Goal: Task Accomplishment & Management: Manage account settings

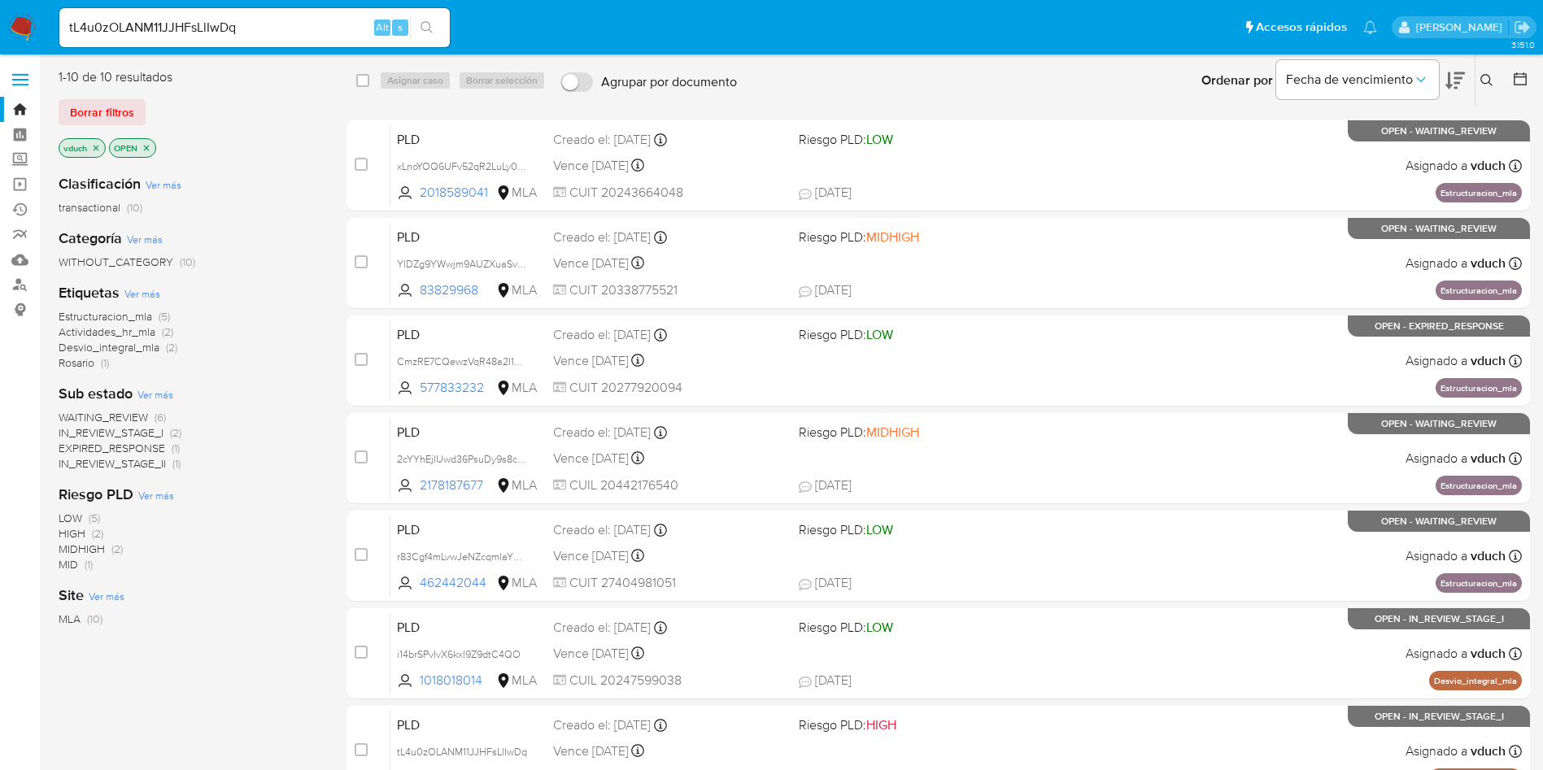
click at [425, 33] on icon "search-icon" at bounding box center [426, 27] width 13 height 13
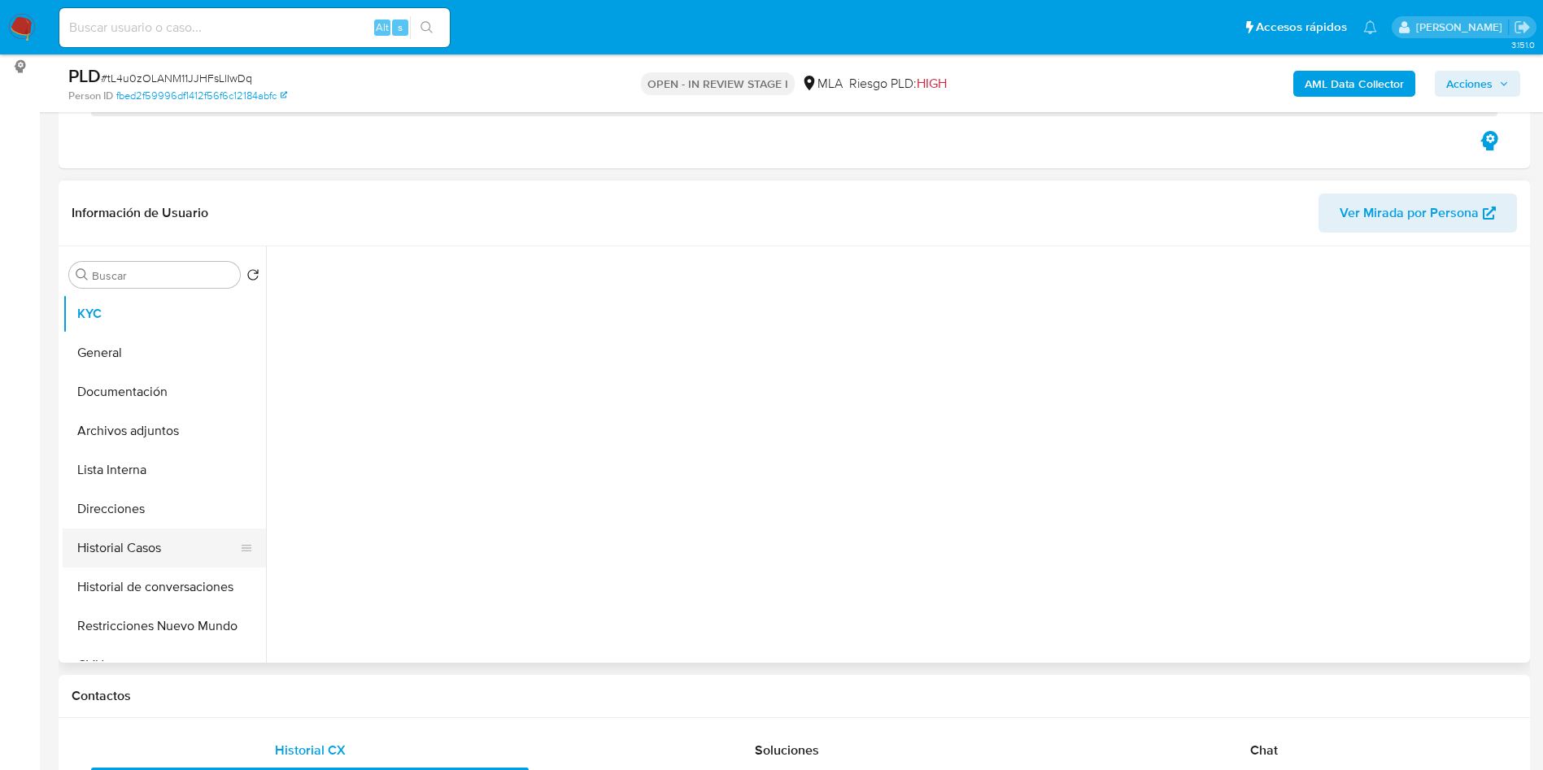
scroll to position [244, 0]
click at [108, 550] on button "Historial Casos" at bounding box center [158, 547] width 190 height 39
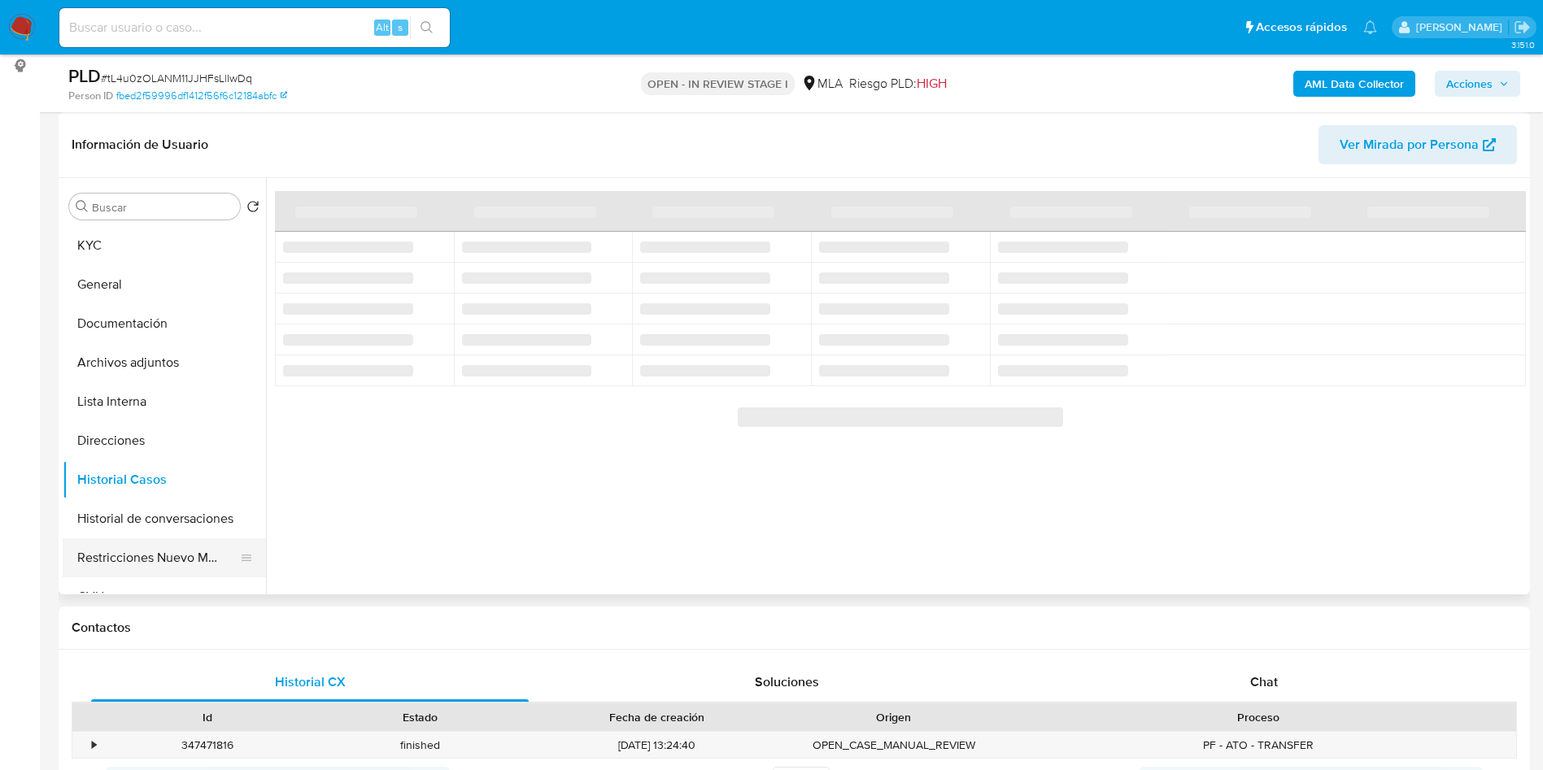
select select "10"
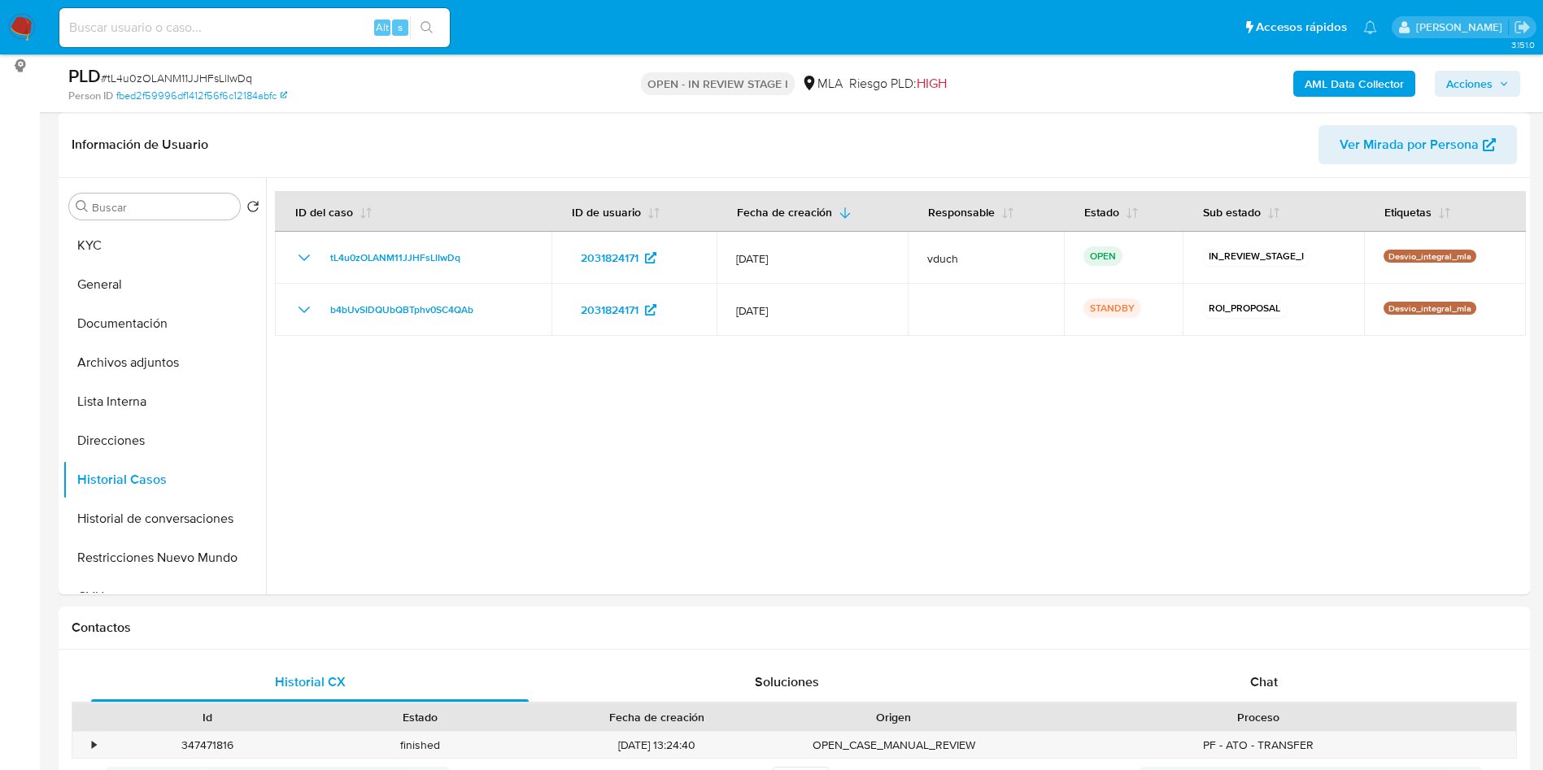
click at [350, 12] on div "Alt s" at bounding box center [254, 27] width 390 height 39
click at [356, 28] on input at bounding box center [254, 27] width 390 height 21
paste input "oj2v5n8SSP6HvSIAgdjciCIr"
type input "oj2v5n8SSP6HvSIAgdjciCIr"
click at [421, 24] on icon "search-icon" at bounding box center [426, 27] width 12 height 12
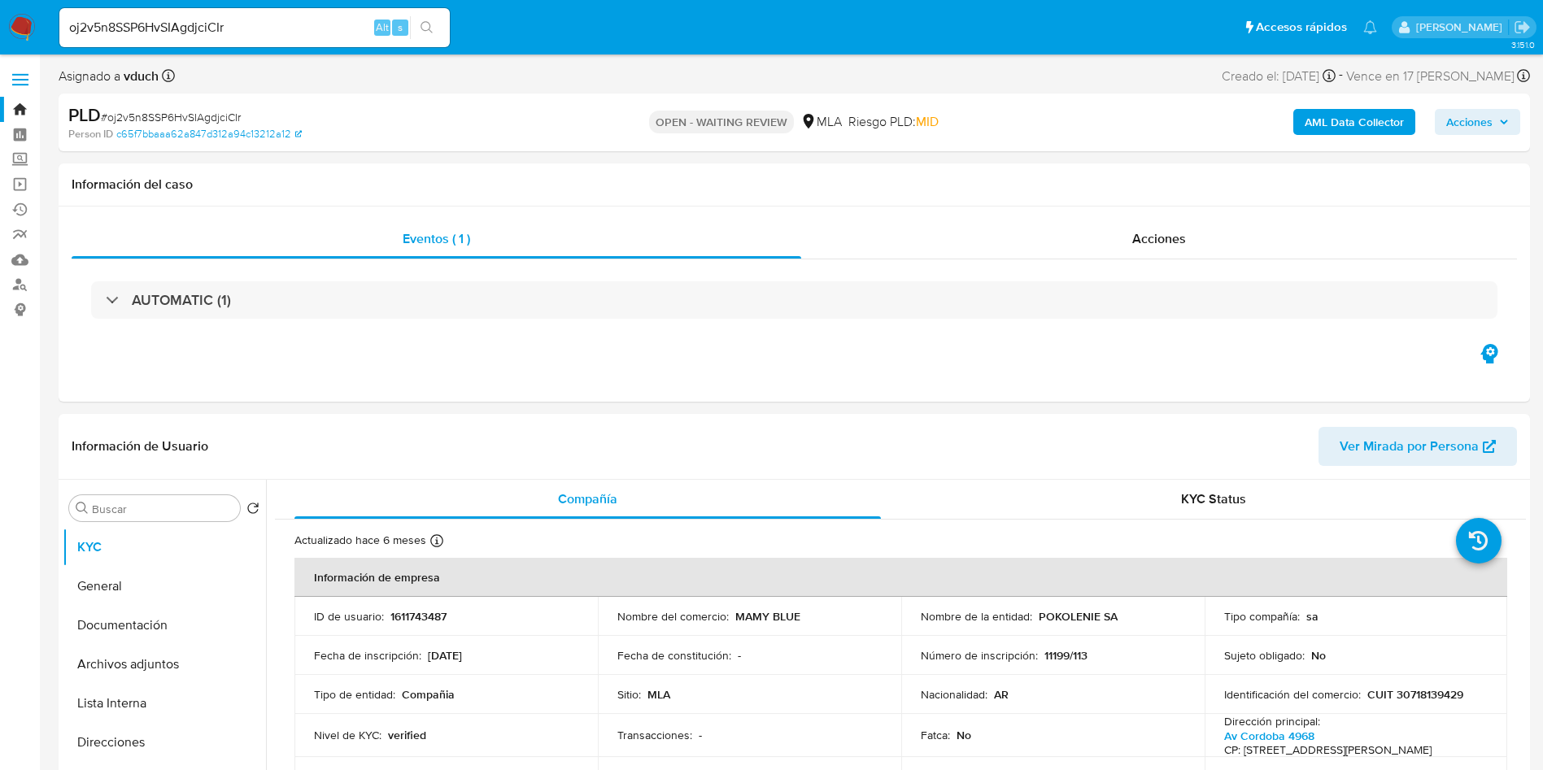
select select "10"
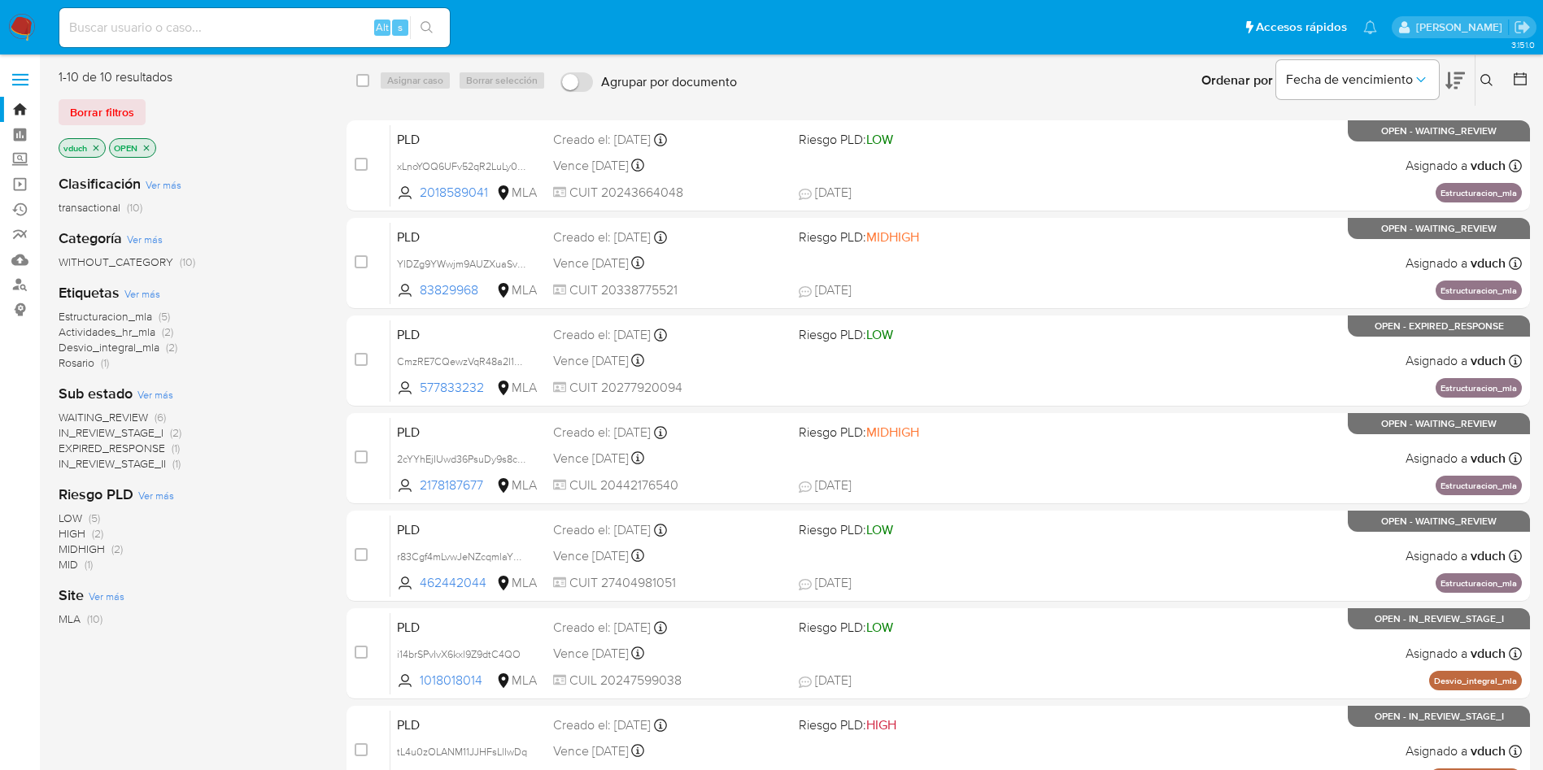
click at [1490, 76] on icon at bounding box center [1486, 80] width 13 height 13
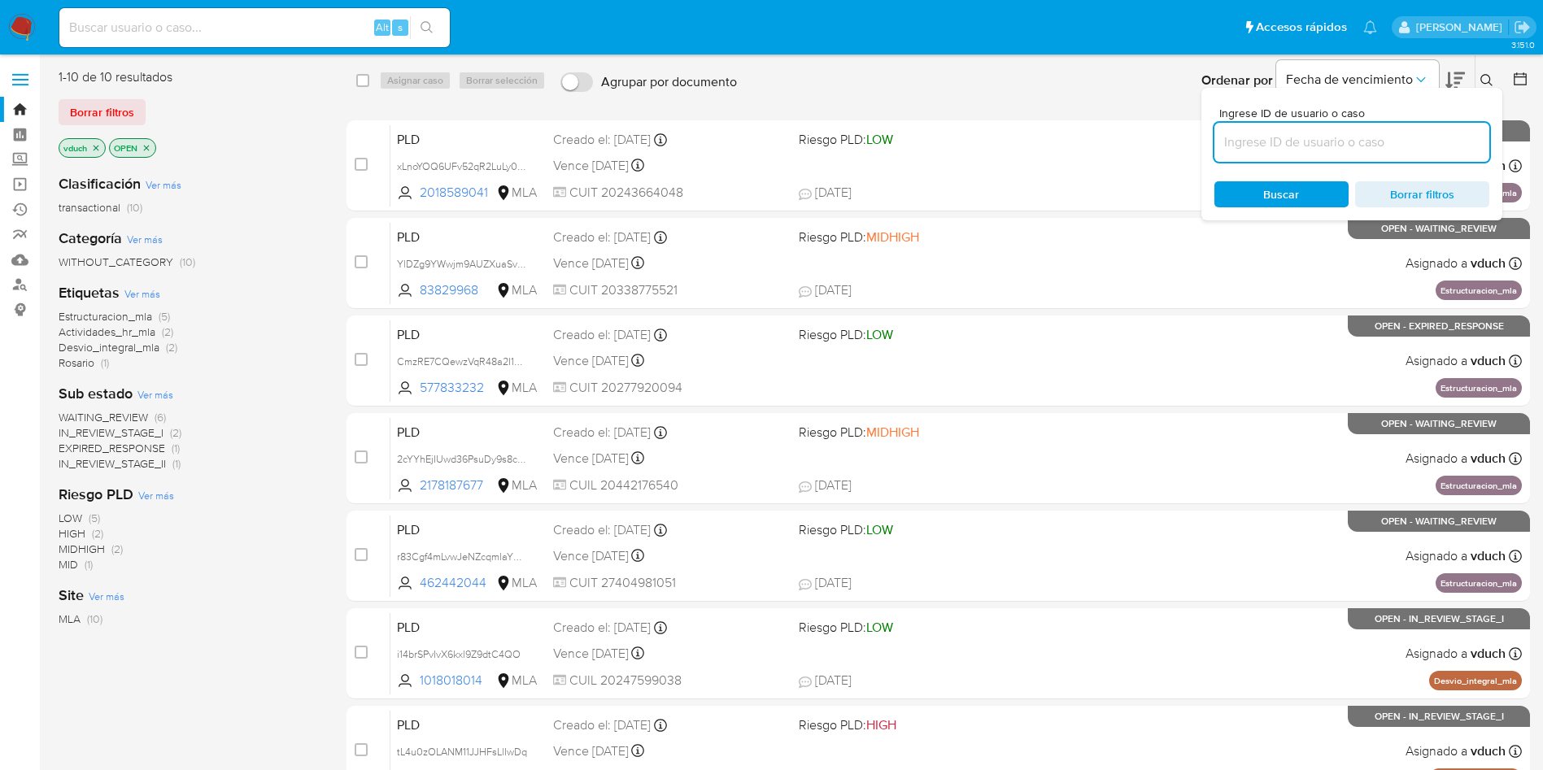
click at [1400, 141] on input at bounding box center [1351, 142] width 275 height 21
type input "oj2v5n8SSP6HvSIAgdjciCIr"
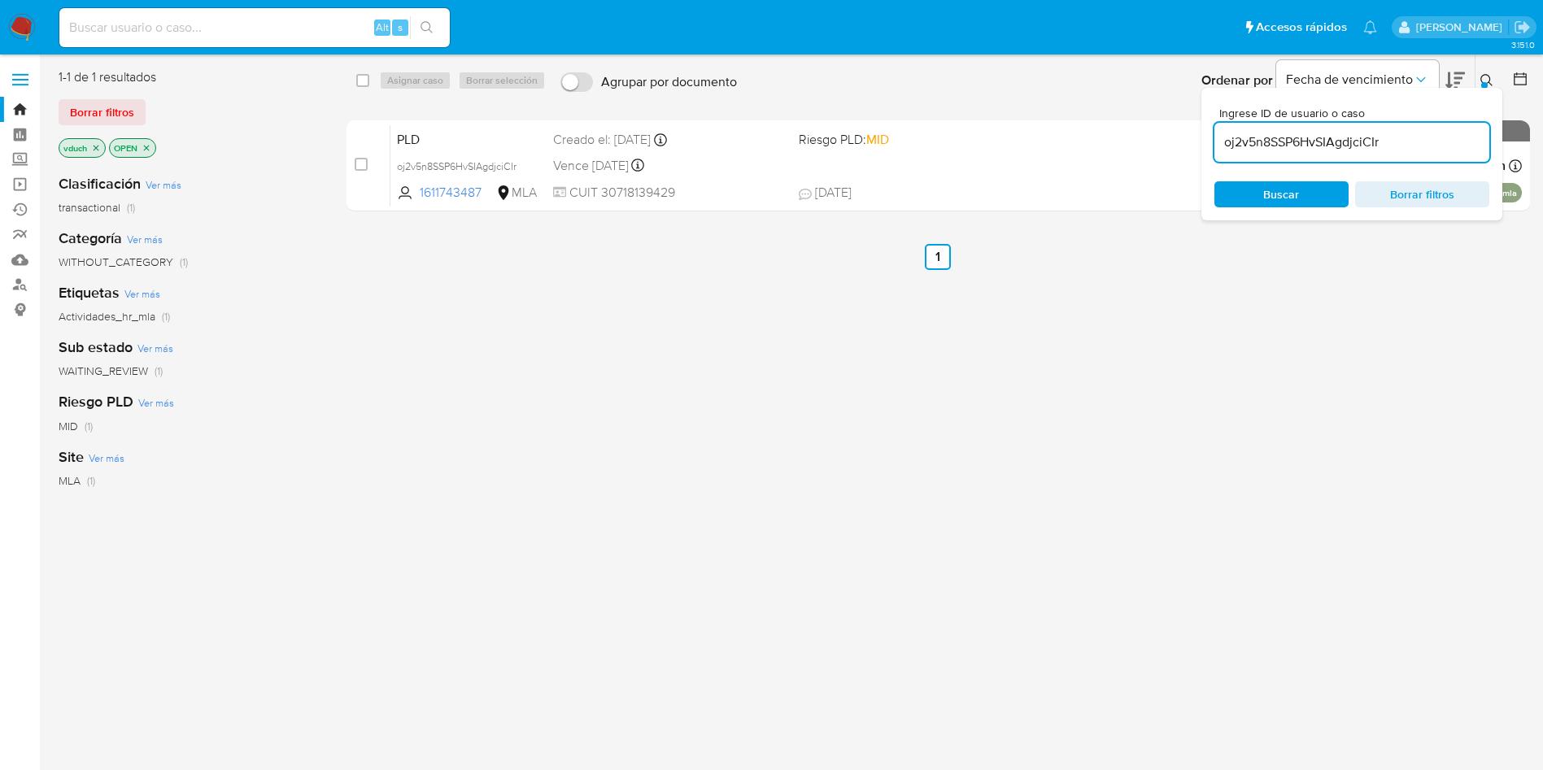
click at [372, 83] on div "select-all-cases-checkbox" at bounding box center [366, 81] width 20 height 20
click at [369, 83] on div "select-all-cases-checkbox" at bounding box center [366, 81] width 20 height 20
click at [364, 81] on input "checkbox" at bounding box center [362, 80] width 13 height 13
checkbox input "true"
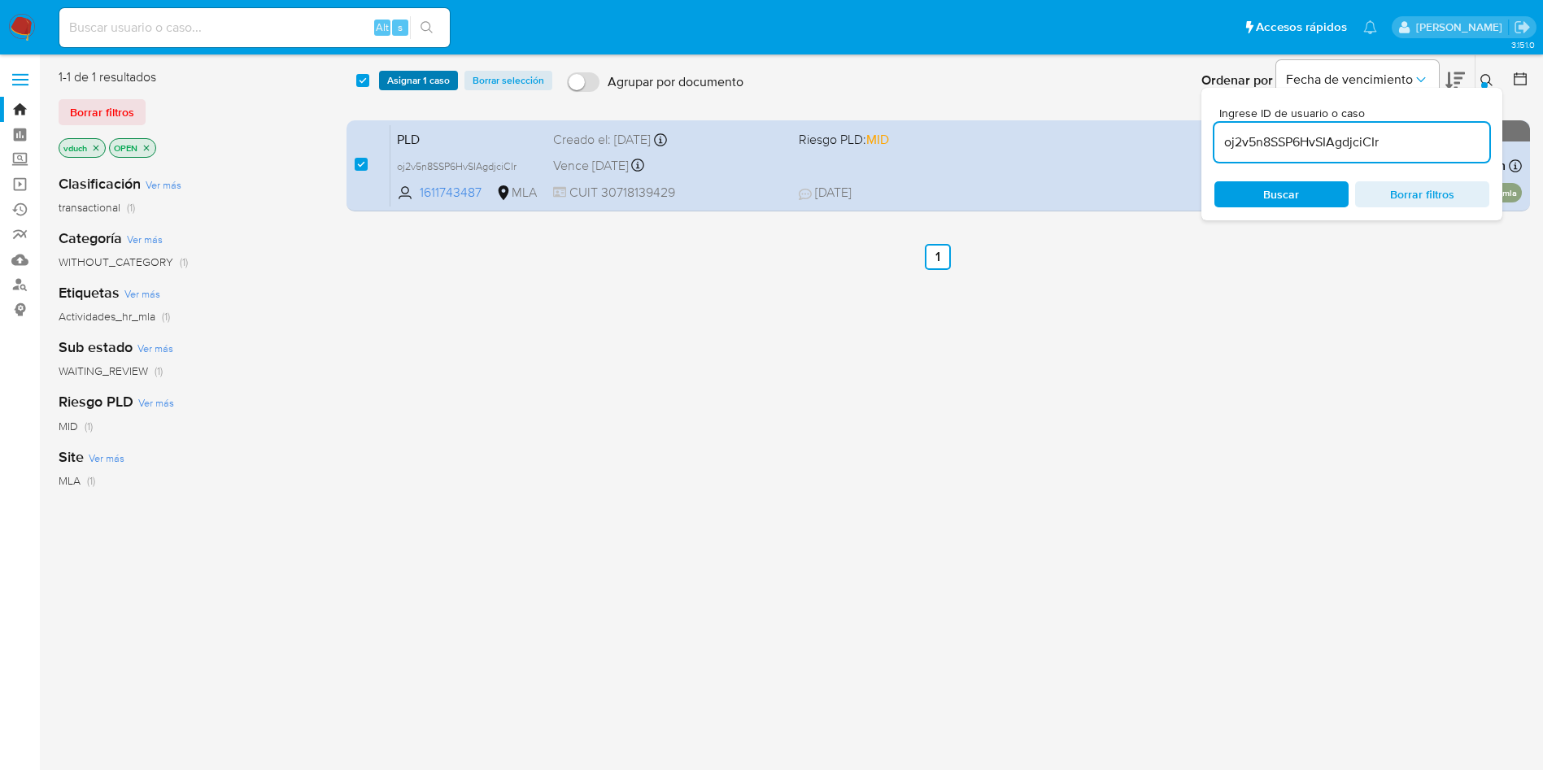
click at [399, 81] on span "Asignar 1 caso" at bounding box center [418, 80] width 63 height 16
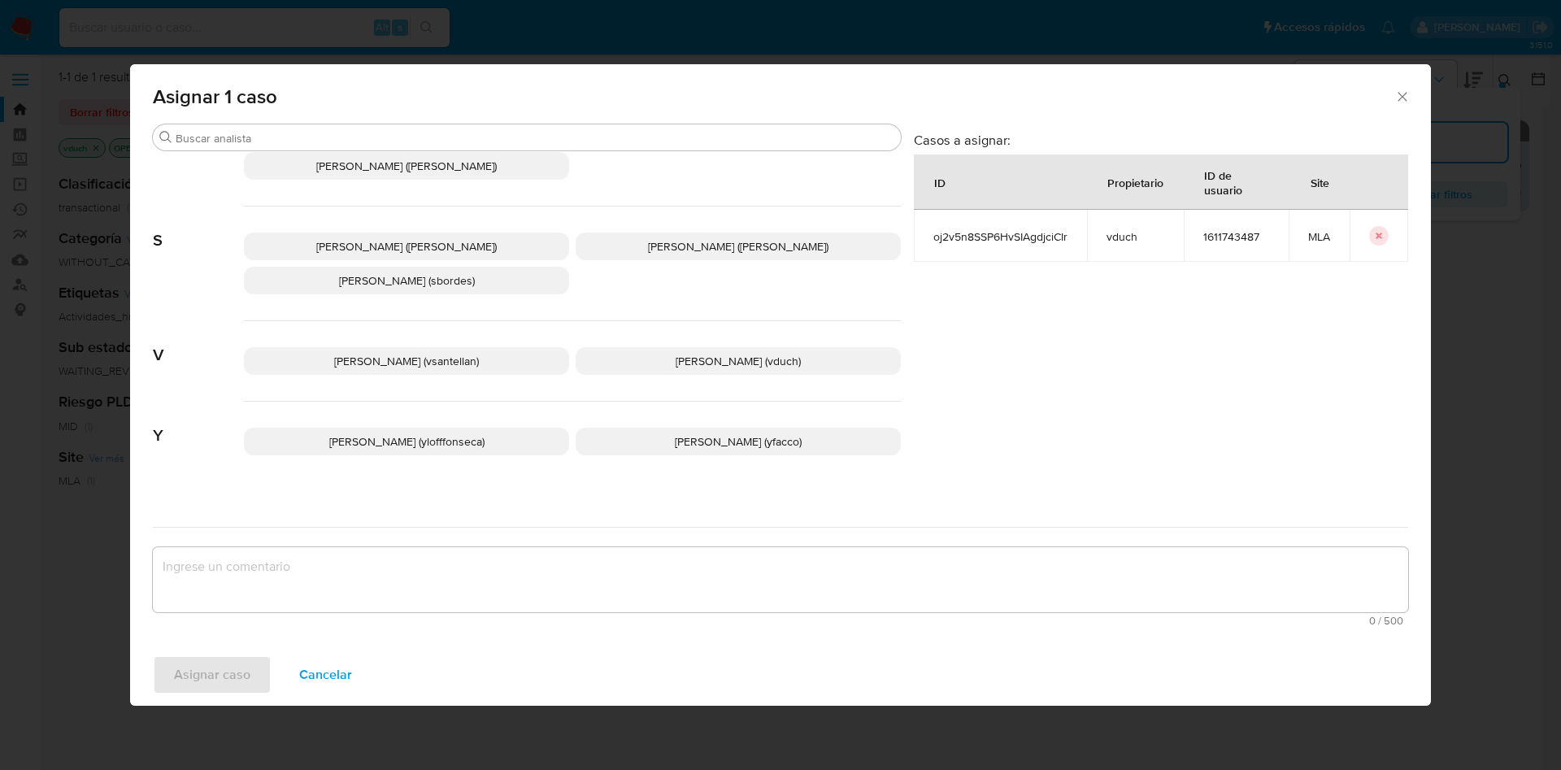
scroll to position [1487, 0]
click at [707, 350] on span "Valeria Duch (vduch)" at bounding box center [738, 358] width 125 height 16
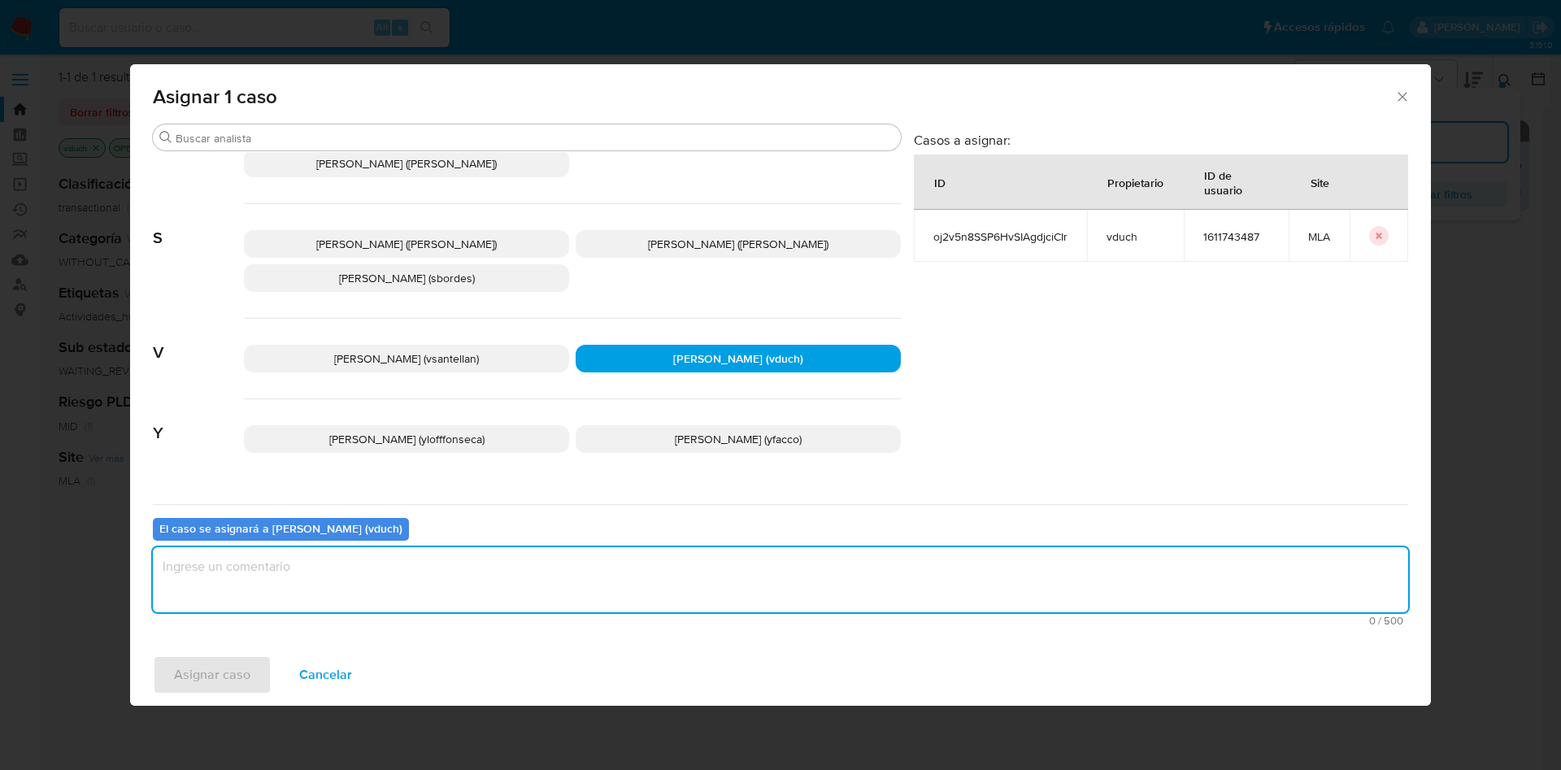
click at [683, 585] on textarea "assign-modal" at bounding box center [780, 579] width 1255 height 65
click at [213, 668] on span "Asignar caso" at bounding box center [212, 675] width 76 height 36
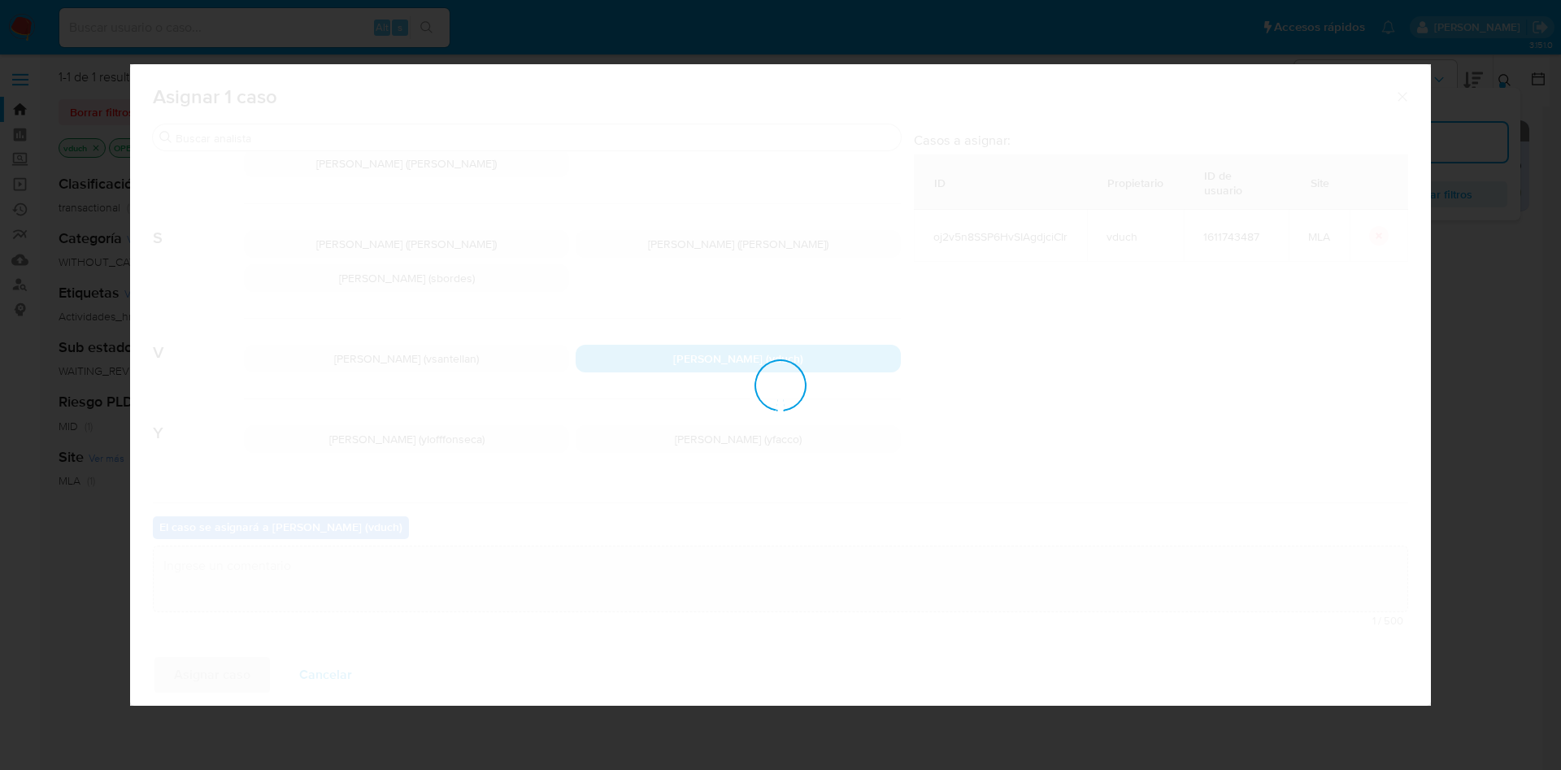
checkbox input "false"
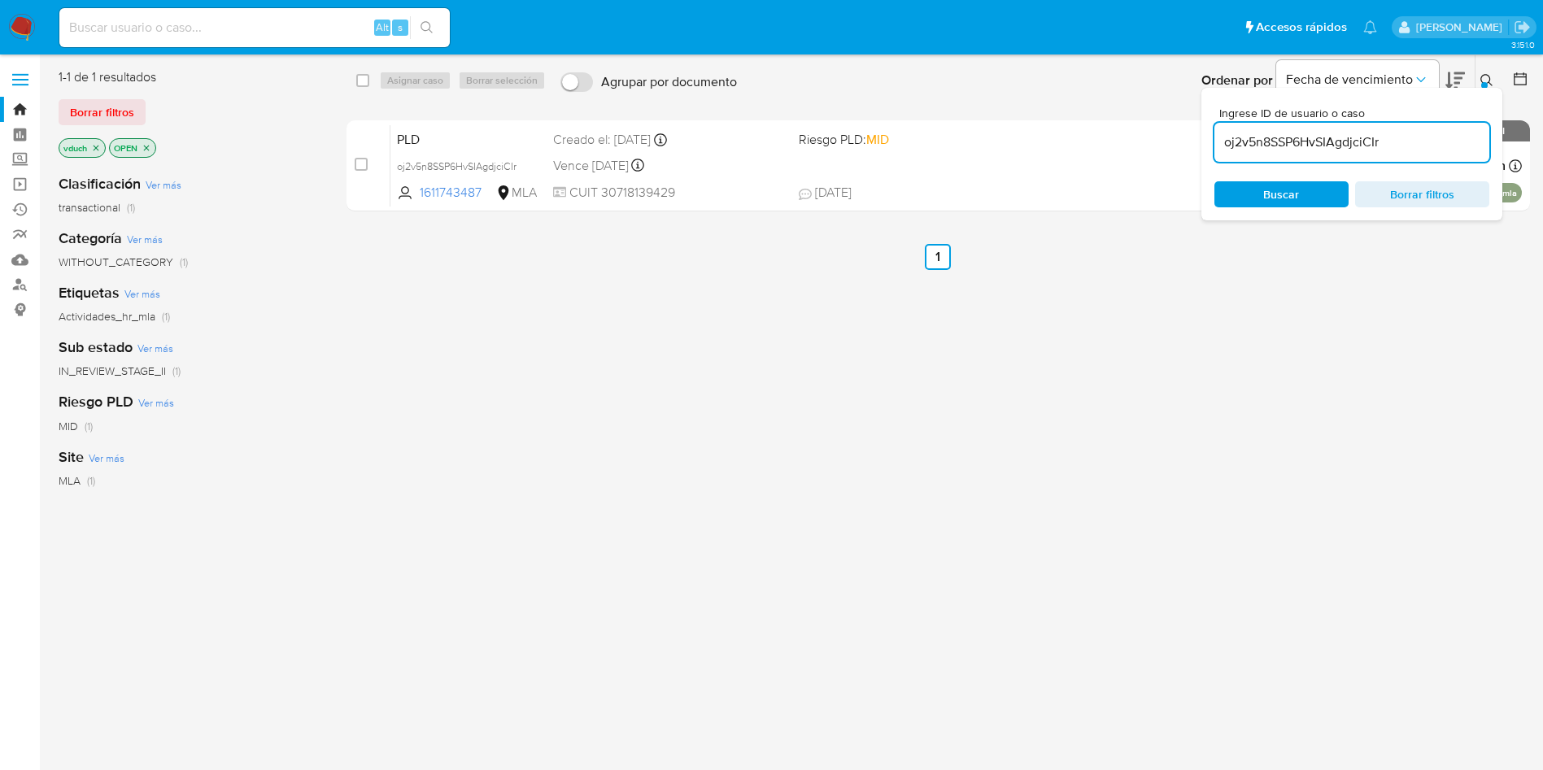
click at [1408, 154] on div "oj2v5n8SSP6HvSIAgdjciCIr" at bounding box center [1351, 142] width 275 height 39
click at [1414, 146] on input "oj2v5n8SSP6HvSIAgdjciCIr" at bounding box center [1351, 142] width 275 height 21
paste input "V6UL3rkaid8o6ETLTHl9qp5X"
type input "V6UL3rkaid8o6ETLTHl9qp5X"
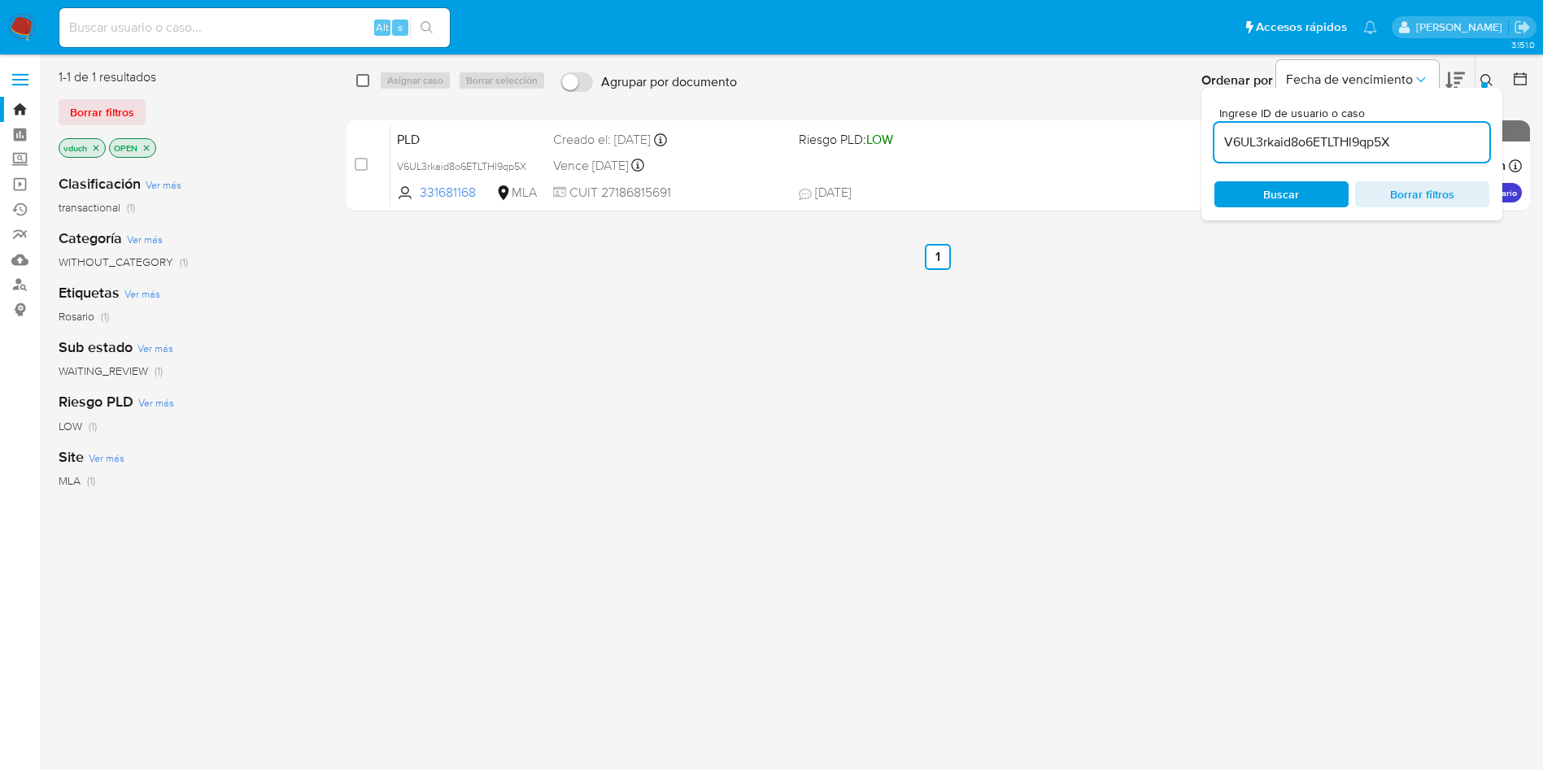
click at [356, 80] on input "checkbox" at bounding box center [362, 80] width 13 height 13
checkbox input "true"
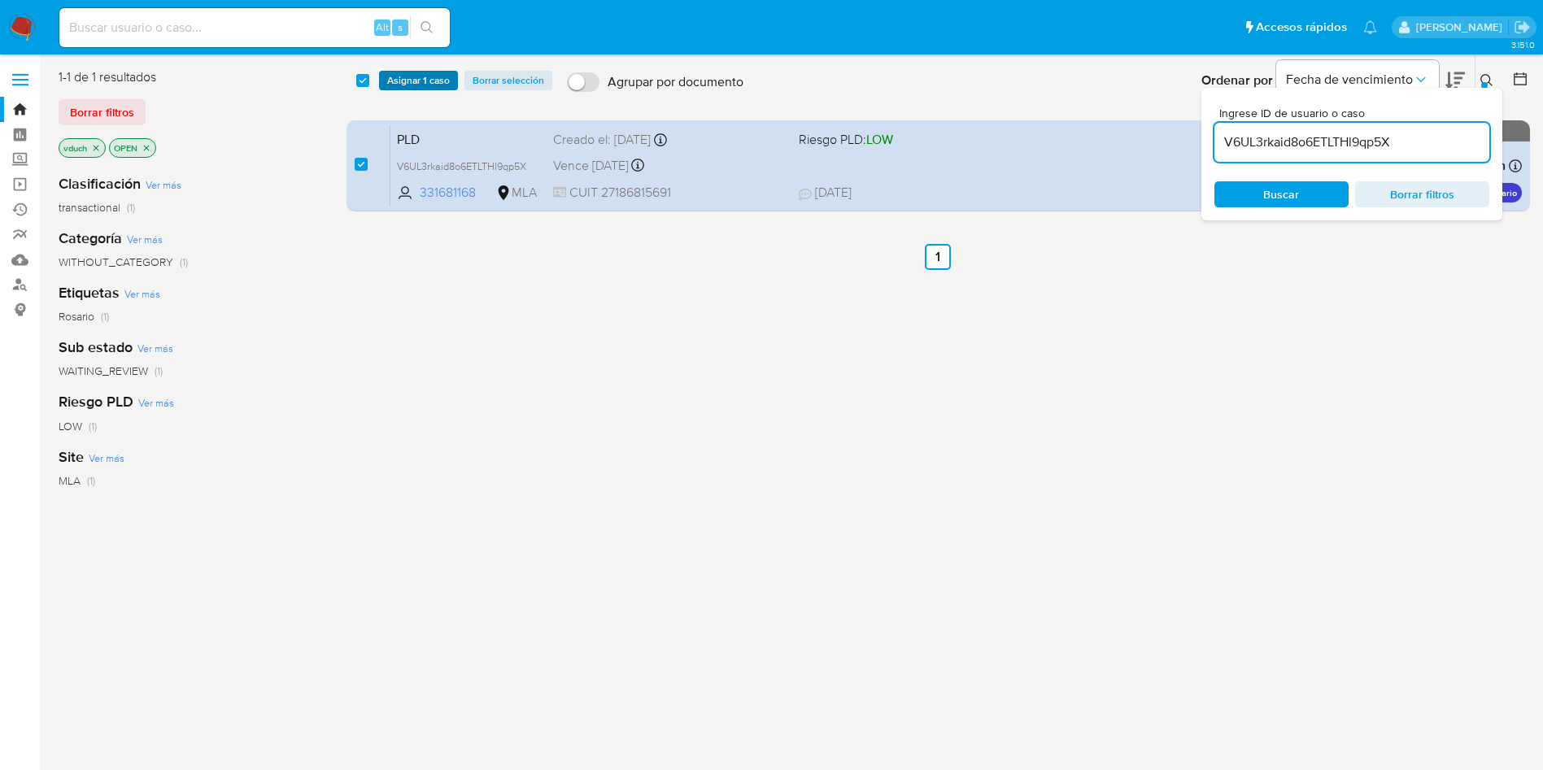
click at [410, 78] on span "Asignar 1 caso" at bounding box center [418, 80] width 63 height 16
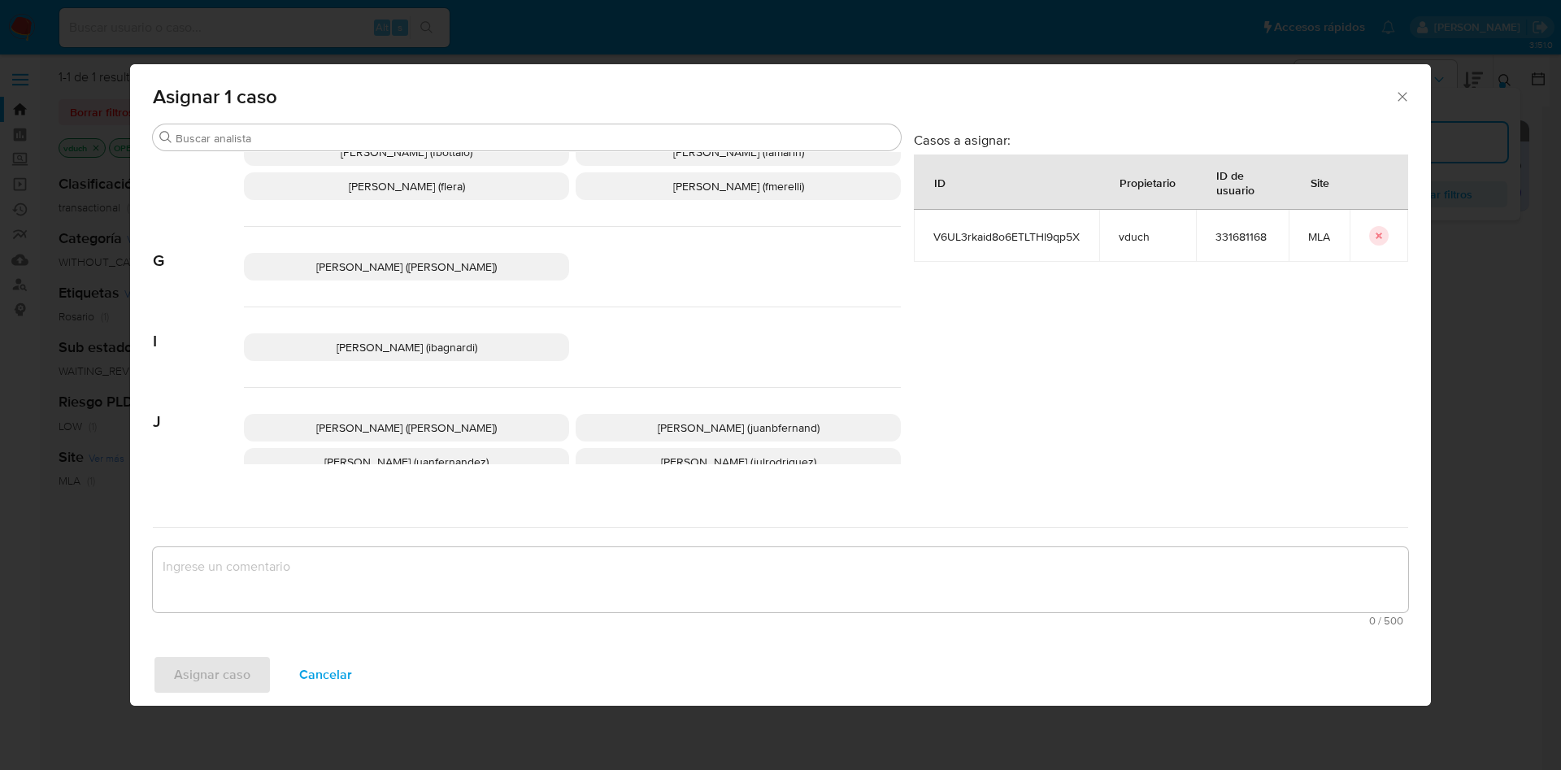
scroll to position [1487, 0]
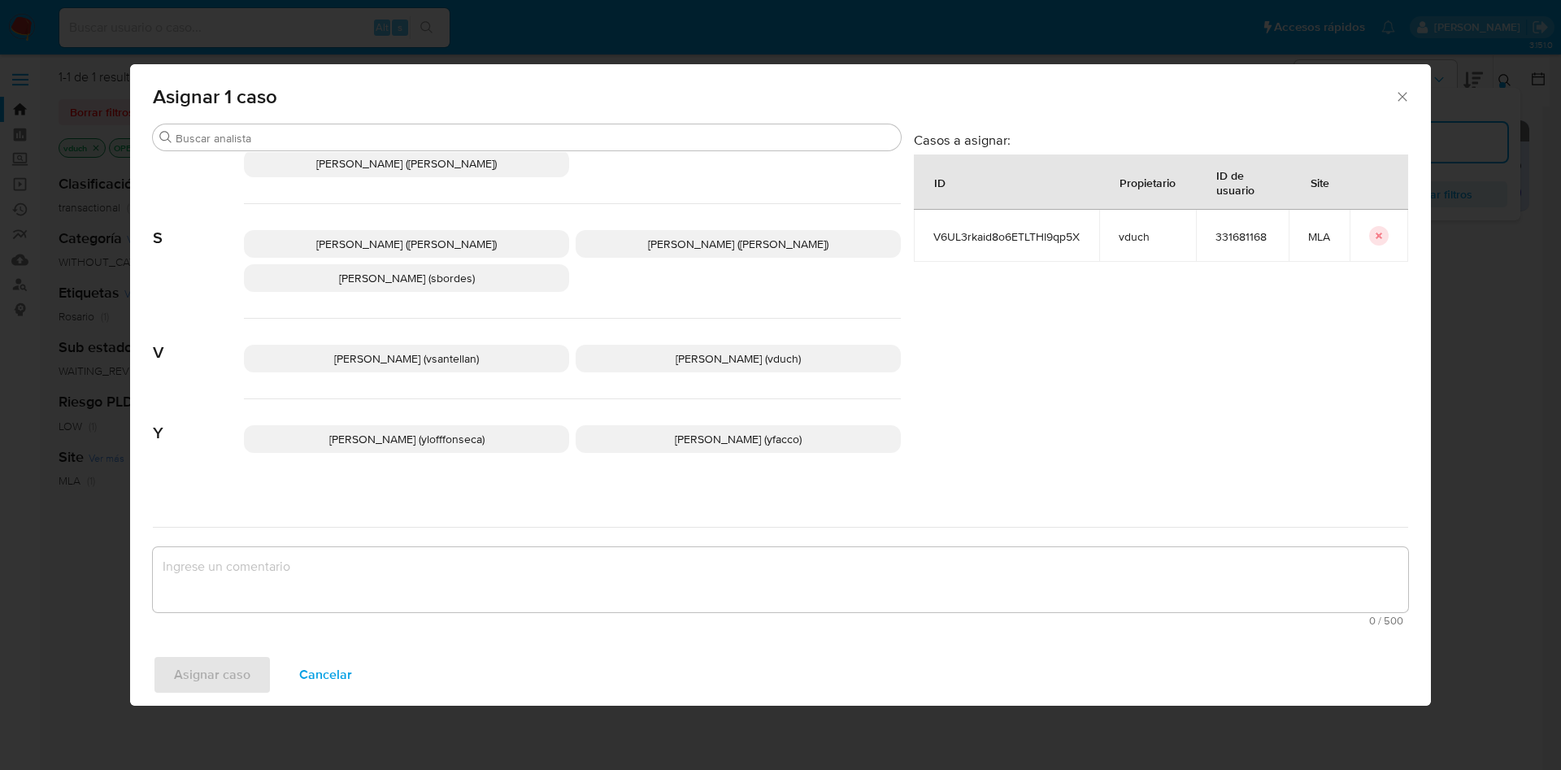
click at [666, 345] on p "Valeria Duch (vduch)" at bounding box center [738, 359] width 325 height 28
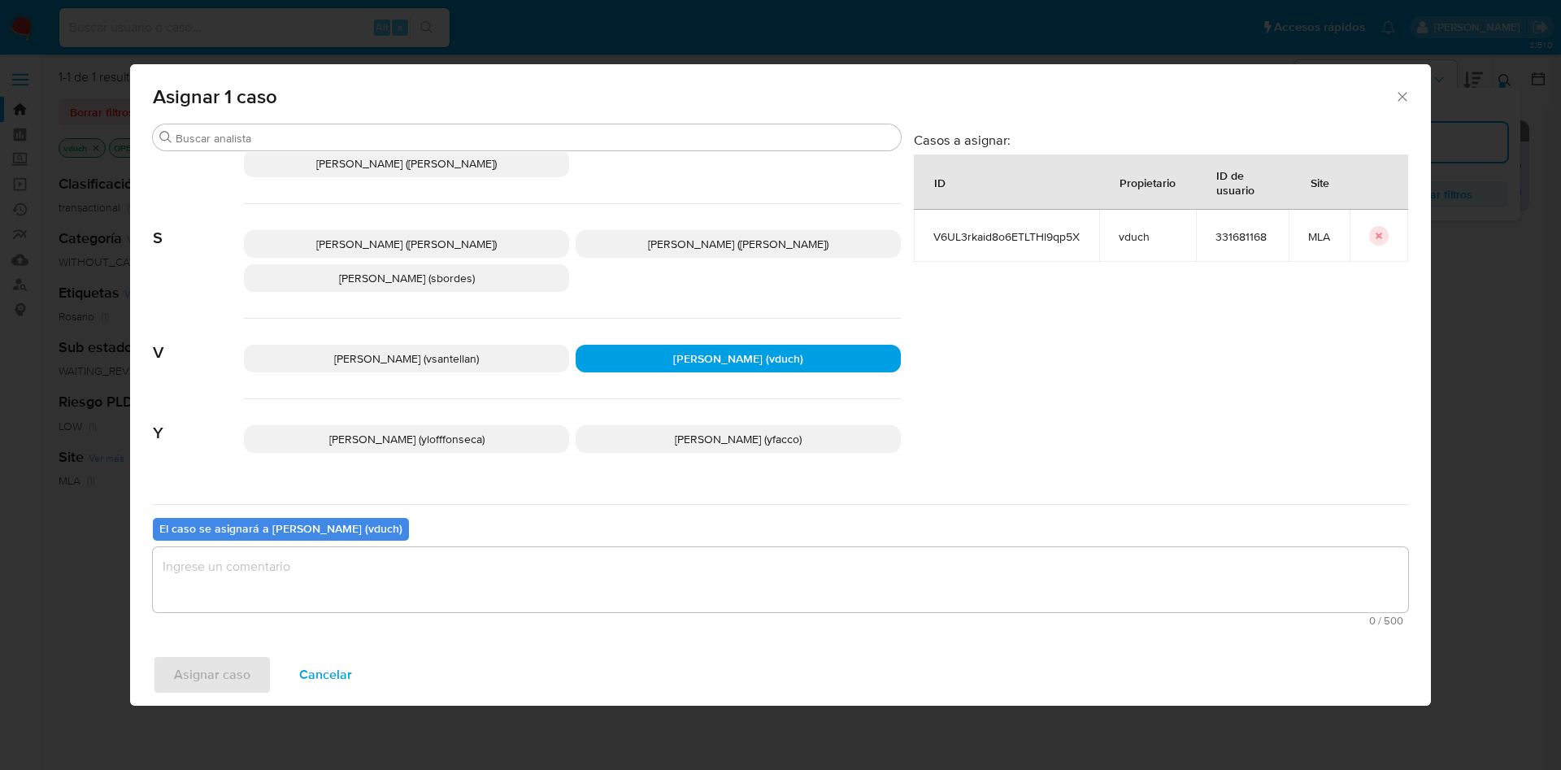
click at [672, 581] on textarea "assign-modal" at bounding box center [780, 579] width 1255 height 65
click at [216, 671] on span "Asignar caso" at bounding box center [212, 675] width 76 height 36
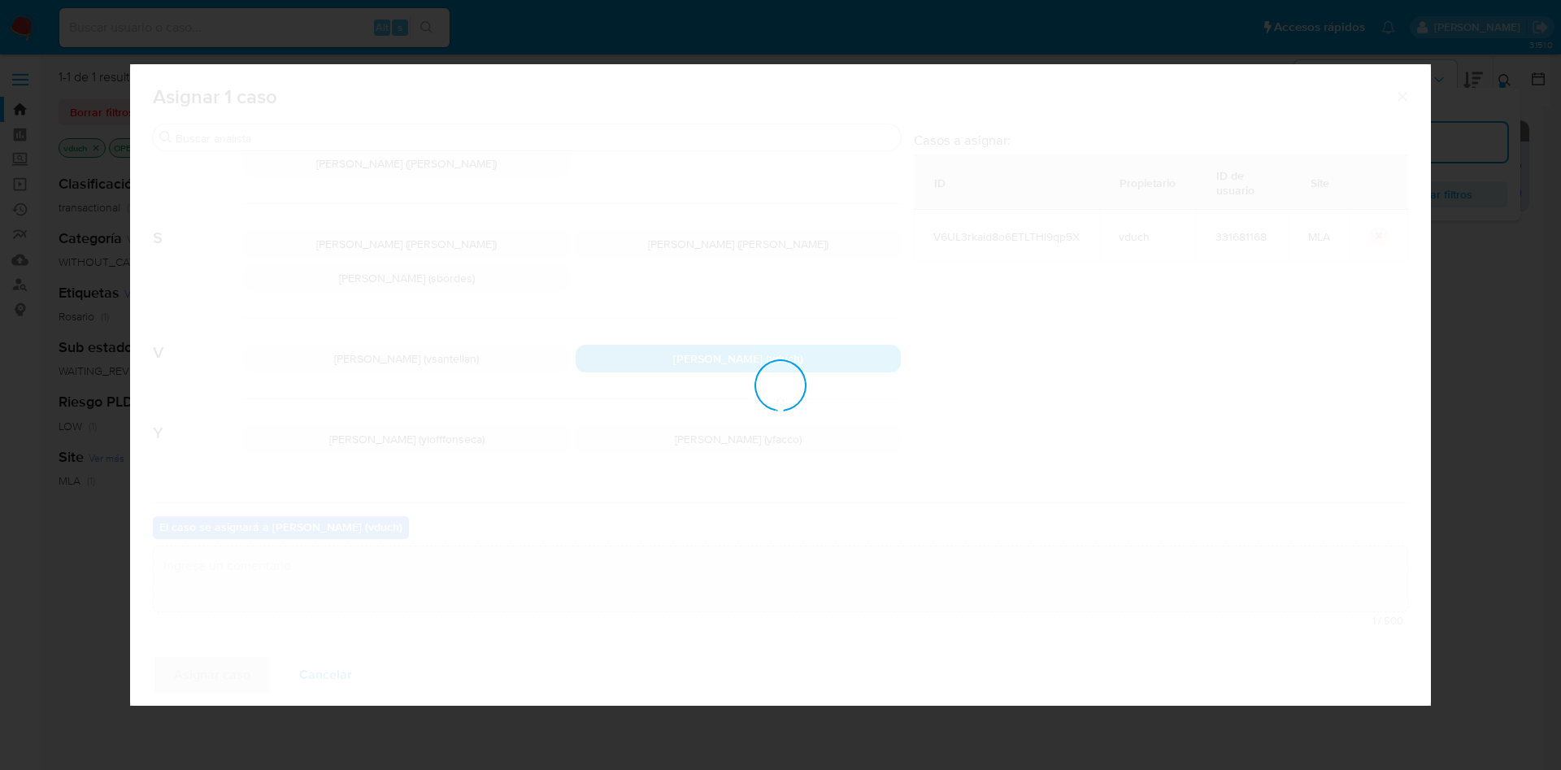
checkbox input "false"
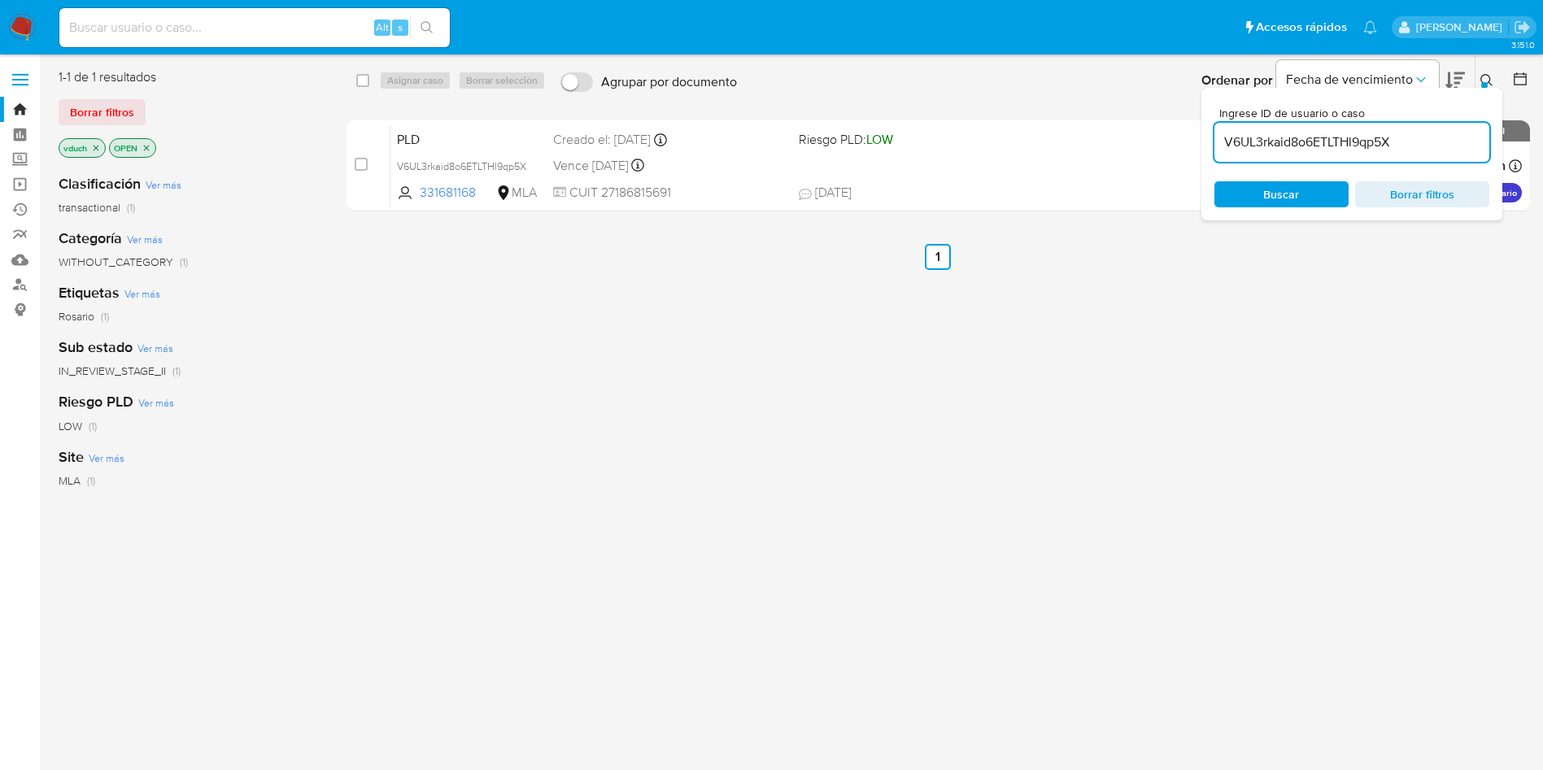
click at [1414, 144] on input "V6UL3rkaid8o6ETLTHl9qp5X" at bounding box center [1351, 142] width 275 height 21
paste input "xLnoYOQ6UFv52qR2LuLy0MGR"
type input "xLnoYOQ6UFv52qR2LuLy0MGR"
click at [350, 83] on div "select-all-cases-checkbox Asignar caso Borrar selección Agrupar por documento O…" at bounding box center [938, 80] width 1185 height 50
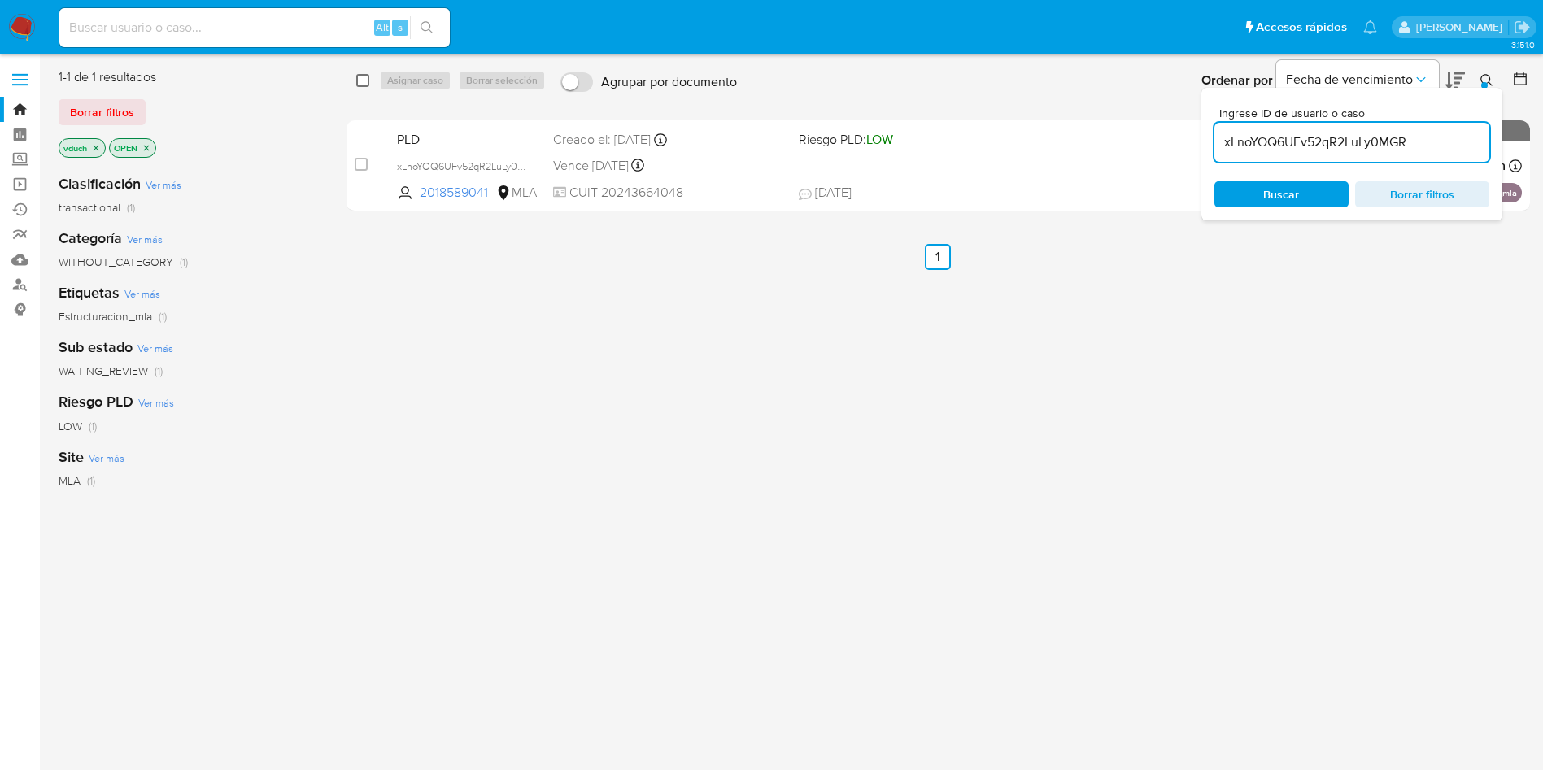
click at [357, 83] on input "checkbox" at bounding box center [362, 80] width 13 height 13
checkbox input "true"
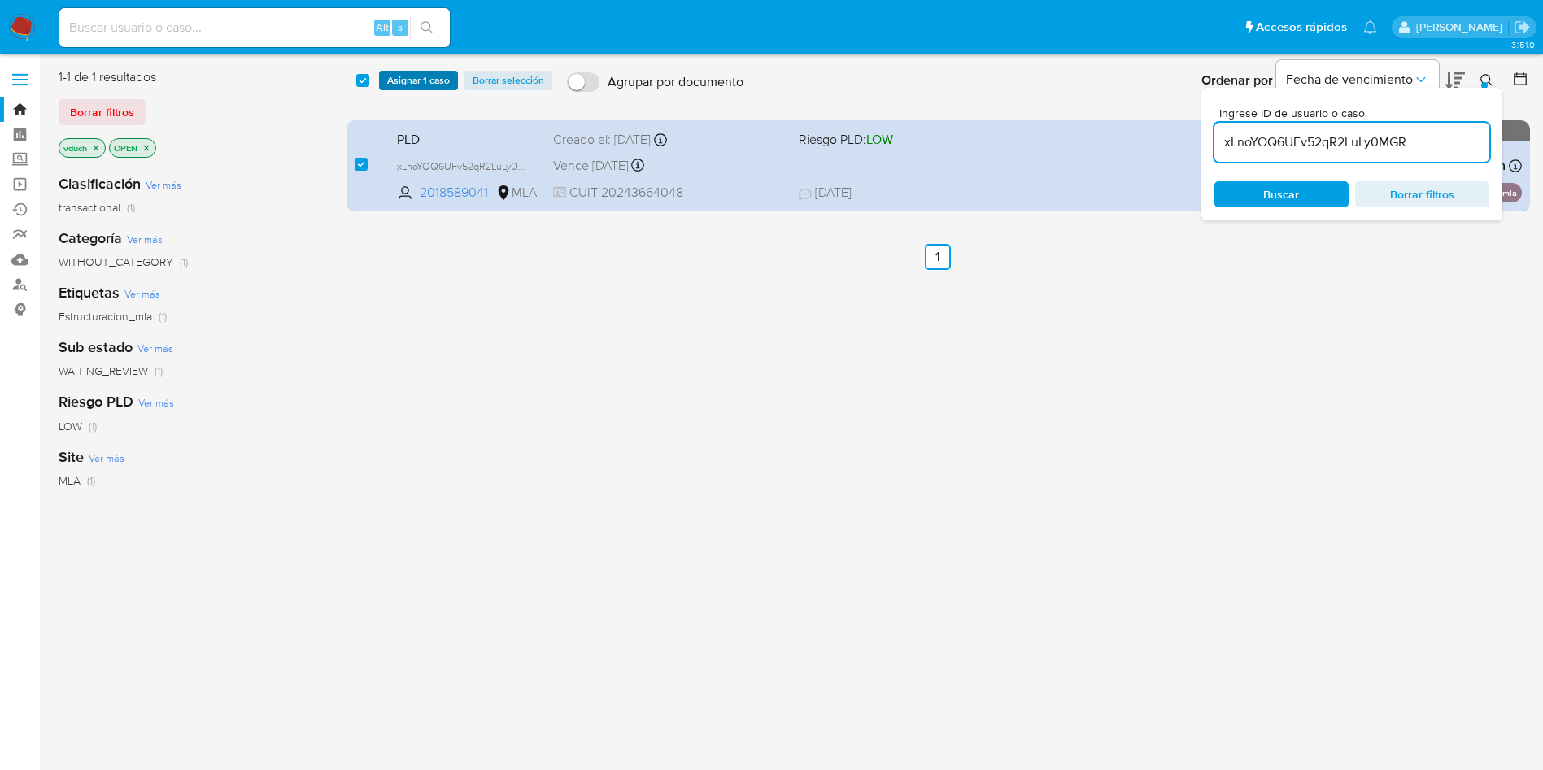
click at [420, 82] on span "Asignar 1 caso" at bounding box center [418, 80] width 63 height 16
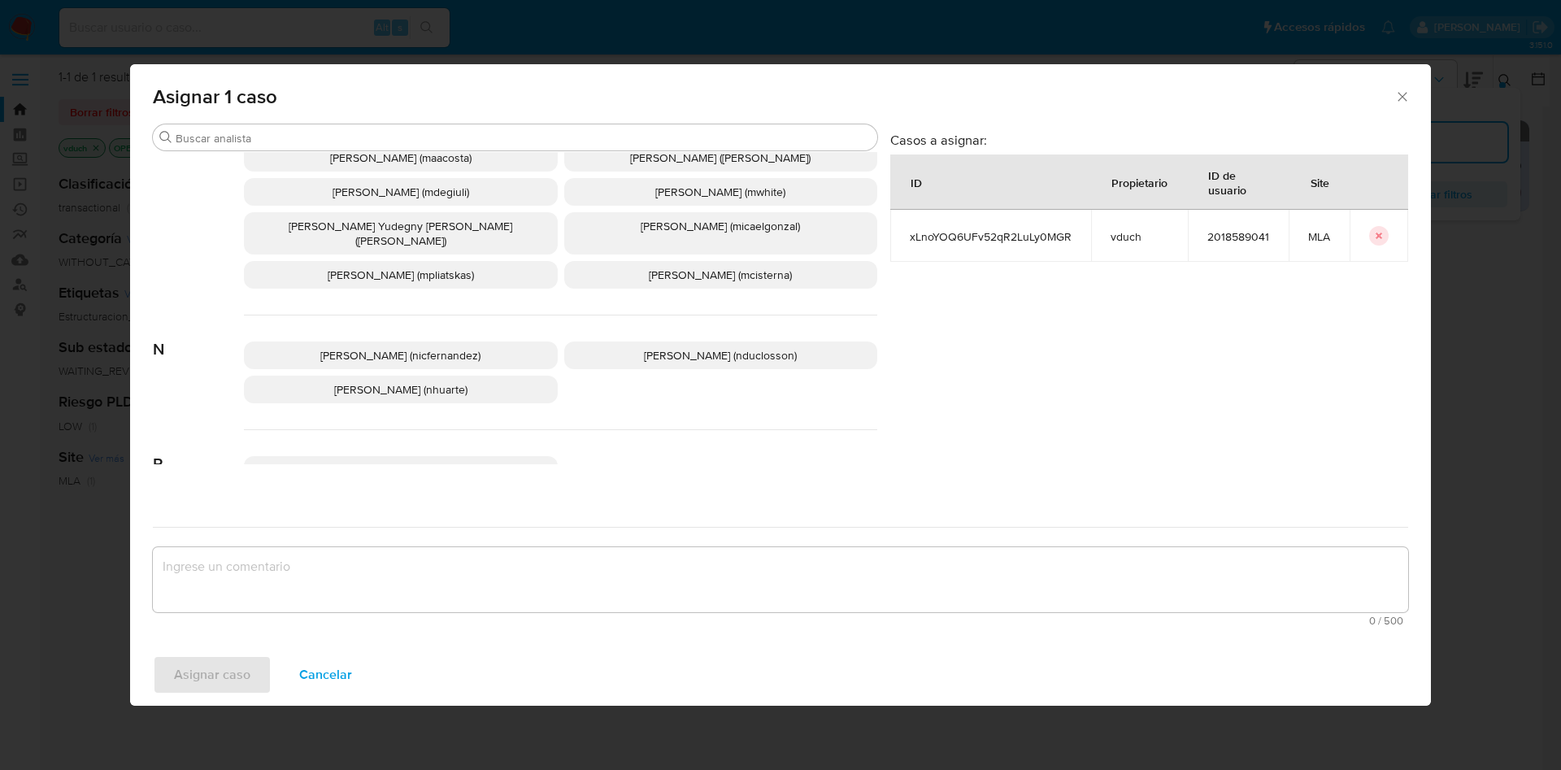
scroll to position [1487, 0]
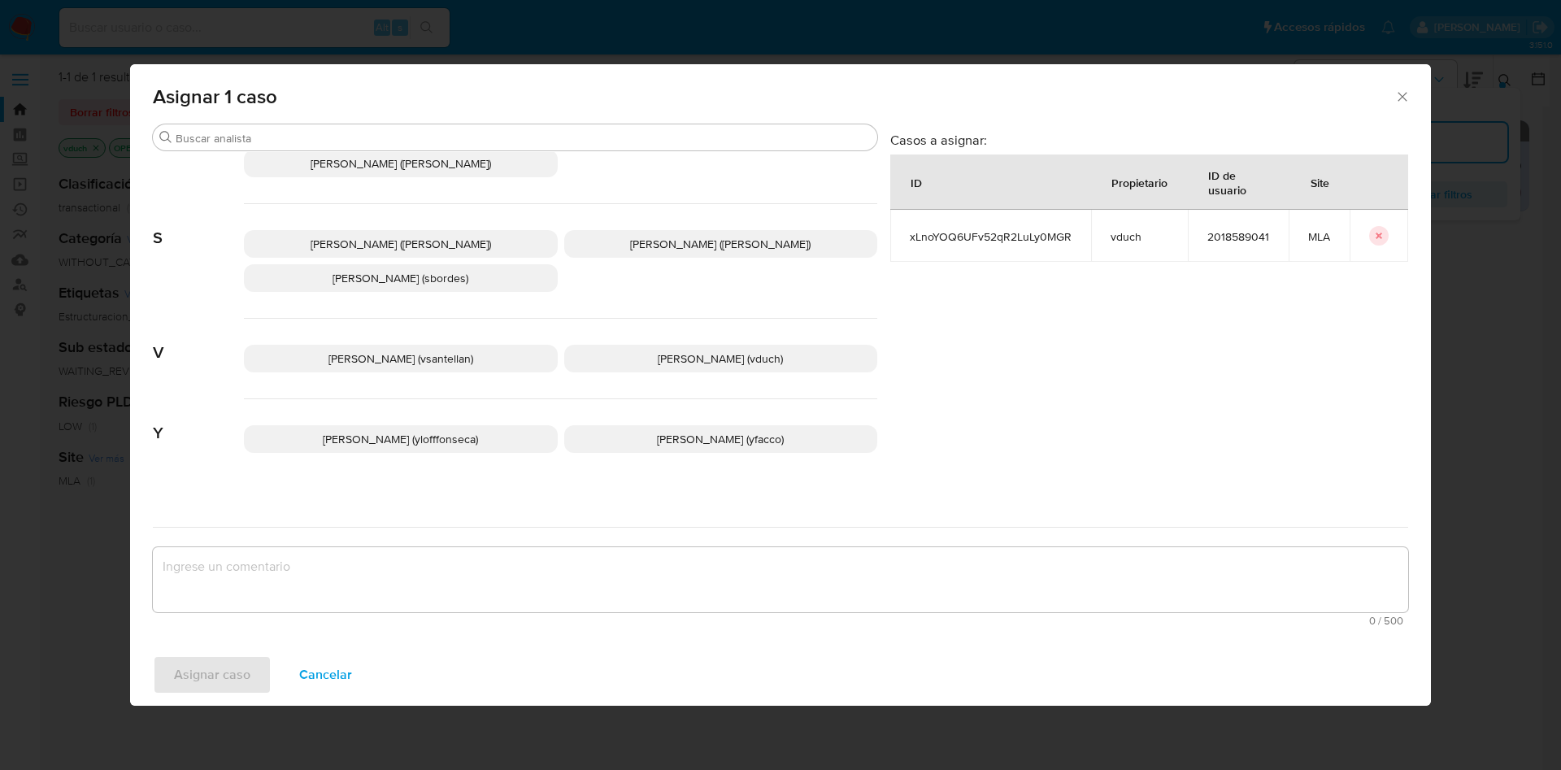
click at [698, 350] on span "Valeria Duch (vduch)" at bounding box center [720, 358] width 125 height 16
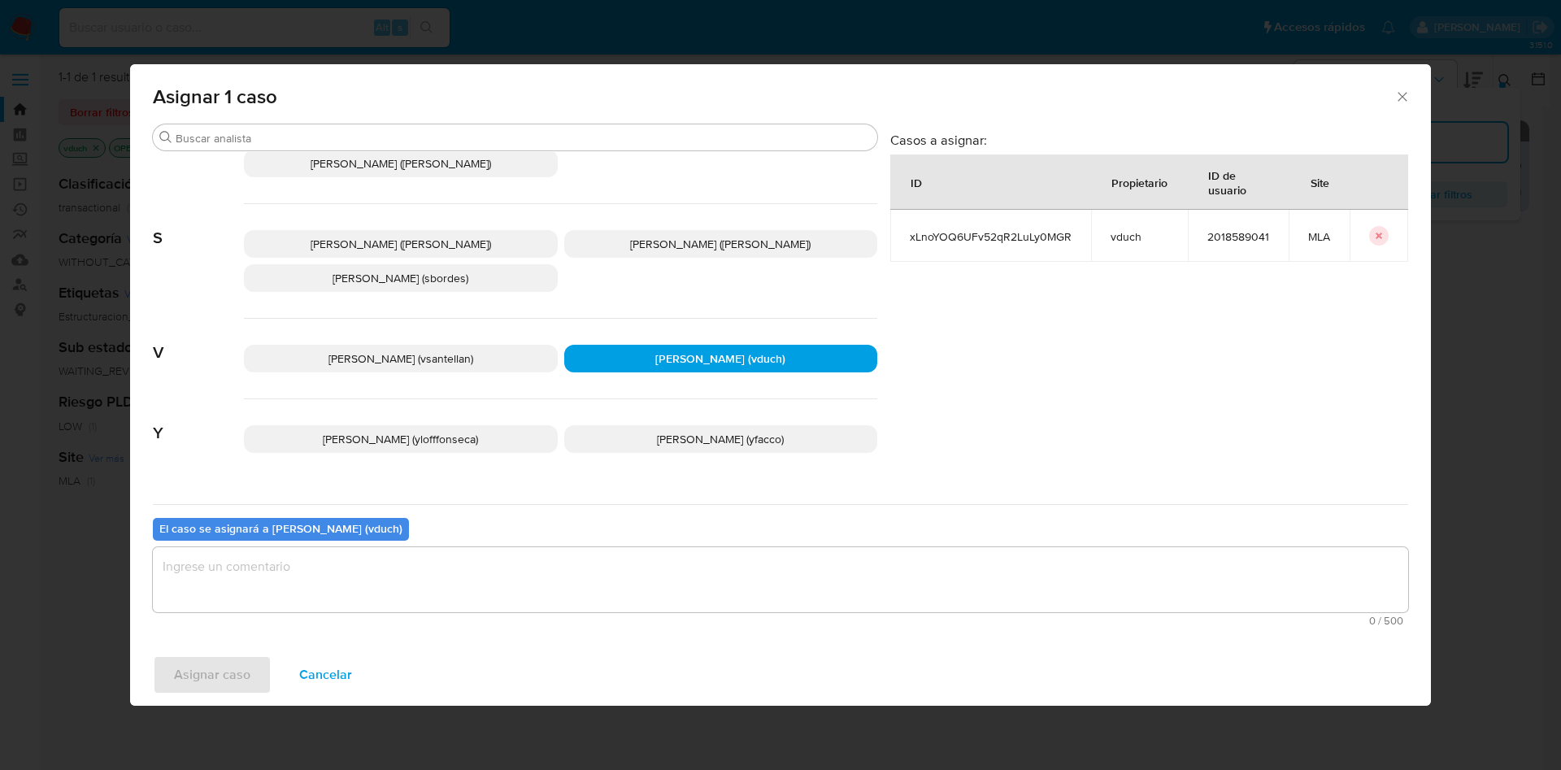
click at [702, 570] on textarea "assign-modal" at bounding box center [780, 579] width 1255 height 65
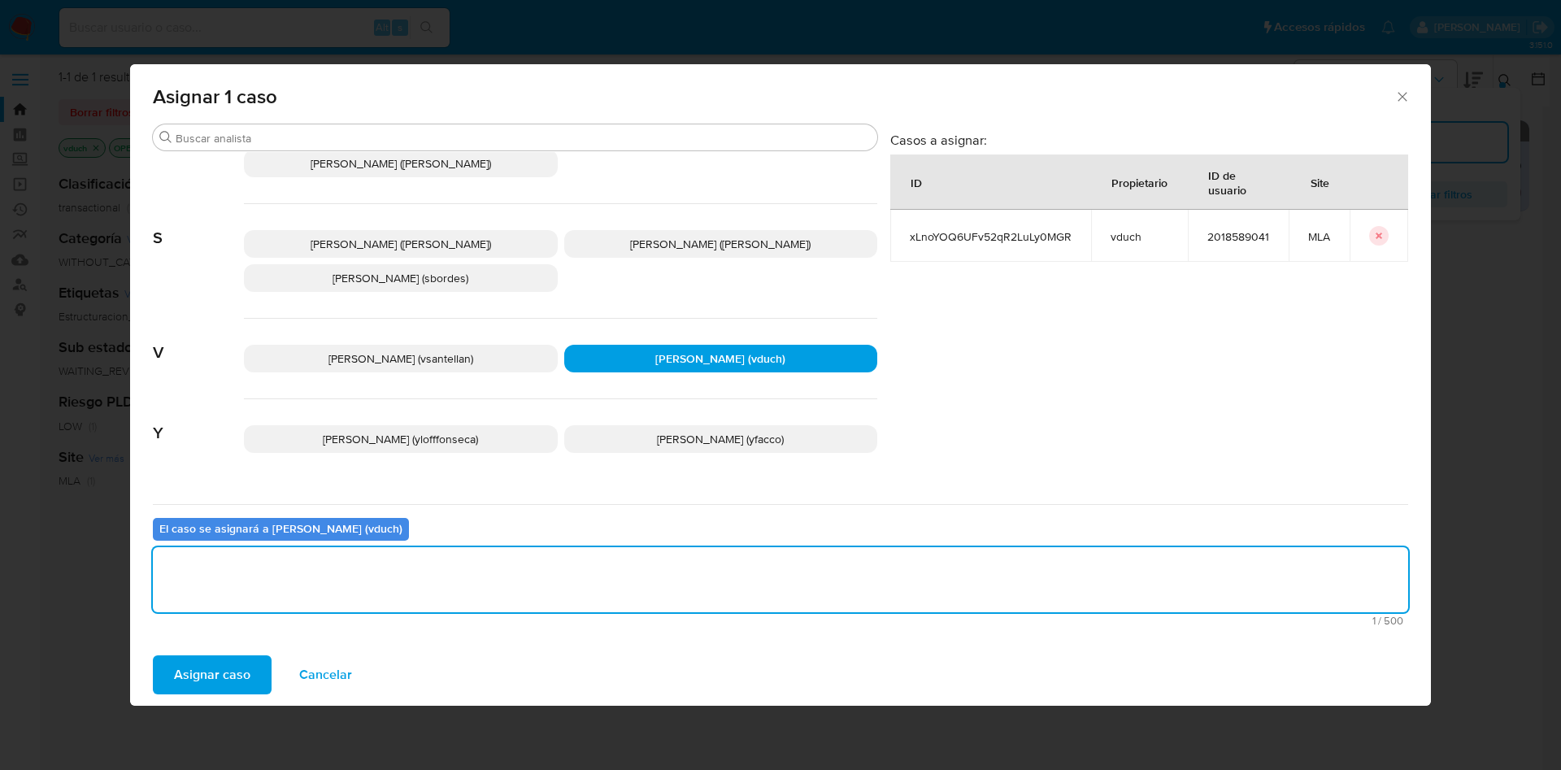
click at [249, 676] on span "Asignar caso" at bounding box center [212, 675] width 76 height 36
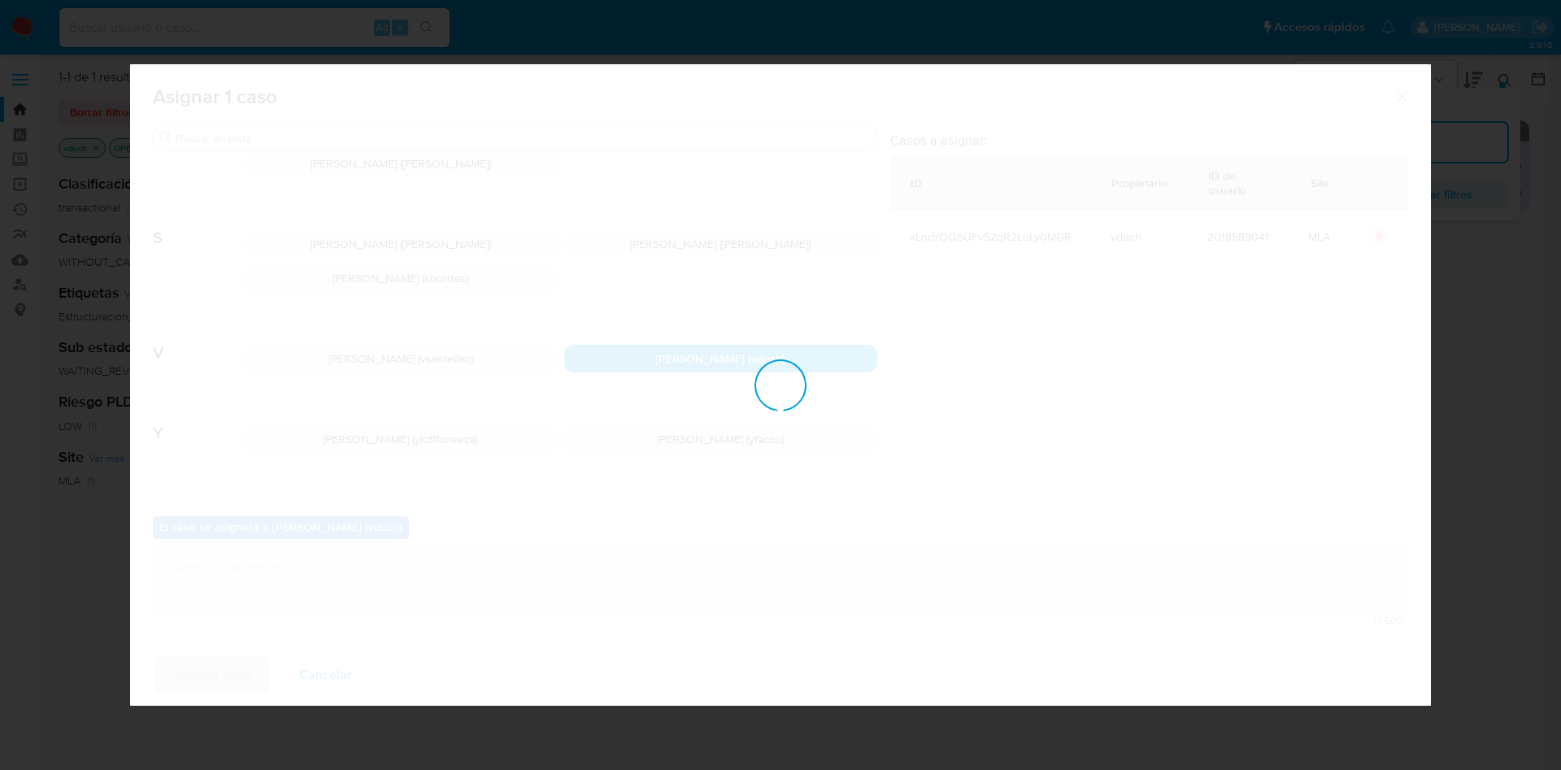
checkbox input "false"
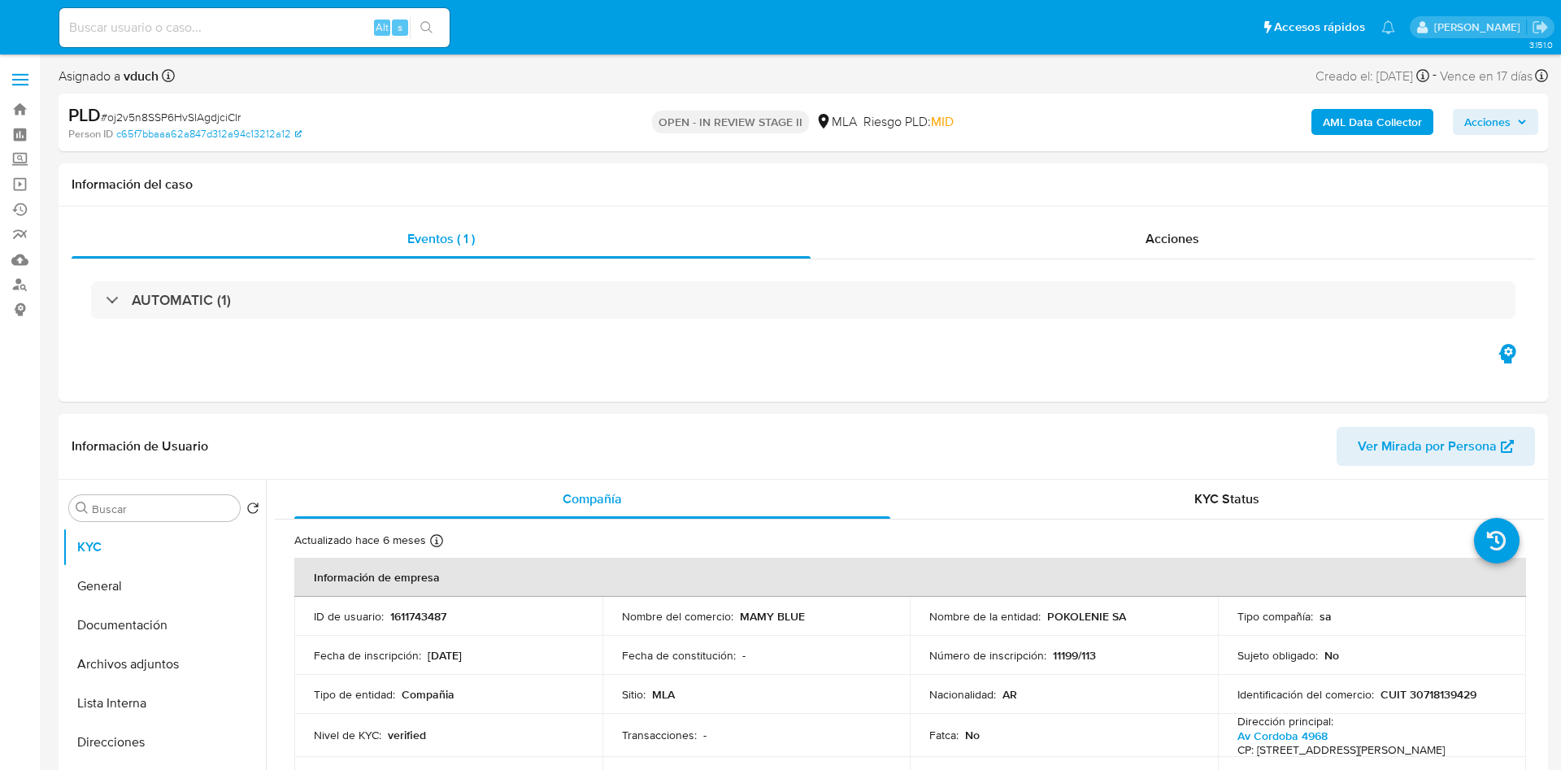
select select "10"
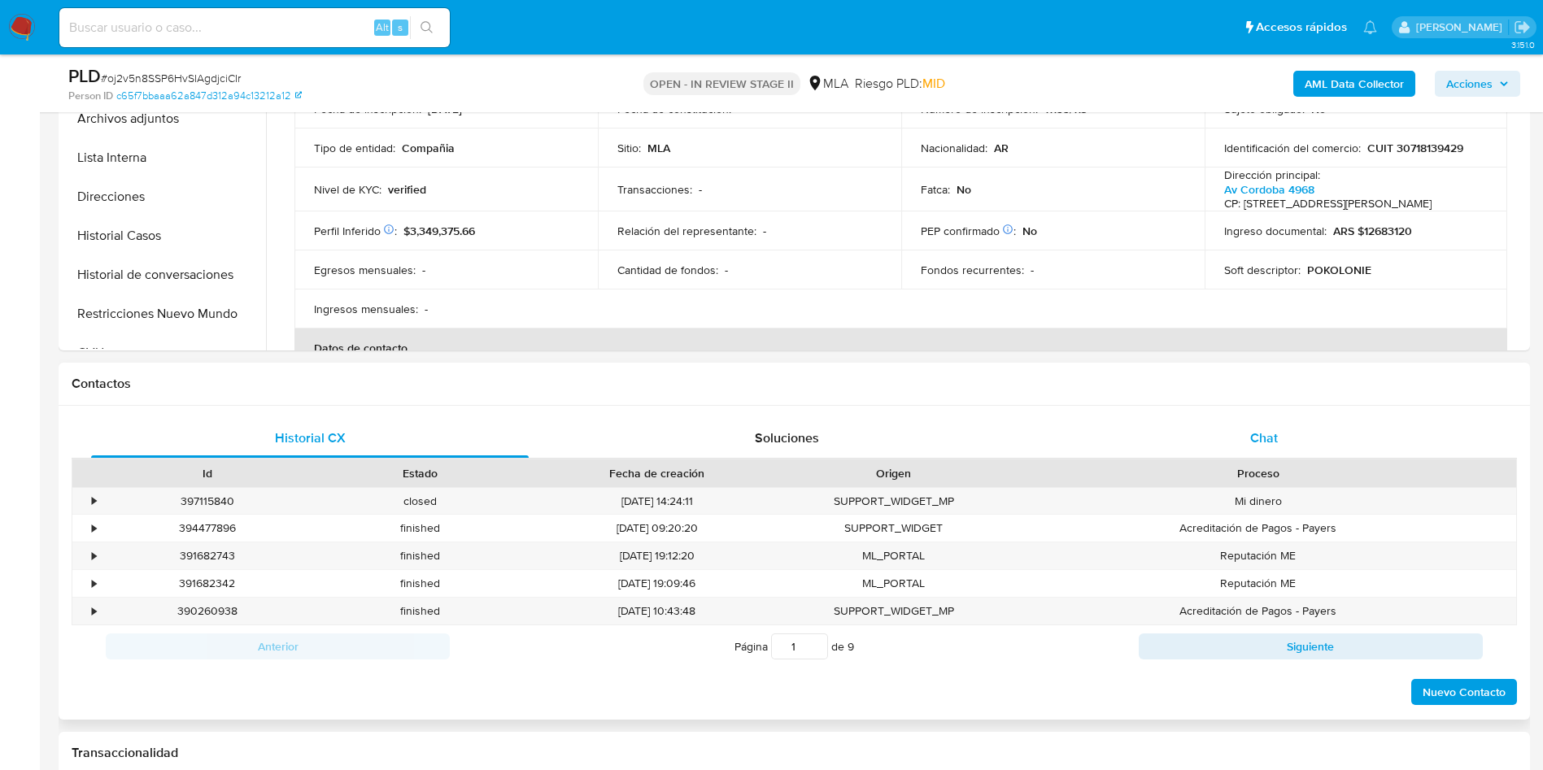
click at [1221, 447] on div "Chat" at bounding box center [1263, 438] width 437 height 39
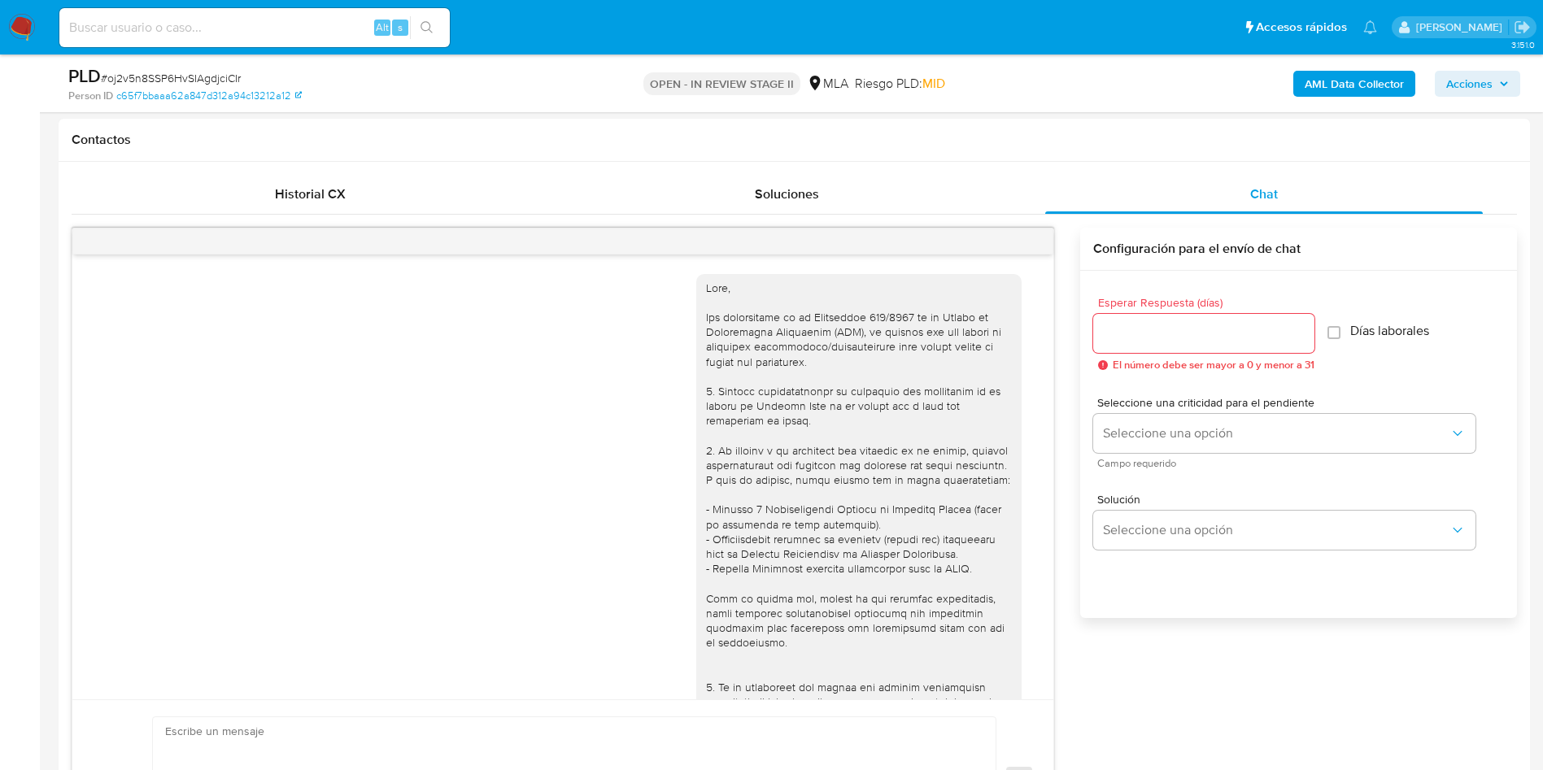
scroll to position [1099, 0]
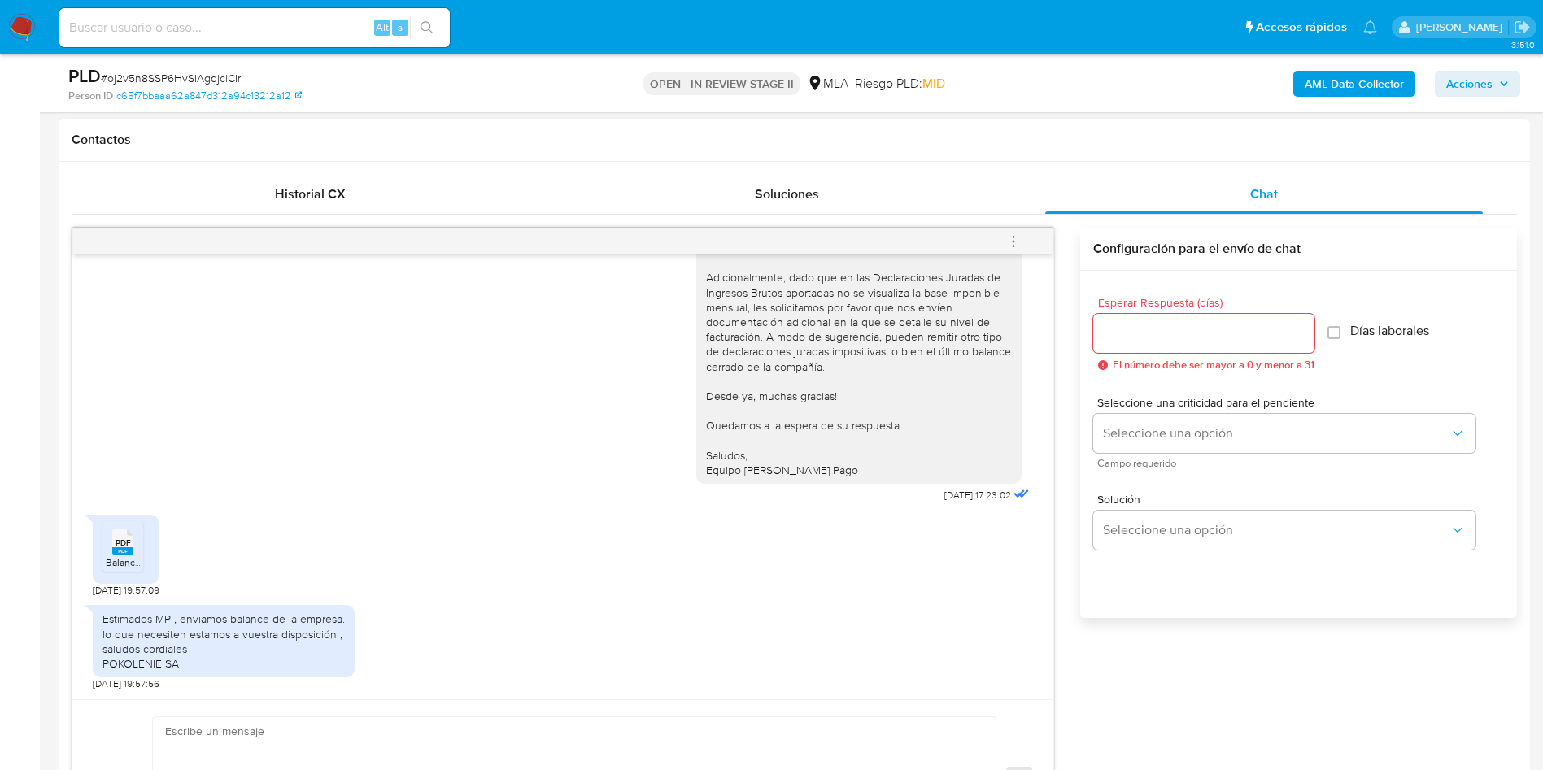
click at [124, 556] on icon "PDF" at bounding box center [122, 542] width 21 height 28
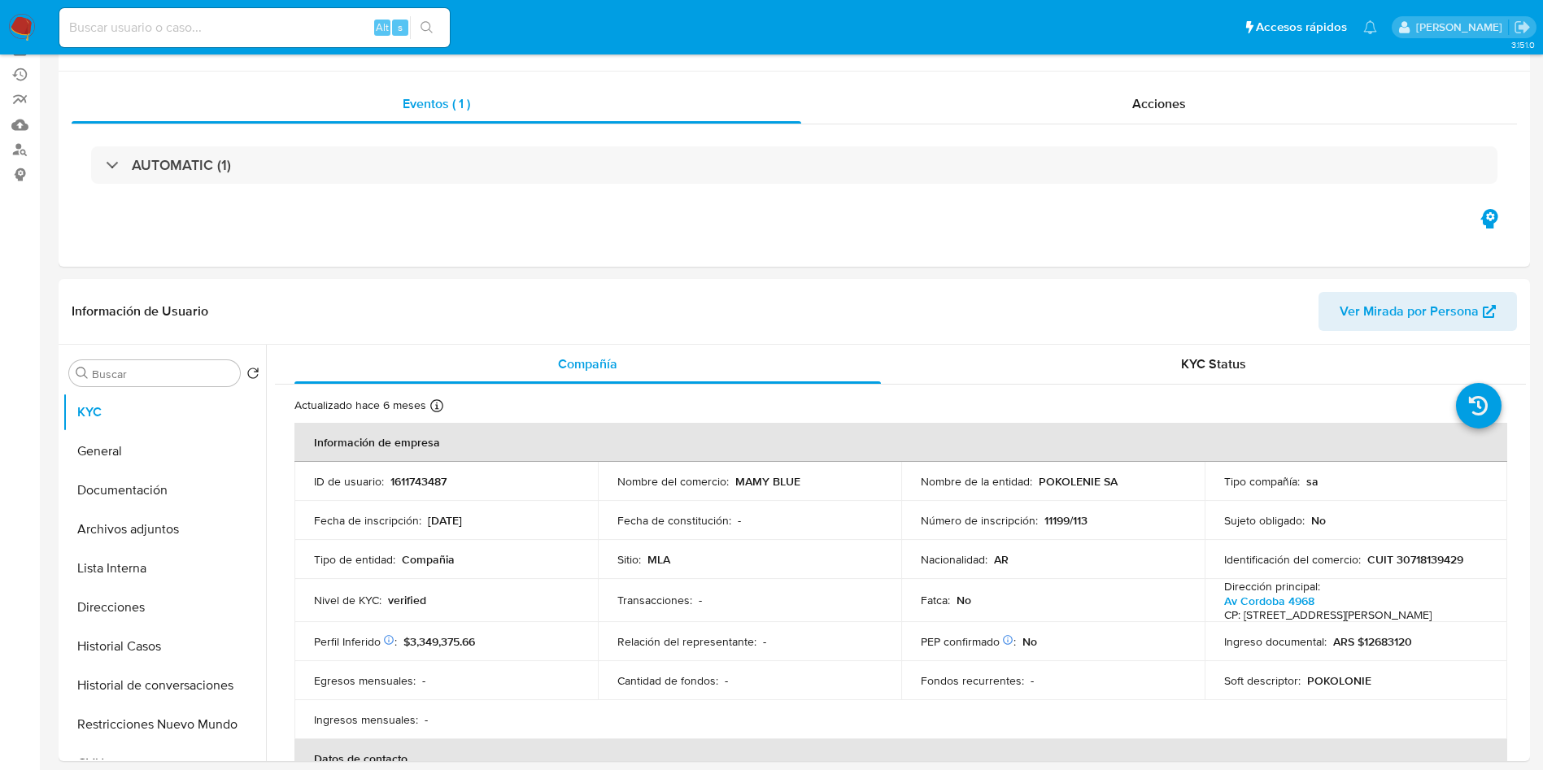
scroll to position [0, 0]
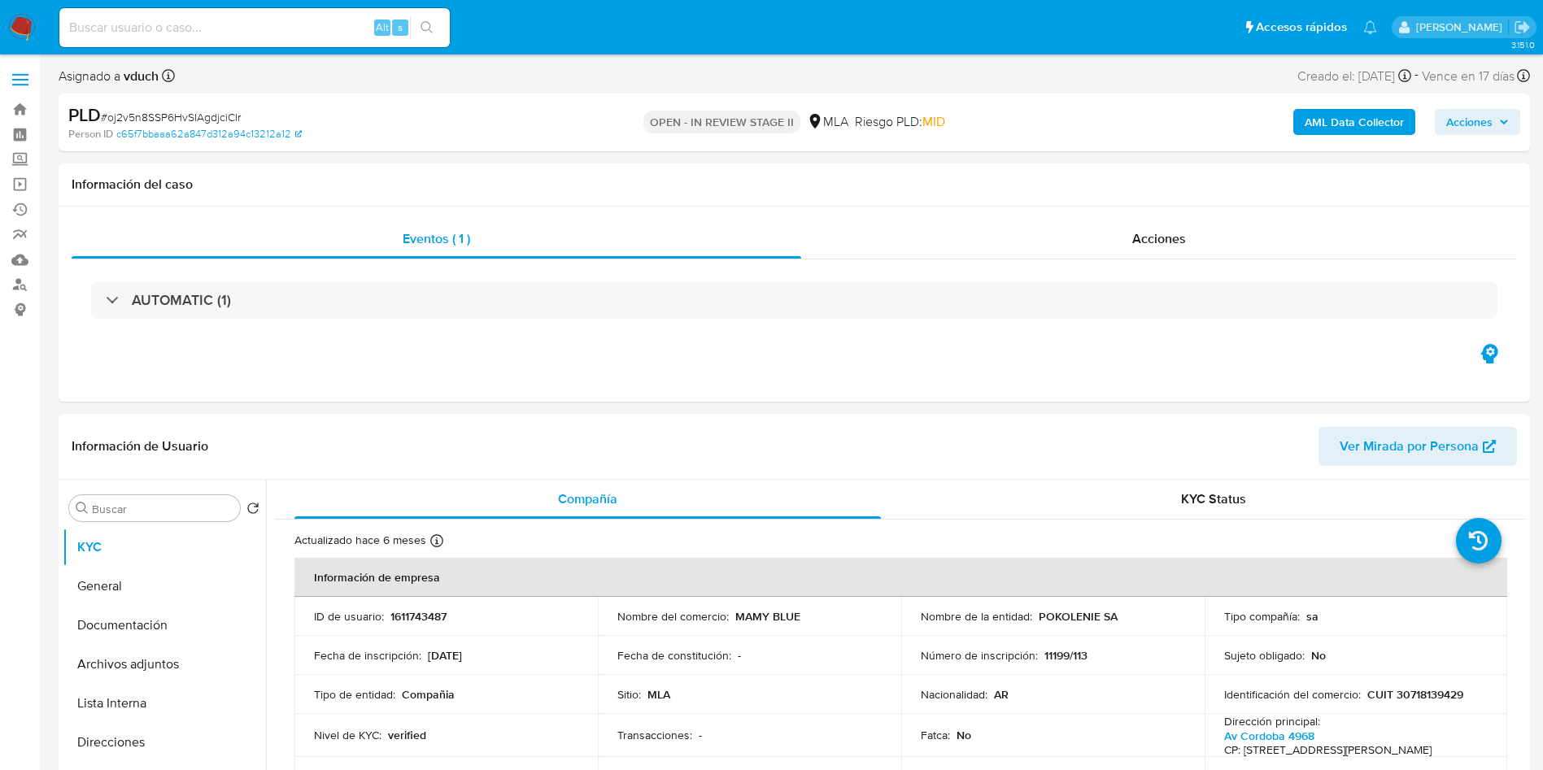
click at [196, 109] on span "# oj2v5n8SSP6HvSIAgdjciCIr" at bounding box center [171, 117] width 140 height 16
copy span "oj2v5n8SSP6HvSIAgdjciCIr"
click at [856, 233] on div "Acciones" at bounding box center [1159, 239] width 716 height 39
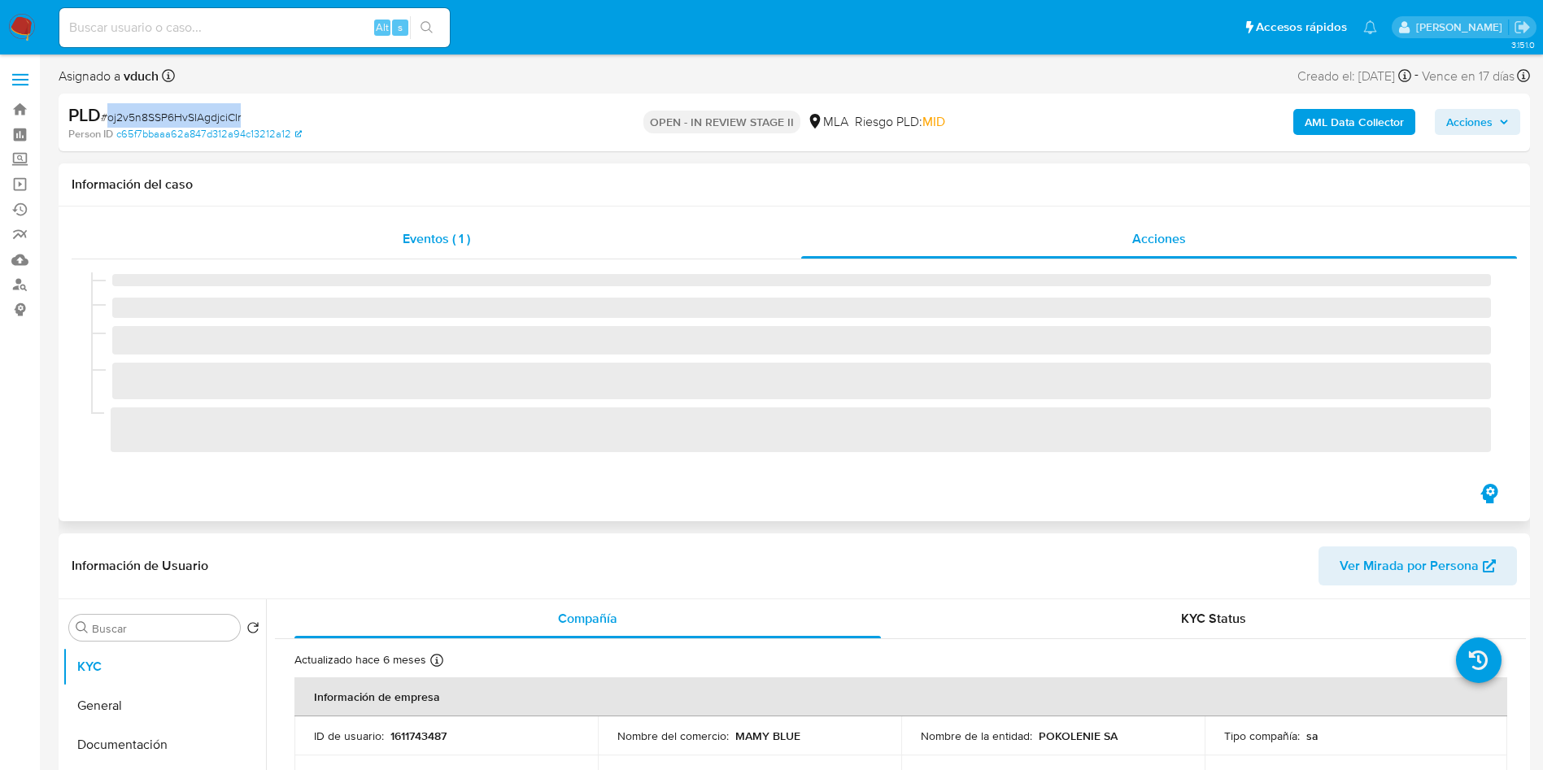
click at [698, 233] on div "Eventos ( 1 )" at bounding box center [436, 239] width 729 height 39
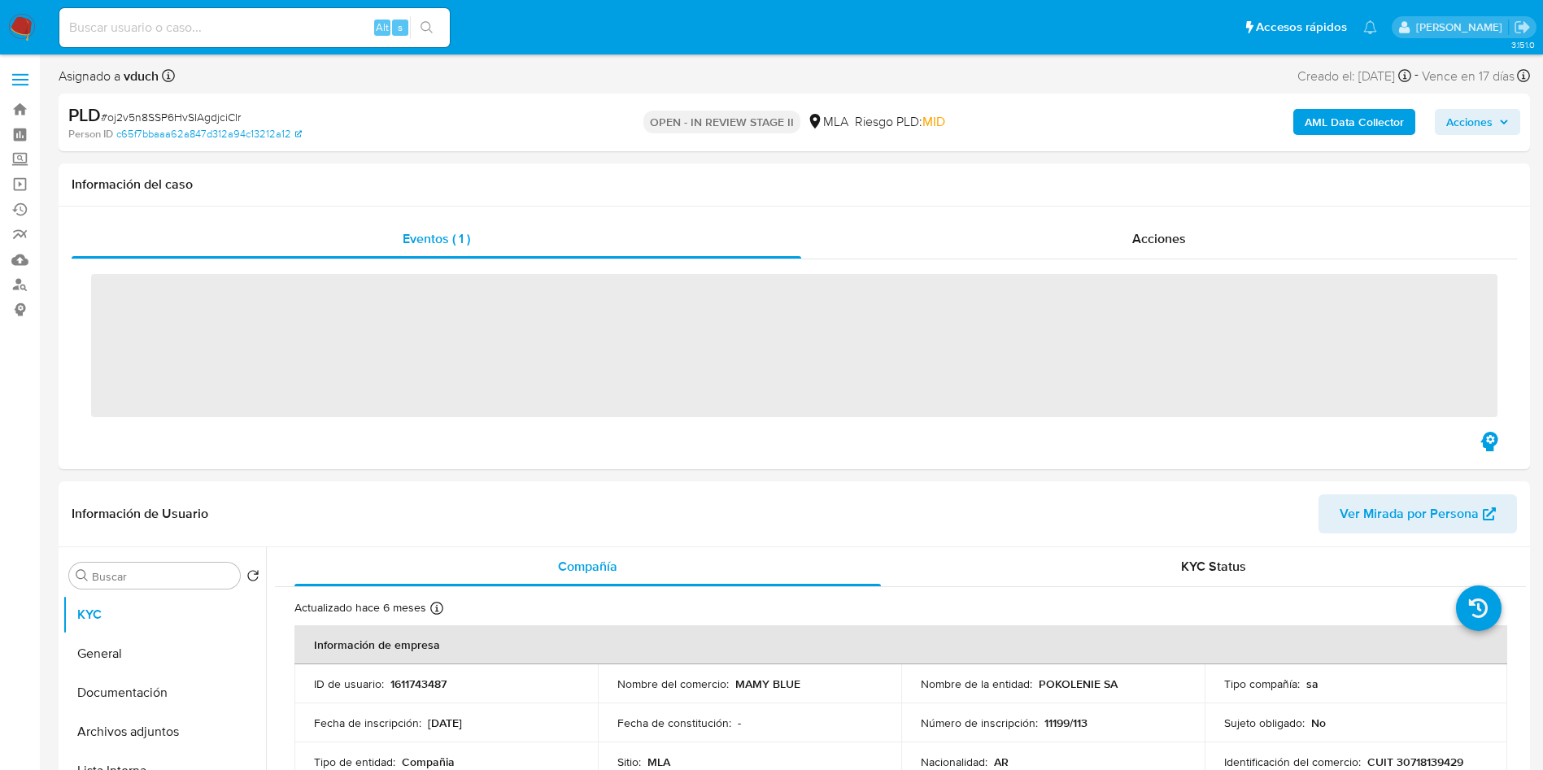
click at [801, 105] on div "OPEN - IN REVIEW STAGE II MLA Riesgo PLD: MID" at bounding box center [795, 122] width 480 height 38
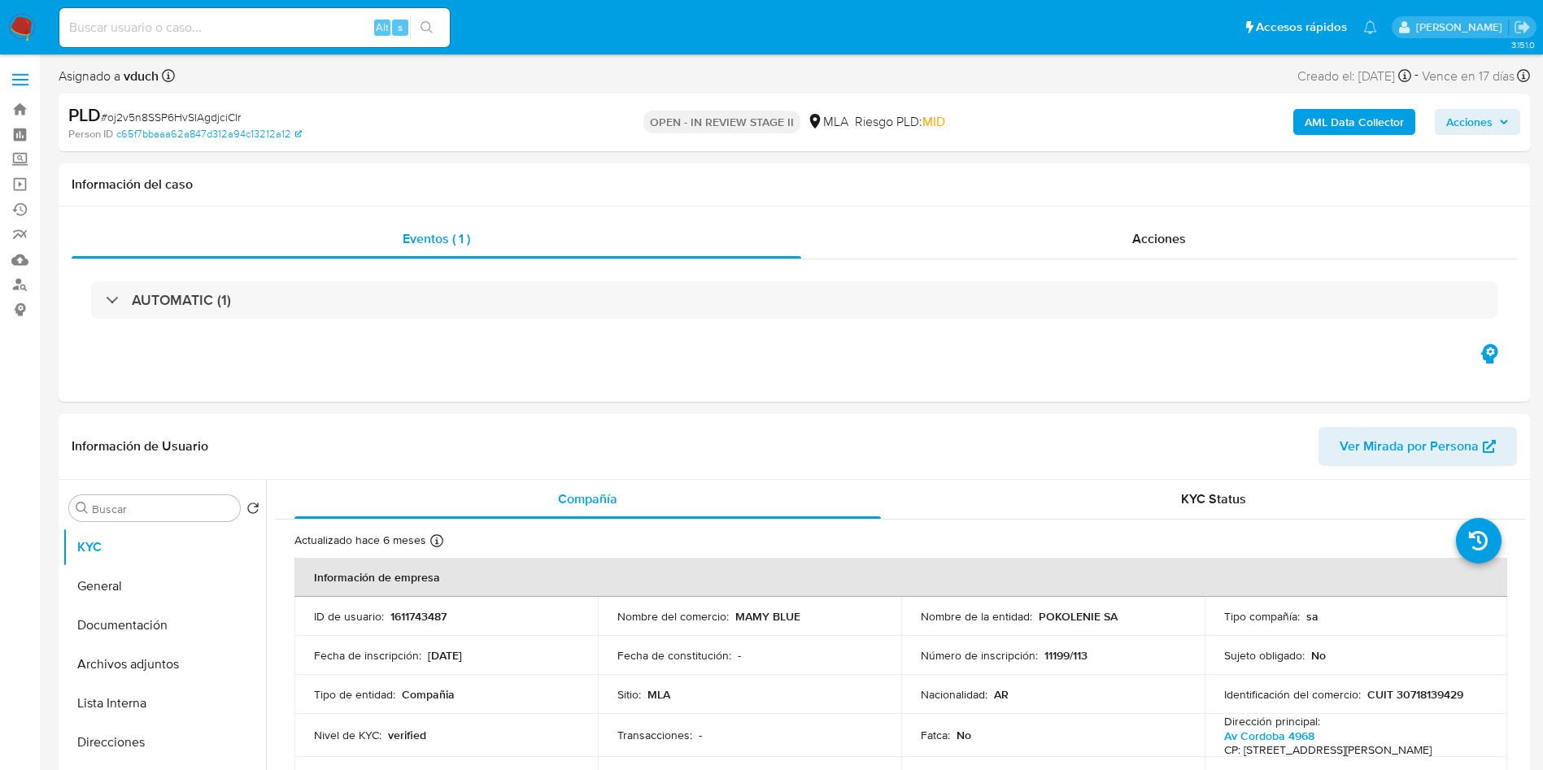
click at [923, 704] on td "Nacionalidad : AR" at bounding box center [1052, 694] width 303 height 39
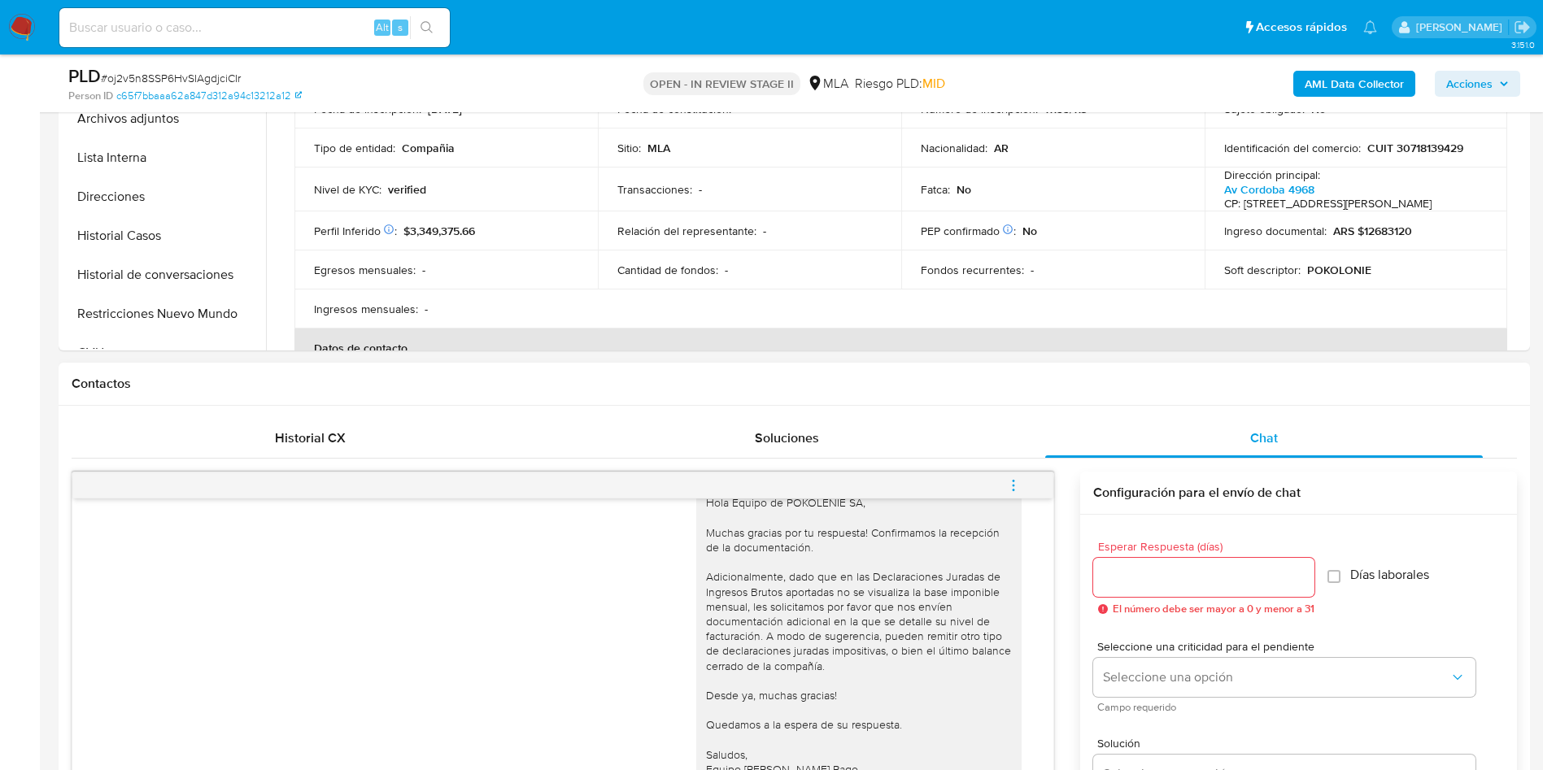
scroll to position [977, 0]
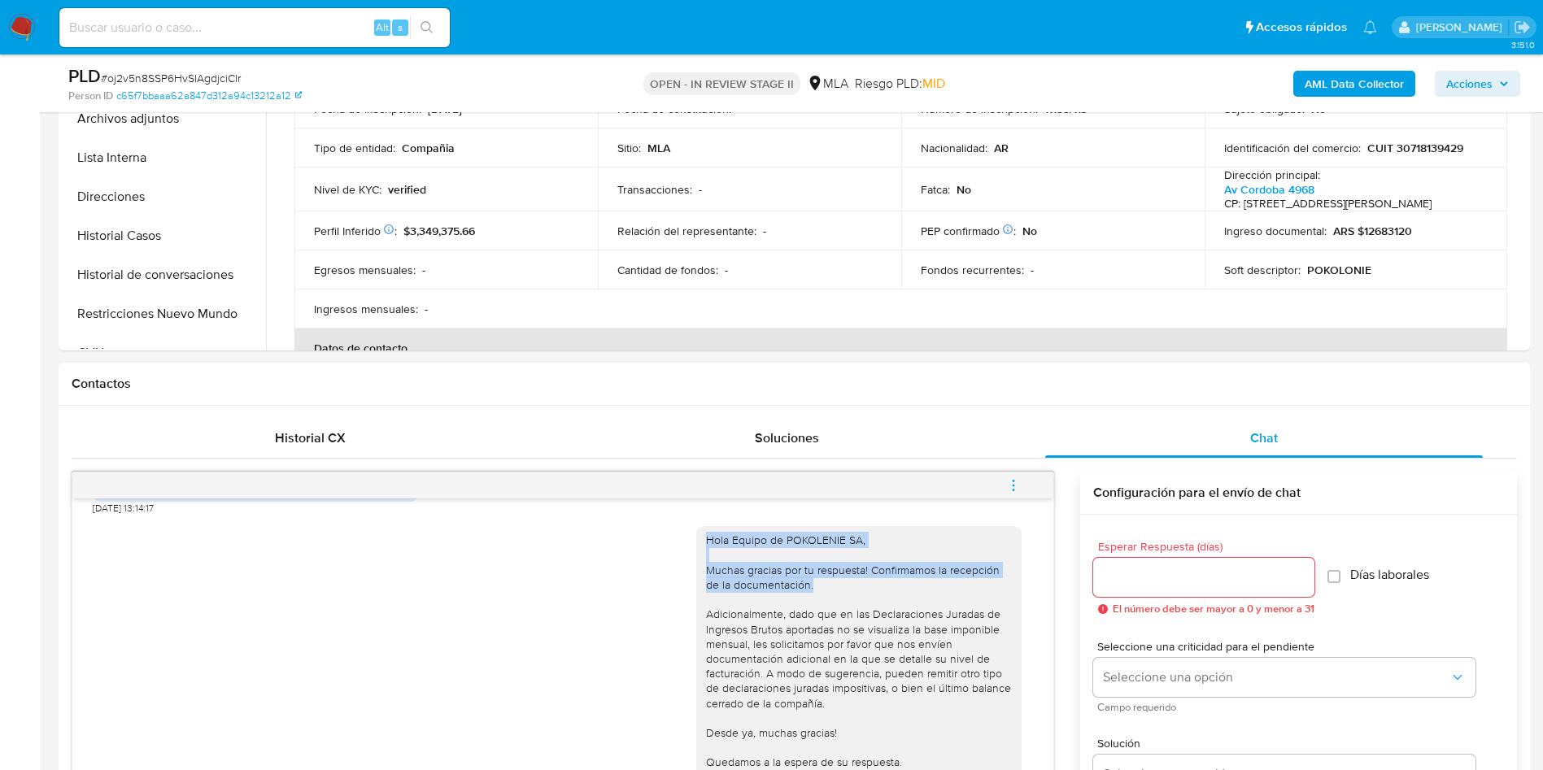
drag, startPoint x: 689, startPoint y: 568, endPoint x: 856, endPoint y: 611, distance: 172.8
click at [856, 611] on div "Hola Equipo de POKOLENIE SA, Muchas gracias por tu respuesta! Confirmamos la re…" at bounding box center [859, 673] width 306 height 281
copy div "Hola Equipo de POKOLENIE SA, Muchas gracias por tu respuesta! Confirmamos la re…"
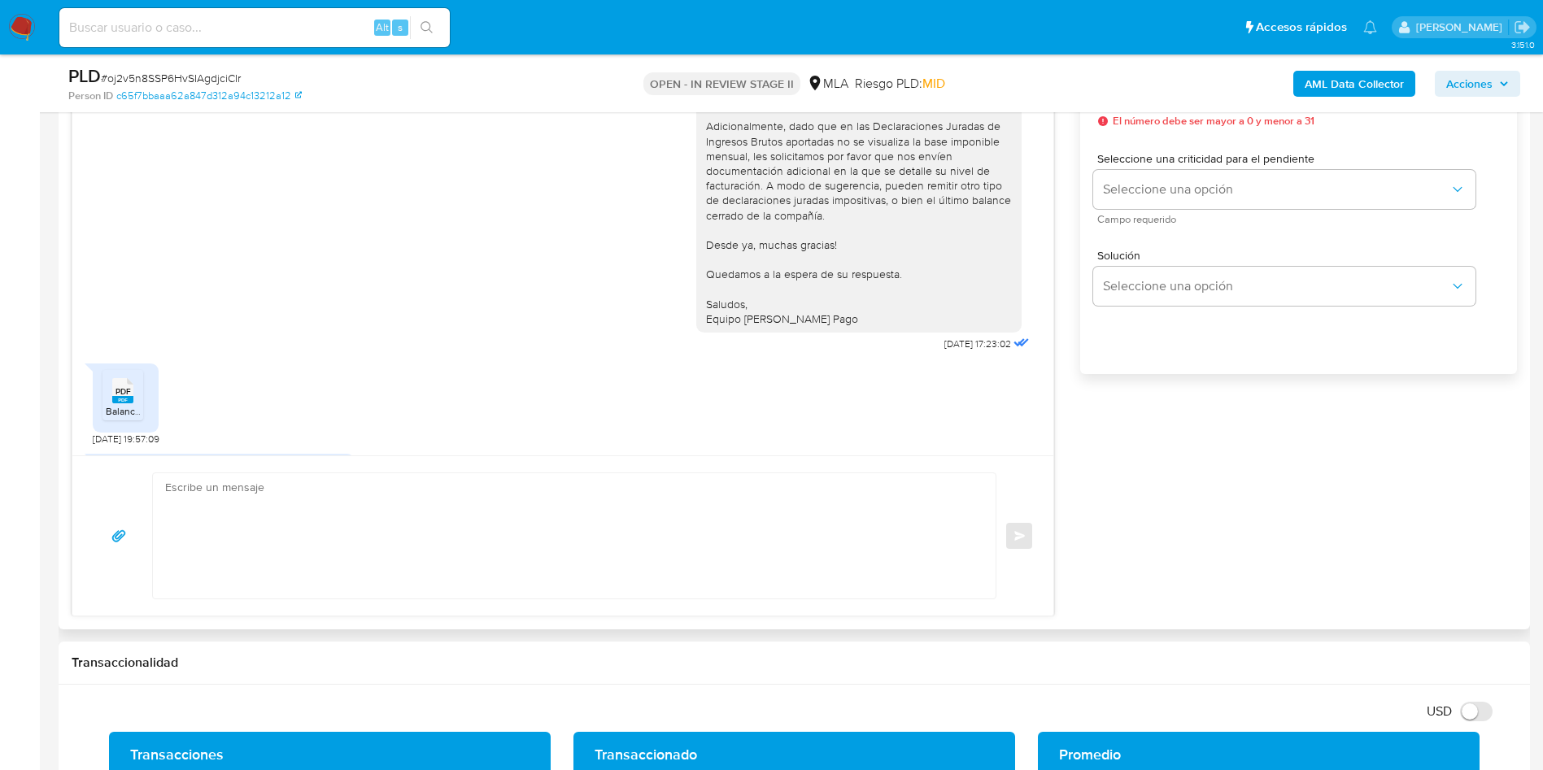
click at [394, 527] on textarea at bounding box center [570, 535] width 810 height 125
paste textarea "Hola, equipo de POKOLENIE SA: ¡Muchas gracias por su respuesta! Confirmamos la …"
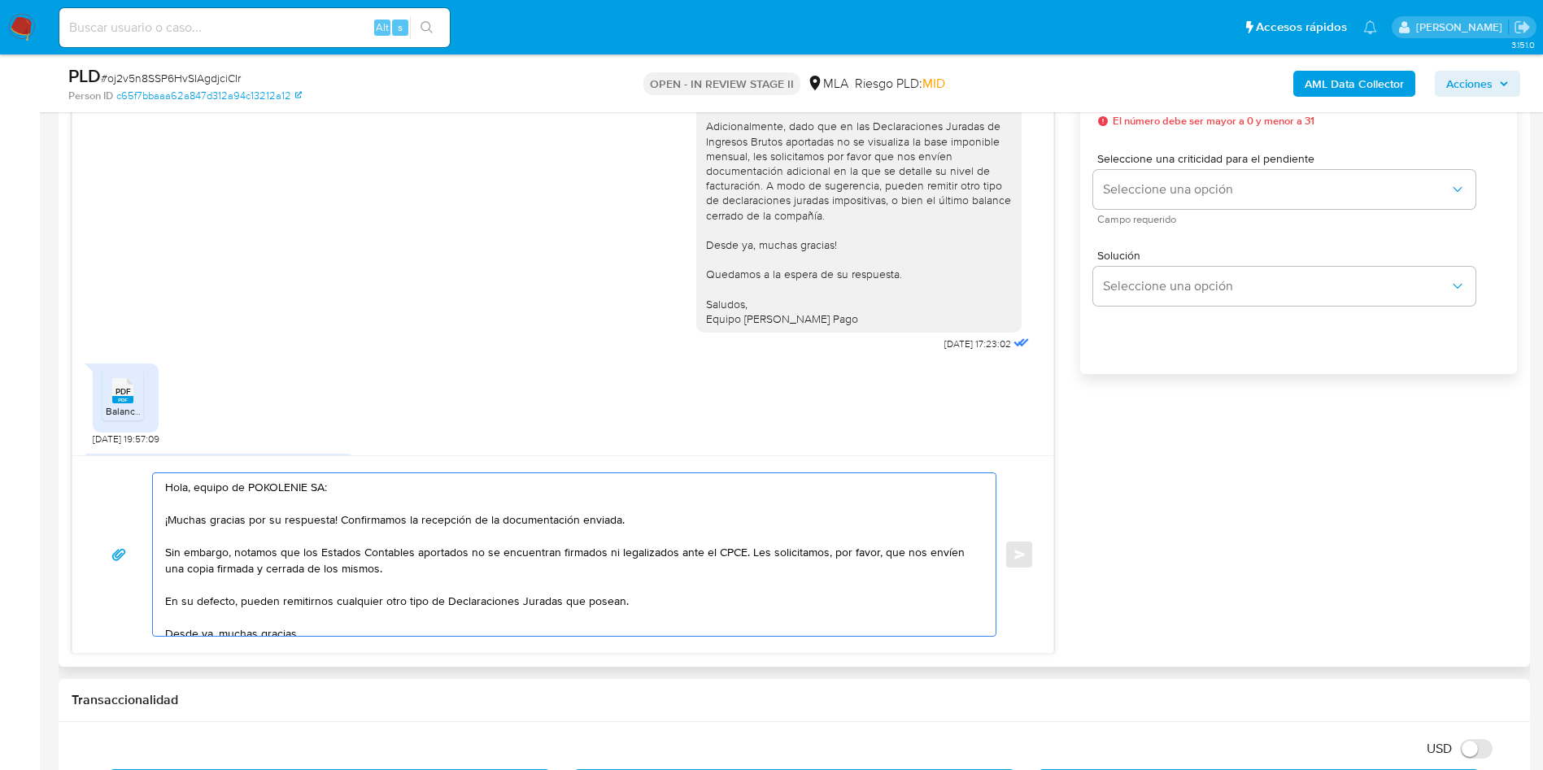
scroll to position [71, 0]
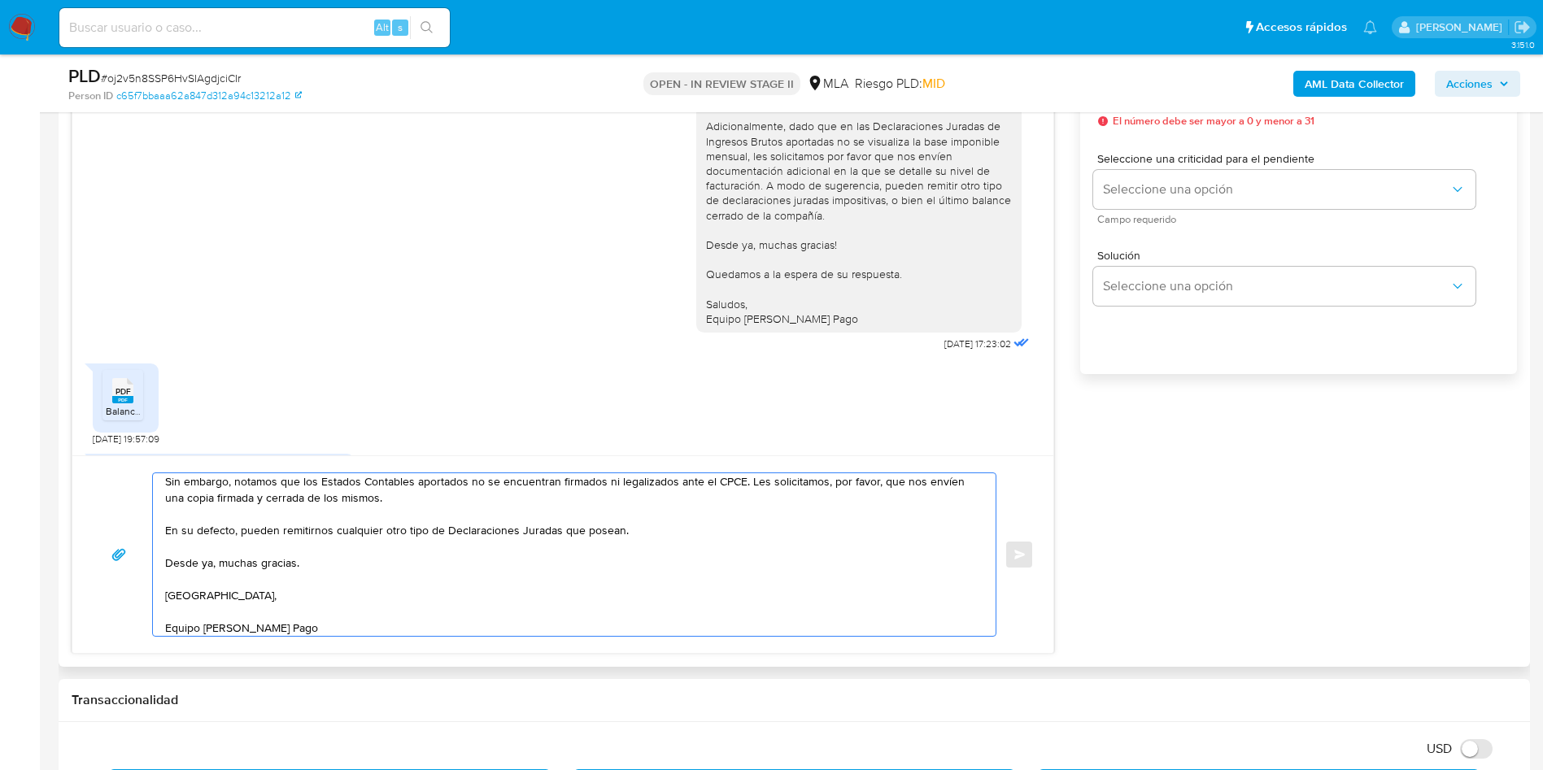
click at [388, 590] on textarea "Hola, equipo de POKOLENIE SA: ¡Muchas gracias por su respuesta! Confirmamos la …" at bounding box center [570, 554] width 810 height 163
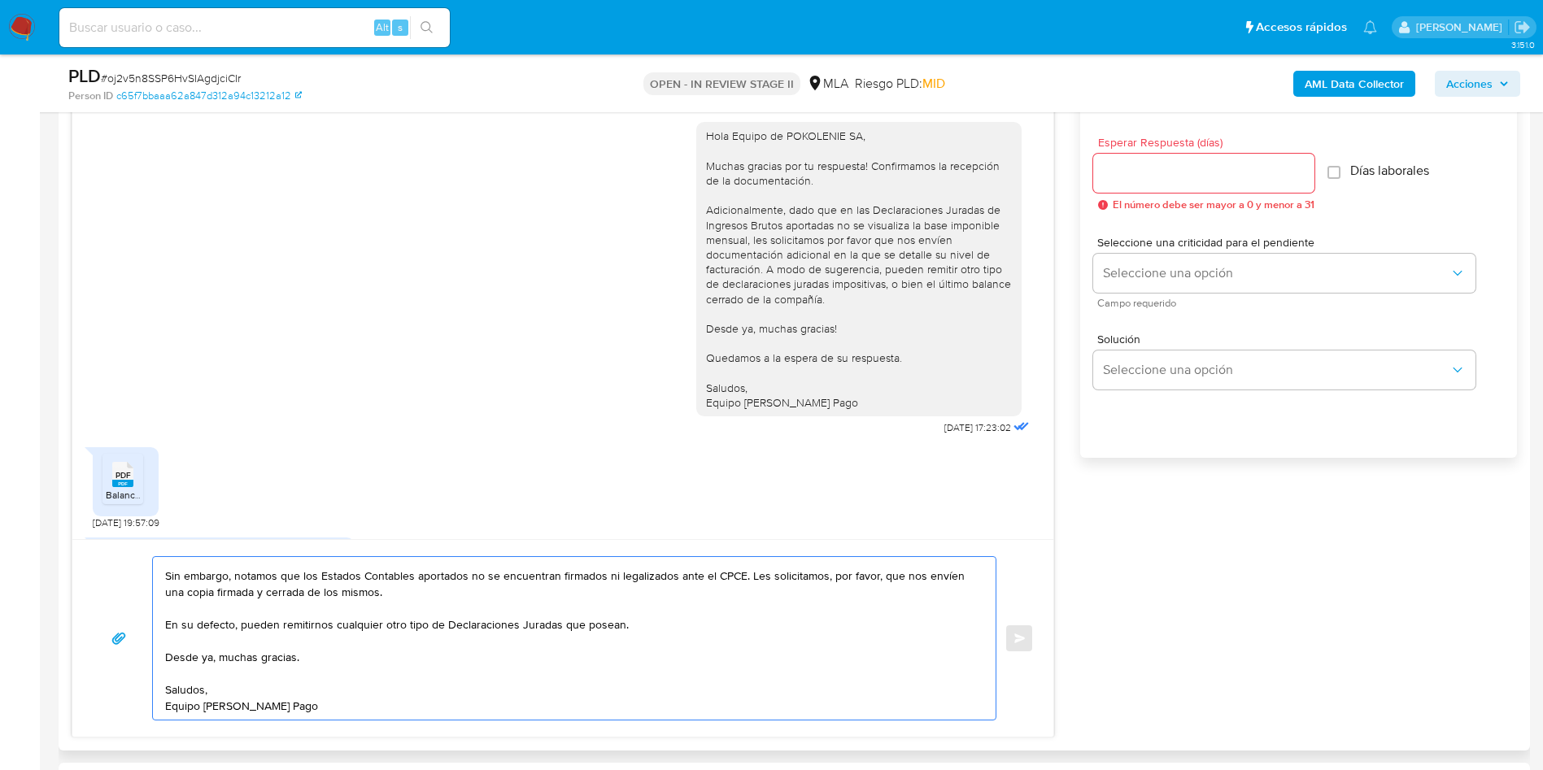
scroll to position [854, 0]
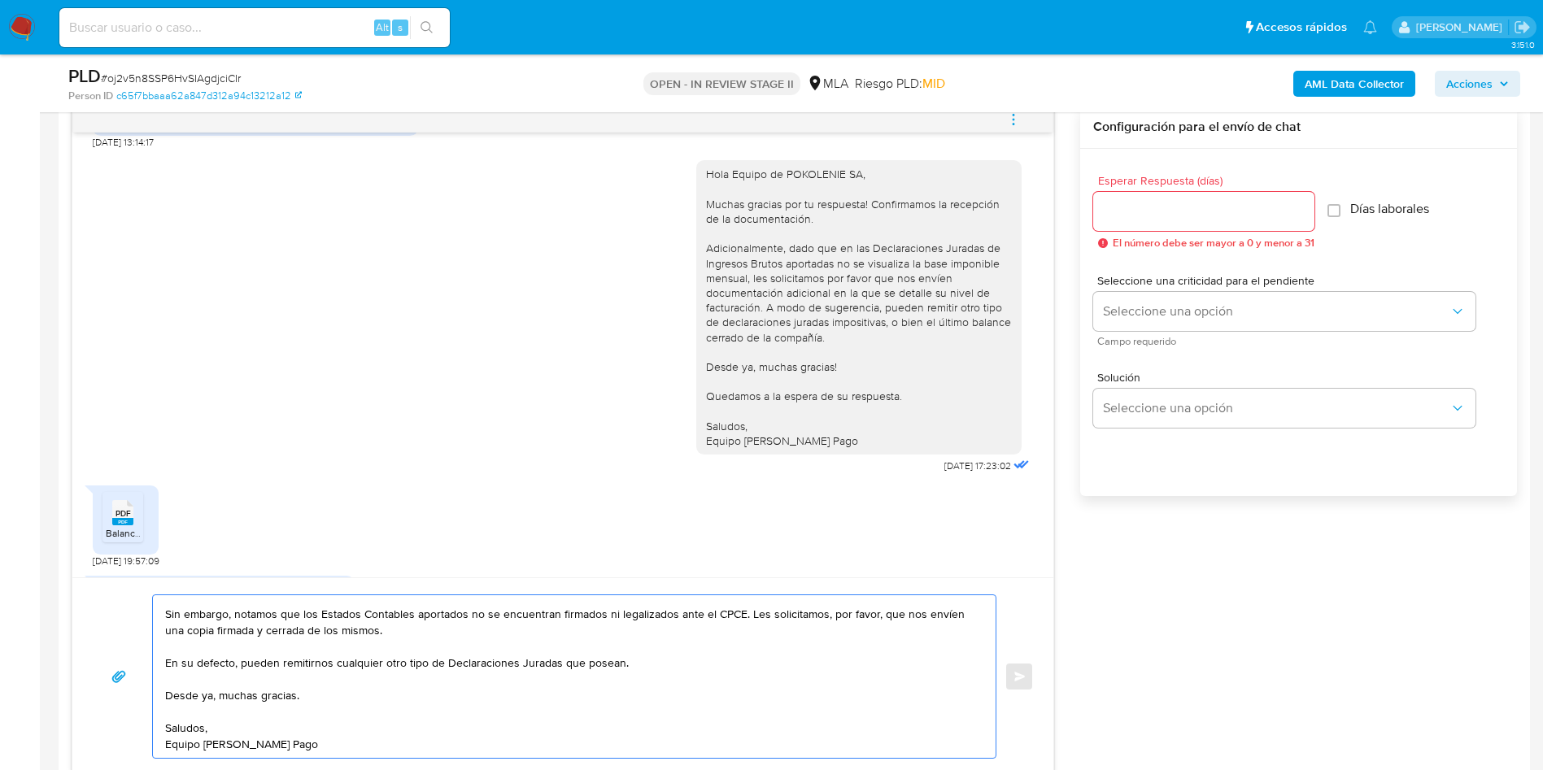
type textarea "Hola, equipo de POKOLENIE SA: ¡Muchas gracias por su respuesta! Confirmamos la …"
click at [1157, 208] on input "Esperar Respuesta (días)" at bounding box center [1203, 211] width 221 height 21
type input "3"
click at [1327, 204] on input "Días laborales" at bounding box center [1325, 210] width 13 height 13
checkbox input "true"
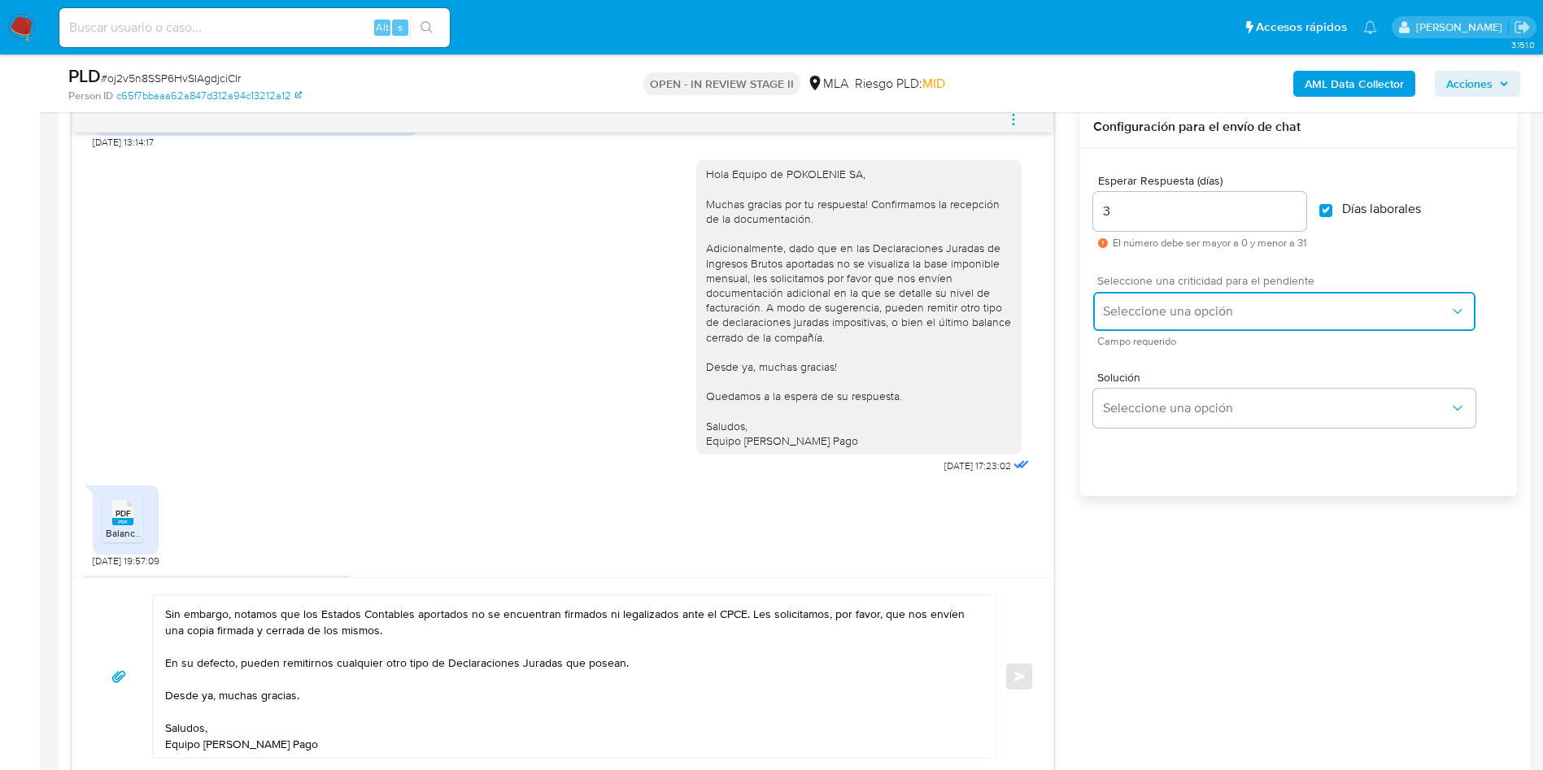
click at [1184, 317] on span "Seleccione una opción" at bounding box center [1276, 311] width 346 height 16
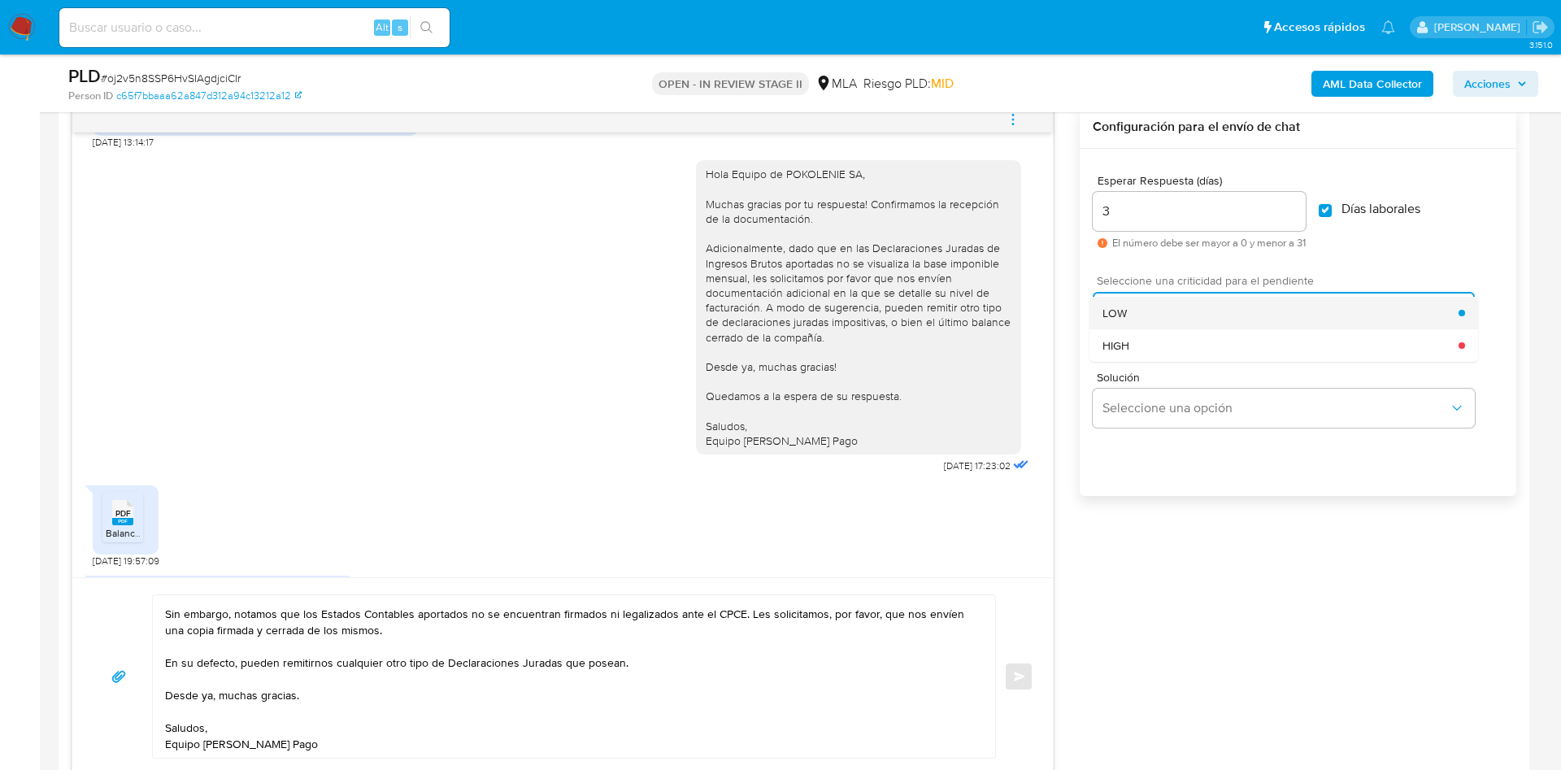
click at [1140, 320] on div "LOW" at bounding box center [1281, 313] width 356 height 33
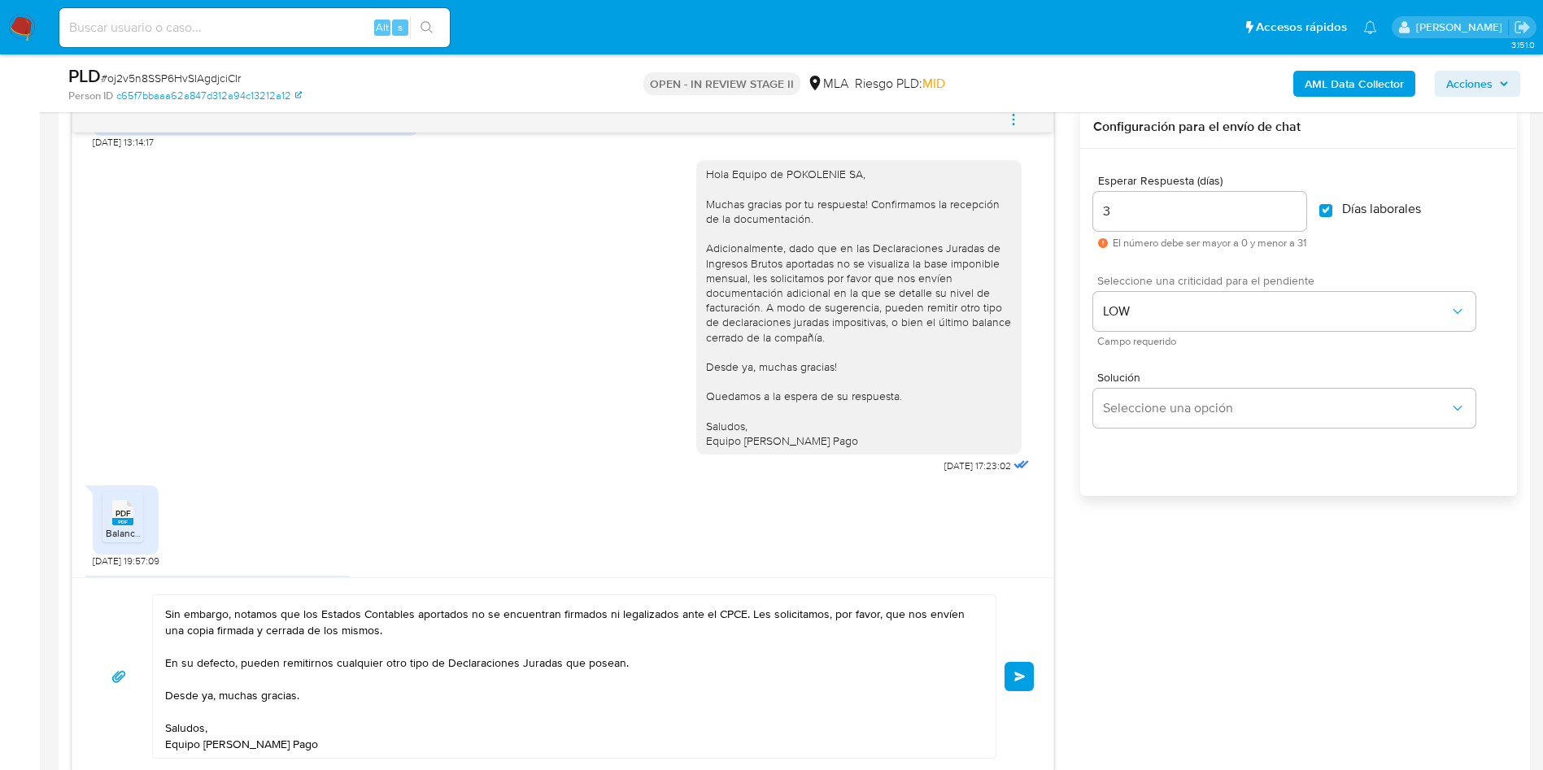
click at [1166, 600] on div "17/07/2025 19:45:42 PDF PDF ingresos brutos declaracion jurada poko mayo.pdf PD…" at bounding box center [794, 441] width 1445 height 670
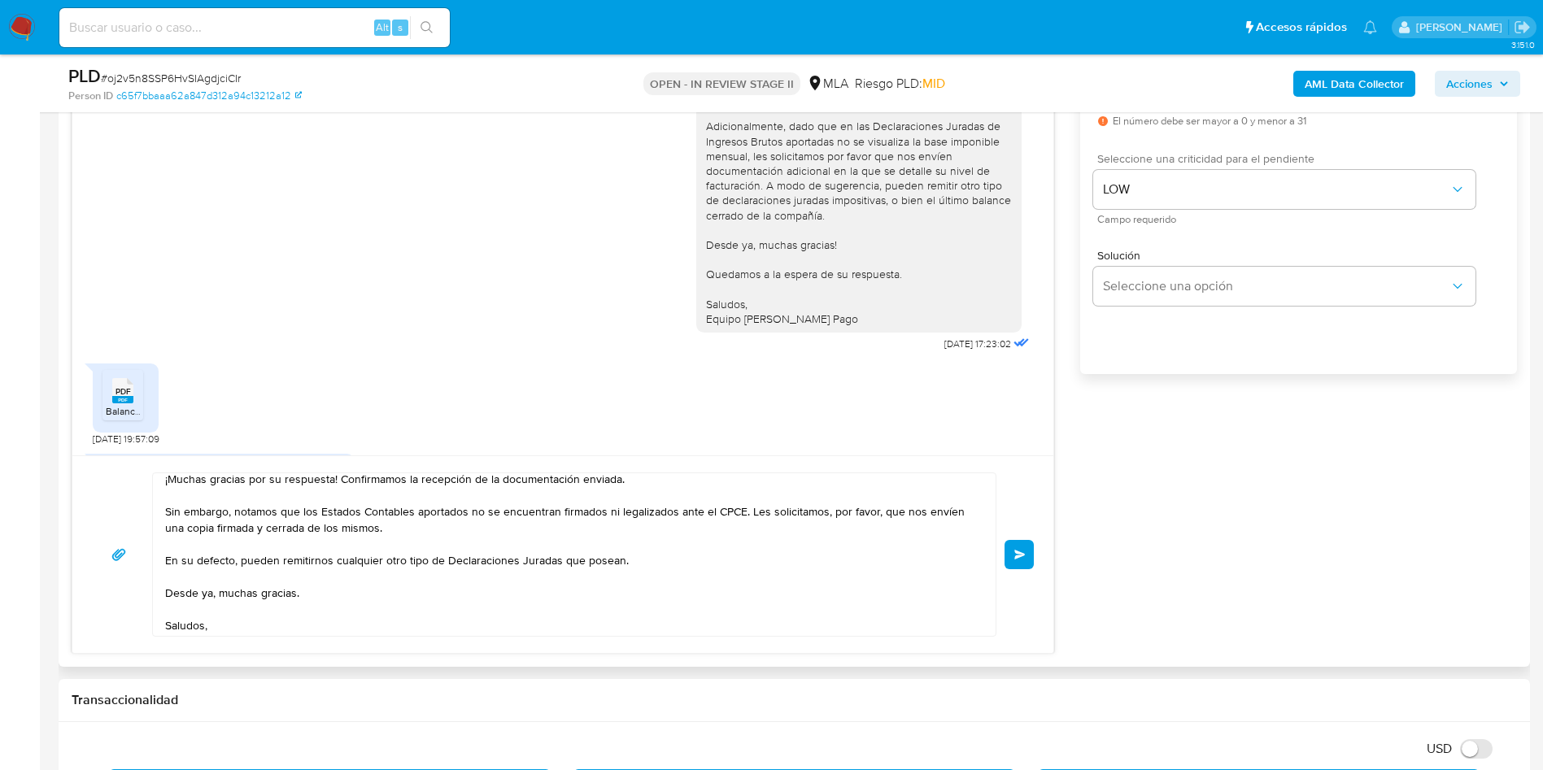
scroll to position [60, 0]
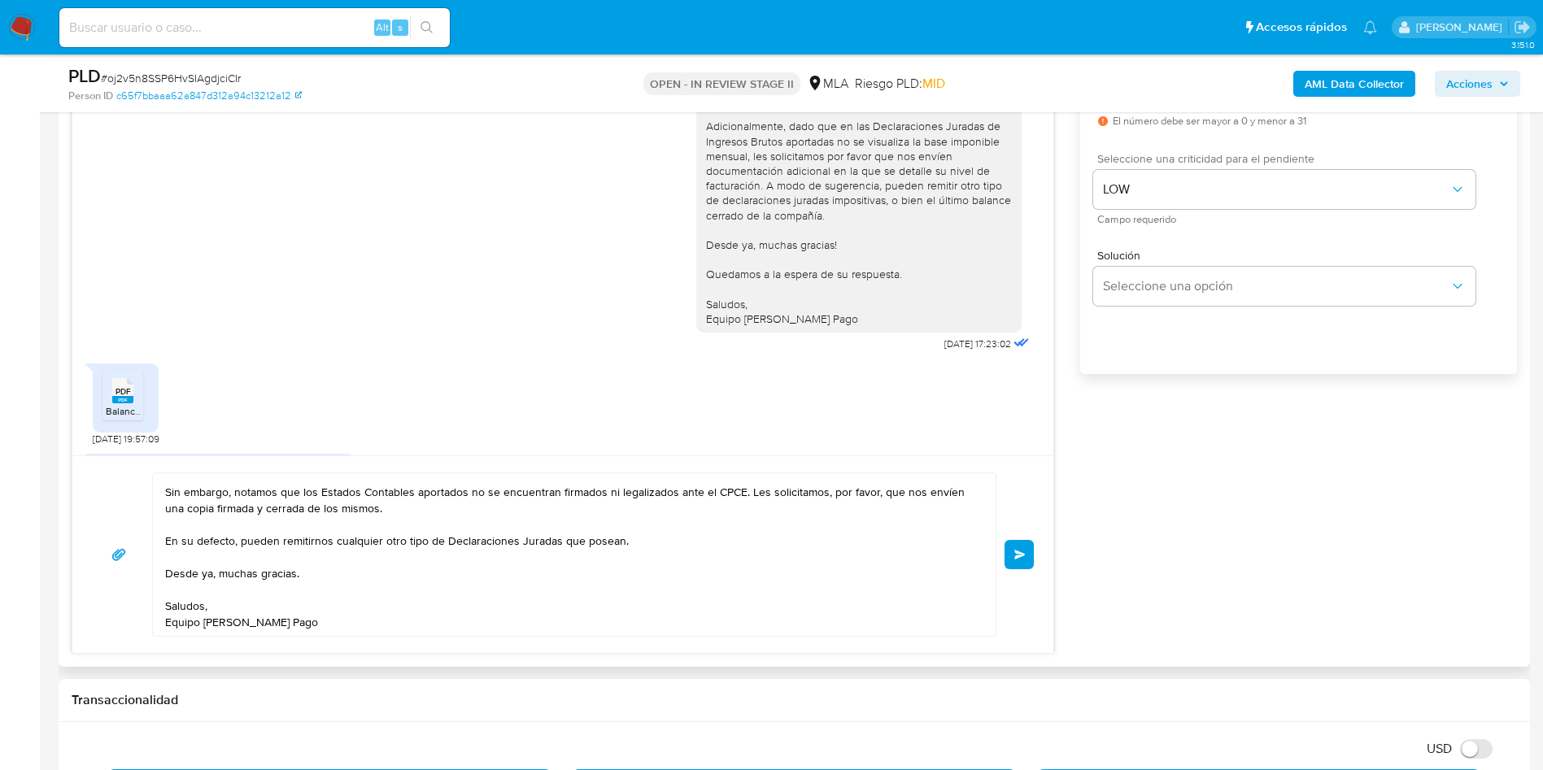
click at [354, 538] on textarea "Hola, equipo de POKOLENIE SA: ¡Muchas gracias por su respuesta! Confirmamos la …" at bounding box center [570, 554] width 810 height 163
click at [353, 538] on textarea "Hola, equipo de POKOLENIE SA: ¡Muchas gracias por su respuesta! Confirmamos la …" at bounding box center [570, 554] width 810 height 163
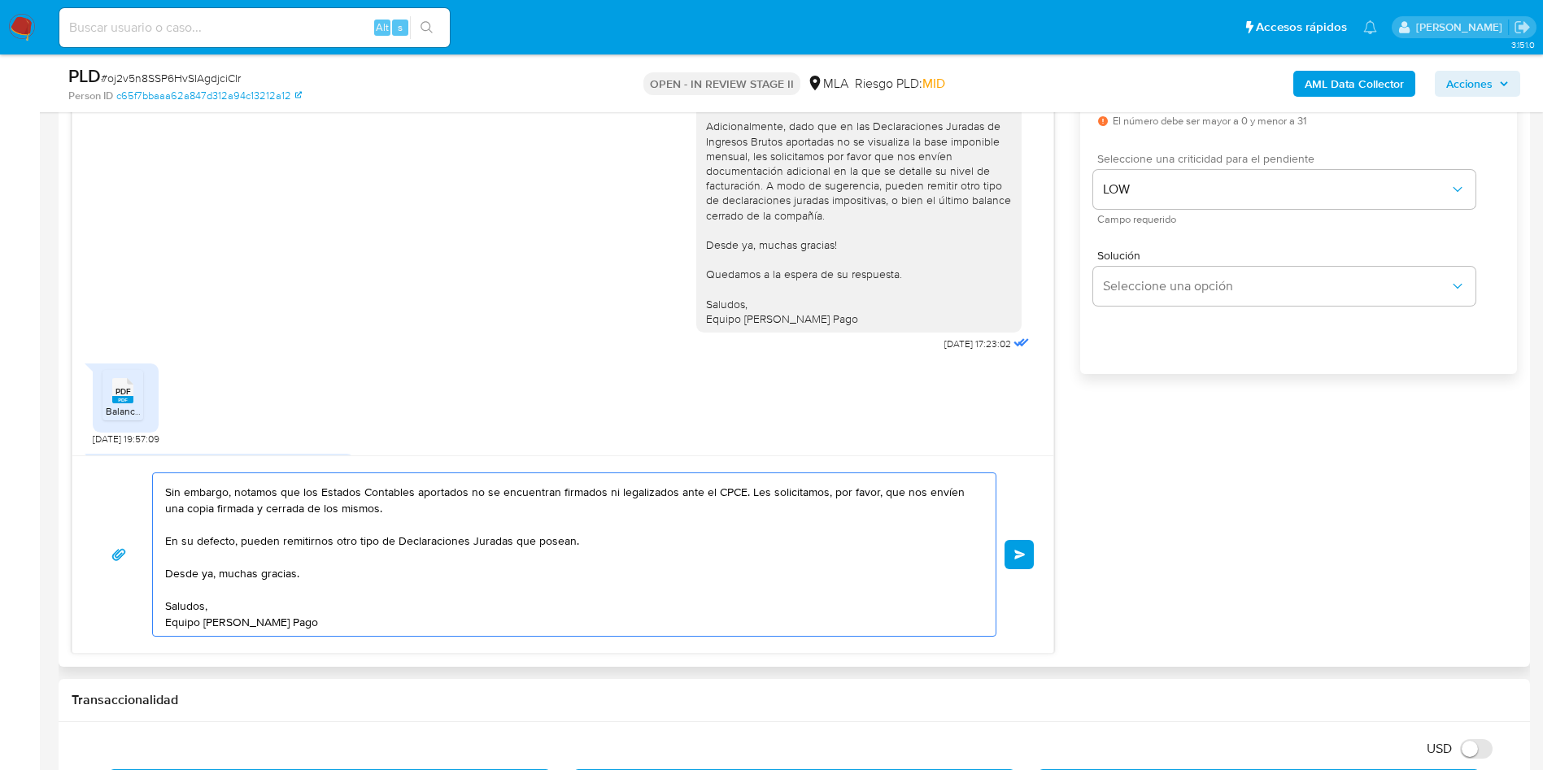
click at [458, 616] on textarea "Hola, equipo de POKOLENIE SA: ¡Muchas gracias por su respuesta! Confirmamos la …" at bounding box center [570, 554] width 810 height 163
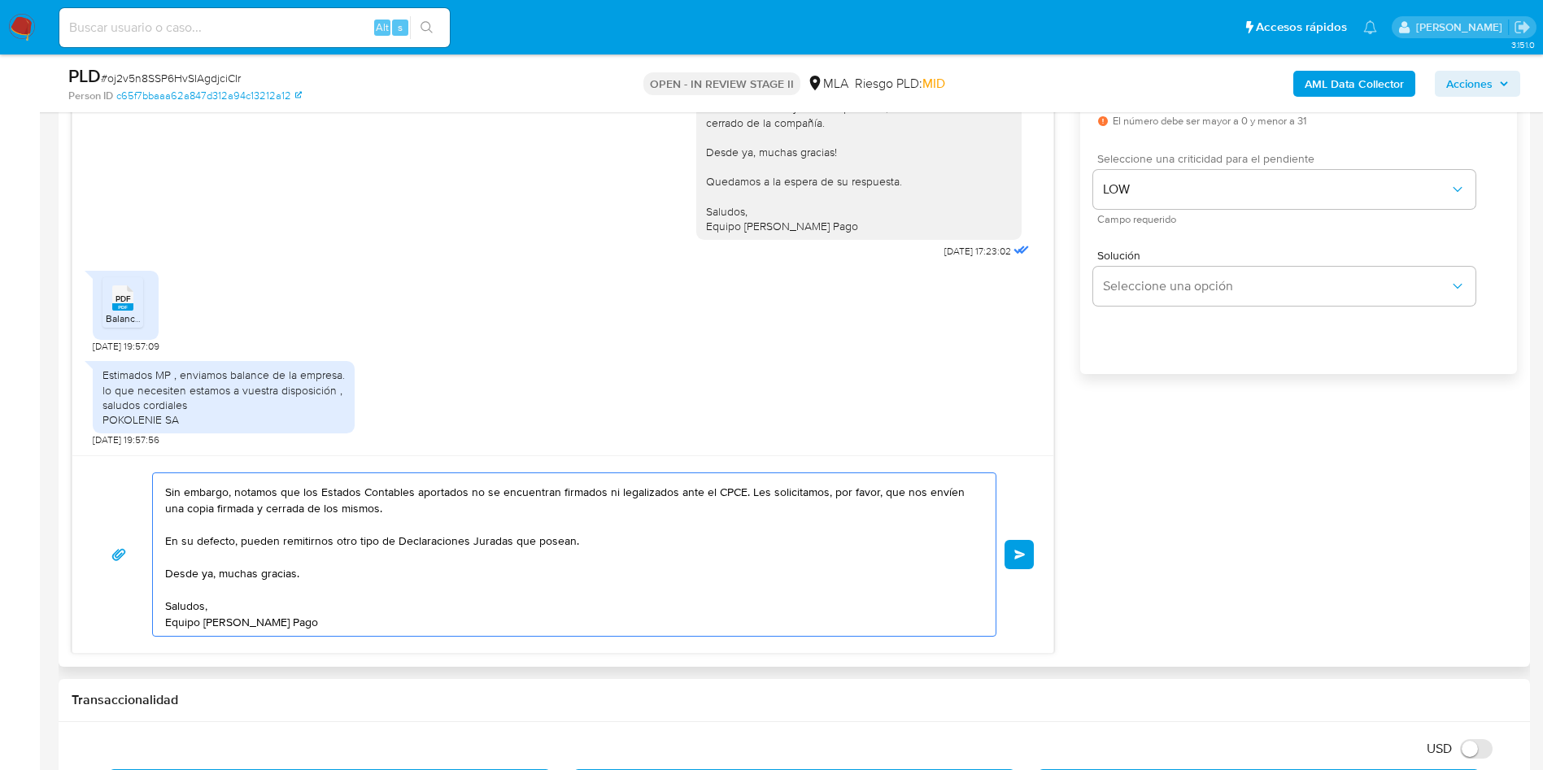
click at [293, 507] on textarea "Hola, equipo de POKOLENIE SA: ¡Muchas gracias por su respuesta! Confirmamos la …" at bounding box center [570, 554] width 810 height 163
click at [456, 626] on textarea "Hola, equipo de POKOLENIE SA: ¡Muchas gracias por su respuesta! Confirmamos la …" at bounding box center [570, 554] width 810 height 163
click at [279, 503] on textarea "Hola, equipo de POKOLENIE SA: ¡Muchas gracias por su respuesta! Confirmamos la …" at bounding box center [570, 554] width 810 height 163
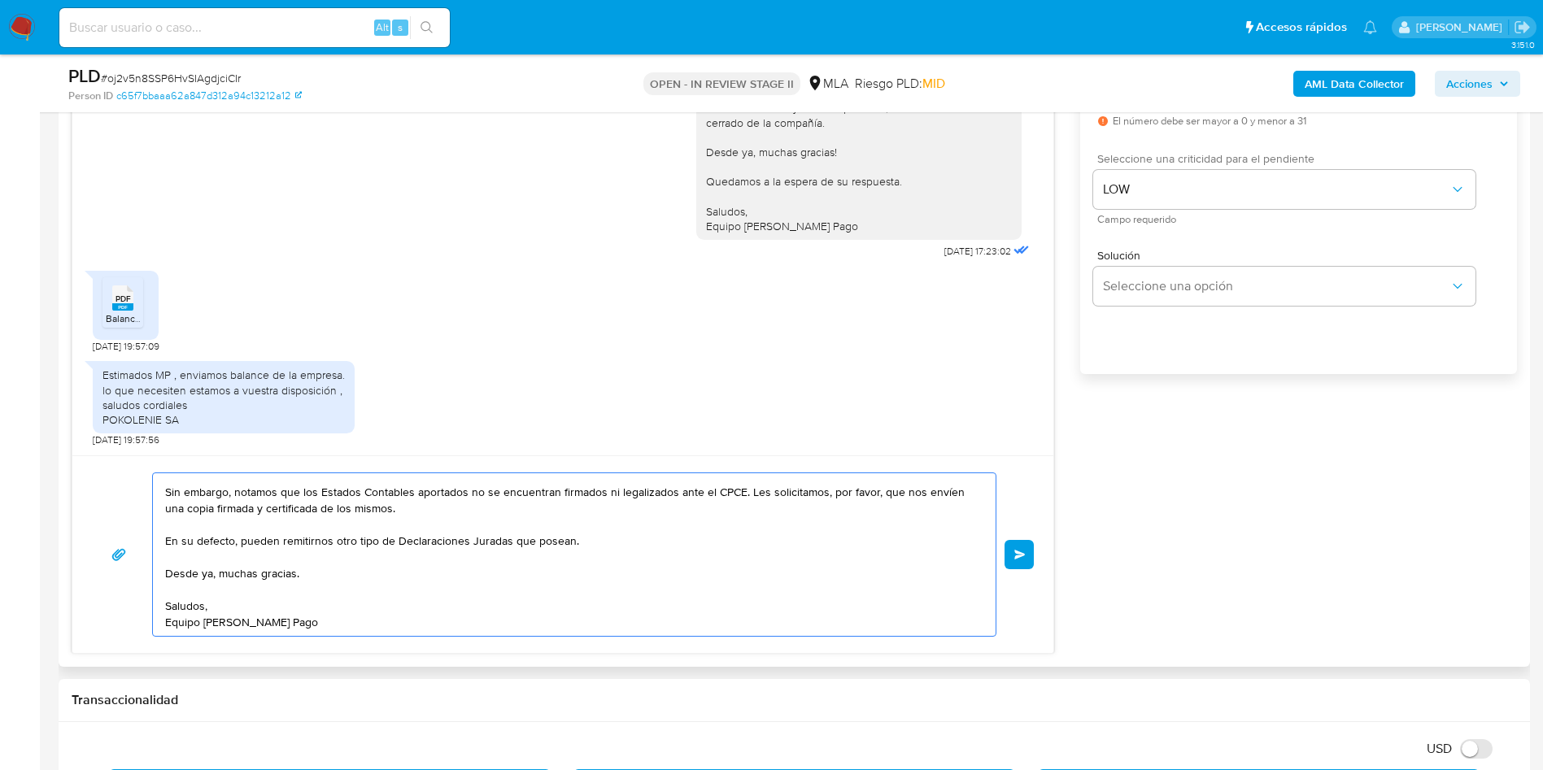
click at [322, 628] on textarea "Hola, equipo de POKOLENIE SA: ¡Muchas gracias por su respuesta! Confirmamos la …" at bounding box center [570, 554] width 810 height 163
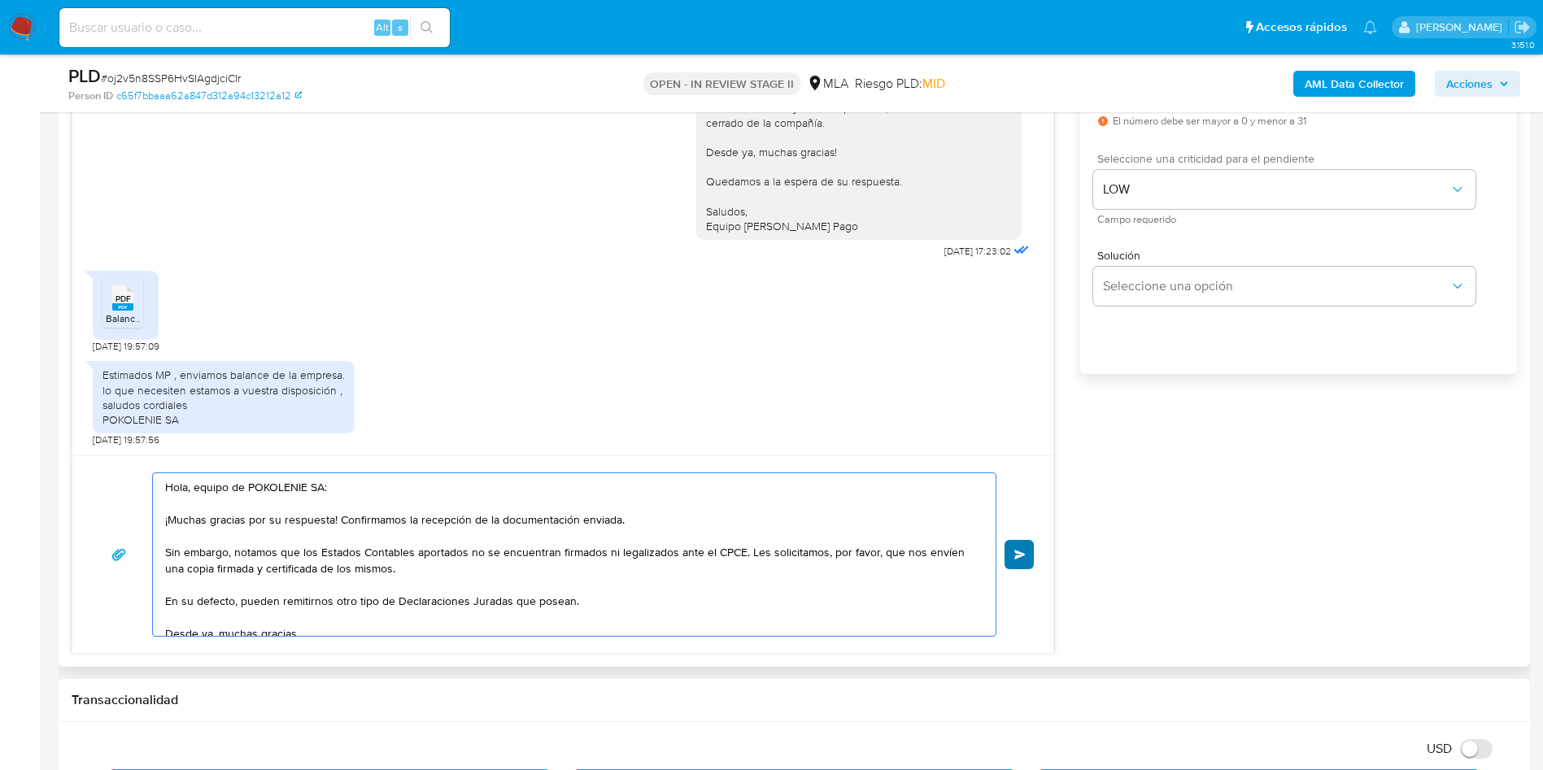
type textarea "Hola, equipo de POKOLENIE SA: ¡Muchas gracias por su respuesta! Confirmamos la …"
click at [1024, 560] on button "Enviar" at bounding box center [1018, 554] width 29 height 29
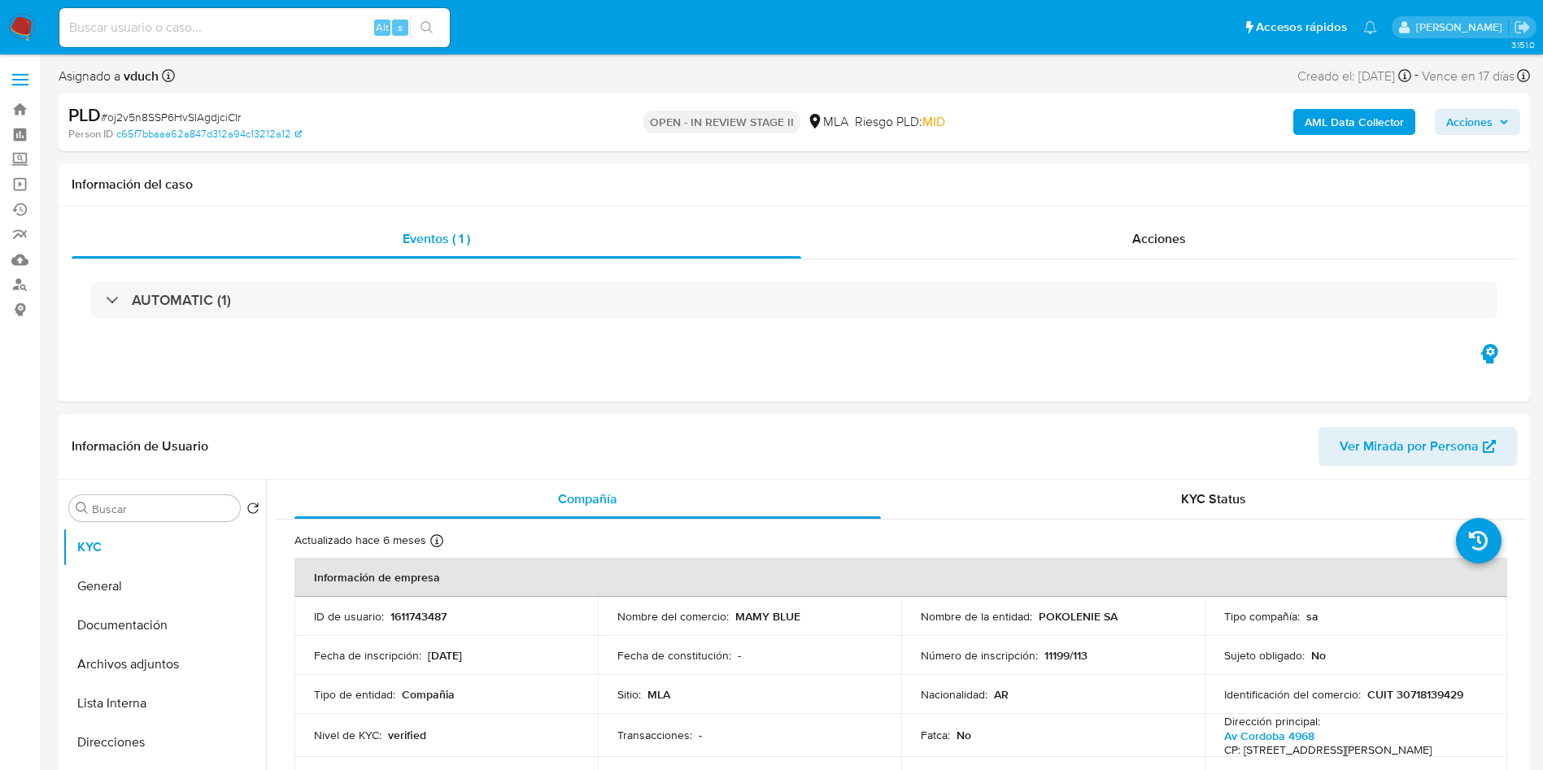
scroll to position [1398, 0]
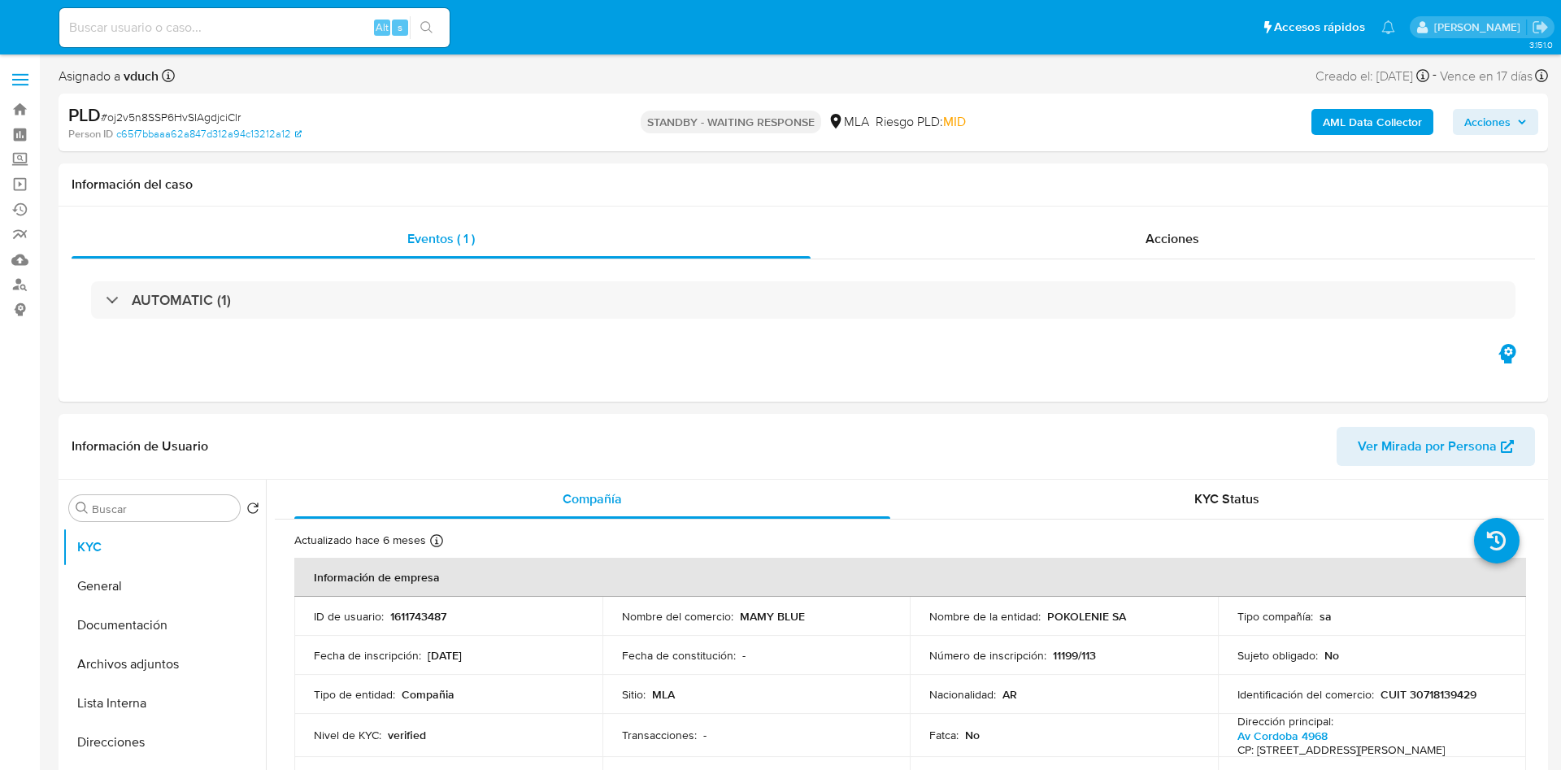
select select "10"
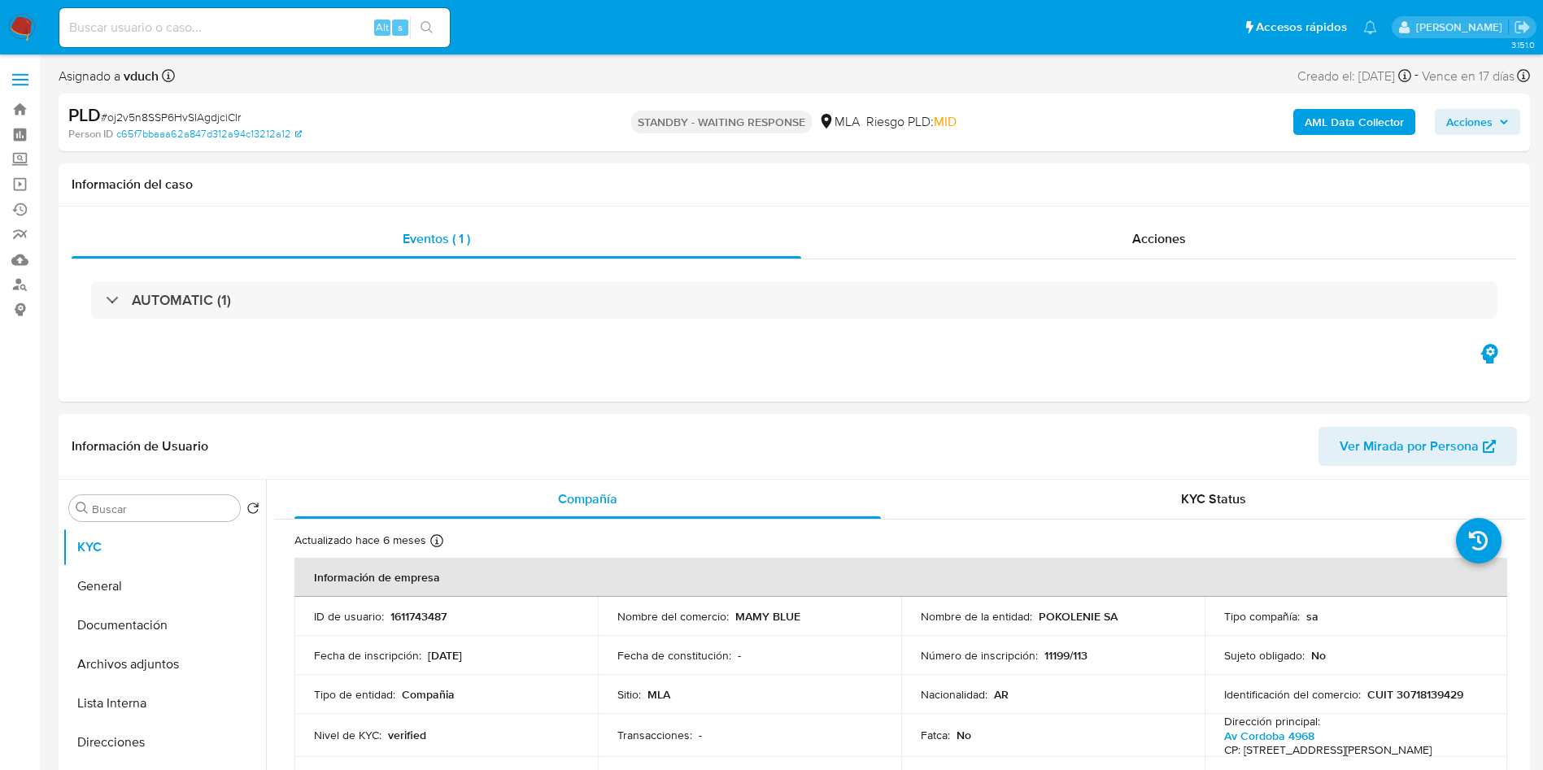
click at [281, 25] on input at bounding box center [254, 27] width 390 height 21
paste input "V6UL3rkaid8o6ETLTHl9qp5X"
type input "V6UL3rkaid8o6ETLTHl9qp5X"
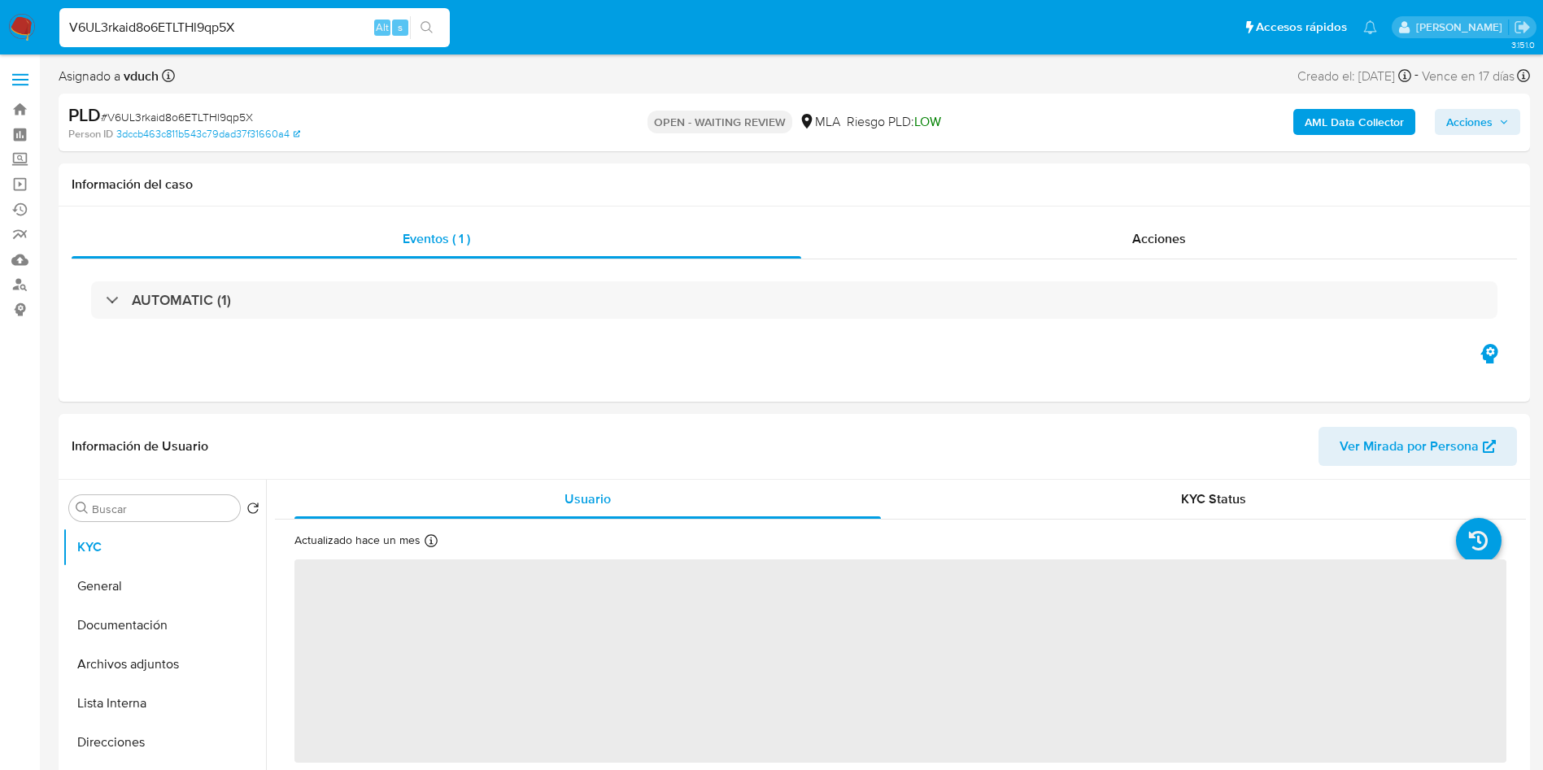
select select "10"
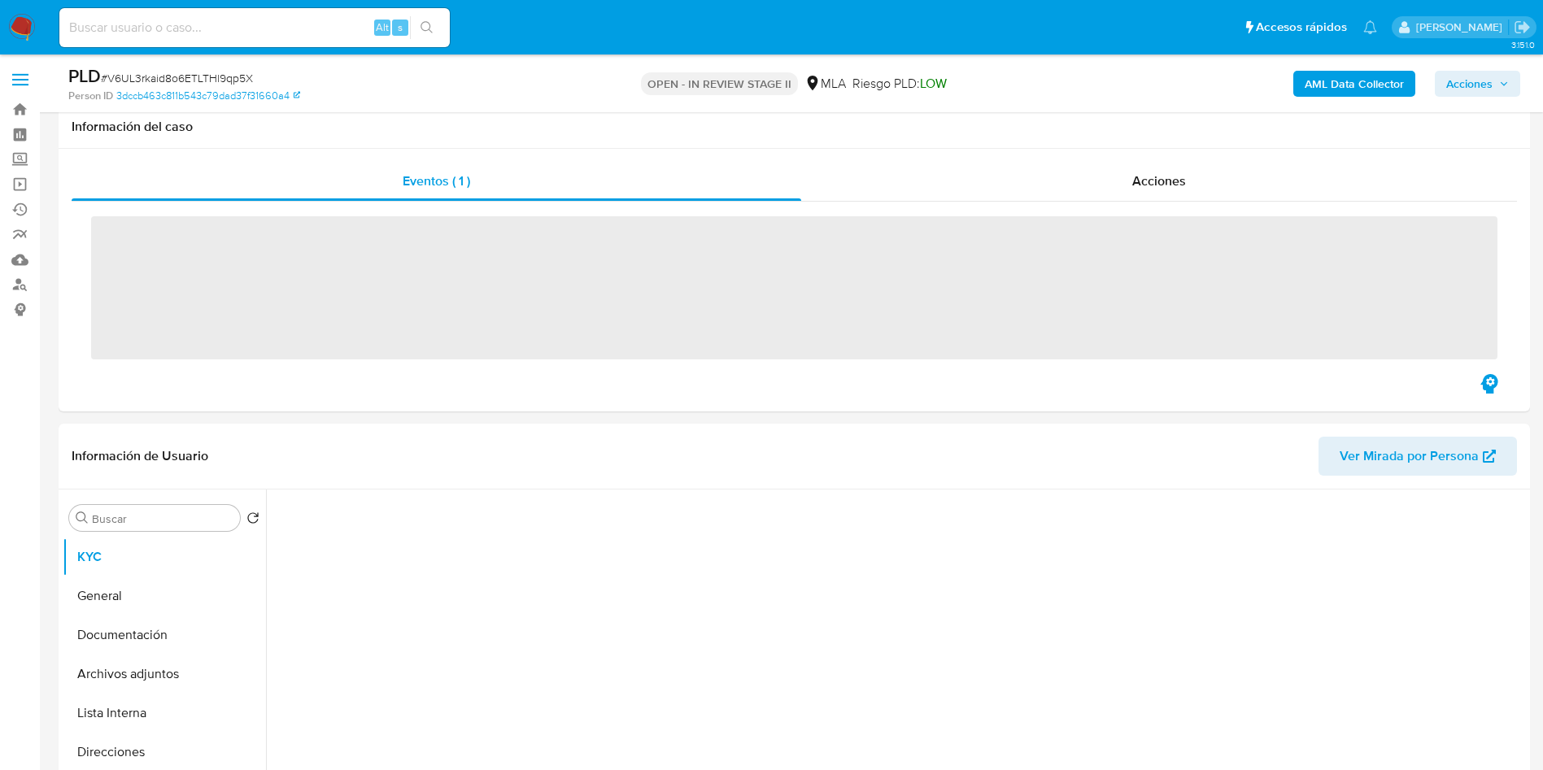
scroll to position [610, 0]
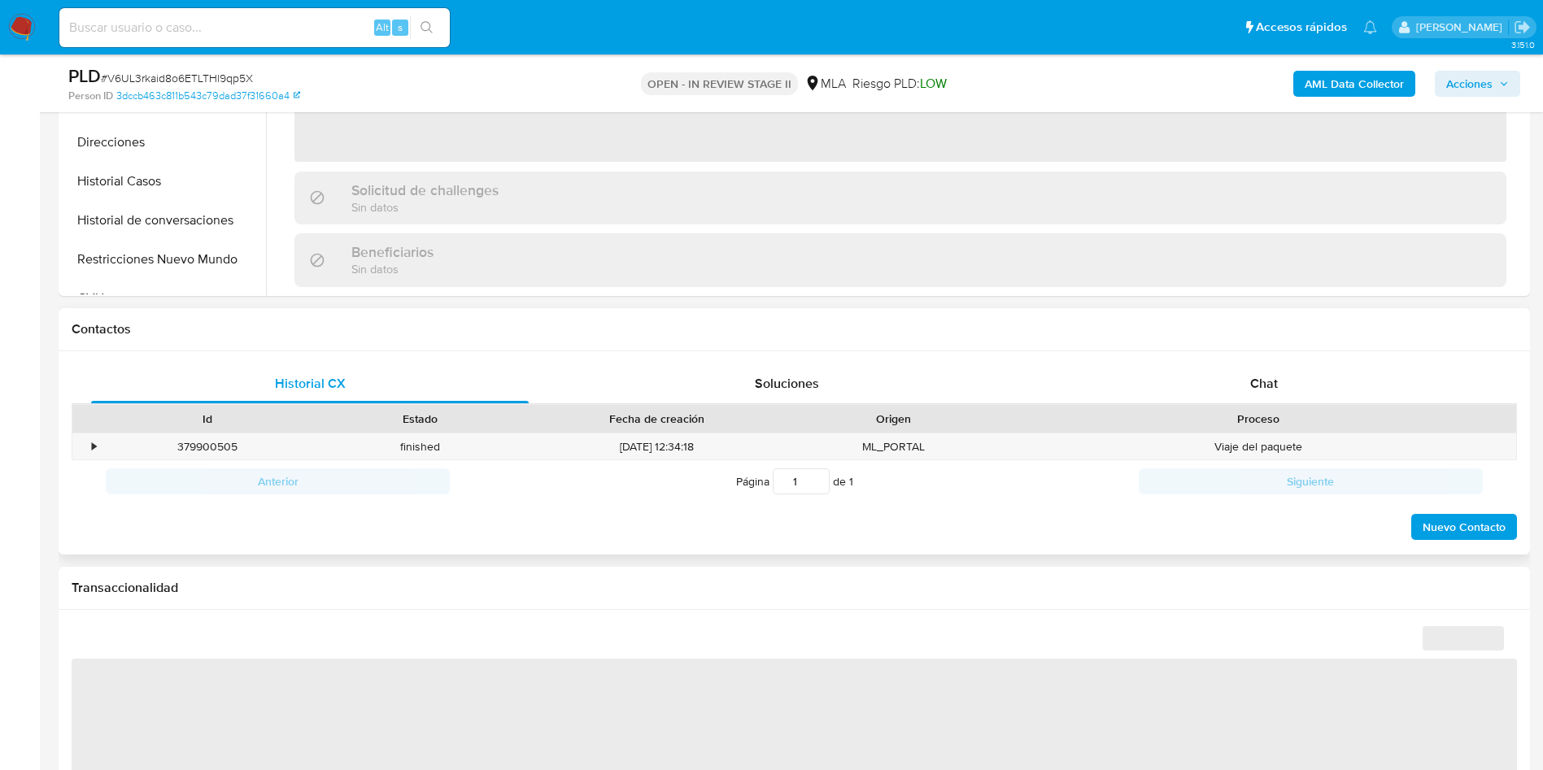
click at [1251, 350] on div "Contactos" at bounding box center [794, 329] width 1471 height 43
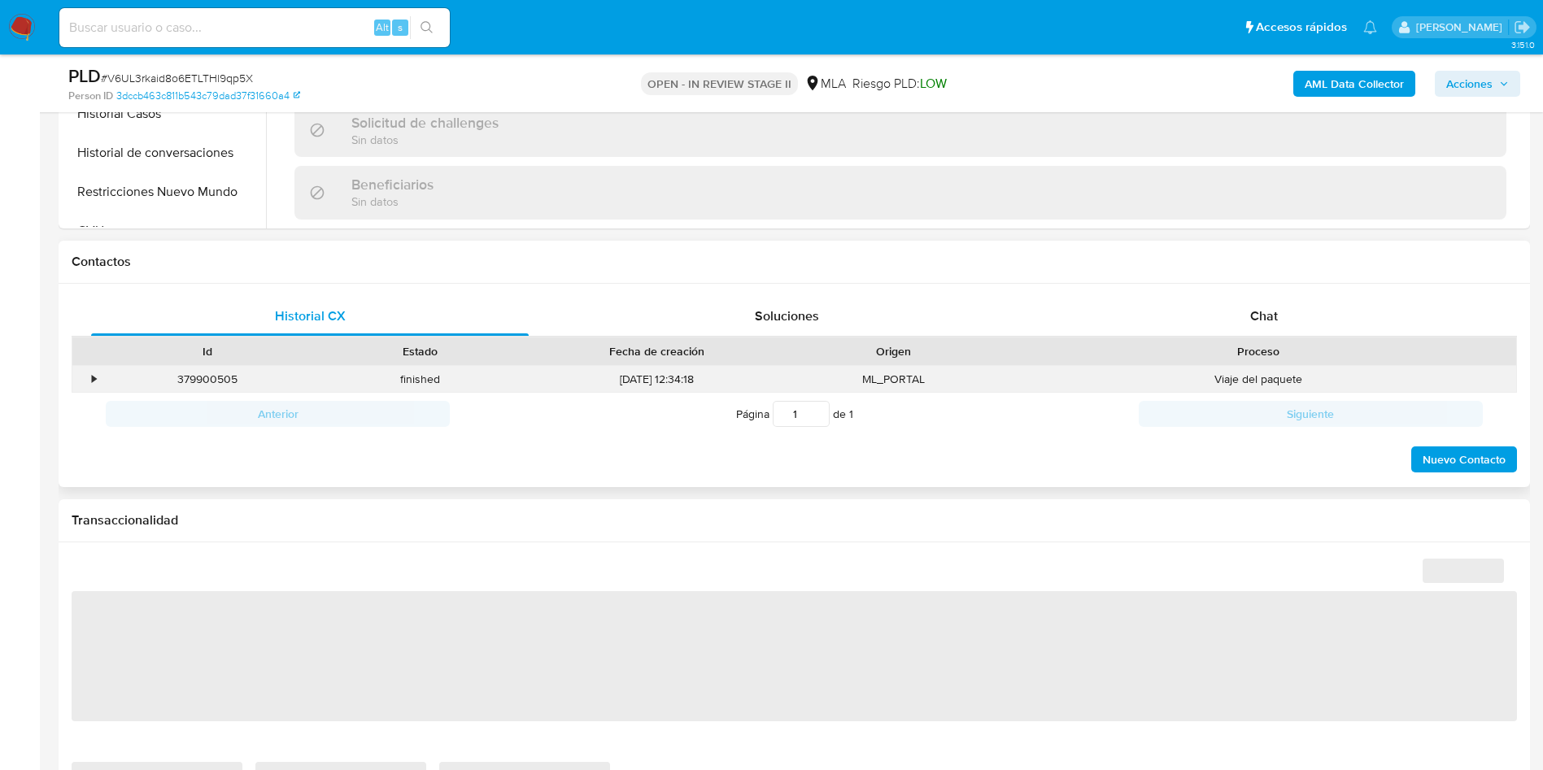
click at [1247, 371] on div "Viaje del paquete" at bounding box center [1258, 379] width 516 height 27
click at [1264, 307] on span "Chat" at bounding box center [1264, 316] width 28 height 19
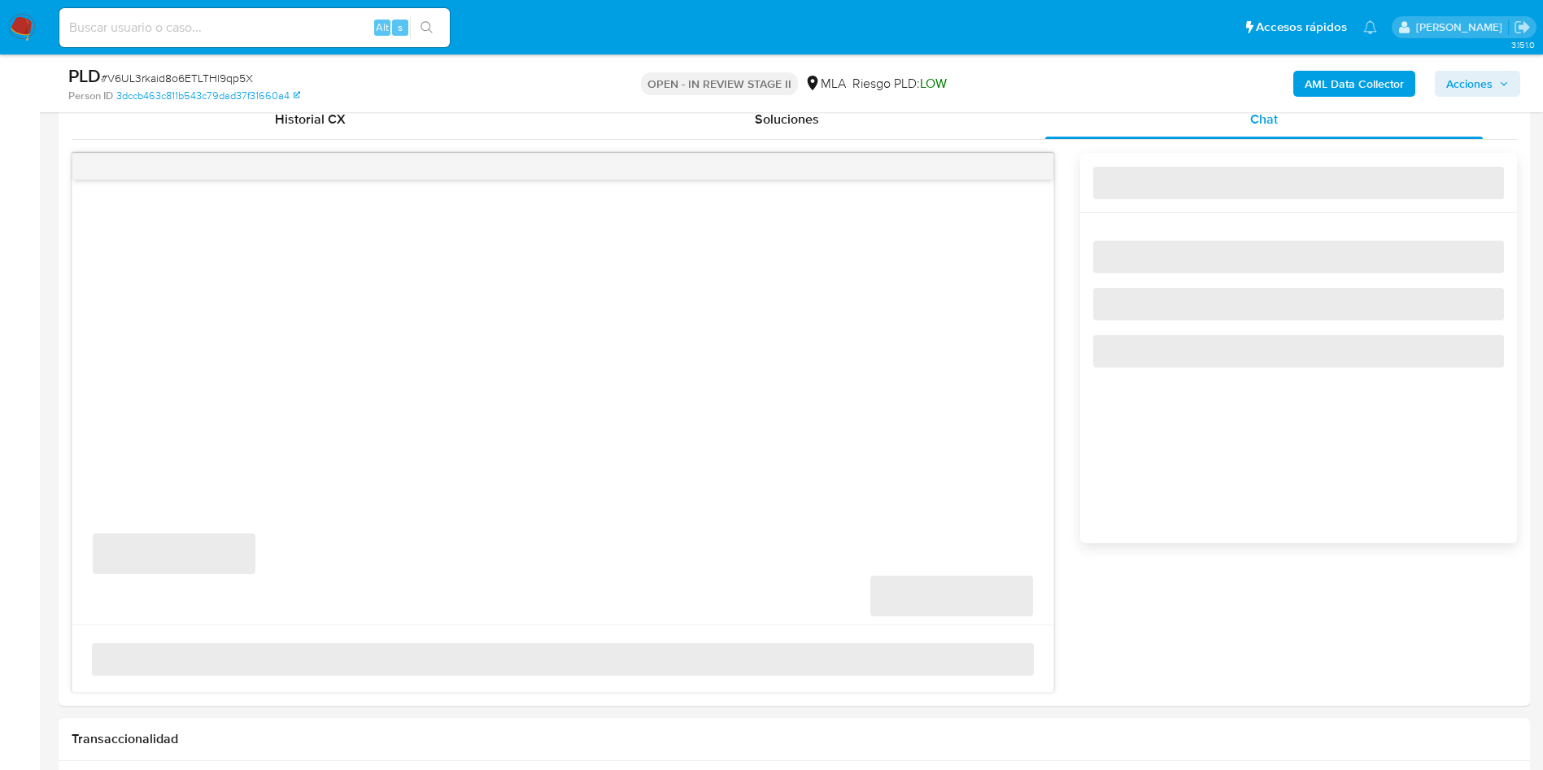
scroll to position [854, 0]
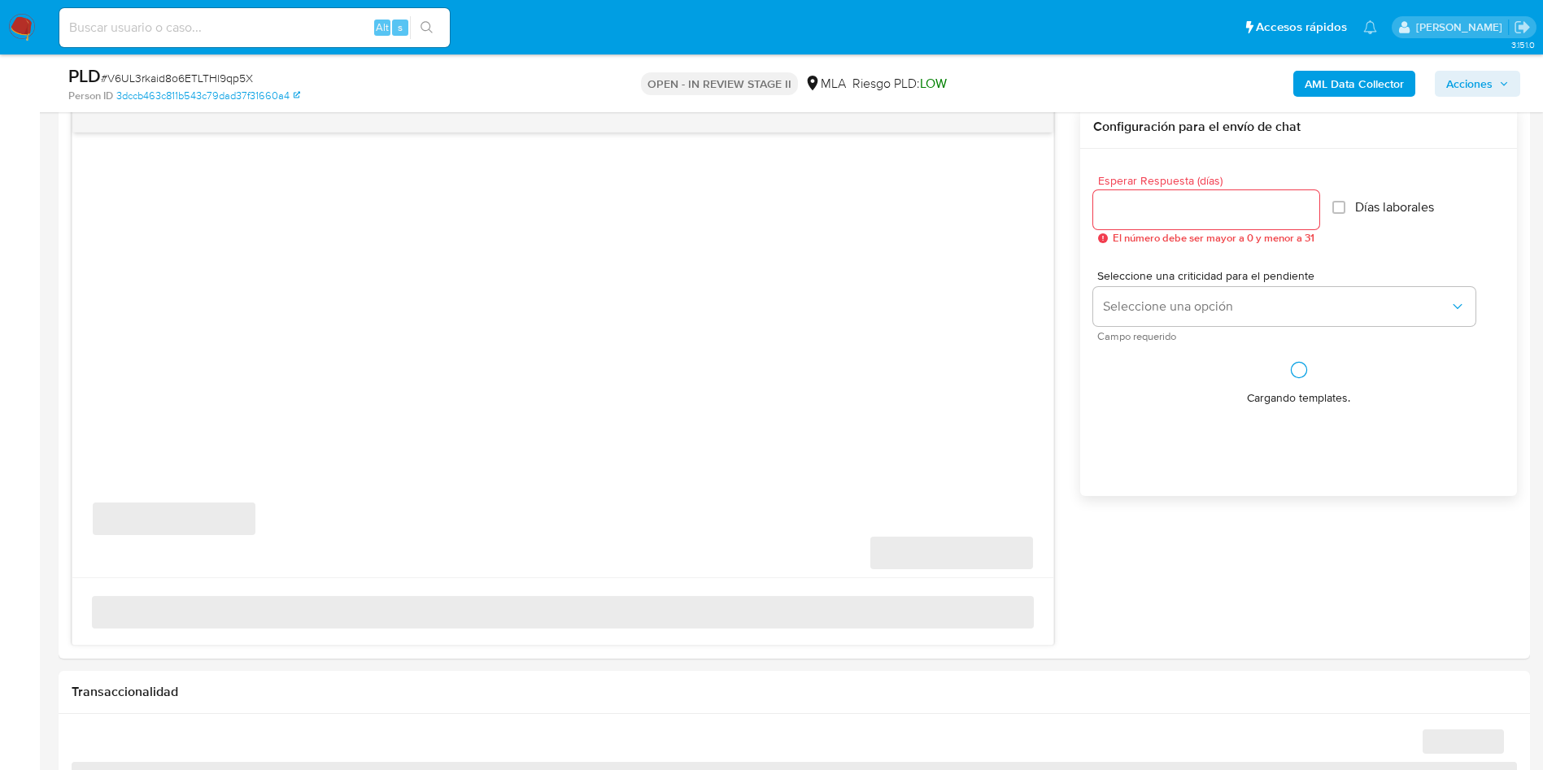
select select "10"
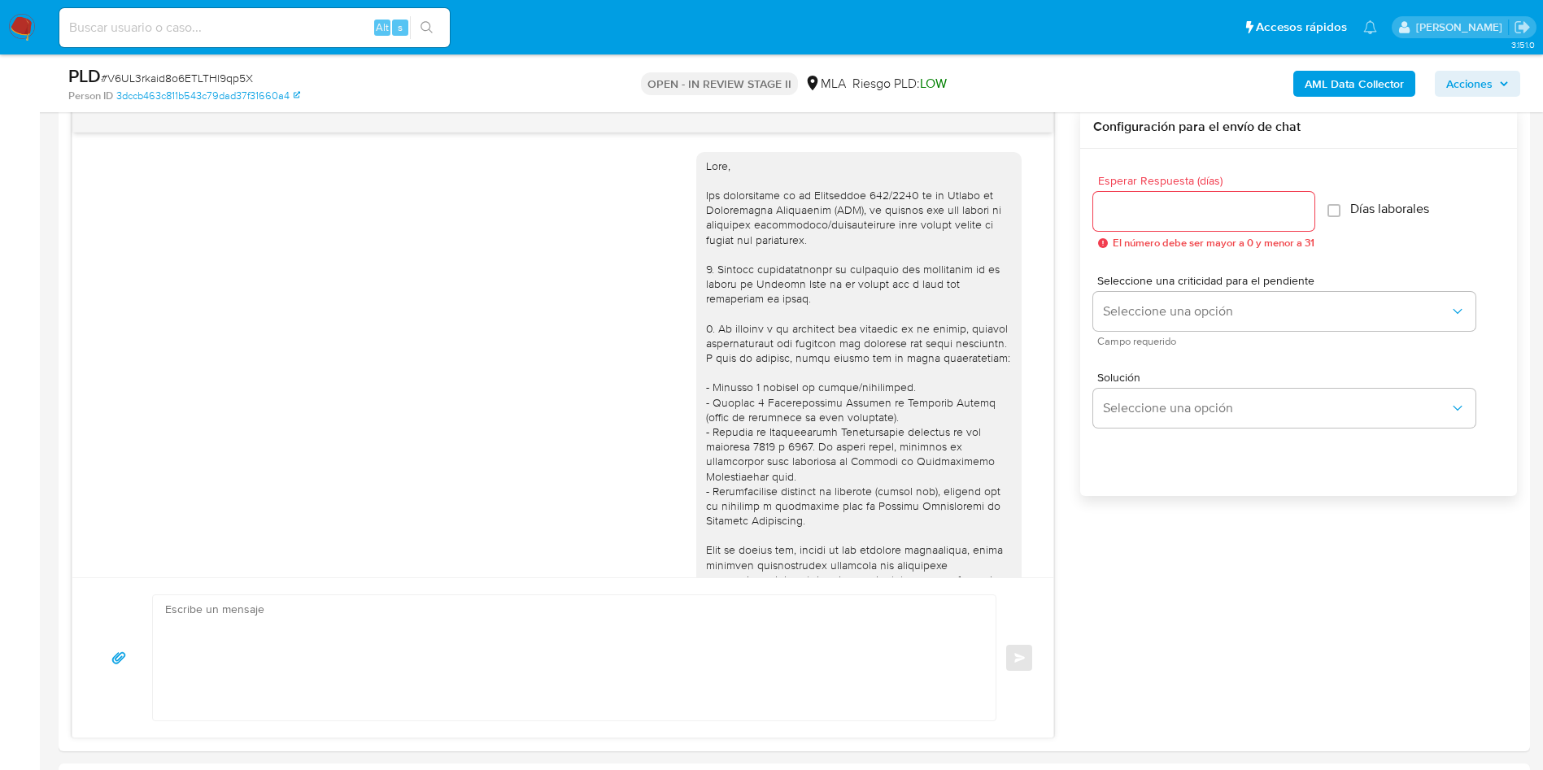
scroll to position [1374, 0]
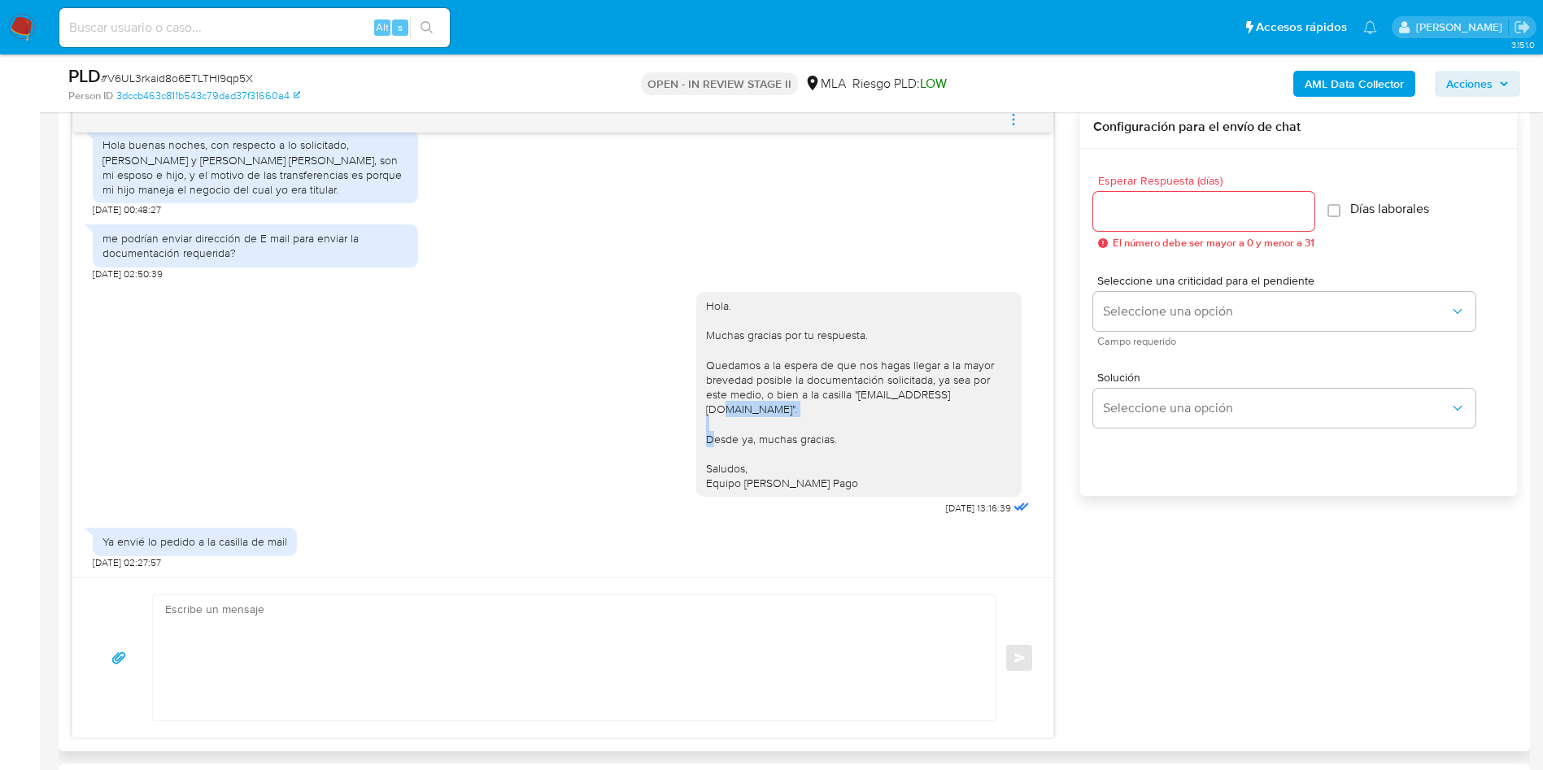
drag, startPoint x: 883, startPoint y: 407, endPoint x: 796, endPoint y: 416, distance: 87.5
click at [799, 416] on div "Hola. Muchas gracias por tu respuesta. Quedamos a la espera de que nos hagas ll…" at bounding box center [859, 394] width 306 height 192
drag, startPoint x: 692, startPoint y: 413, endPoint x: 880, endPoint y: 405, distance: 188.0
click at [880, 405] on div "Hola. Muchas gracias por tu respuesta. Quedamos a la espera de que nos hagas ll…" at bounding box center [859, 394] width 306 height 192
copy div "documentacion@mercadopago.com.ar"
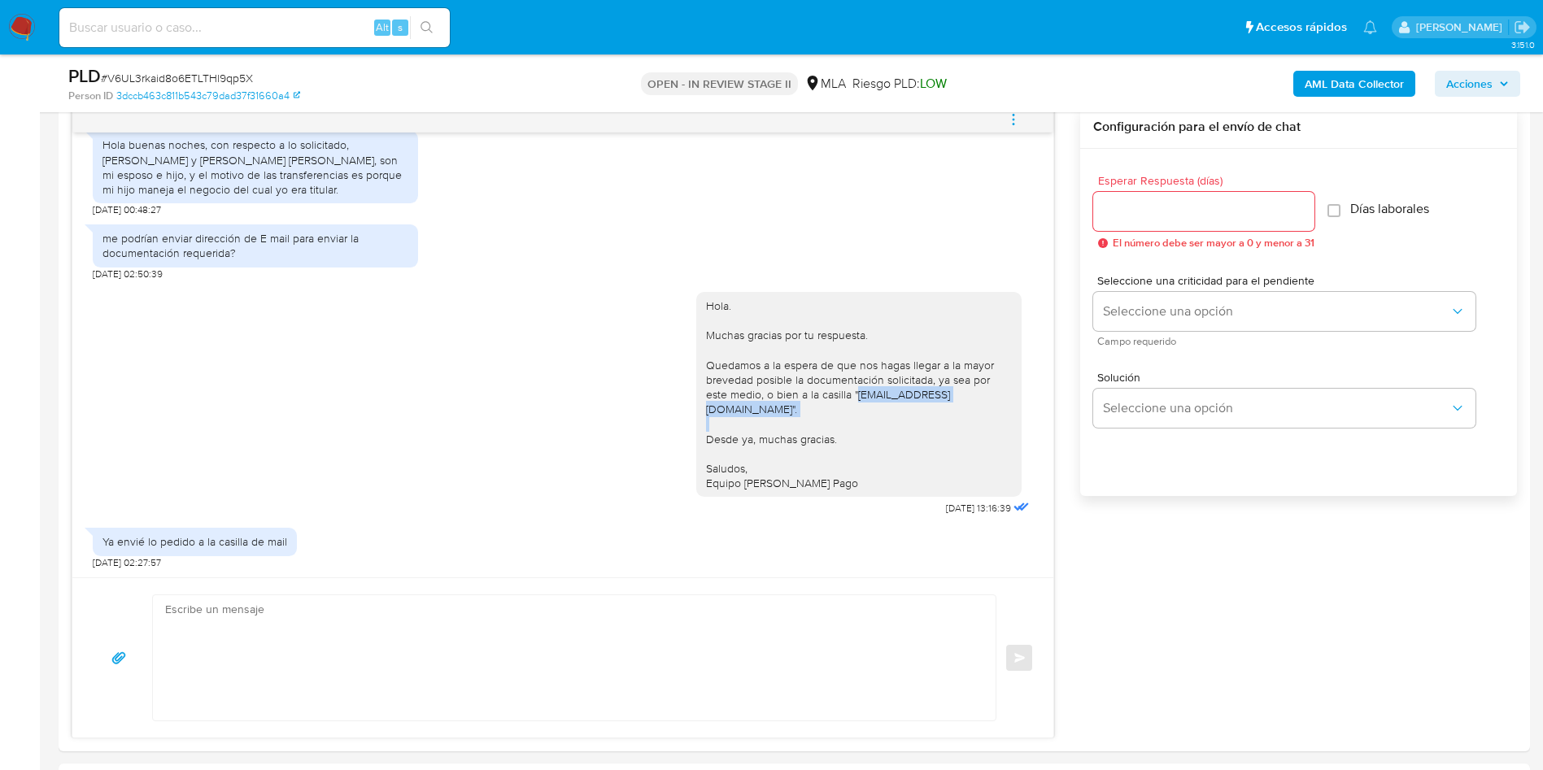
scroll to position [366, 0]
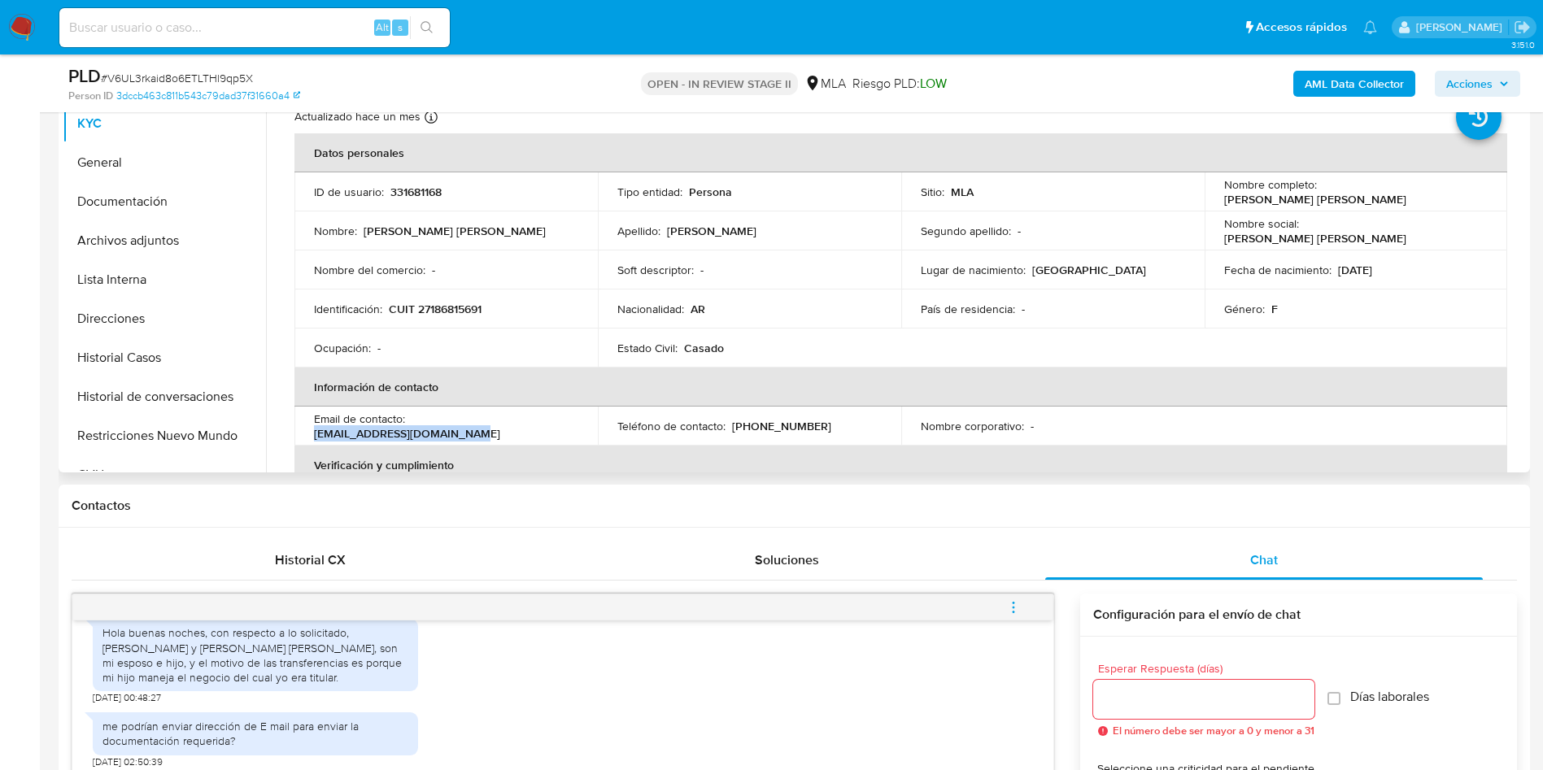
drag, startPoint x: 413, startPoint y: 433, endPoint x: 590, endPoint y: 428, distance: 176.5
click at [590, 428] on td "Email de contacto : danielarecio64@hotmail.com" at bounding box center [445, 426] width 303 height 39
copy p "danielarecio64@hotmail.com"
click at [452, 322] on td "Identificación : CUIT 27186815691" at bounding box center [445, 308] width 303 height 39
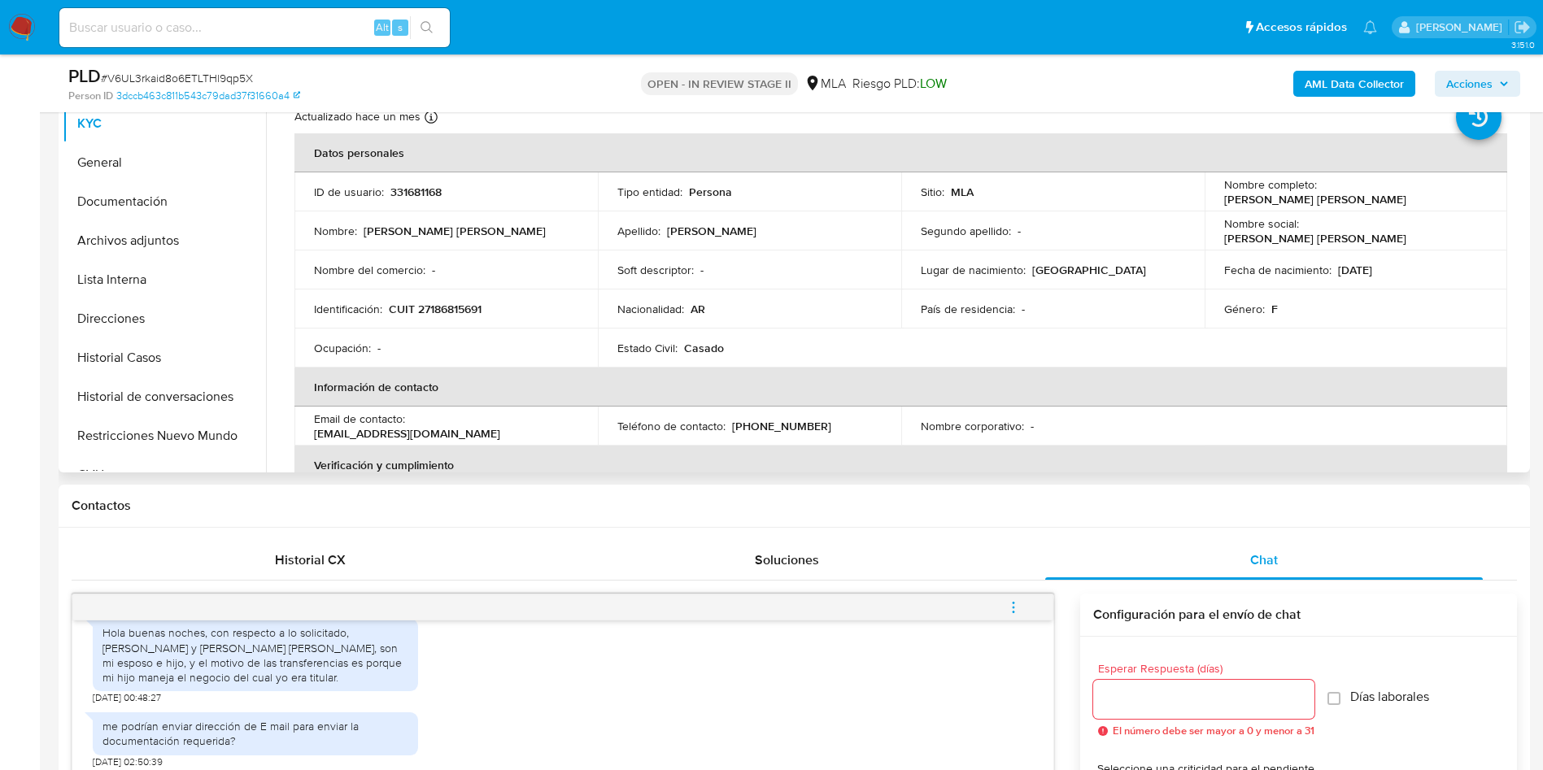
click at [464, 313] on p "CUIT 27186815691" at bounding box center [435, 309] width 93 height 15
copy p "27186815691"
click at [210, 72] on span "# V6UL3rkaid8o6ETLTHl9qp5X" at bounding box center [177, 78] width 152 height 16
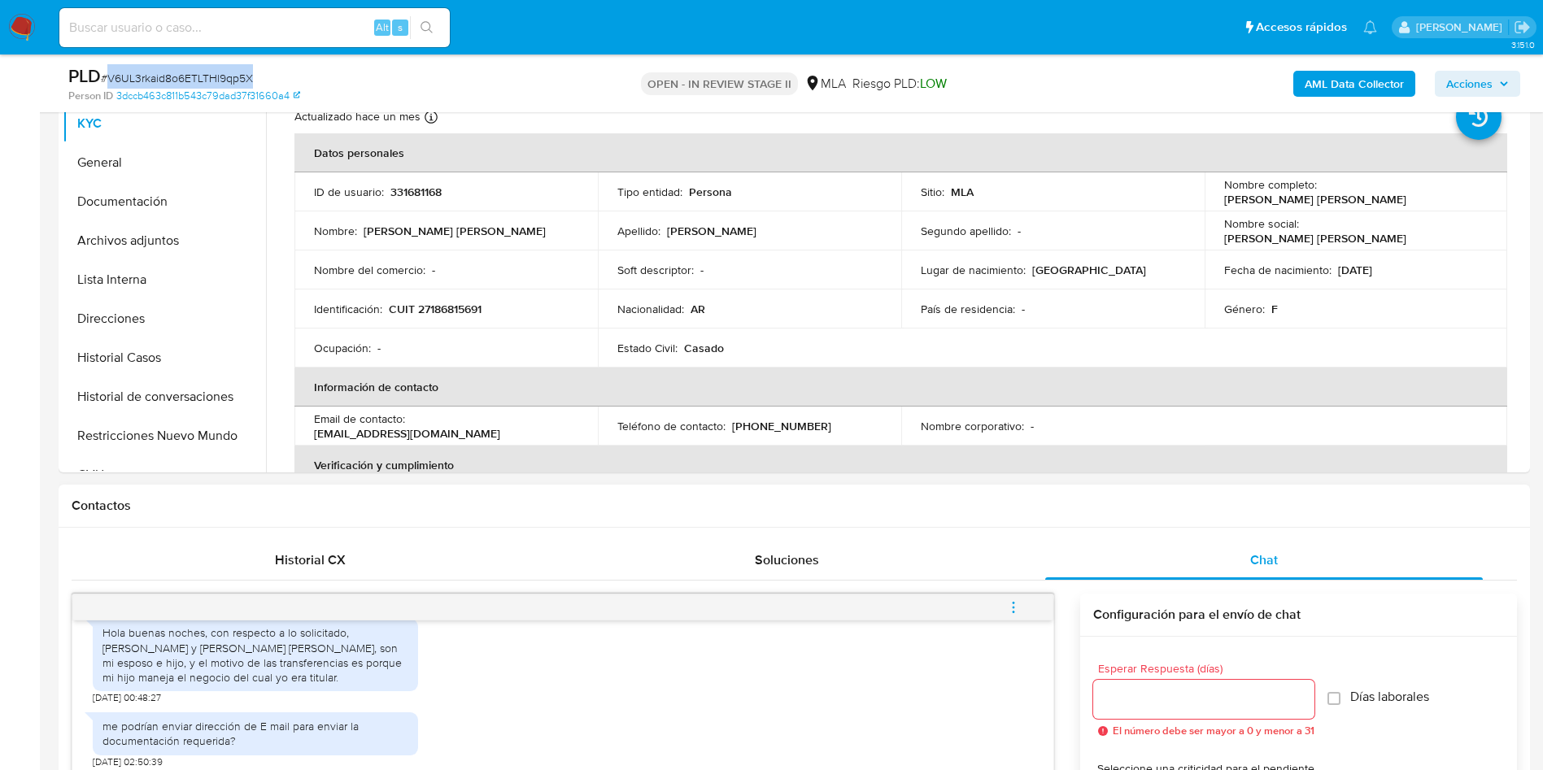
copy span "V6UL3rkaid8o6ETLTHl9qp5X"
drag, startPoint x: 884, startPoint y: 333, endPoint x: 861, endPoint y: 422, distance: 91.5
click at [884, 333] on td "Estado Civil : Casado" at bounding box center [749, 348] width 303 height 39
click at [451, 302] on p "CUIT 27186815691" at bounding box center [435, 309] width 93 height 15
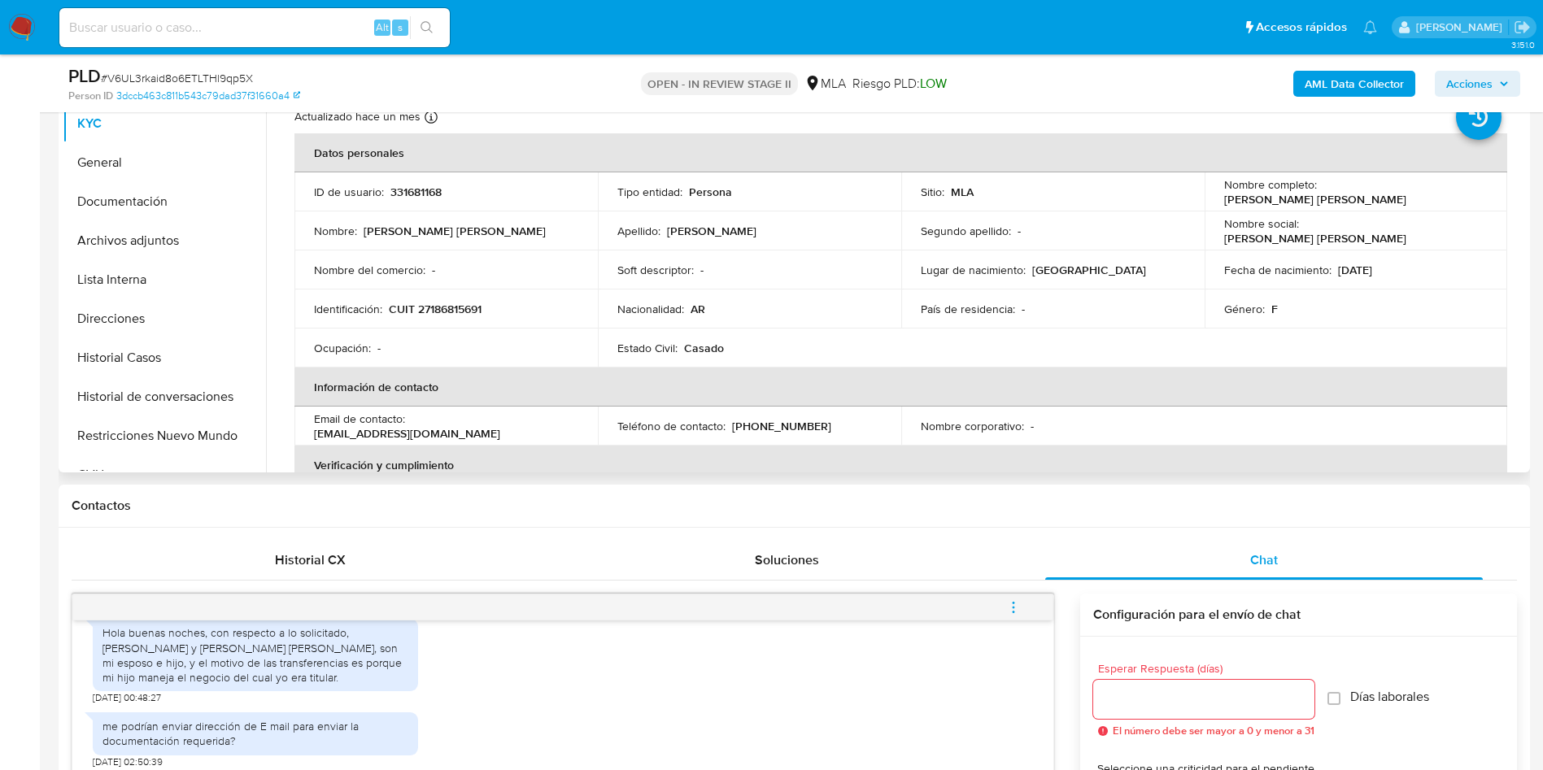
click at [453, 306] on p "CUIT 27186815691" at bounding box center [435, 309] width 93 height 15
copy p "27186815691"
drag, startPoint x: 1316, startPoint y: 196, endPoint x: 1460, endPoint y: 192, distance: 144.0
click at [1460, 192] on div "Nombre completo : Daniela Alejandra Recio" at bounding box center [1356, 191] width 264 height 29
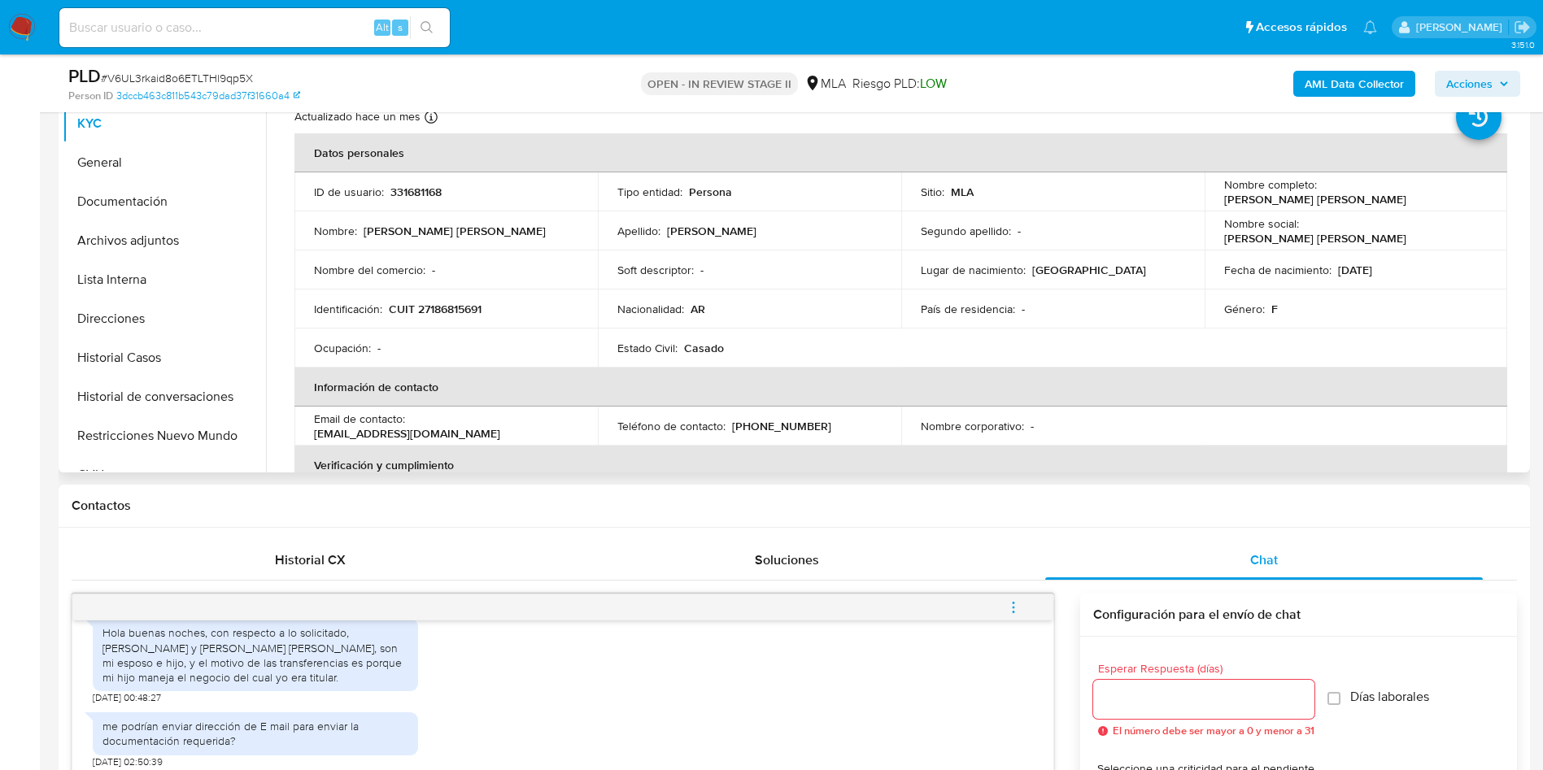
click at [1353, 202] on td "Nombre completo : Daniela Alejandra Recio" at bounding box center [1355, 191] width 303 height 39
drag, startPoint x: 1321, startPoint y: 192, endPoint x: 1455, endPoint y: 193, distance: 134.2
click at [1455, 193] on div "Nombre completo : Daniela Alejandra Recio" at bounding box center [1356, 191] width 264 height 29
copy p "Daniela Alejandra Recio"
click at [202, 242] on button "Archivos adjuntos" at bounding box center [158, 240] width 190 height 39
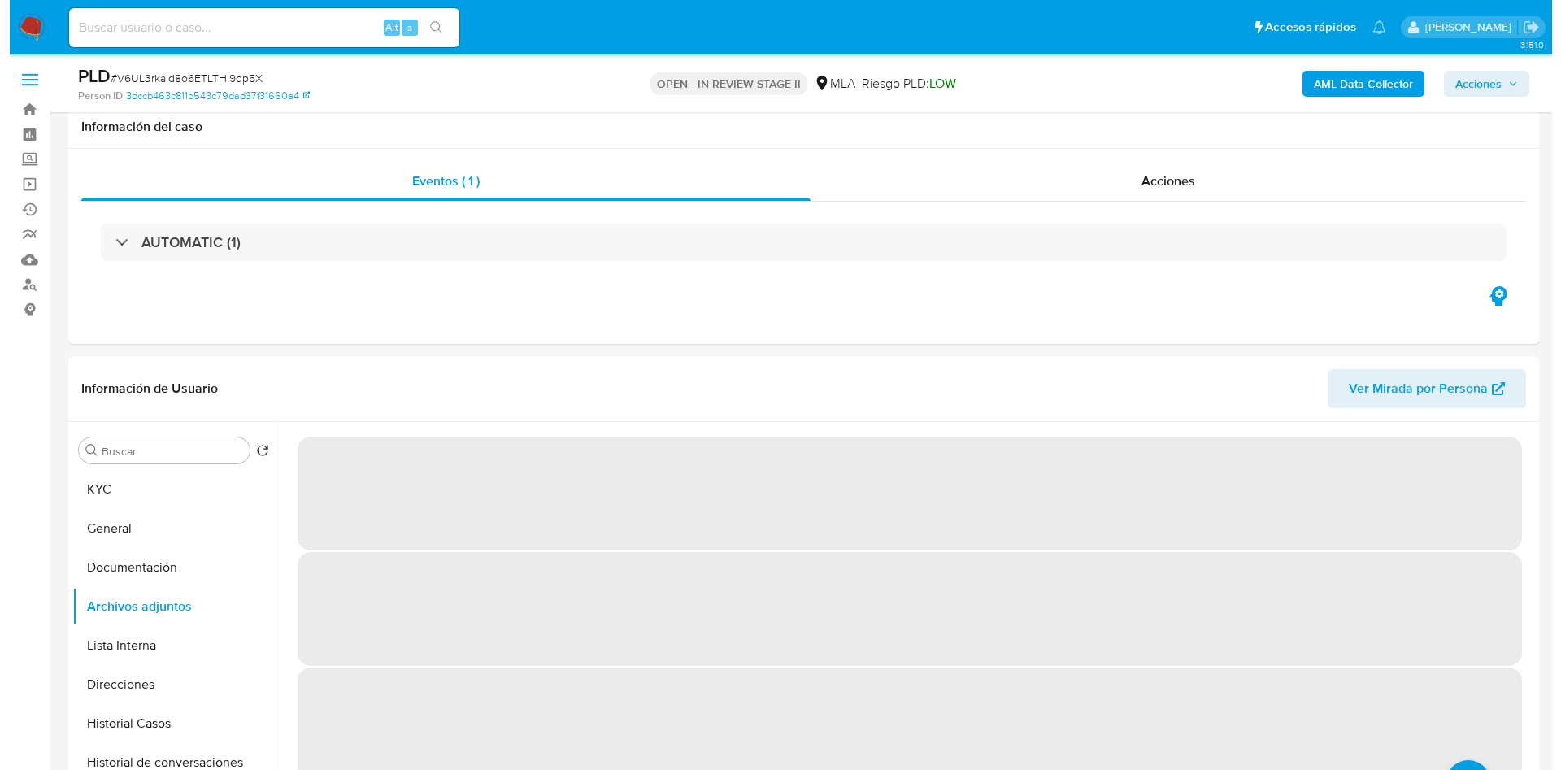
scroll to position [122, 0]
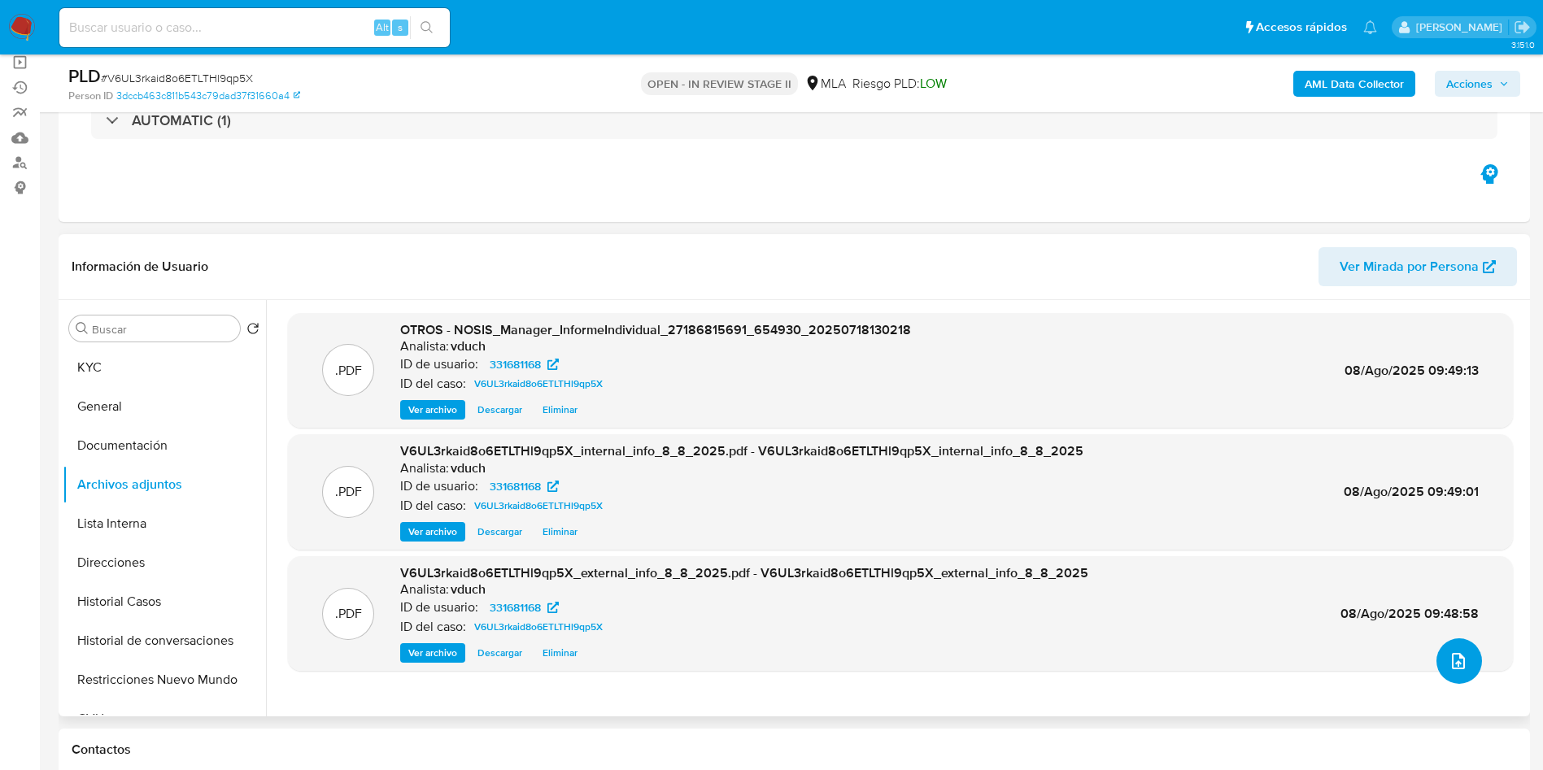
click at [1454, 660] on icon "upload-file" at bounding box center [1458, 661] width 20 height 20
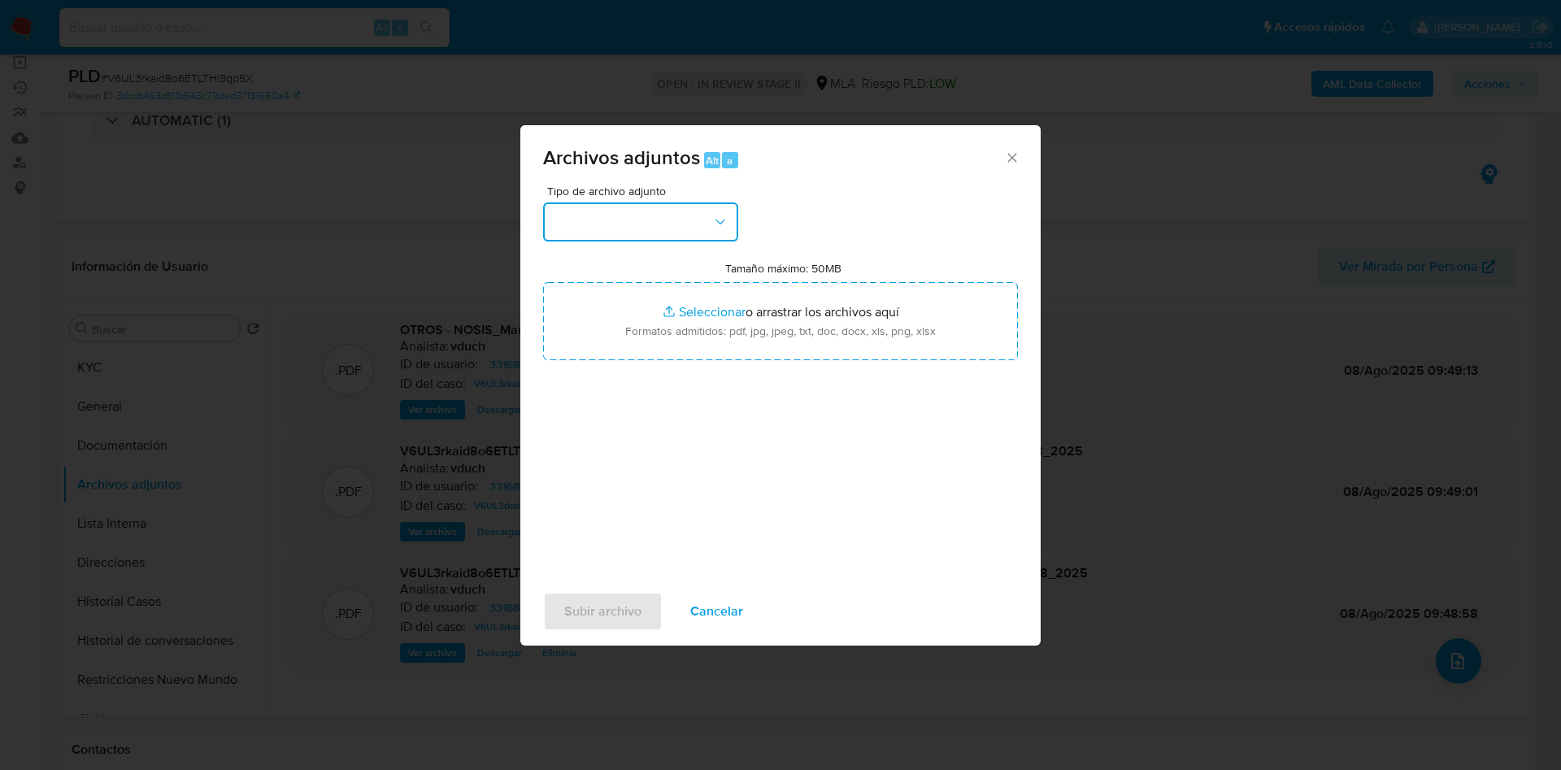
click at [646, 206] on button "button" at bounding box center [640, 221] width 195 height 39
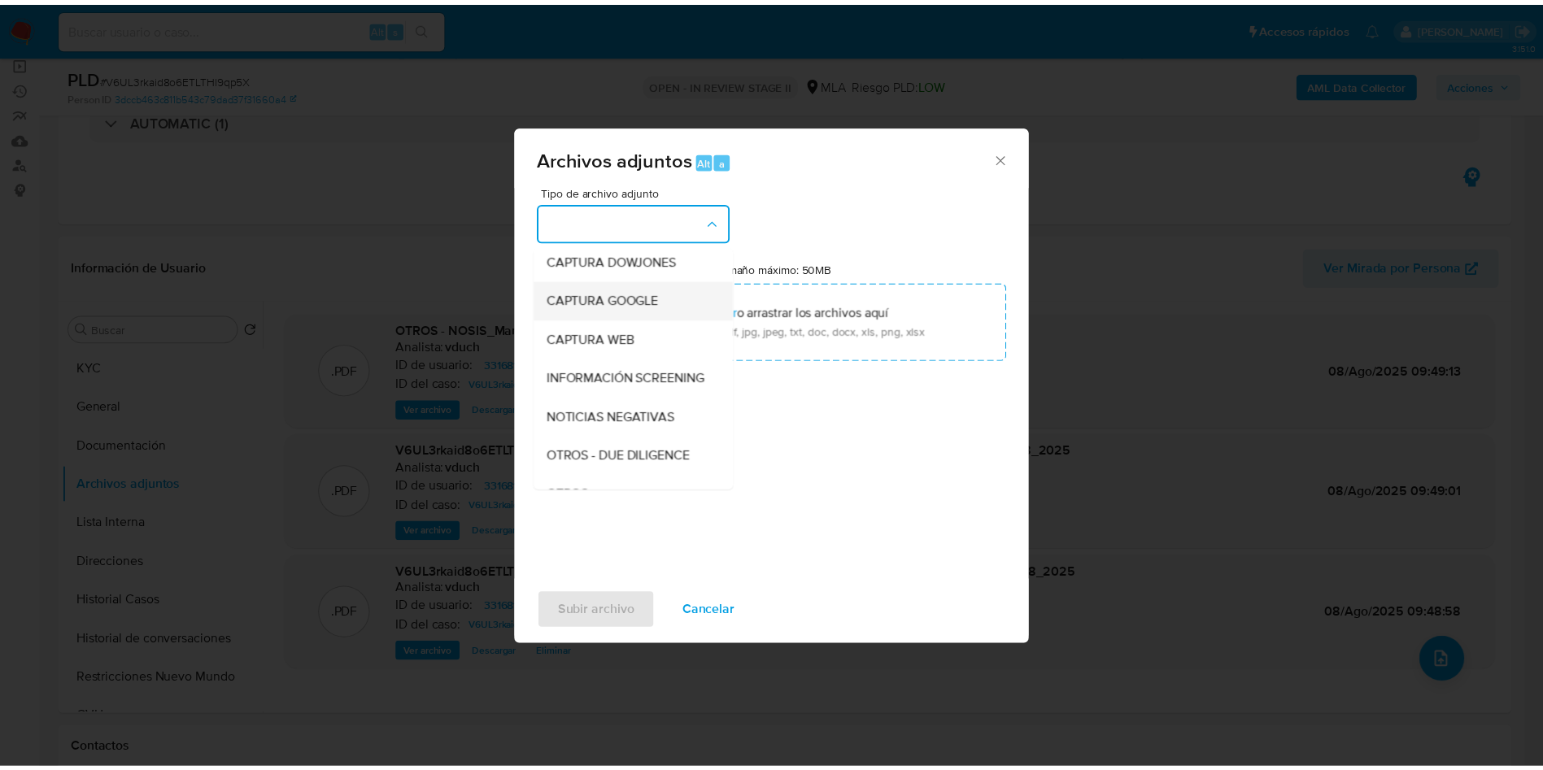
scroll to position [244, 0]
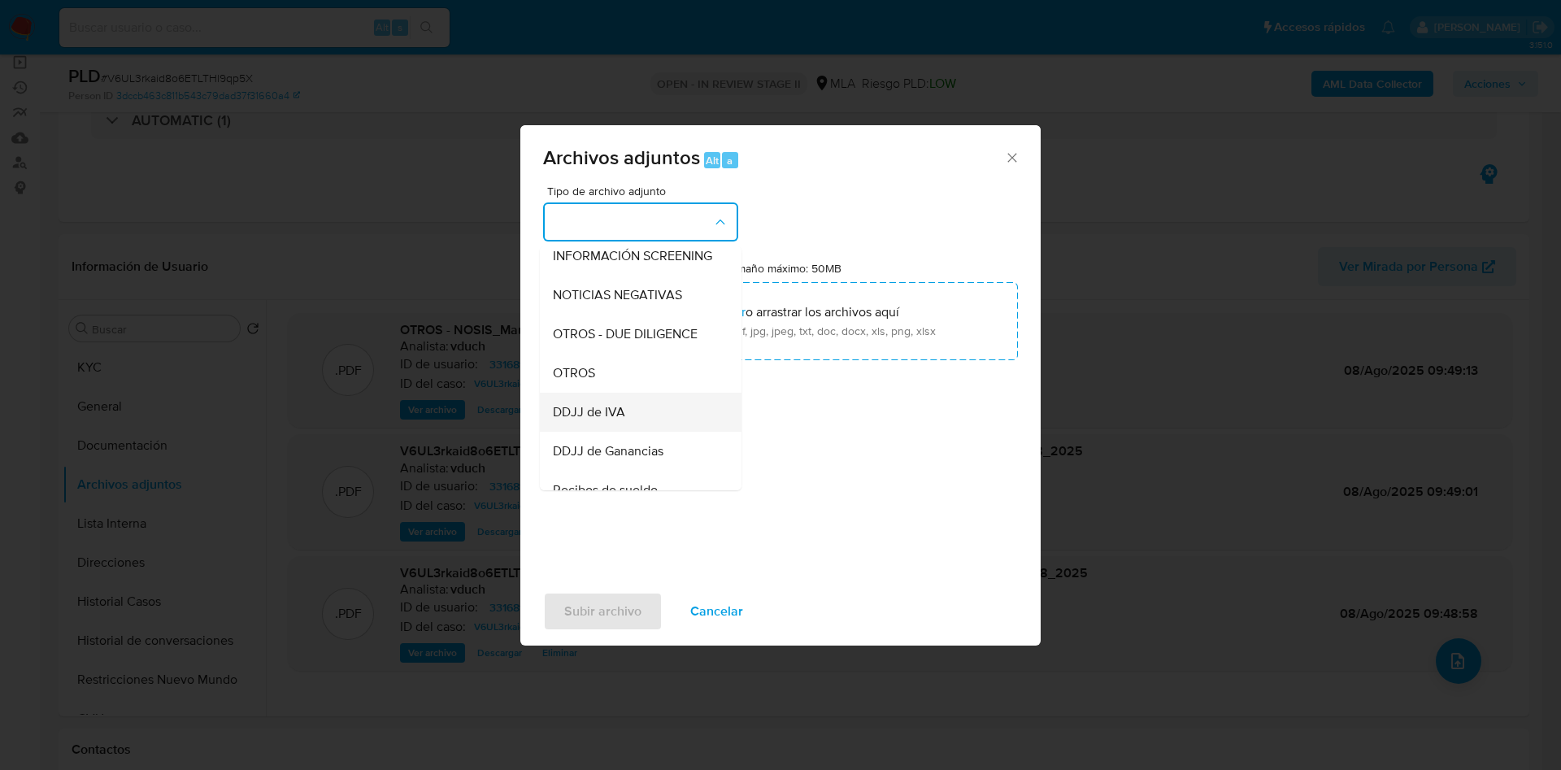
click at [659, 411] on div "DDJJ de IVA" at bounding box center [636, 412] width 166 height 39
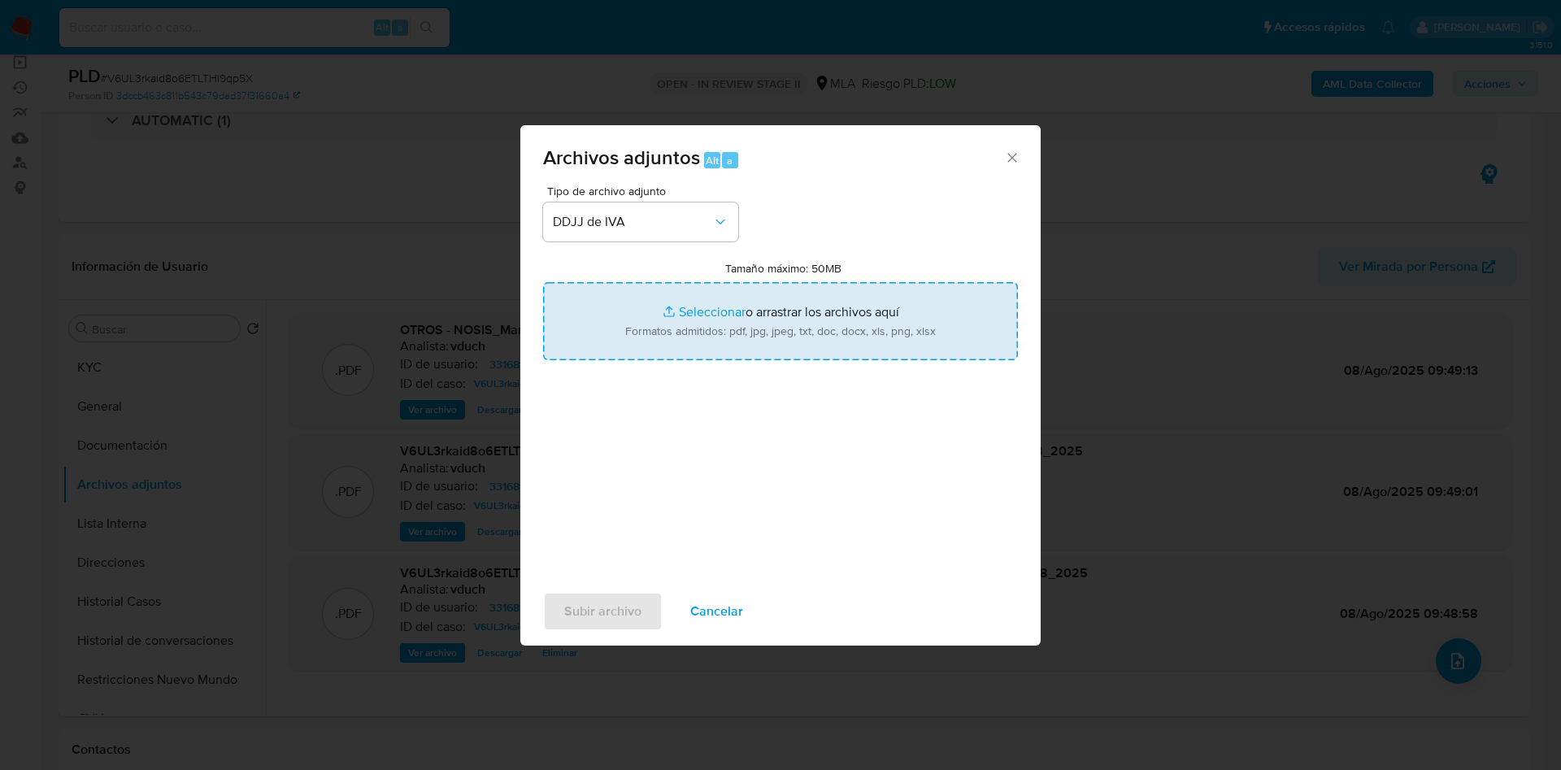
type input "C:\fakepath\Daniela Alejandra Recio - IVA Ago a Nov 24.pdf"
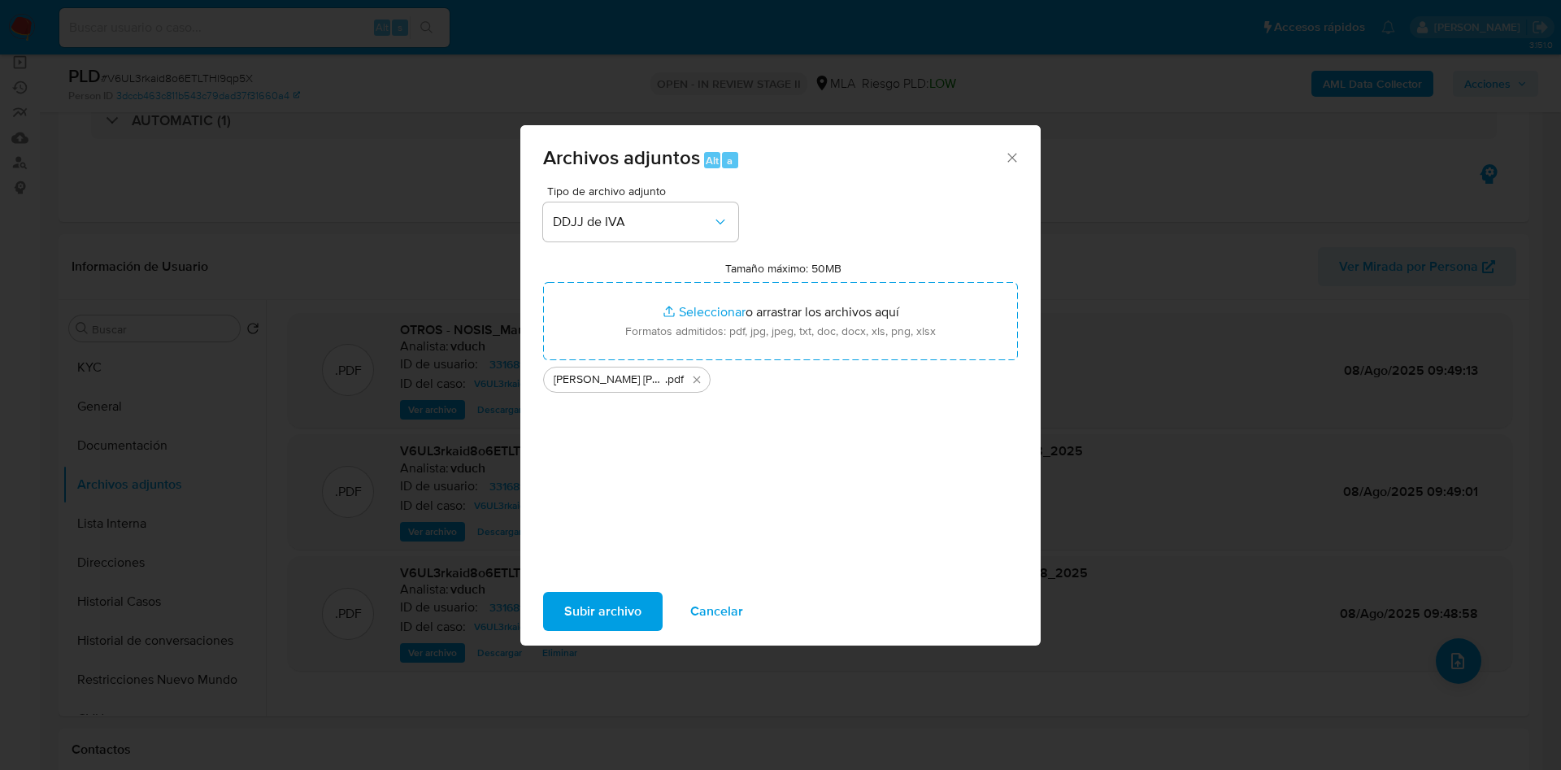
click at [610, 607] on span "Subir archivo" at bounding box center [602, 612] width 77 height 36
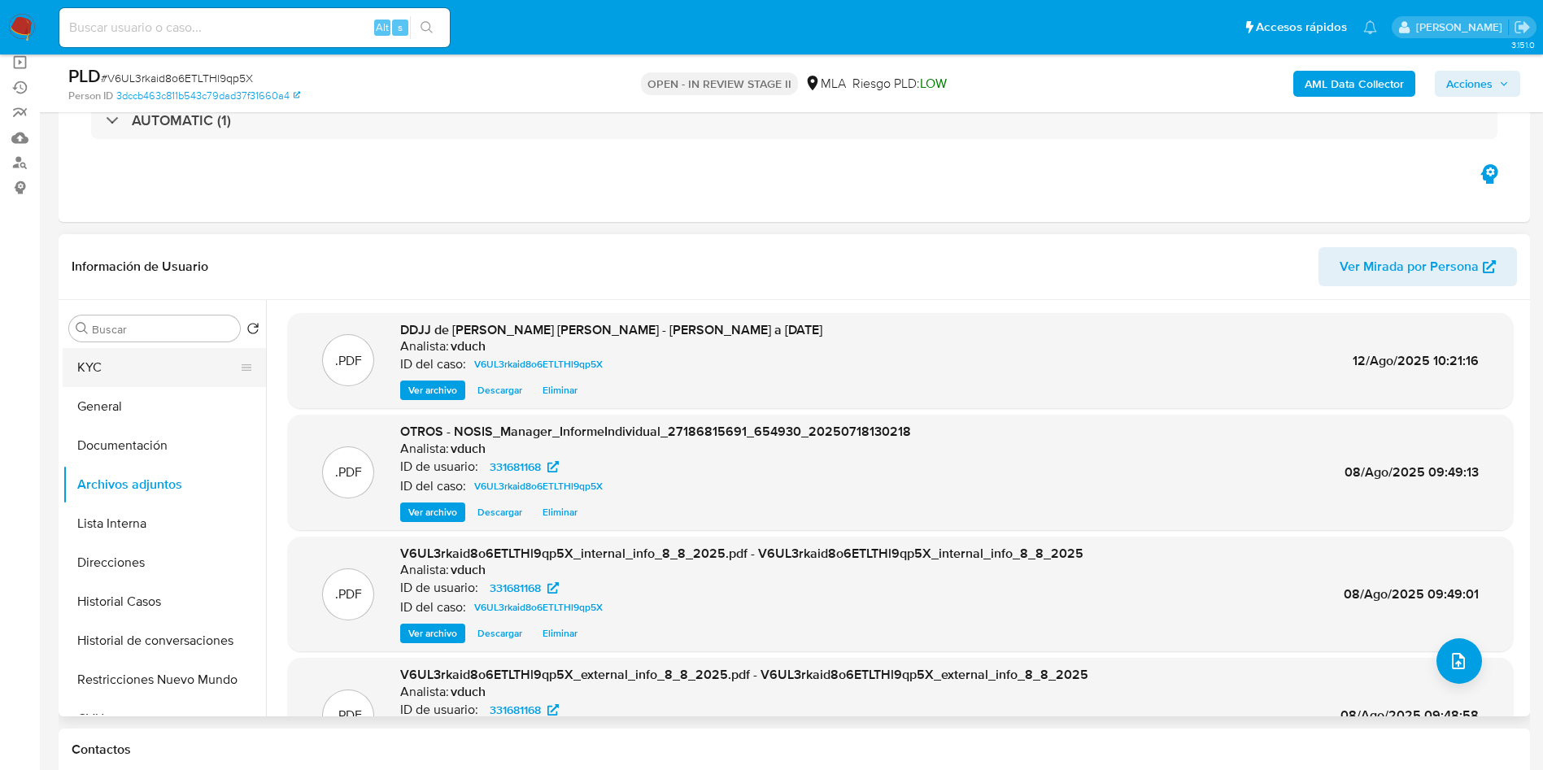
click at [109, 378] on button "KYC" at bounding box center [158, 367] width 190 height 39
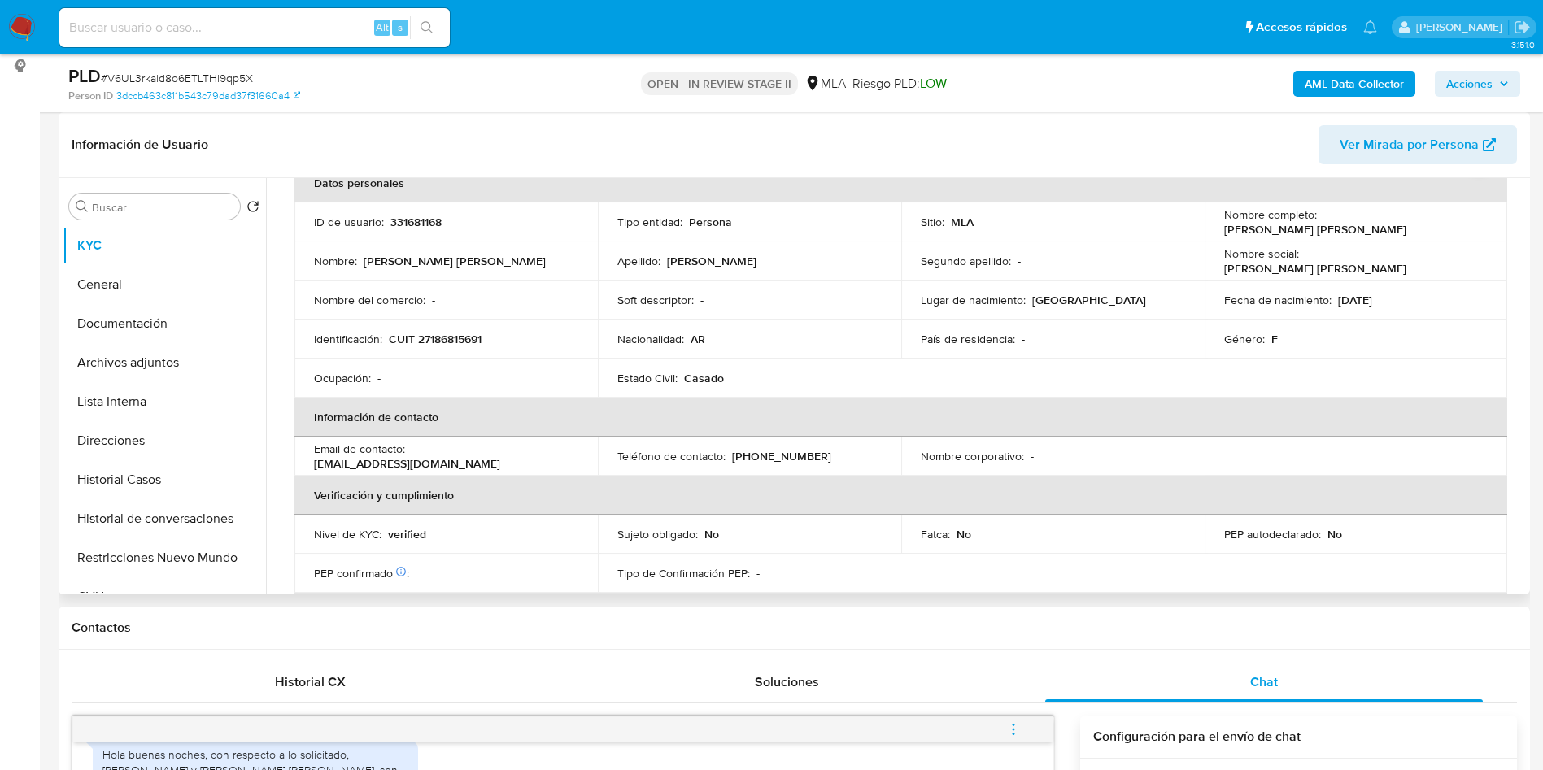
scroll to position [90, 0]
drag, startPoint x: 411, startPoint y: 457, endPoint x: 592, endPoint y: 463, distance: 180.6
click at [592, 463] on td "Email de contacto : danielarecio64@hotmail.com" at bounding box center [445, 457] width 303 height 39
copy p "danielarecio64@hotmail.com"
click at [738, 459] on p "(341) 6298294" at bounding box center [781, 457] width 99 height 15
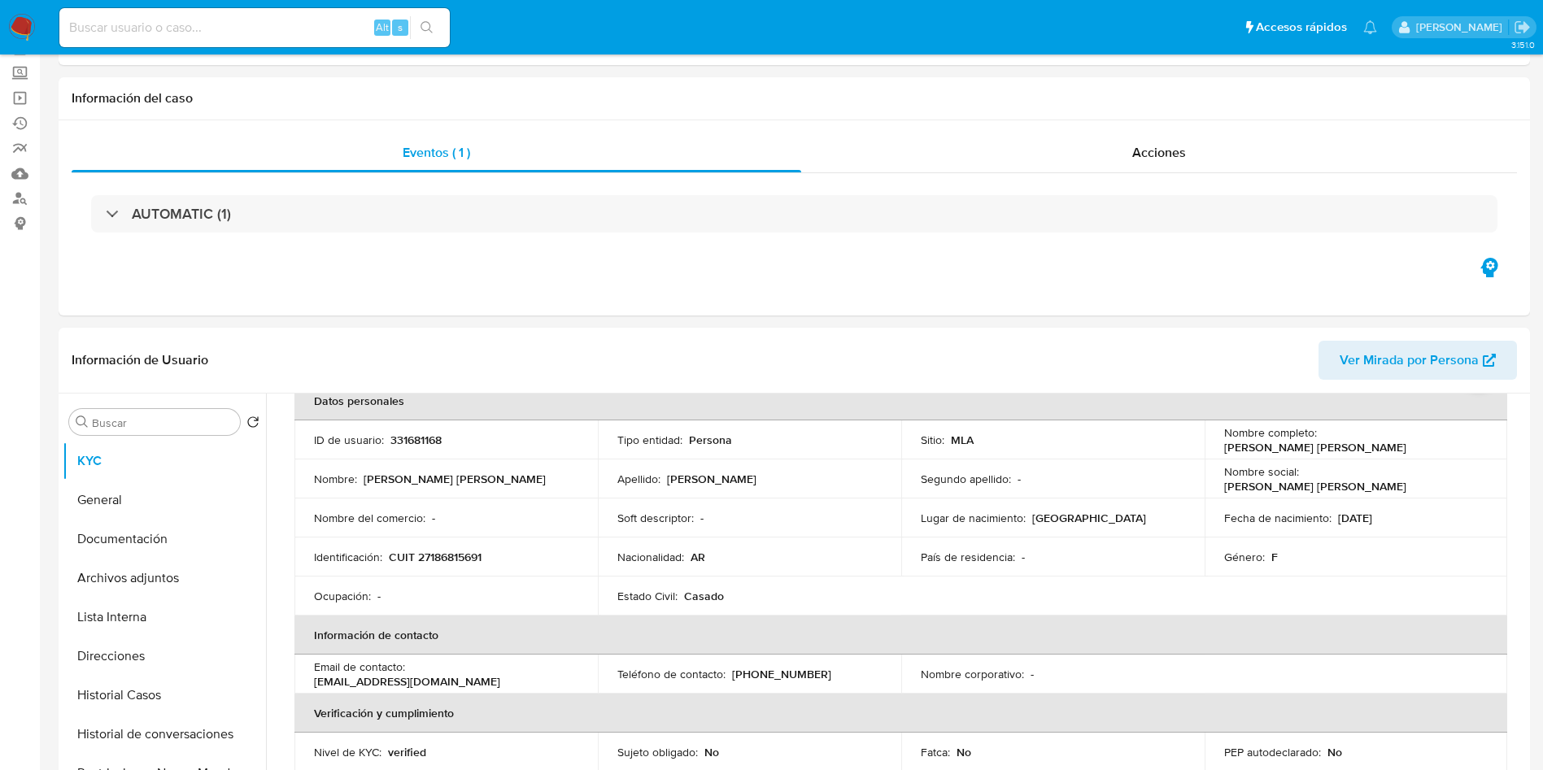
scroll to position [0, 0]
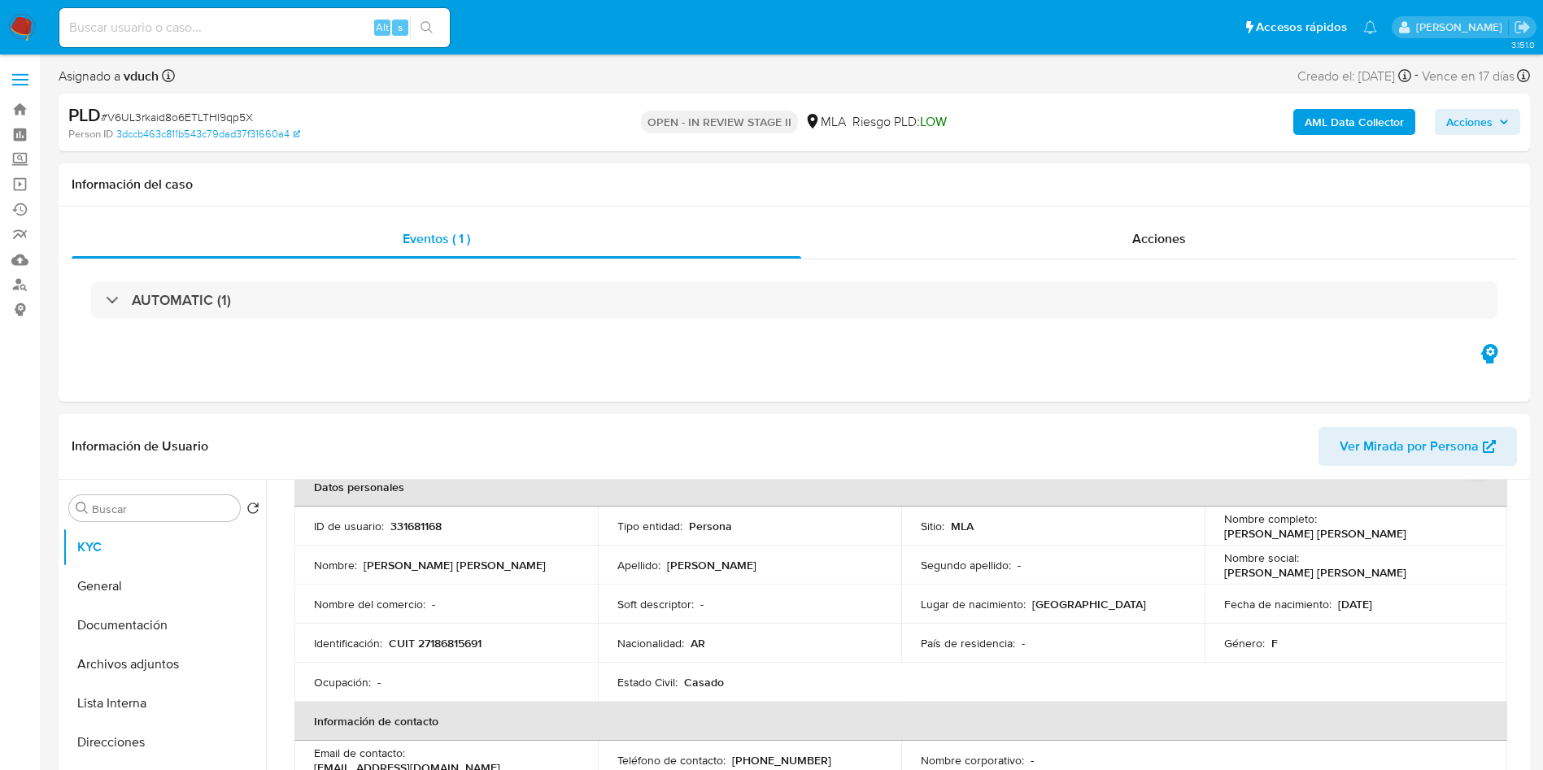
click at [317, 15] on div "Alt s" at bounding box center [254, 27] width 390 height 39
click at [330, 24] on input at bounding box center [254, 27] width 390 height 21
paste input "iS9AJb94BVWdaPPd9ki25Sjj"
type input "iS9AJb94BVWdaPPd9ki25Sjj"
click at [420, 33] on button "search-icon" at bounding box center [426, 27] width 33 height 23
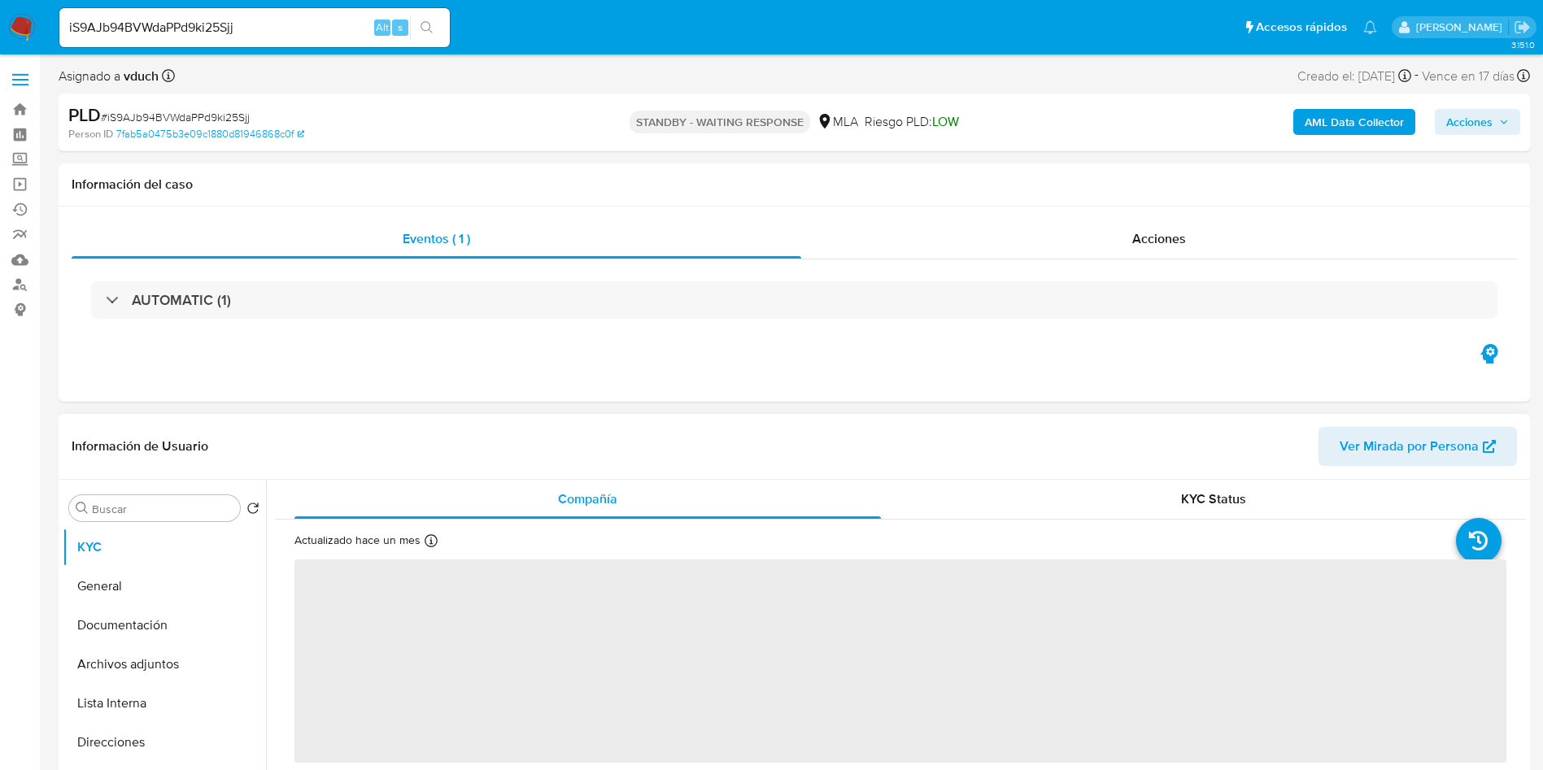
select select "10"
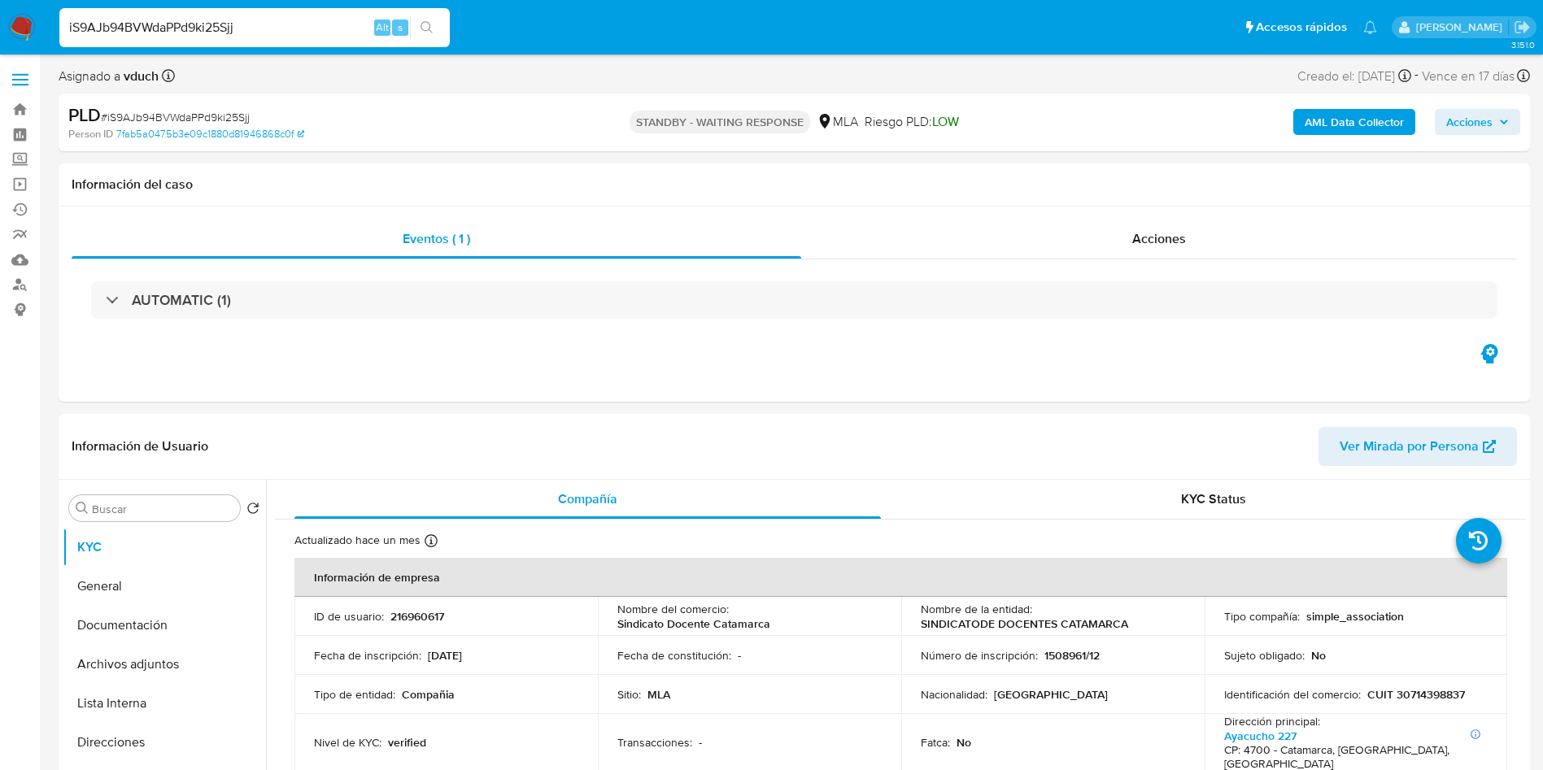
click at [292, 24] on input "iS9AJb94BVWdaPPd9ki25Sjj" at bounding box center [254, 27] width 390 height 21
paste input "vB6EWqBn8n2OUywYG3UM8w6z"
type input "vB6EWqBn8n2OUywYG3UM8w6z"
click at [434, 40] on div "vB6EWqBn8n2OUywYG3UM8w6z Alt s" at bounding box center [254, 27] width 390 height 39
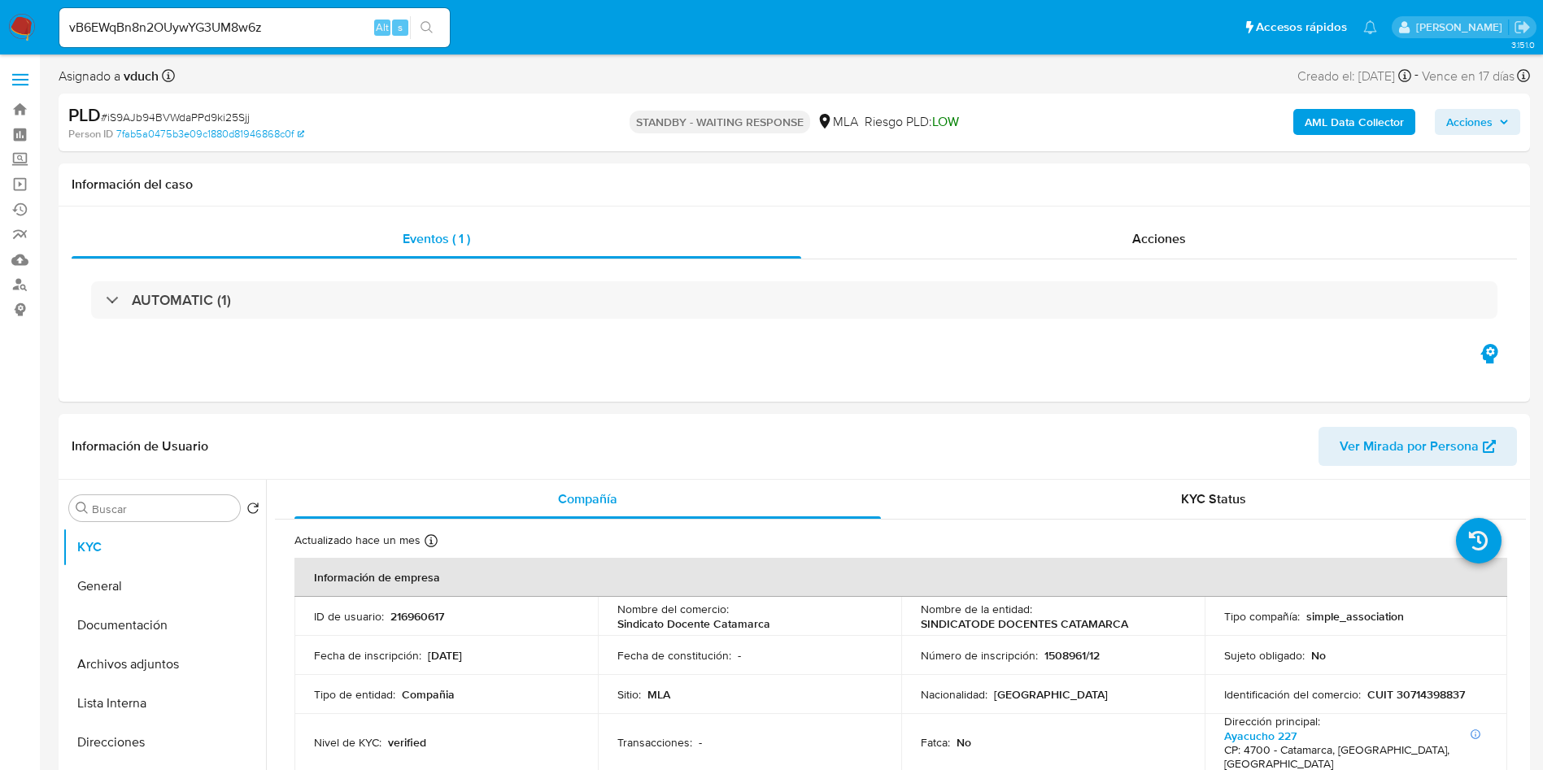
click at [430, 28] on icon "search-icon" at bounding box center [426, 27] width 13 height 13
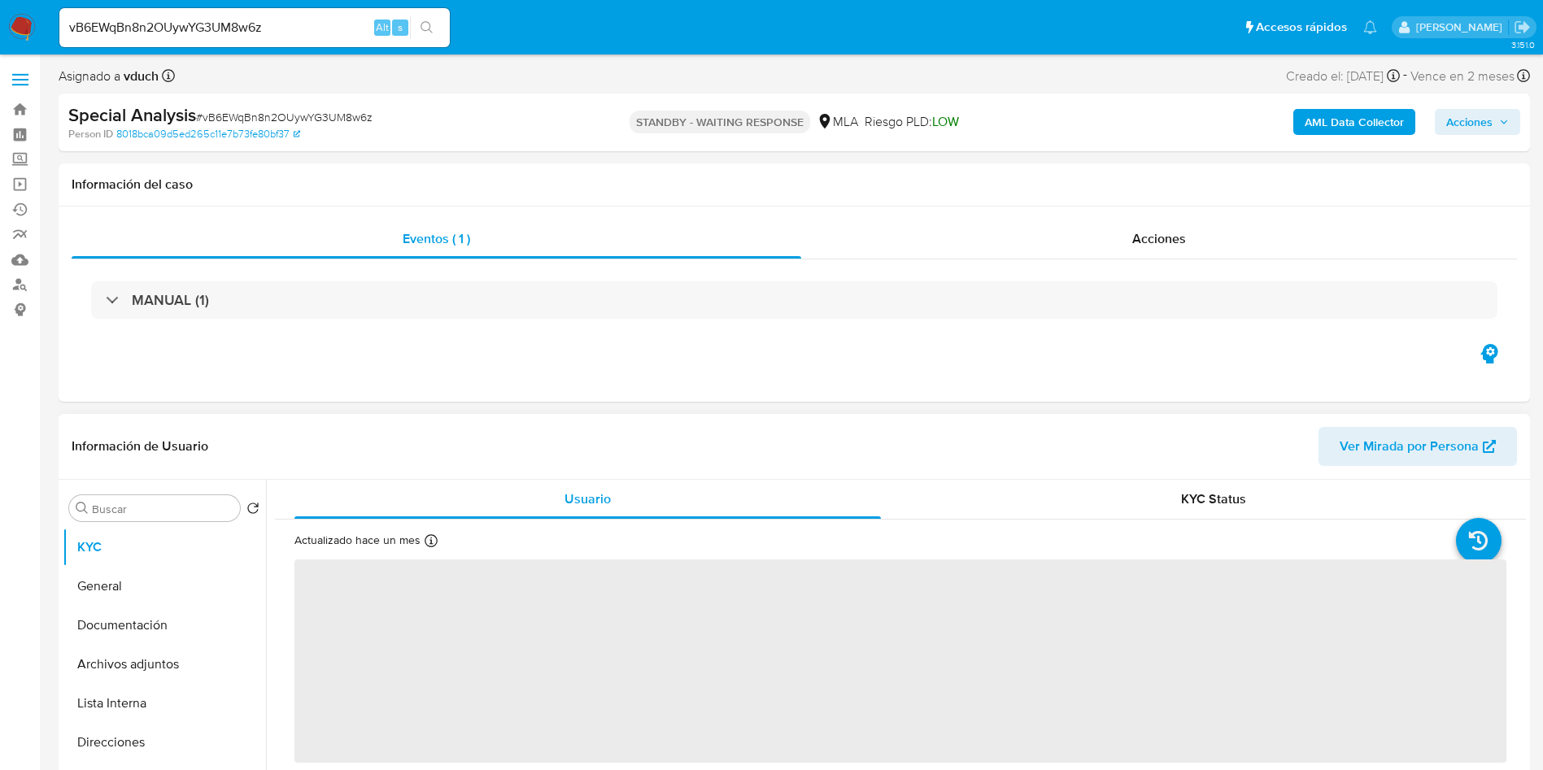
select select "10"
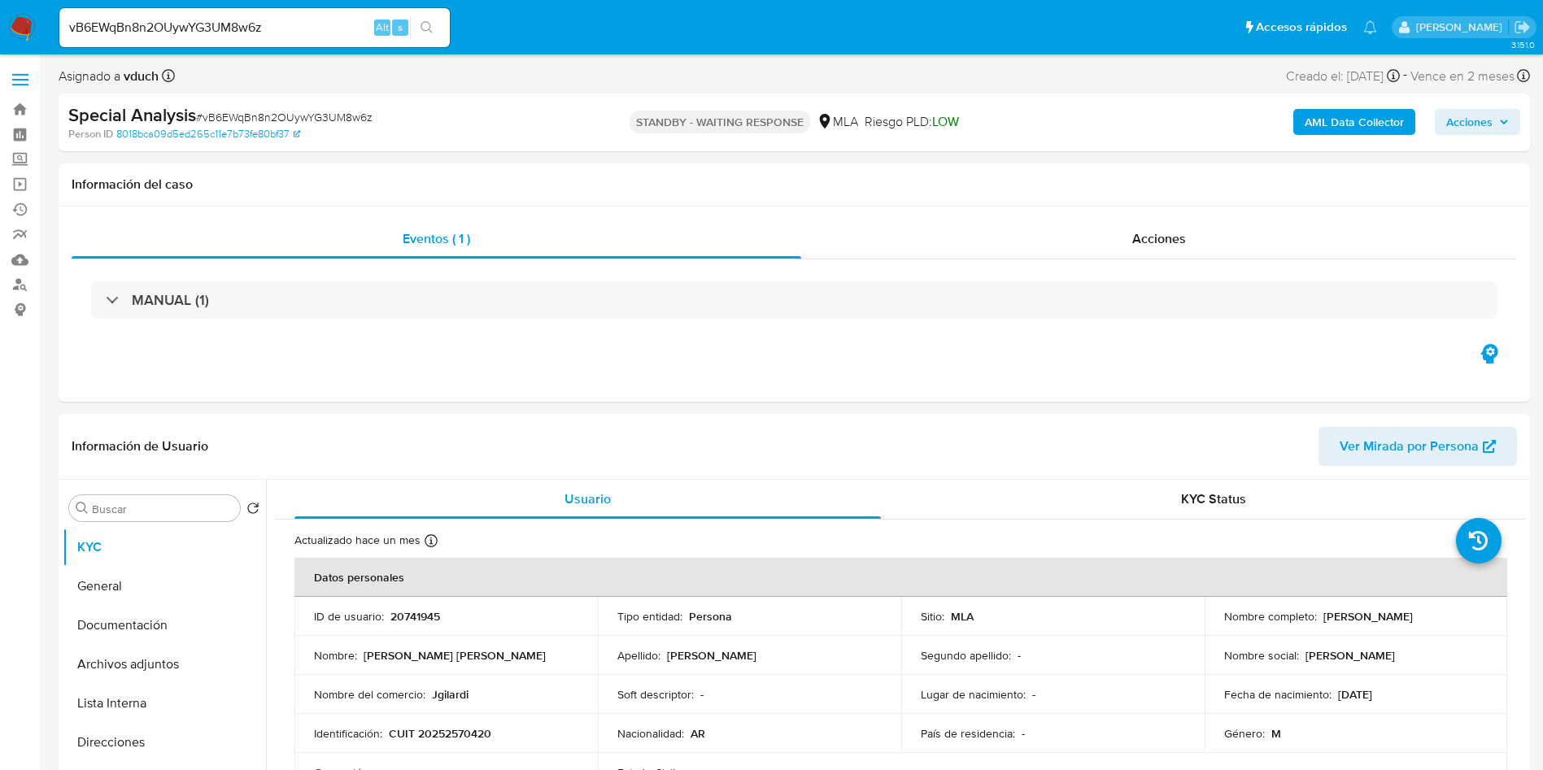
click at [346, 40] on div "vB6EWqBn8n2OUywYG3UM8w6z Alt s" at bounding box center [254, 27] width 390 height 39
click at [320, 21] on input "vB6EWqBn8n2OUywYG3UM8w6z" at bounding box center [254, 27] width 390 height 21
paste input "xLnoYOQ6UFv52qR2LuLy0MGR"
type input "xLnoYOQ6UFv52qR2LuLy0MGR"
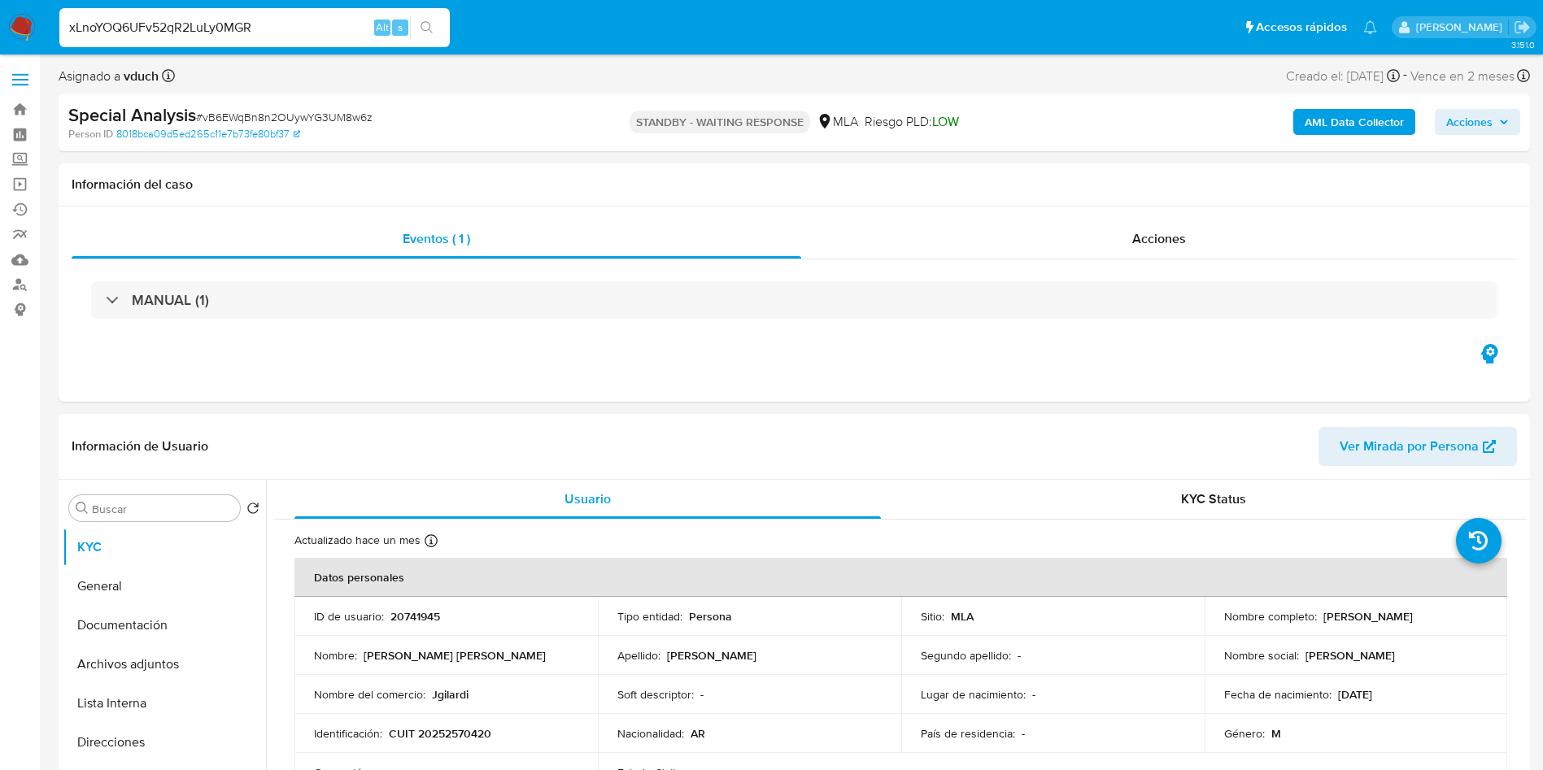
click at [430, 29] on icon "search-icon" at bounding box center [426, 27] width 13 height 13
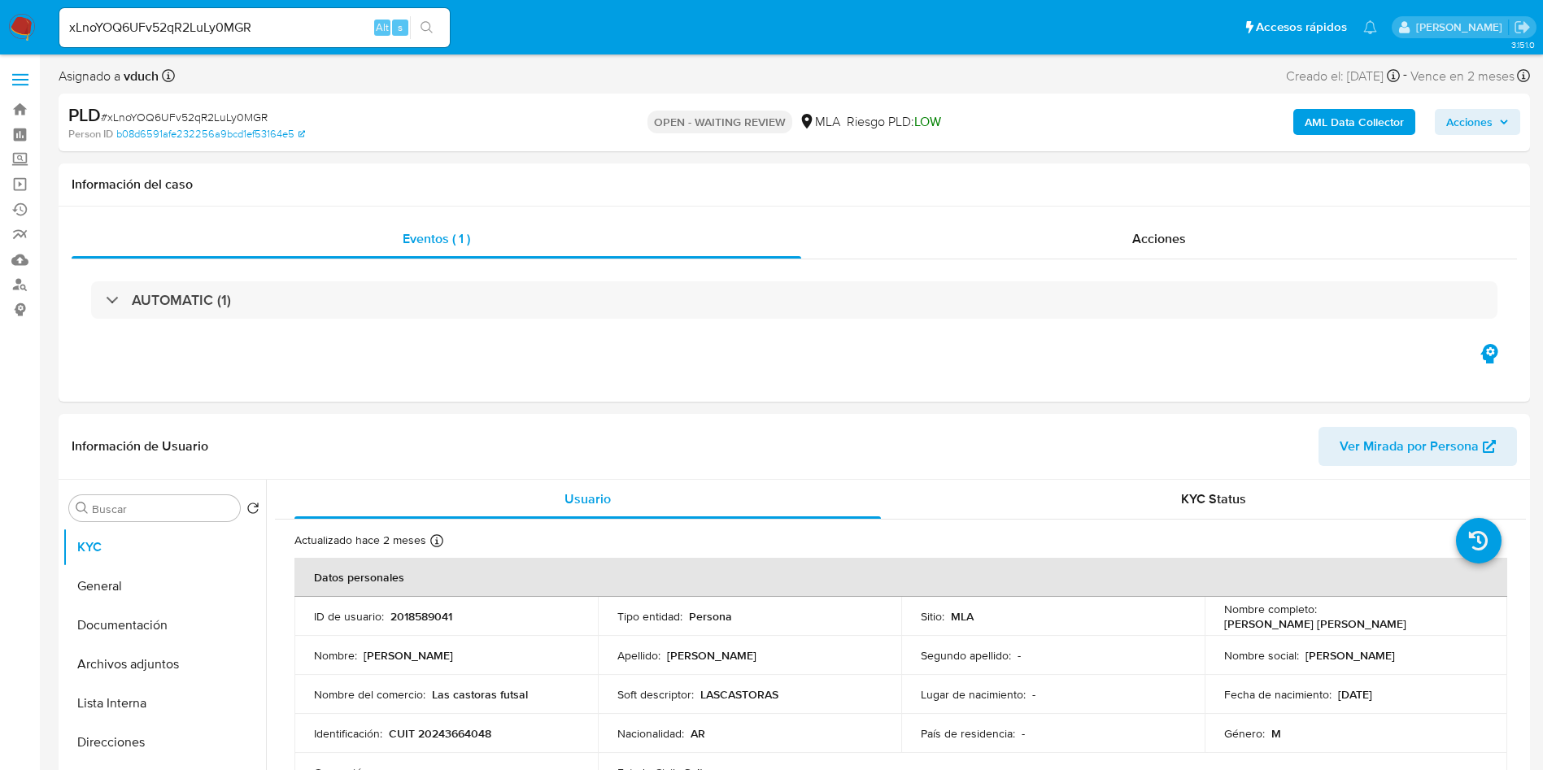
drag, startPoint x: 0, startPoint y: 605, endPoint x: 372, endPoint y: 631, distance: 372.5
select select "10"
click at [429, 610] on p "2018589041" at bounding box center [421, 616] width 62 height 15
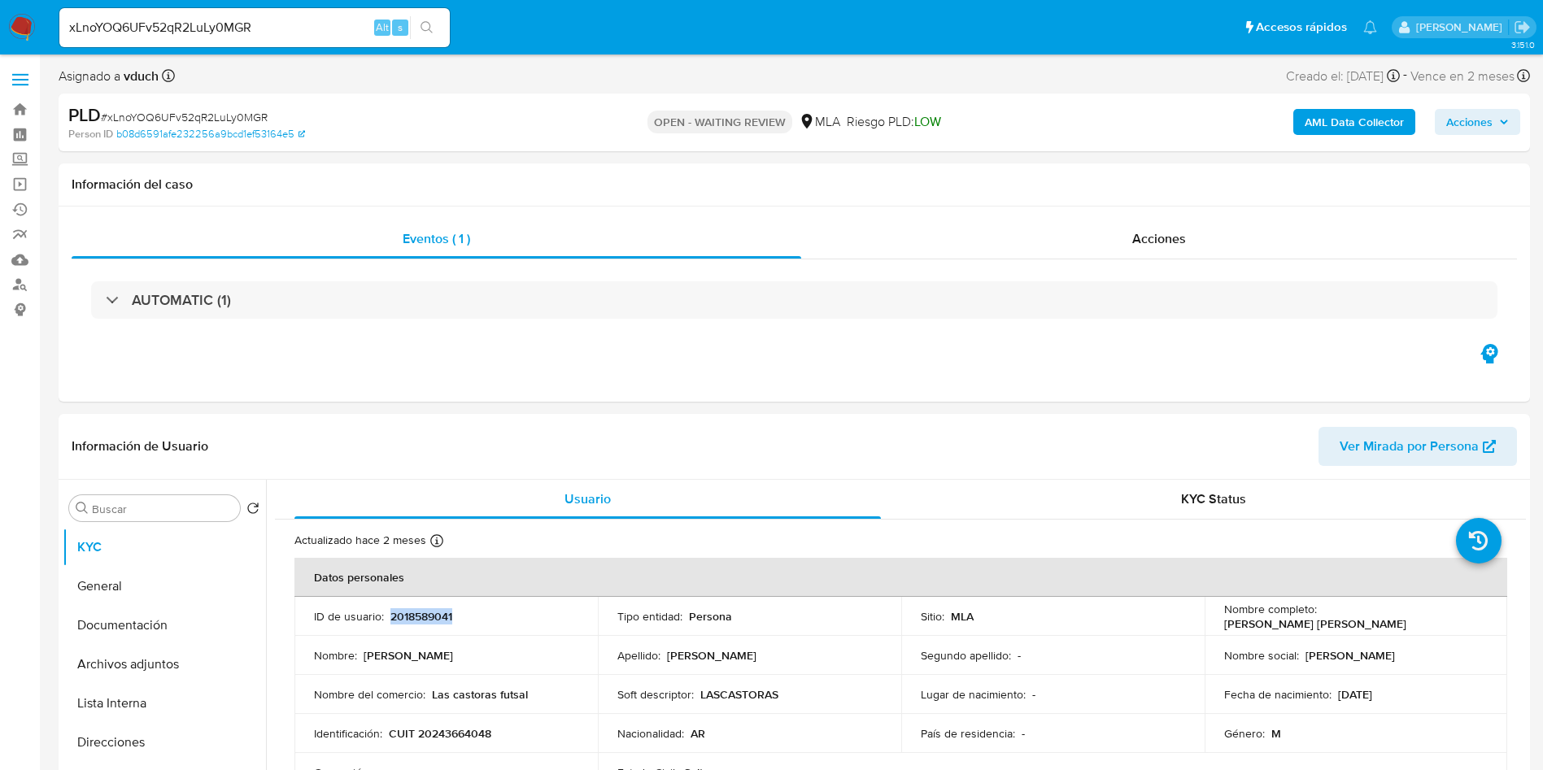
copy p "2018589041"
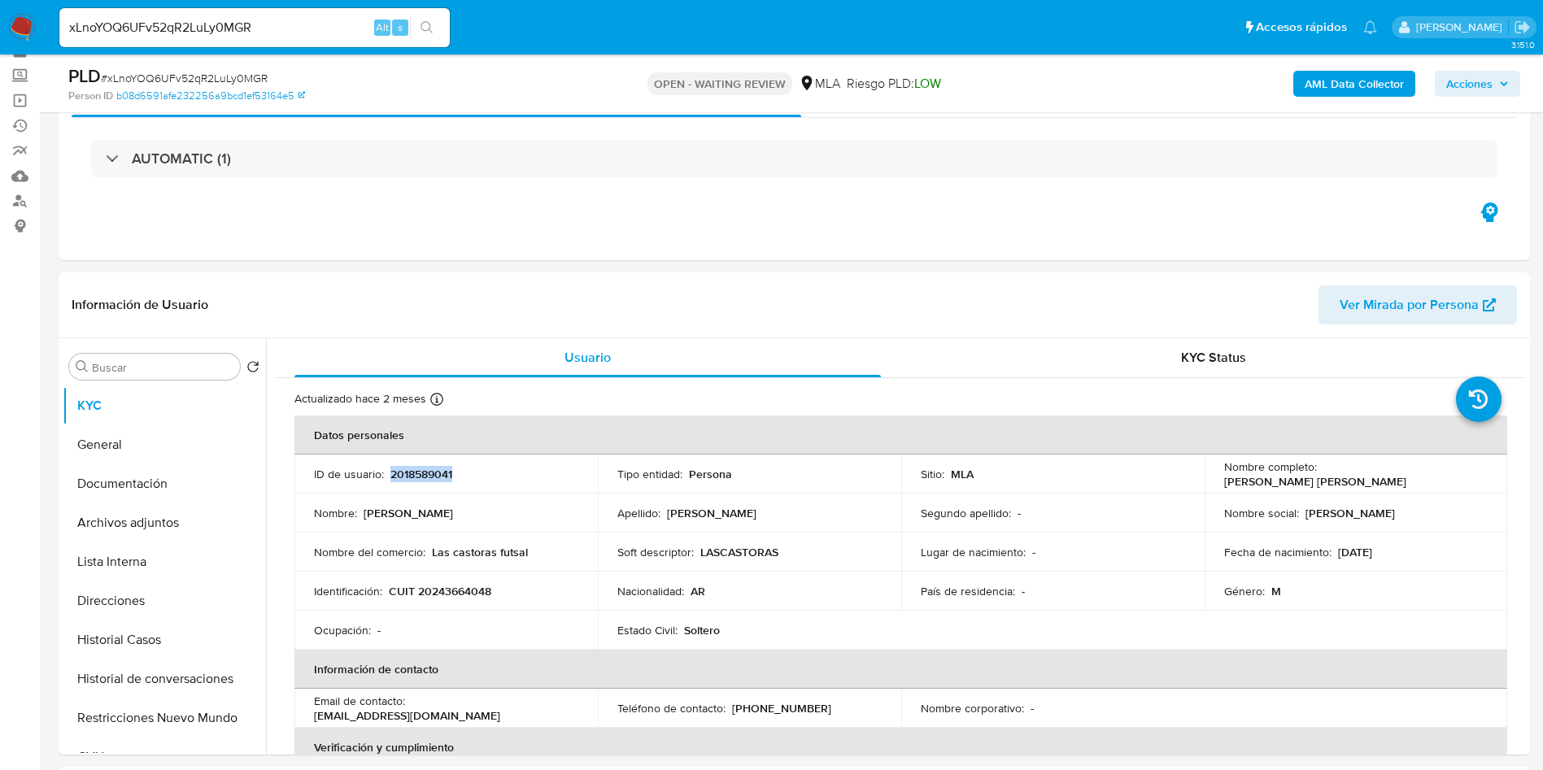
scroll to position [122, 0]
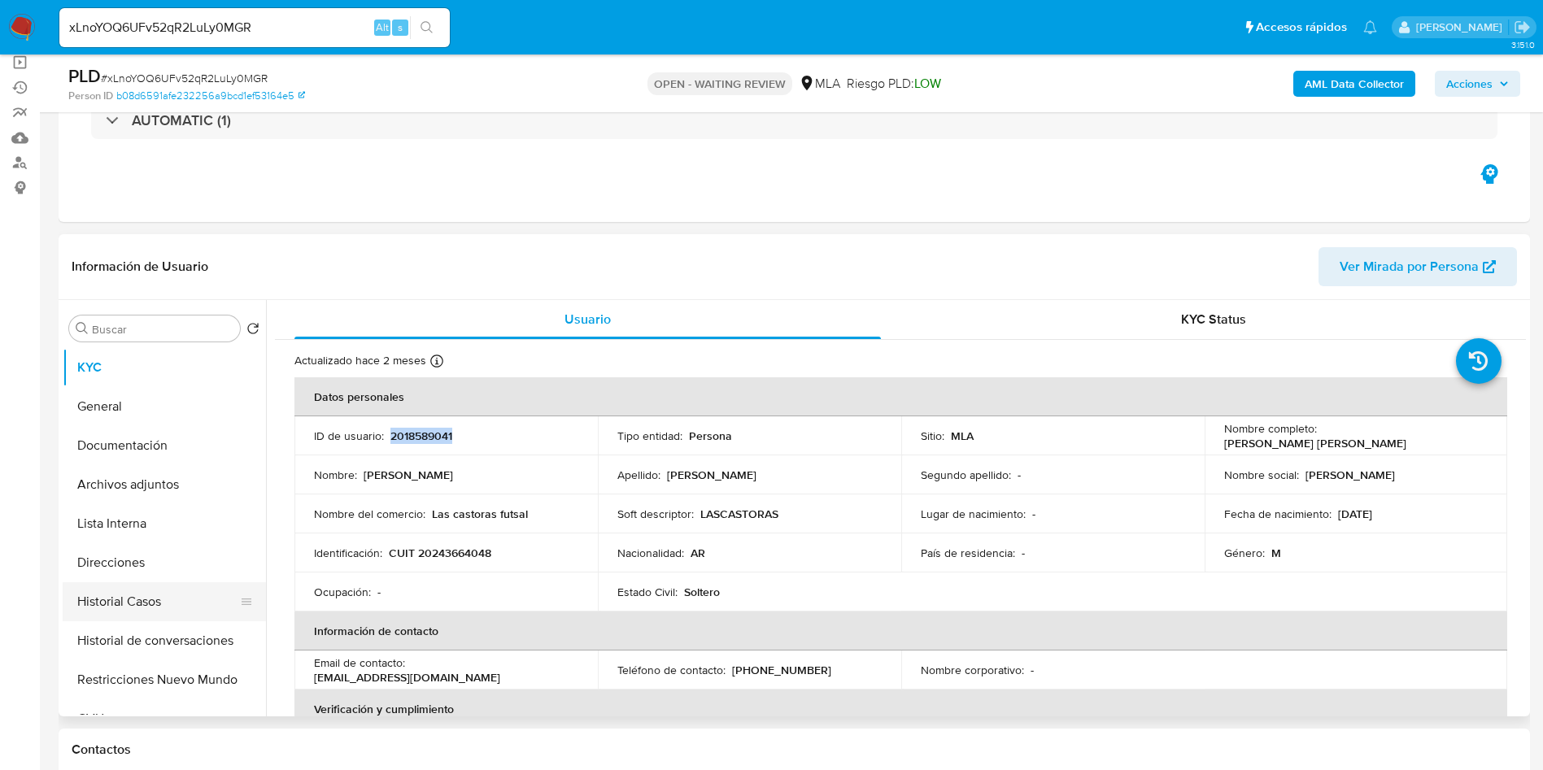
click at [166, 589] on button "Historial Casos" at bounding box center [158, 601] width 190 height 39
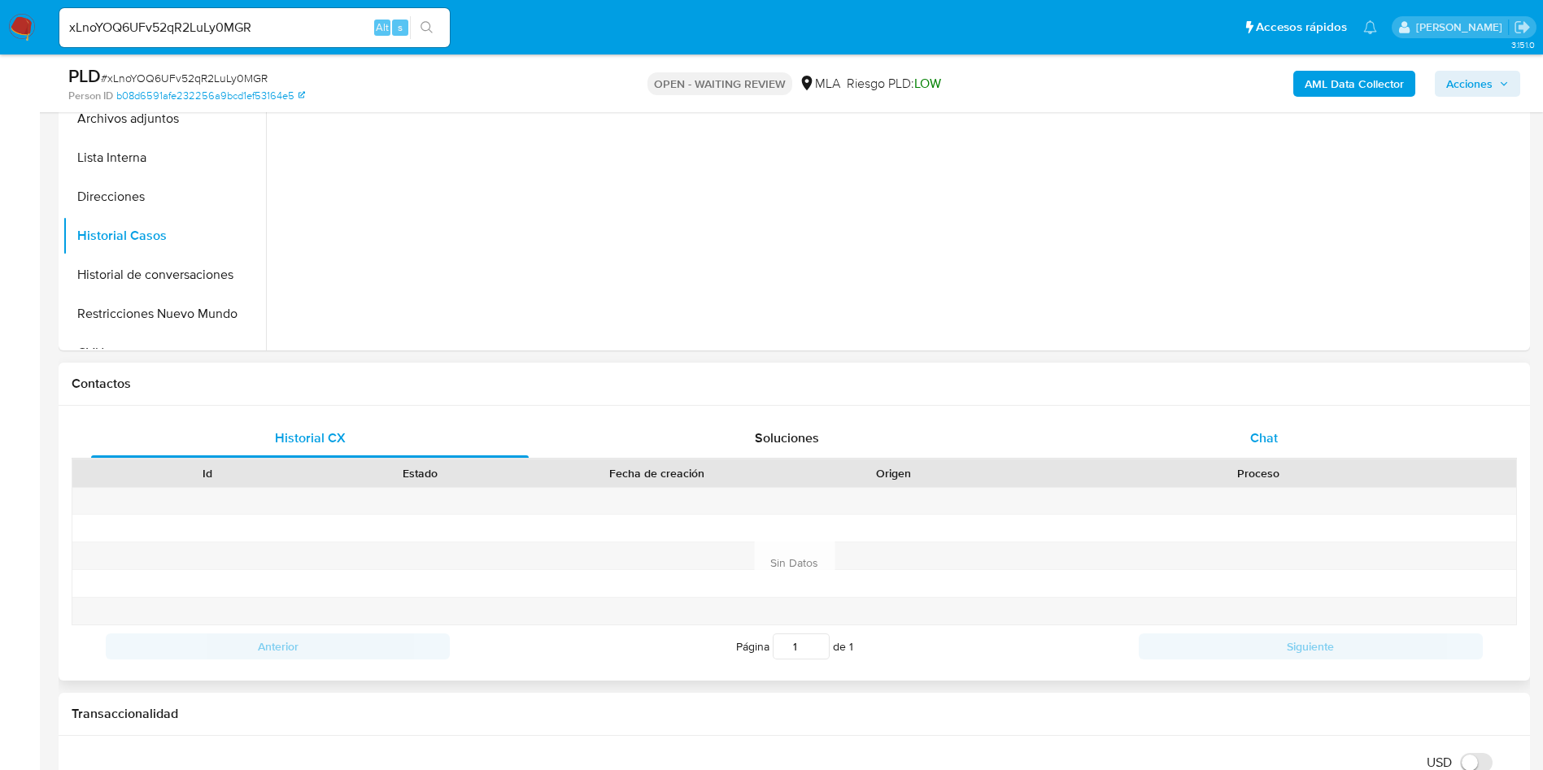
click at [1369, 434] on div "Chat" at bounding box center [1263, 438] width 437 height 39
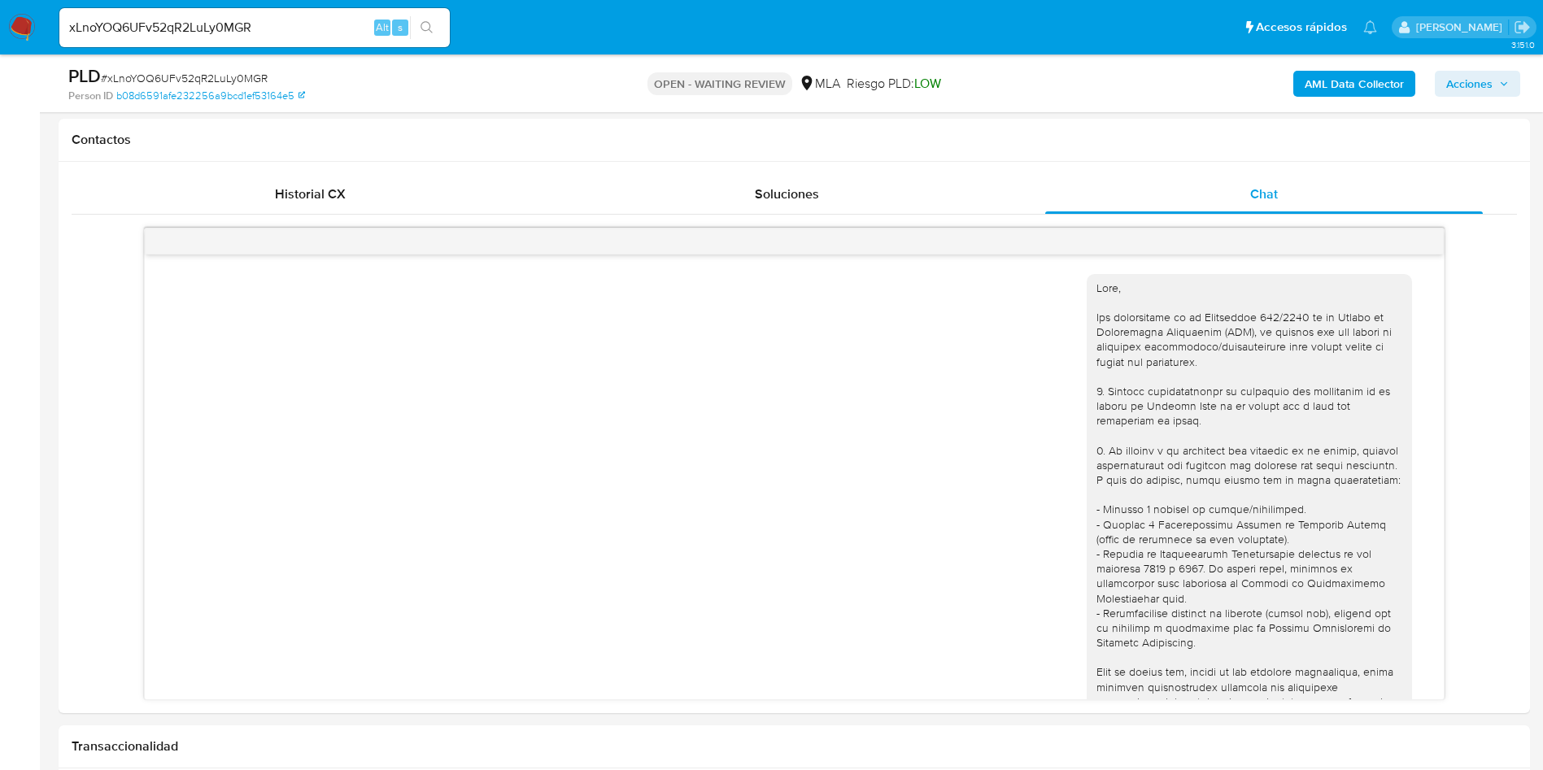
scroll to position [673, 0]
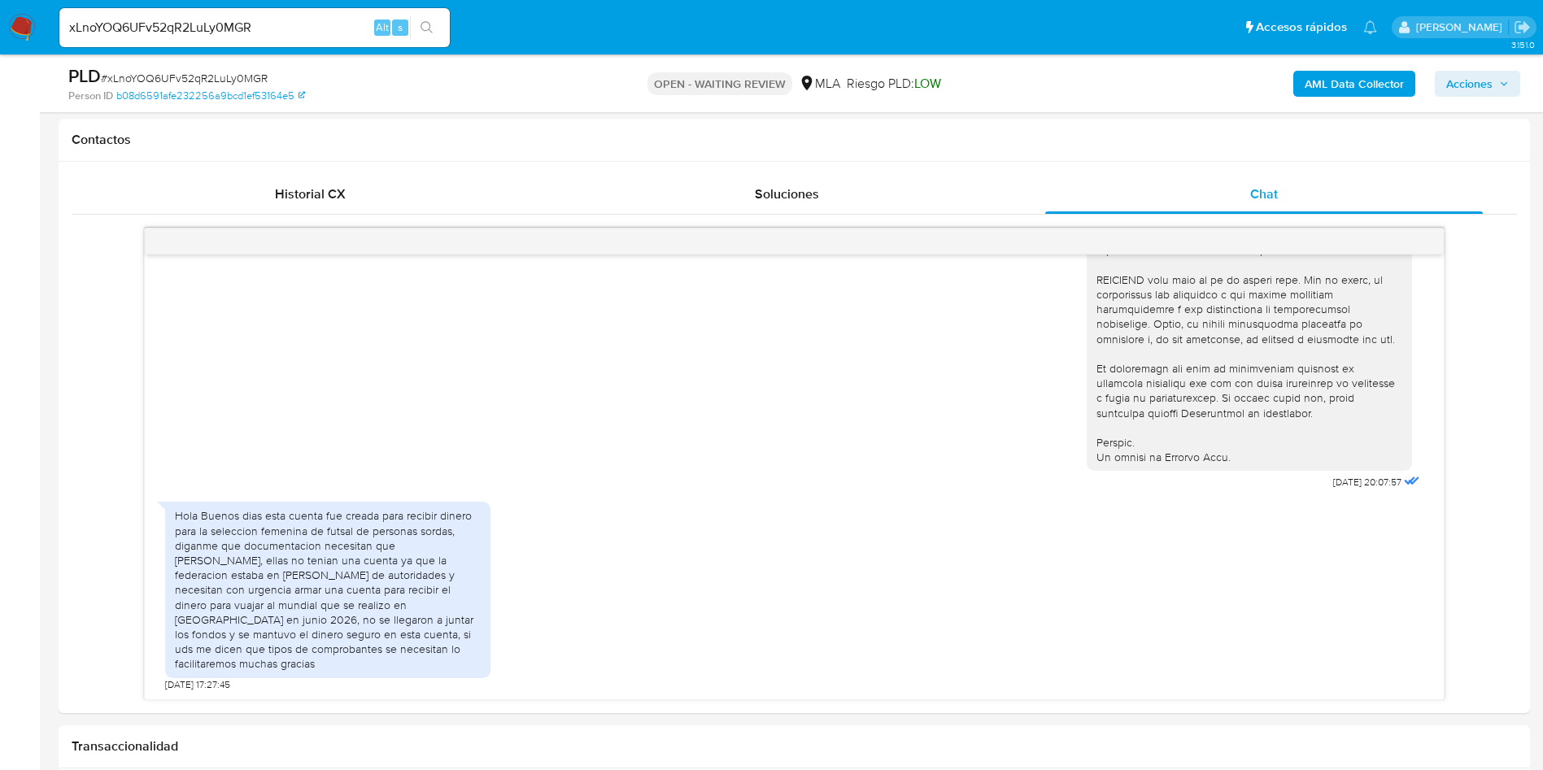
click at [202, 76] on span "# xLnoYOQ6UFv52qR2LuLy0MGR" at bounding box center [184, 78] width 167 height 16
copy span "xLnoYOQ6UFv52qR2LuLy0MGR"
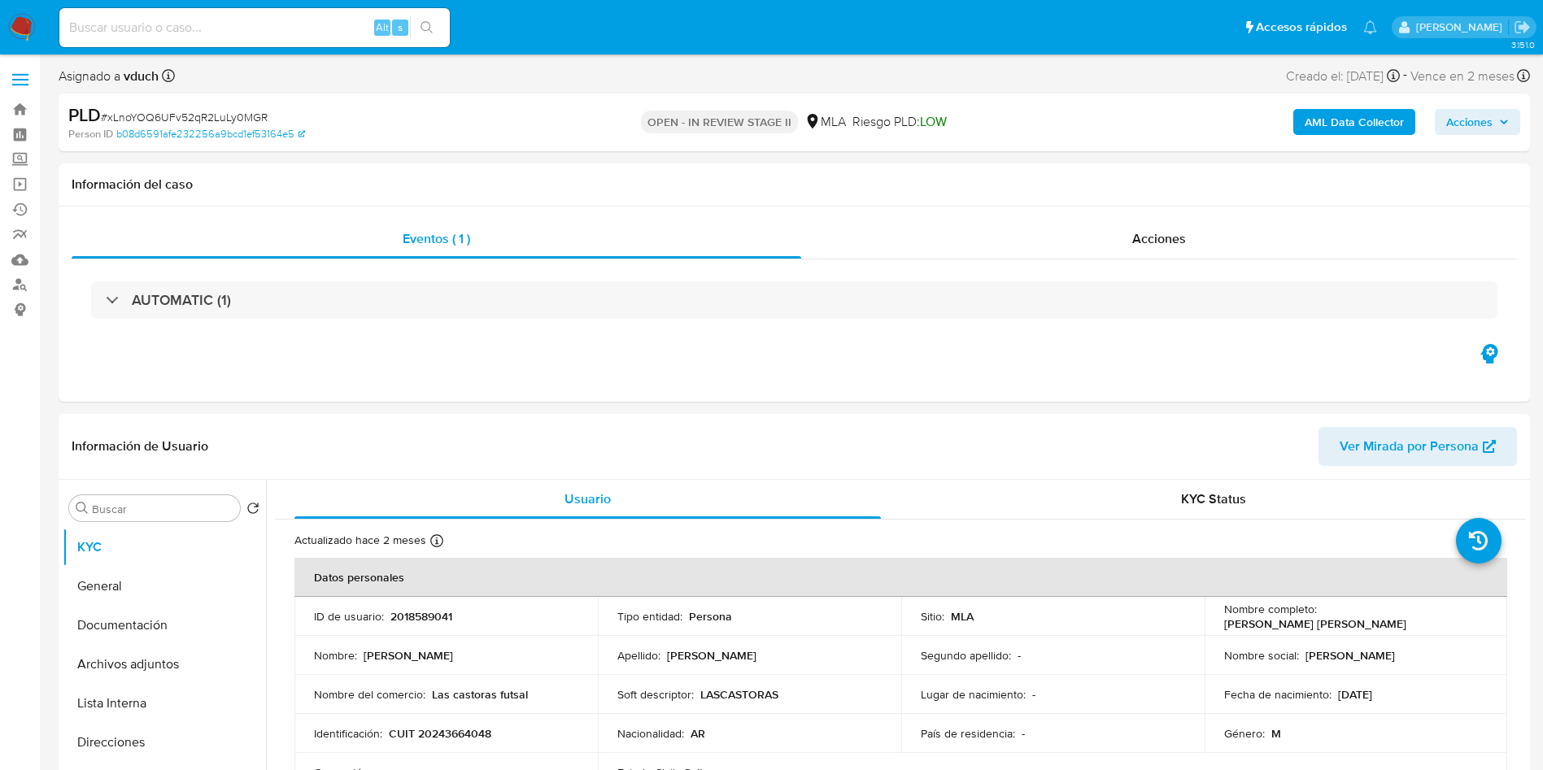
select select "10"
click at [1309, 222] on div "Acciones" at bounding box center [1159, 239] width 716 height 39
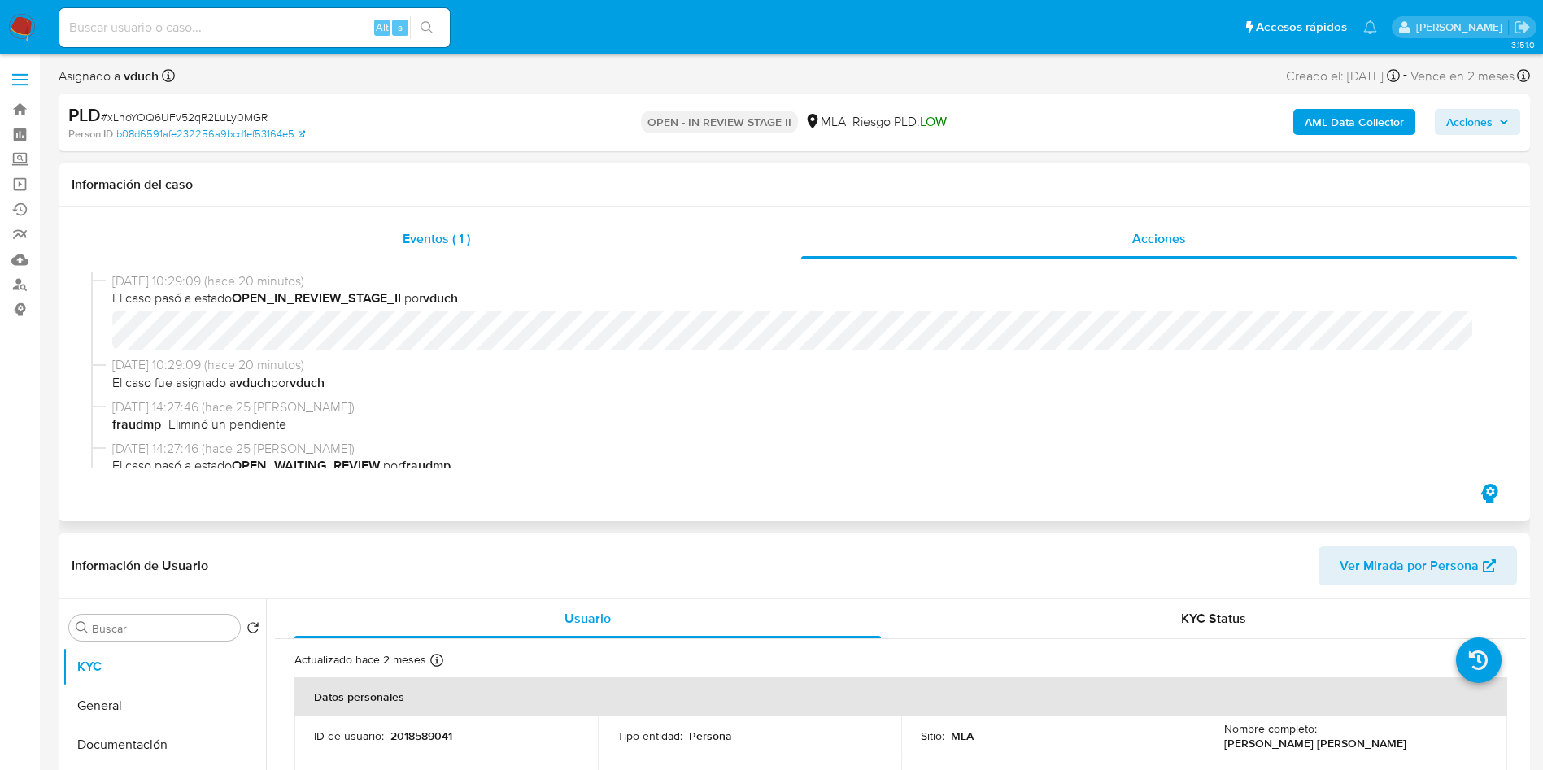
click at [628, 246] on div "Eventos ( 1 )" at bounding box center [436, 239] width 729 height 39
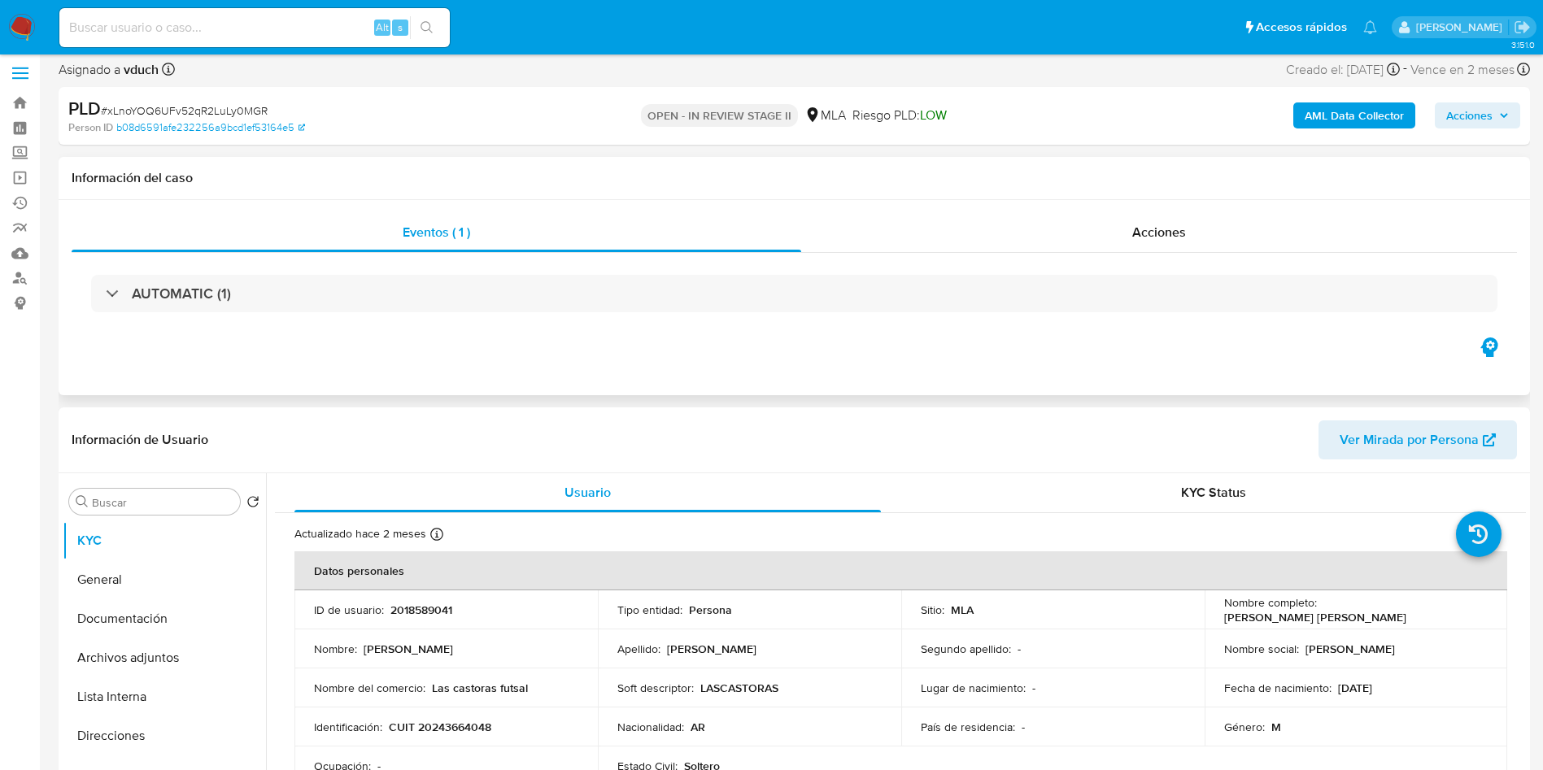
scroll to position [5, 0]
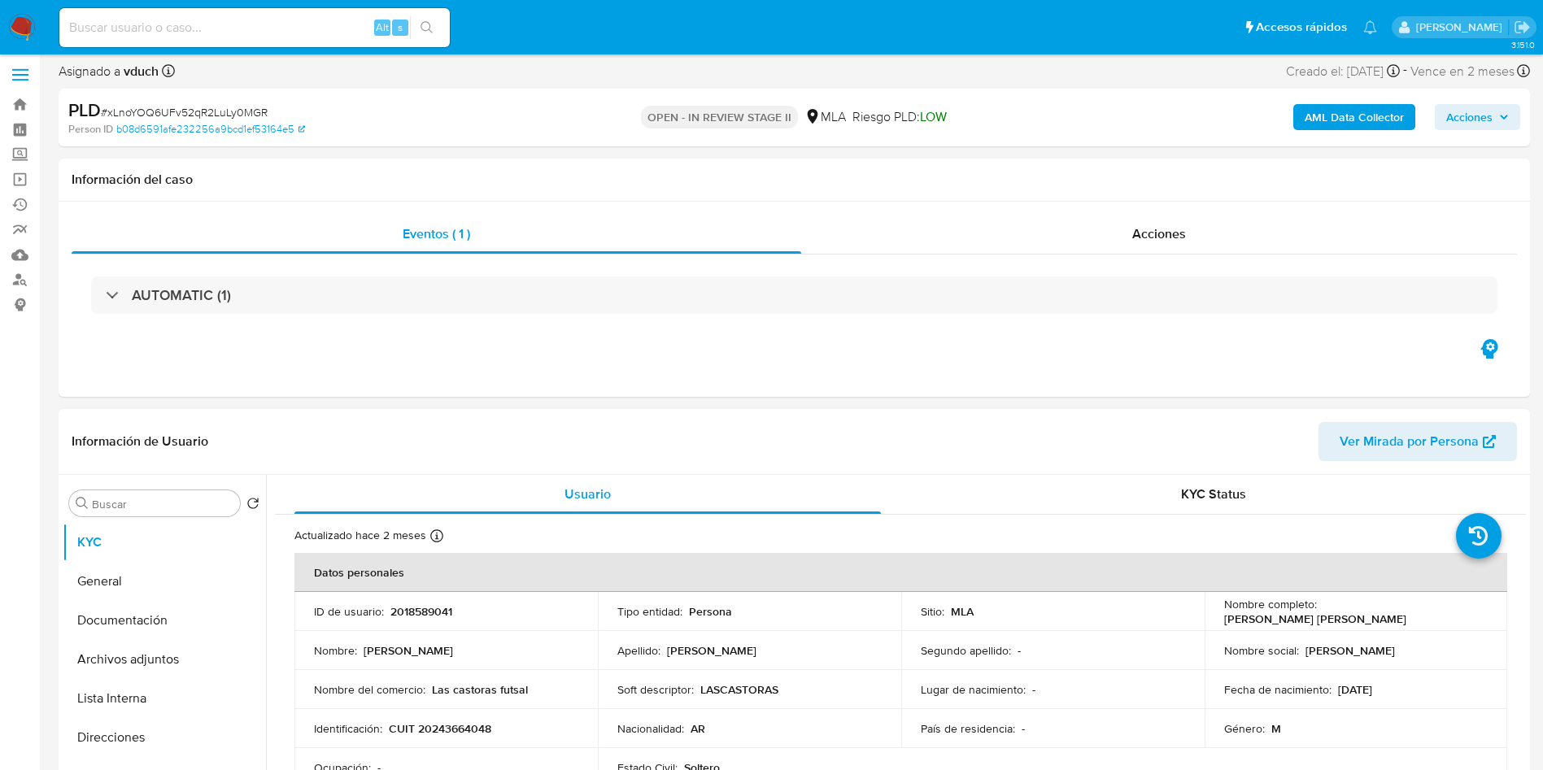
click at [417, 608] on p "2018589041" at bounding box center [421, 611] width 62 height 15
click at [417, 607] on p "2018589041" at bounding box center [421, 611] width 62 height 15
copy p "2018589041"
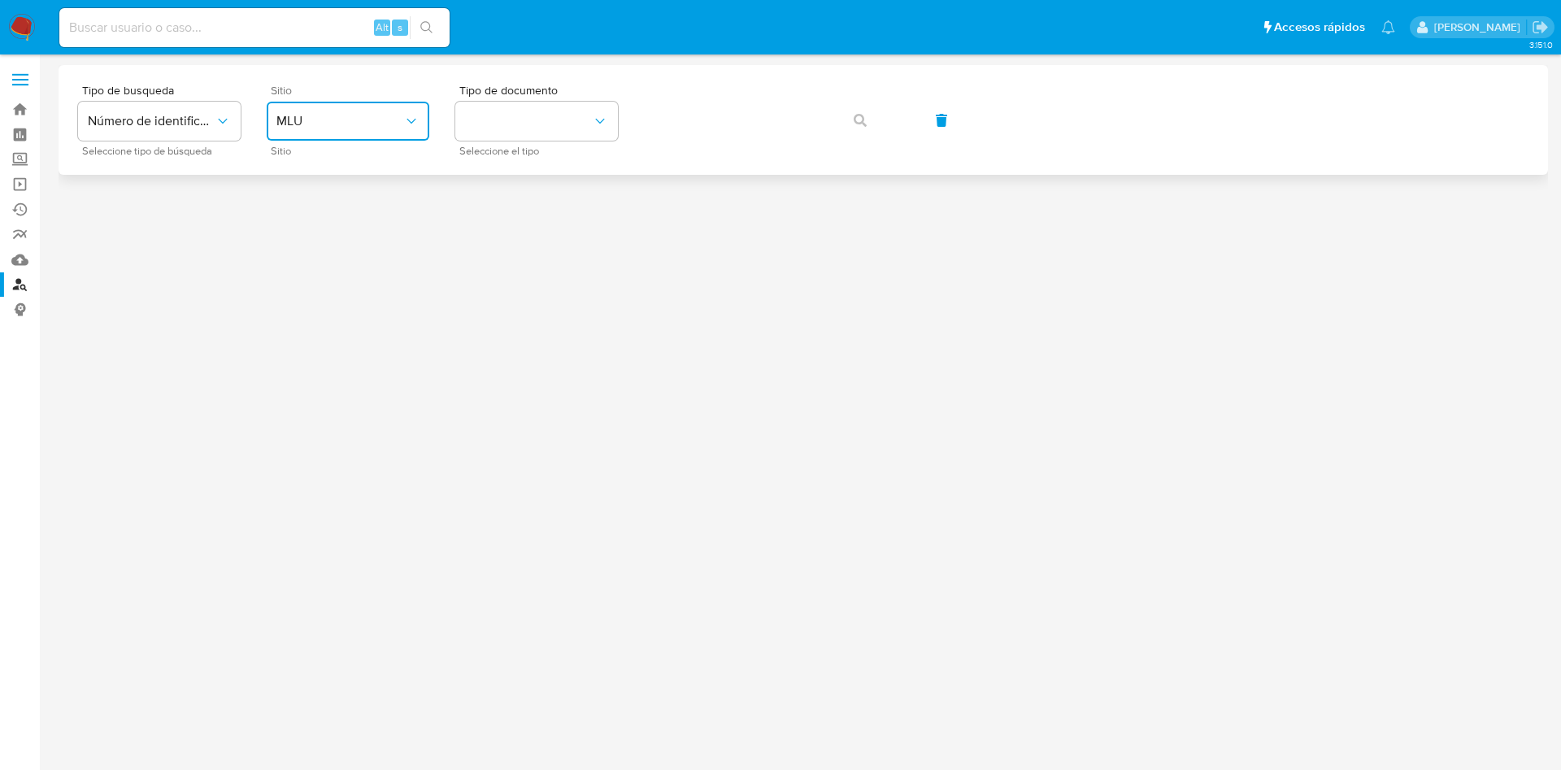
click at [292, 116] on span "MLU" at bounding box center [339, 121] width 127 height 16
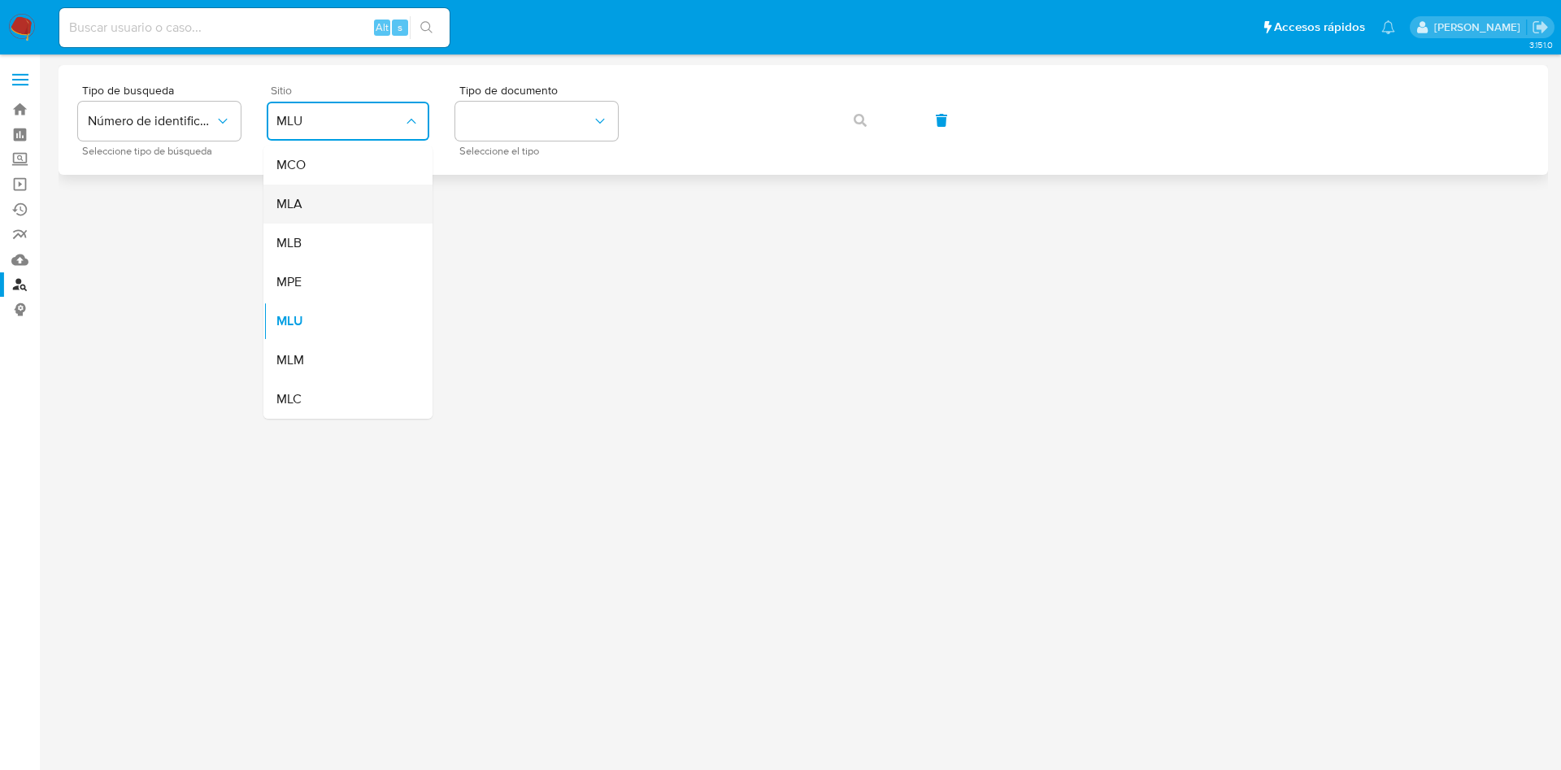
click at [323, 204] on div "MLA" at bounding box center [342, 204] width 133 height 39
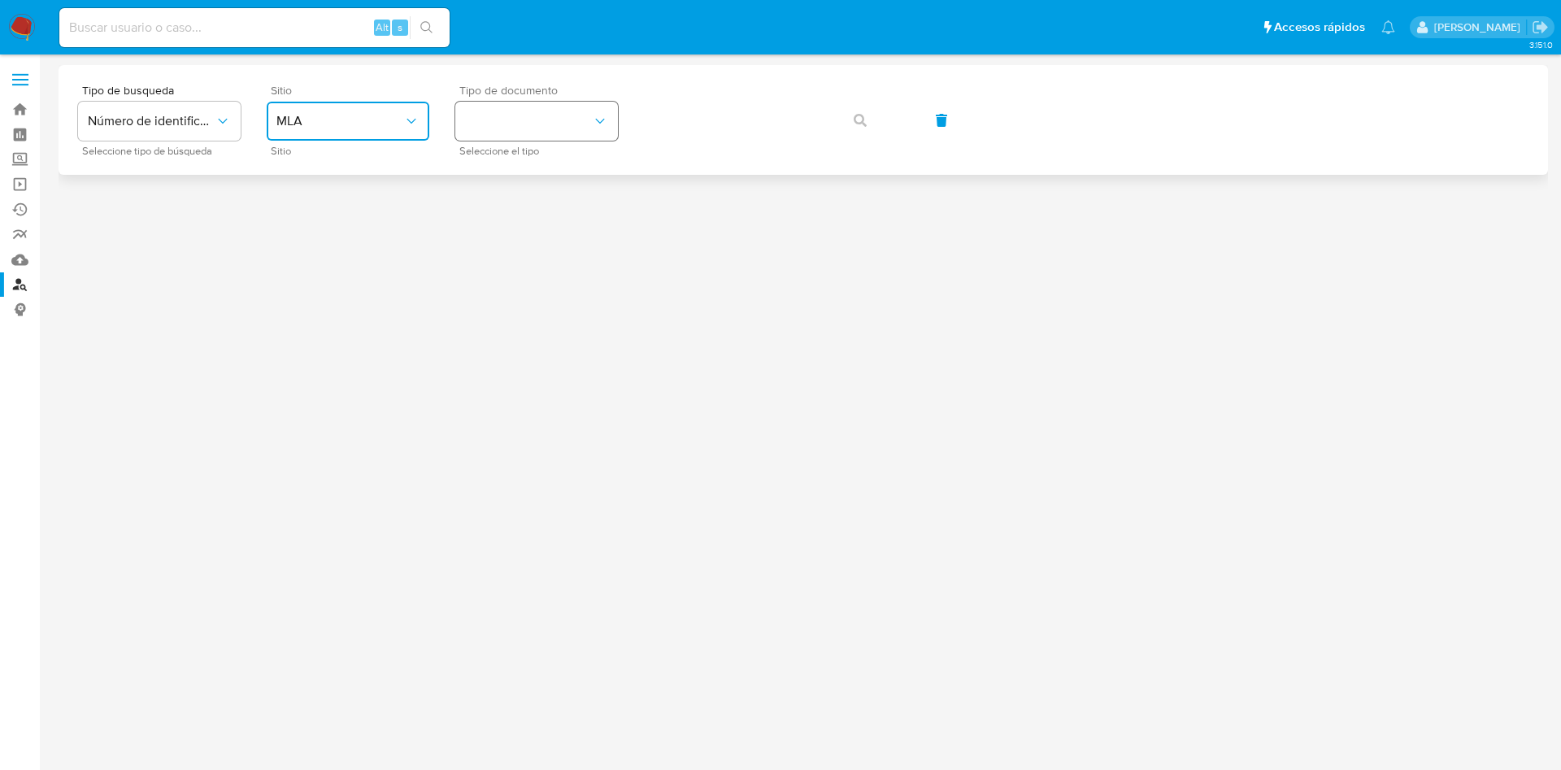
click at [546, 118] on button "identificationType" at bounding box center [536, 121] width 163 height 39
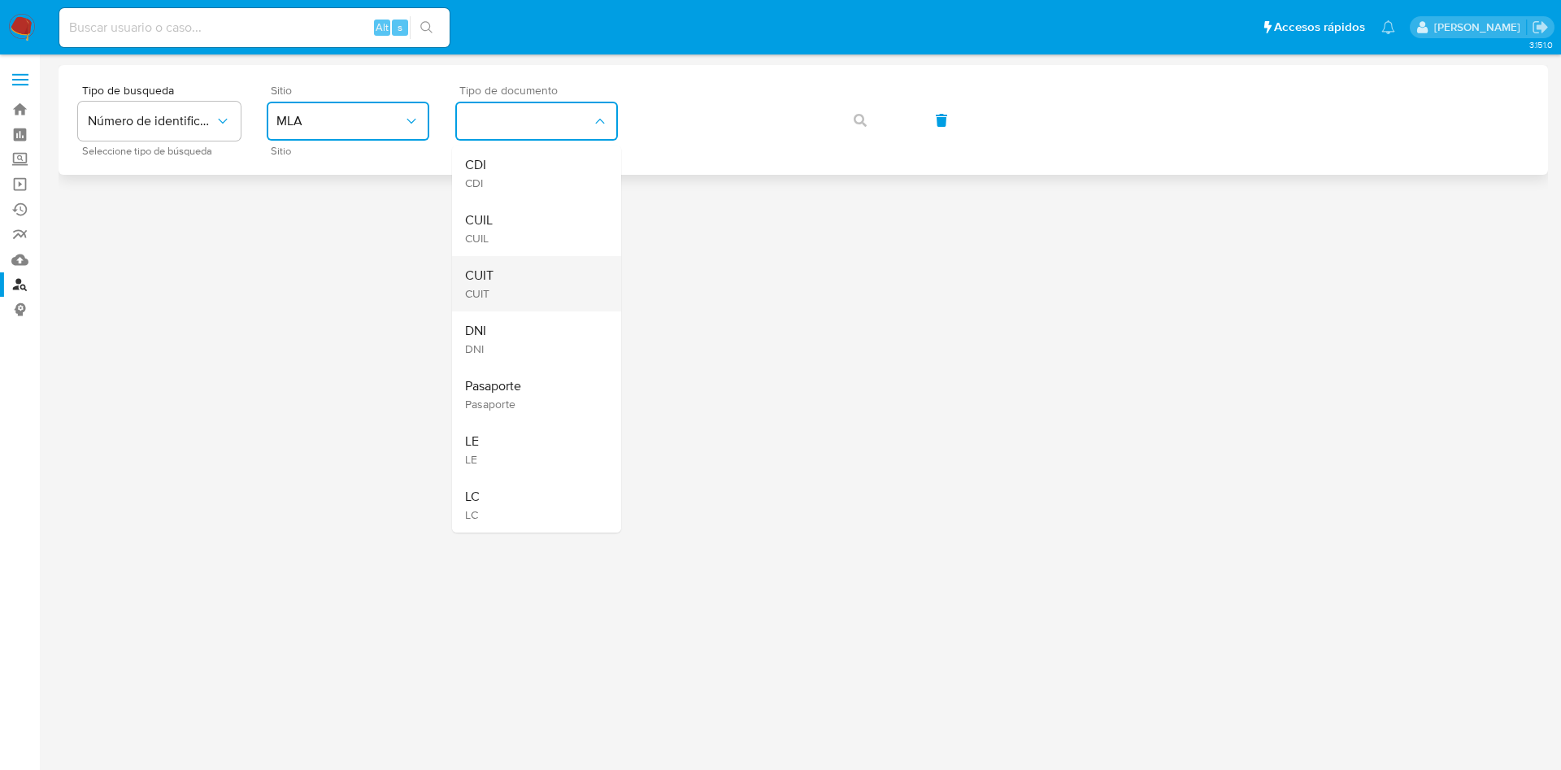
click at [504, 268] on div "CUIT CUIT" at bounding box center [531, 283] width 133 height 55
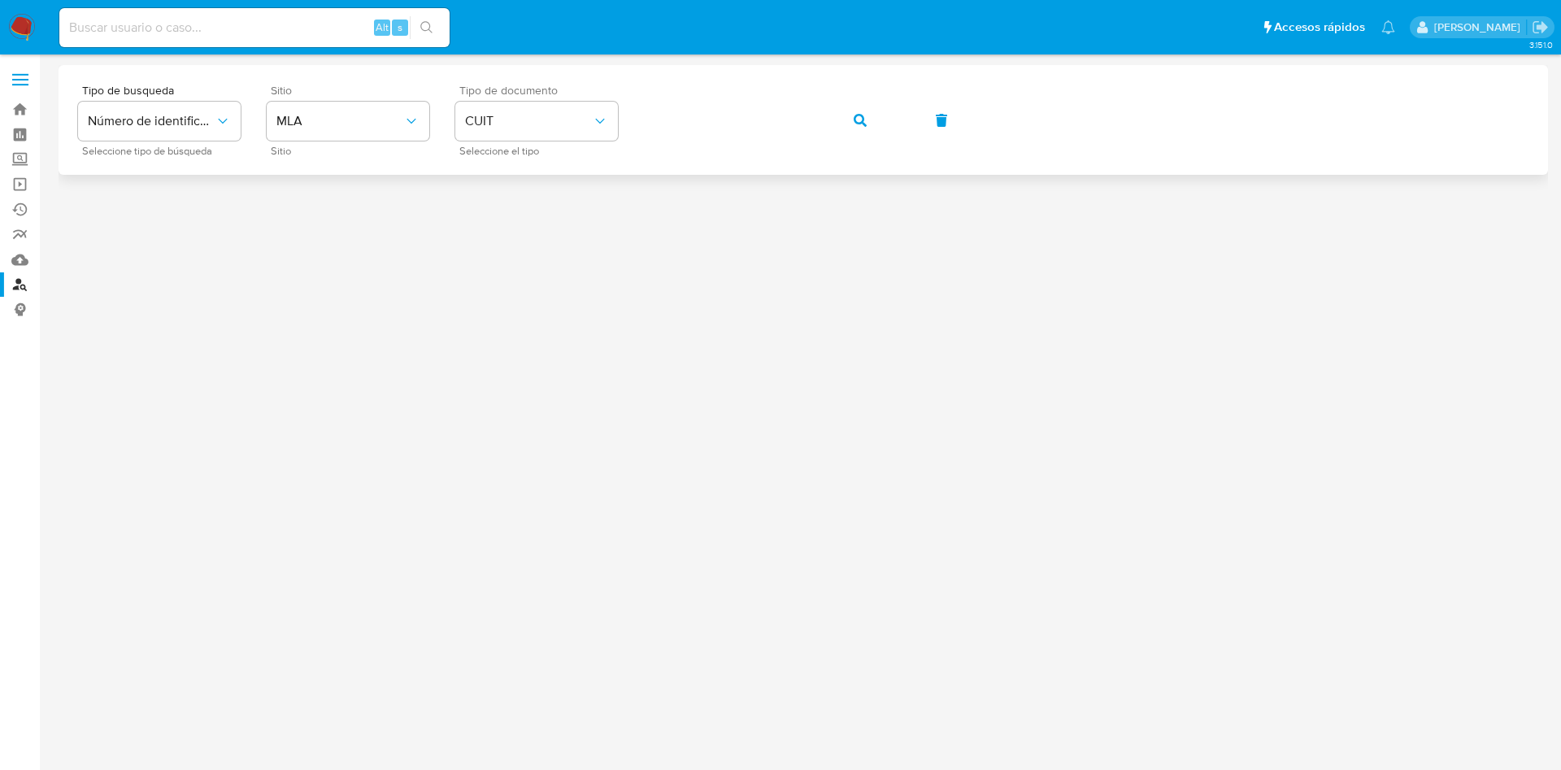
click at [855, 119] on icon "button" at bounding box center [860, 120] width 13 height 13
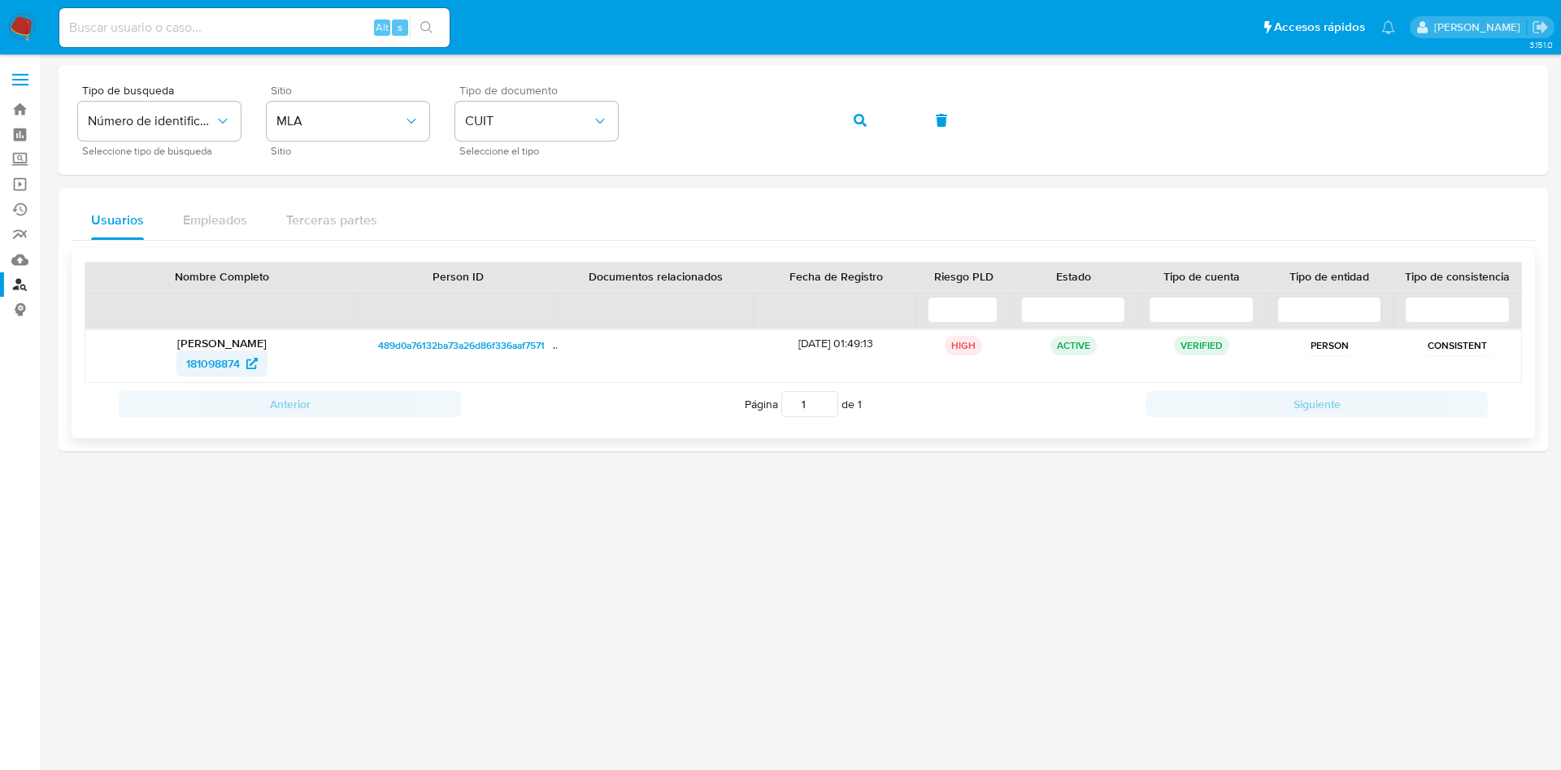
click at [197, 367] on span "181098874" at bounding box center [213, 363] width 54 height 26
click at [847, 115] on button "button" at bounding box center [860, 120] width 55 height 39
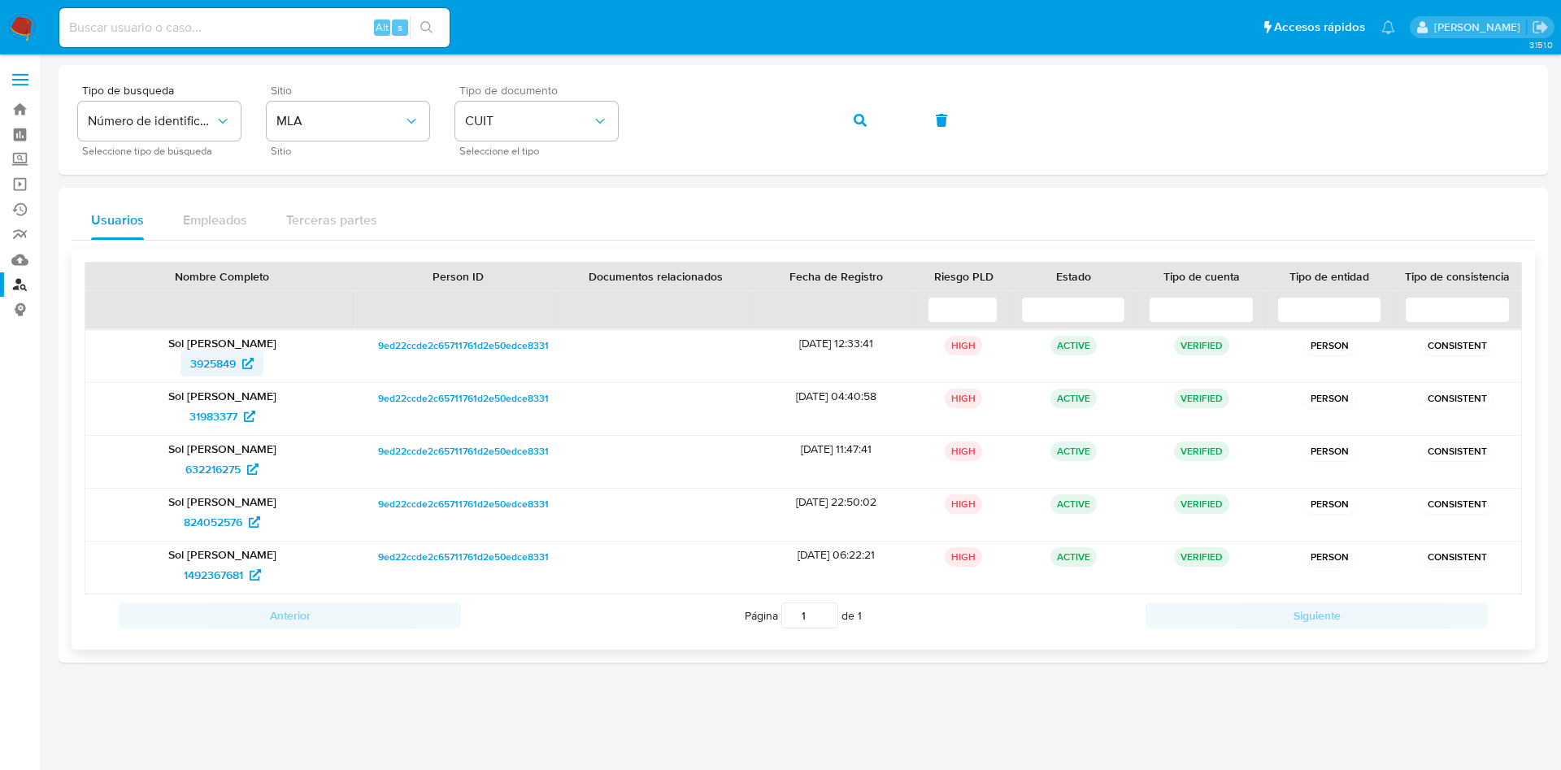
click at [215, 364] on span "3925849" at bounding box center [213, 363] width 46 height 26
click at [837, 123] on button "button" at bounding box center [860, 120] width 55 height 39
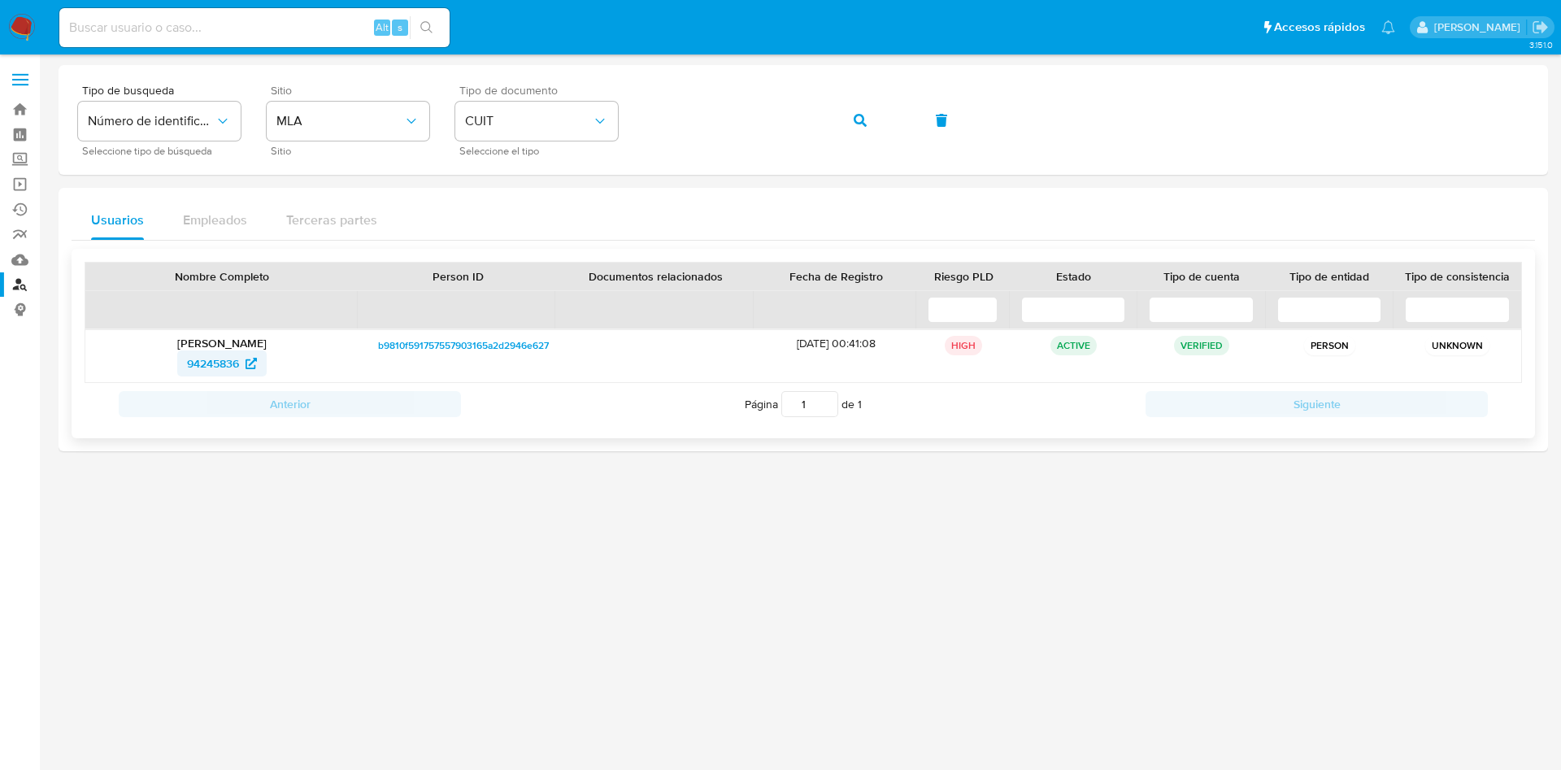
click at [229, 354] on span "94245836" at bounding box center [213, 363] width 52 height 26
click at [333, 22] on input at bounding box center [254, 27] width 390 height 21
paste input "1238250315"
type input "1238250315"
click at [436, 35] on button "search-icon" at bounding box center [426, 27] width 33 height 23
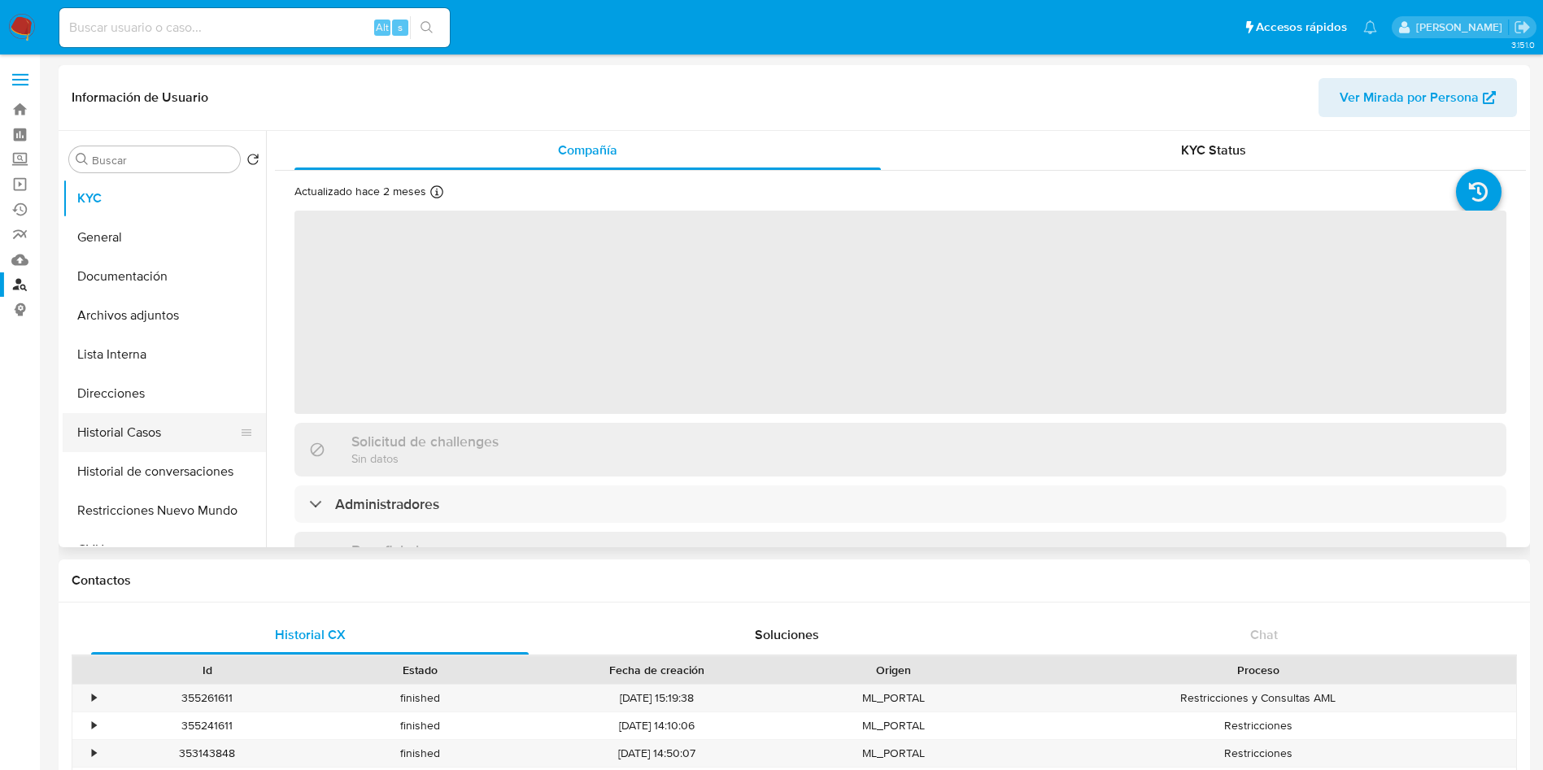
click at [173, 418] on button "Historial Casos" at bounding box center [158, 432] width 190 height 39
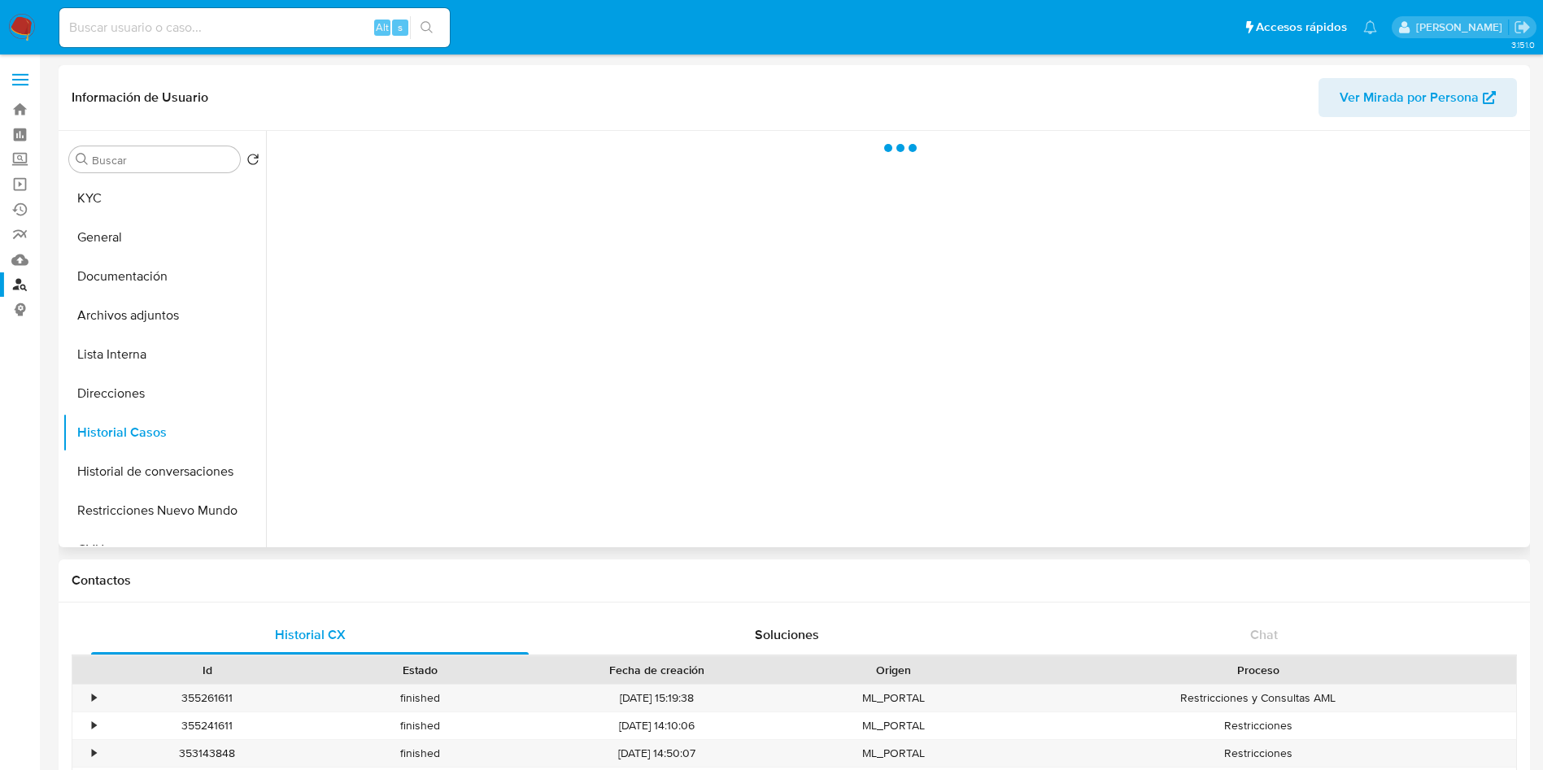
select select "10"
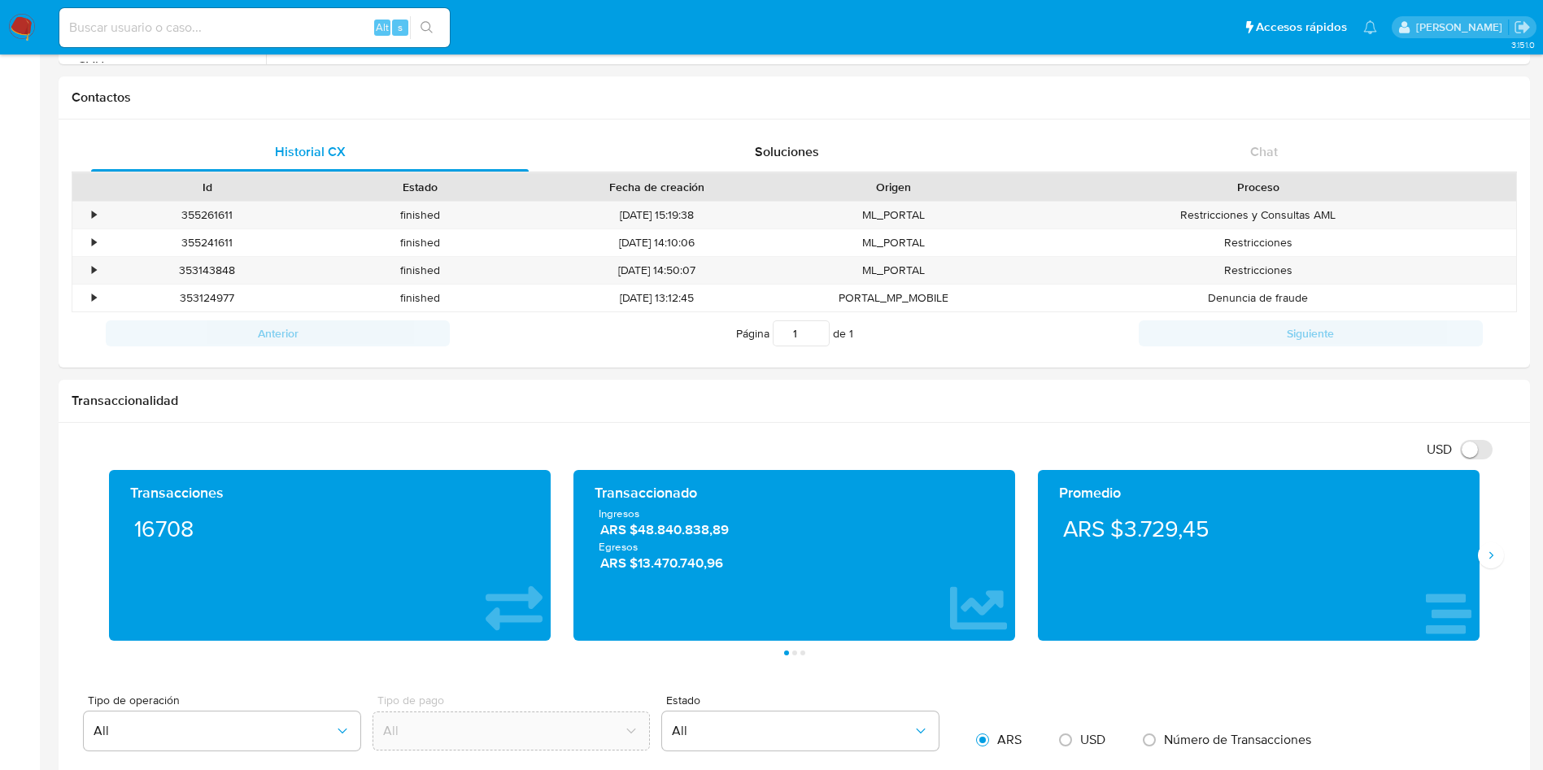
scroll to position [854, 0]
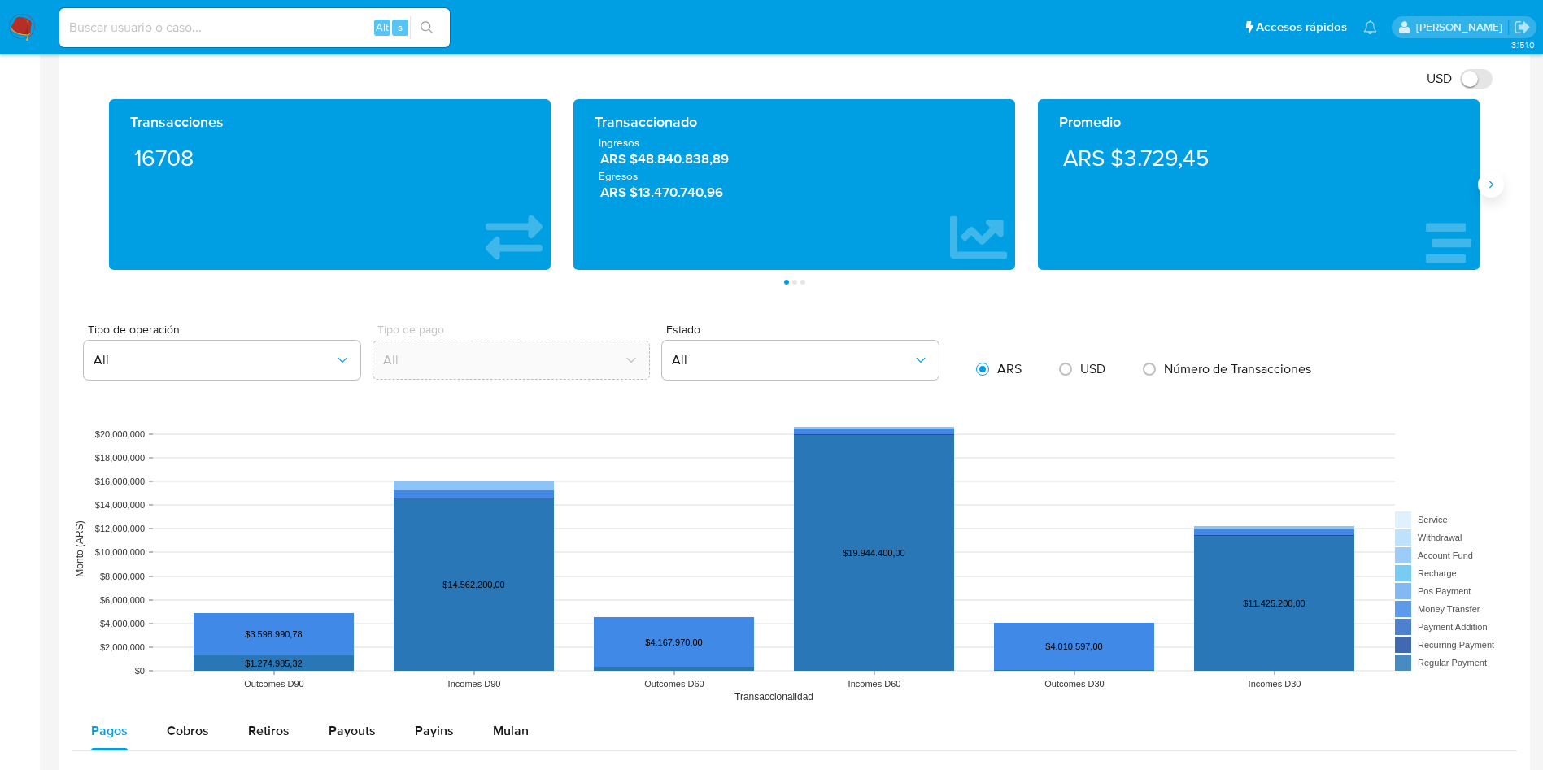
click at [1498, 189] on button "Siguiente" at bounding box center [1490, 185] width 26 height 26
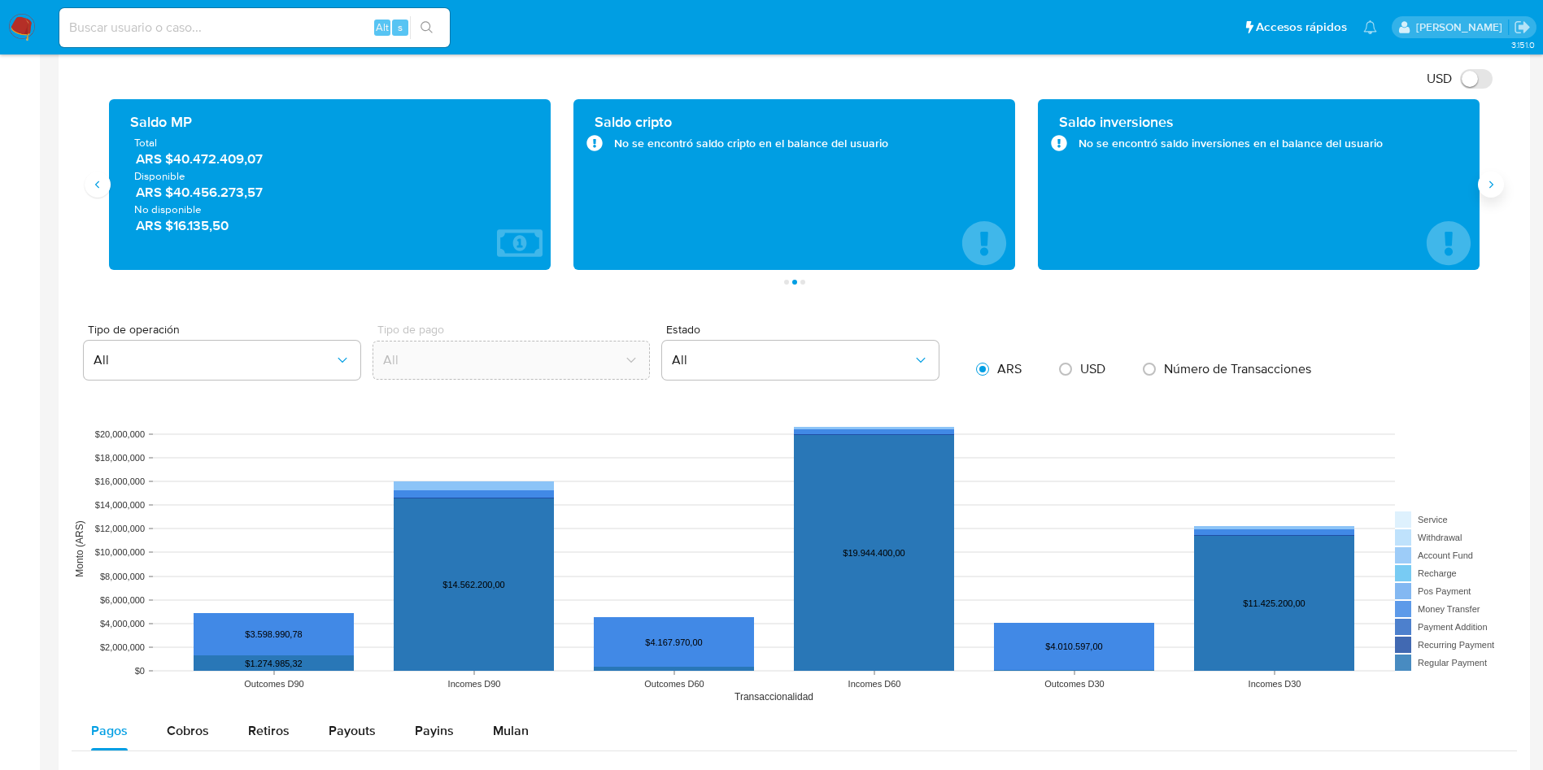
click at [1498, 189] on button "Siguiente" at bounding box center [1490, 185] width 26 height 26
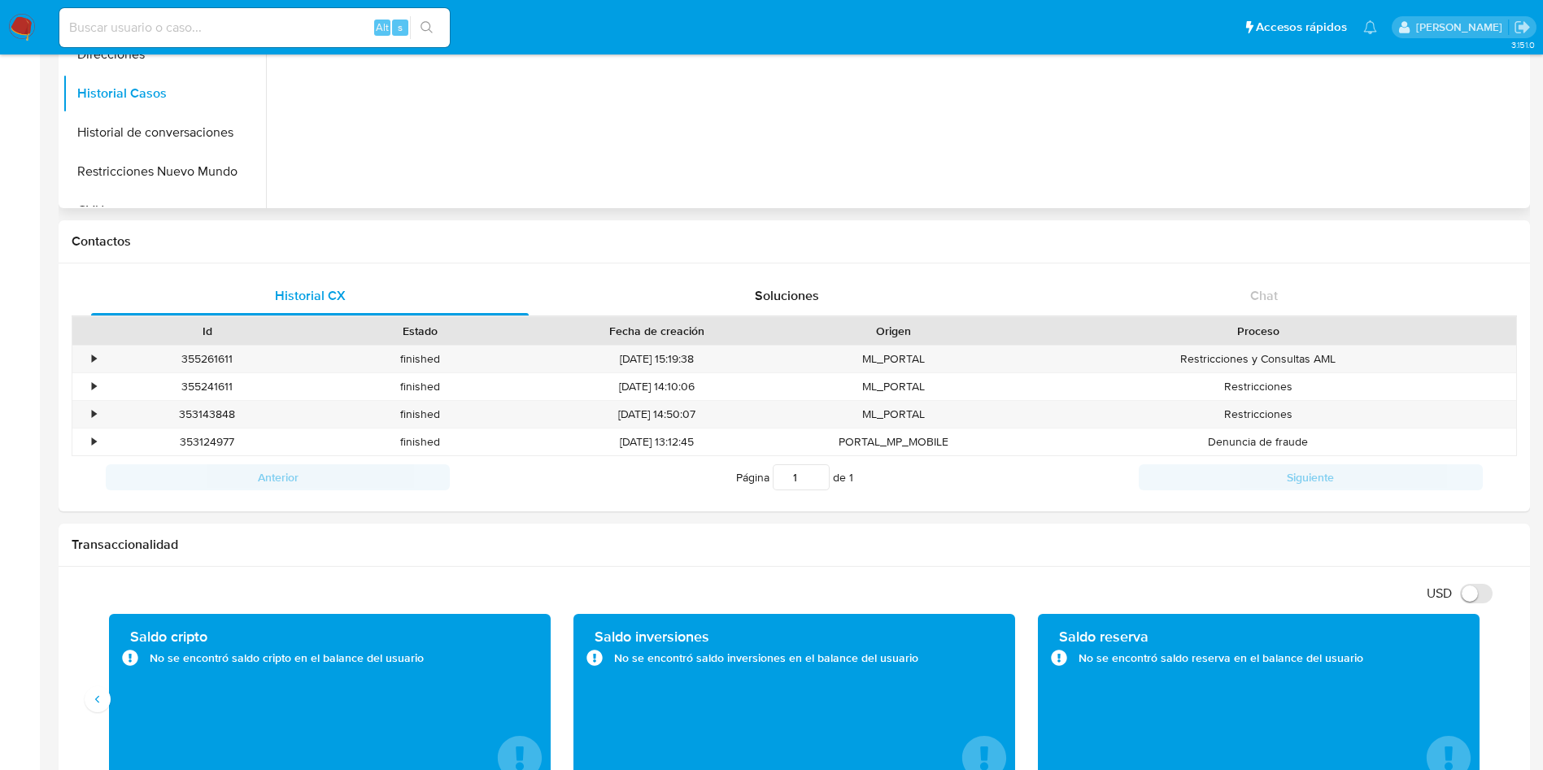
scroll to position [0, 0]
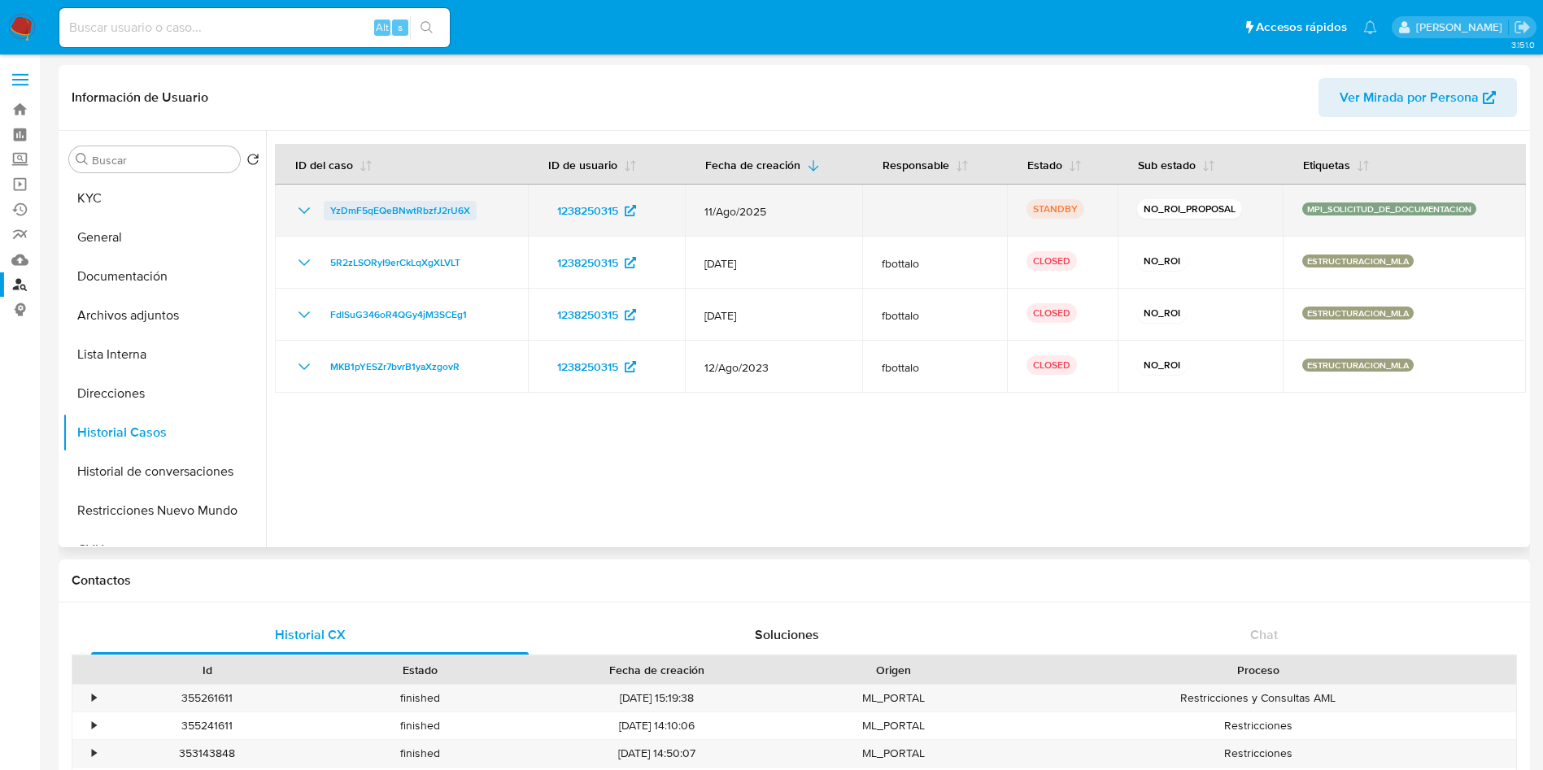
click at [396, 202] on span "YzDmF5qEQeBNwtRbzfJ2rU6X" at bounding box center [400, 211] width 140 height 20
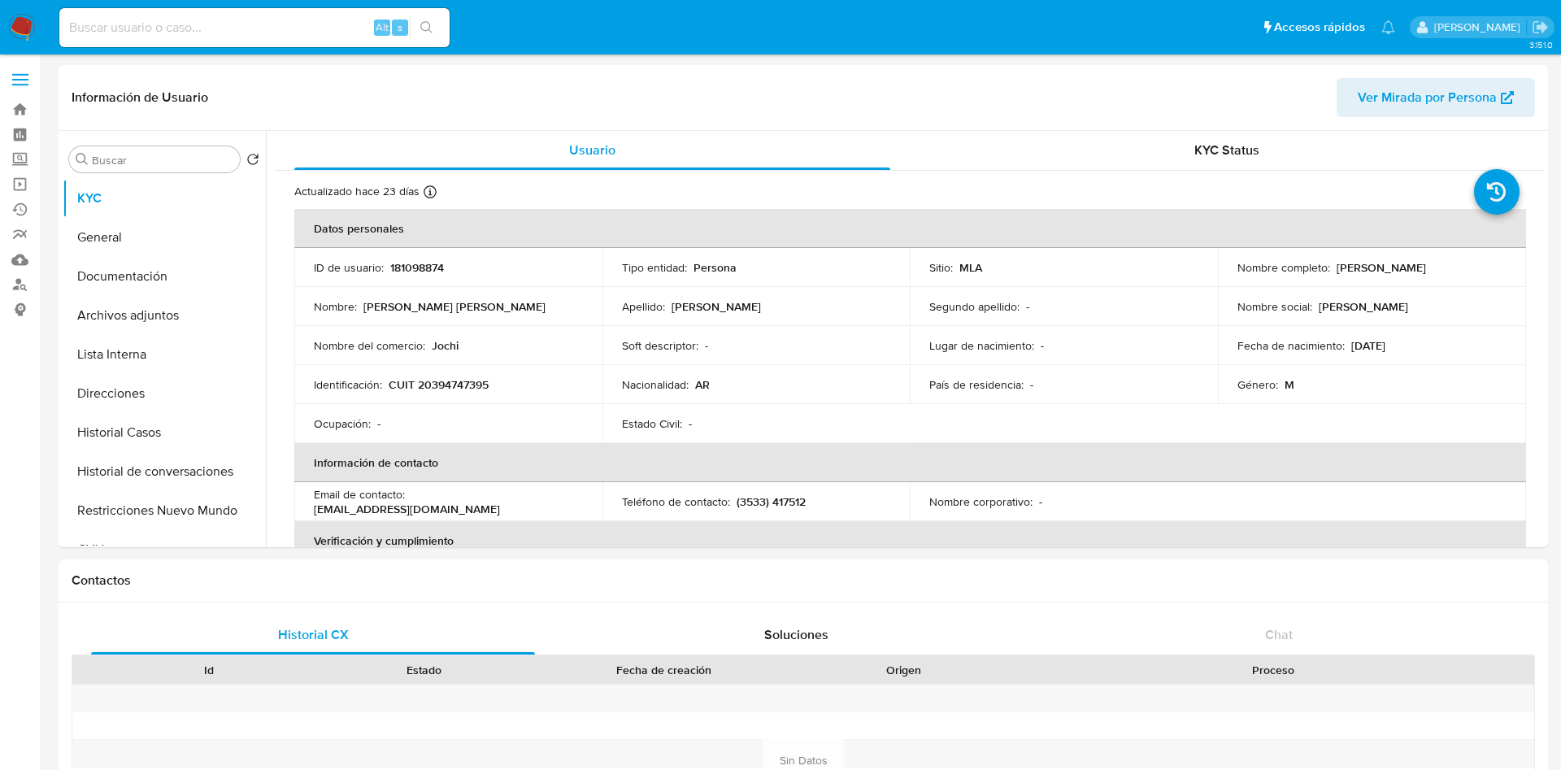
select select "10"
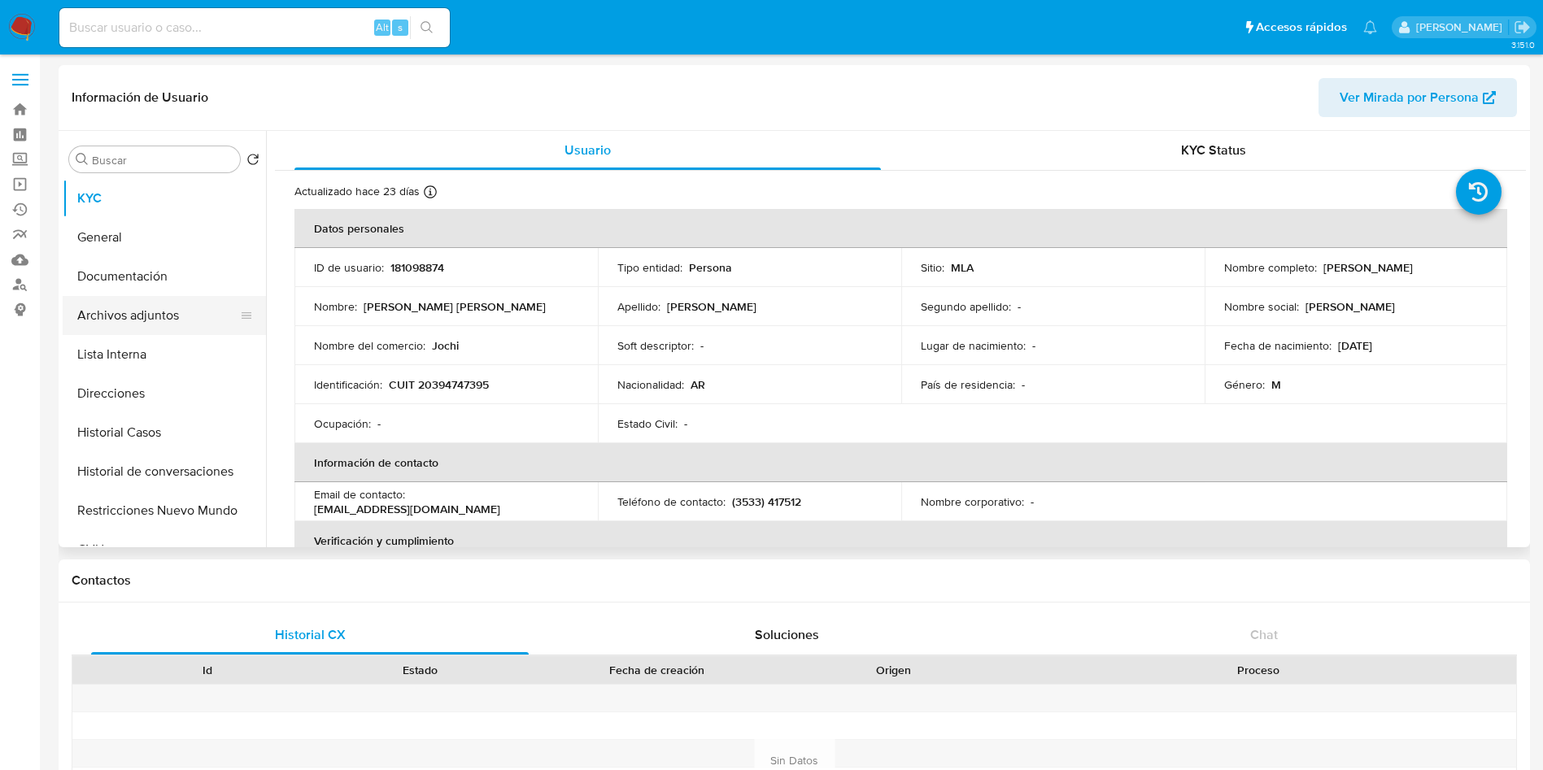
click at [180, 329] on button "Archivos adjuntos" at bounding box center [158, 315] width 190 height 39
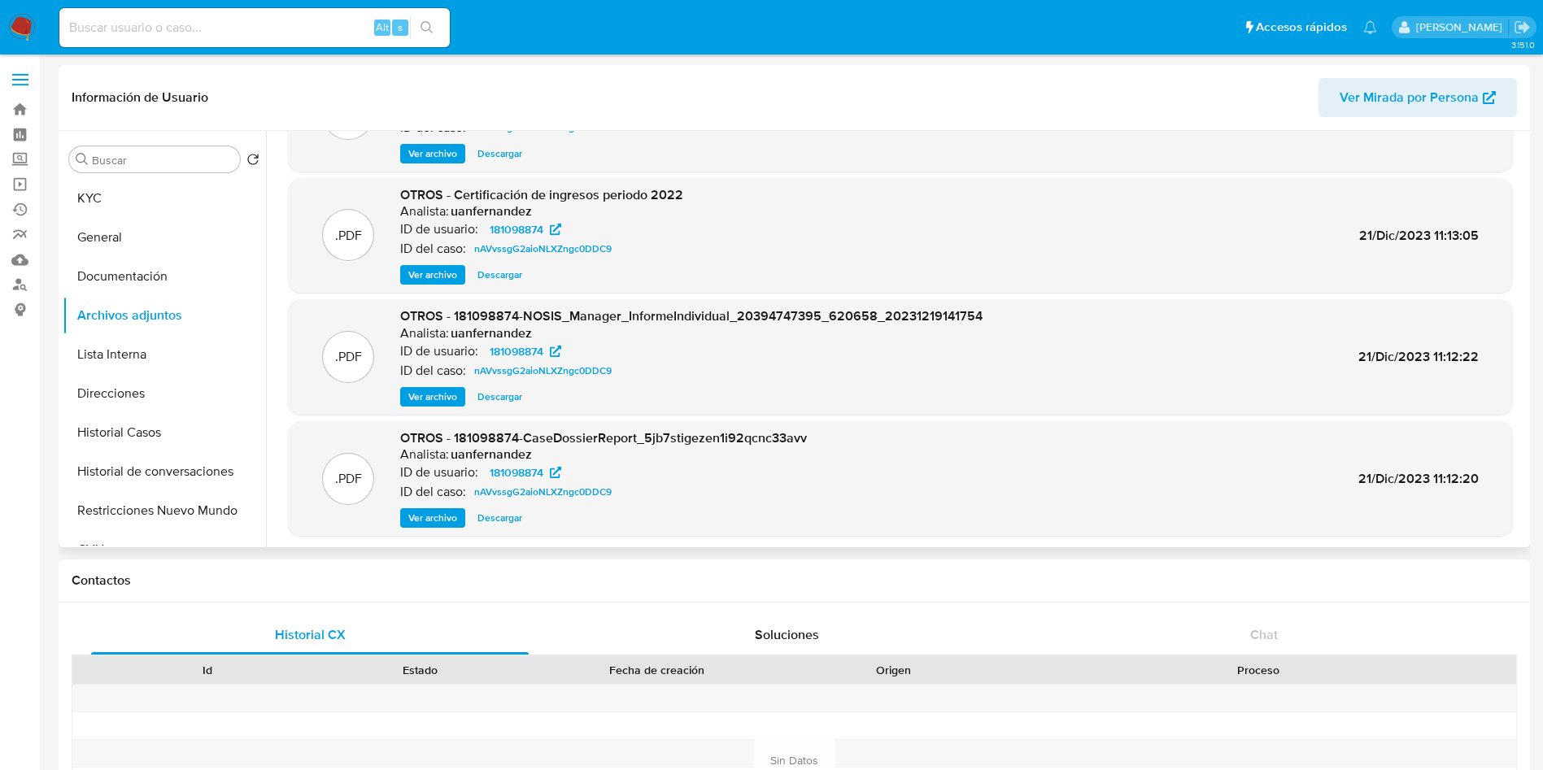
scroll to position [137, 0]
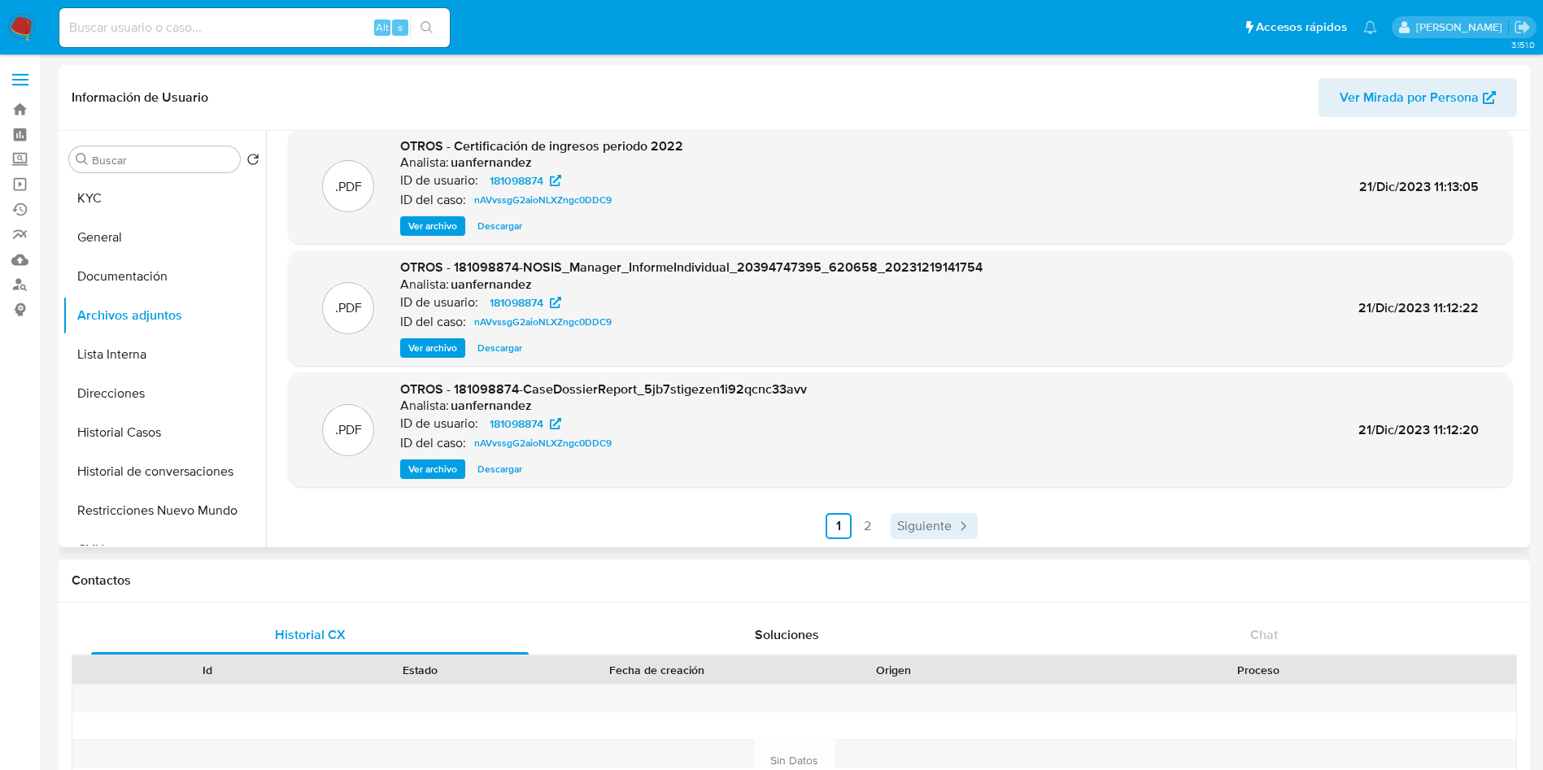
click at [900, 526] on span "Siguiente" at bounding box center [924, 526] width 54 height 13
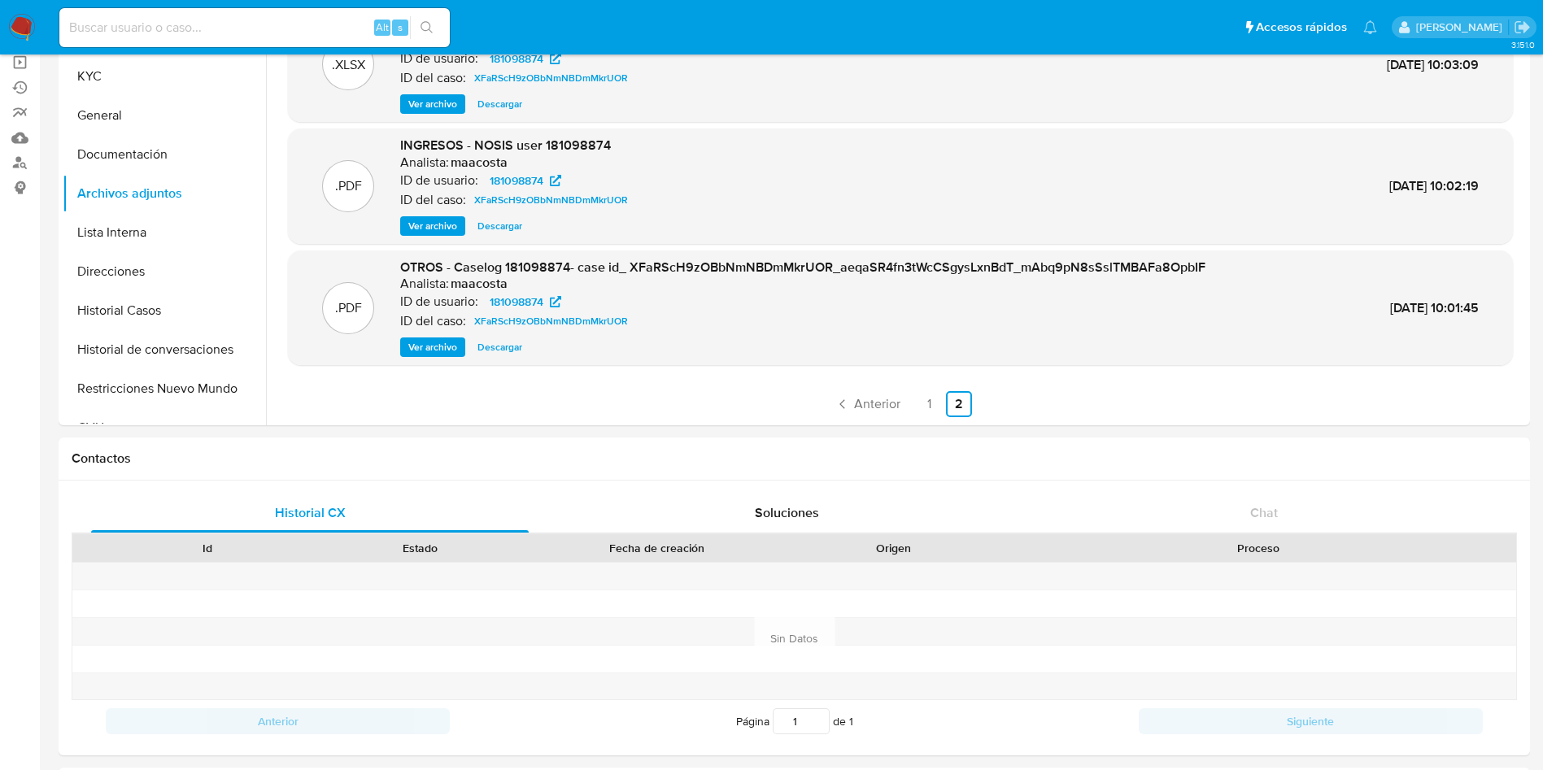
scroll to position [0, 0]
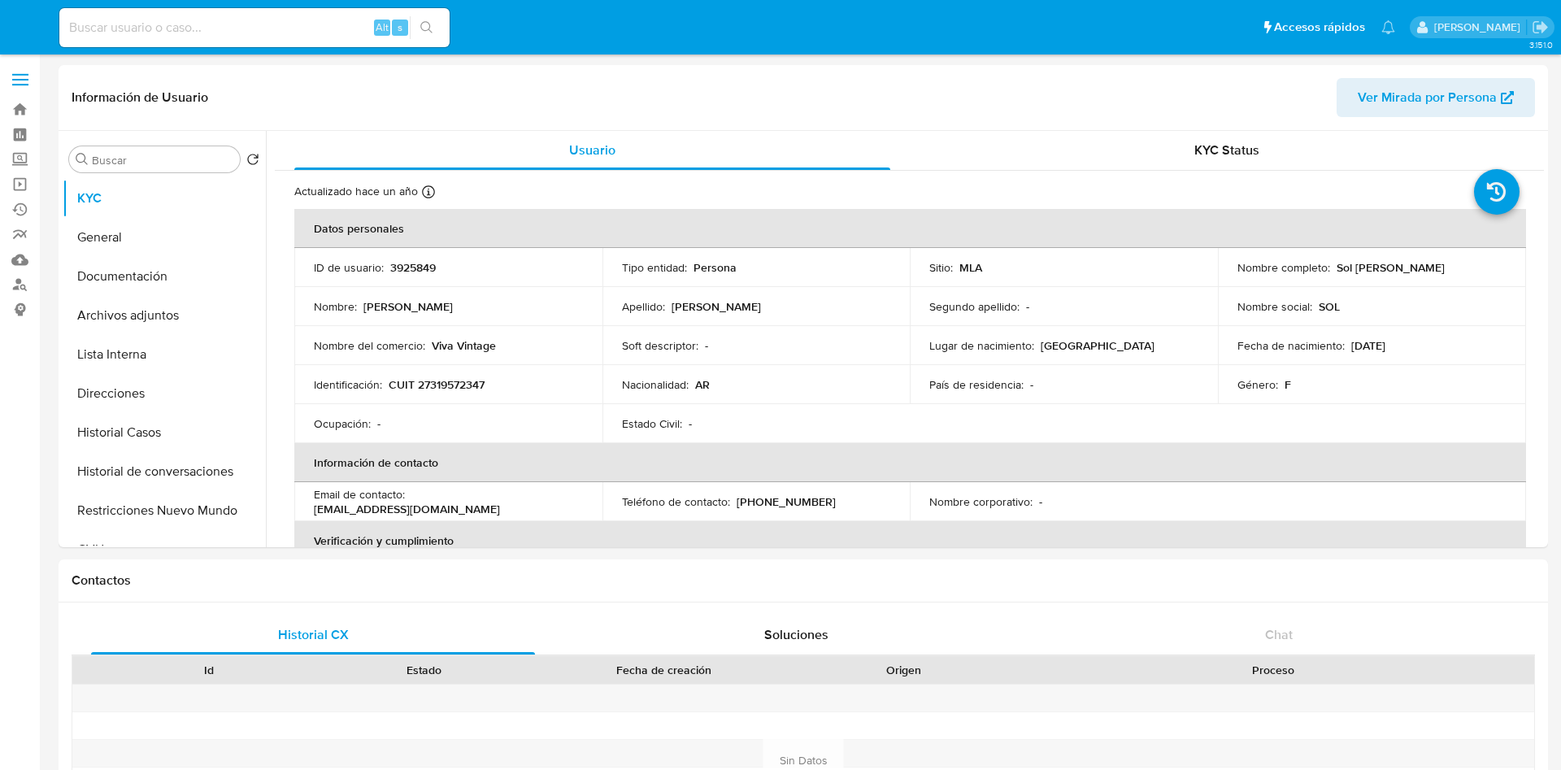
select select "10"
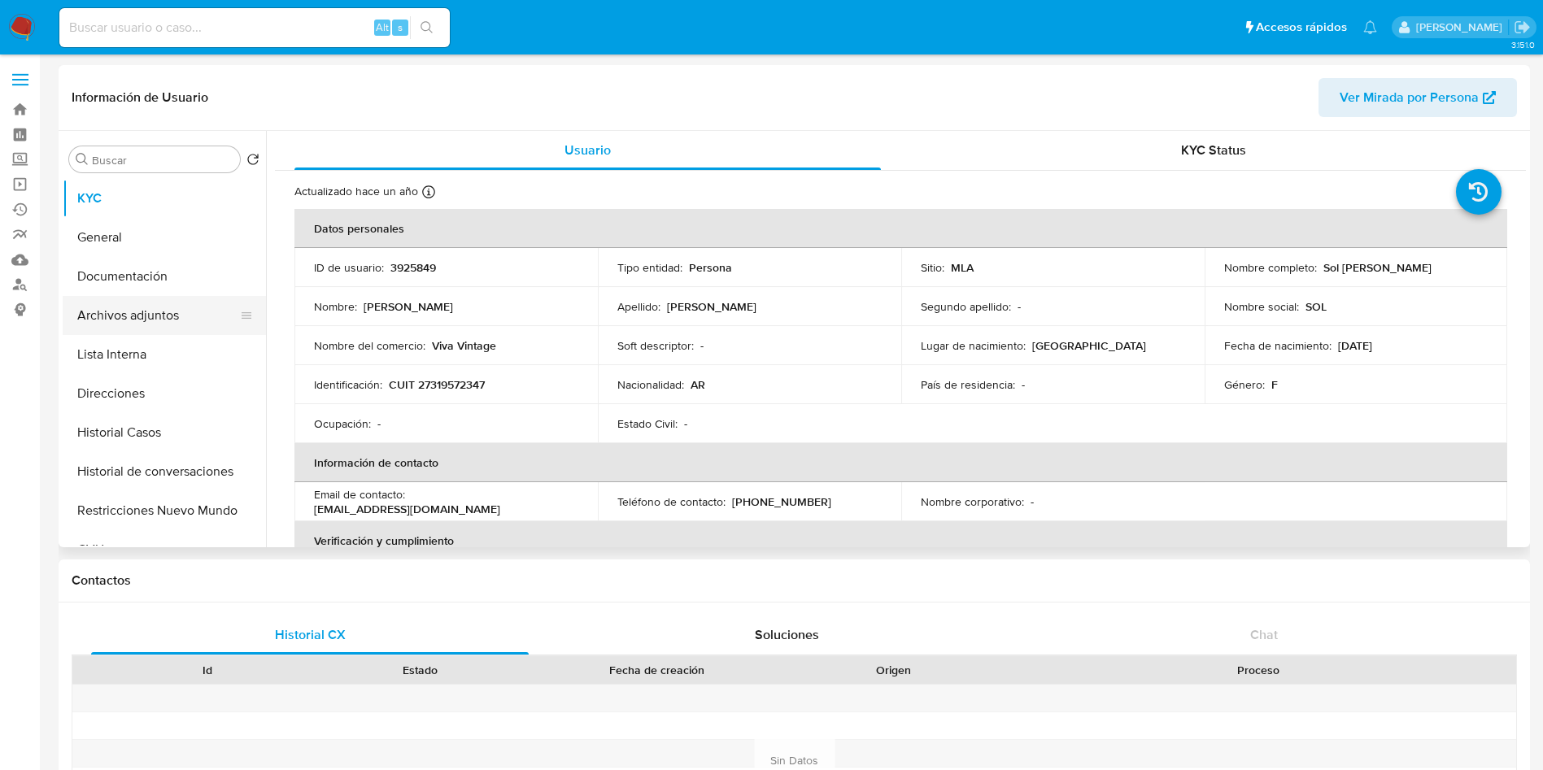
click at [194, 331] on button "Archivos adjuntos" at bounding box center [158, 315] width 190 height 39
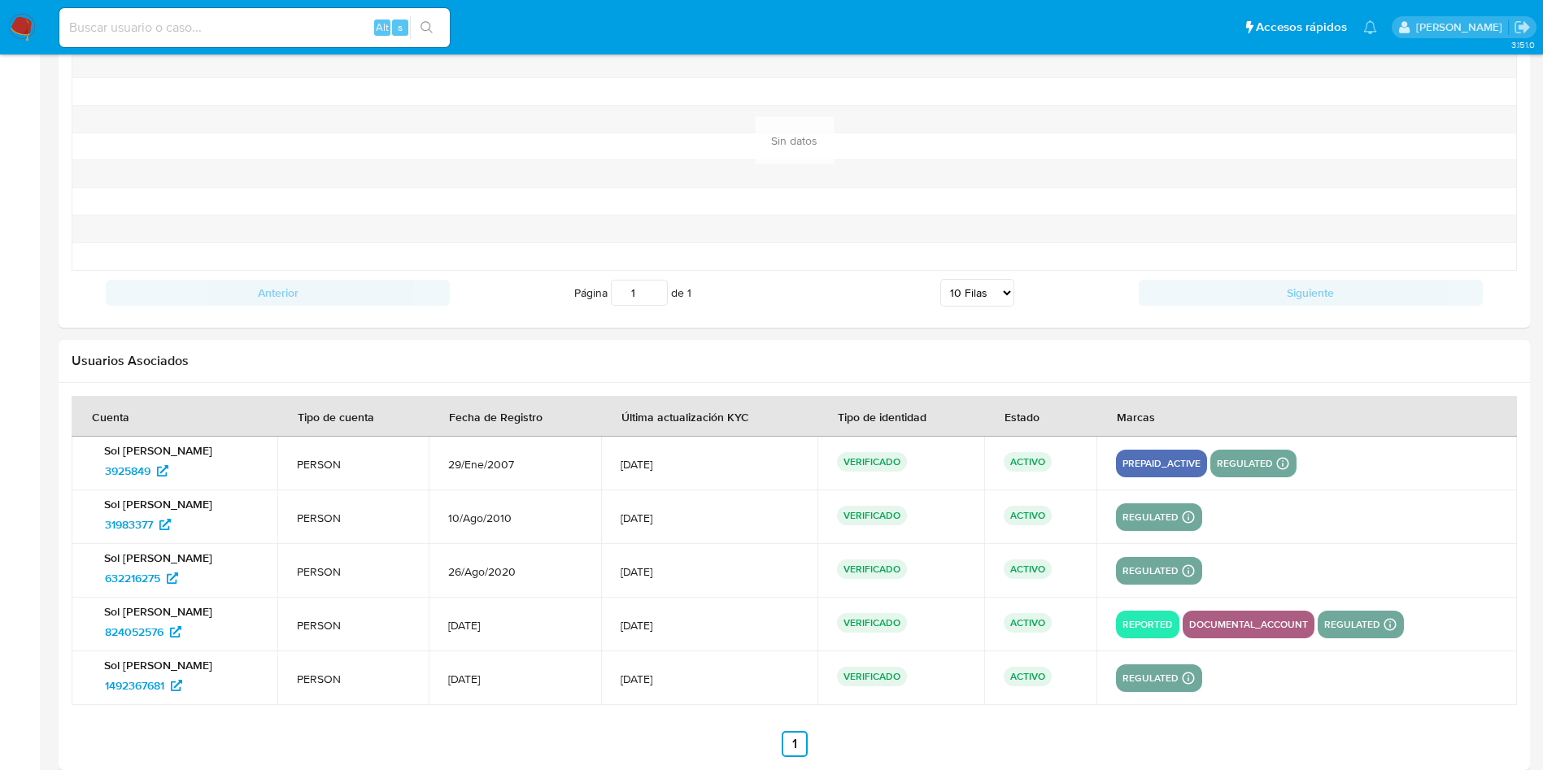
scroll to position [1779, 0]
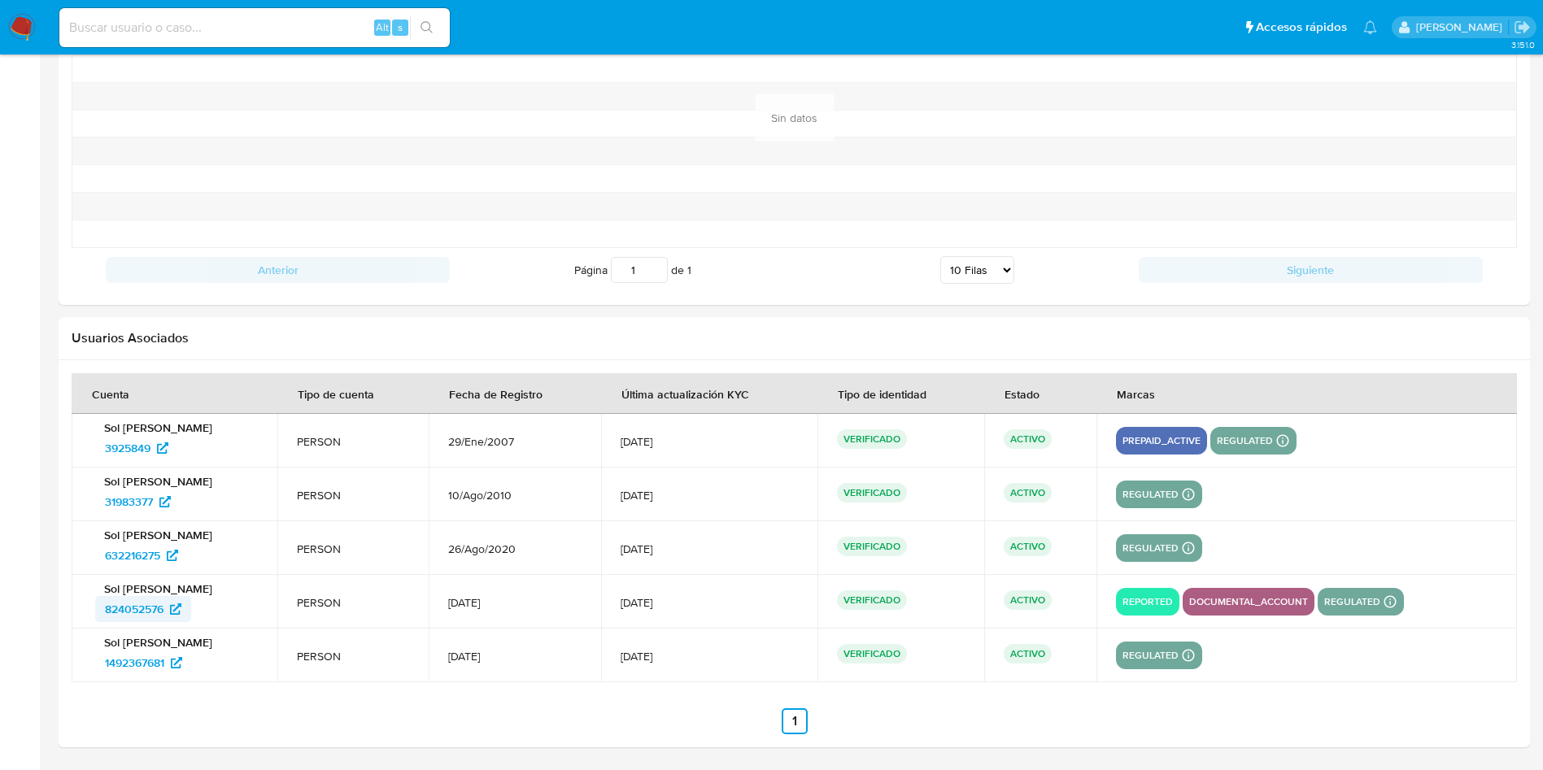
click at [145, 616] on span "824052576" at bounding box center [134, 609] width 59 height 26
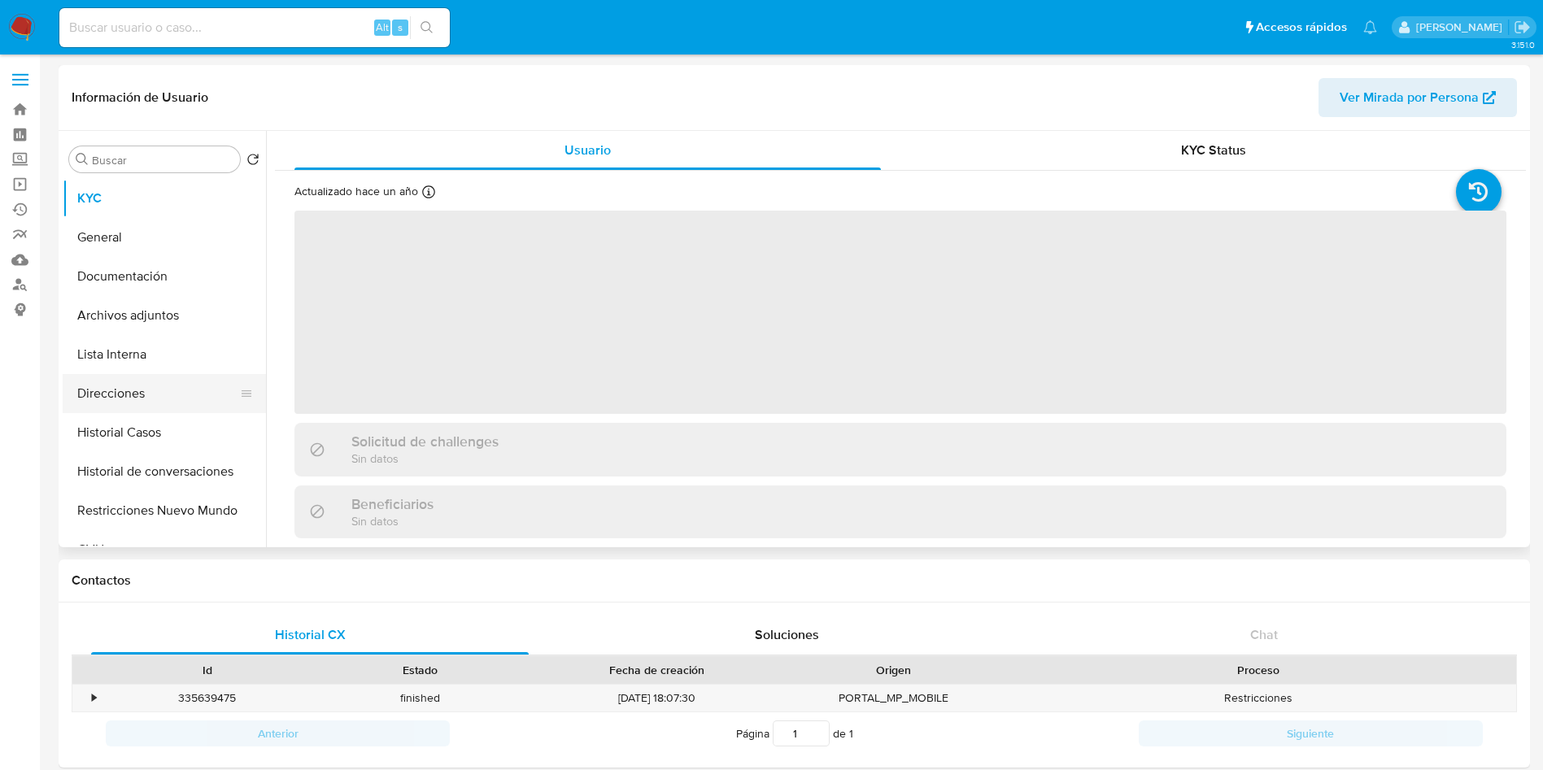
click at [163, 408] on button "Direcciones" at bounding box center [158, 393] width 190 height 39
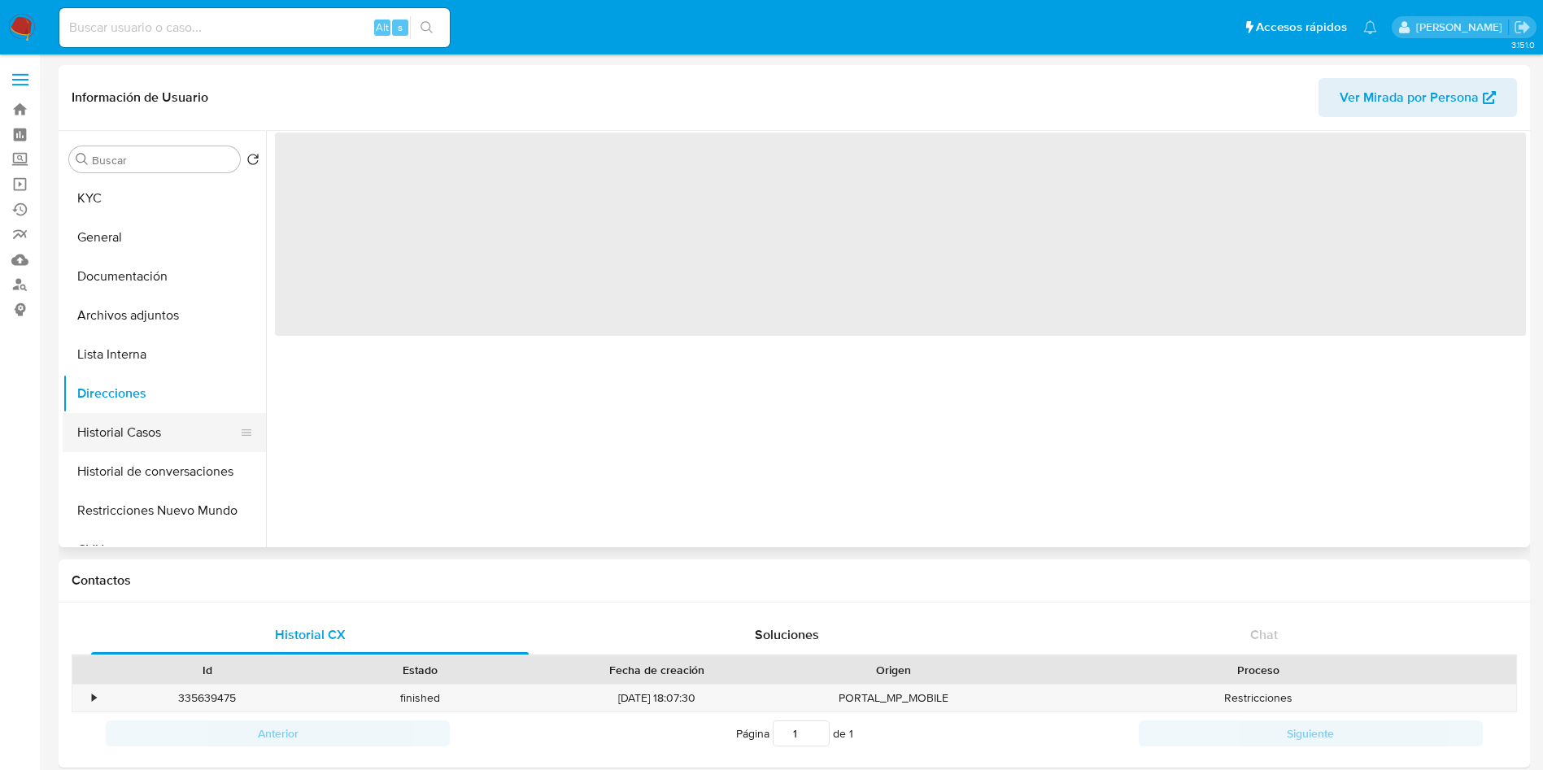
click at [124, 447] on button "Historial Casos" at bounding box center [158, 432] width 190 height 39
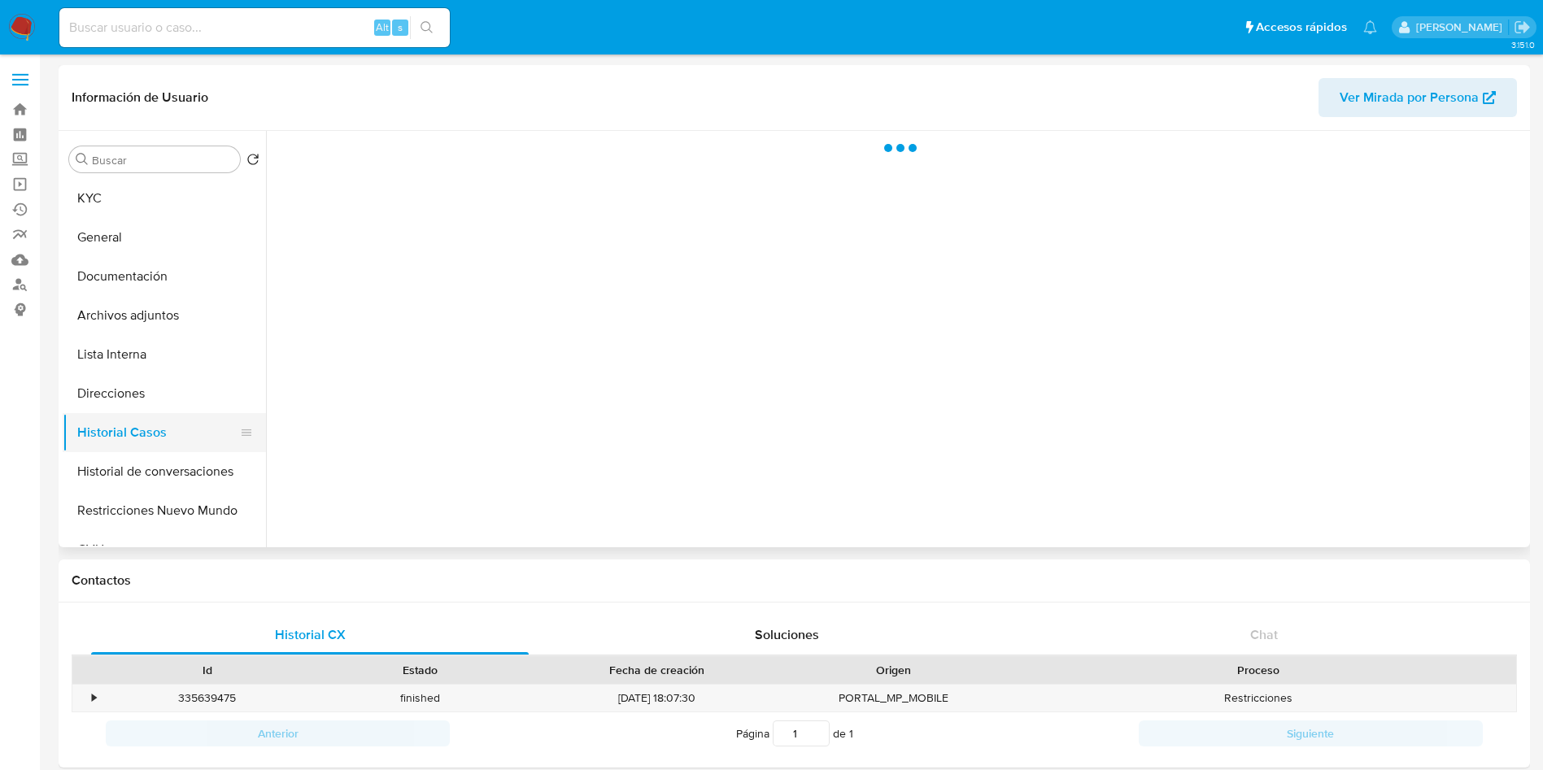
click at [150, 429] on button "Historial Casos" at bounding box center [158, 432] width 190 height 39
click at [122, 296] on button "Archivos adjuntos" at bounding box center [158, 315] width 190 height 39
select select "10"
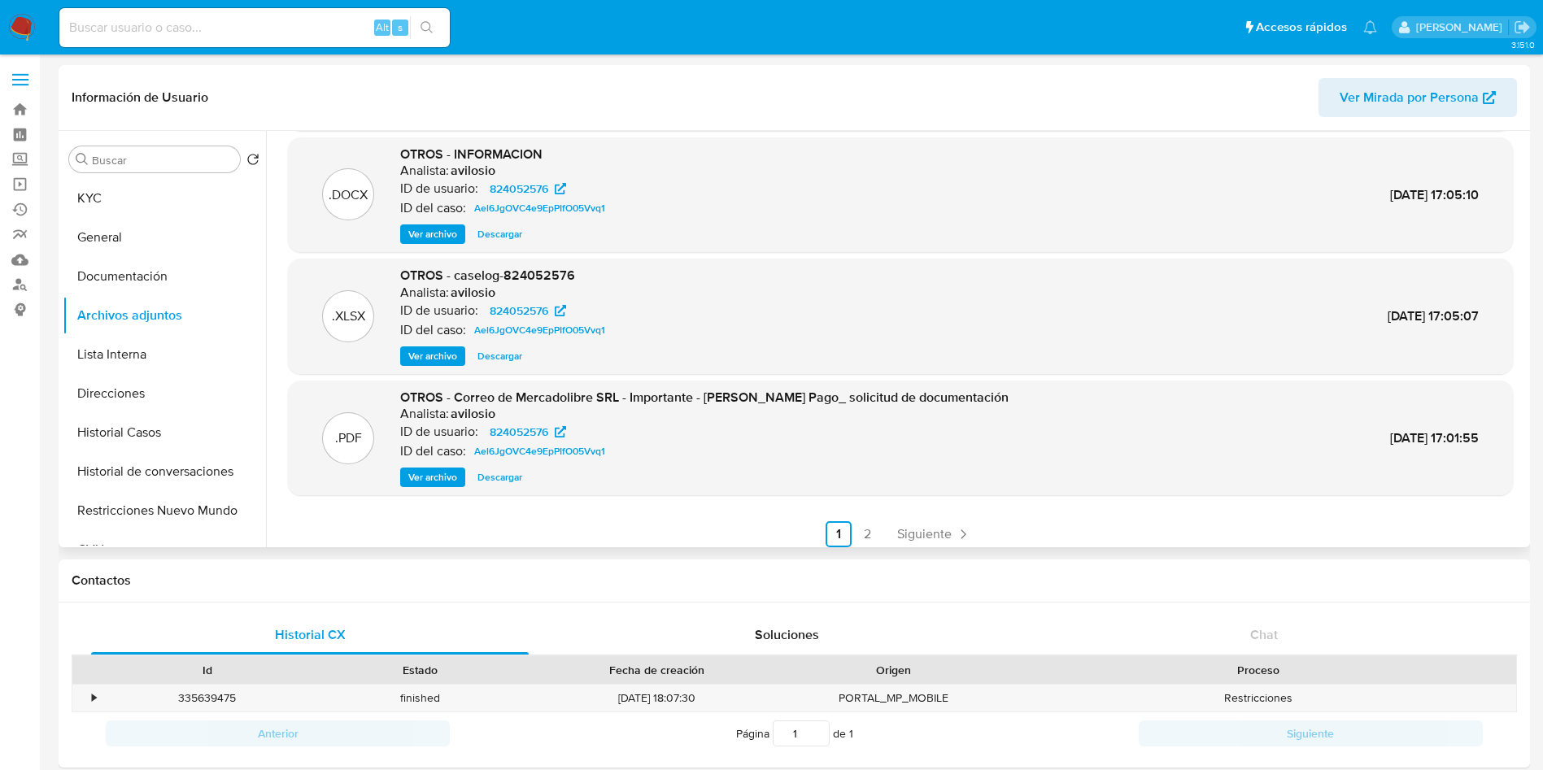
scroll to position [137, 0]
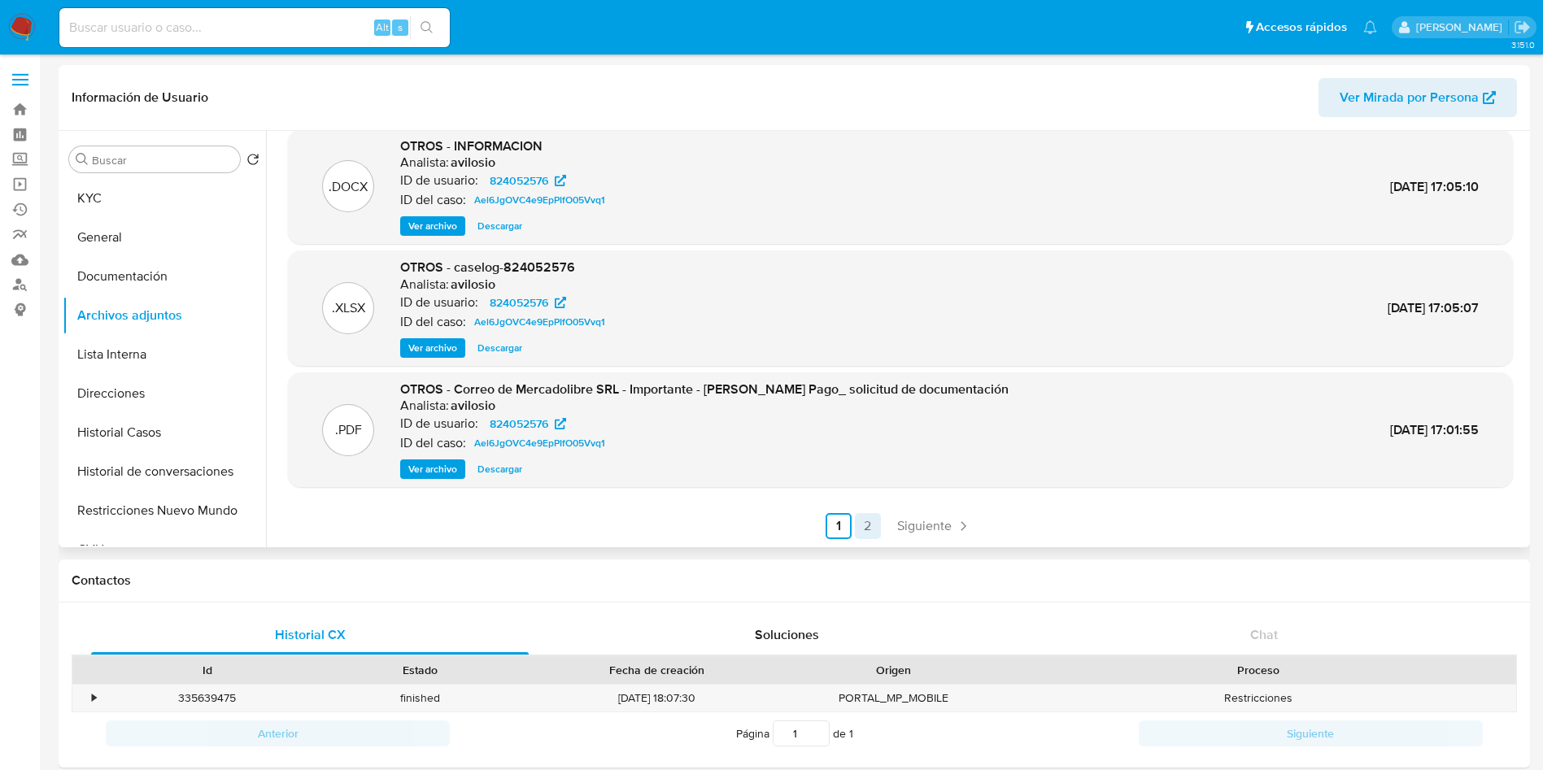
click at [859, 522] on link "2" at bounding box center [868, 526] width 26 height 26
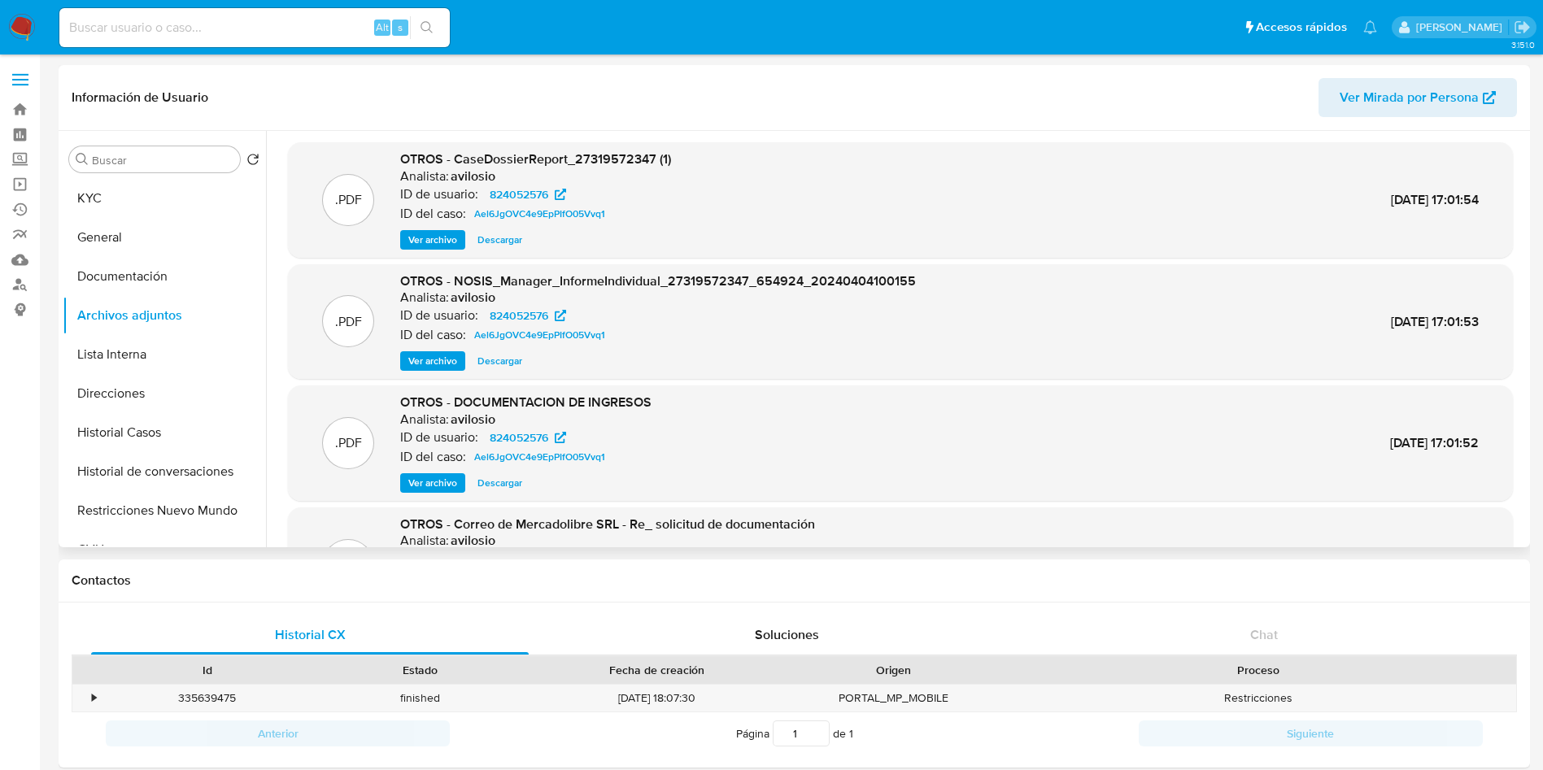
scroll to position [0, 0]
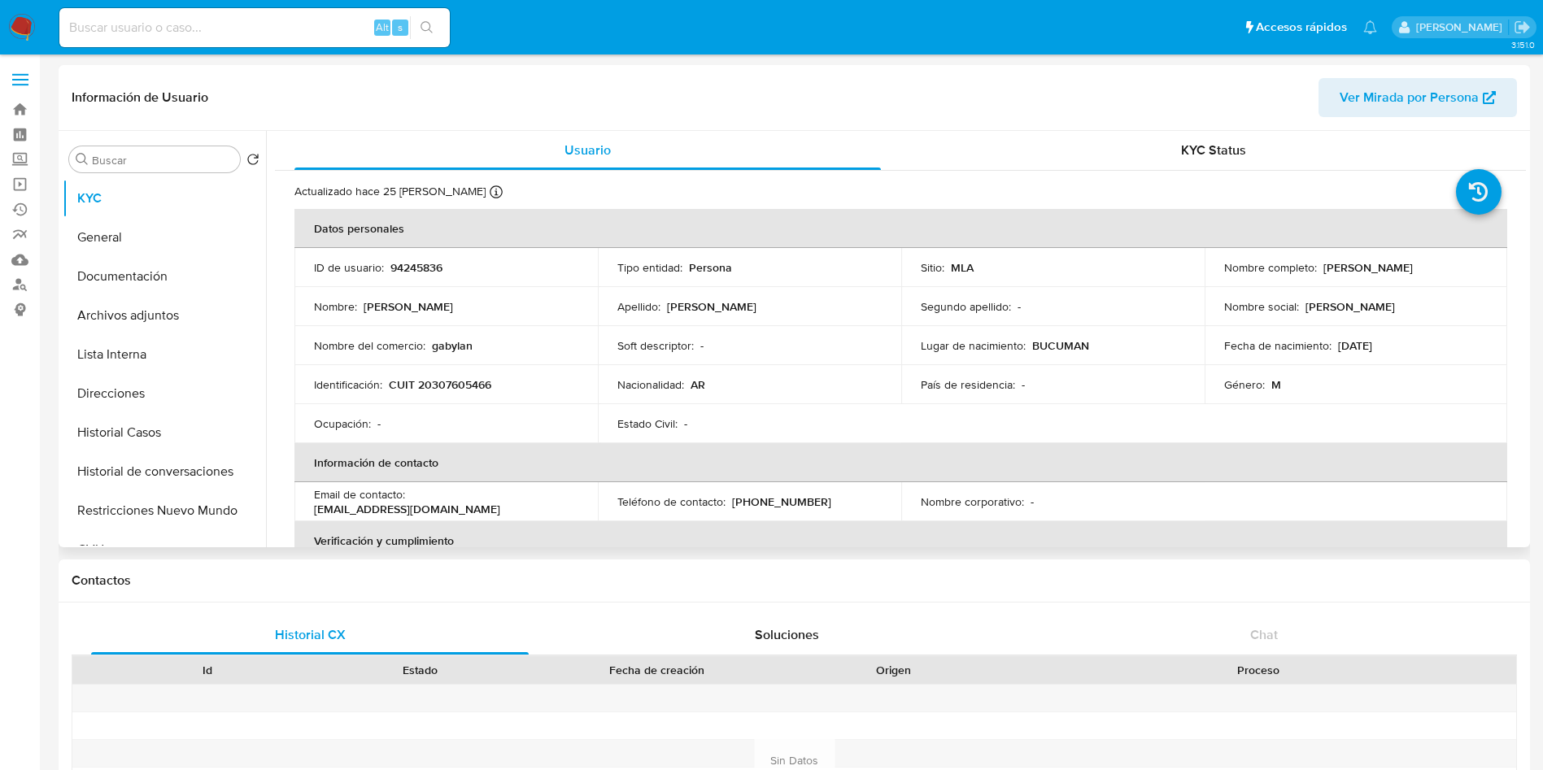
select select "10"
click at [225, 323] on button "Archivos adjuntos" at bounding box center [158, 315] width 190 height 39
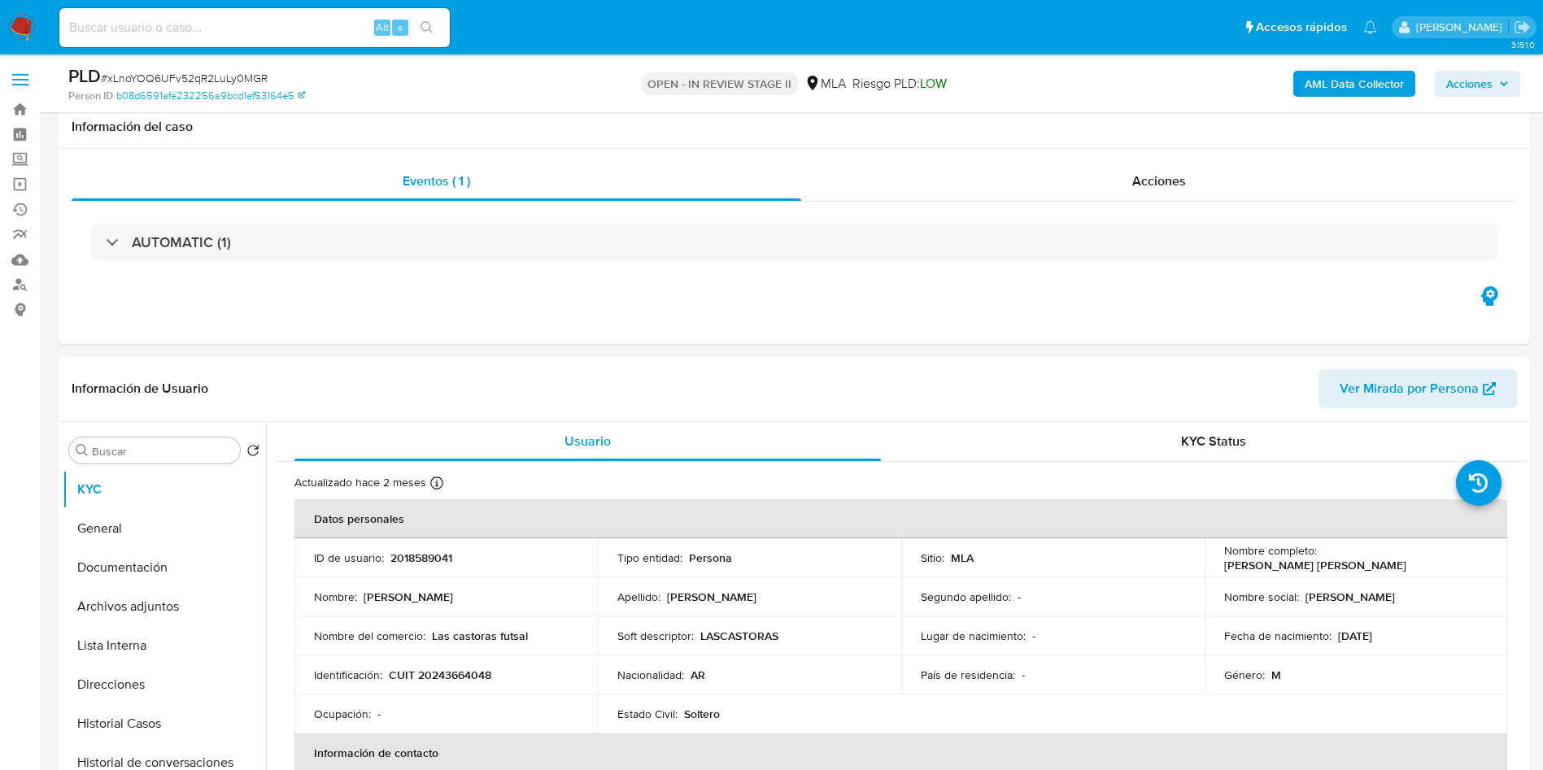
select select "10"
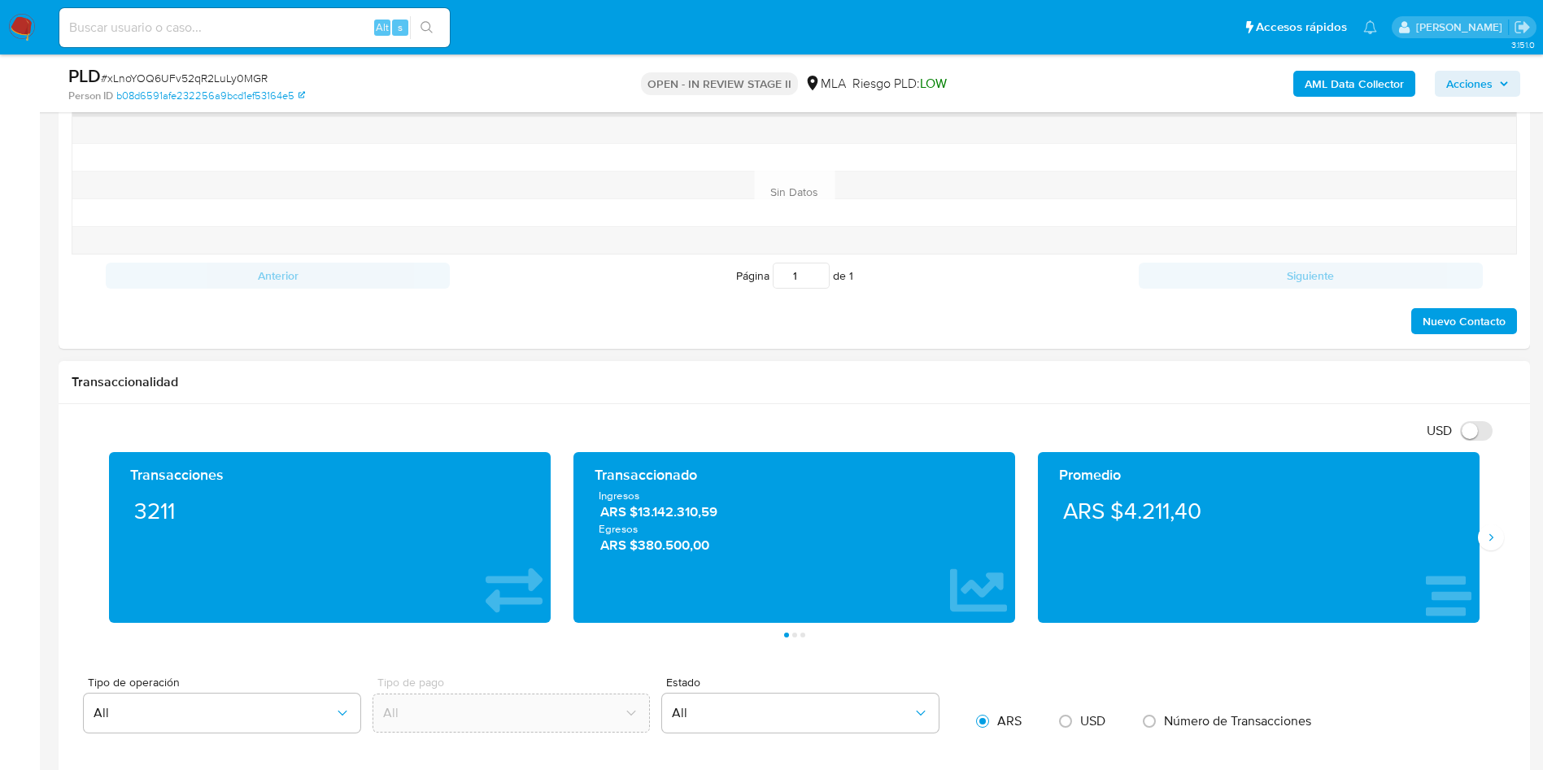
scroll to position [859, 0]
click at [1492, 534] on icon "Siguiente" at bounding box center [1490, 537] width 13 height 13
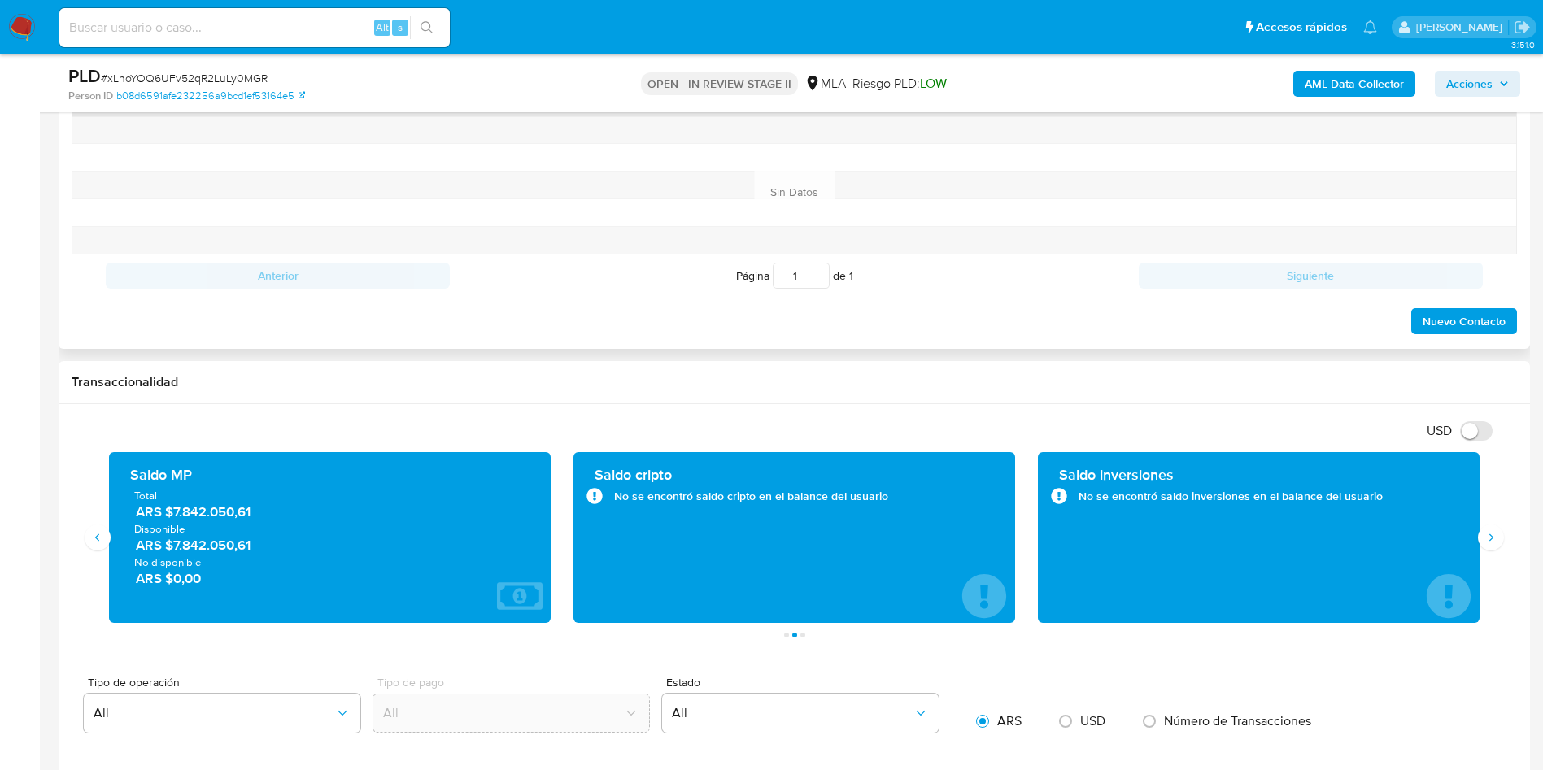
scroll to position [981, 0]
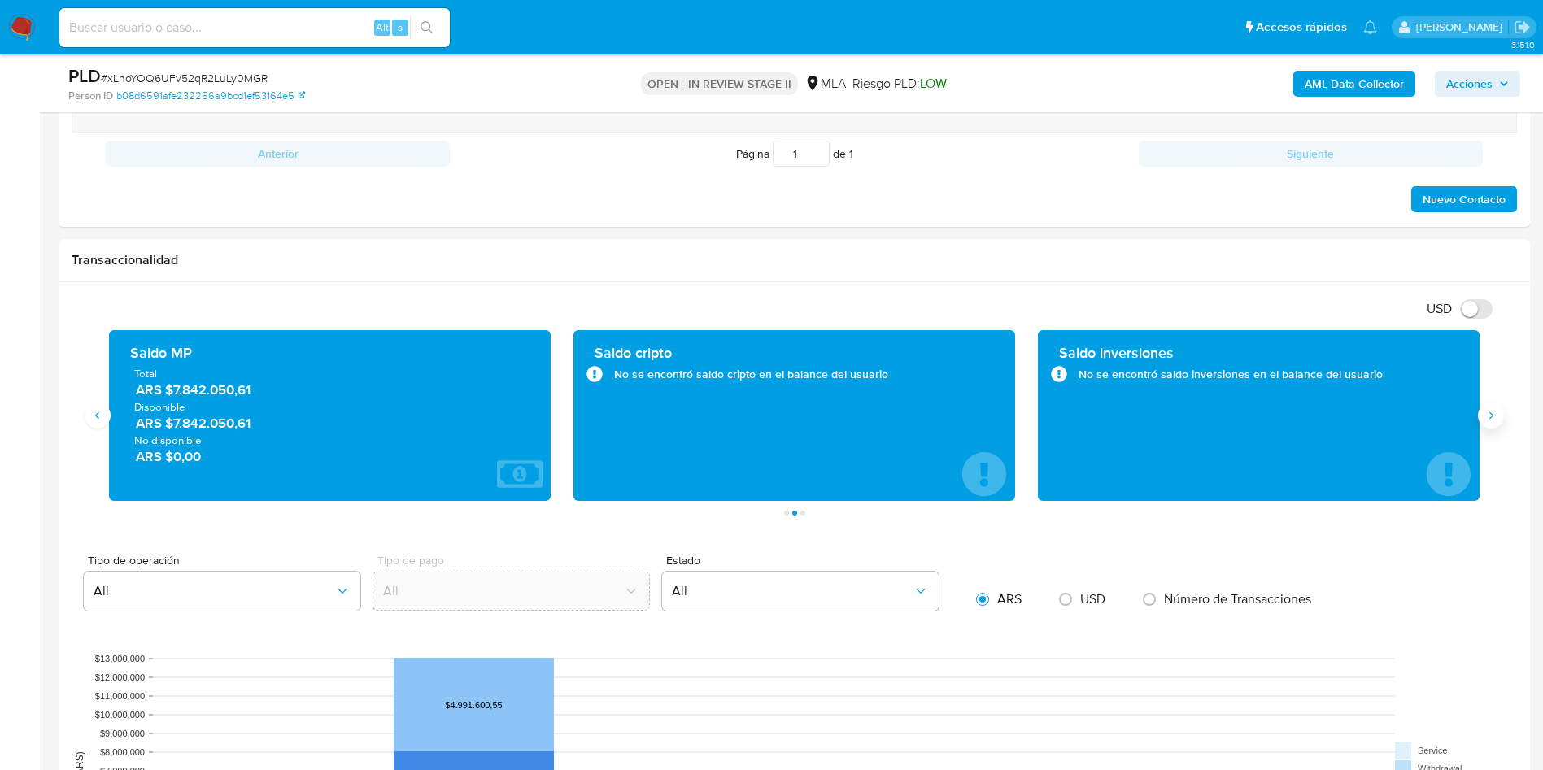
click at [1488, 414] on icon "Siguiente" at bounding box center [1490, 415] width 13 height 13
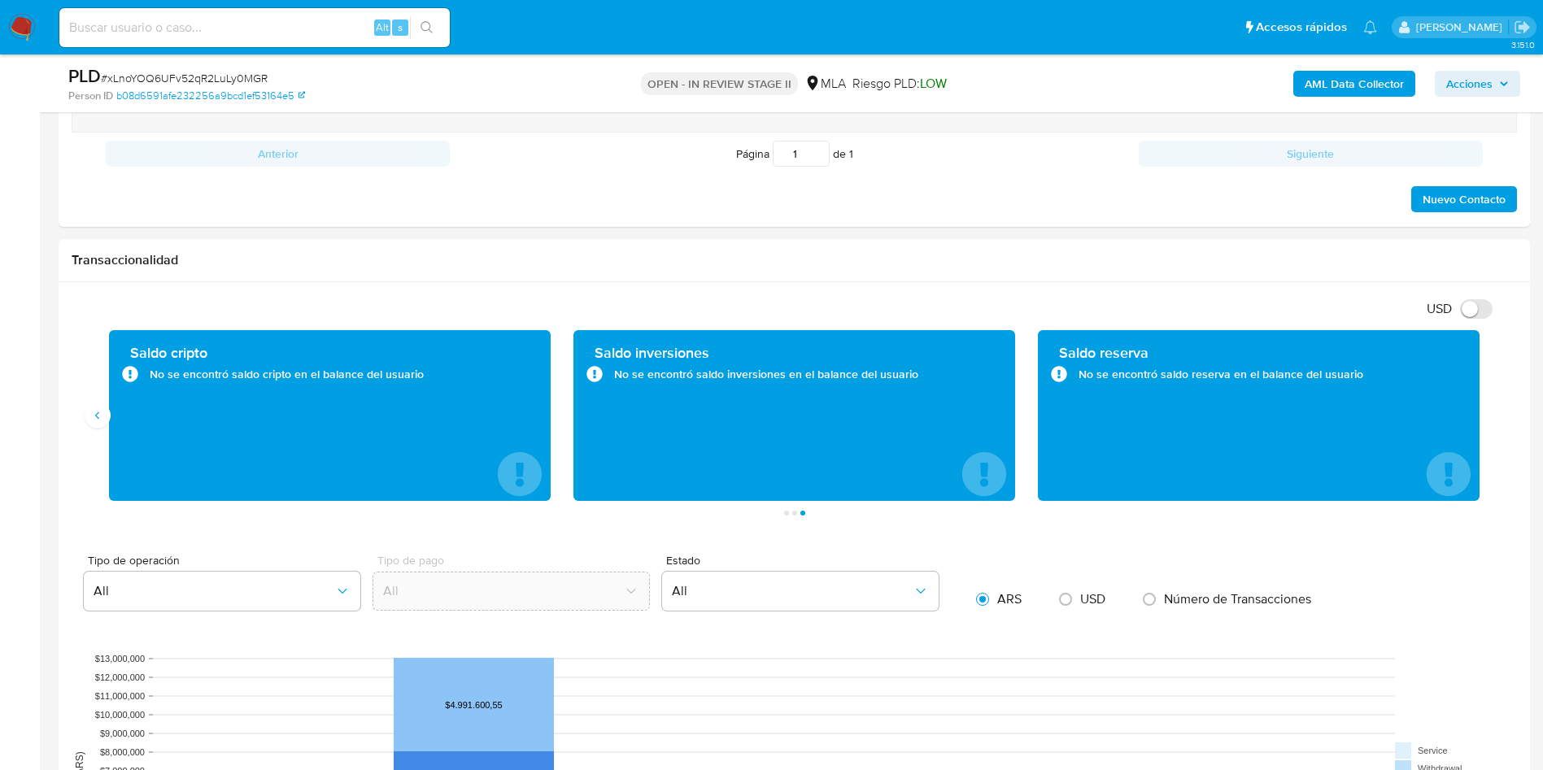
click at [103, 427] on div "Saldo cripto No se encontró saldo cripto en el balance del usuario" at bounding box center [330, 415] width 464 height 171
click at [97, 430] on div "Transacciones 3211 Transaccionado Ingresos ARS $13.142.310,59 Egresos ARS $380.…" at bounding box center [794, 422] width 1445 height 185
click at [97, 414] on icon "Anterior" at bounding box center [97, 414] width 4 height 7
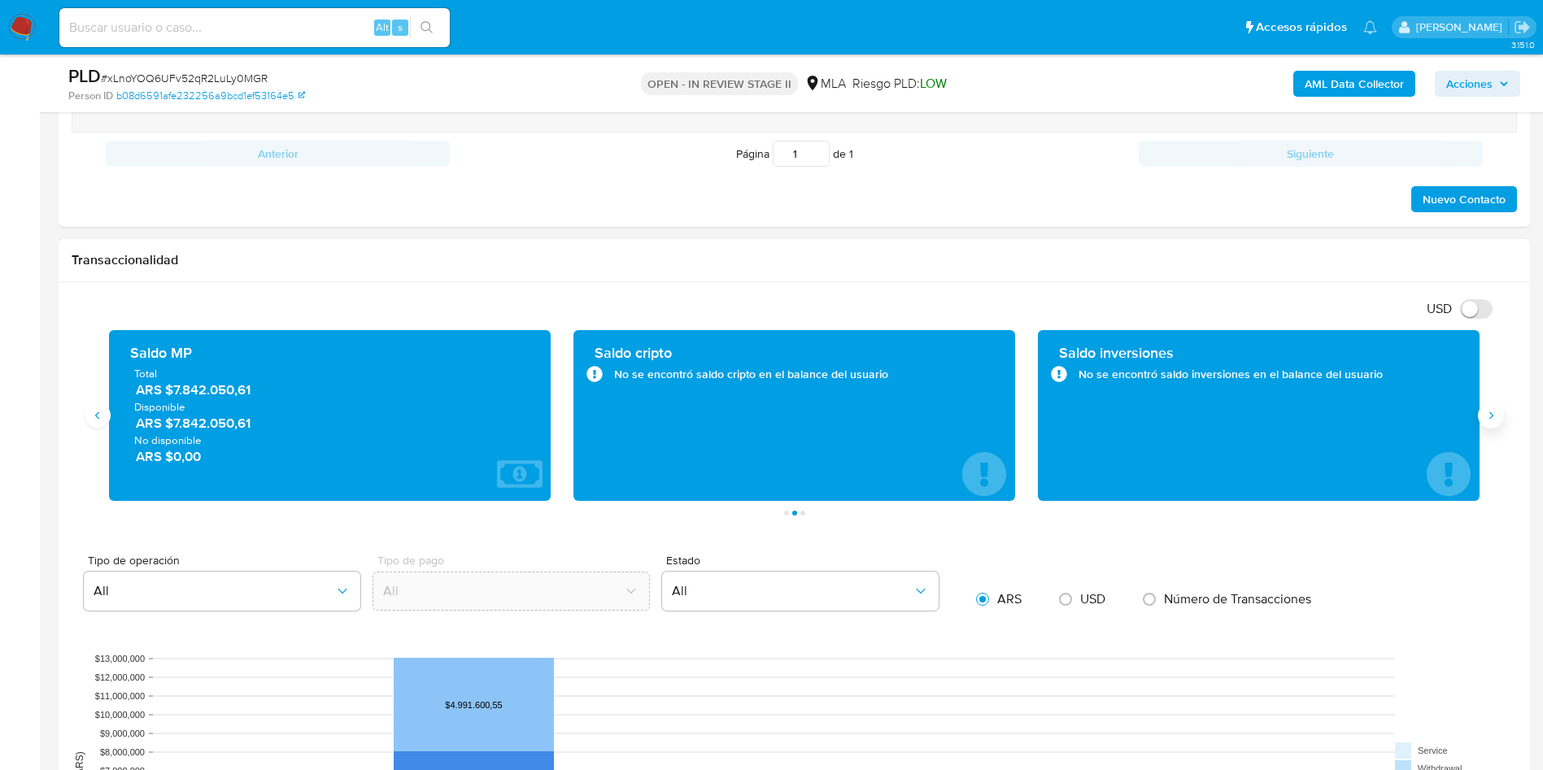
click at [1486, 419] on icon "Siguiente" at bounding box center [1490, 415] width 13 height 13
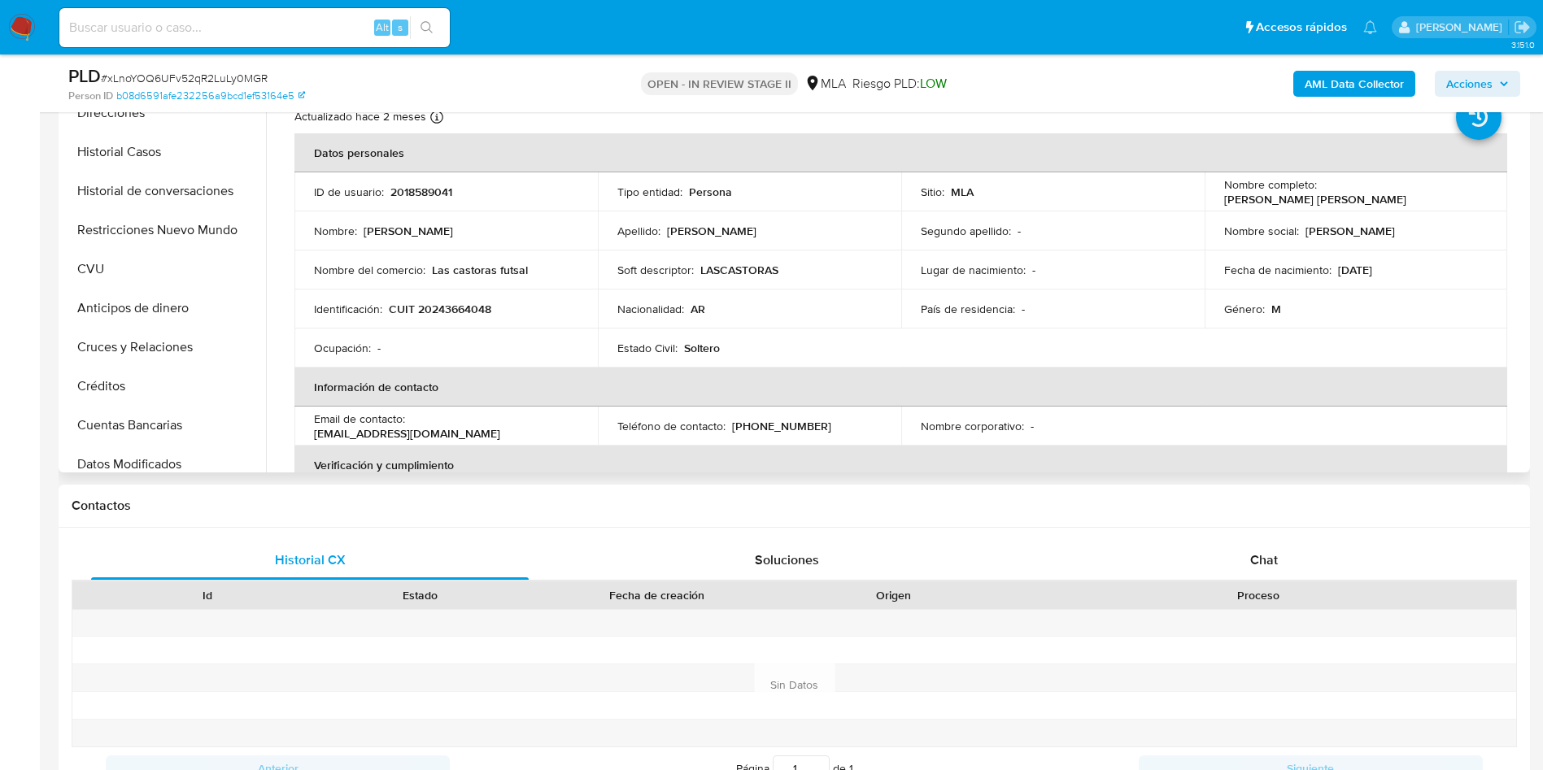
scroll to position [244, 0]
click at [119, 332] on button "Créditos" at bounding box center [158, 348] width 190 height 39
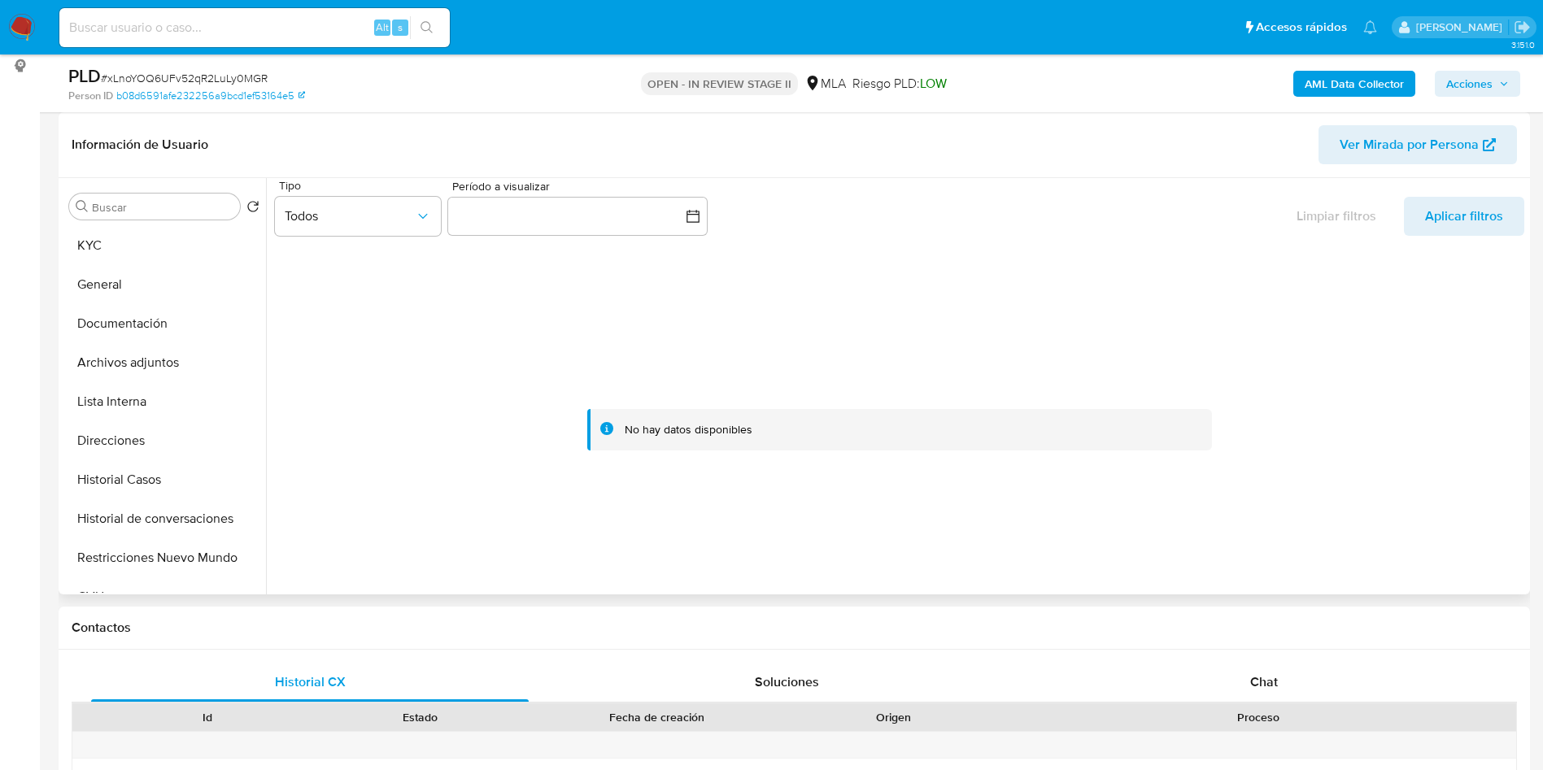
scroll to position [0, 0]
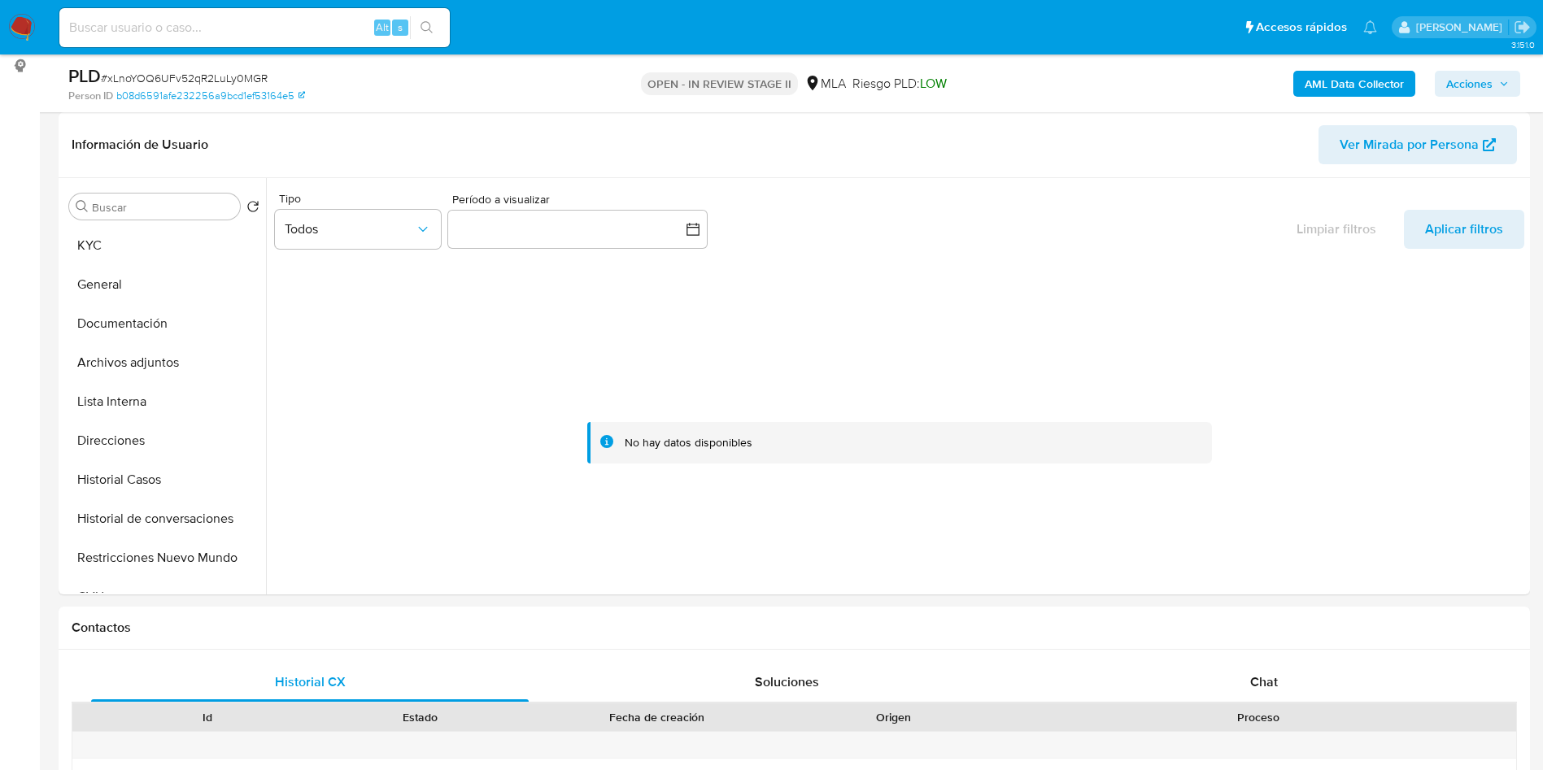
click at [312, 39] on div "Alt s" at bounding box center [254, 27] width 390 height 39
click at [327, 28] on input at bounding box center [254, 27] width 390 height 21
paste input "614295345"
type input "614295345"
click at [430, 24] on icon "search-icon" at bounding box center [426, 27] width 12 height 12
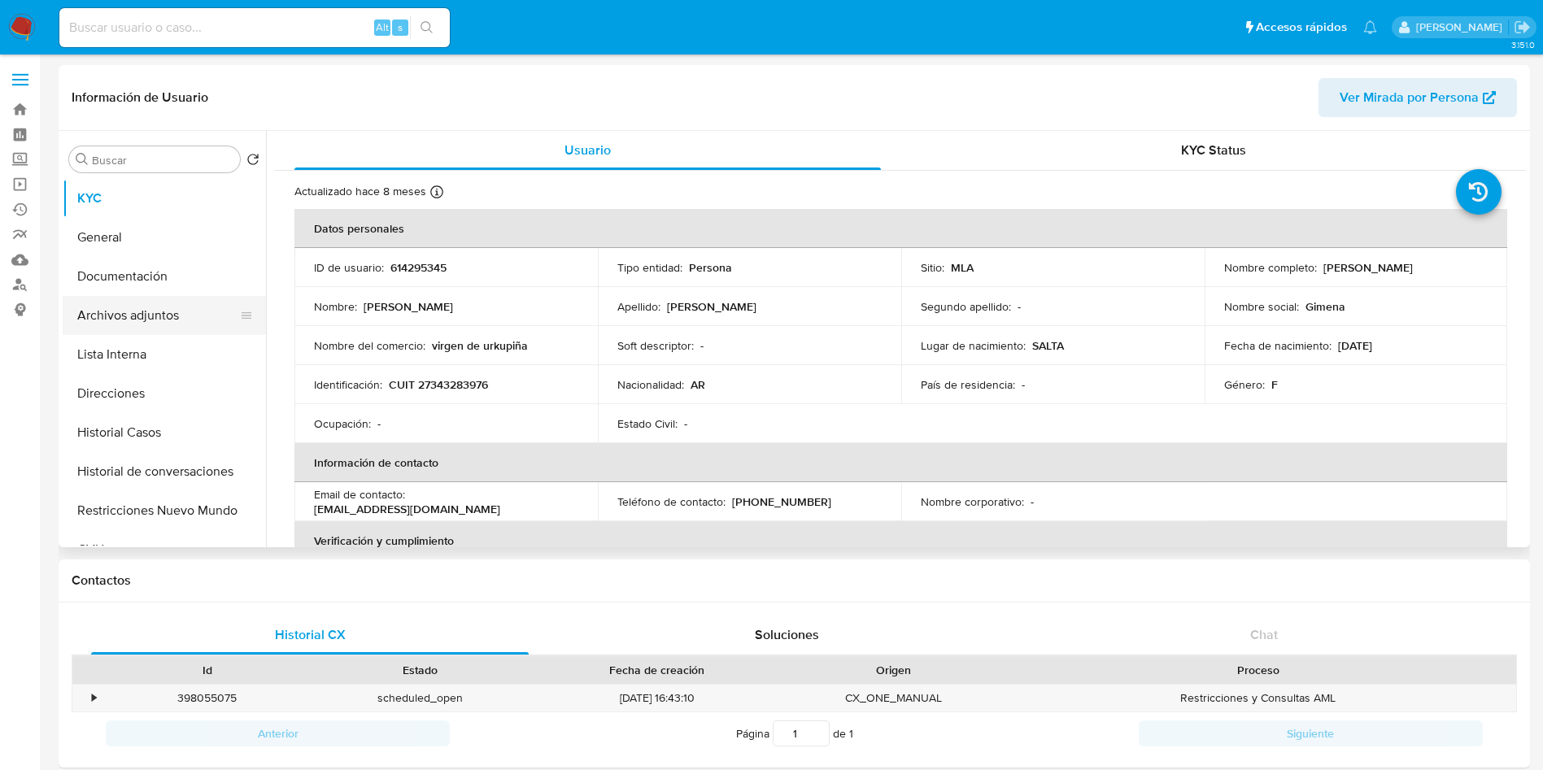
click at [134, 323] on button "Archivos adjuntos" at bounding box center [158, 315] width 190 height 39
select select "10"
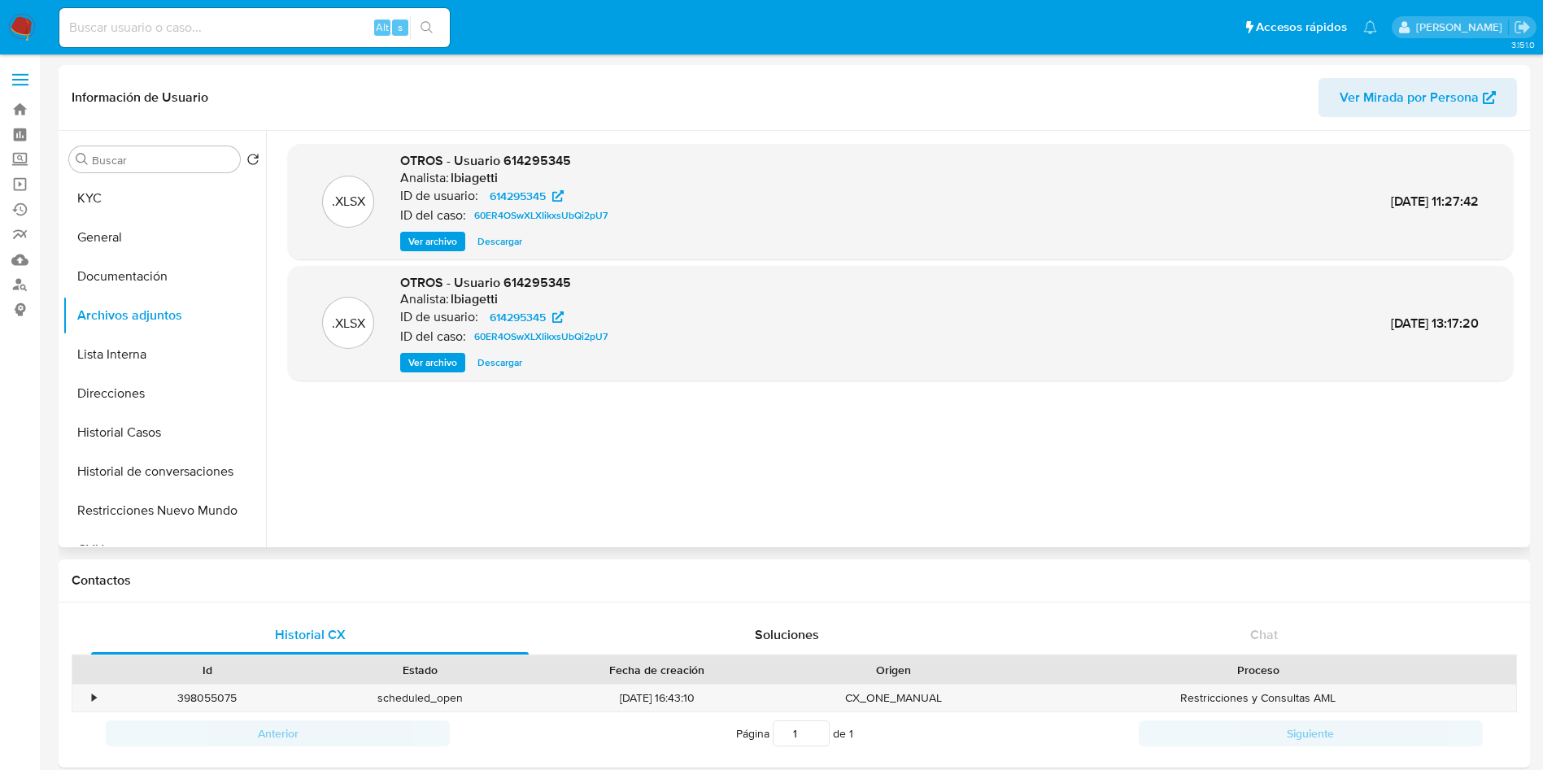
click at [420, 244] on span "Ver archivo" at bounding box center [432, 241] width 49 height 16
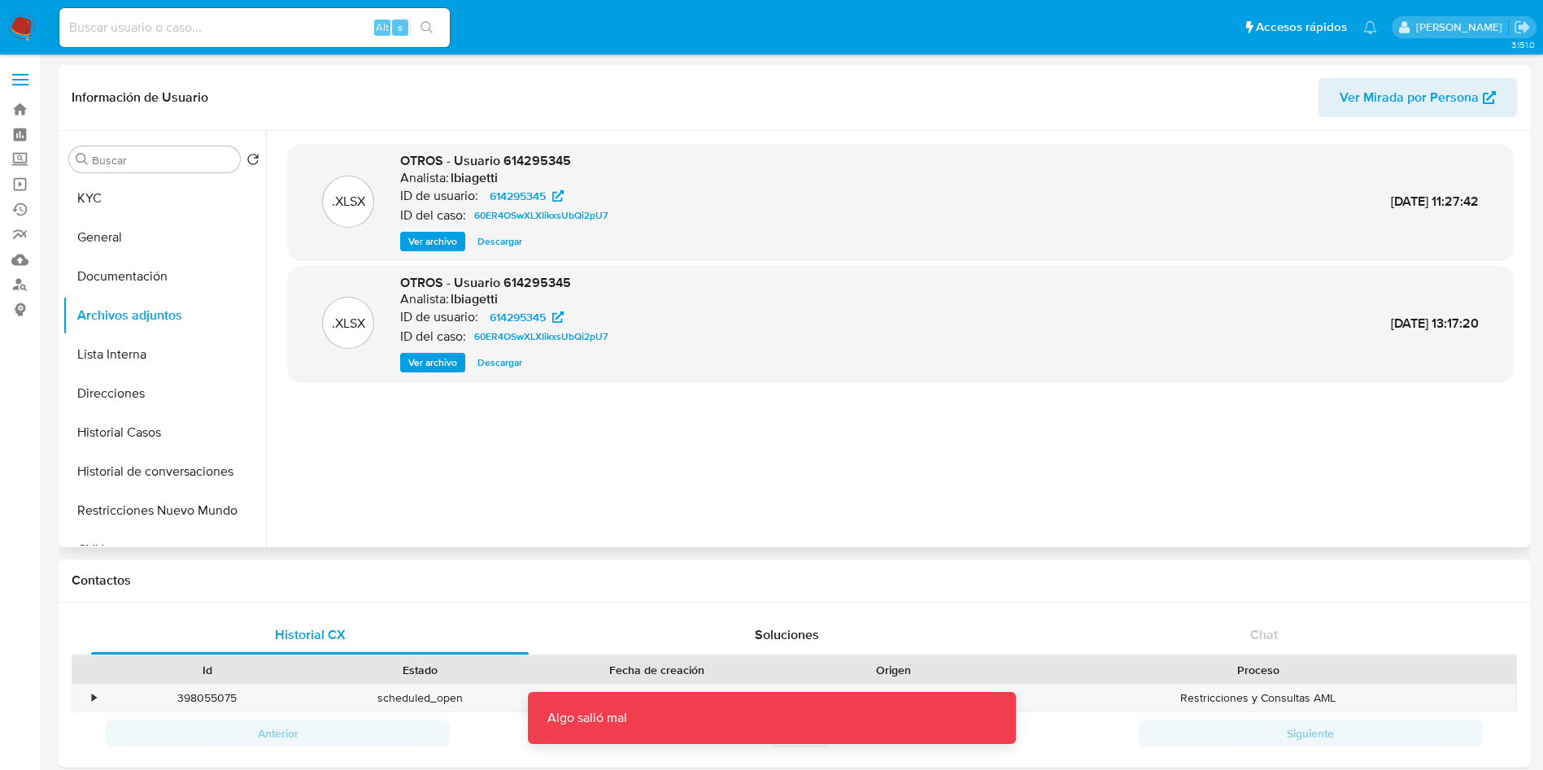
click at [506, 235] on span "Descargar" at bounding box center [499, 241] width 45 height 16
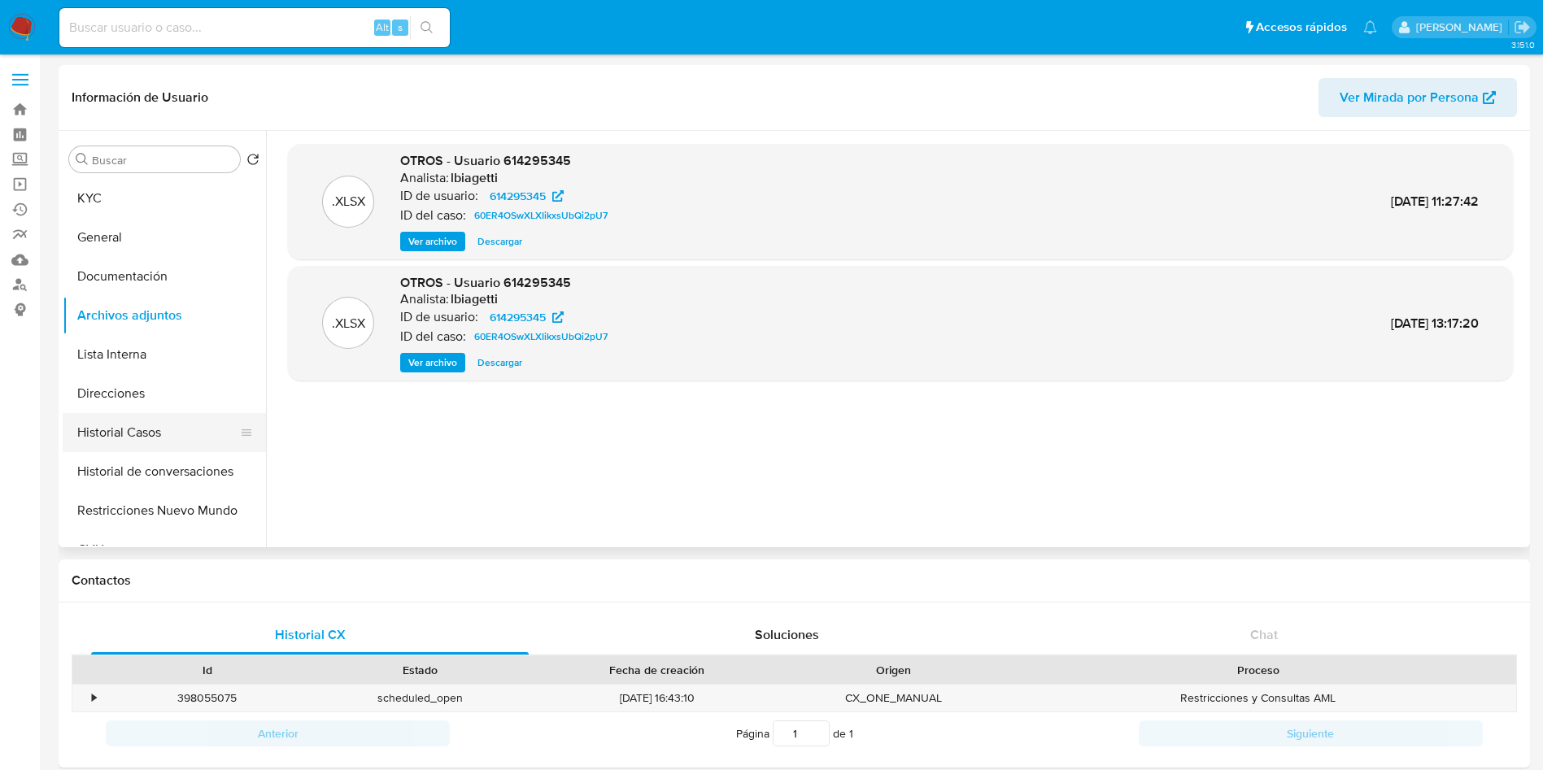
click at [128, 402] on button "Direcciones" at bounding box center [164, 393] width 203 height 39
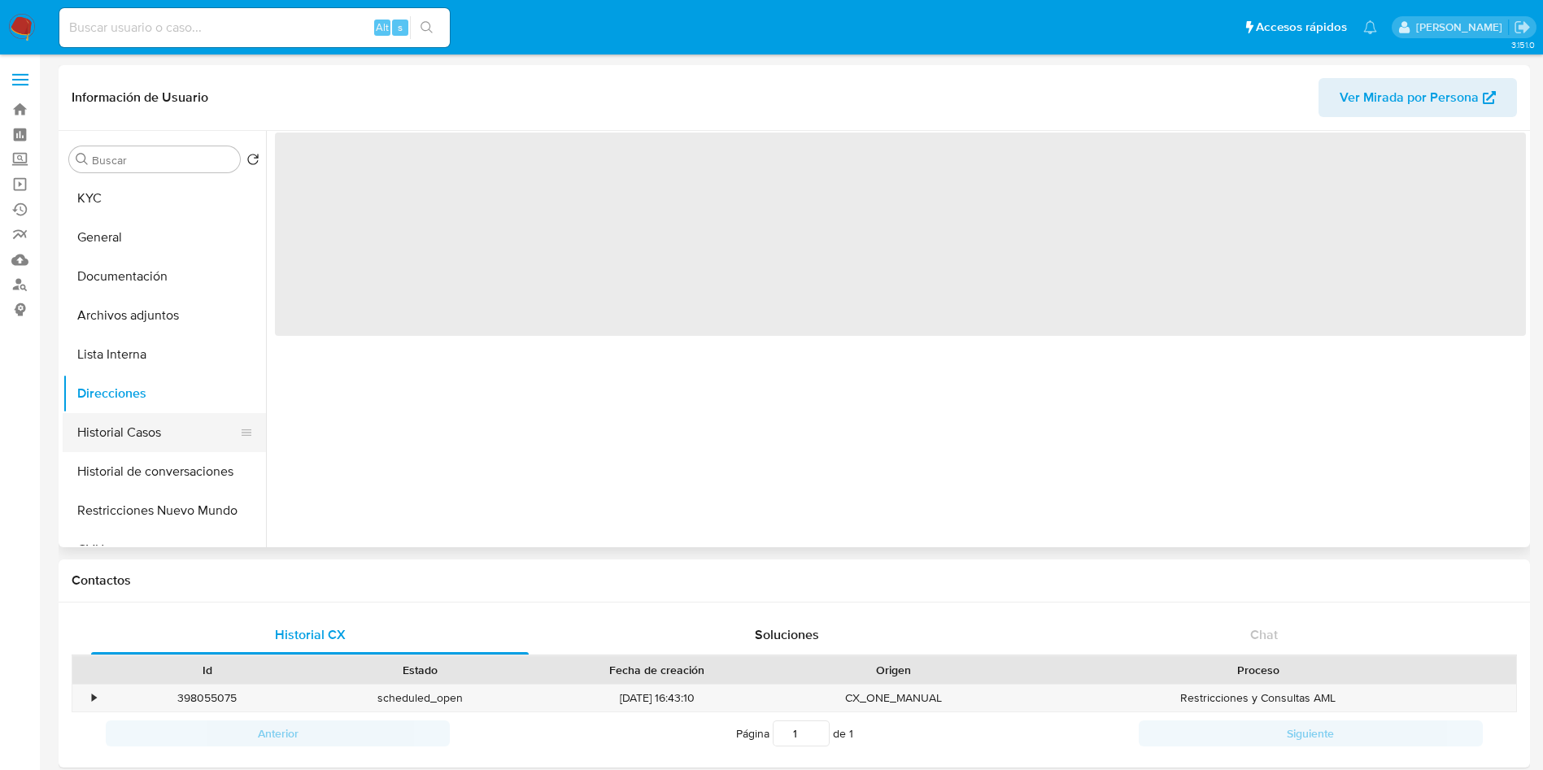
click at [150, 438] on button "Historial Casos" at bounding box center [158, 432] width 190 height 39
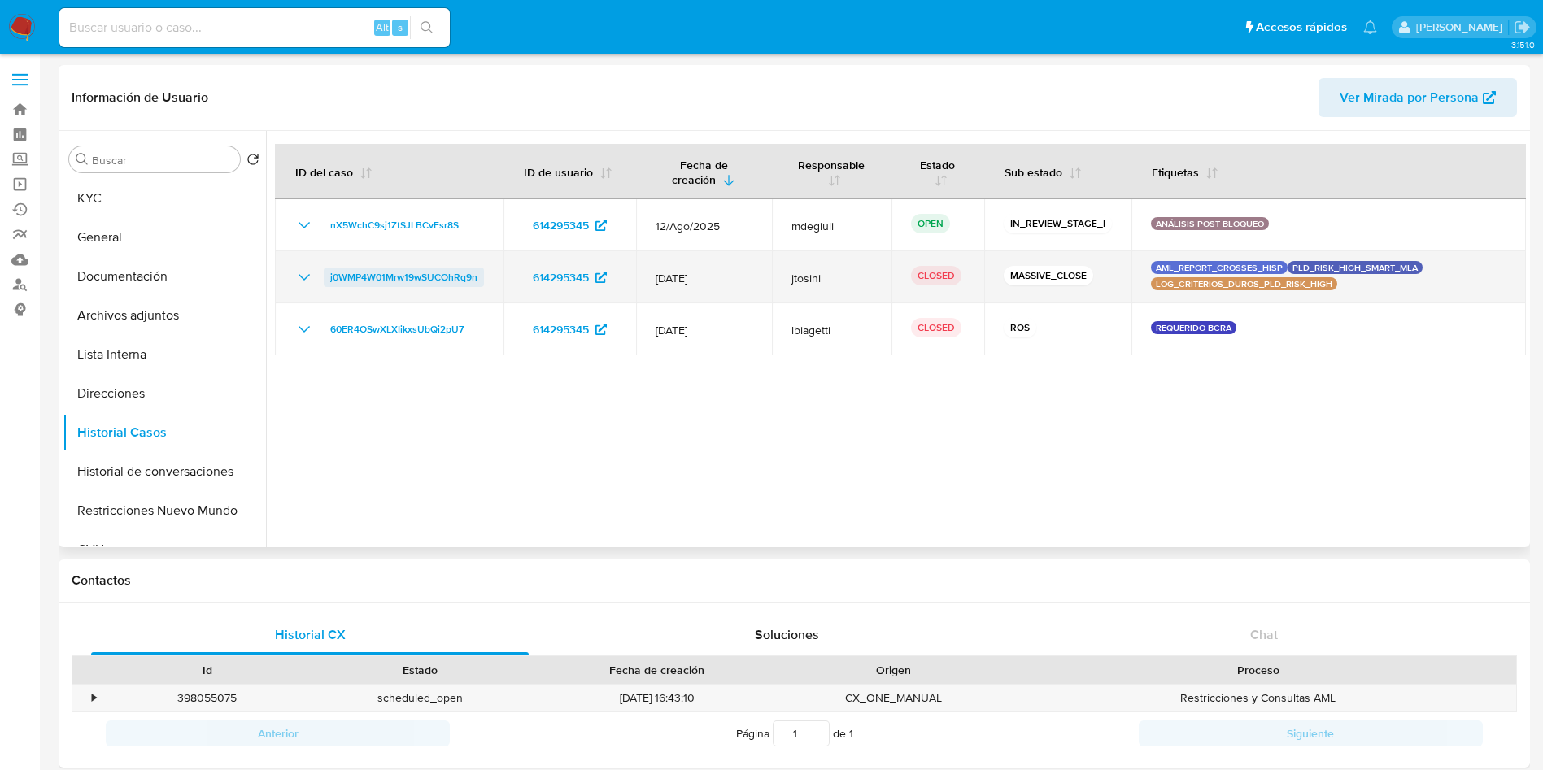
click at [337, 282] on span "j0WMP4W01Mrw19wSUCOhRq9n" at bounding box center [403, 278] width 147 height 20
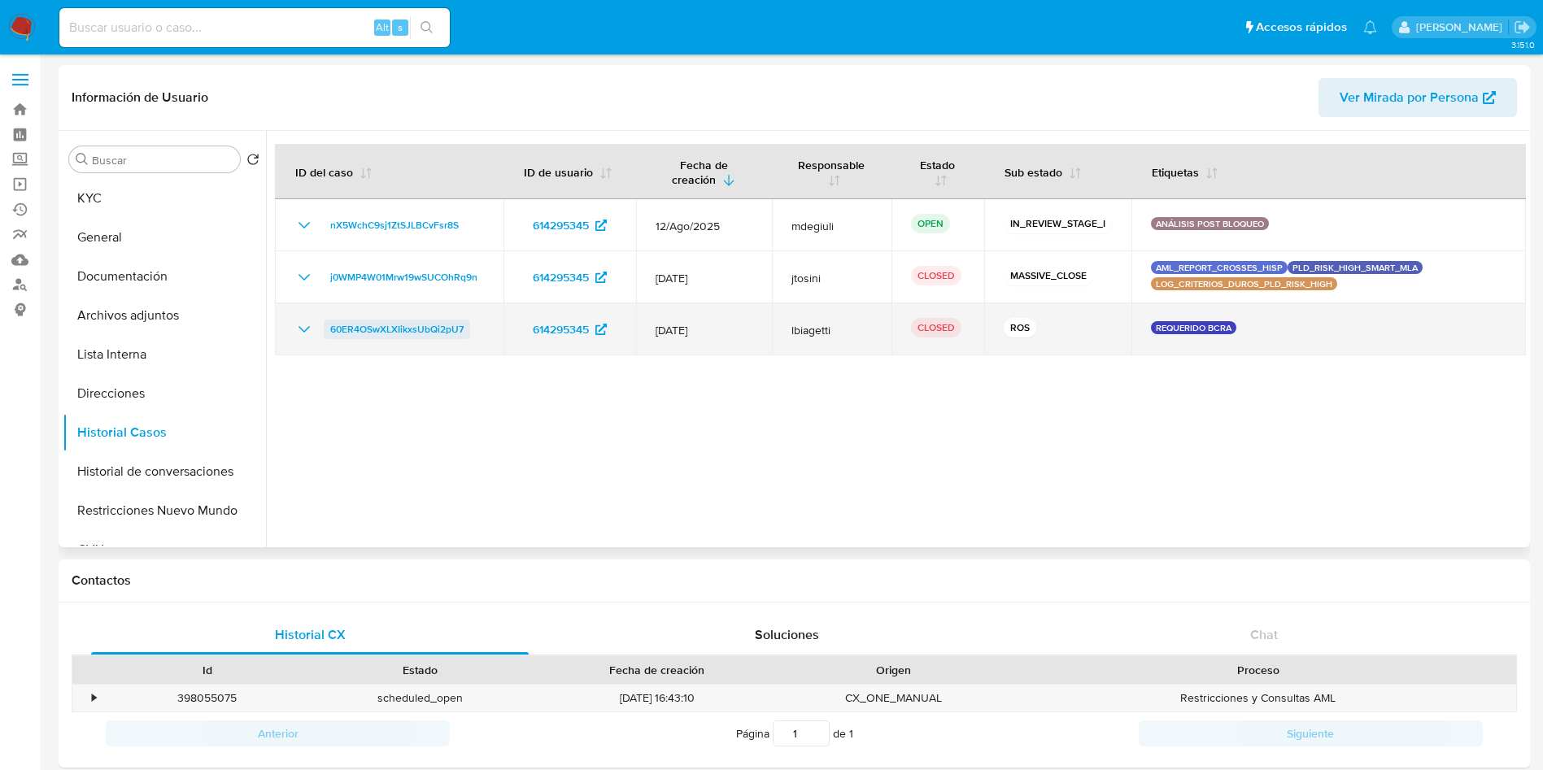
click at [416, 322] on span "60ER4OSwXLXIikxsUbQi2pU7" at bounding box center [396, 330] width 133 height 20
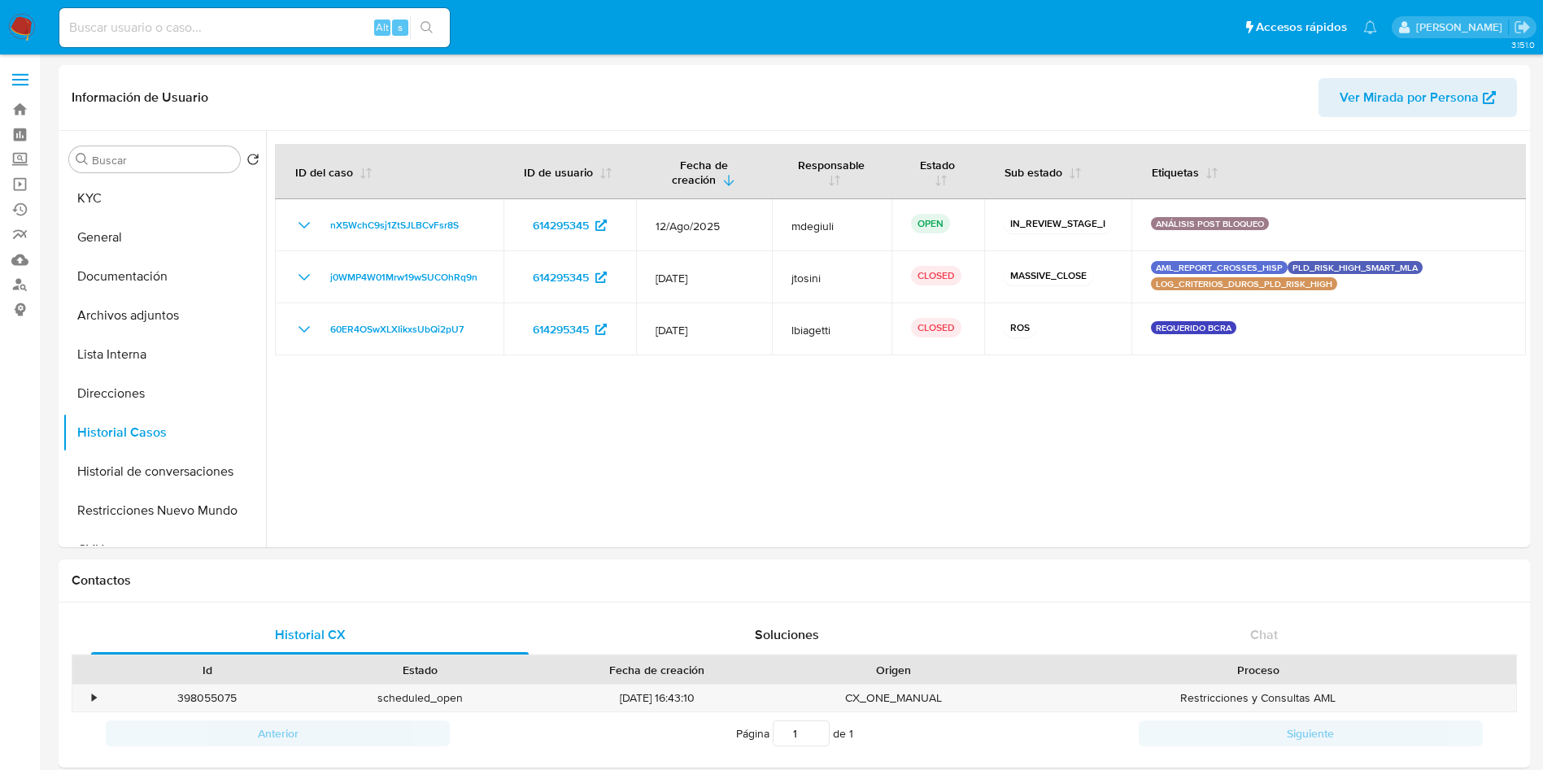
click at [261, 28] on input at bounding box center [254, 27] width 390 height 21
paste input "hzNaUlTzmsghLPumDohLWFdL"
type input "hzNaUlTzmsghLPumDohLWFdL"
click at [421, 24] on icon "search-icon" at bounding box center [426, 27] width 13 height 13
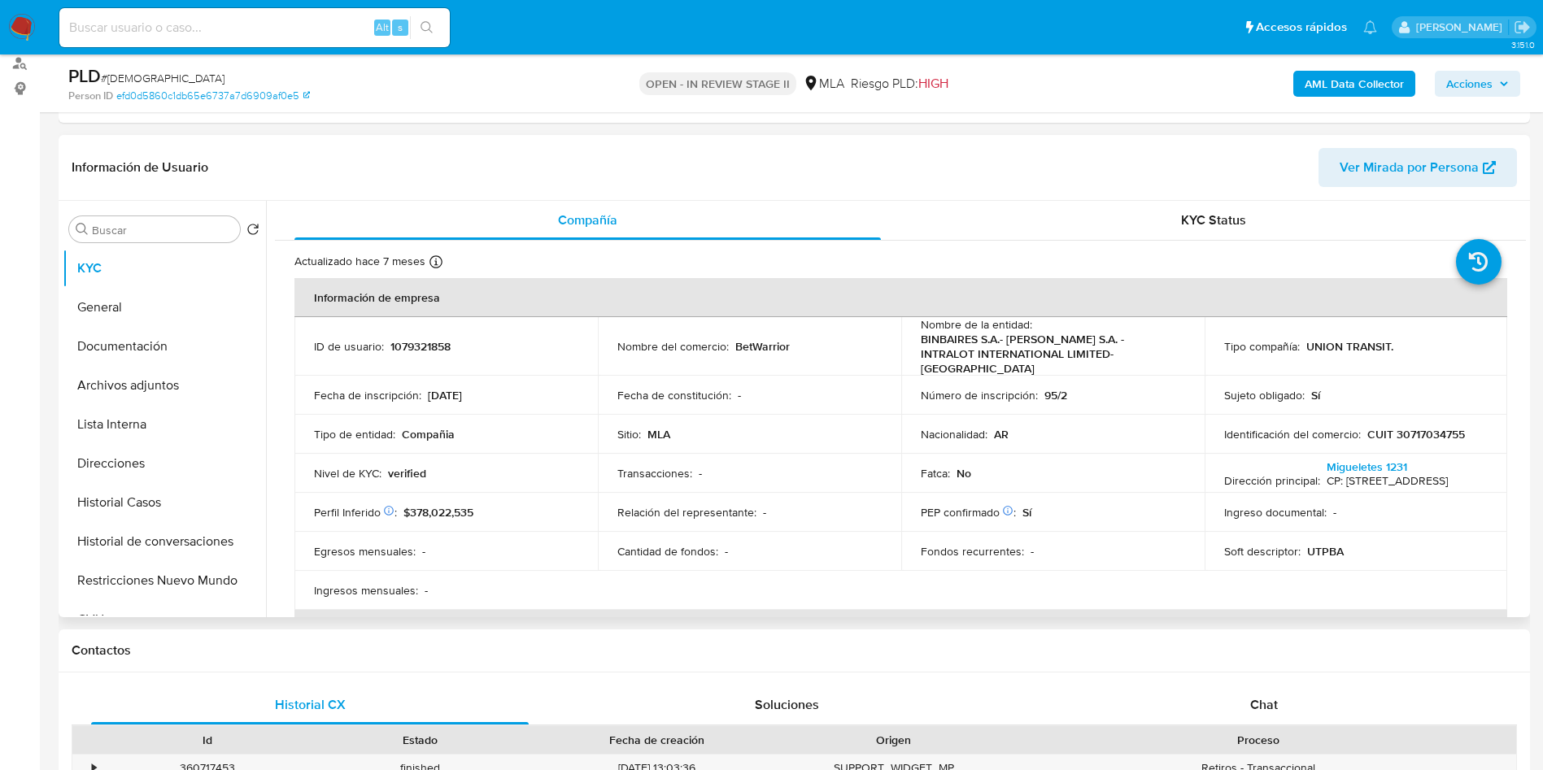
scroll to position [244, 0]
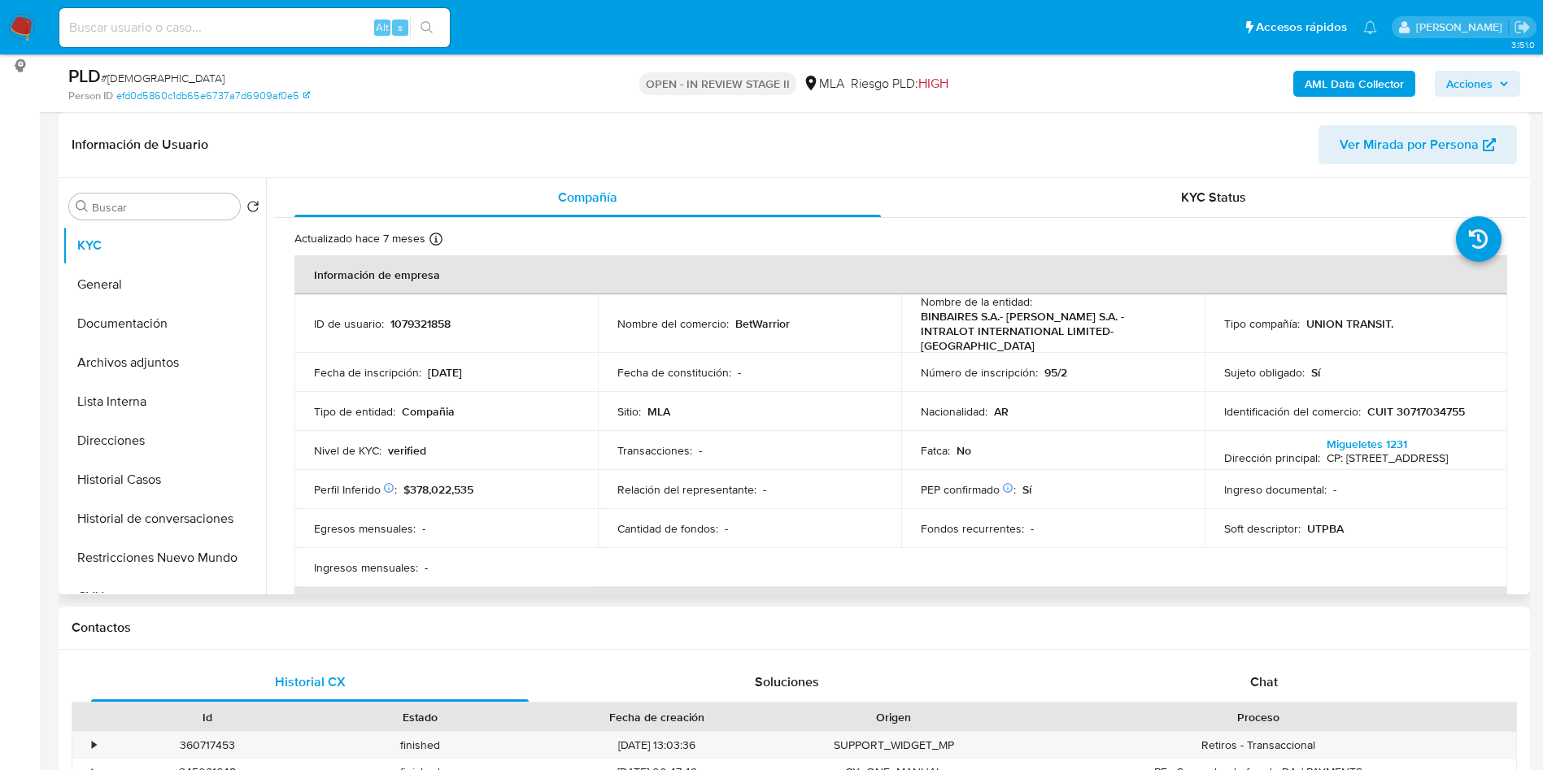
click at [411, 318] on p "1079321858" at bounding box center [420, 323] width 60 height 15
click at [411, 317] on p "1079321858" at bounding box center [420, 323] width 60 height 15
select select "10"
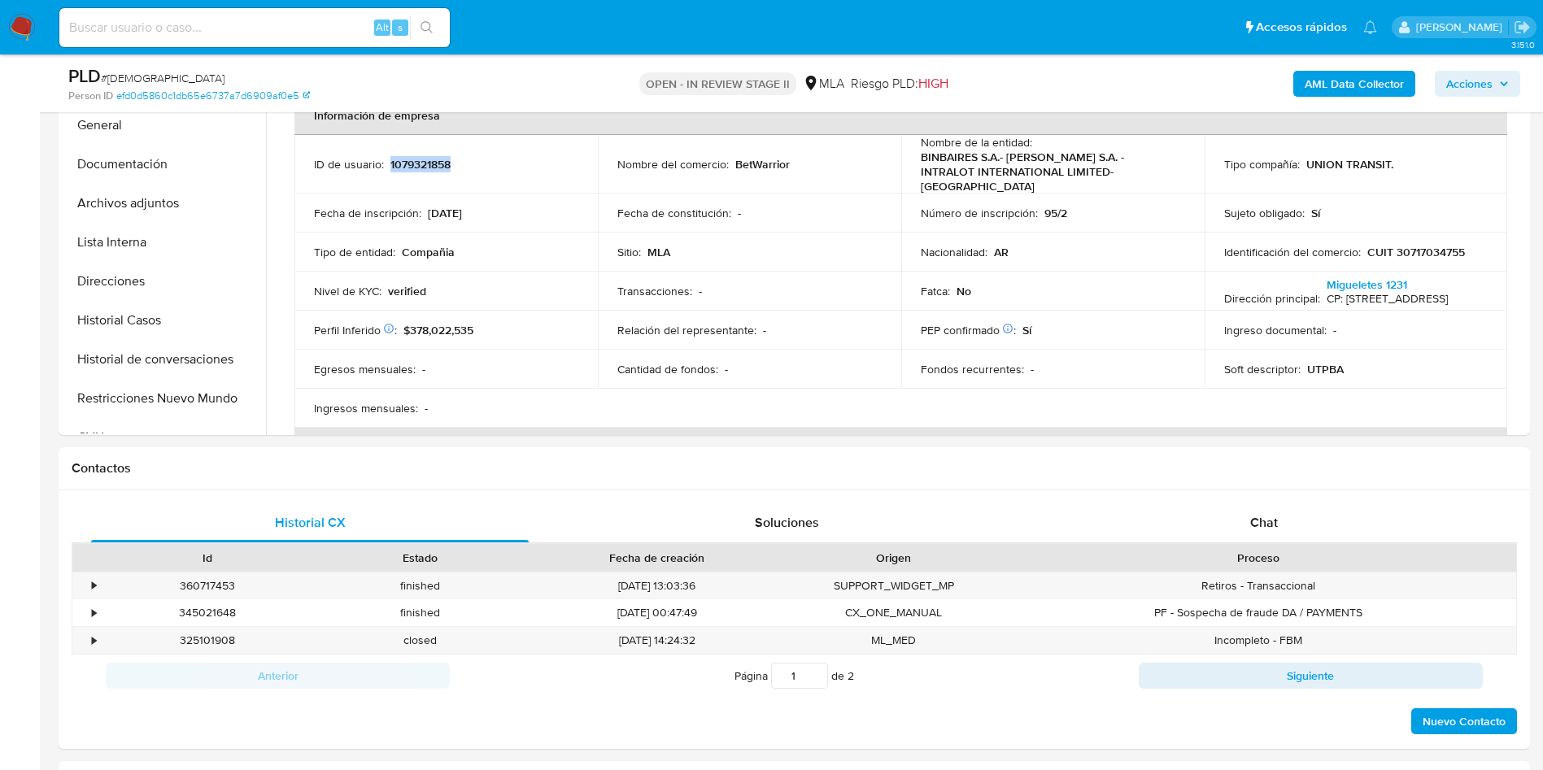
scroll to position [366, 0]
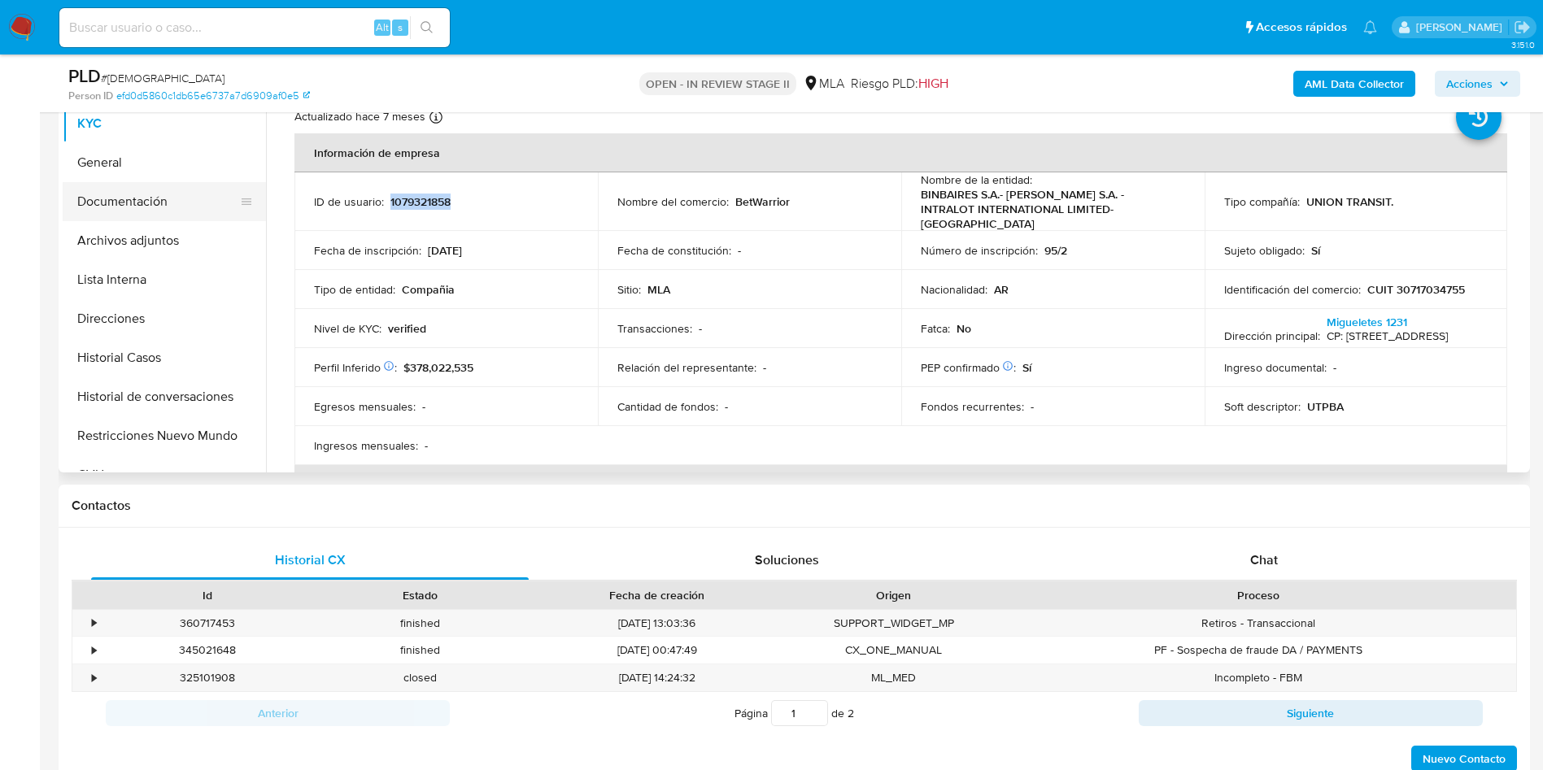
click at [224, 200] on button "Documentación" at bounding box center [158, 201] width 190 height 39
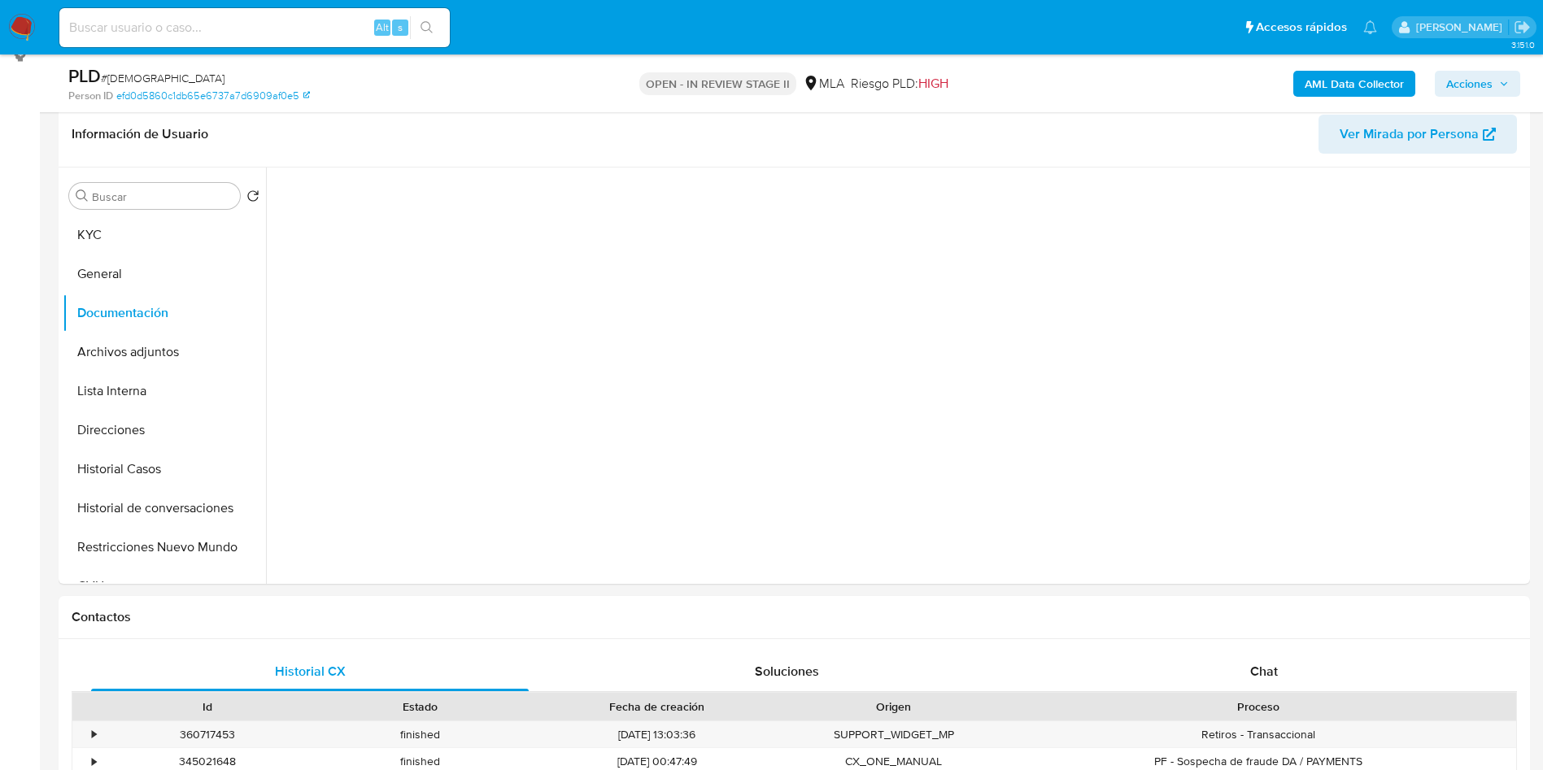
scroll to position [244, 0]
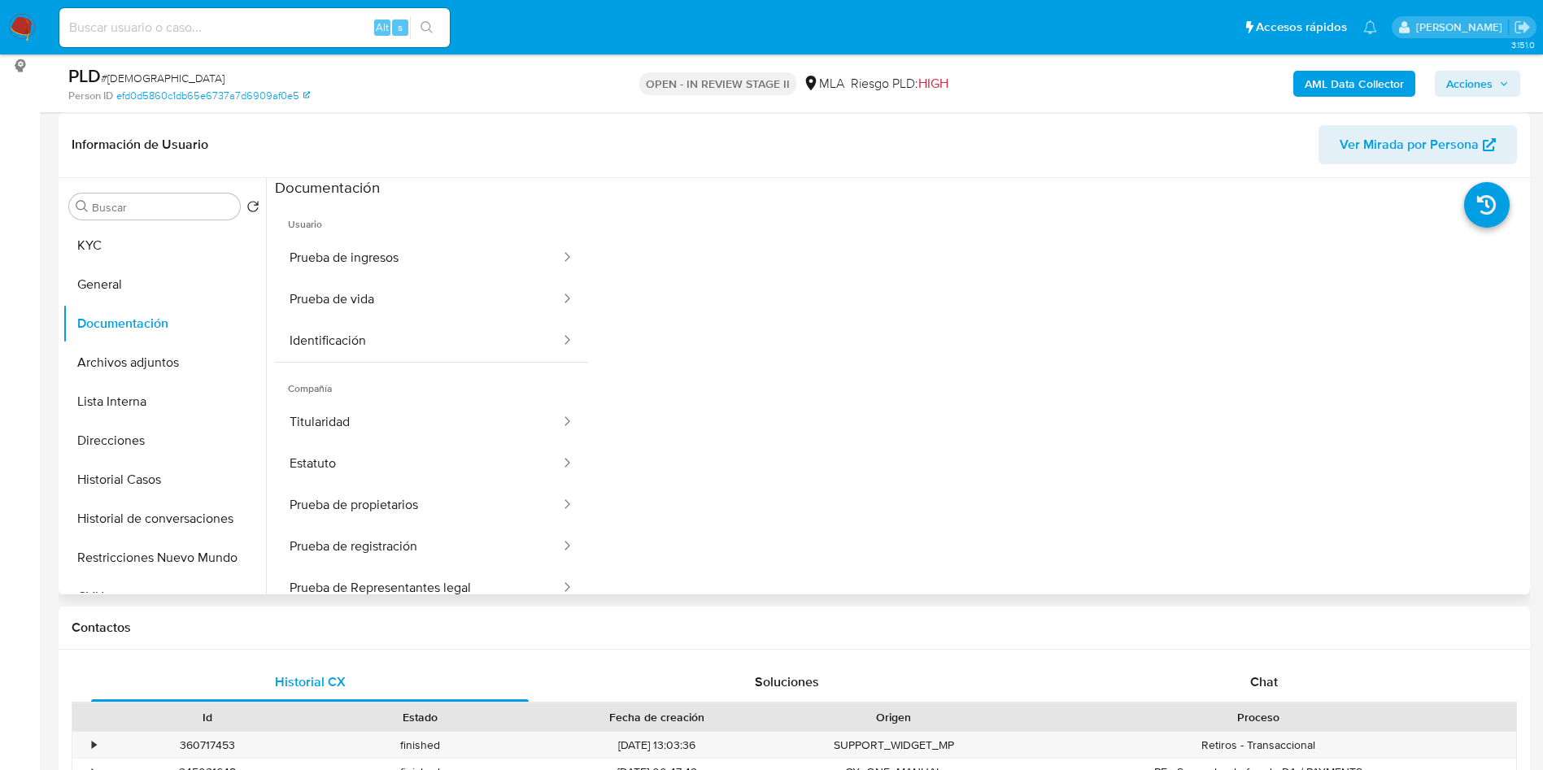
click at [357, 233] on span "Usuario" at bounding box center [431, 217] width 313 height 39
click at [335, 251] on button "Prueba de ingresos" at bounding box center [418, 257] width 287 height 41
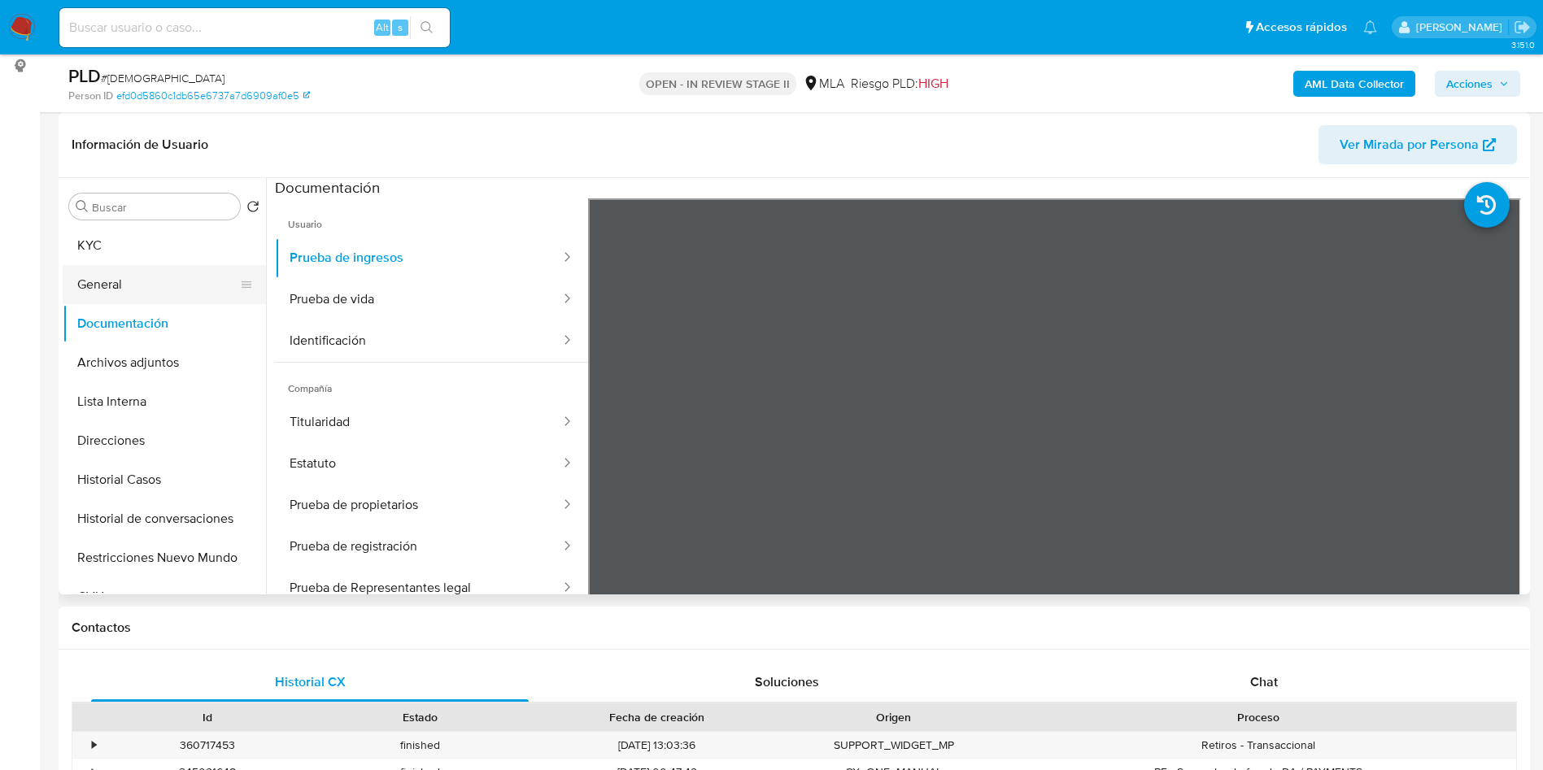
click at [189, 280] on button "General" at bounding box center [158, 284] width 190 height 39
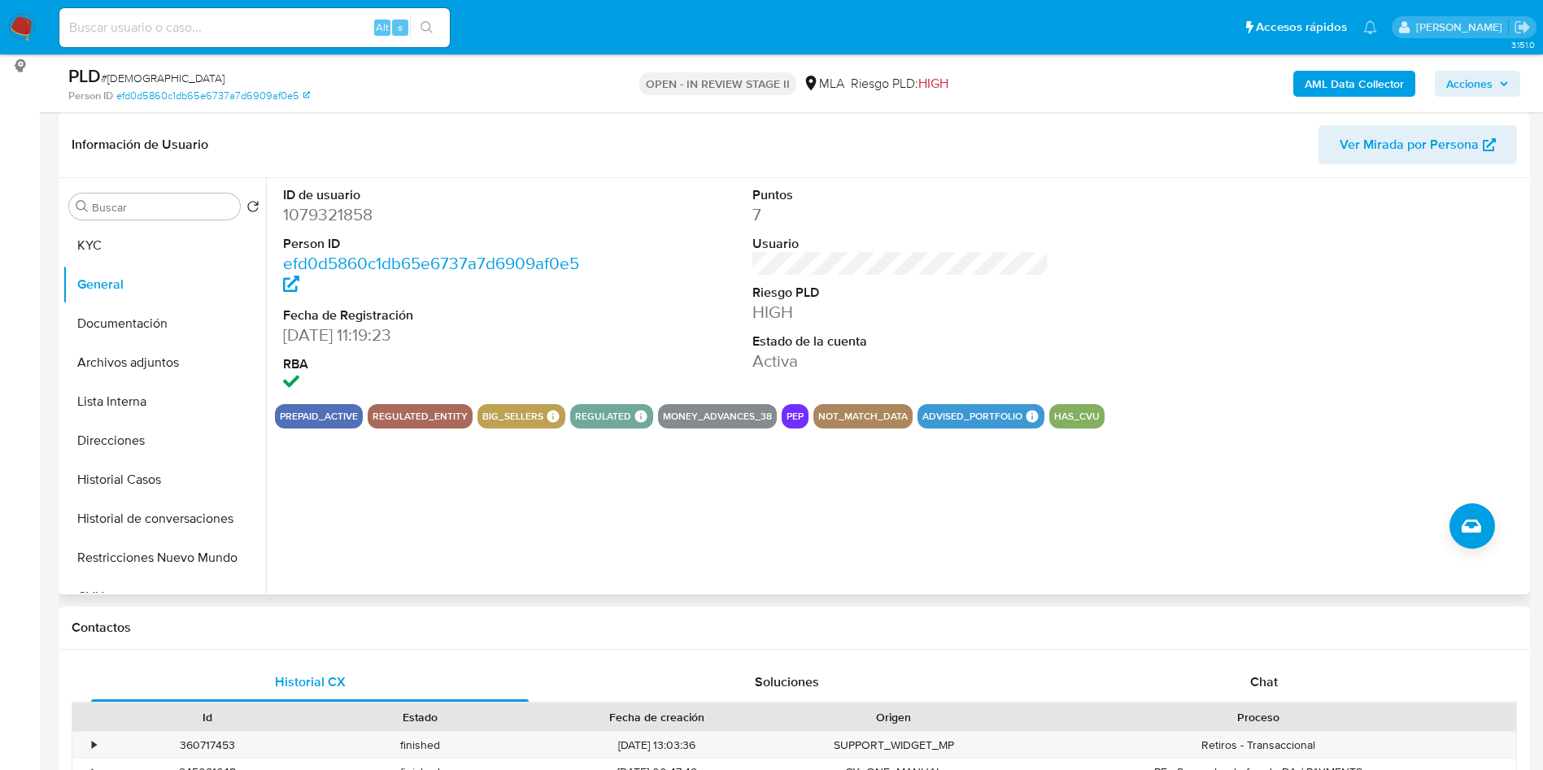
click at [604, 544] on div "ID de usuario 1079321858 Person ID efd0d5860c1db65e6737a7d6909af0e5 Fecha de Re…" at bounding box center [896, 386] width 1260 height 416
click at [329, 217] on dd "1079321858" at bounding box center [431, 214] width 297 height 23
copy dd "1079321858"
click at [272, 28] on input at bounding box center [254, 27] width 390 height 21
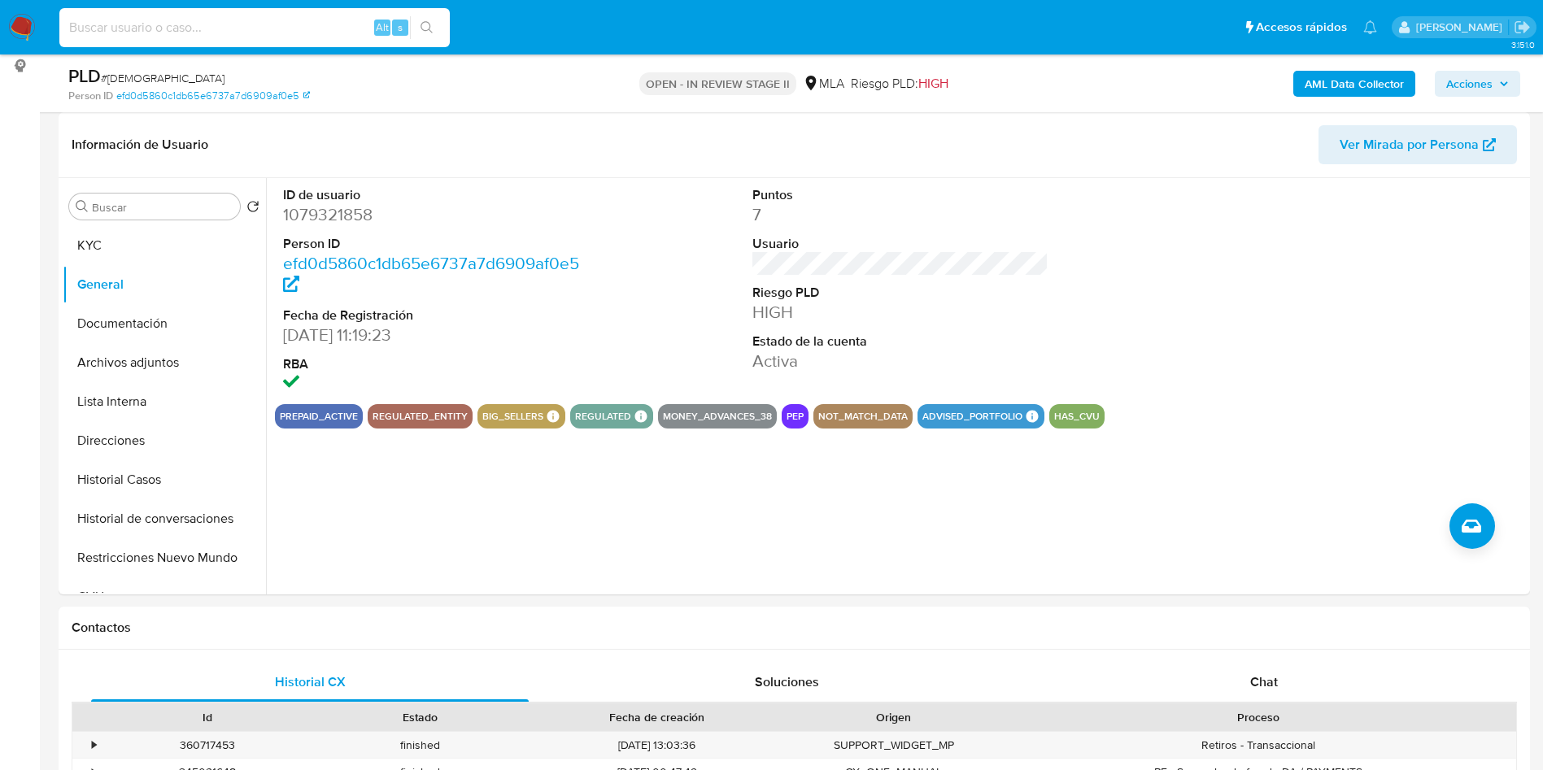
paste input "YzDmF5qEQeBNwtRbzfJ2rU6X"
type input "YzDmF5qEQeBNwtRbzfJ2rU6X"
click at [424, 24] on icon "search-icon" at bounding box center [426, 27] width 13 height 13
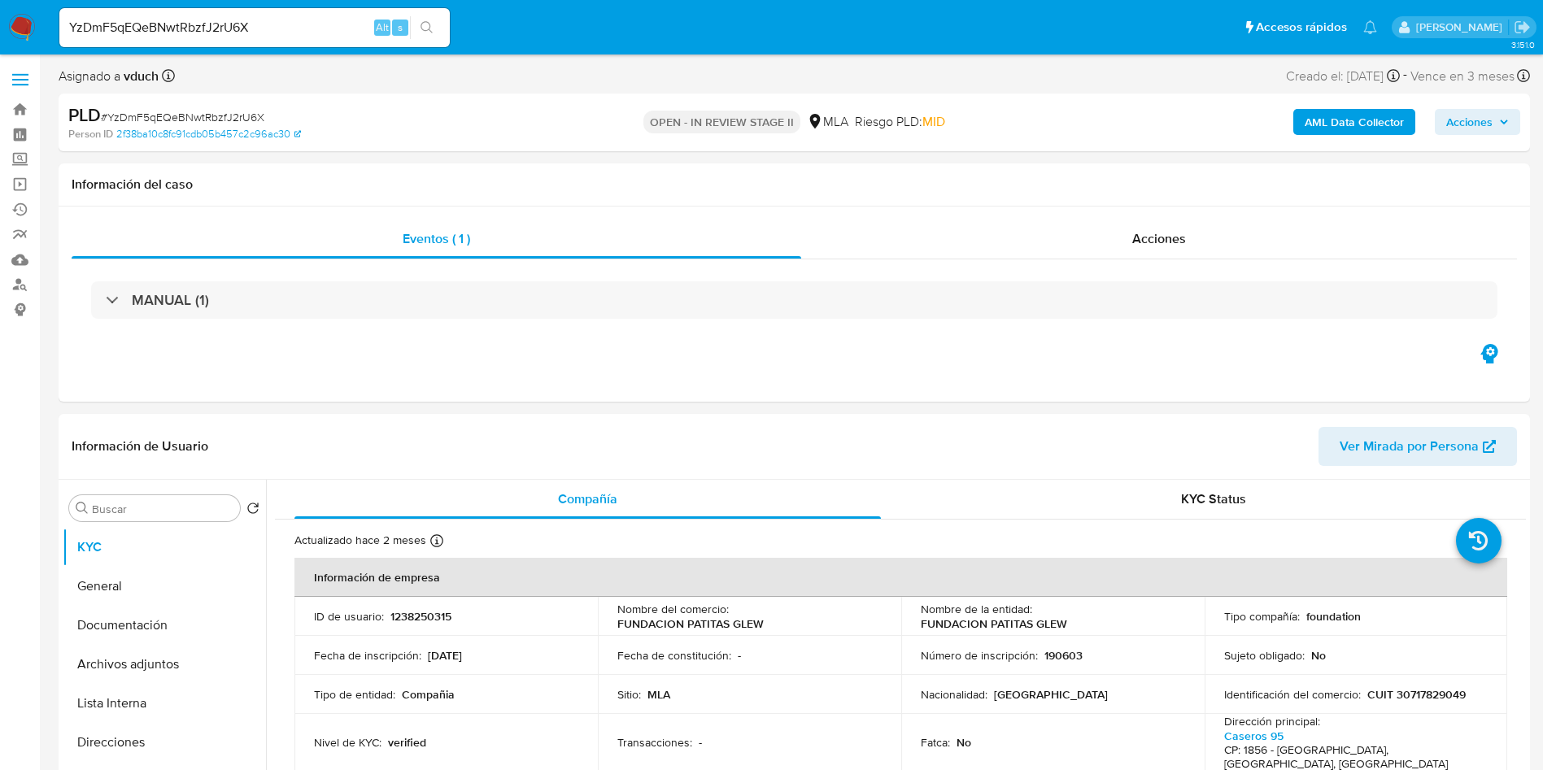
select select "10"
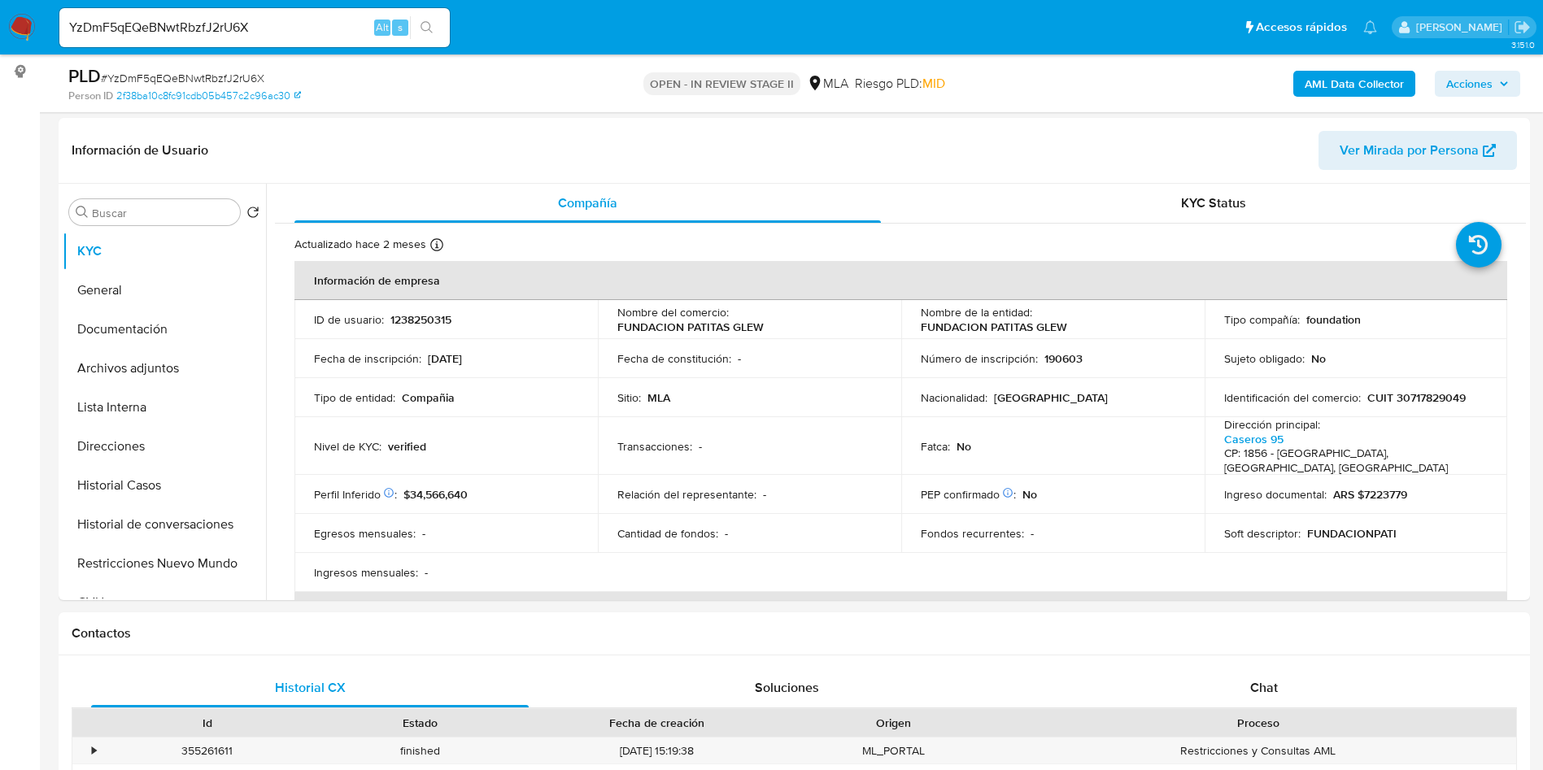
scroll to position [244, 0]
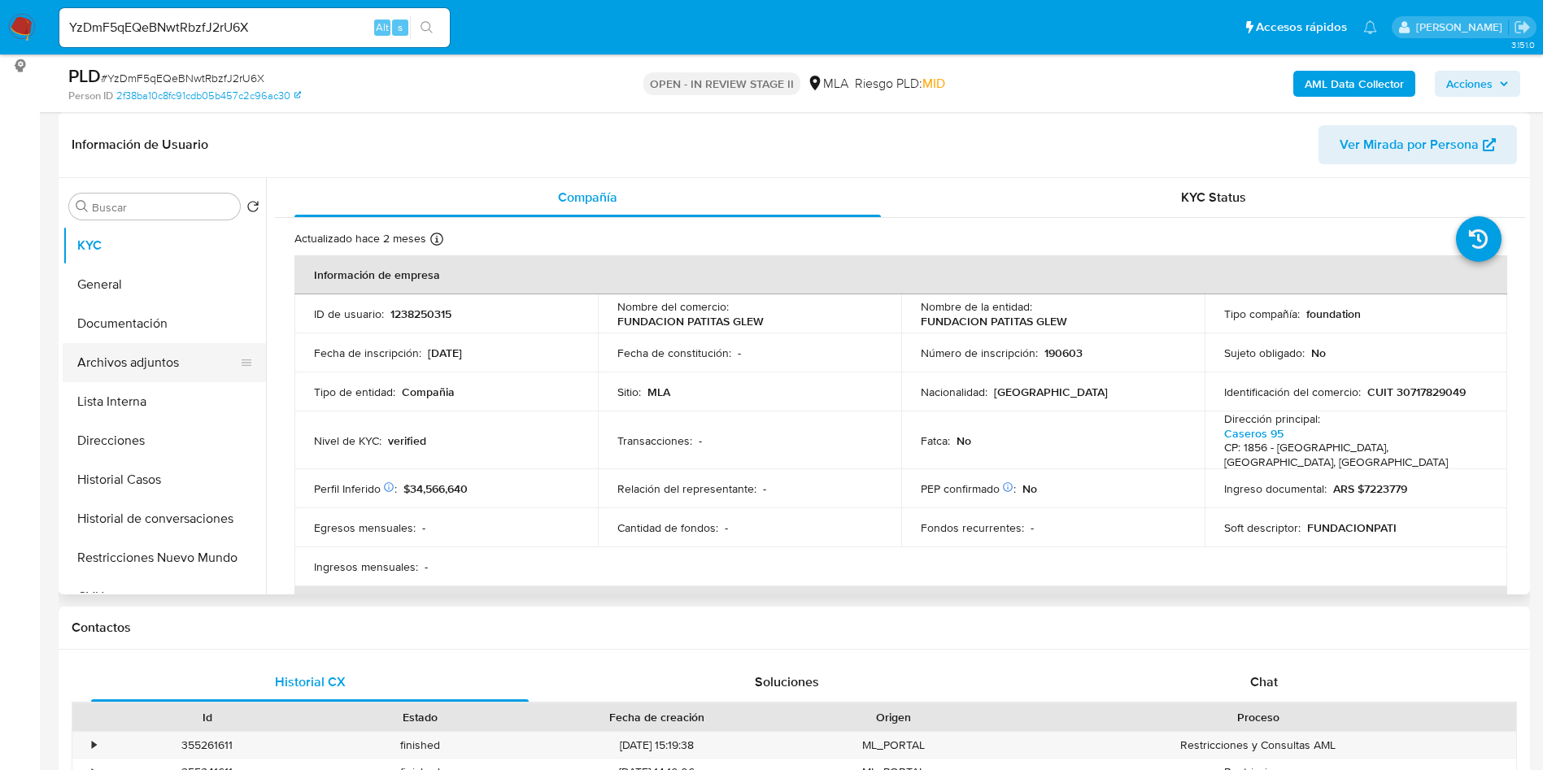
click at [117, 371] on button "Archivos adjuntos" at bounding box center [158, 362] width 190 height 39
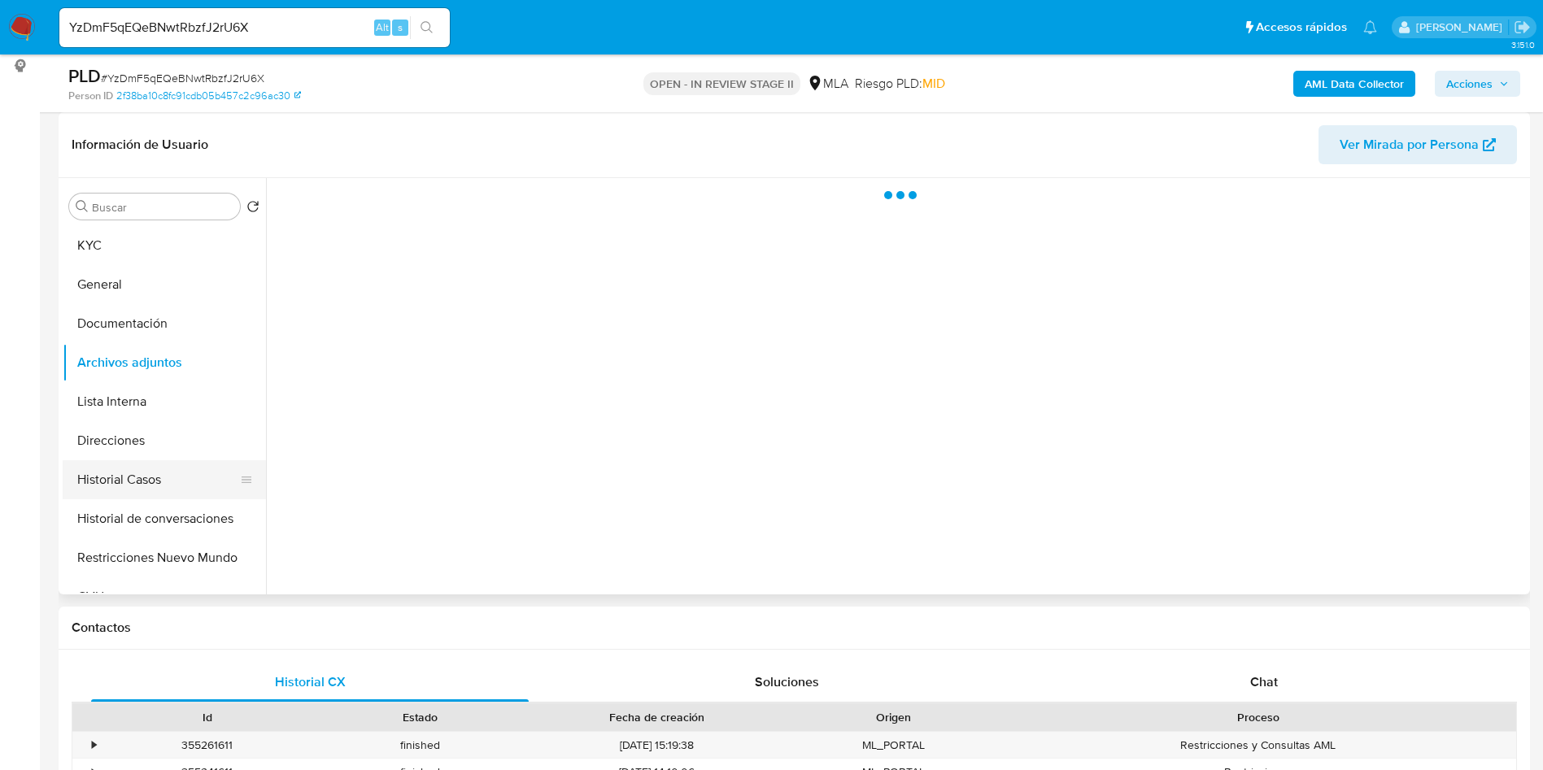
click at [157, 472] on button "Historial Casos" at bounding box center [158, 479] width 190 height 39
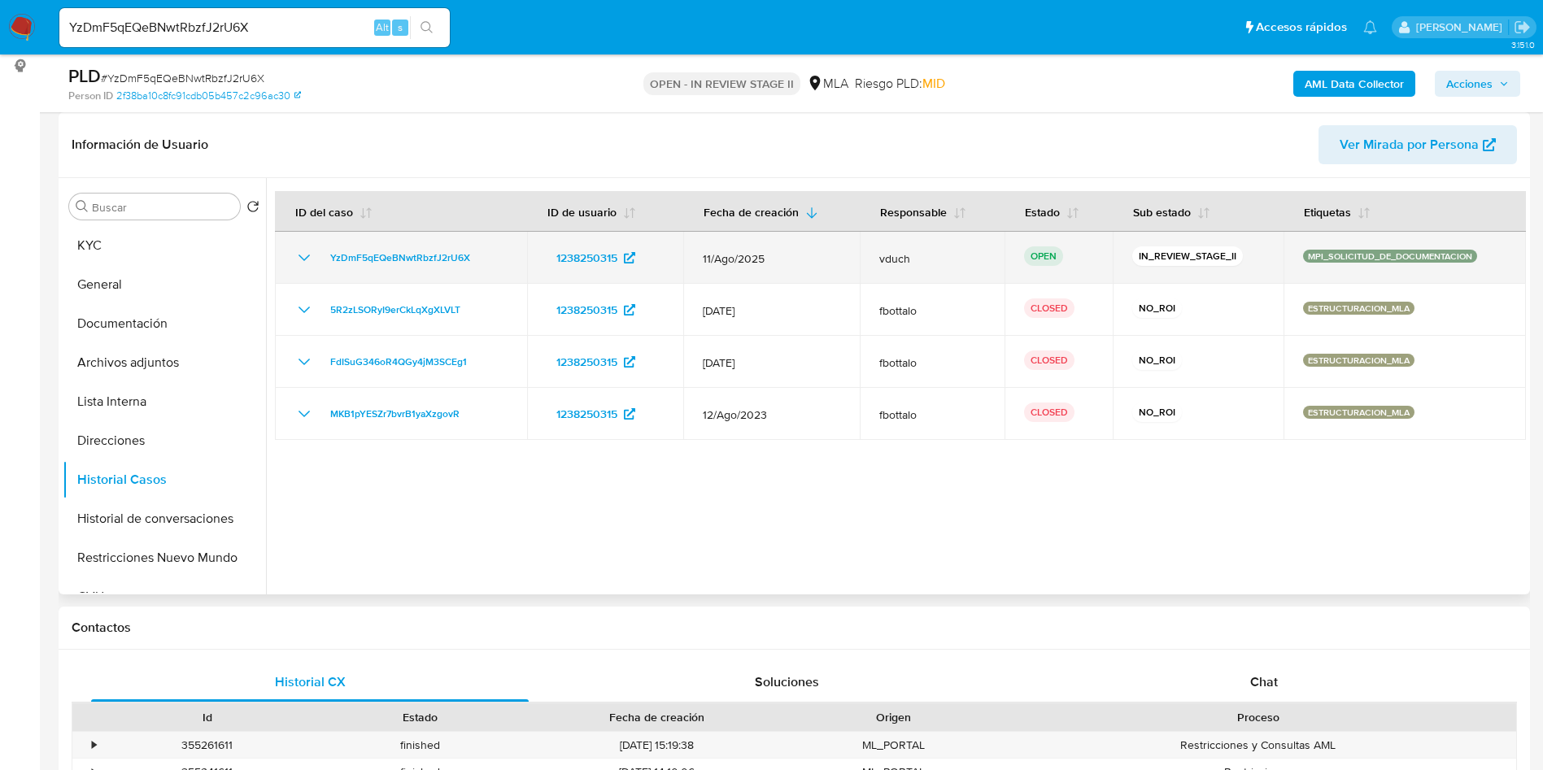
drag, startPoint x: 1303, startPoint y: 254, endPoint x: 1316, endPoint y: 255, distance: 12.3
click at [1316, 255] on p "MPI_SOLICITUD_DE_DOCUMENTACION" at bounding box center [1390, 256] width 174 height 13
click at [1313, 256] on p "MPI_SOLICITUD_DE_DOCUMENTACION" at bounding box center [1390, 256] width 174 height 13
drag, startPoint x: 1296, startPoint y: 255, endPoint x: 1317, endPoint y: 259, distance: 21.4
click at [1317, 259] on div "MPI_SOLICITUD_DE_DOCUMENTACION" at bounding box center [1404, 258] width 203 height 16
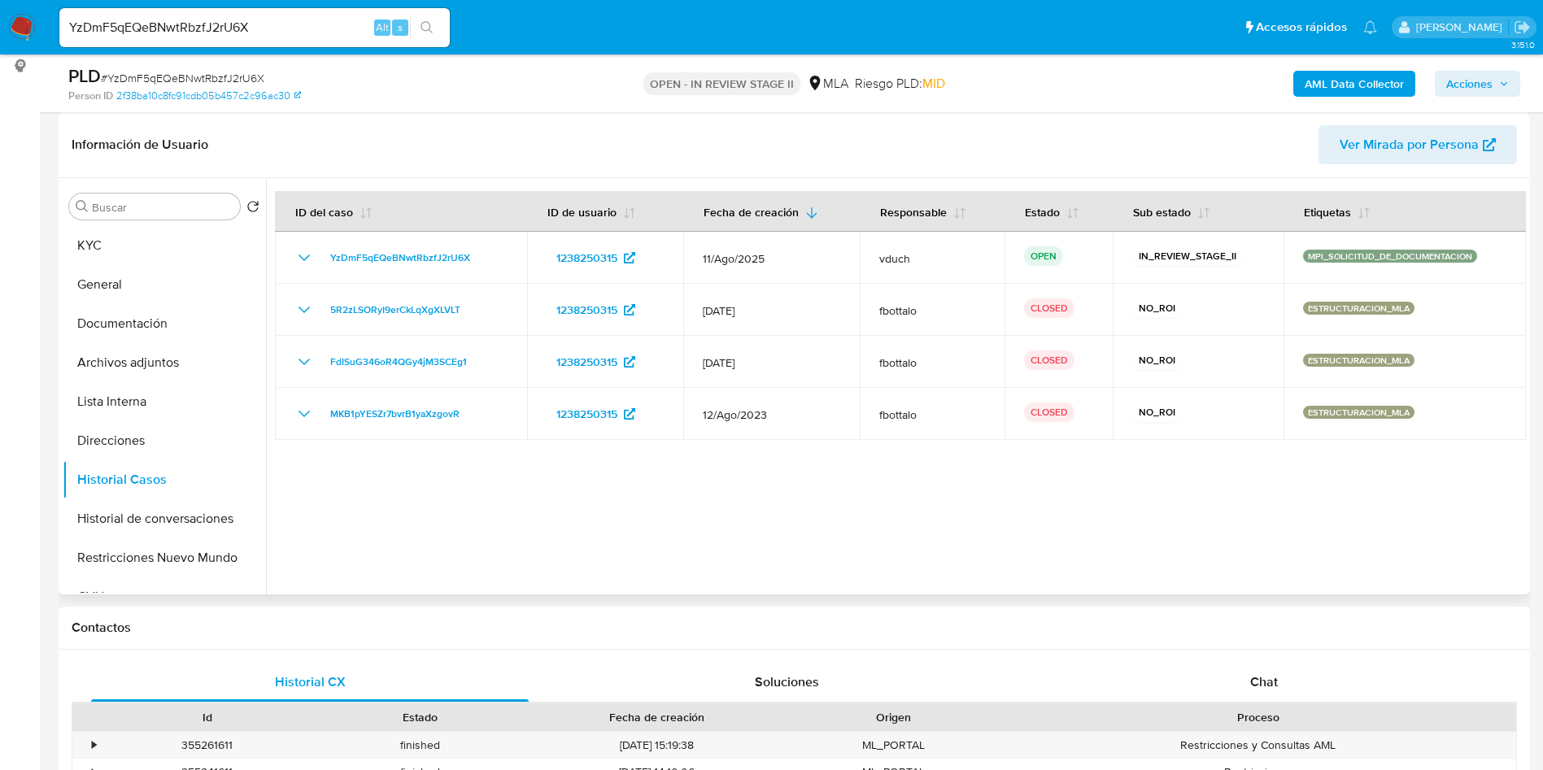
click at [1103, 523] on div at bounding box center [896, 386] width 1260 height 416
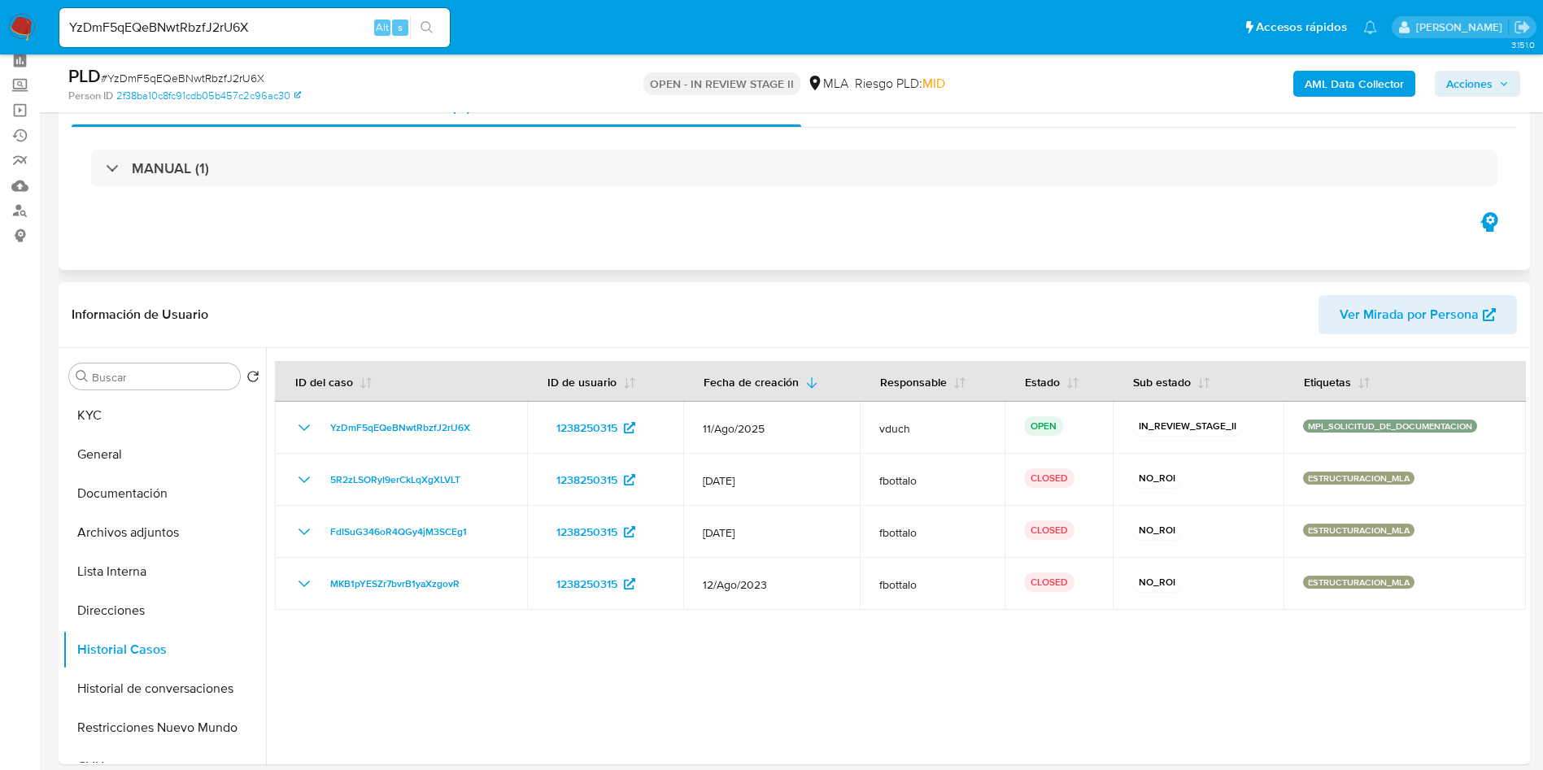
scroll to position [0, 0]
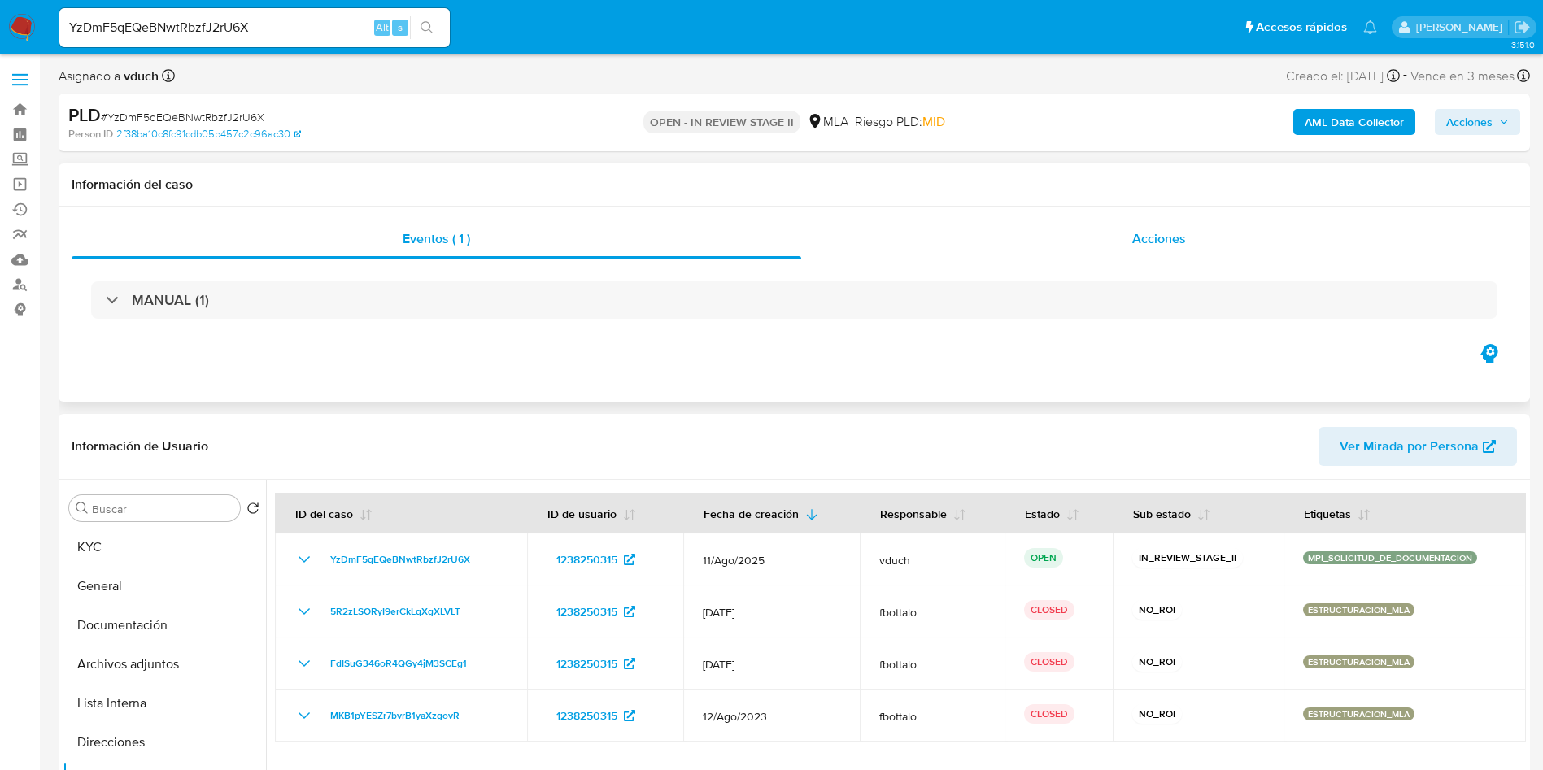
click at [1142, 229] on span "Acciones" at bounding box center [1159, 238] width 54 height 19
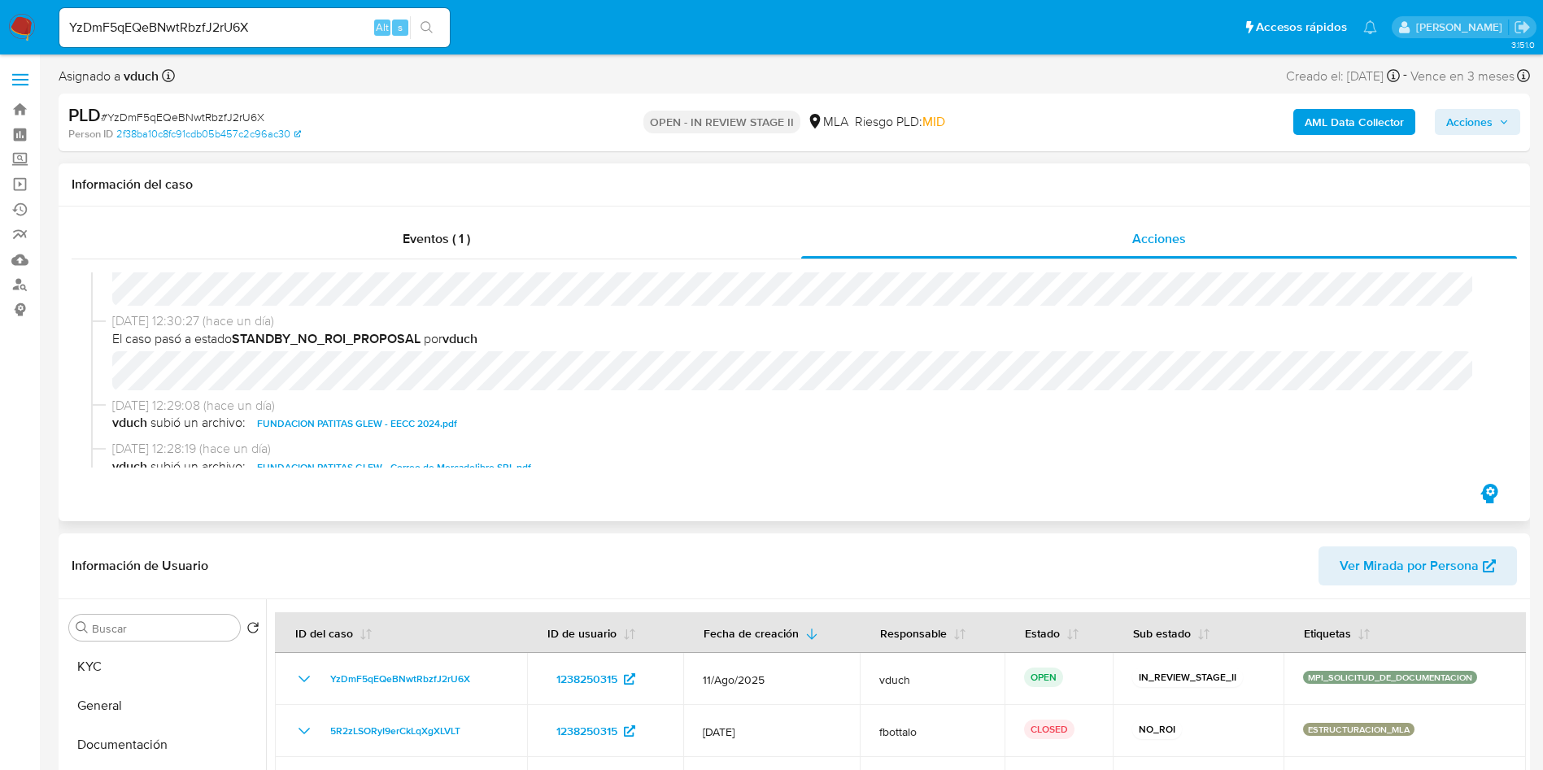
scroll to position [244, 0]
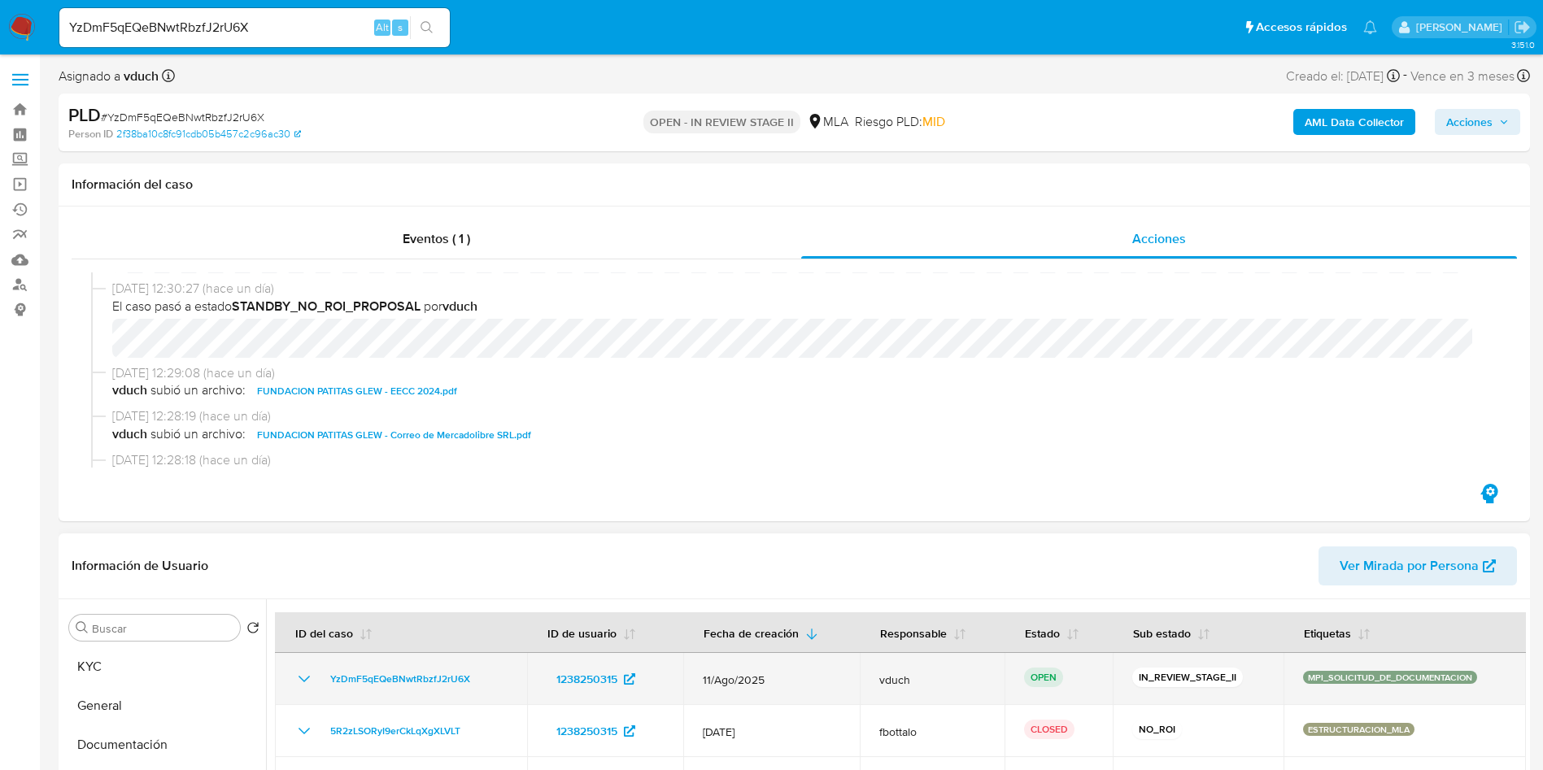
drag, startPoint x: 1303, startPoint y: 678, endPoint x: 1483, endPoint y: 677, distance: 180.5
click at [1483, 677] on div "MPI_SOLICITUD_DE_DOCUMENTACION" at bounding box center [1404, 679] width 203 height 16
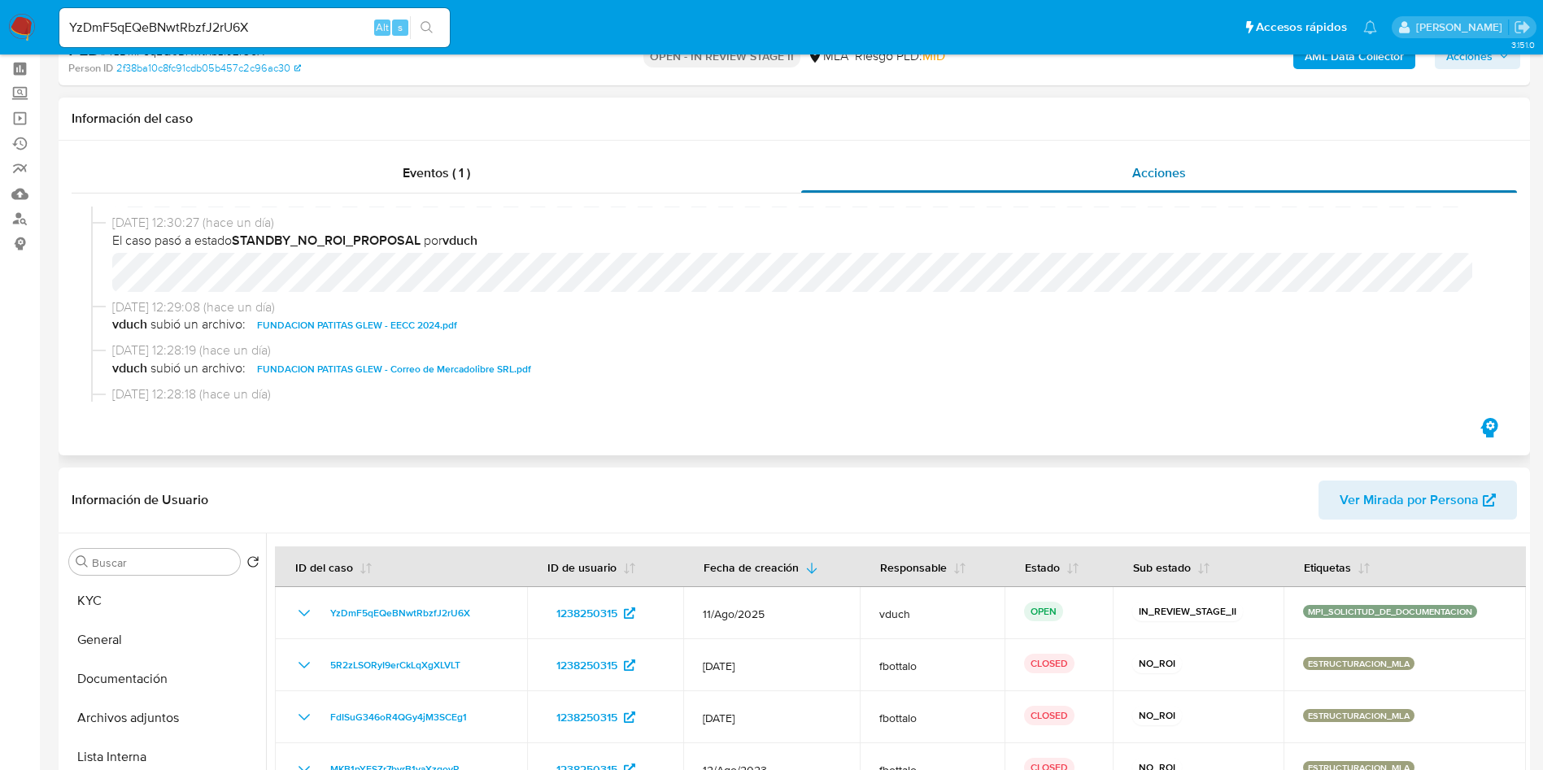
scroll to position [122, 0]
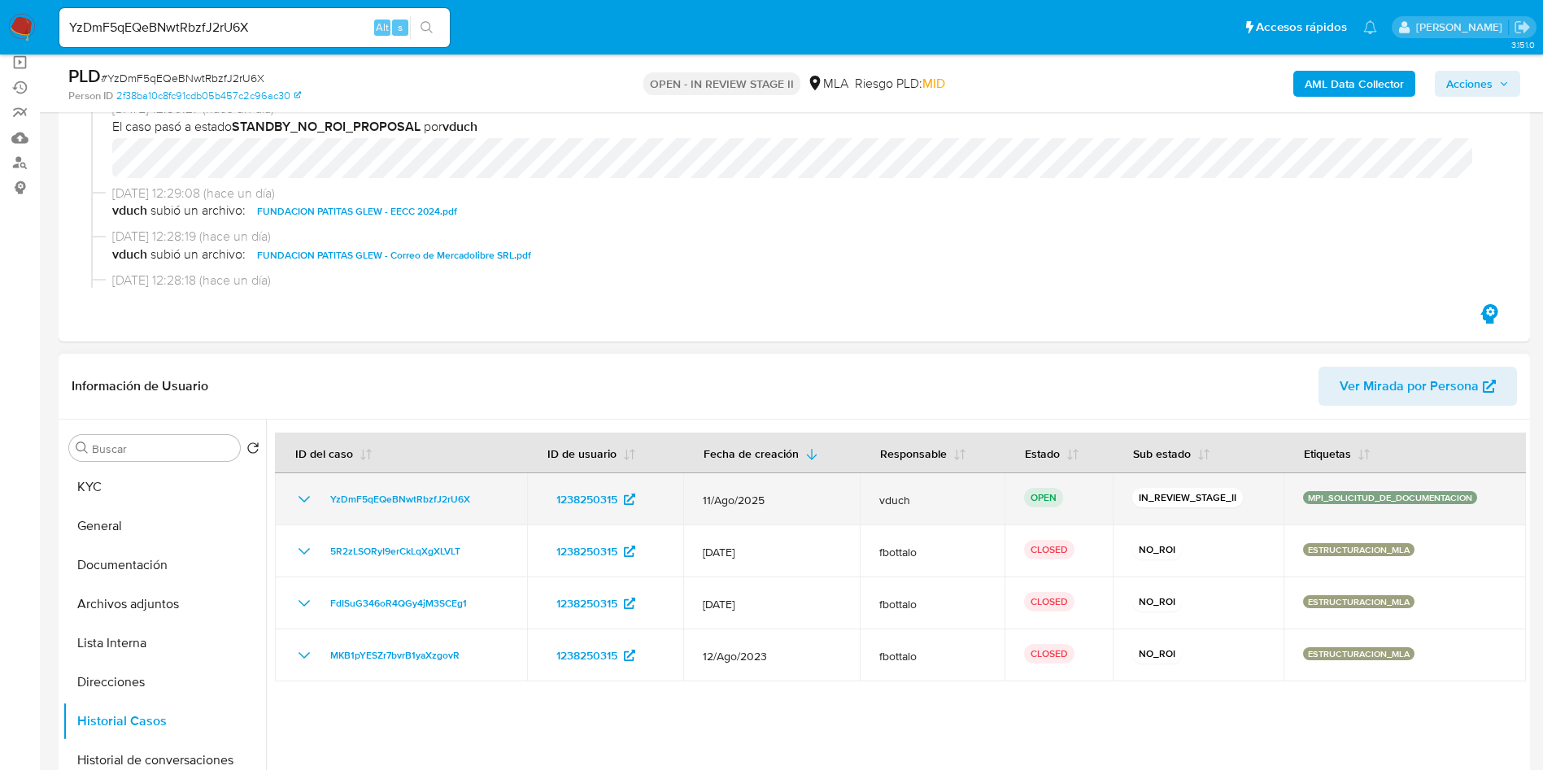
click at [1417, 498] on p "MPI_SOLICITUD_DE_DOCUMENTACION" at bounding box center [1390, 497] width 174 height 13
click at [1303, 506] on div "MPI_SOLICITUD_DE_DOCUMENTACION" at bounding box center [1404, 499] width 203 height 16
drag, startPoint x: 1297, startPoint y: 487, endPoint x: 1277, endPoint y: 483, distance: 20.7
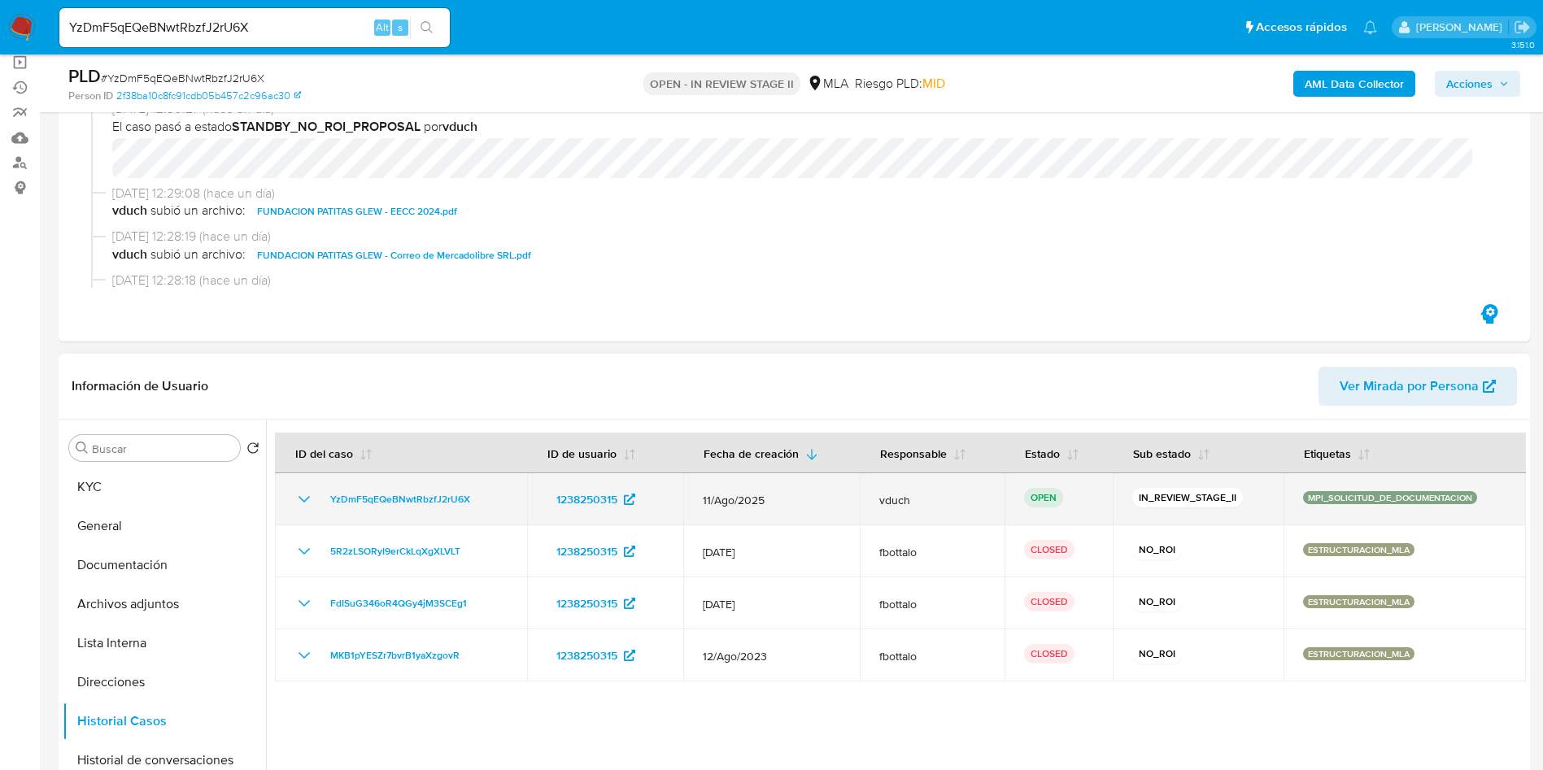
click at [1283, 483] on td "MPI_SOLICITUD_DE_DOCUMENTACION" at bounding box center [1404, 499] width 242 height 52
click at [1308, 493] on p "MPI_SOLICITUD_DE_DOCUMENTACION" at bounding box center [1390, 497] width 174 height 13
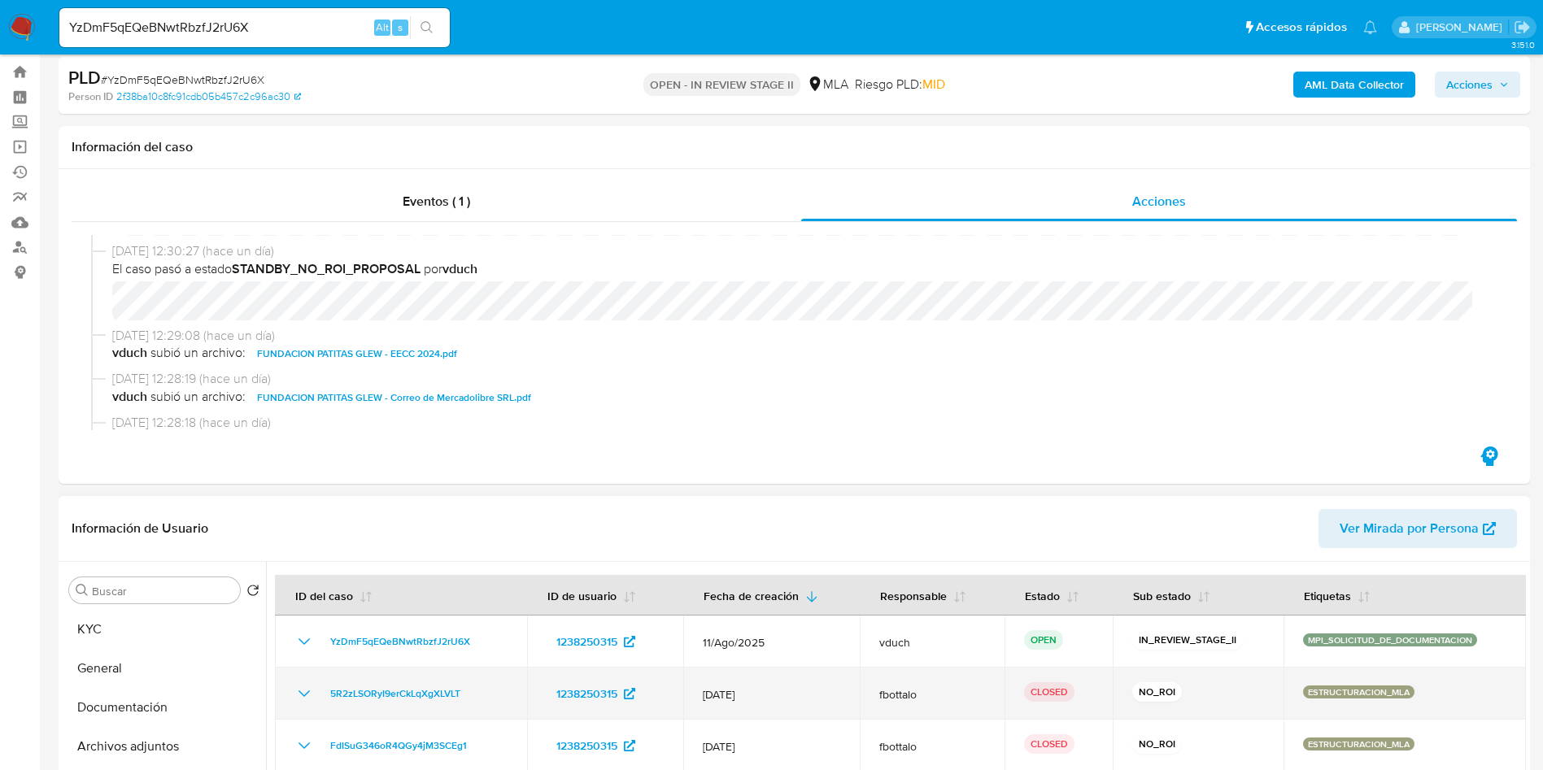
scroll to position [0, 0]
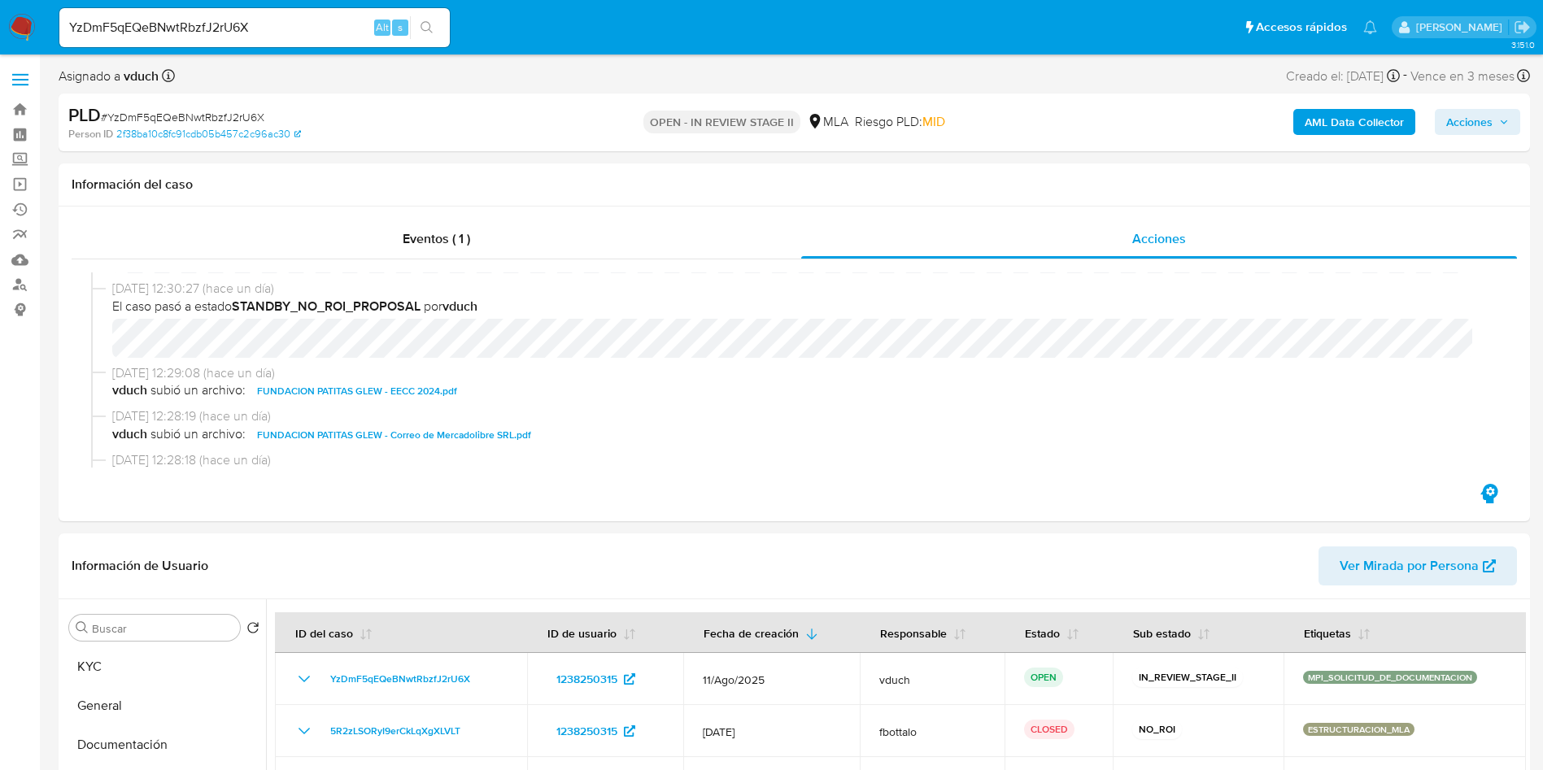
click at [211, 27] on input "YzDmF5qEQeBNwtRbzfJ2rU6X" at bounding box center [254, 27] width 390 height 21
paste input "V6UL3rkaid8o6ETLTHl9qp5"
type input "V6UL3rkaid8o6ETLTHl9qp5X"
click at [419, 20] on button "search-icon" at bounding box center [426, 27] width 33 height 23
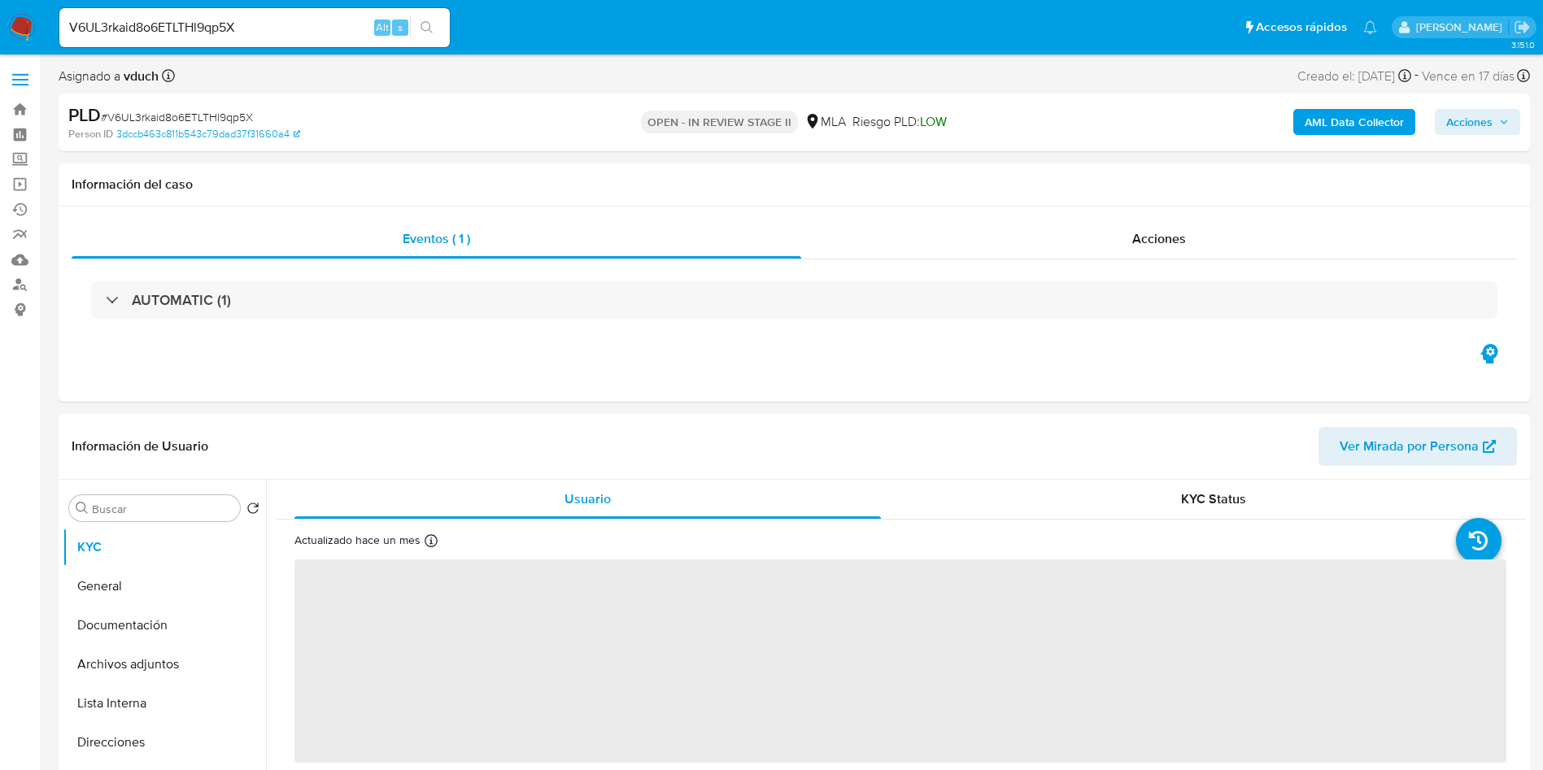
select select "10"
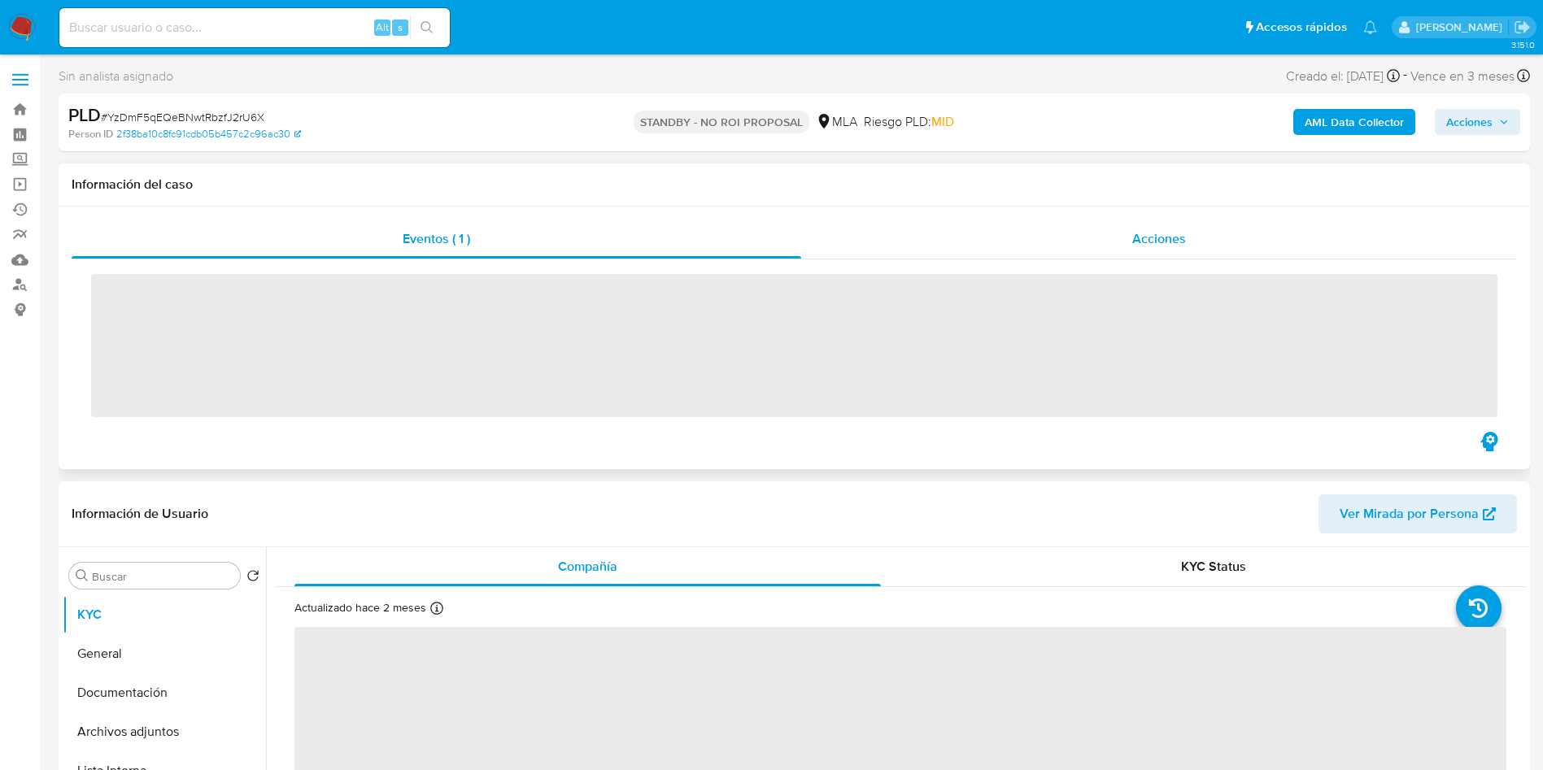
click at [1186, 240] on div "Acciones" at bounding box center [1159, 239] width 716 height 39
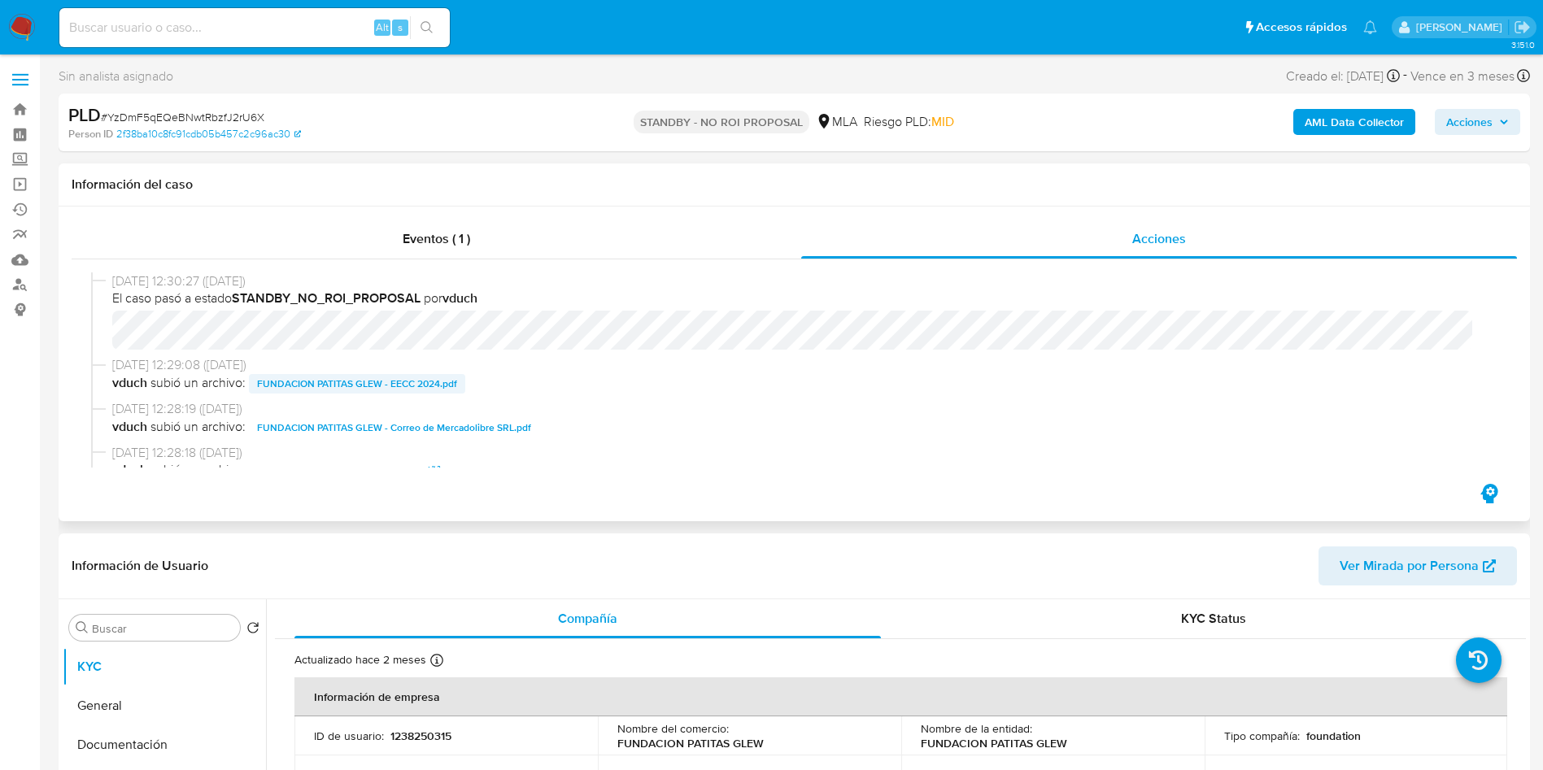
select select "10"
click at [181, 110] on span "# YzDmF5qEQeBNwtRbzfJ2rU6X" at bounding box center [182, 117] width 163 height 16
copy span "YzDmF5qEQeBNwtRbzfJ2rU6X"
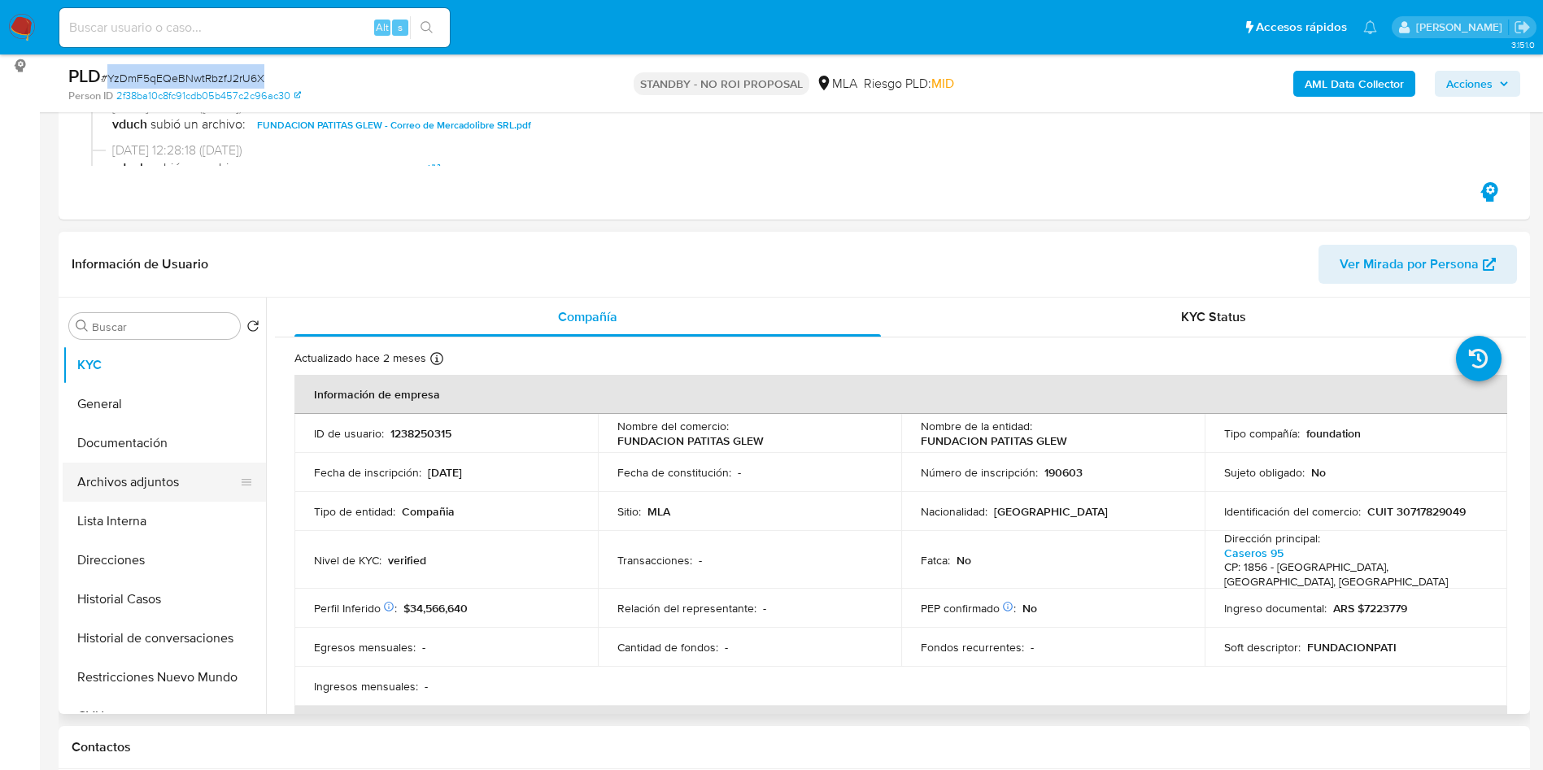
click at [154, 481] on button "Archivos adjuntos" at bounding box center [158, 482] width 190 height 39
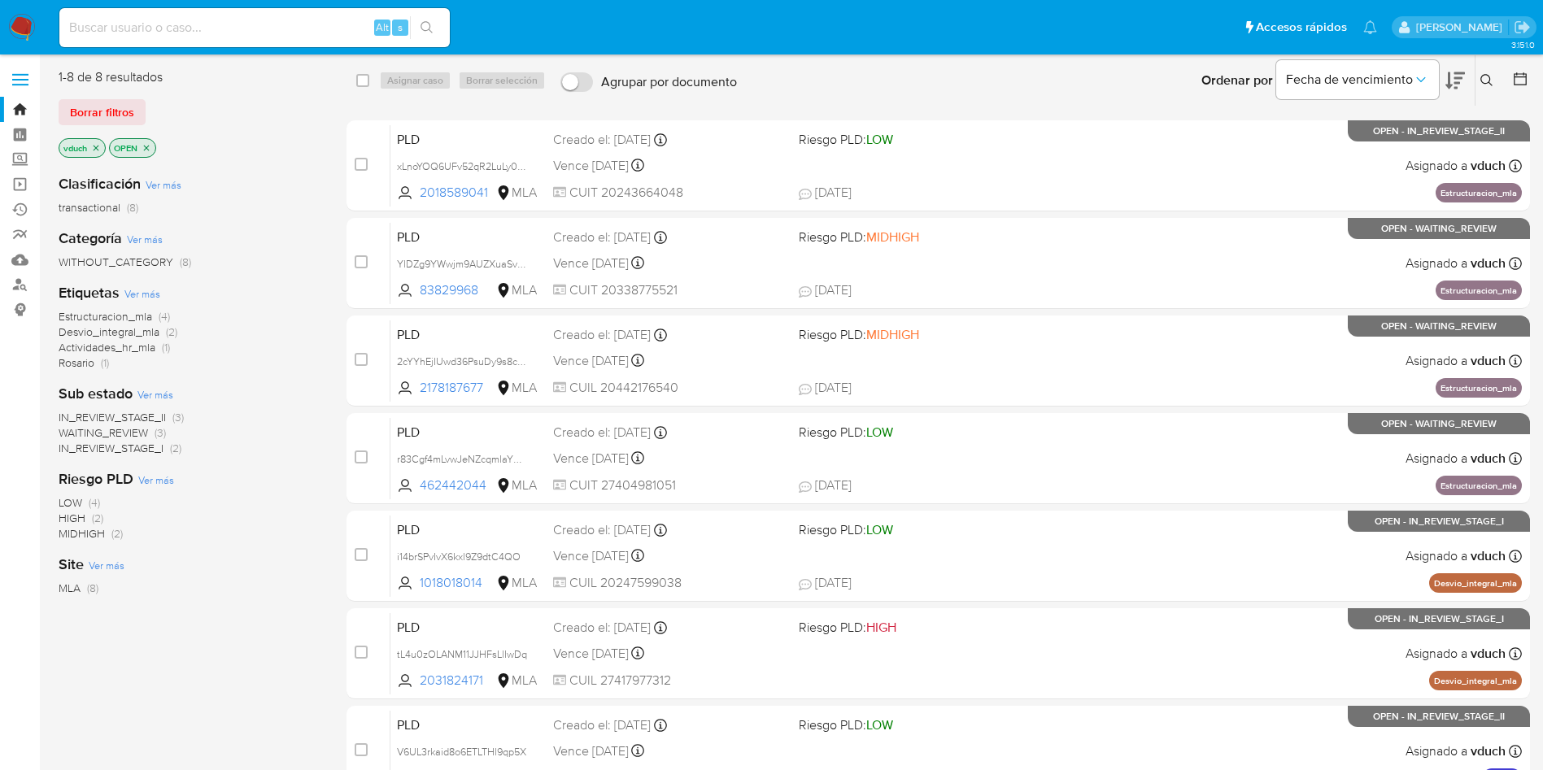
click at [1482, 78] on icon at bounding box center [1486, 80] width 13 height 13
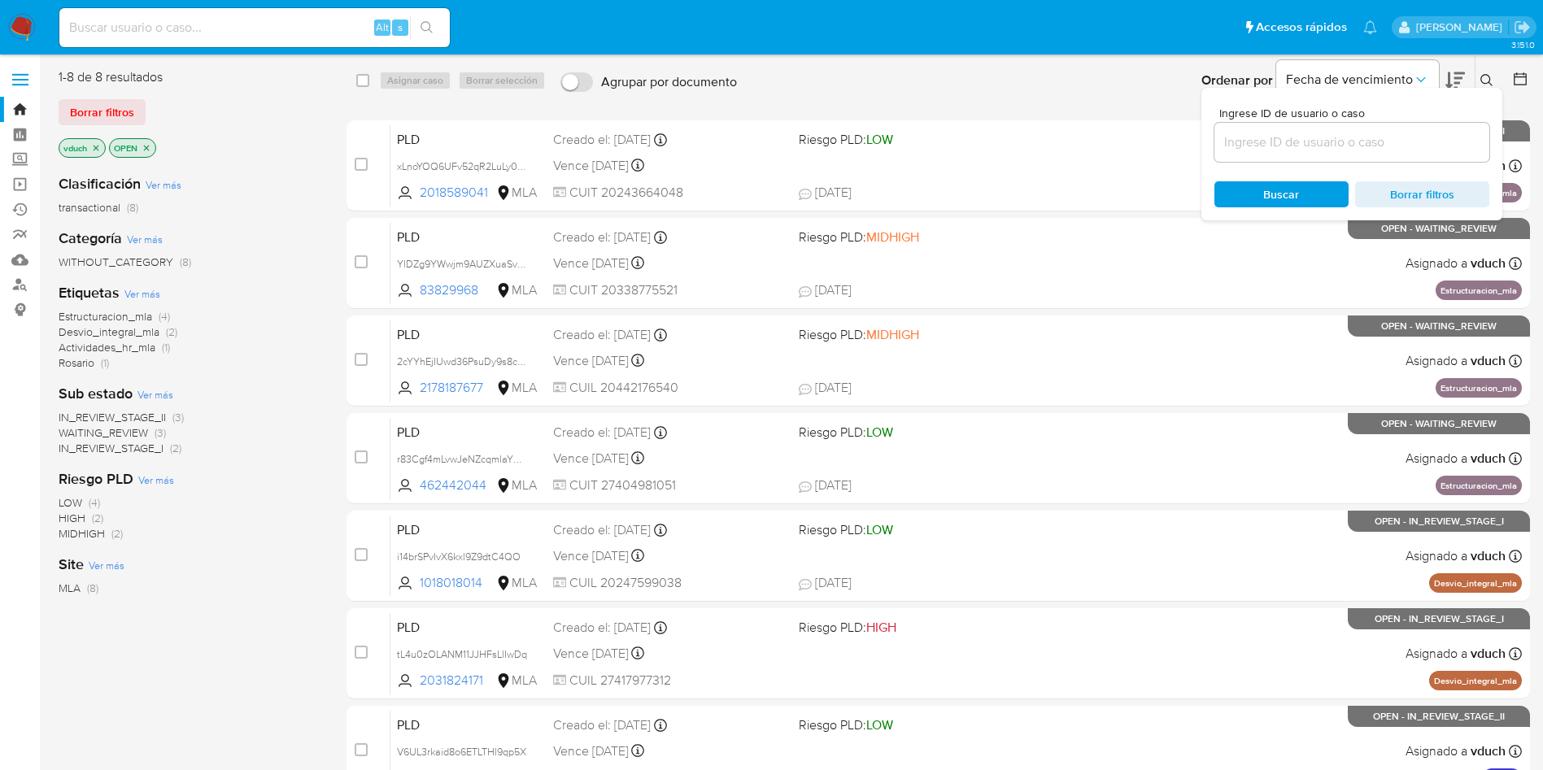
click at [1379, 141] on input at bounding box center [1351, 142] width 275 height 21
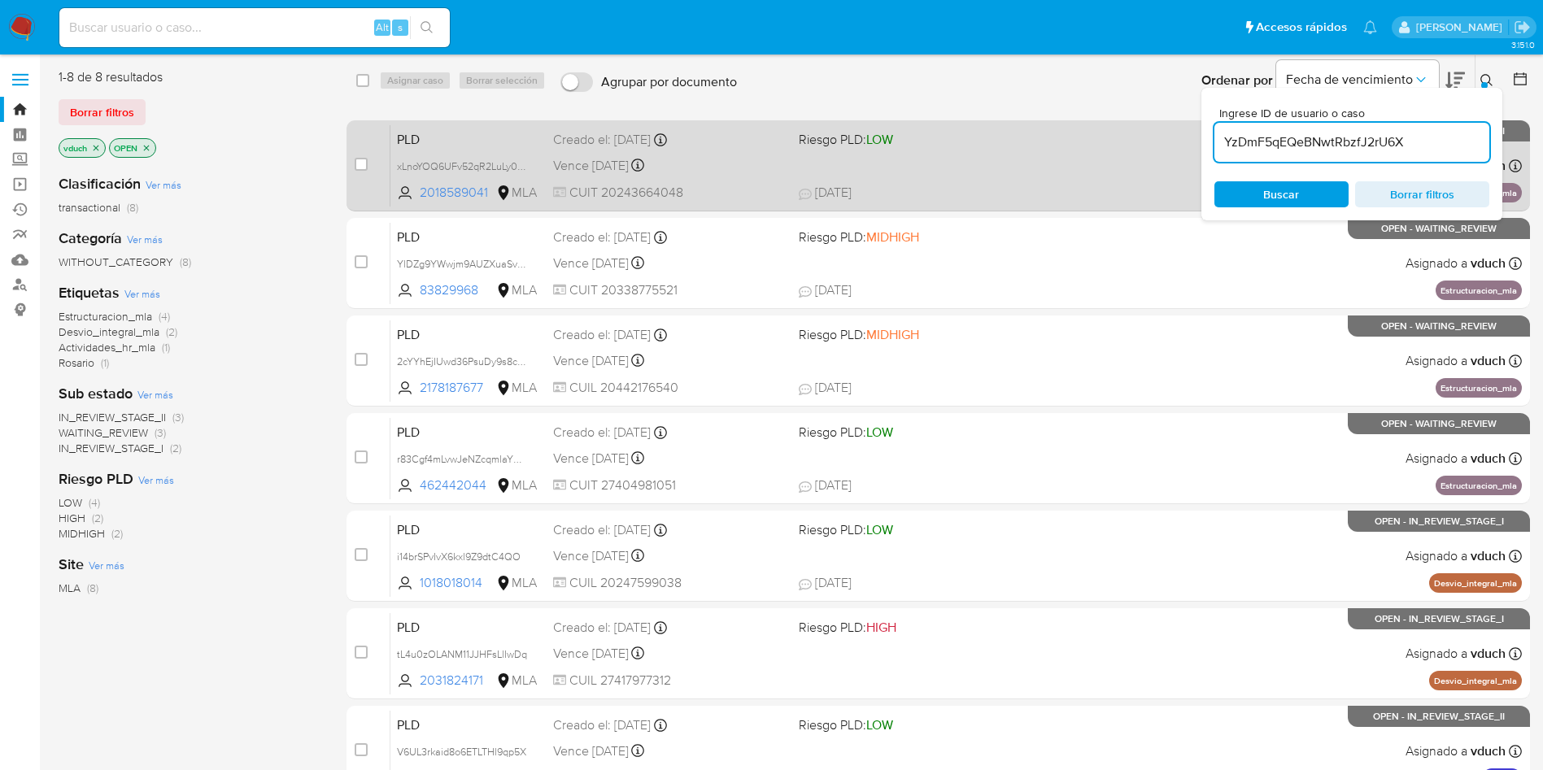
type input "YzDmF5qEQeBNwtRbzfJ2rU6X"
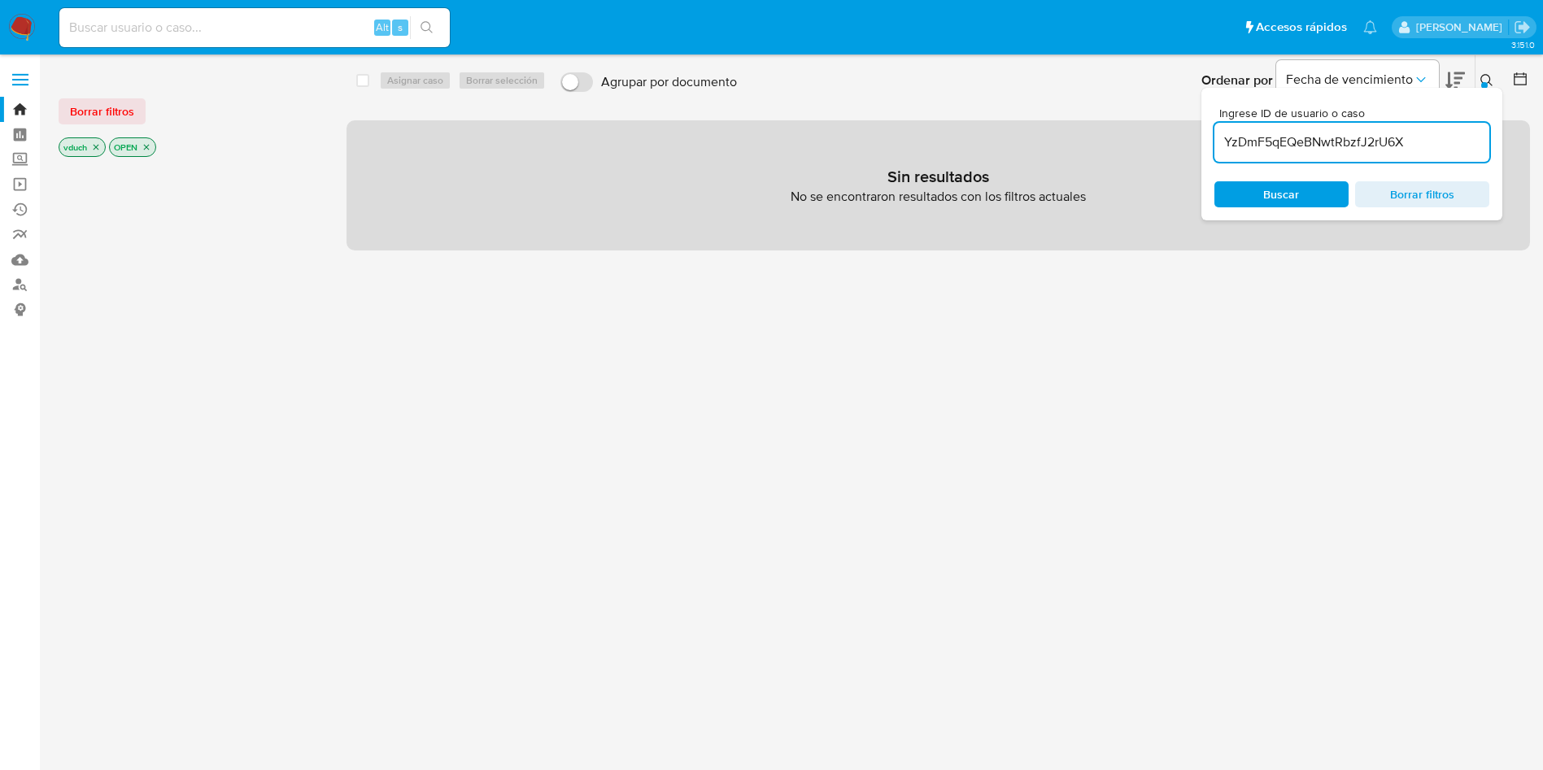
click at [141, 151] on p "OPEN" at bounding box center [133, 147] width 46 height 18
click at [137, 146] on p "OPEN" at bounding box center [133, 147] width 46 height 18
click at [151, 149] on icon "close-filter" at bounding box center [146, 147] width 10 height 10
click at [96, 143] on icon "close-filter" at bounding box center [96, 147] width 10 height 10
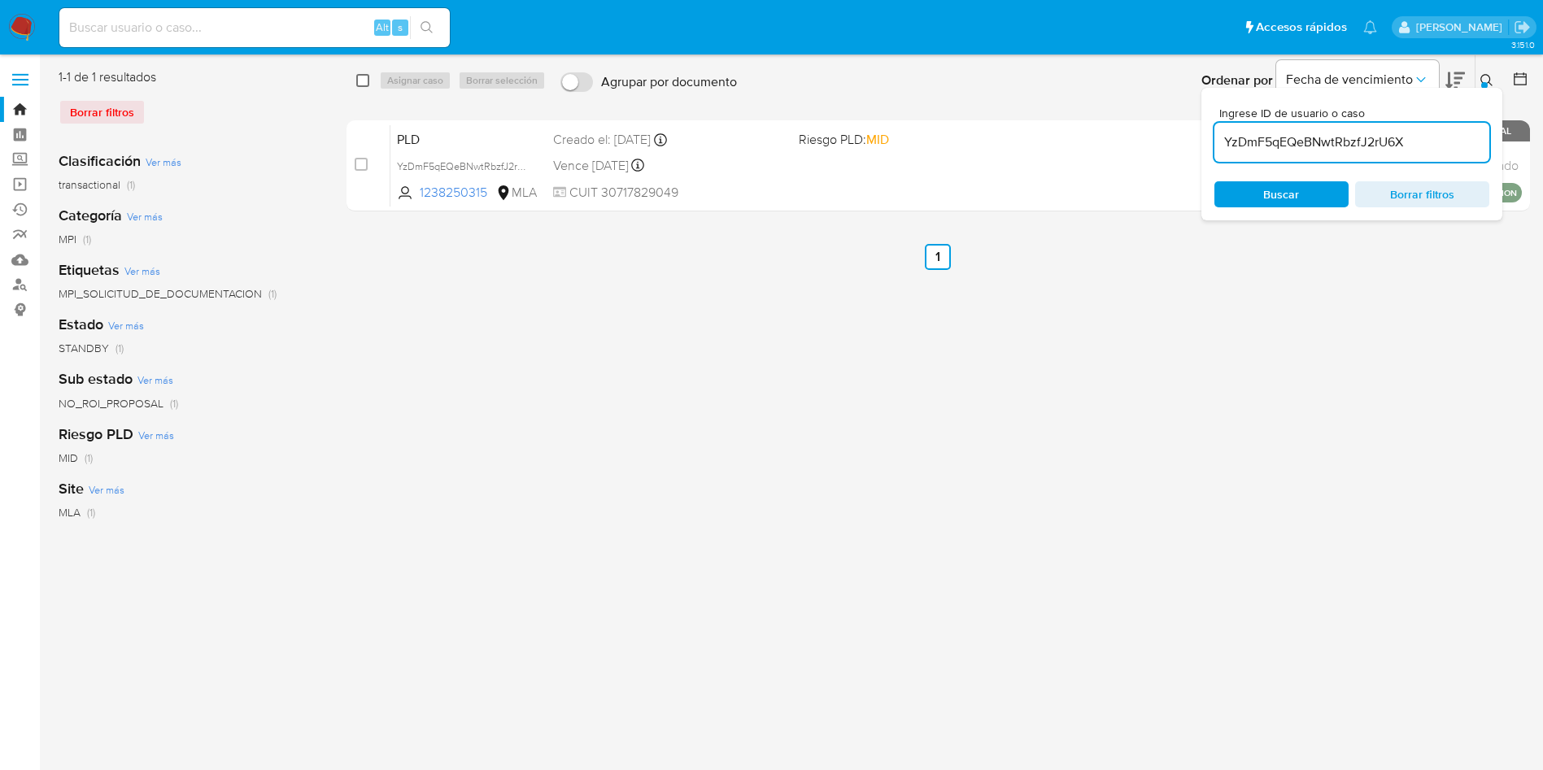
click at [363, 81] on input "checkbox" at bounding box center [362, 80] width 13 height 13
checkbox input "true"
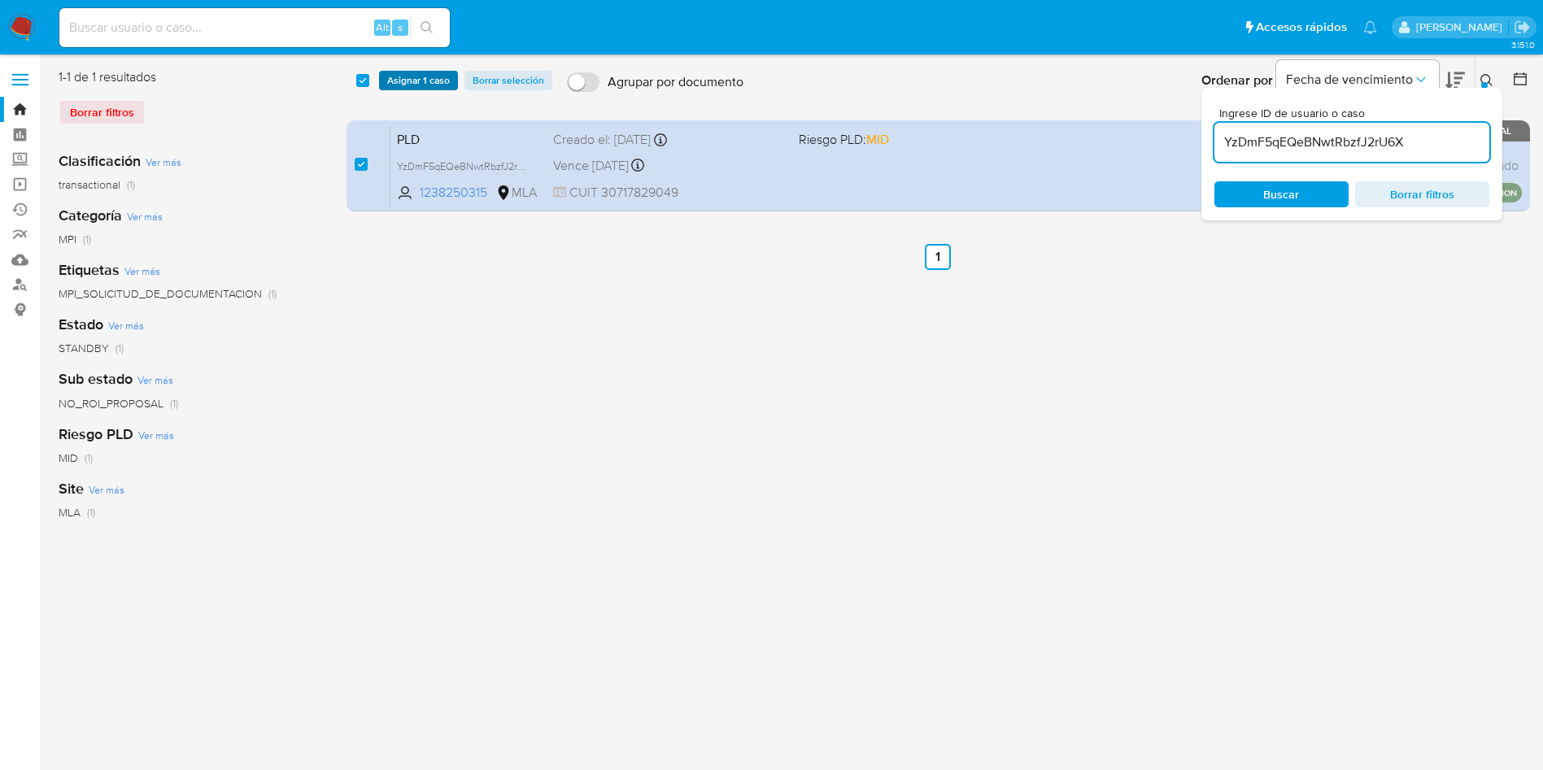
click at [399, 80] on span "Asignar 1 caso" at bounding box center [418, 80] width 63 height 16
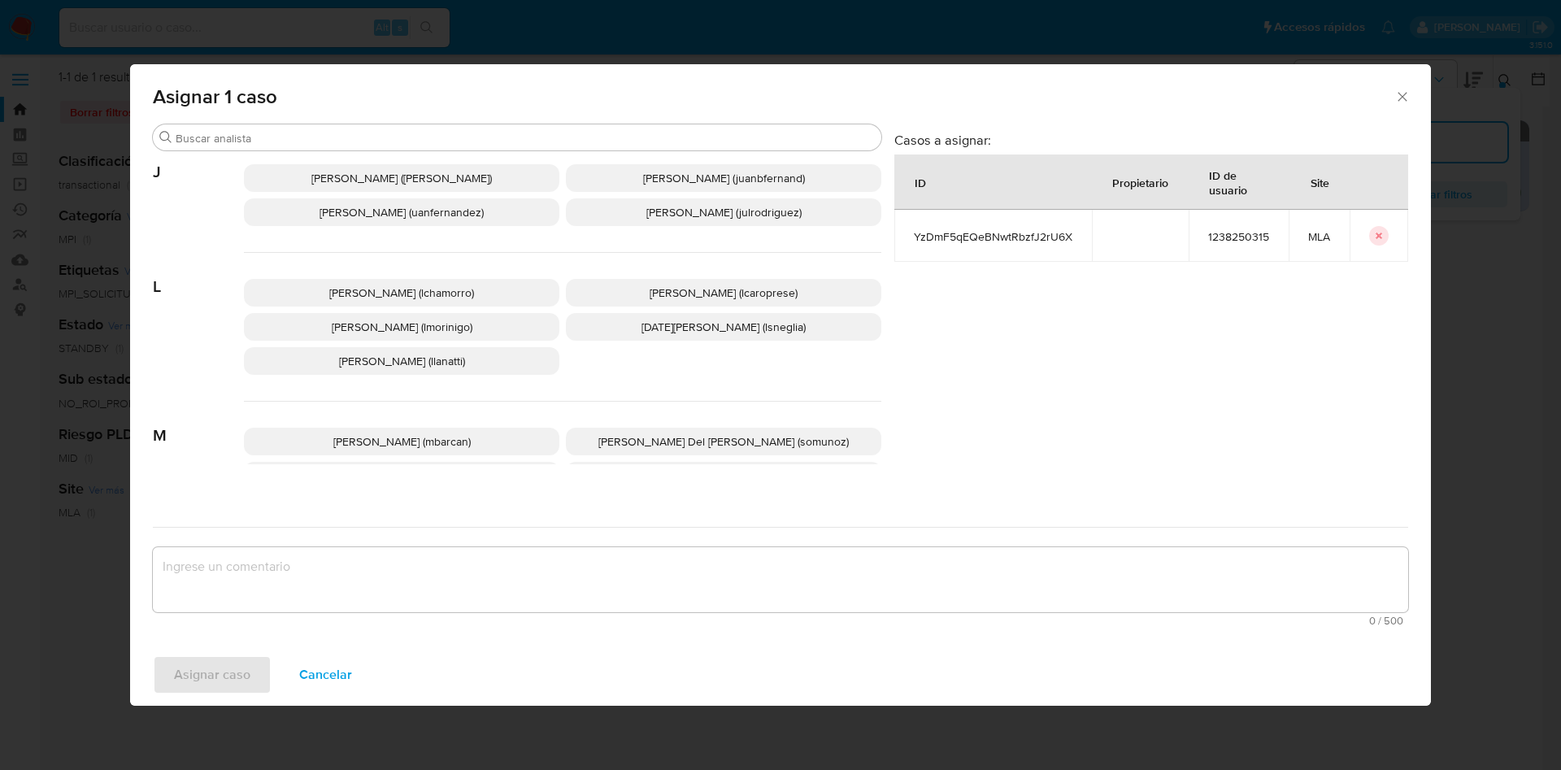
scroll to position [1487, 0]
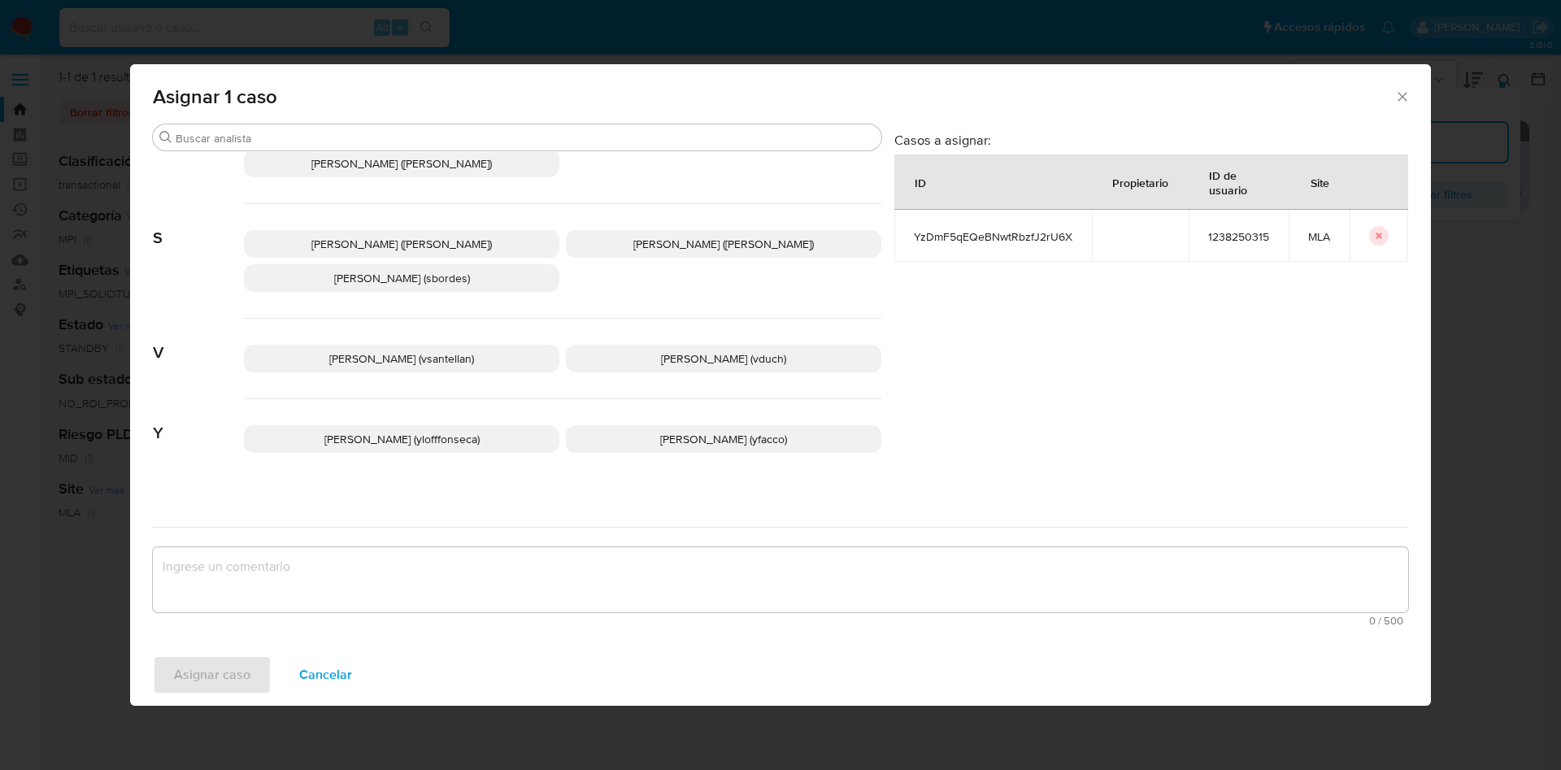
drag, startPoint x: 758, startPoint y: 337, endPoint x: 738, endPoint y: 454, distance: 118.8
click at [756, 350] on span "Valeria Duch (vduch)" at bounding box center [723, 358] width 125 height 16
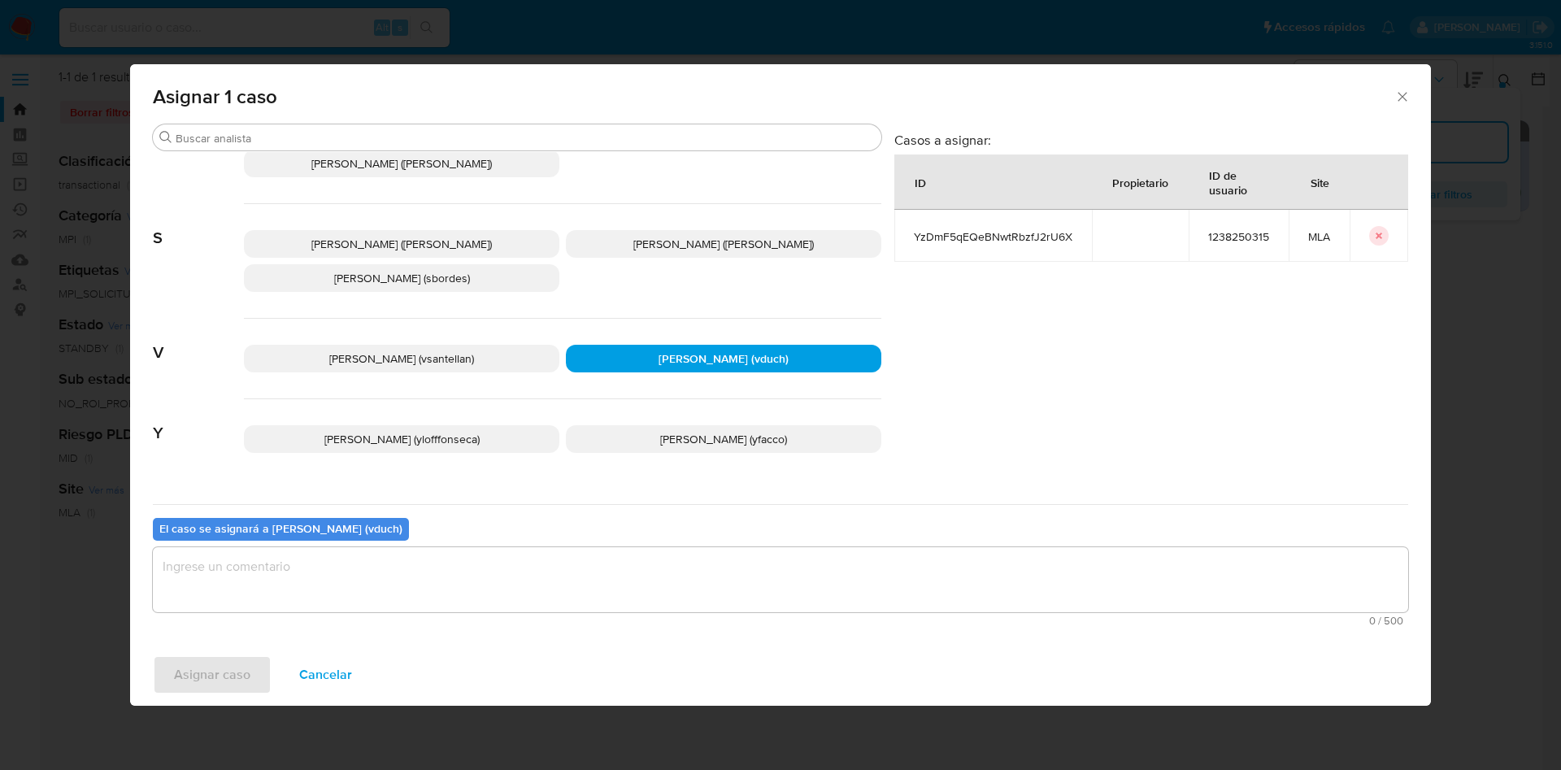
click at [755, 568] on textarea "assign-modal" at bounding box center [780, 579] width 1255 height 65
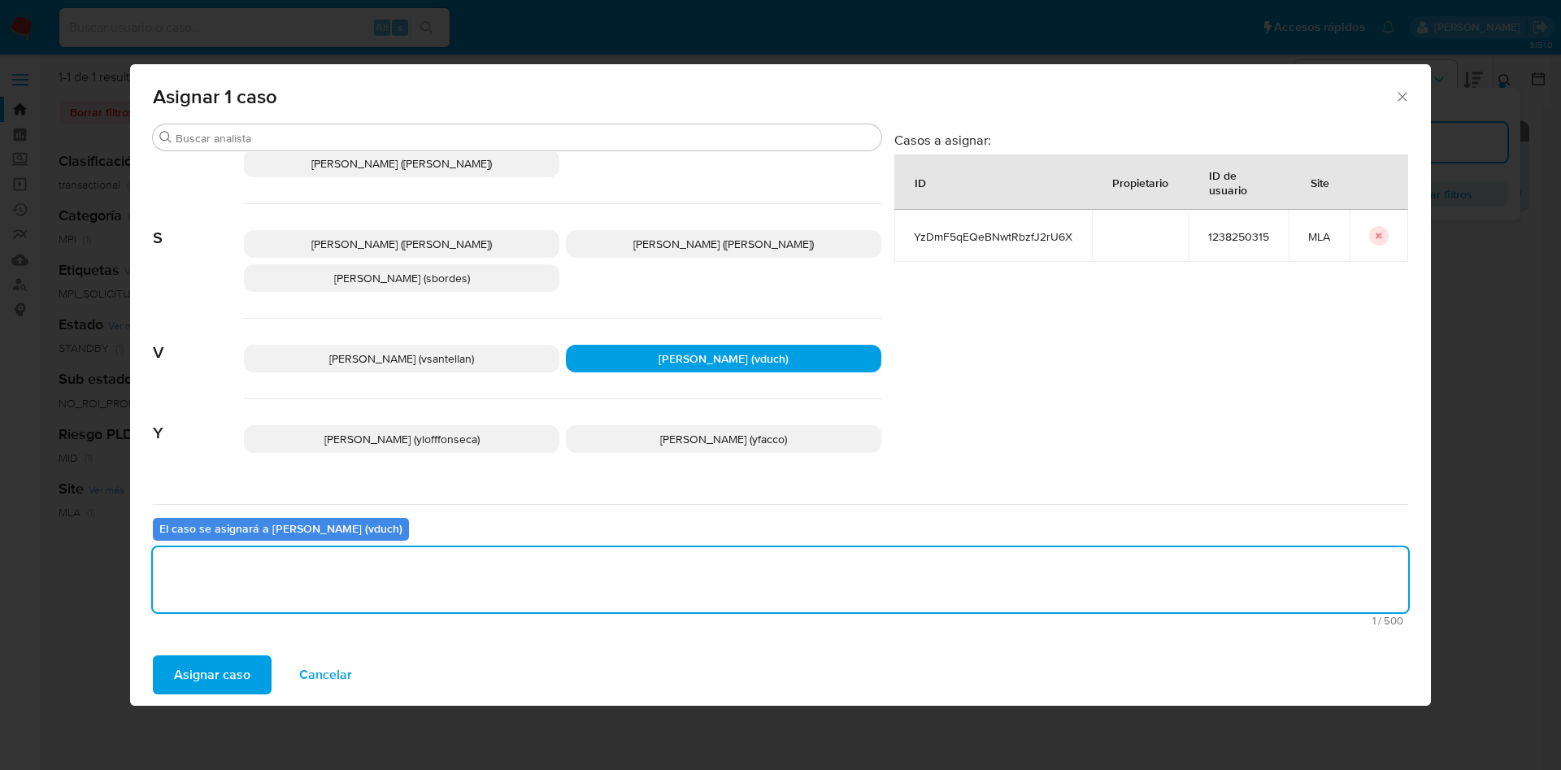
click at [179, 679] on span "Asignar caso" at bounding box center [212, 675] width 76 height 36
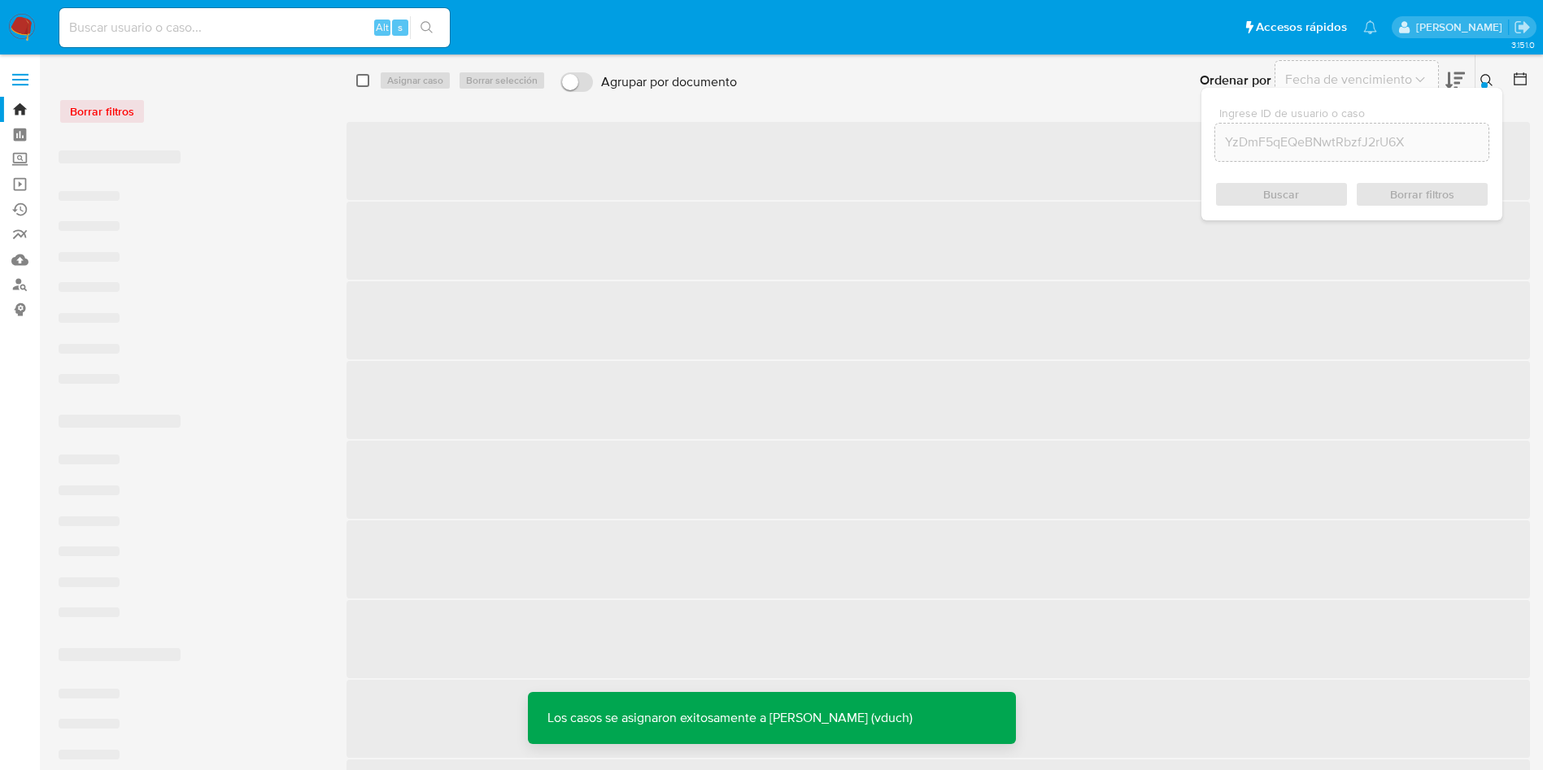
click at [359, 80] on input "checkbox" at bounding box center [362, 80] width 13 height 13
checkbox input "true"
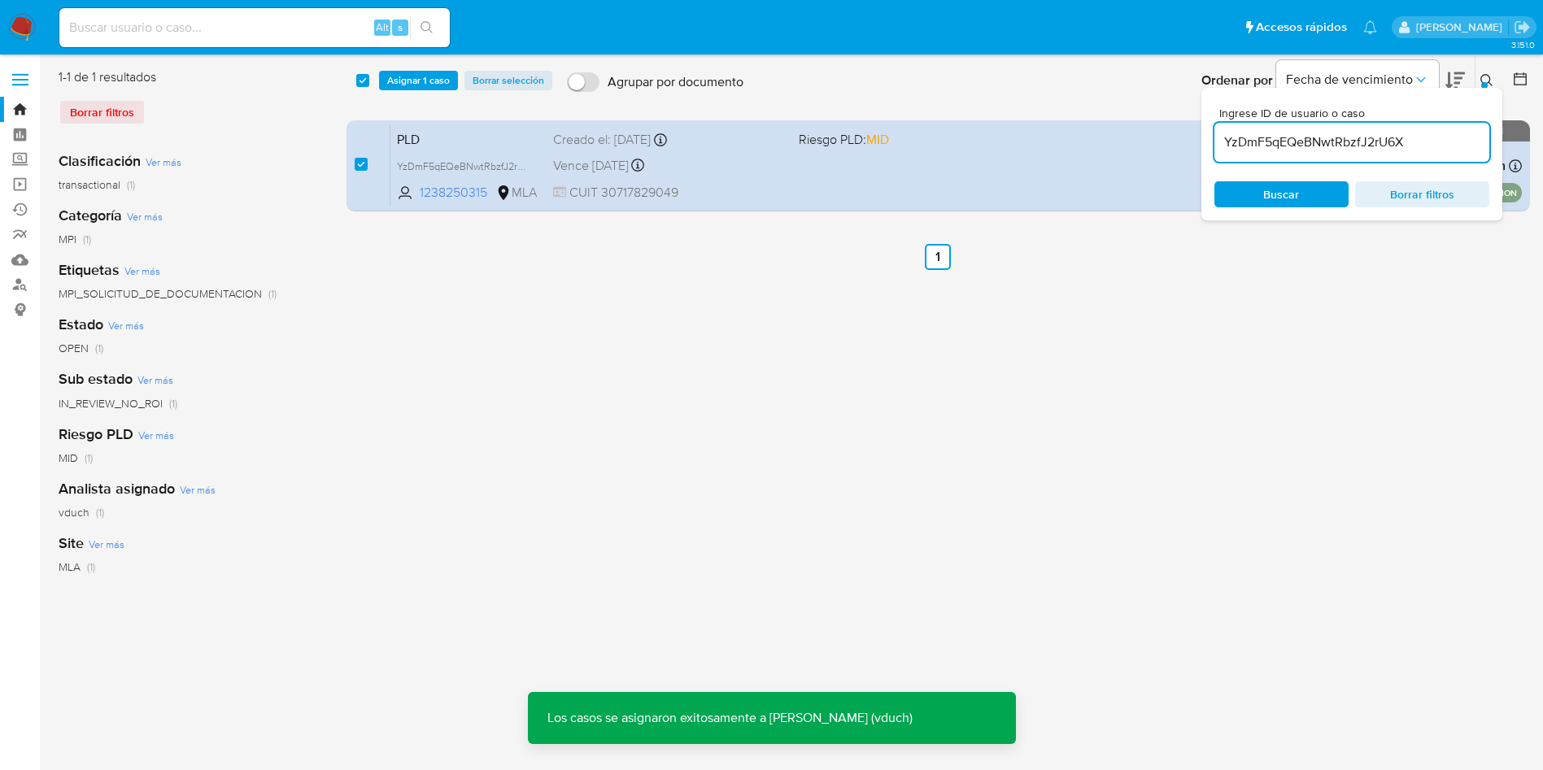
click at [423, 81] on span "Asignar 1 caso" at bounding box center [418, 80] width 63 height 16
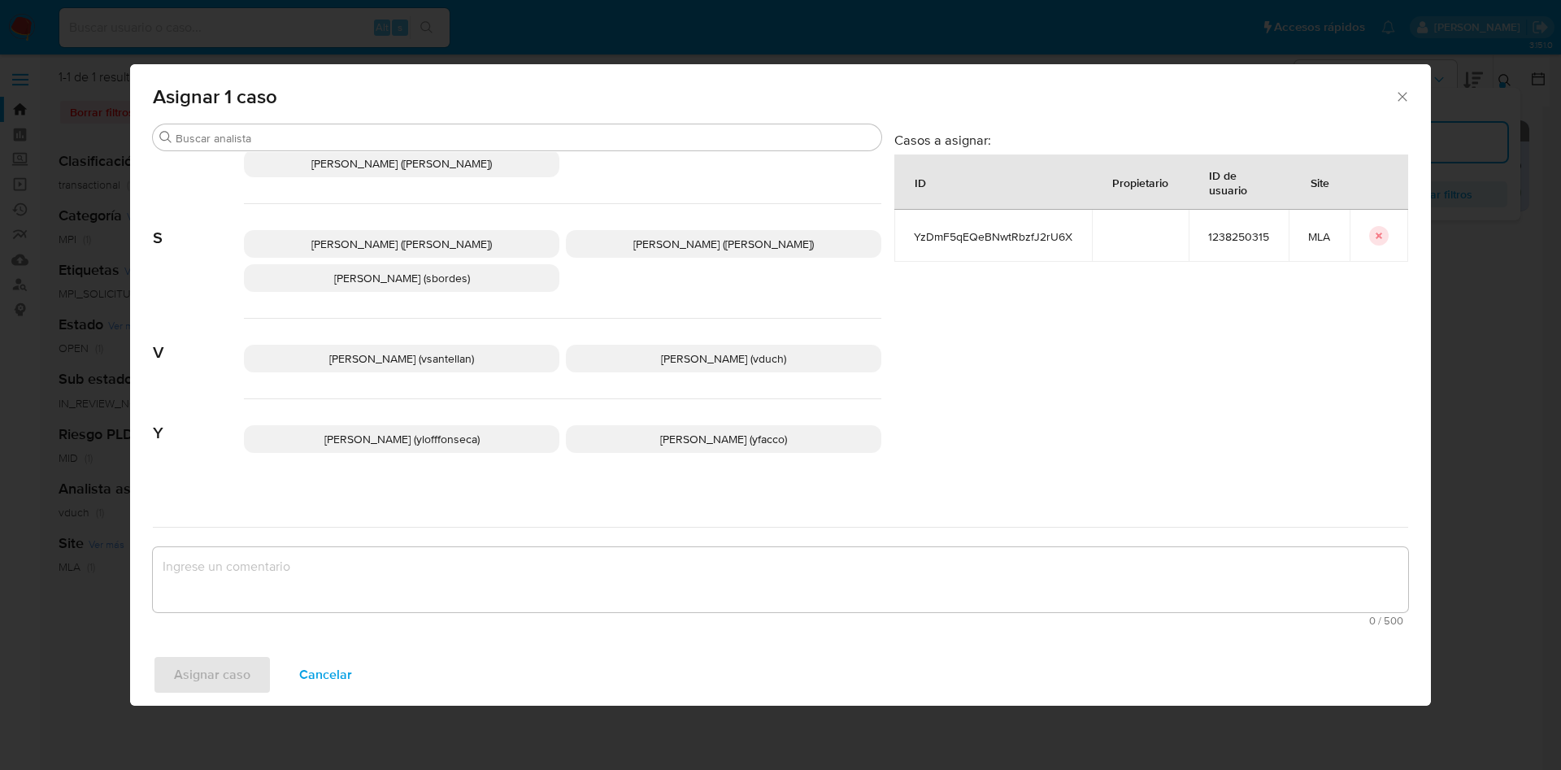
click at [670, 350] on span "[PERSON_NAME] (vduch)" at bounding box center [723, 358] width 125 height 16
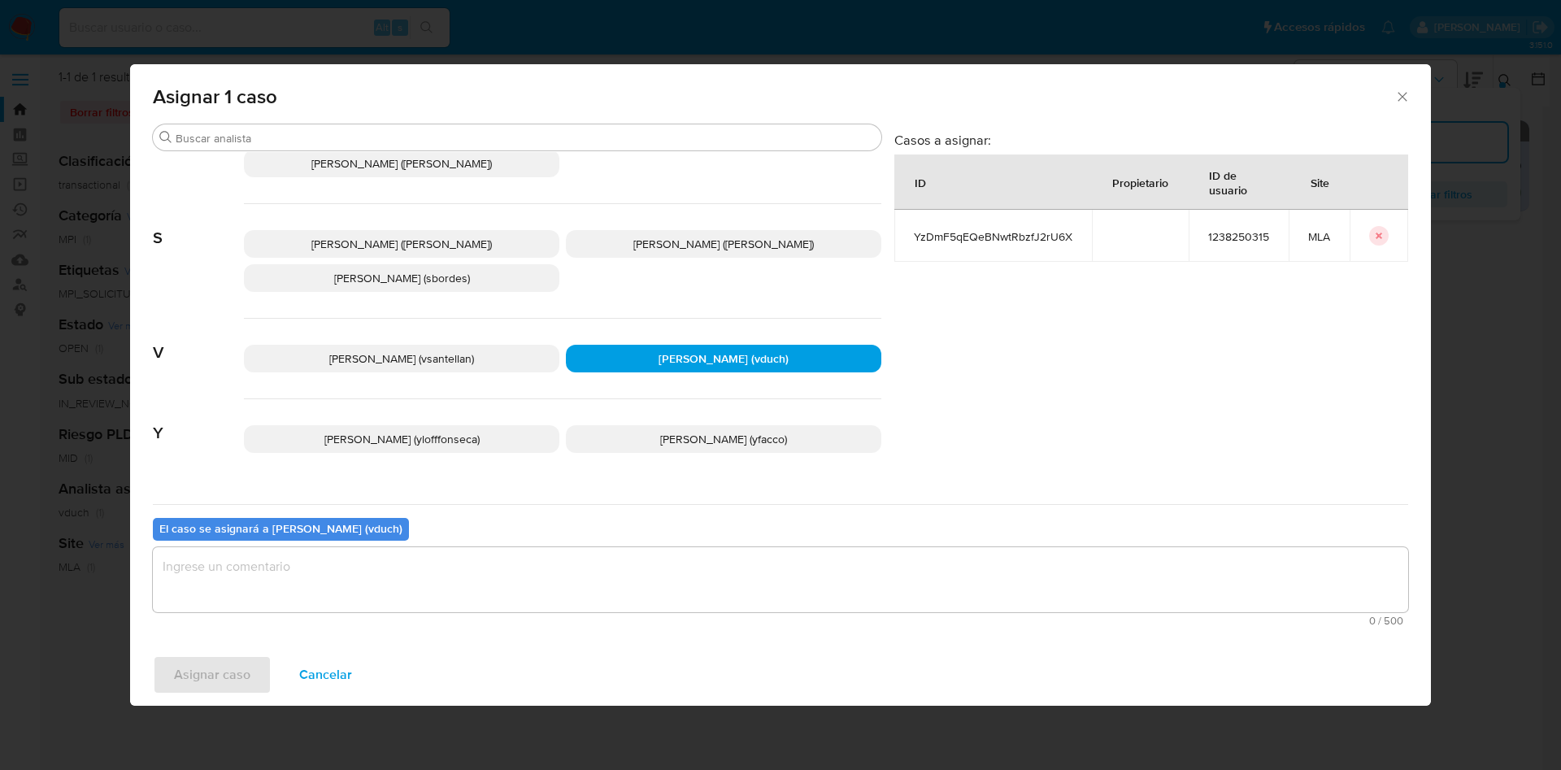
click at [756, 621] on span "0 / 500" at bounding box center [781, 621] width 1246 height 11
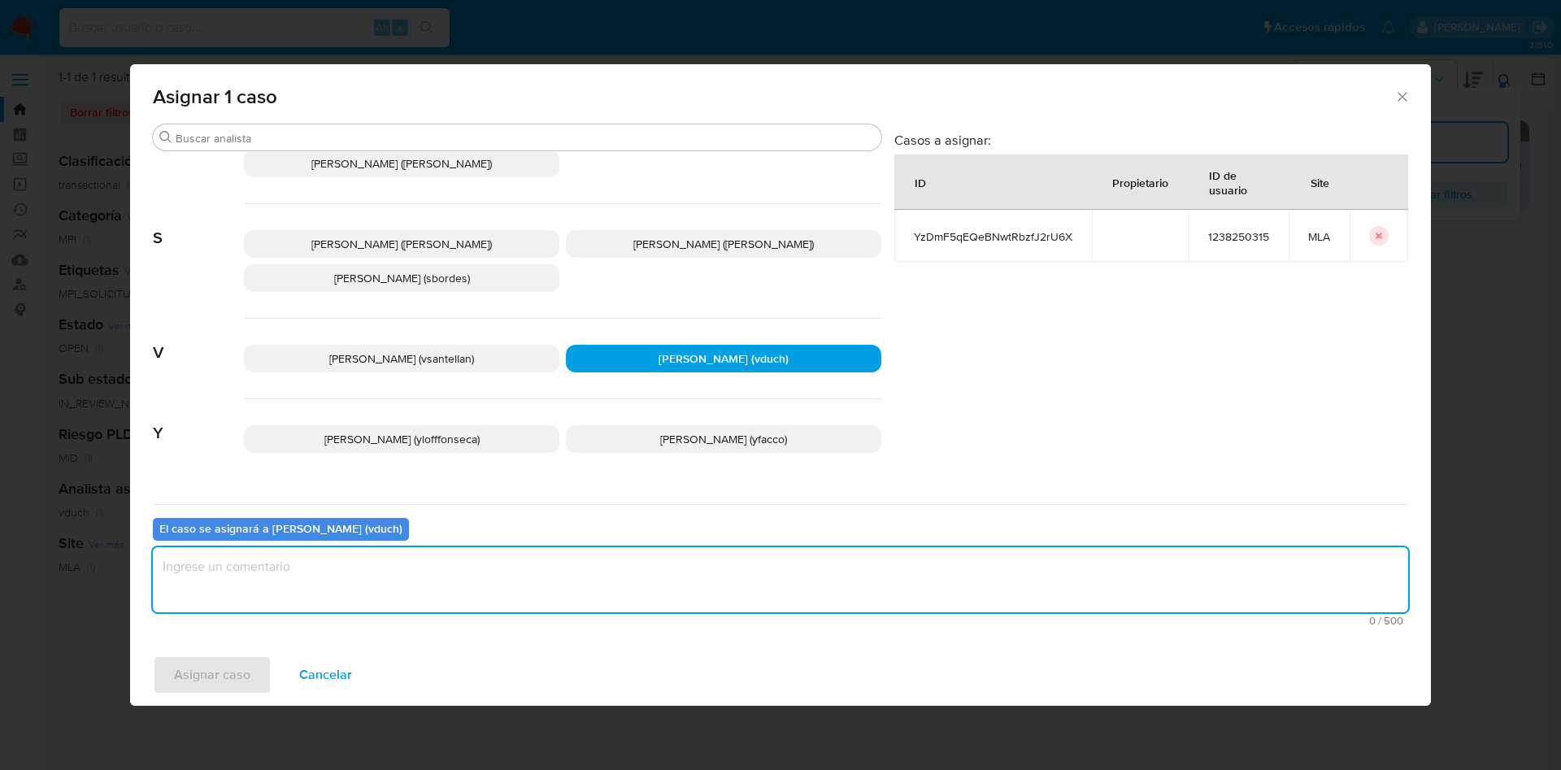
click at [755, 572] on textarea "assign-modal" at bounding box center [780, 579] width 1255 height 65
click at [208, 660] on span "Asignar caso" at bounding box center [212, 675] width 76 height 36
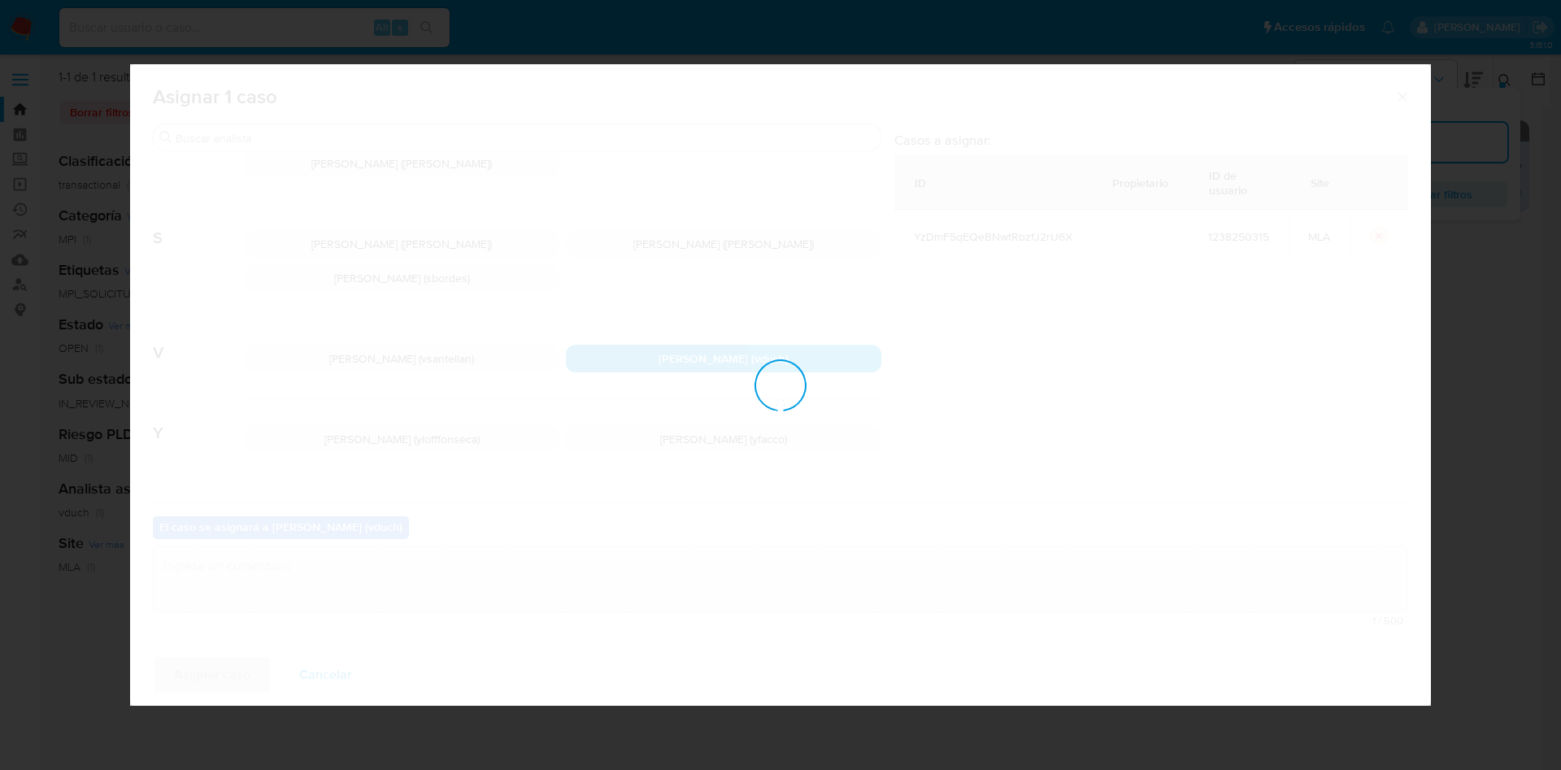
checkbox input "false"
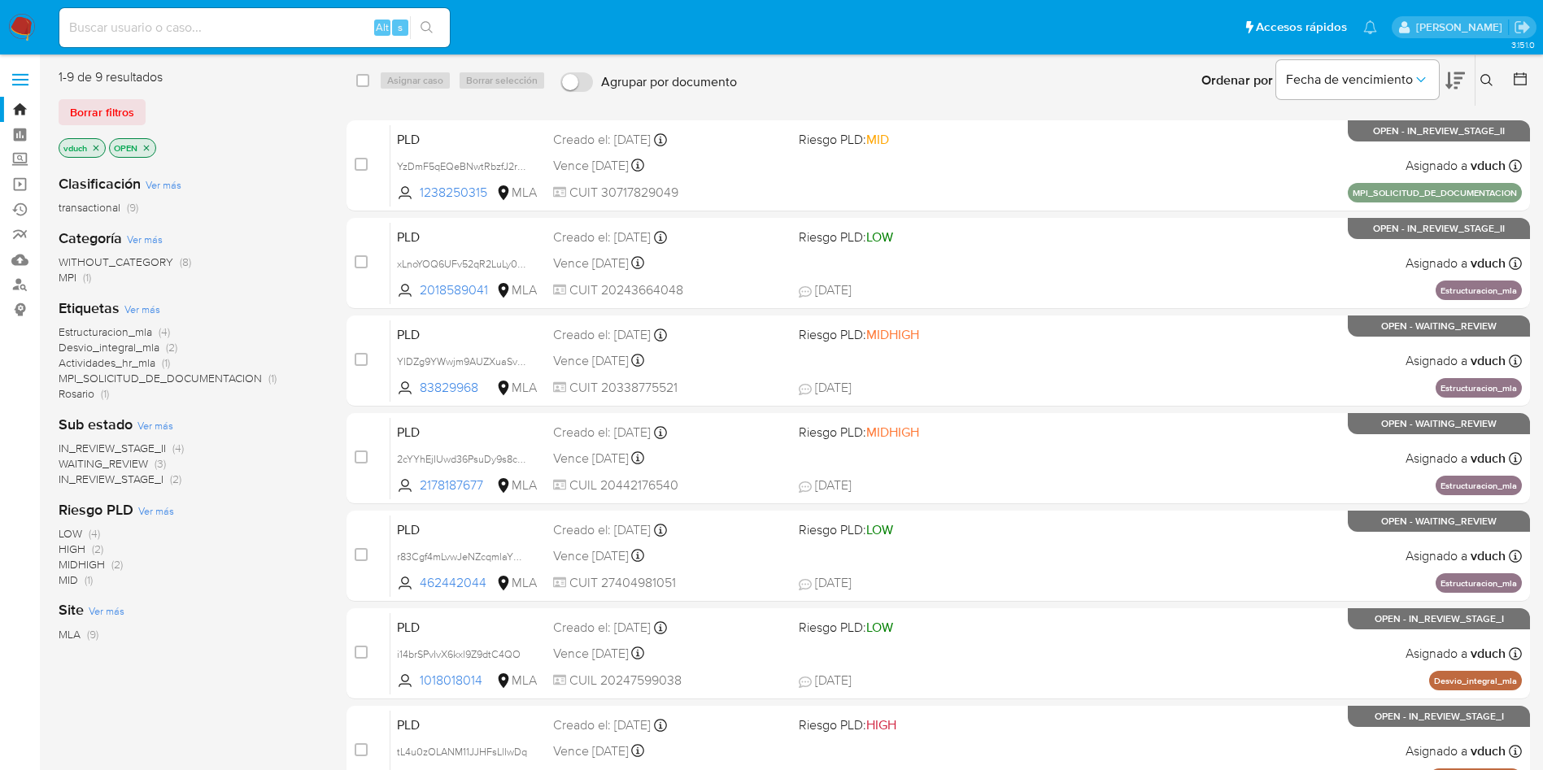
click at [362, 21] on input at bounding box center [254, 27] width 390 height 21
paste input "YzDmF5qEQeBNwtRbzfJ2rU6X"
type input "YzDmF5qEQeBNwtRbzfJ2rU6X"
click at [451, 25] on li "YzDmF5qEQeBNwtRbzfJ2rU6X Alt s" at bounding box center [254, 27] width 398 height 41
click at [429, 22] on icon "search-icon" at bounding box center [426, 27] width 12 height 12
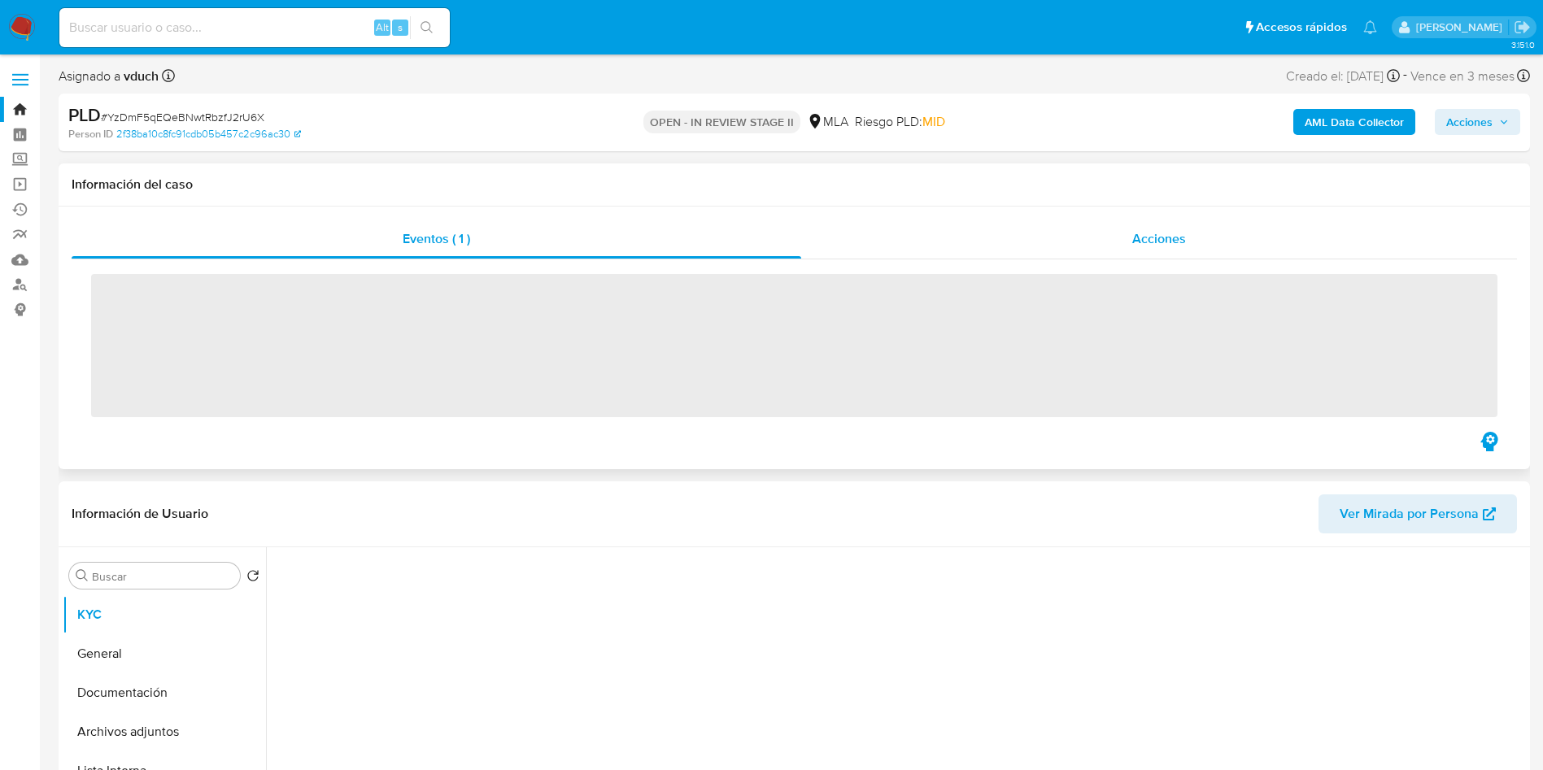
click at [1160, 236] on span "Acciones" at bounding box center [1159, 238] width 54 height 19
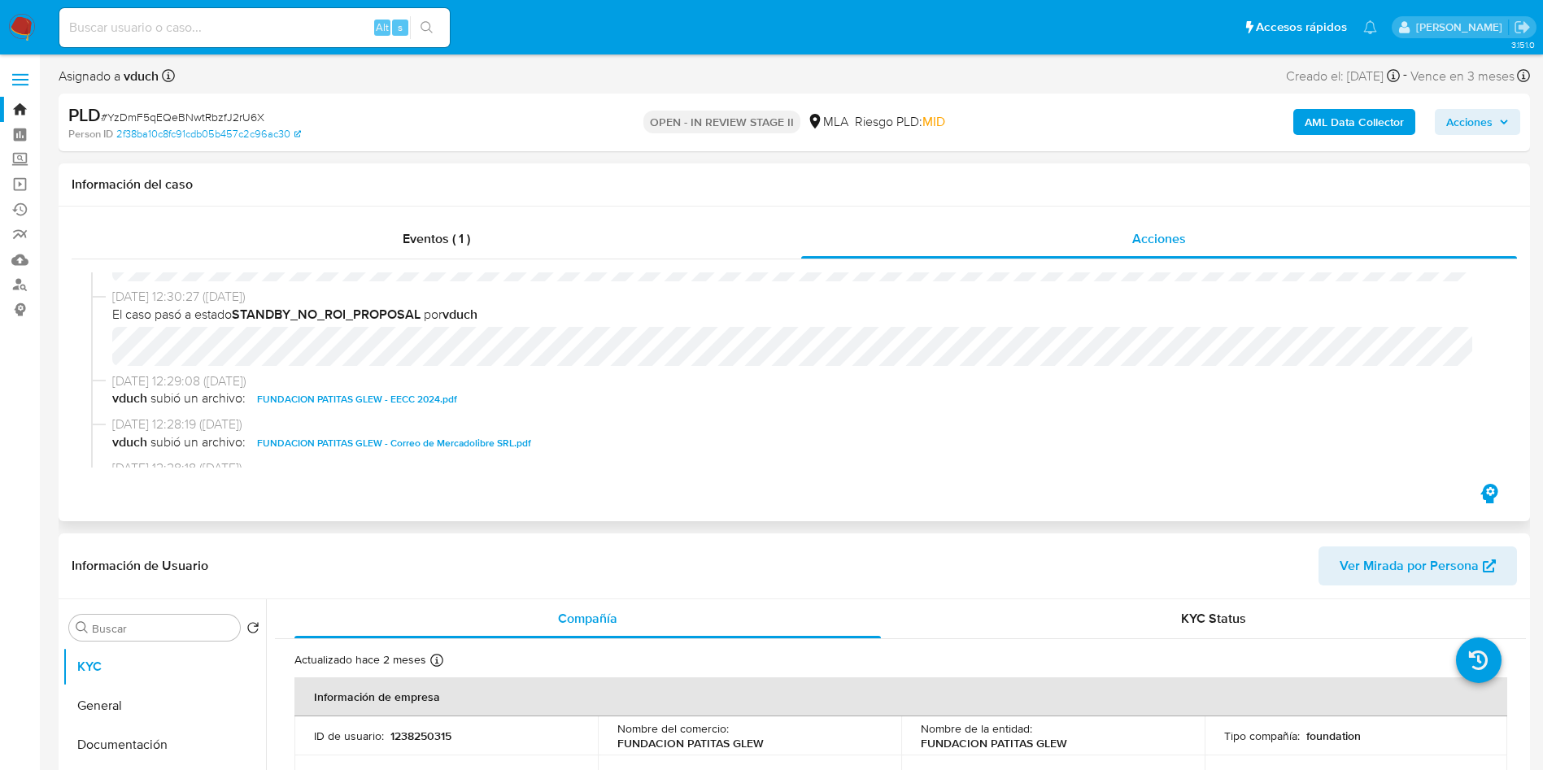
scroll to position [244, 0]
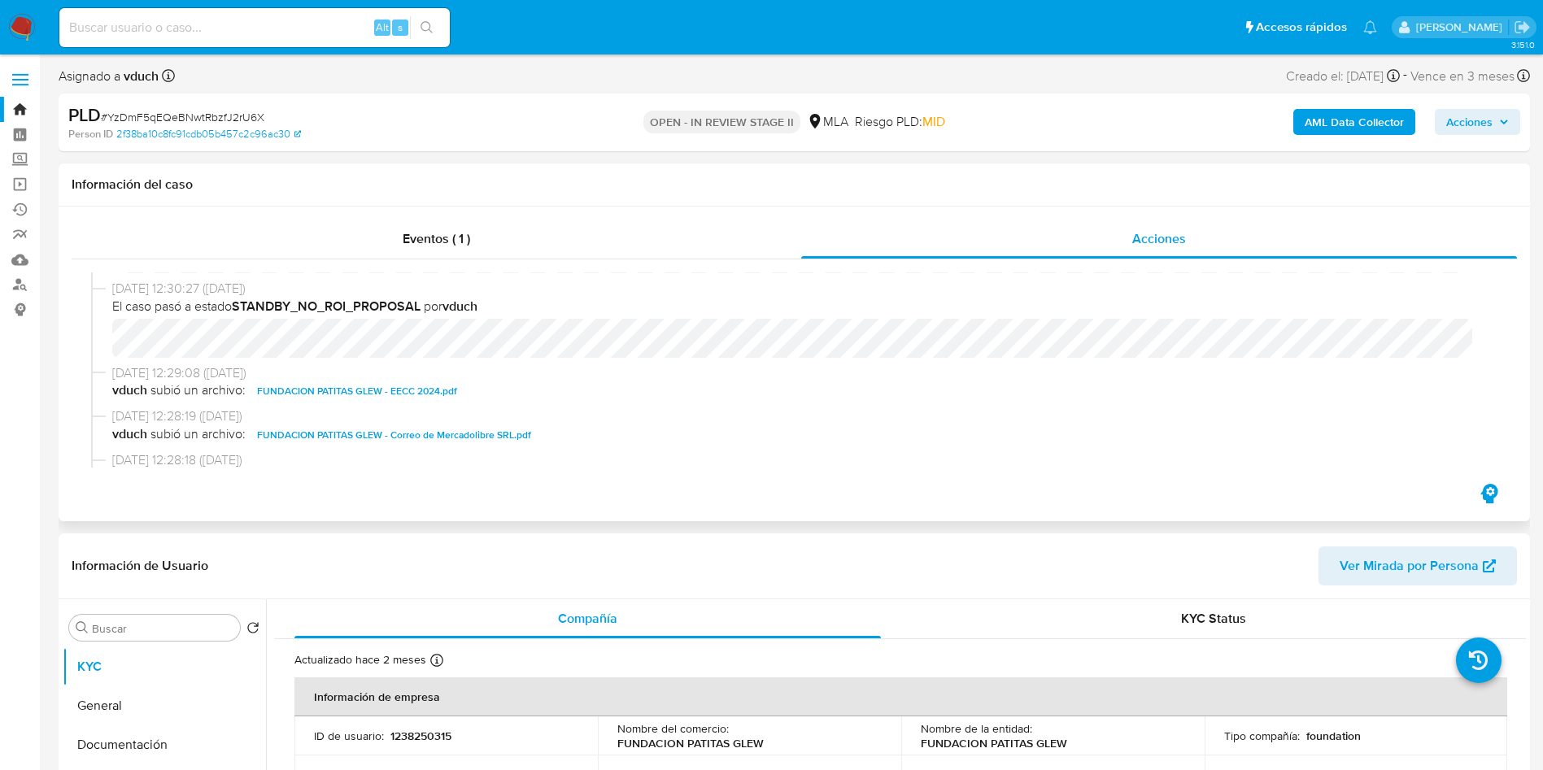
select select "10"
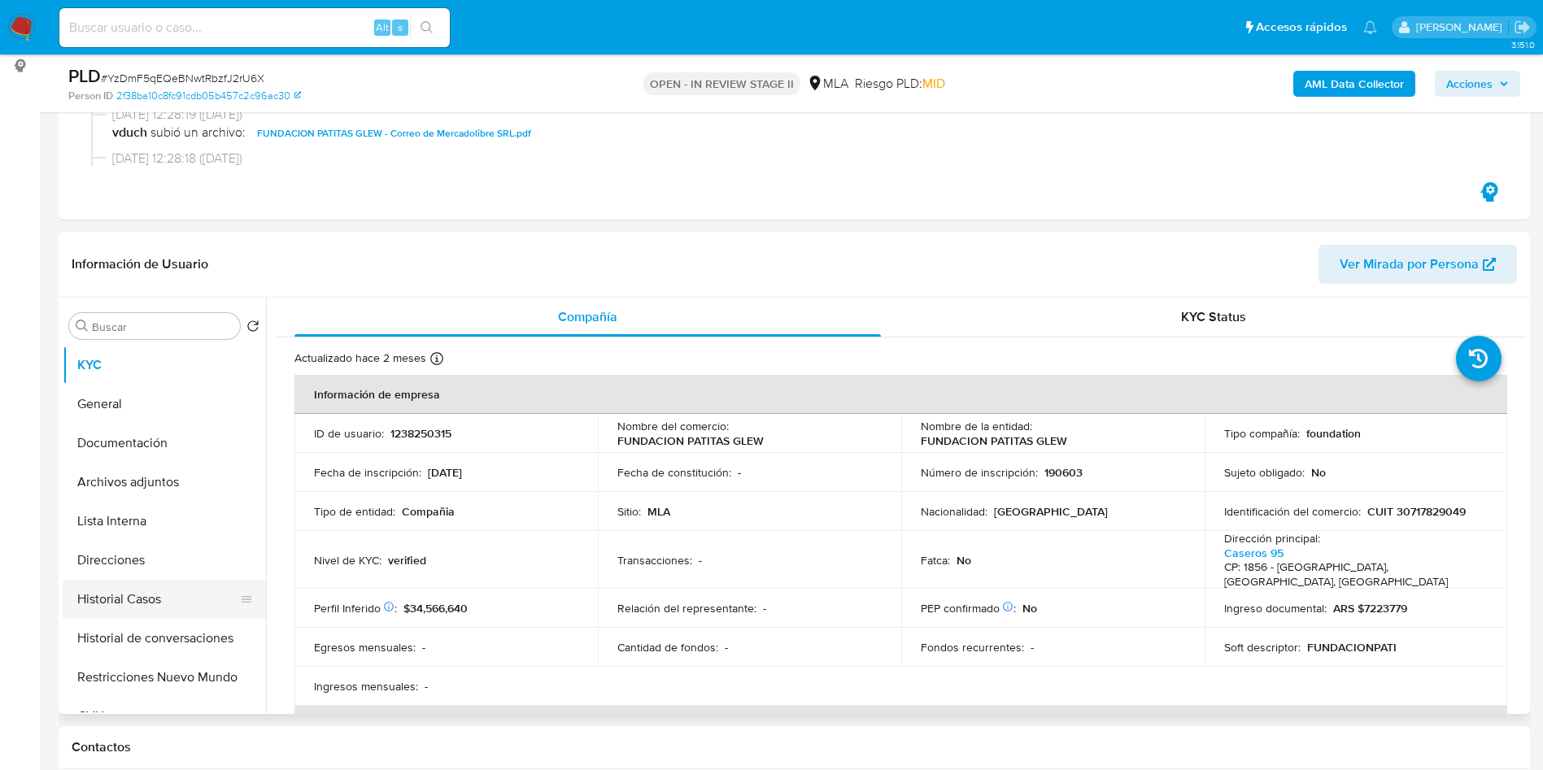
click at [154, 590] on button "Historial Casos" at bounding box center [158, 599] width 190 height 39
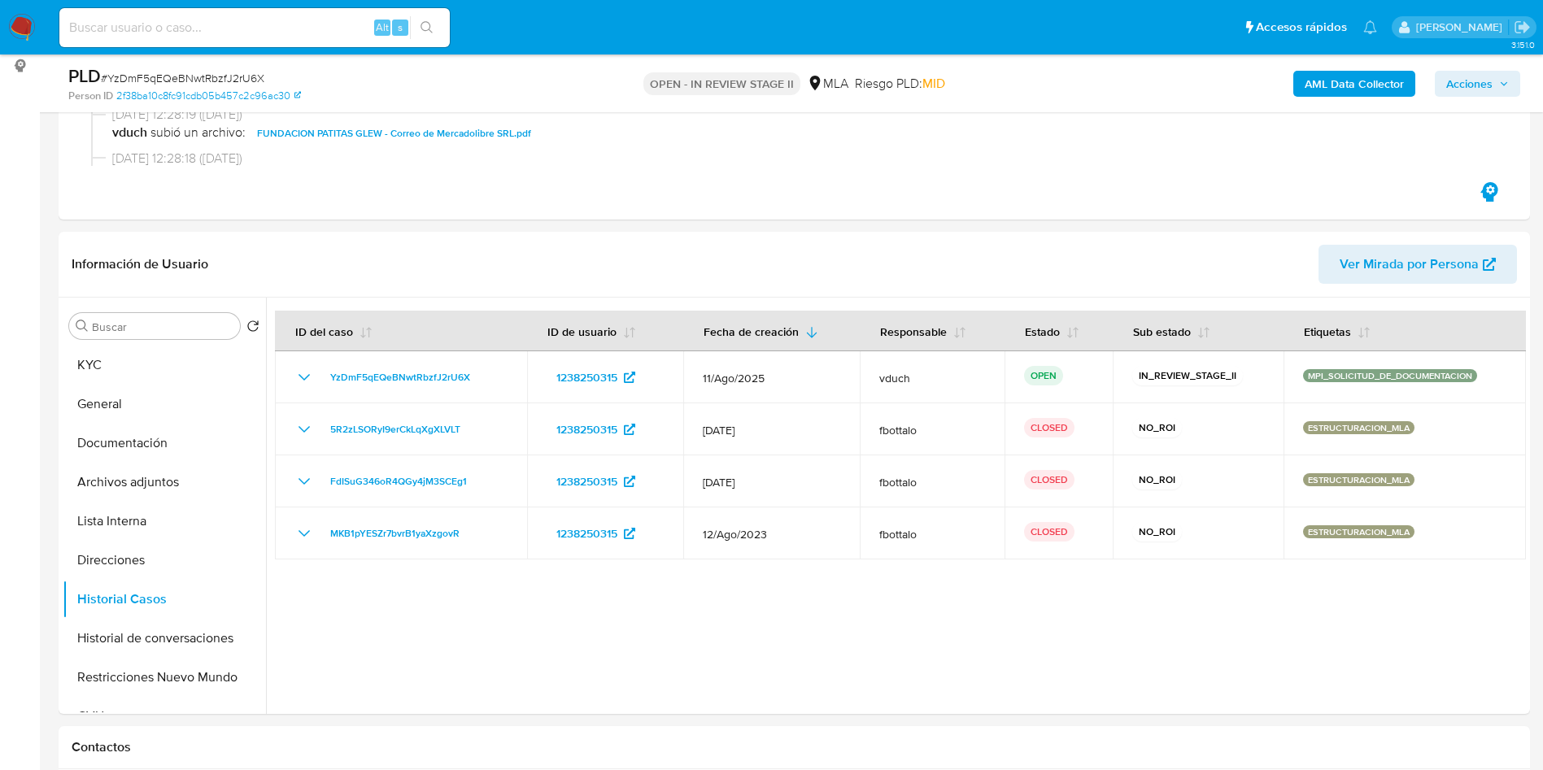
click at [1479, 74] on span "Acciones" at bounding box center [1469, 84] width 46 height 26
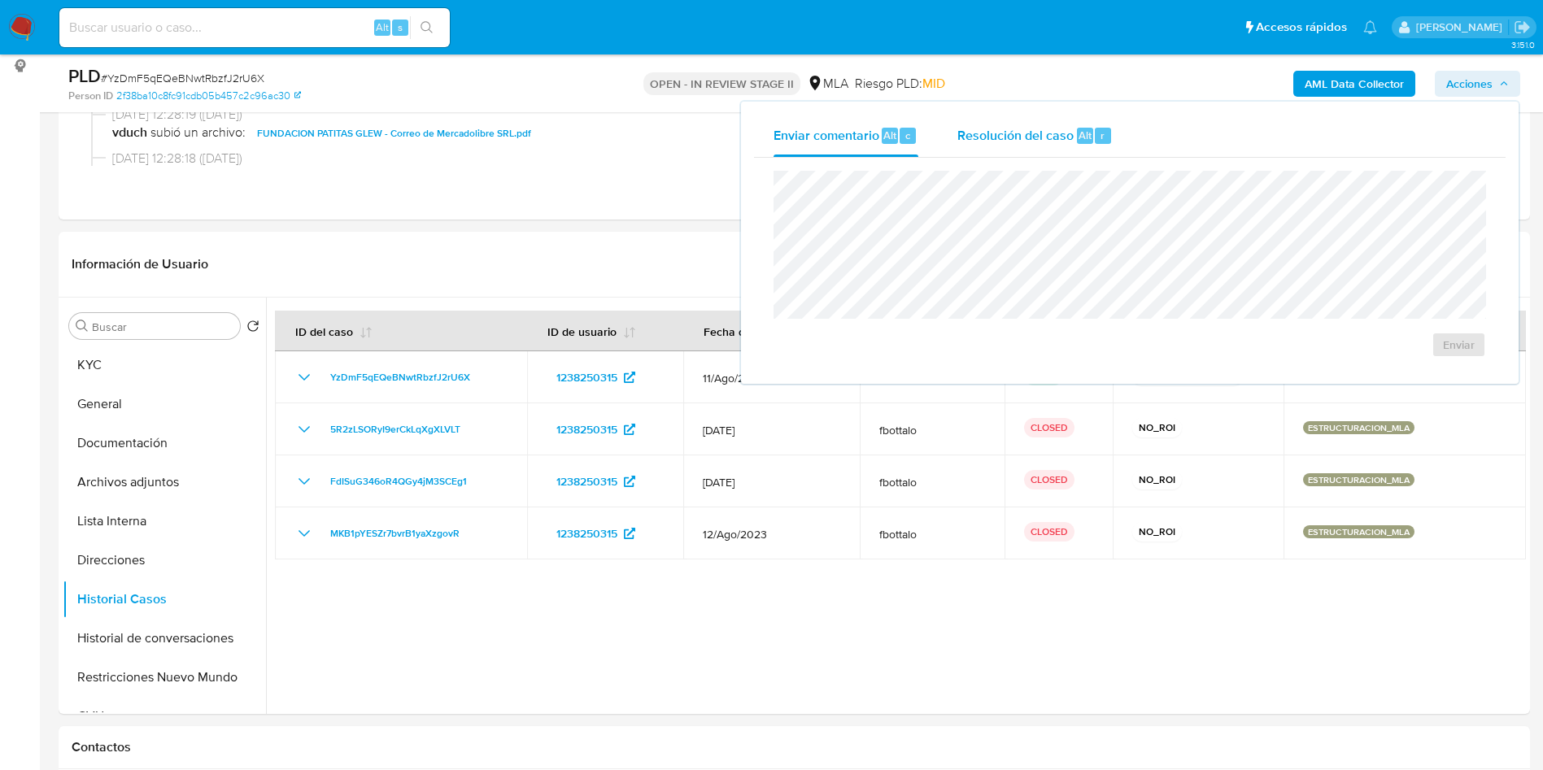
click at [1082, 154] on div "Resolución del caso Alt r" at bounding box center [1034, 136] width 155 height 42
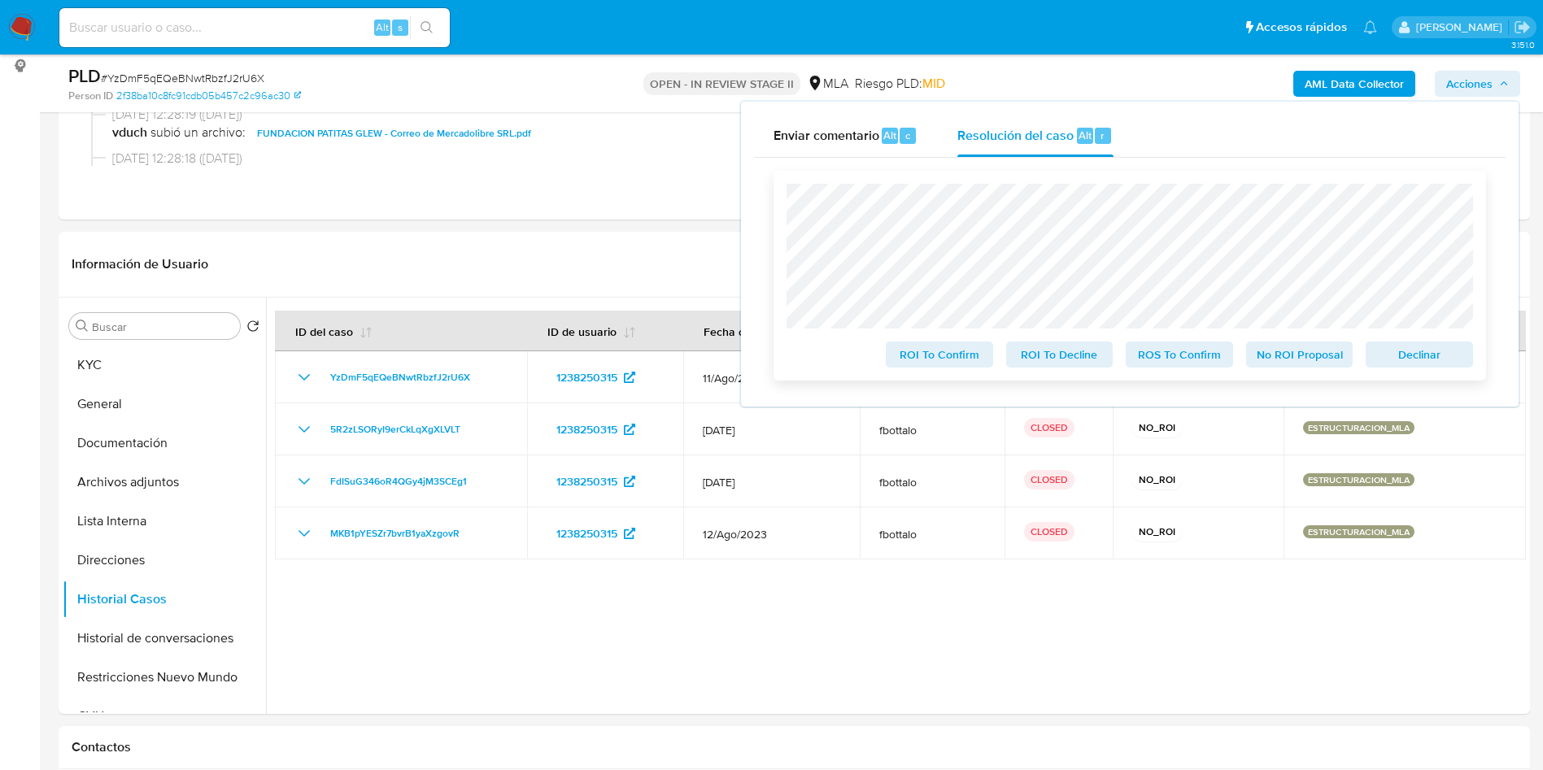
click at [1284, 353] on span "No ROI Proposal" at bounding box center [1299, 354] width 85 height 23
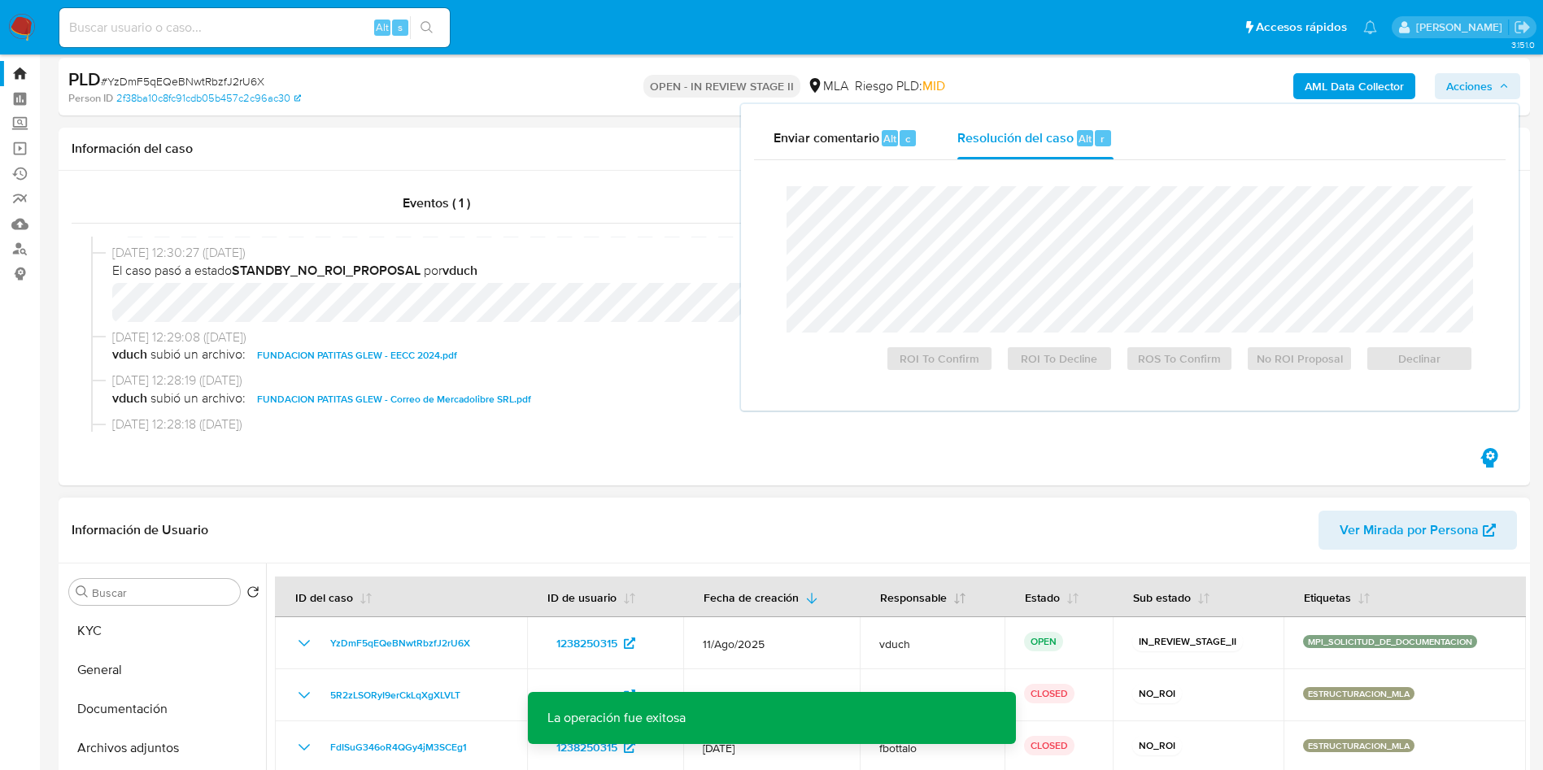
scroll to position [0, 0]
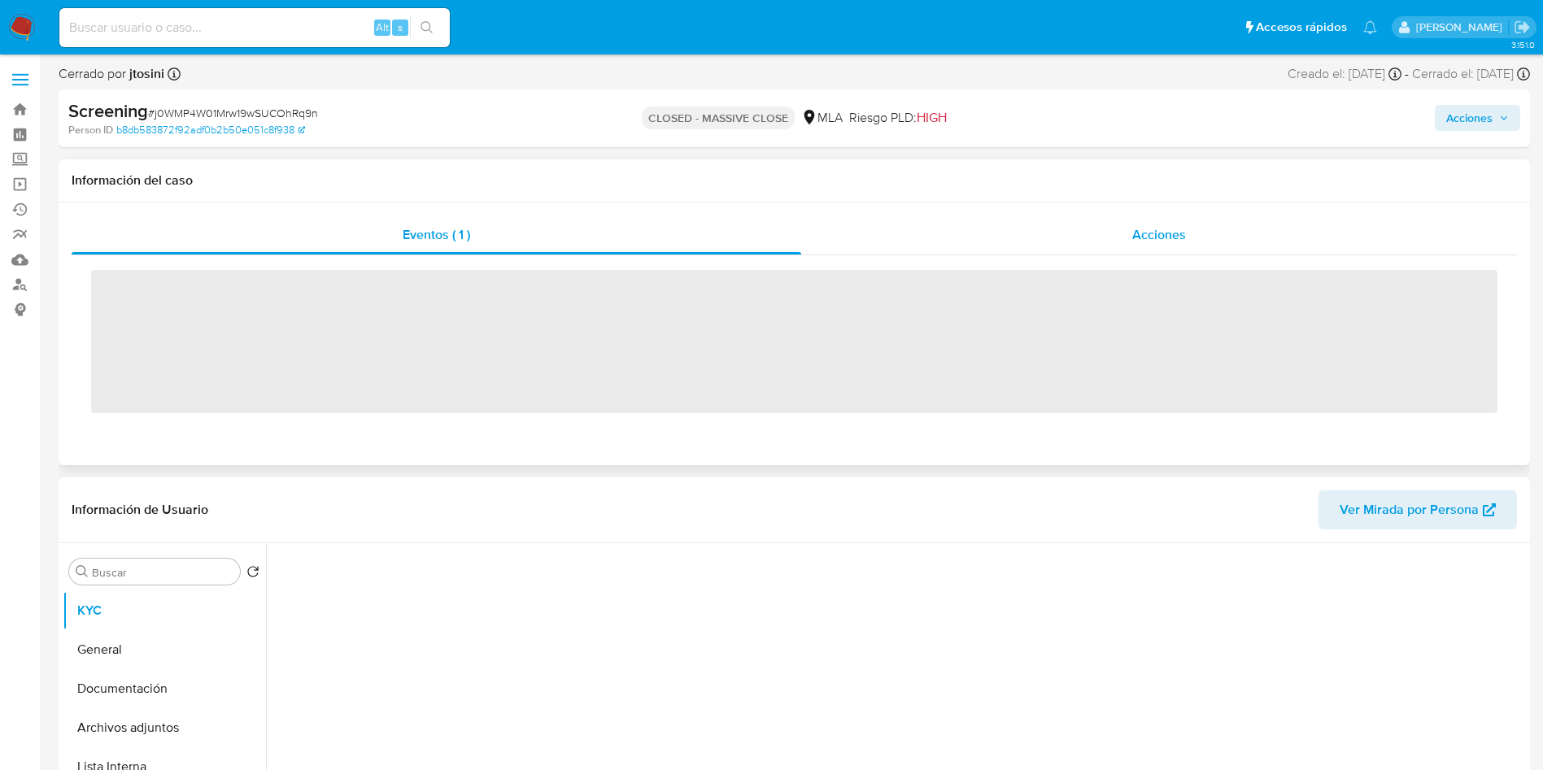
click at [1171, 228] on span "Acciones" at bounding box center [1159, 234] width 54 height 19
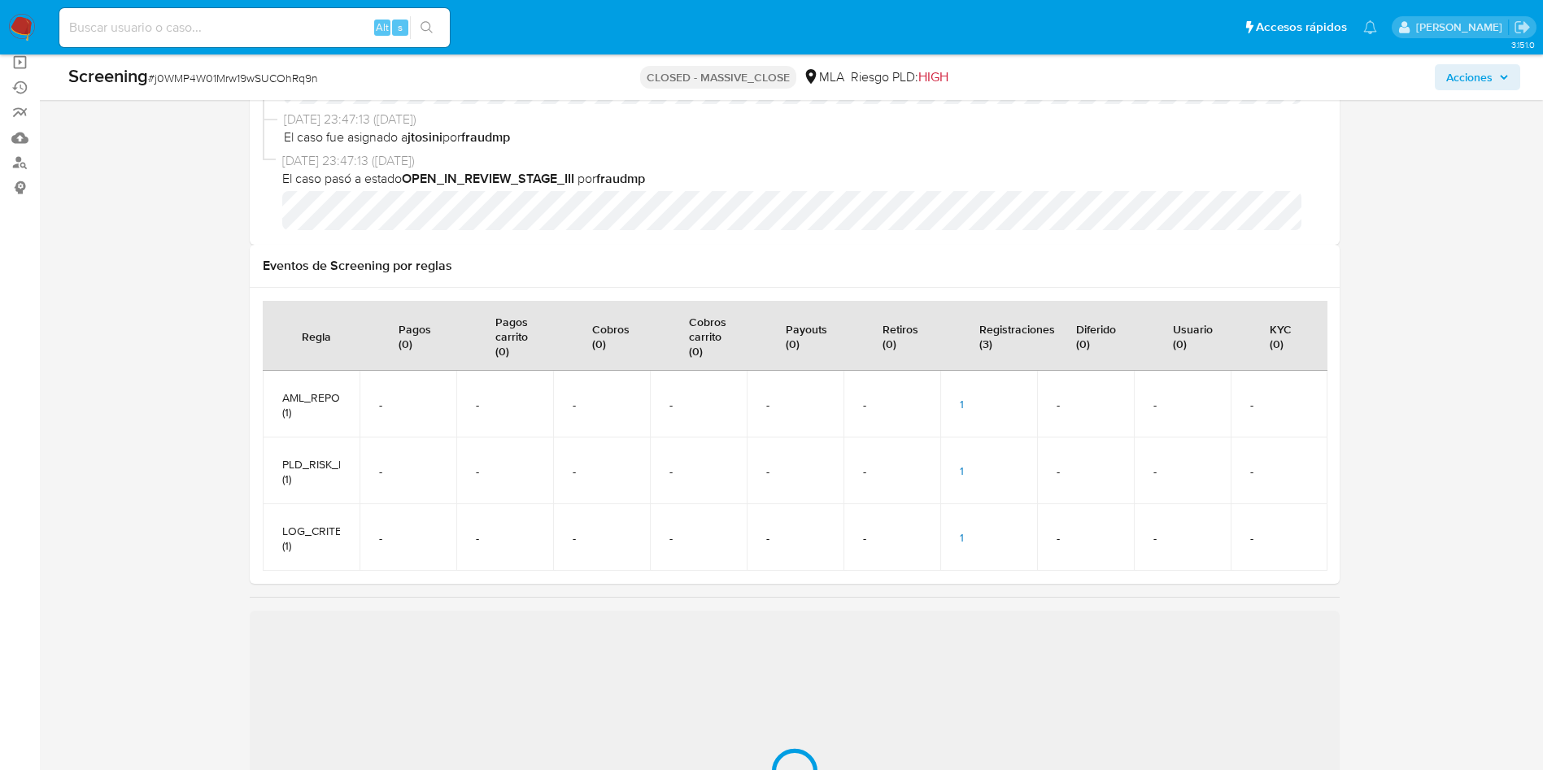
scroll to position [15, 0]
select select "10"
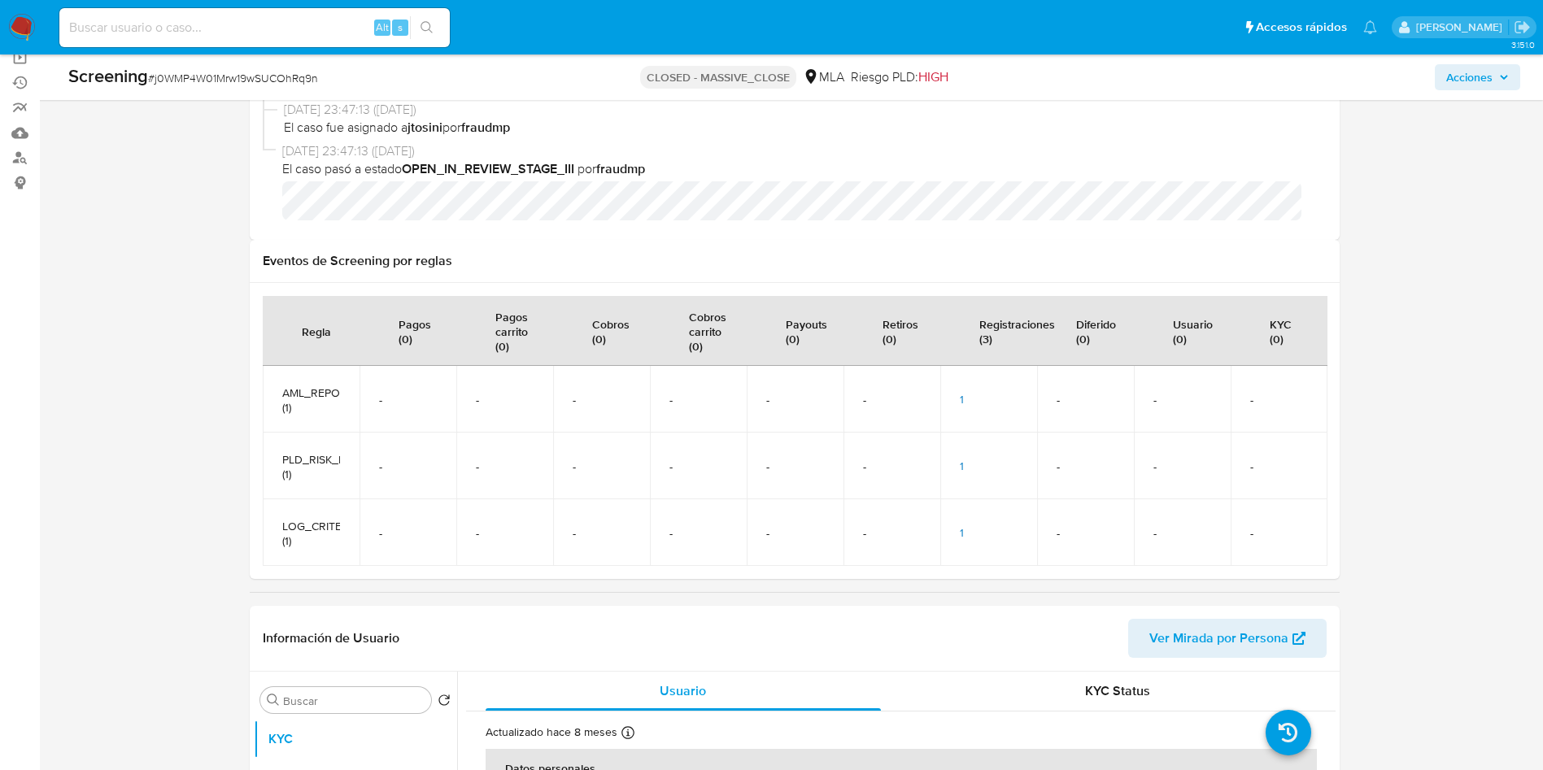
scroll to position [244, 0]
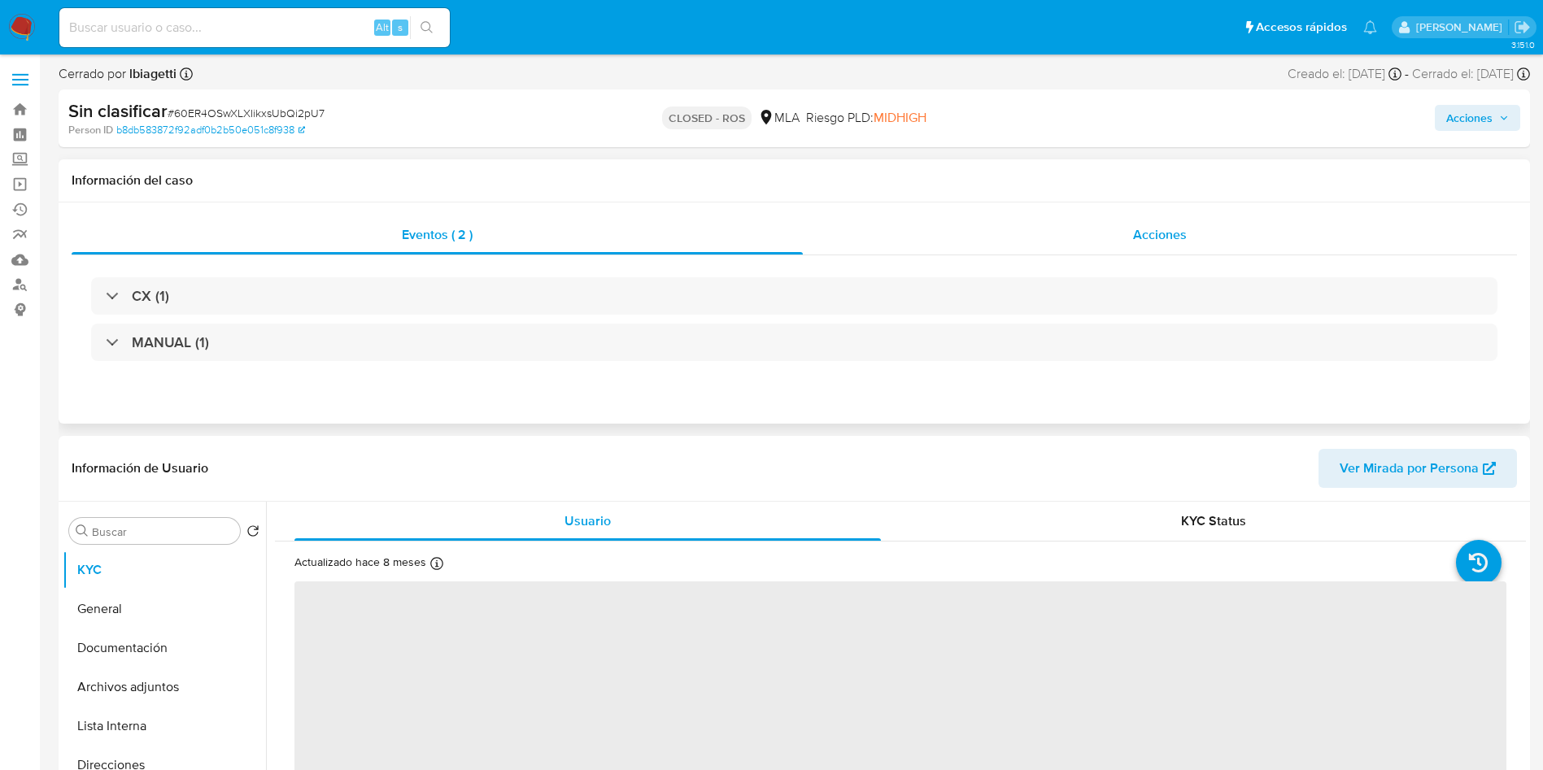
click at [1194, 234] on div "Acciones" at bounding box center [1160, 234] width 714 height 39
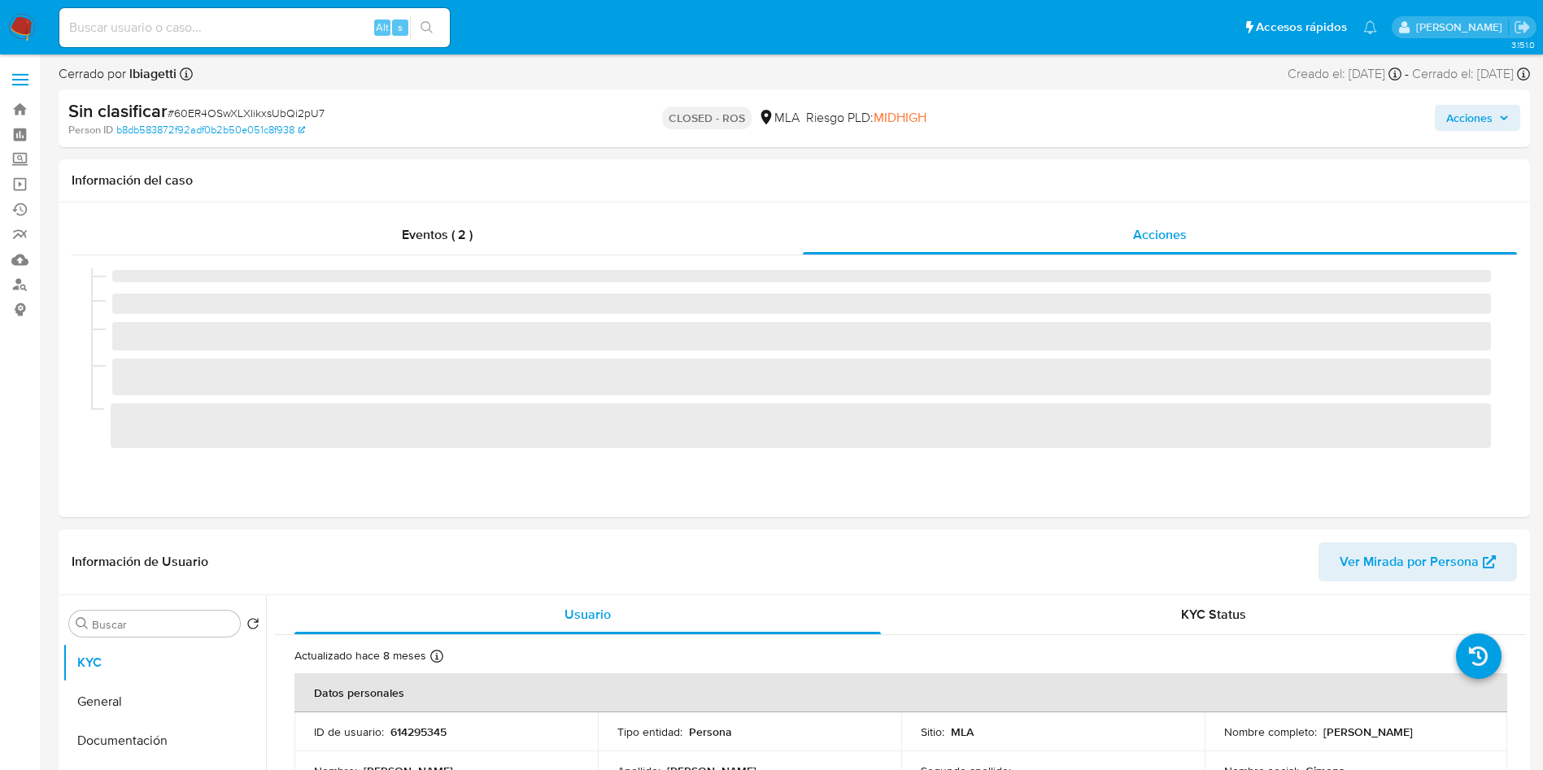
select select "10"
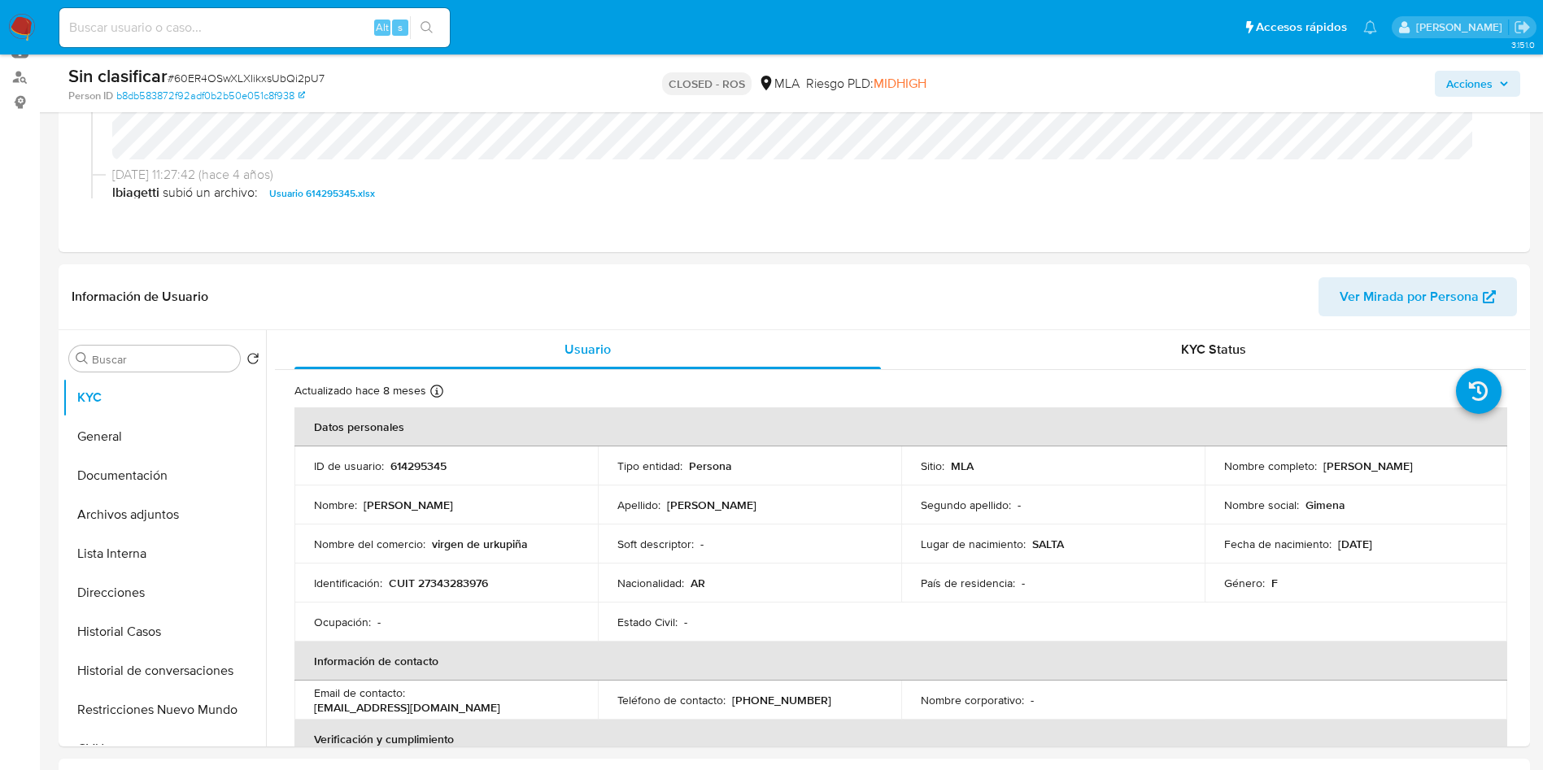
scroll to position [244, 0]
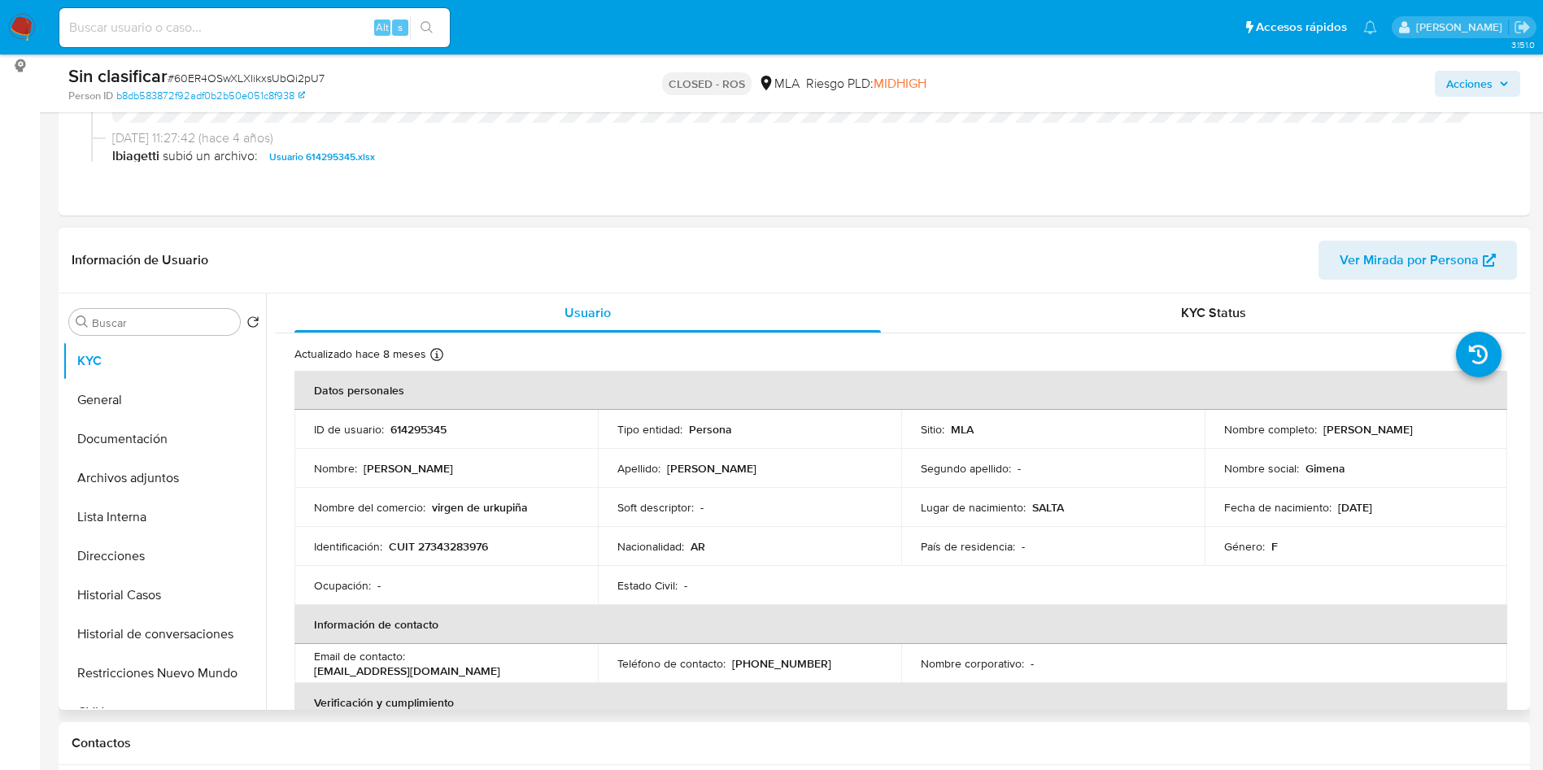
drag, startPoint x: 1316, startPoint y: 427, endPoint x: 1171, endPoint y: 422, distance: 144.8
click at [1471, 429] on div "Nombre completo : [PERSON_NAME]" at bounding box center [1356, 429] width 264 height 15
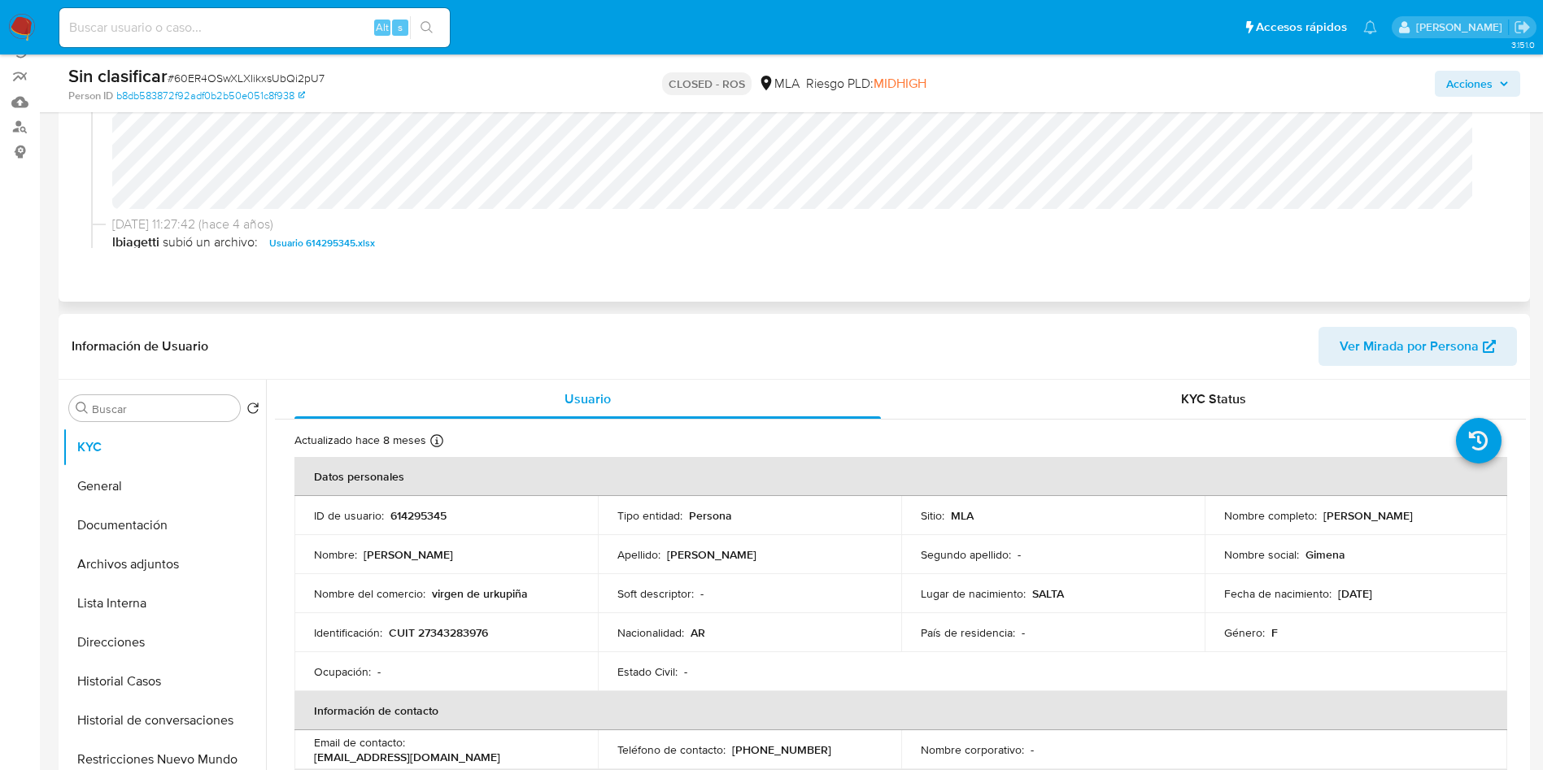
scroll to position [122, 0]
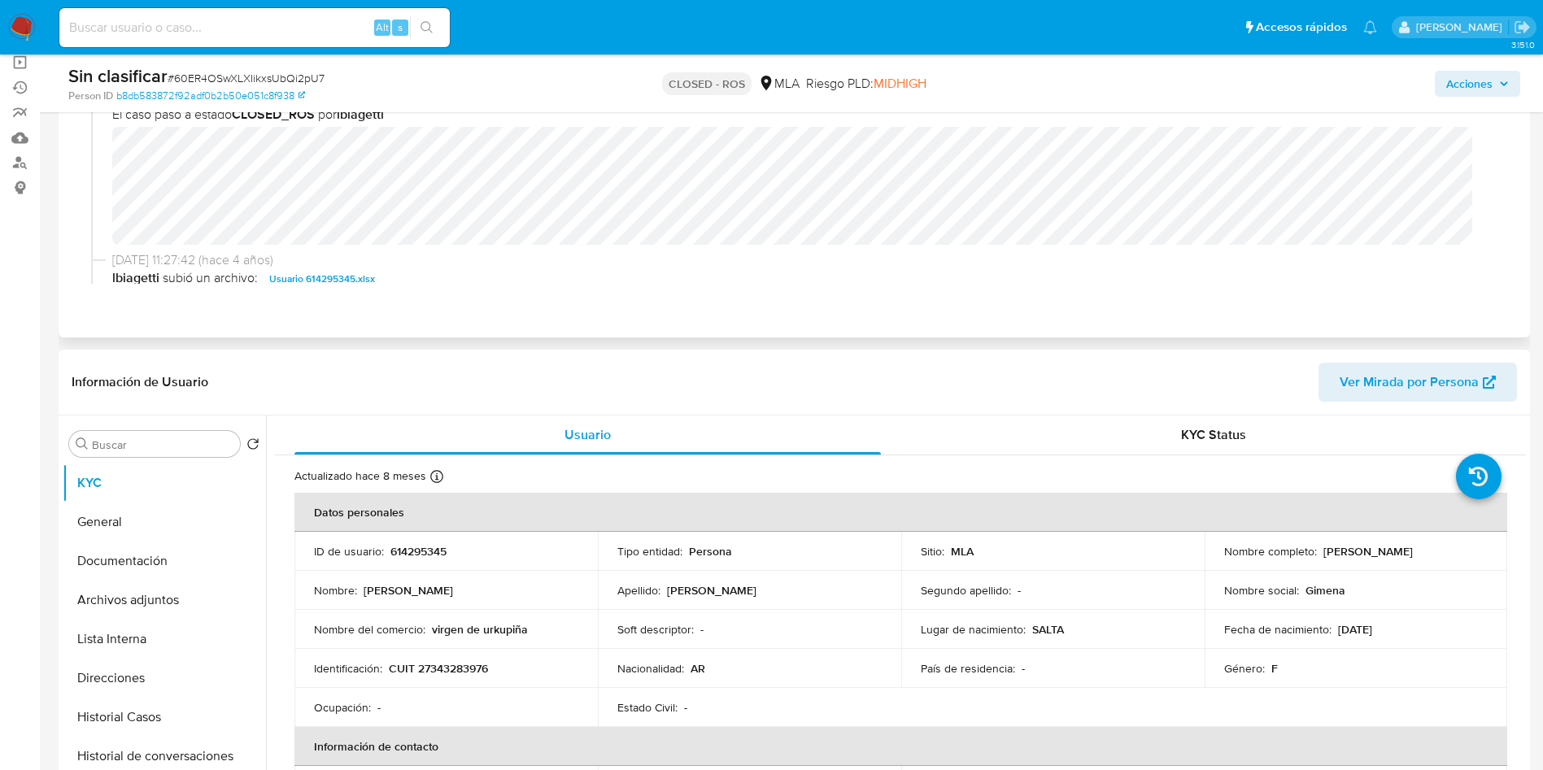
copy div "[PERSON_NAME]"
click at [448, 668] on p "CUIT 27343283976" at bounding box center [438, 668] width 99 height 15
copy p "27343283976"
click at [461, 670] on p "CUIT 27343283976" at bounding box center [438, 668] width 99 height 15
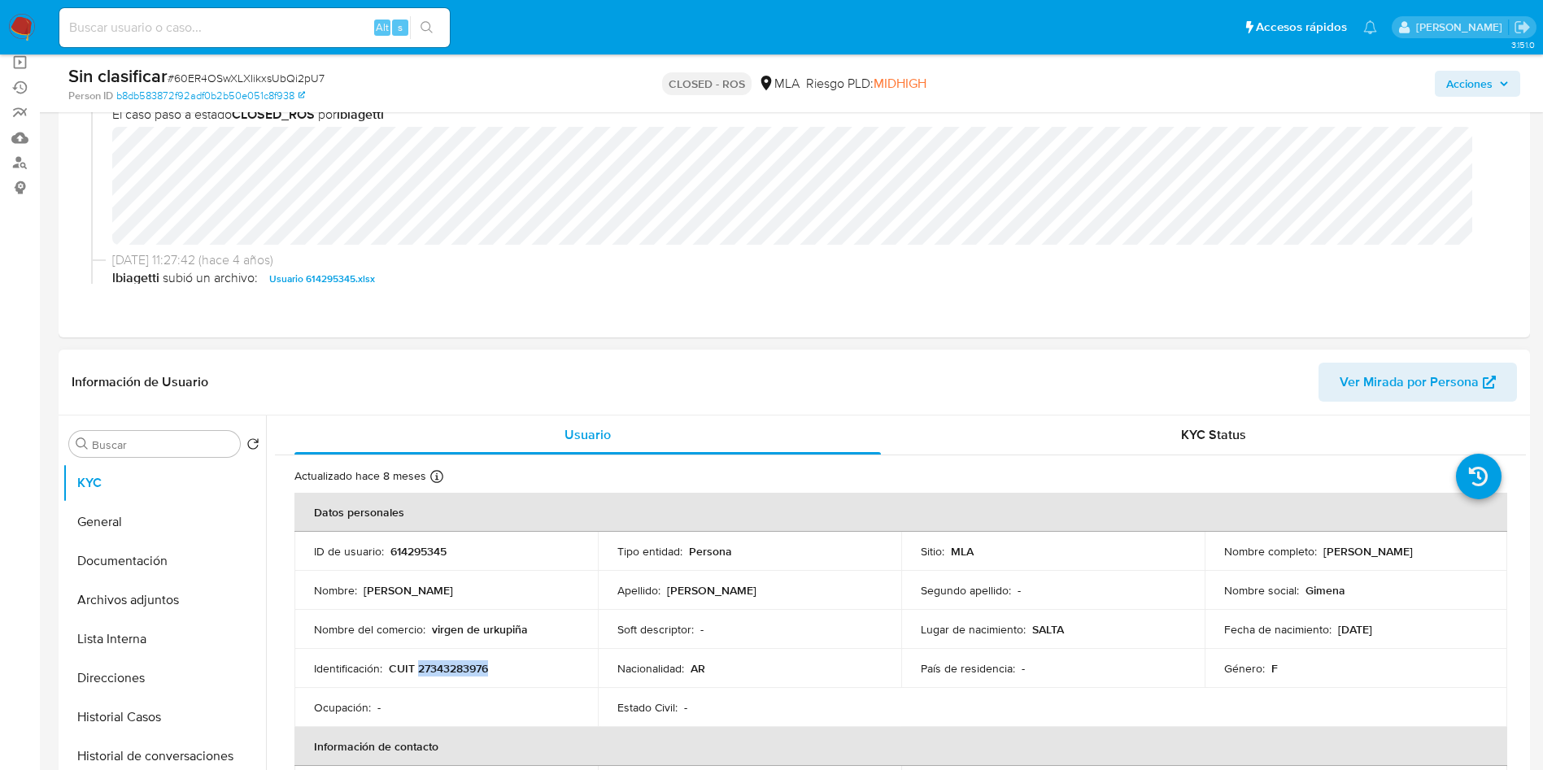
click at [461, 670] on p "CUIT 27343283976" at bounding box center [438, 668] width 99 height 15
copy p "27343283976"
click at [855, 266] on span "[DATE] 11:27:42 (hace 4 años)" at bounding box center [801, 260] width 1378 height 18
click at [150, 629] on button "Lista Interna" at bounding box center [158, 639] width 190 height 39
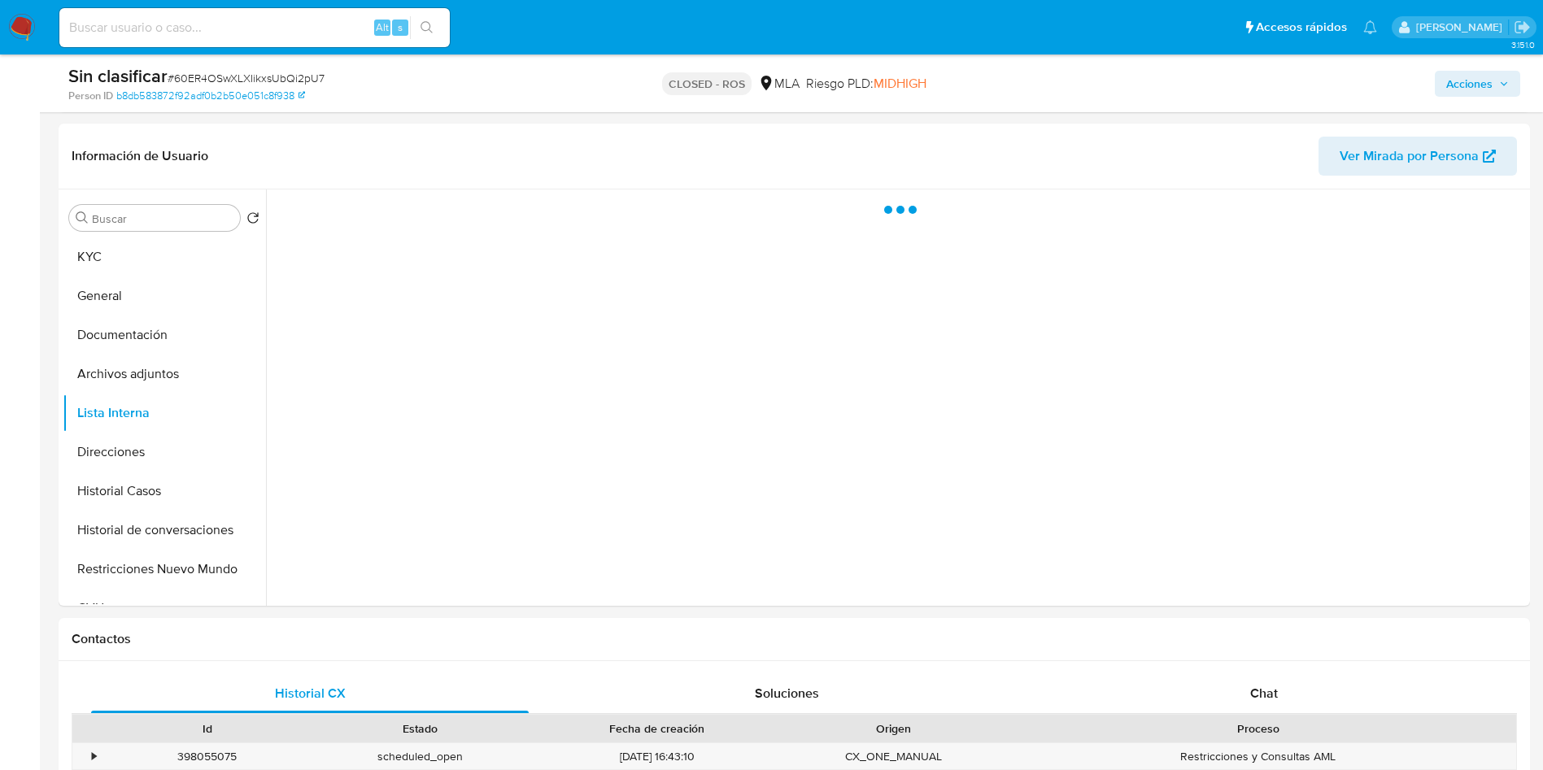
scroll to position [366, 0]
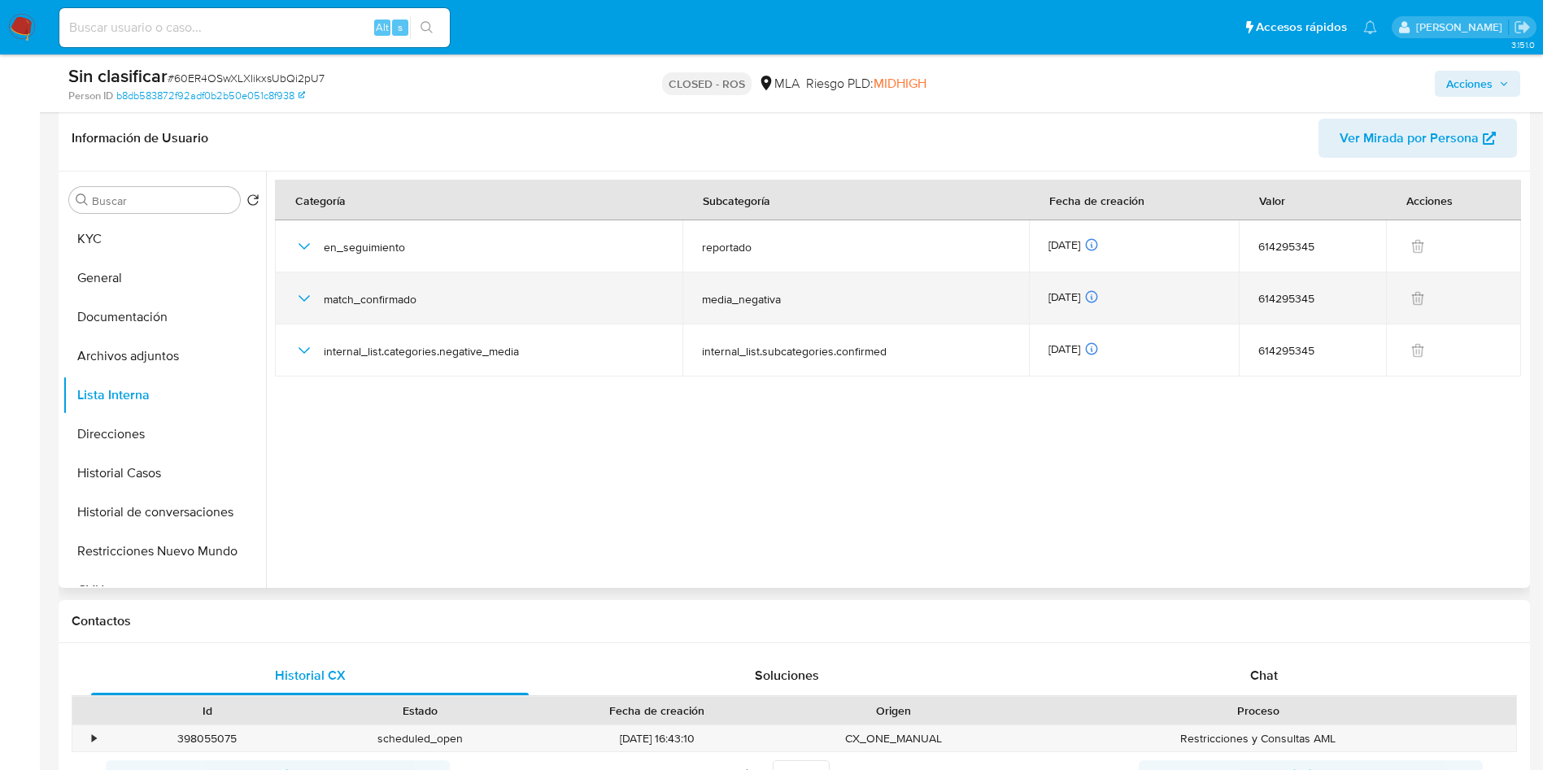
click at [311, 309] on div "match_confirmado" at bounding box center [478, 298] width 368 height 52
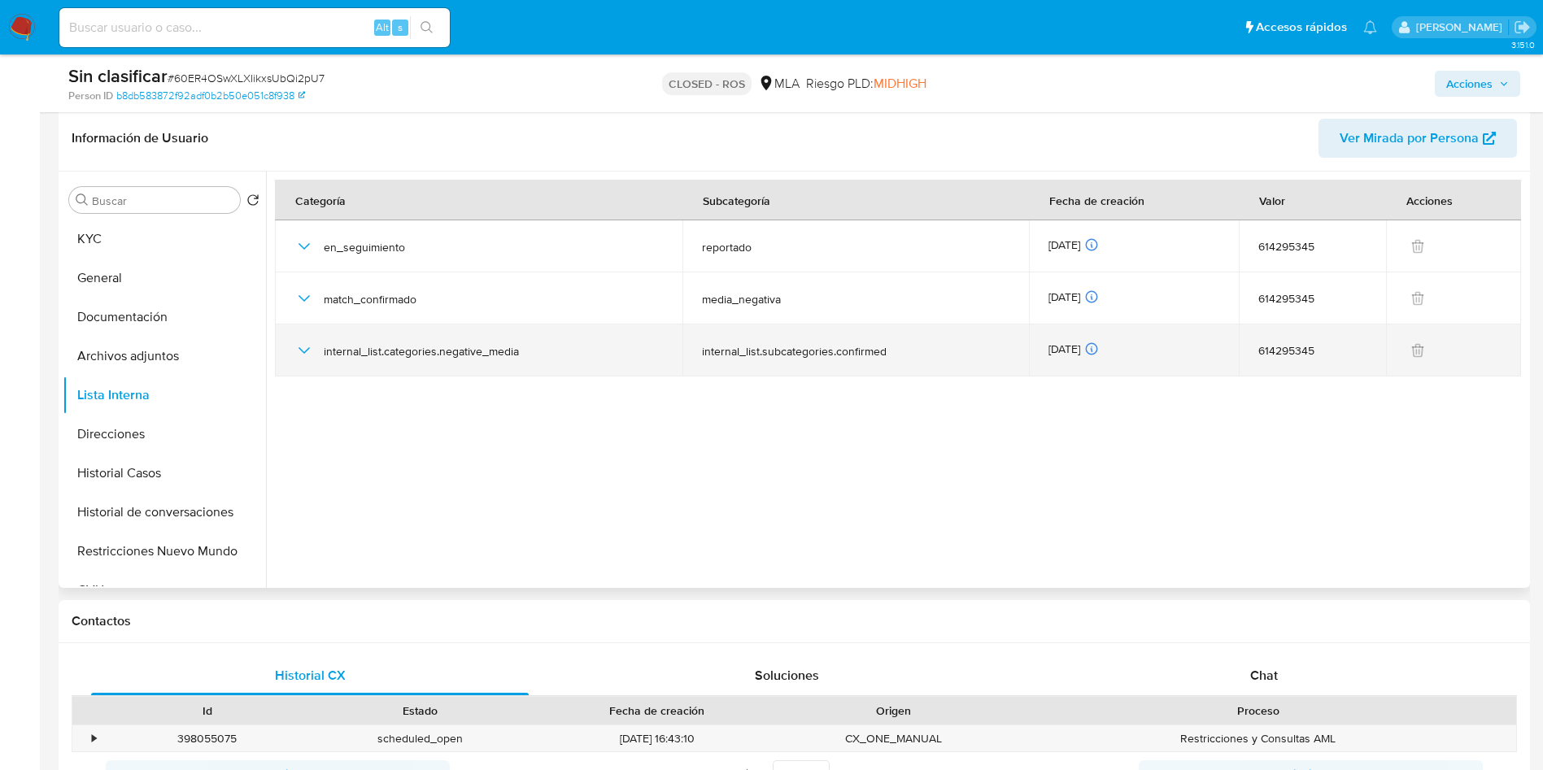
click at [302, 346] on icon "button" at bounding box center [304, 351] width 20 height 20
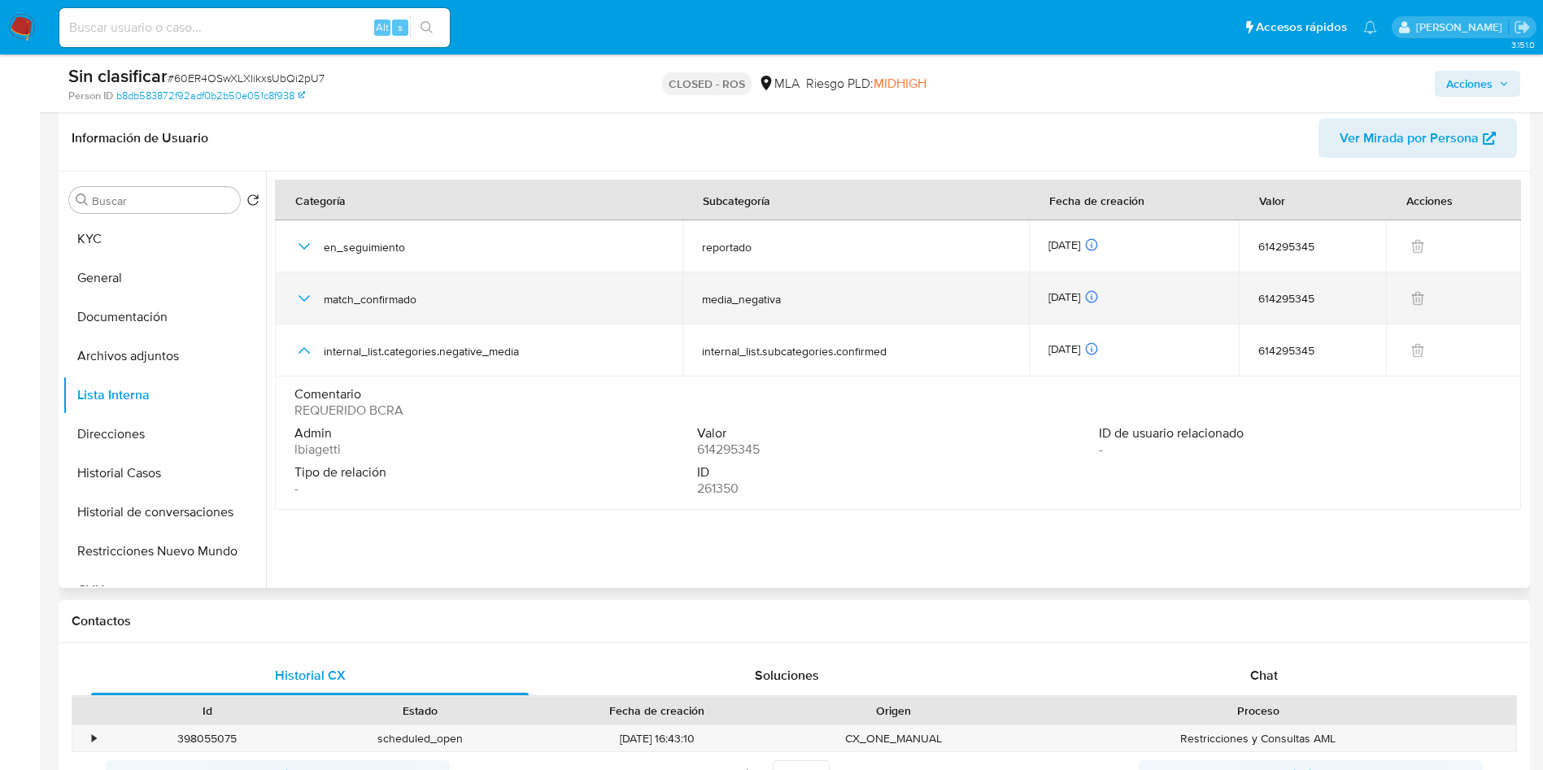
click at [302, 300] on icon "button" at bounding box center [304, 299] width 20 height 20
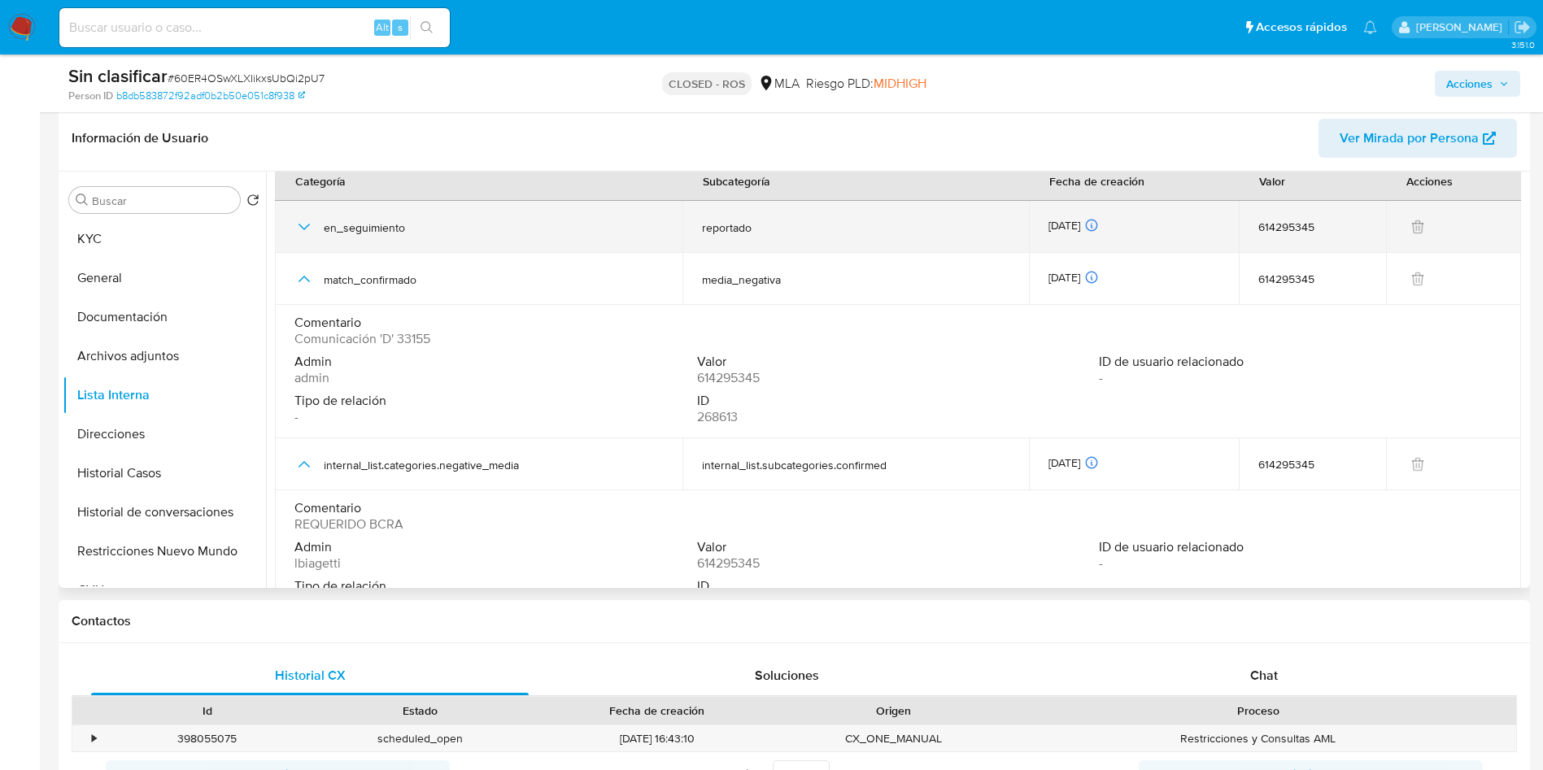
scroll to position [0, 0]
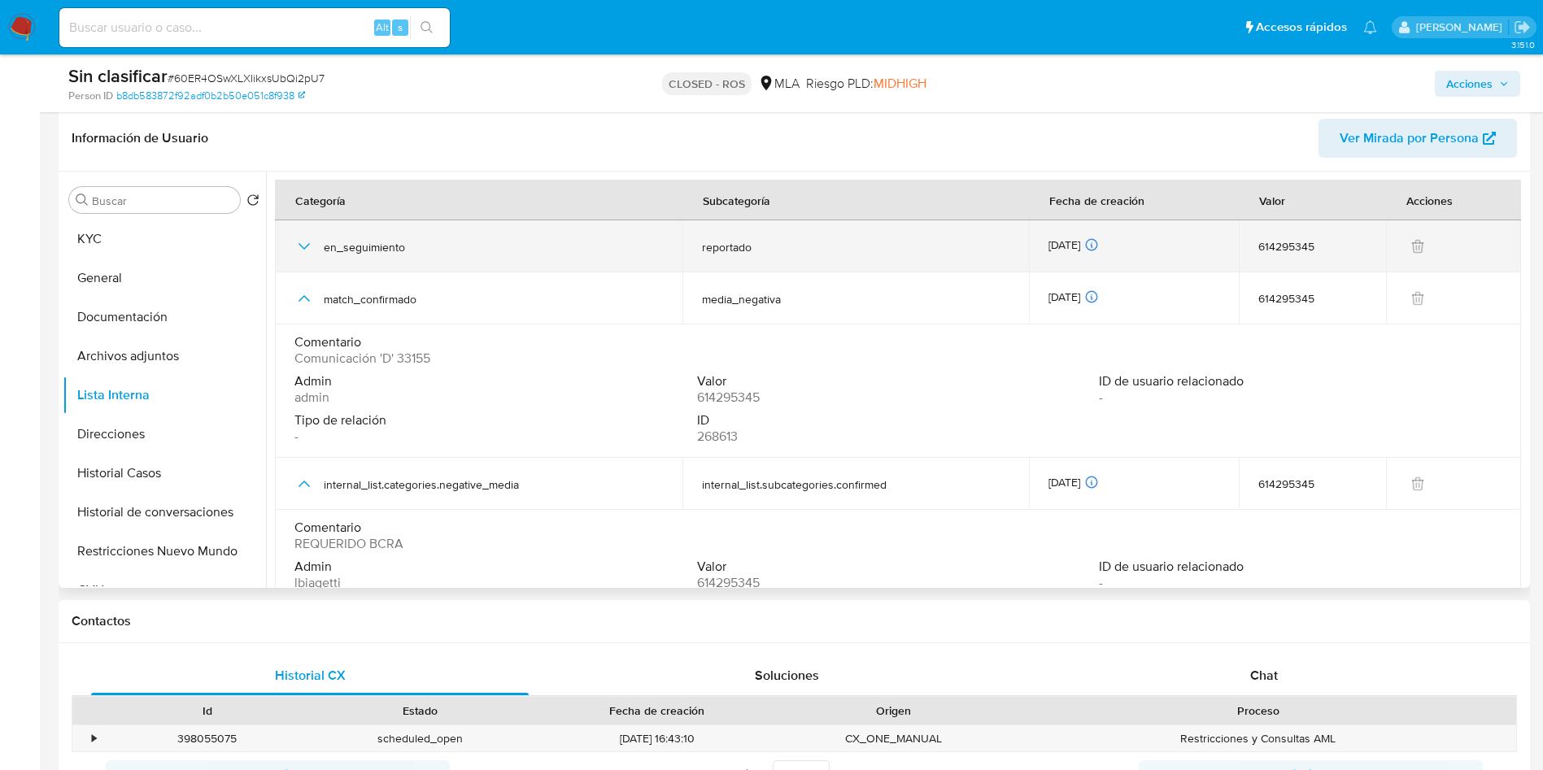
click at [298, 243] on icon "button" at bounding box center [304, 247] width 20 height 20
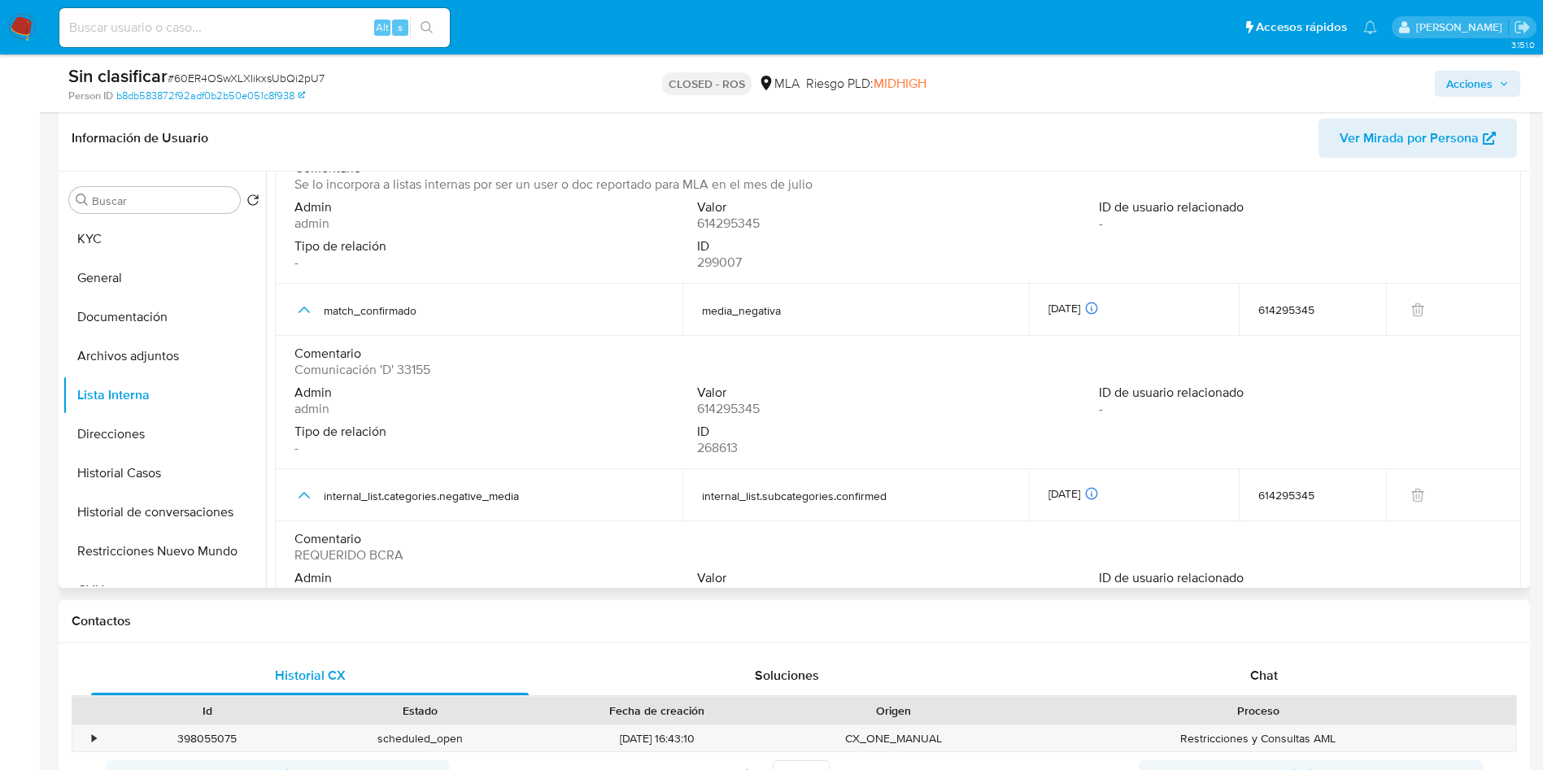
scroll to position [197, 0]
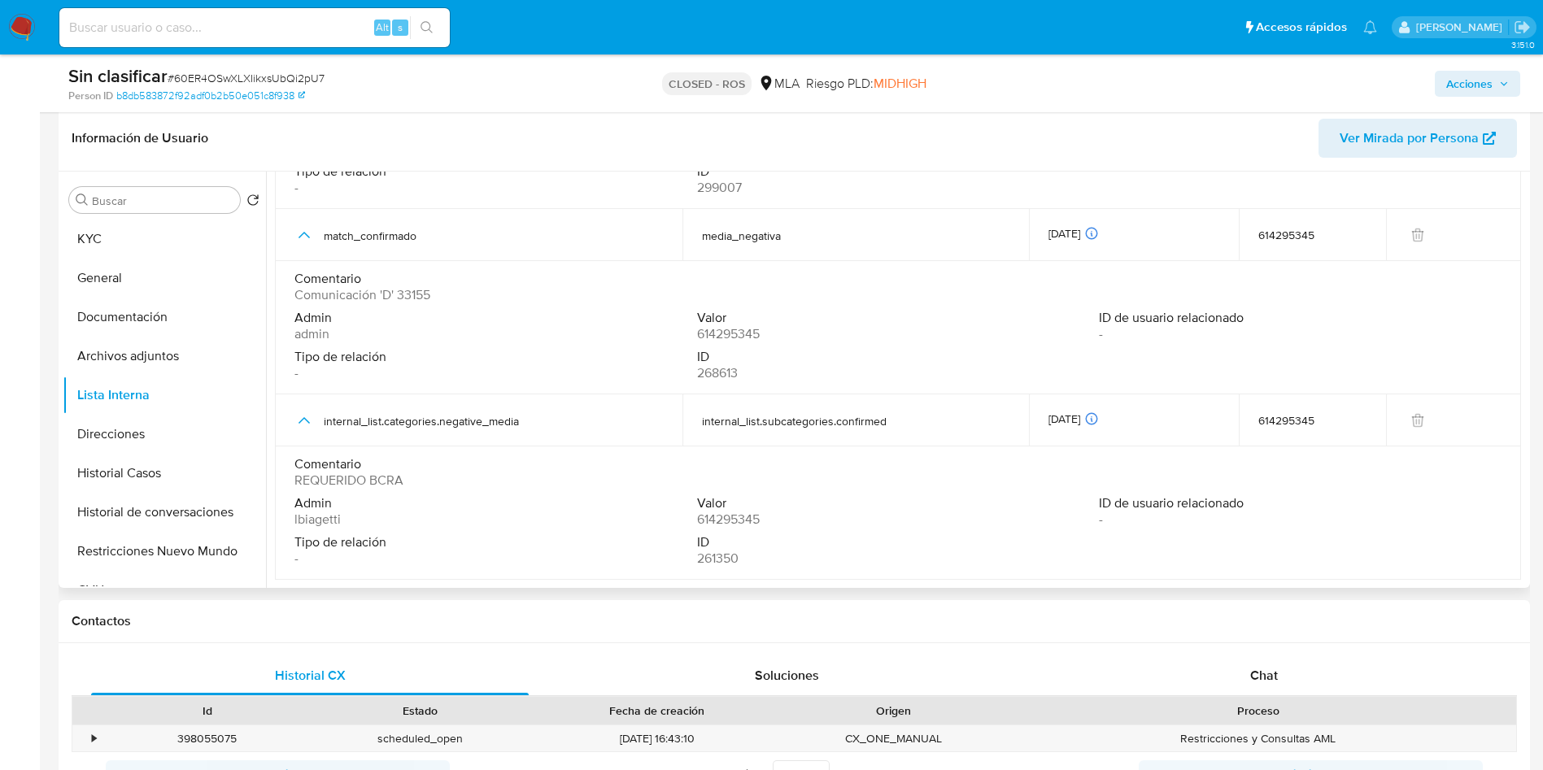
click at [412, 294] on span "Comunicación 'D' 33155" at bounding box center [362, 295] width 136 height 16
click at [330, 24] on input at bounding box center [254, 27] width 390 height 21
paste input "b4bUvSIDQUbQBTphv0SC4QAb"
type input "b4bUvSIDQUbQBTphv0SC4QAb"
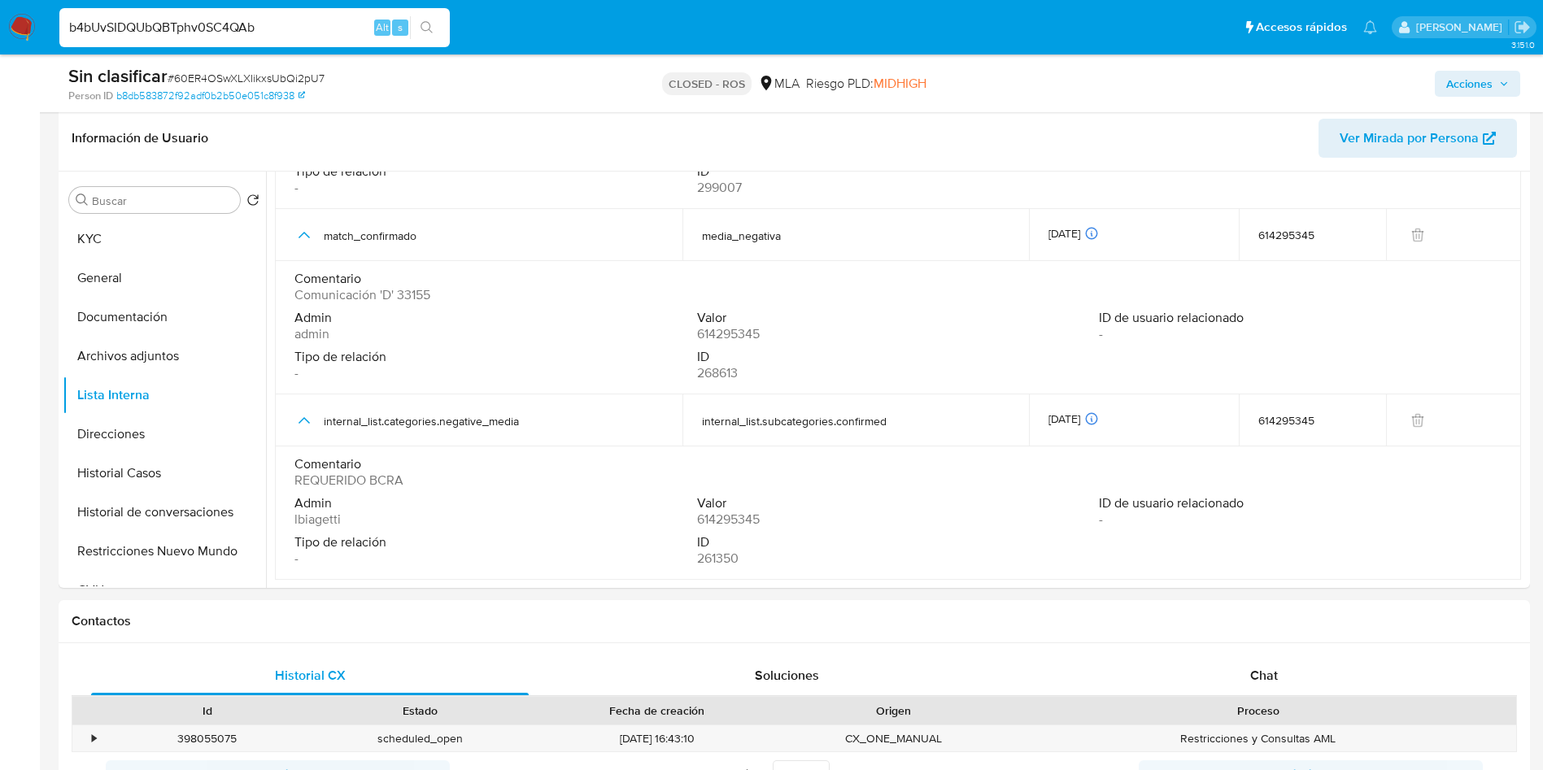
click at [424, 24] on icon "search-icon" at bounding box center [426, 27] width 13 height 13
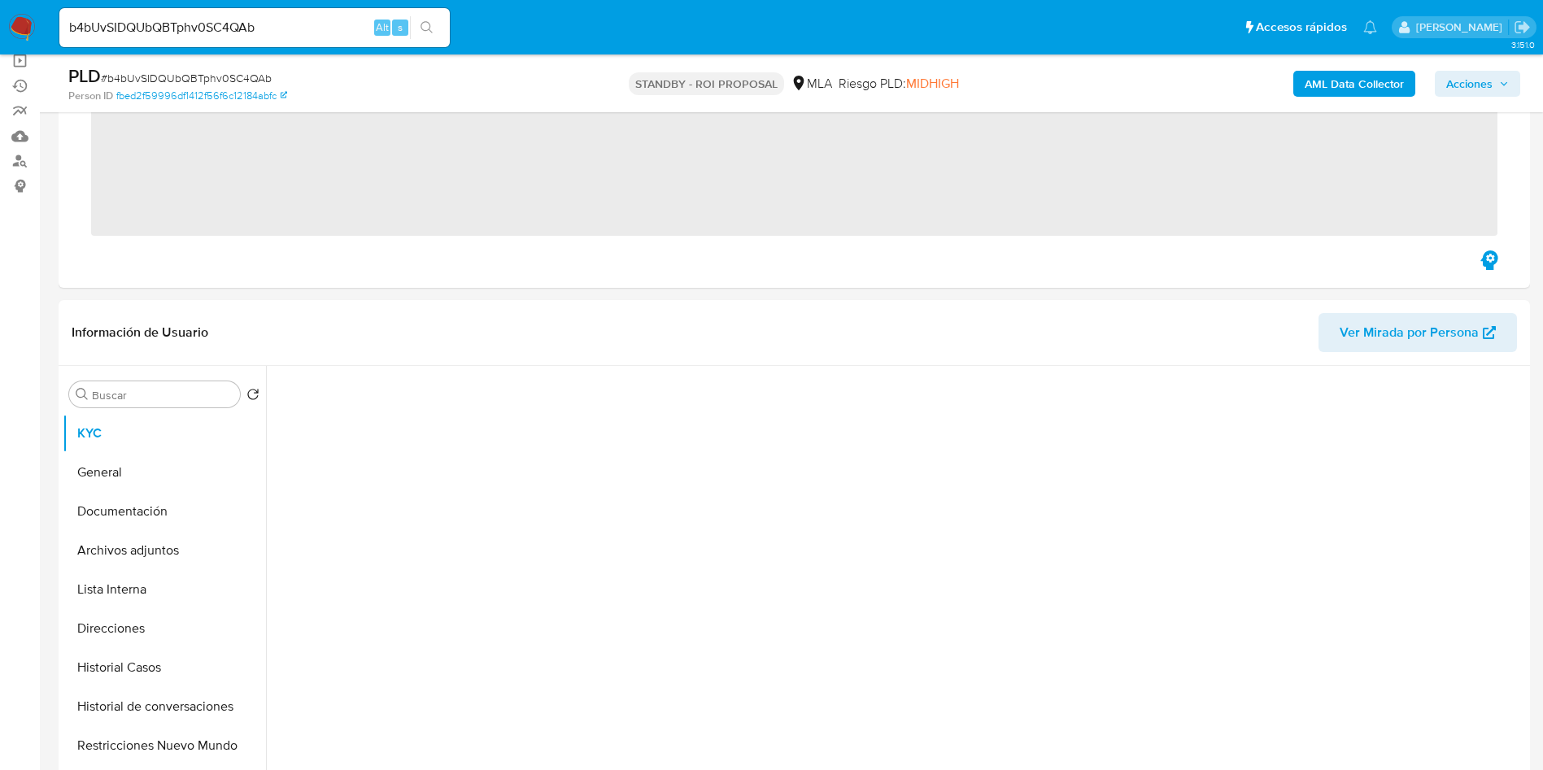
scroll to position [244, 0]
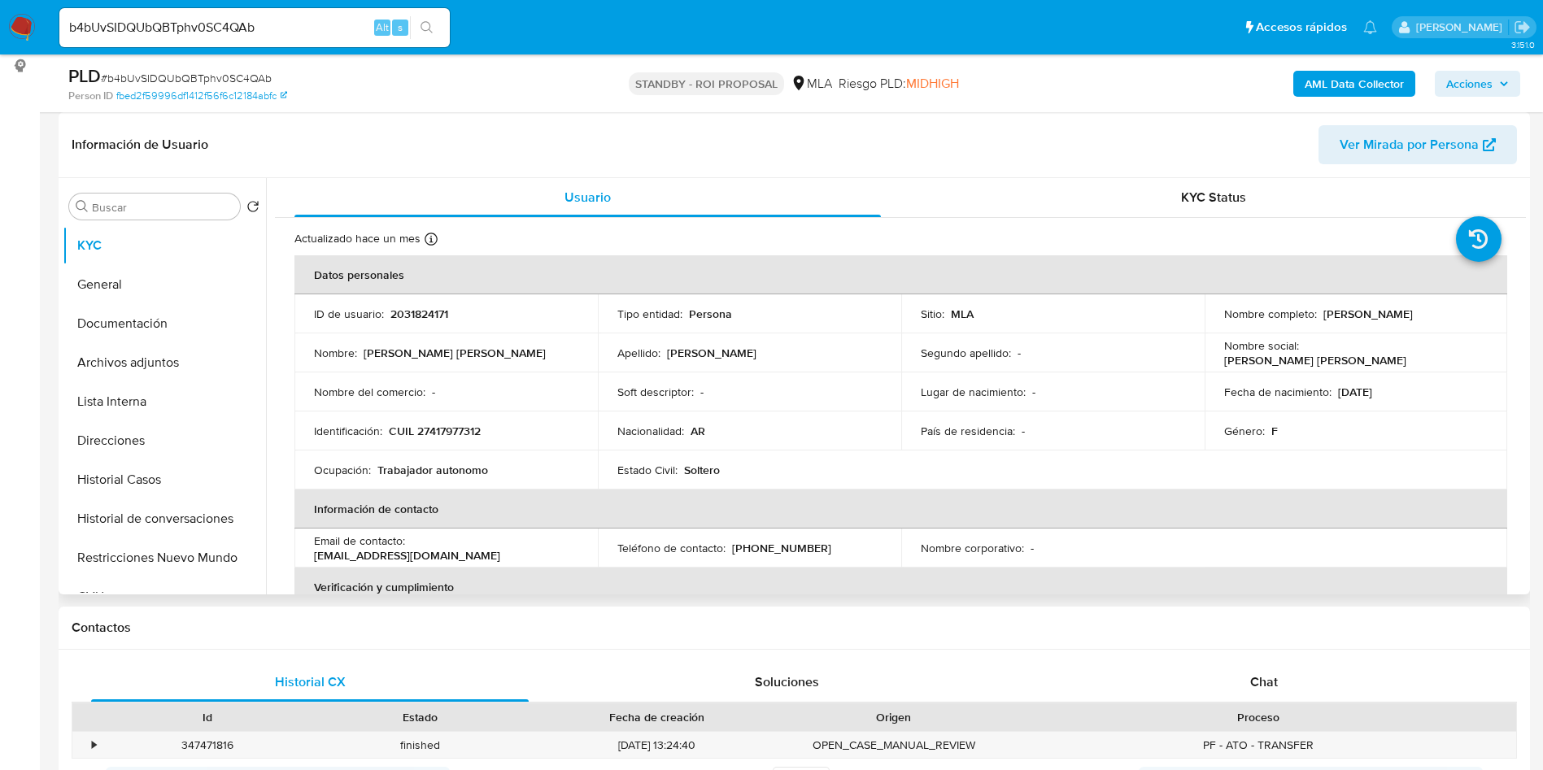
select select "10"
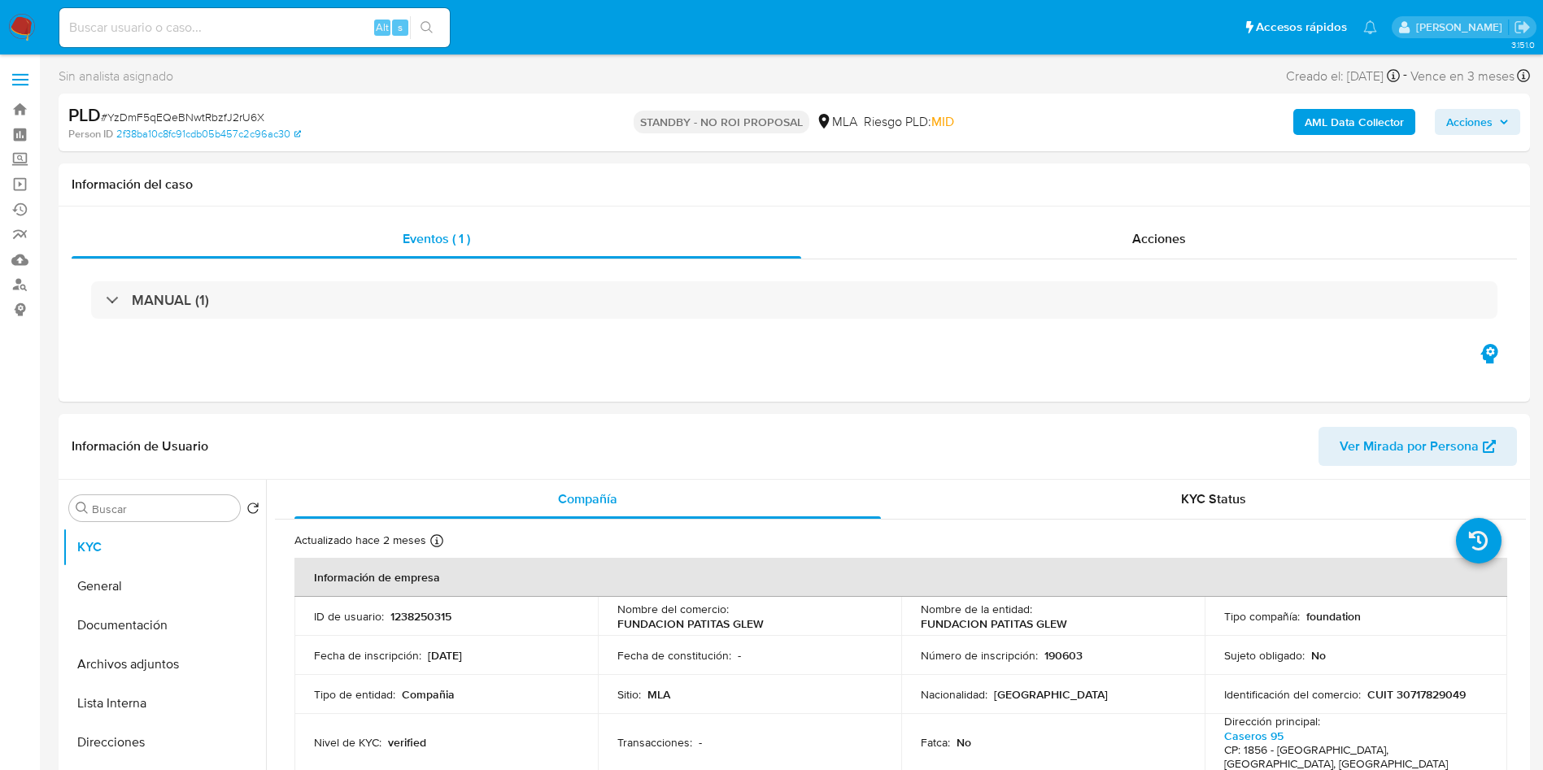
select select "10"
click at [862, 711] on td "Sitio : MLA" at bounding box center [749, 694] width 303 height 39
click at [344, 28] on input at bounding box center [254, 27] width 390 height 21
paste input "igCbkSqLzLnapwqJCfaORvRp"
type input "igCbkSqLzLnapwqJCfaORvRp"
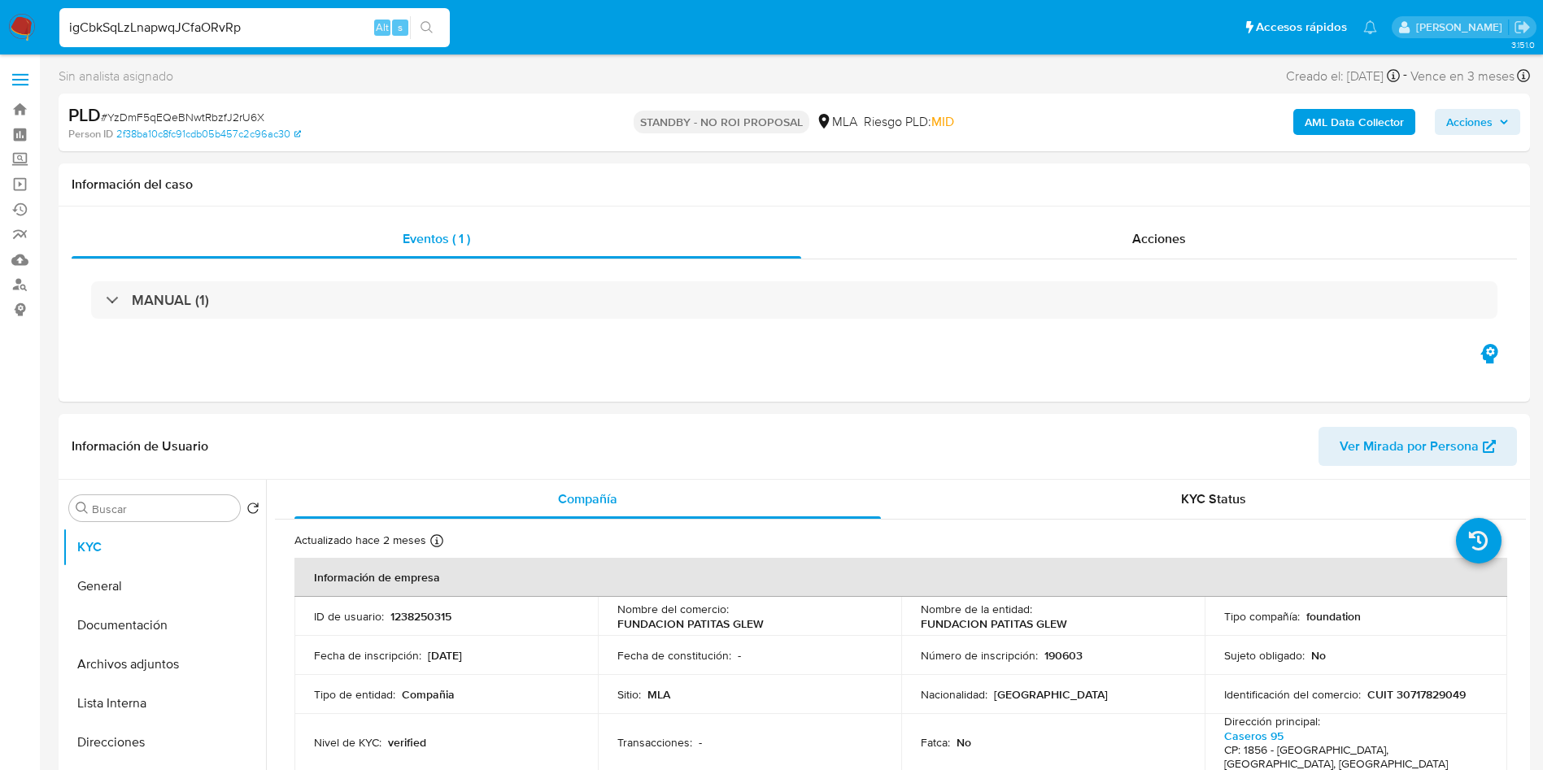
click at [411, 15] on div "igCbkSqLzLnapwqJCfaORvRp Alt s" at bounding box center [254, 27] width 390 height 39
click at [440, 24] on button "search-icon" at bounding box center [426, 27] width 33 height 23
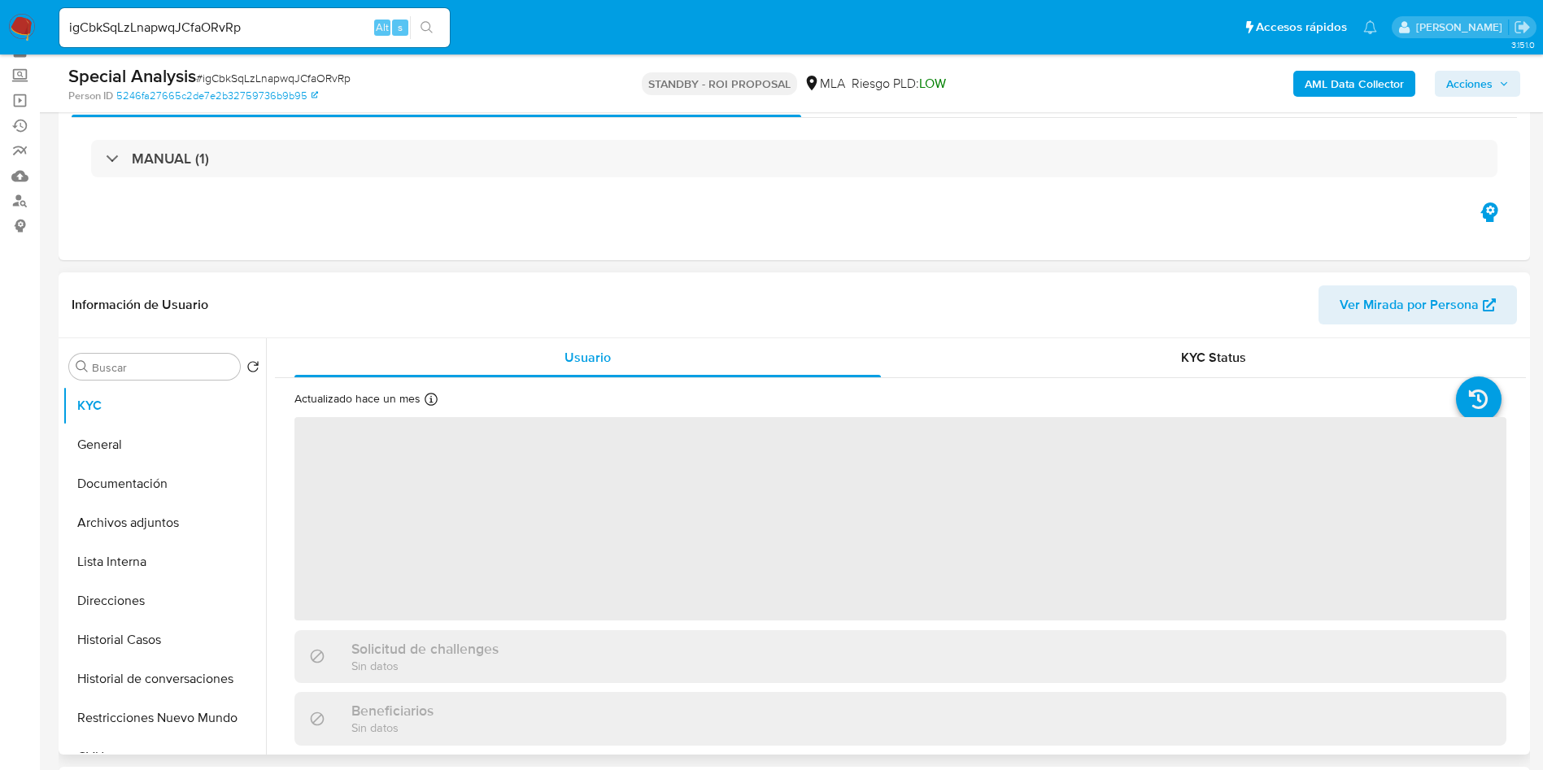
scroll to position [122, 0]
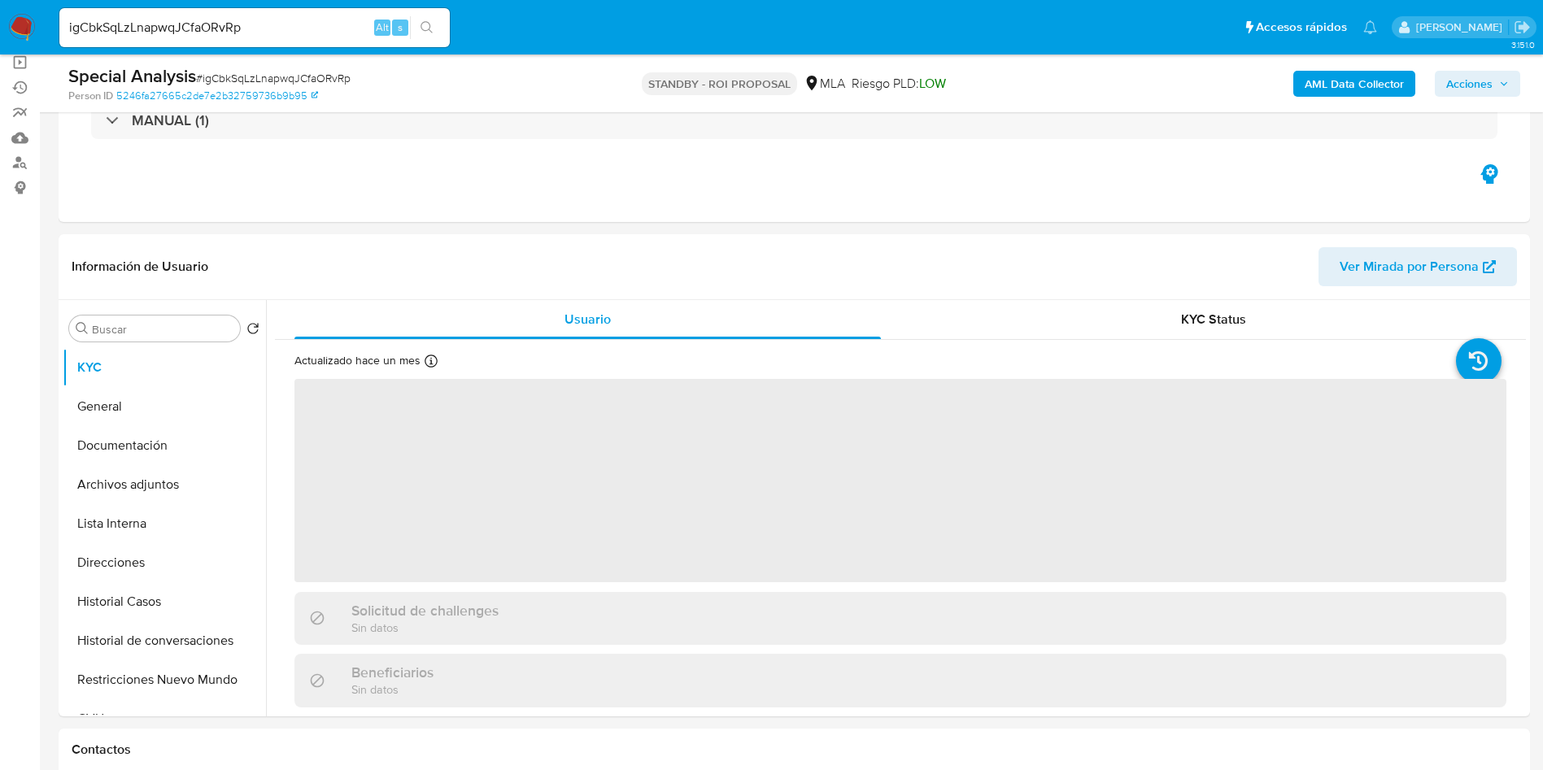
select select "10"
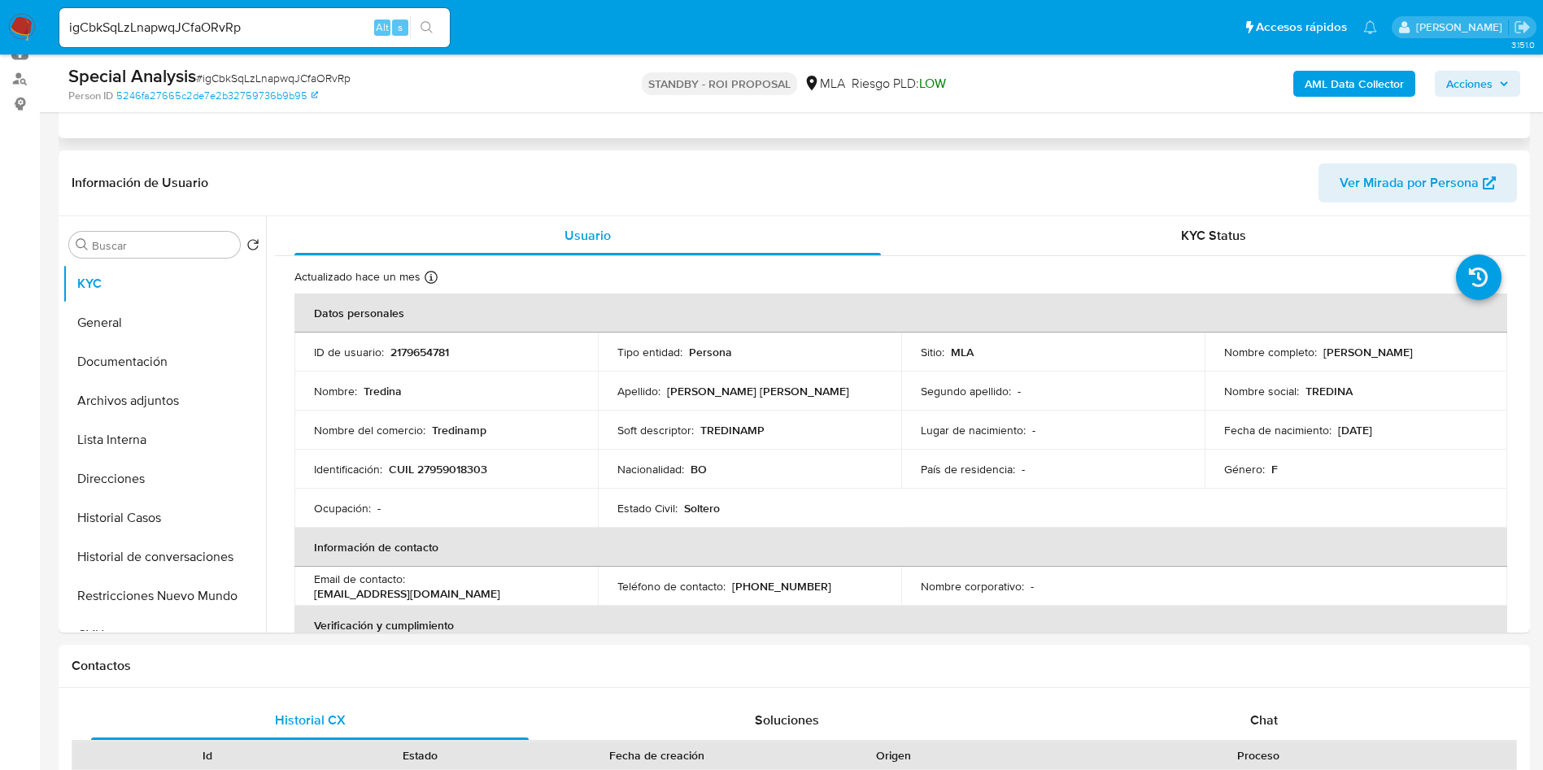
scroll to position [244, 0]
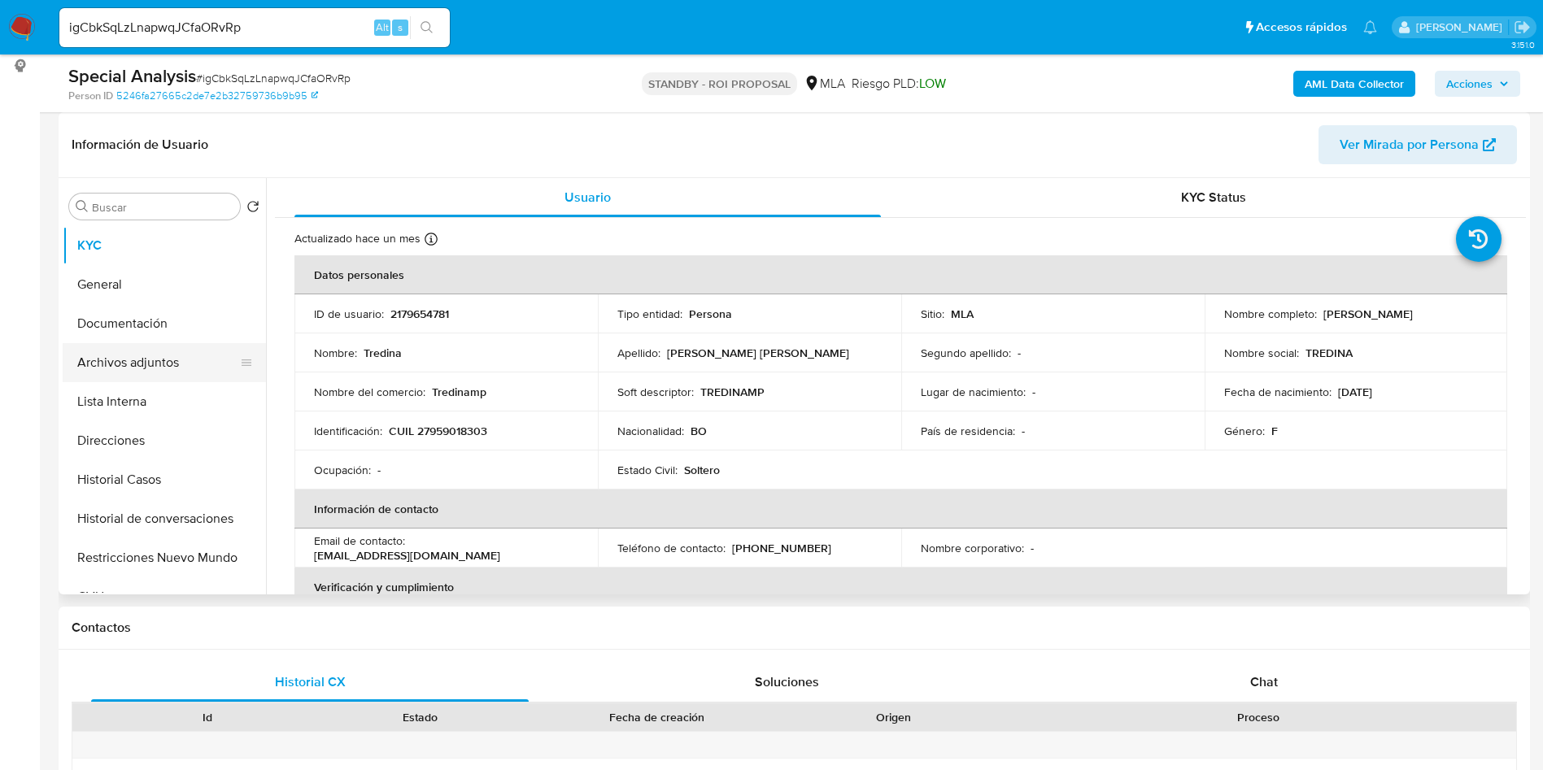
click at [154, 364] on button "Archivos adjuntos" at bounding box center [158, 362] width 190 height 39
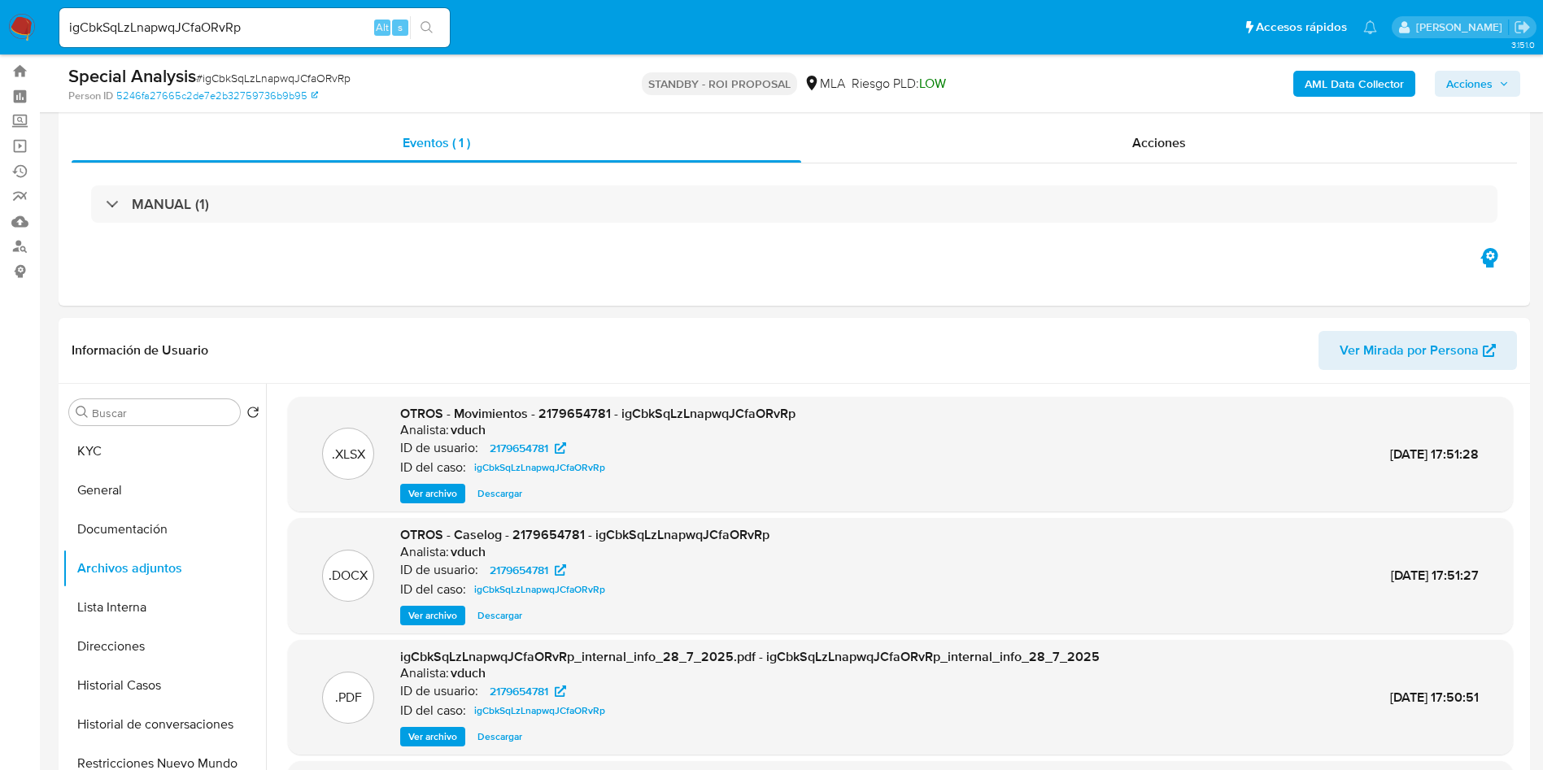
scroll to position [0, 0]
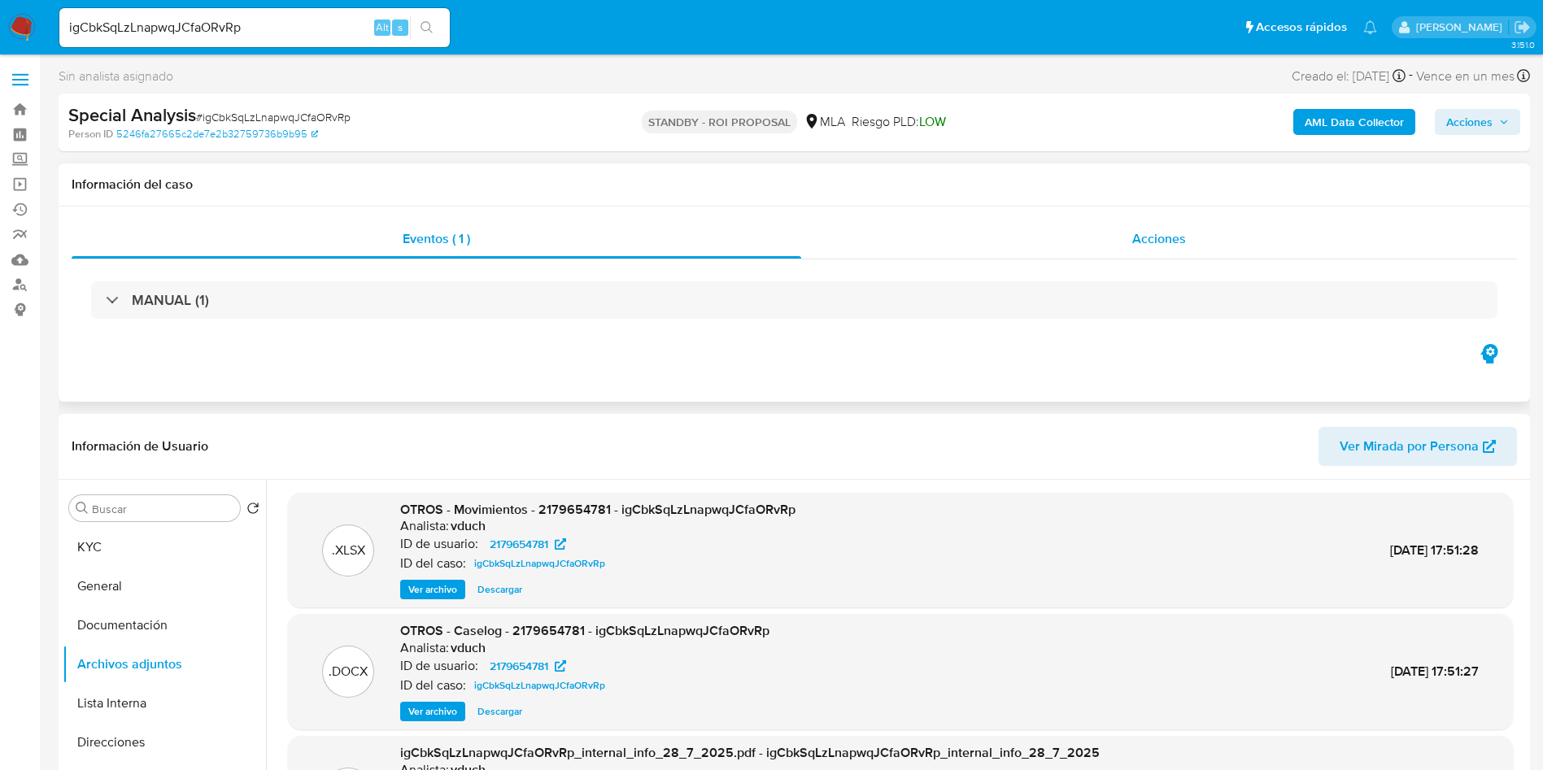
click at [1125, 227] on div "Acciones" at bounding box center [1159, 239] width 716 height 39
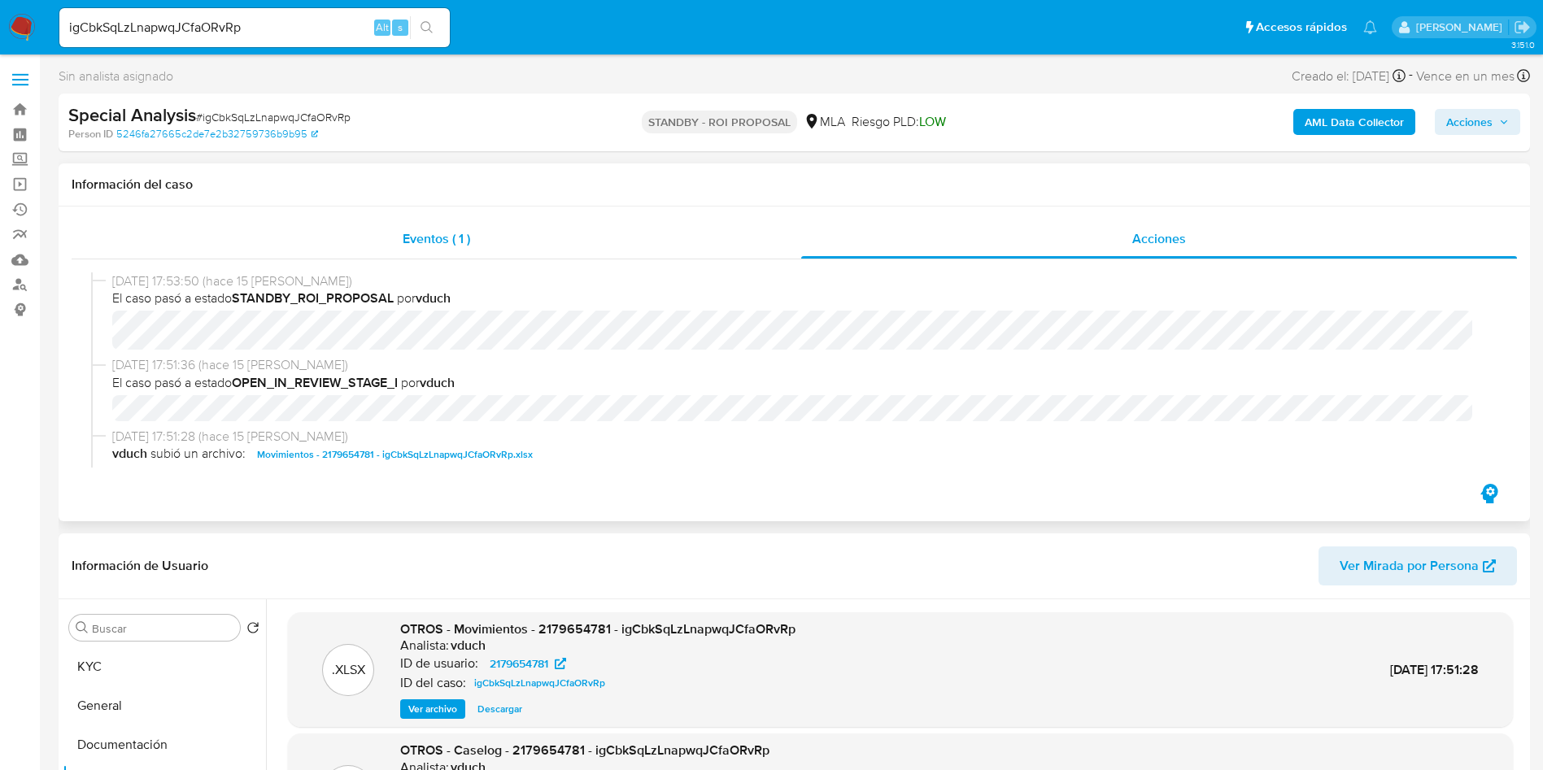
click at [381, 224] on div "Eventos ( 1 )" at bounding box center [436, 239] width 729 height 39
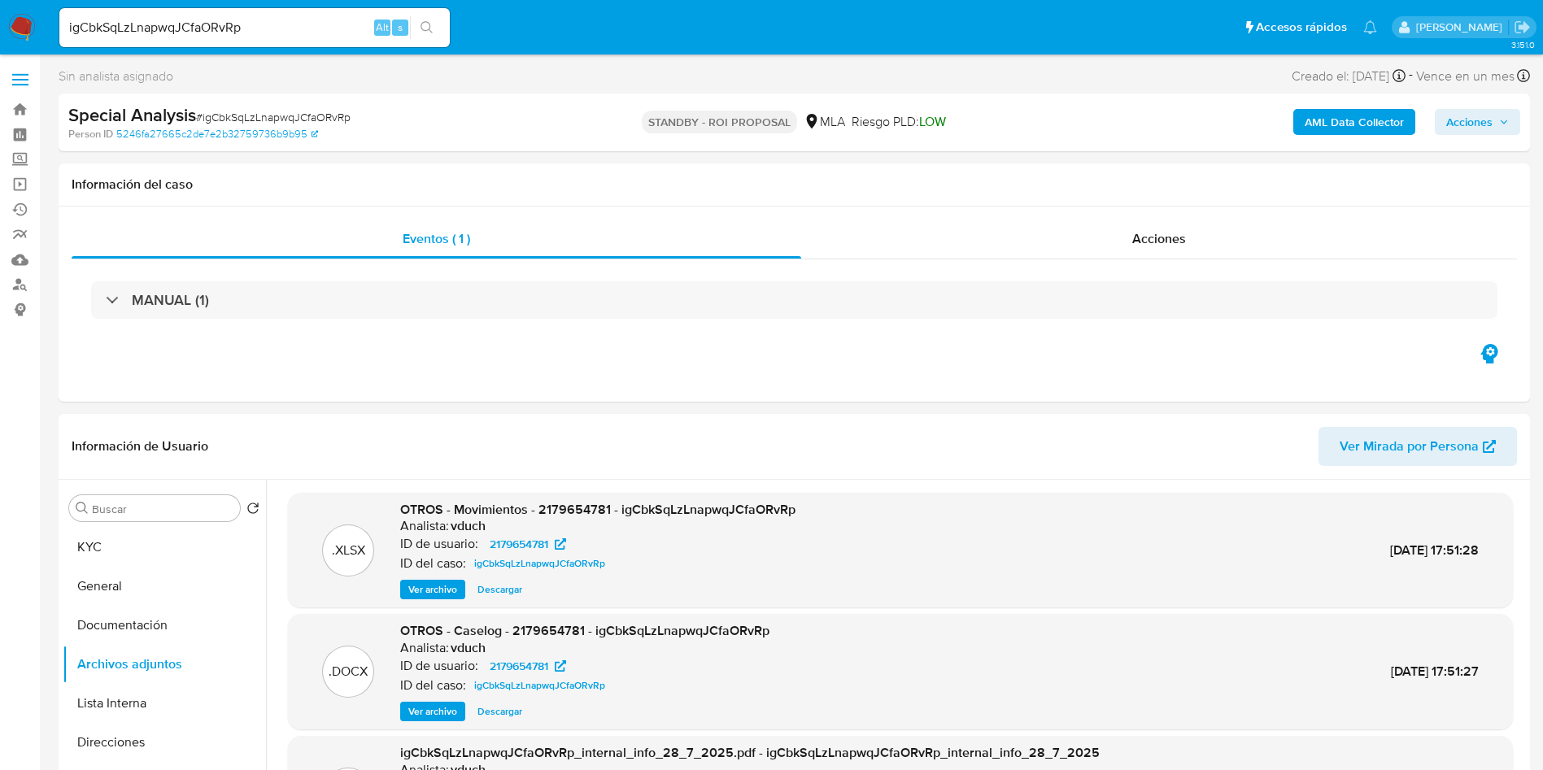
scroll to position [122, 0]
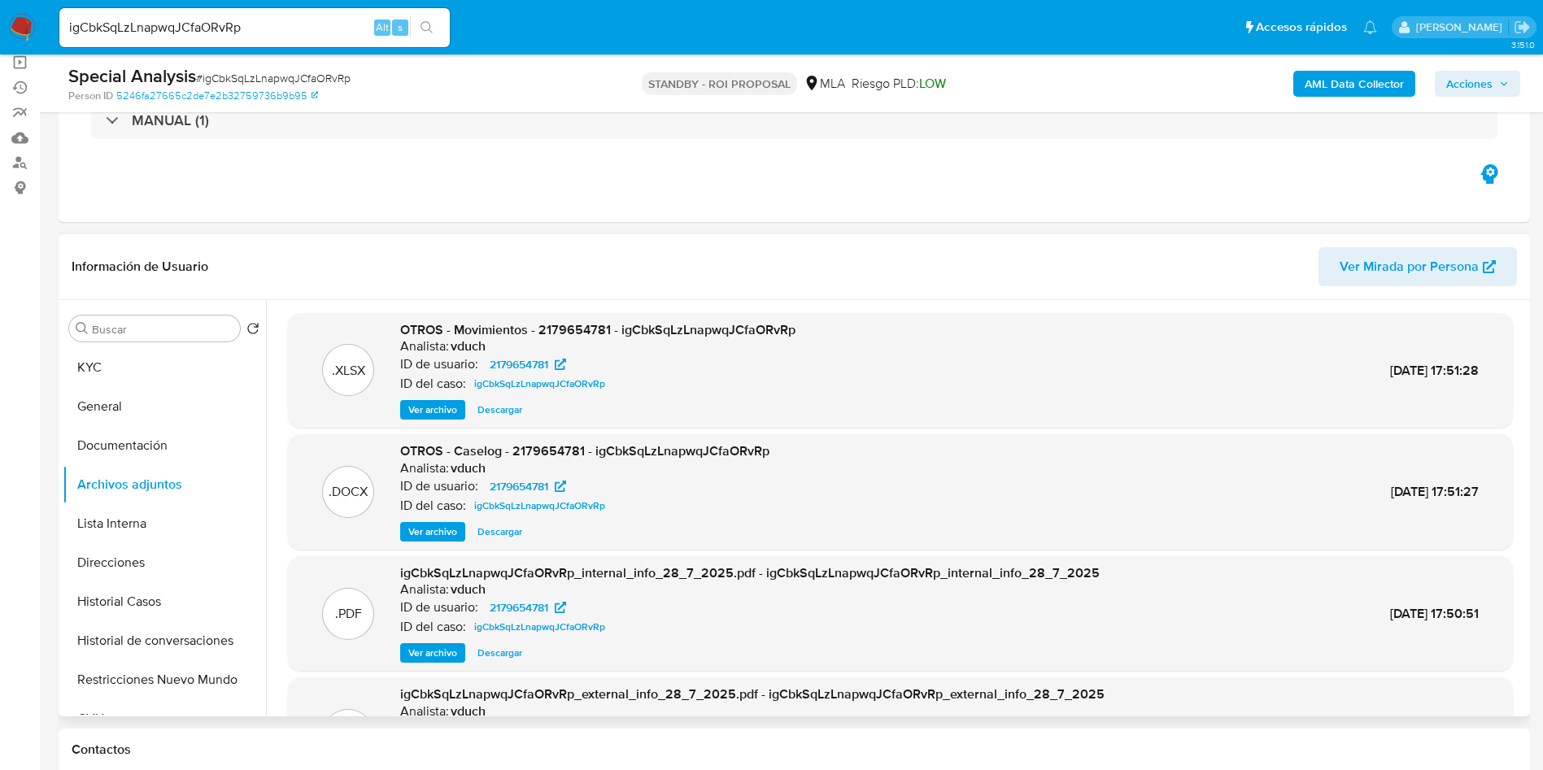
click at [434, 534] on span "Ver archivo" at bounding box center [432, 532] width 49 height 16
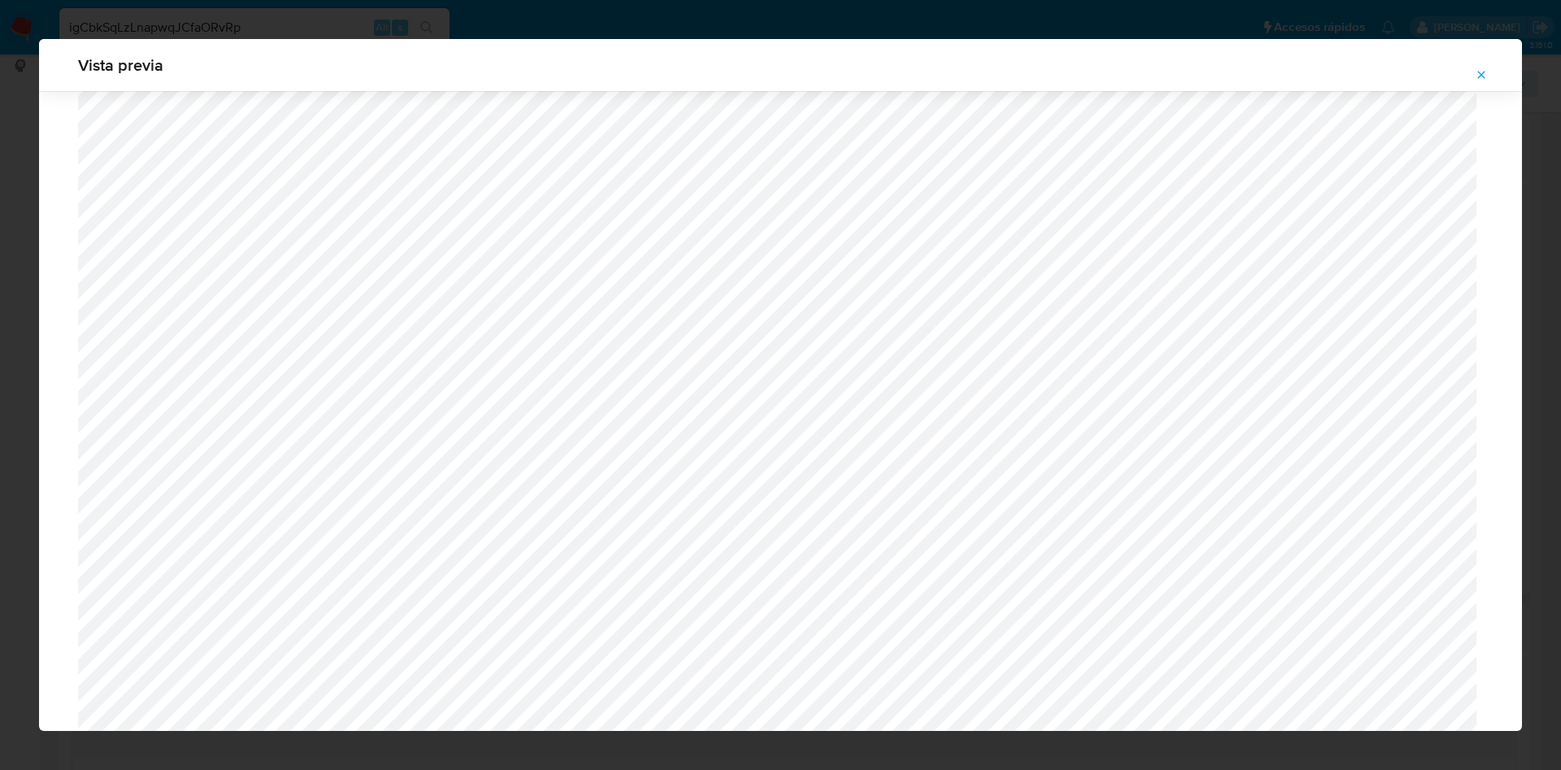
scroll to position [1439, 0]
click at [1487, 83] on span "Attachment preview" at bounding box center [1481, 74] width 13 height 23
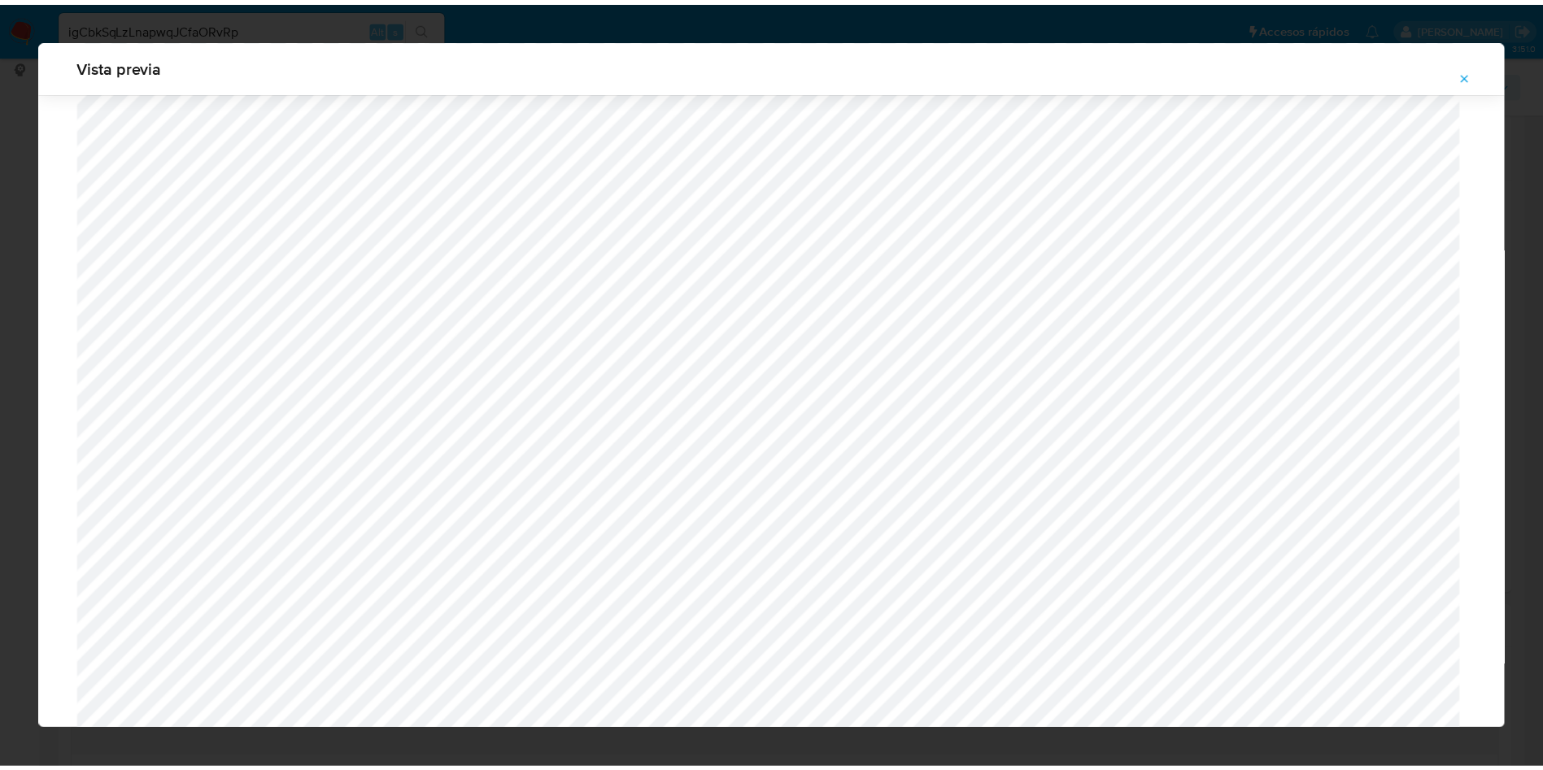
scroll to position [0, 0]
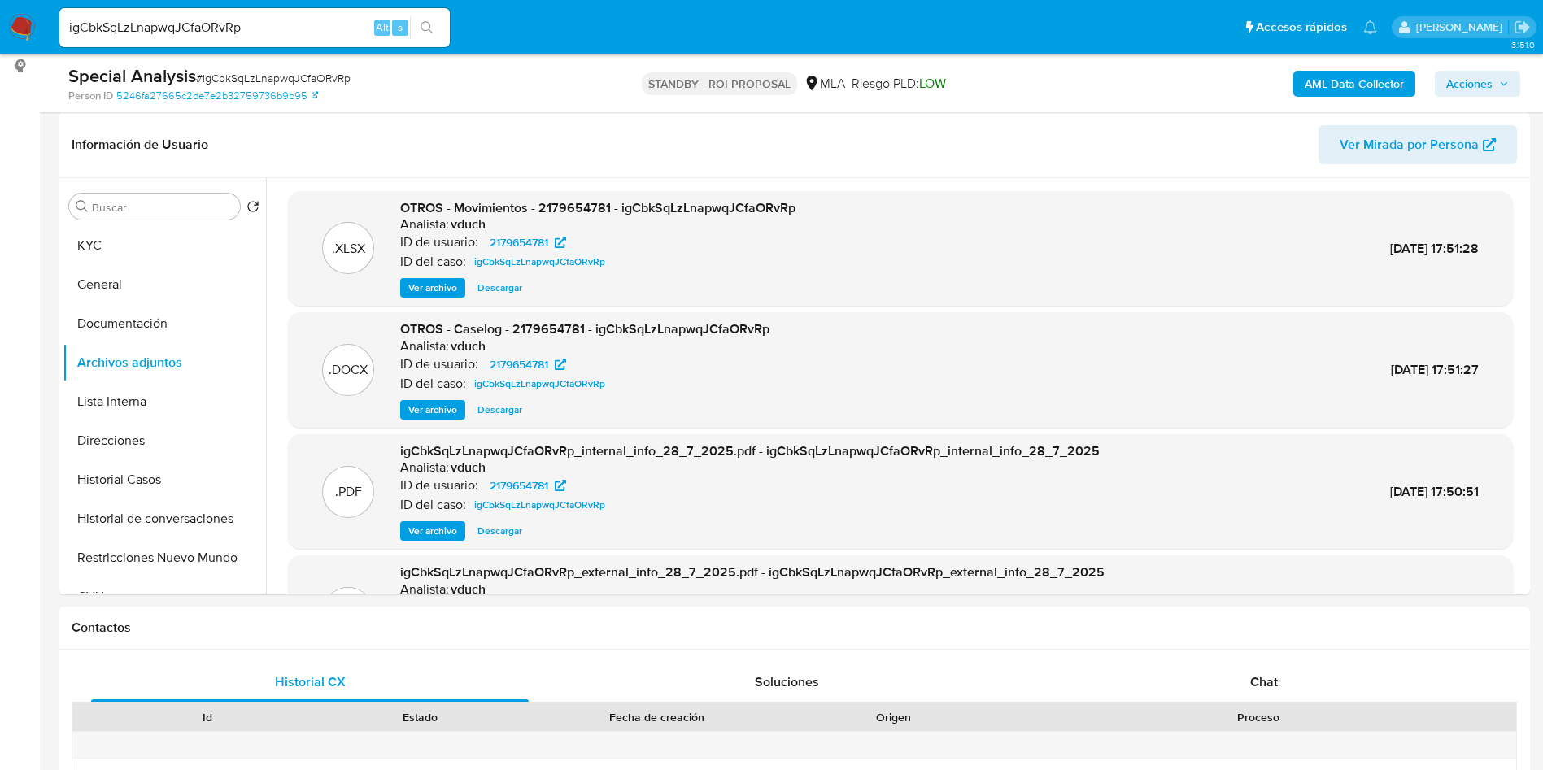
click at [227, 77] on span "# igCbkSqLzLnapwqJCfaORvRp" at bounding box center [273, 78] width 154 height 16
copy span "igCbkSqLzLnapwqJCfaORvRp"
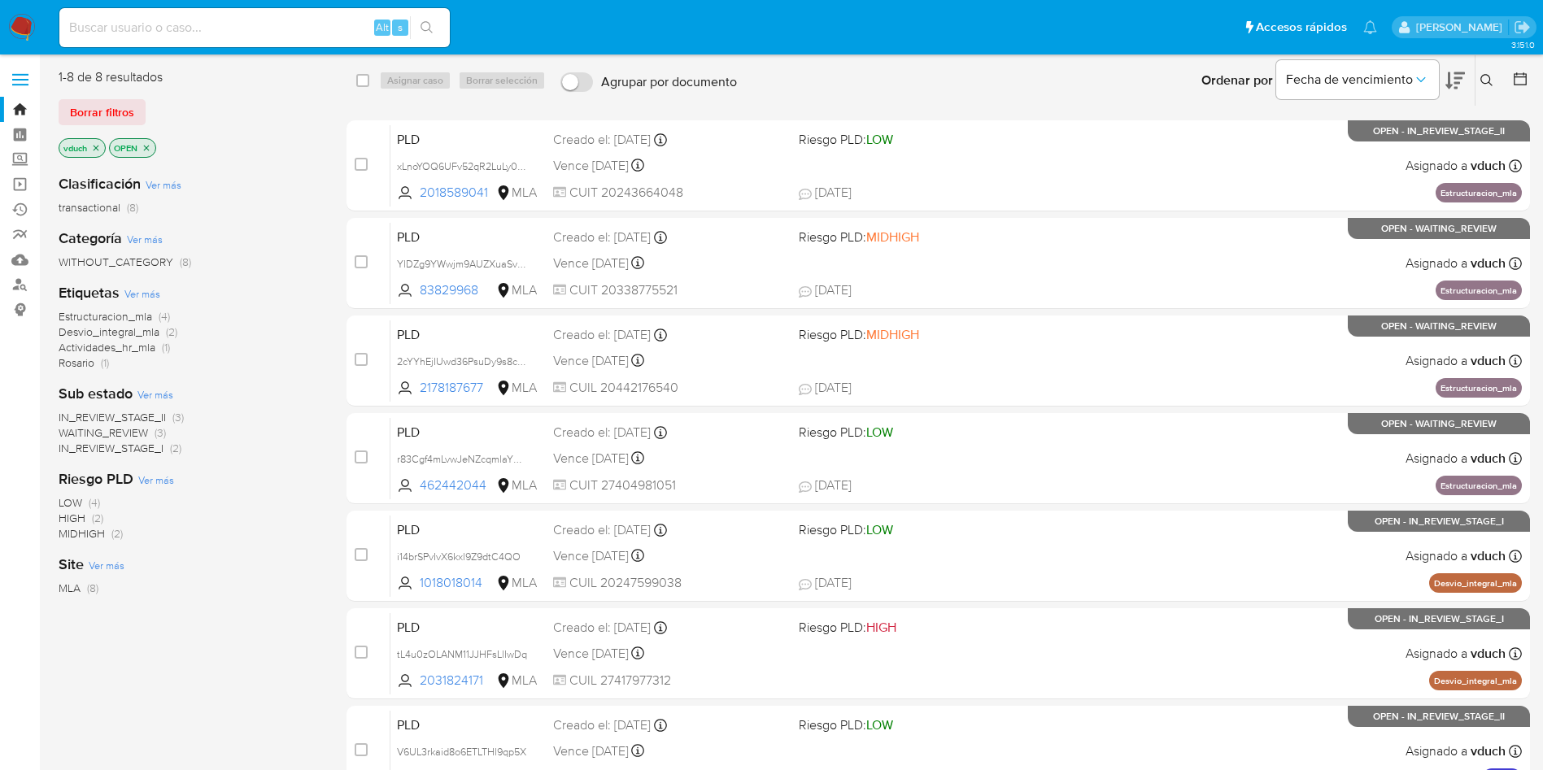
click at [1489, 79] on icon at bounding box center [1486, 80] width 12 height 12
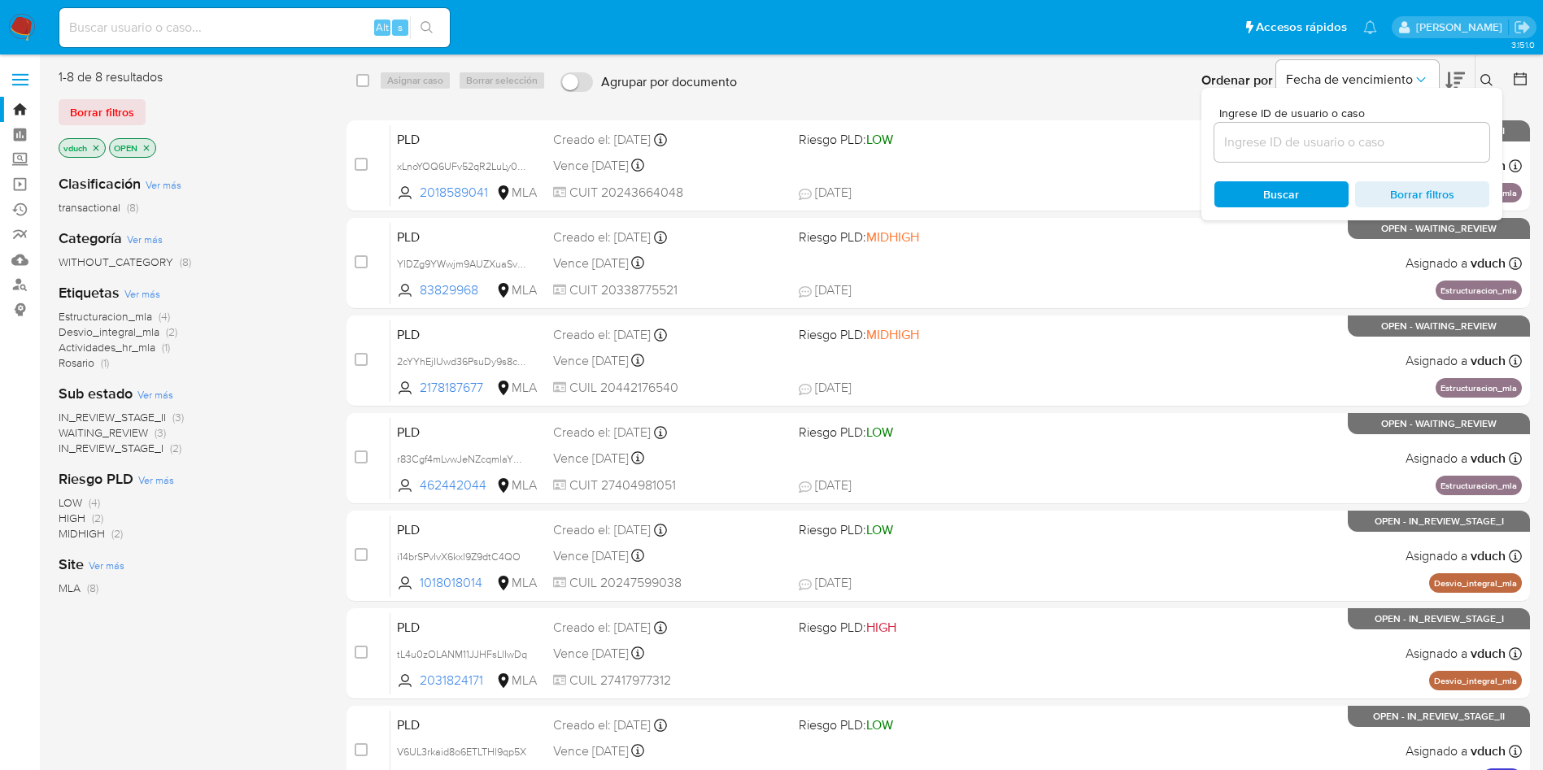
click at [1441, 137] on input at bounding box center [1351, 142] width 275 height 21
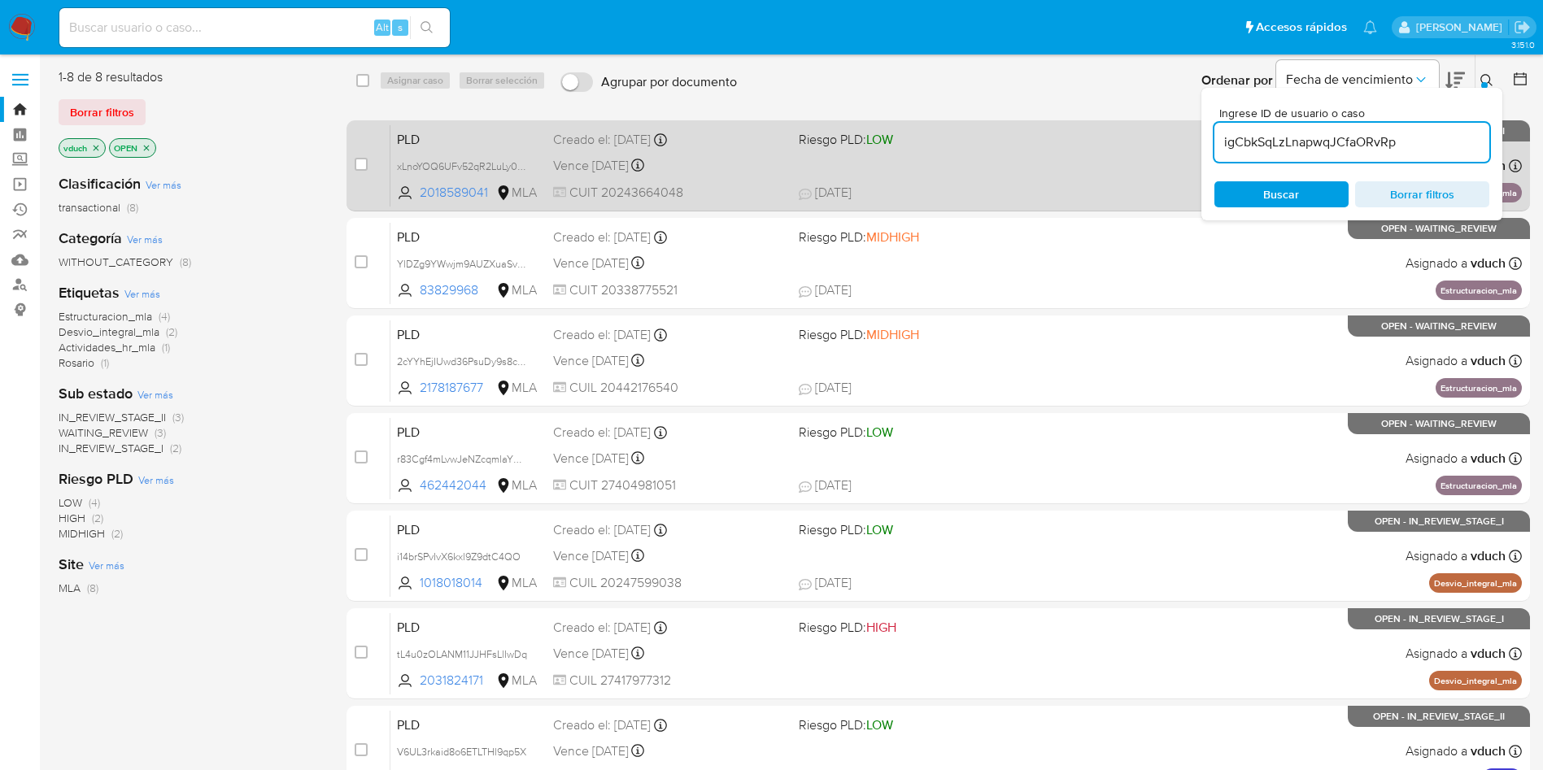
type input "igCbkSqLzLnapwqJCfaORvRp"
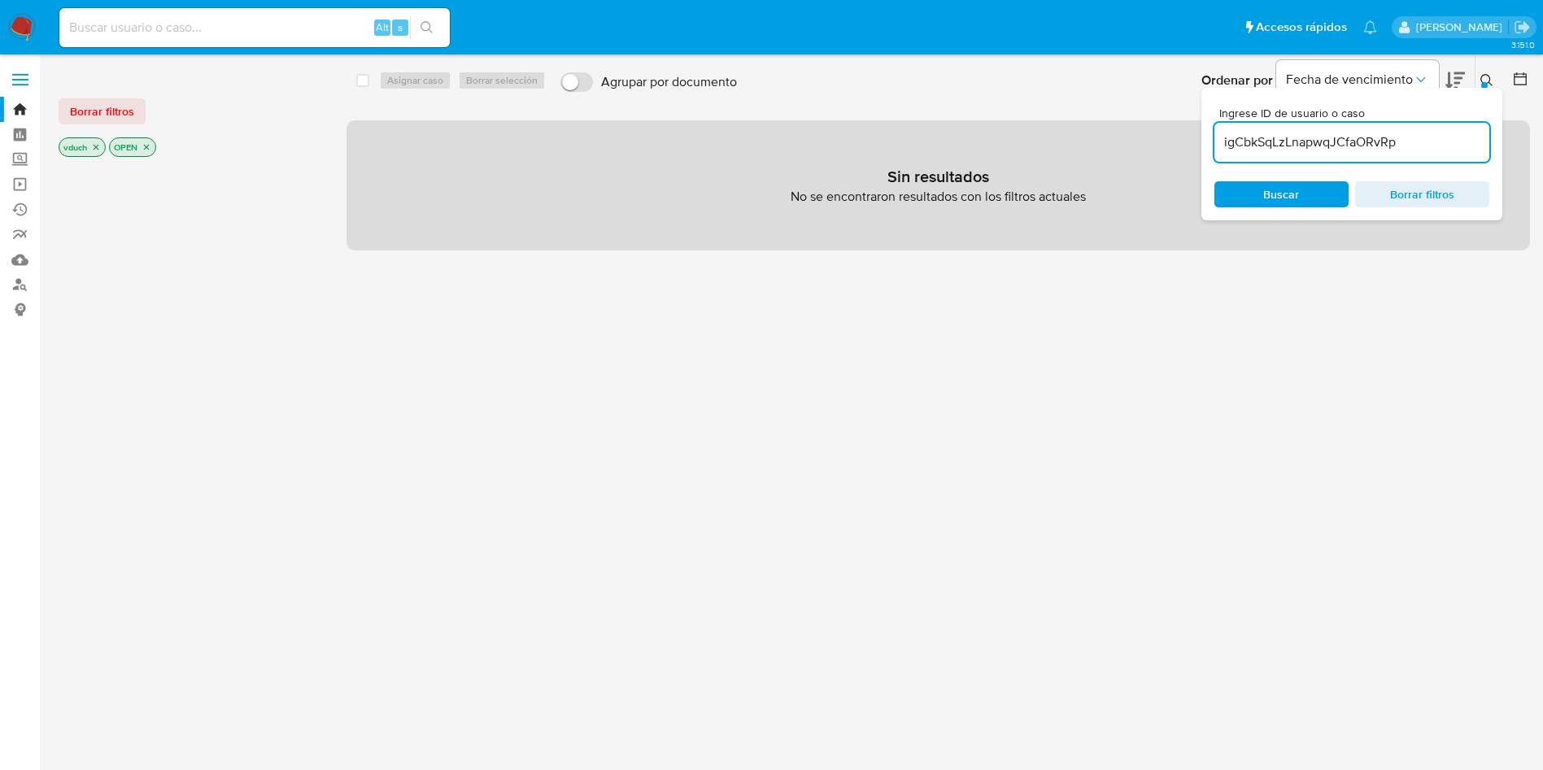
click at [94, 147] on icon "close-filter" at bounding box center [96, 147] width 10 height 10
click at [96, 147] on icon "close-filter" at bounding box center [97, 148] width 6 height 6
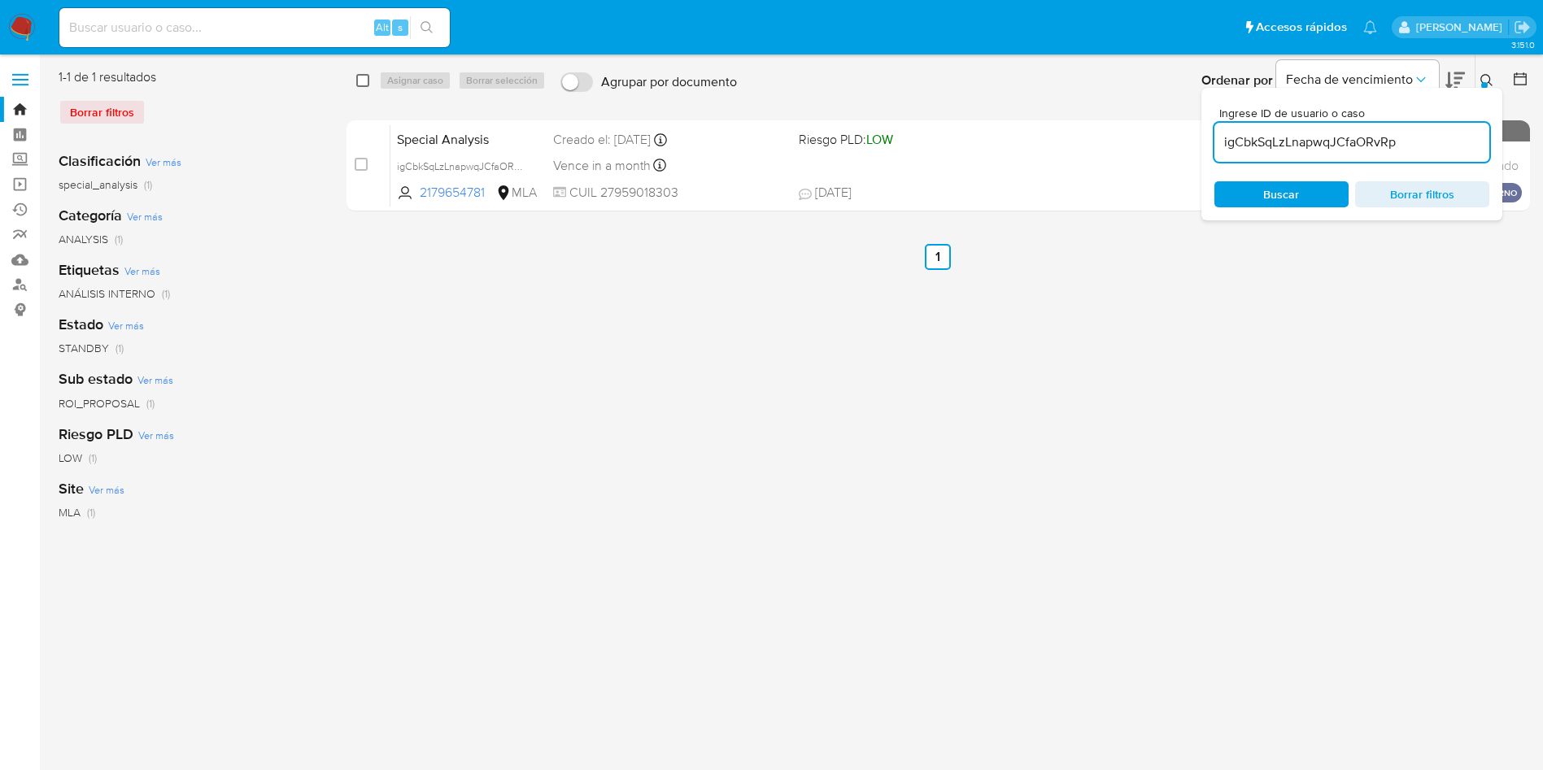
click at [361, 83] on input "checkbox" at bounding box center [362, 80] width 13 height 13
checkbox input "true"
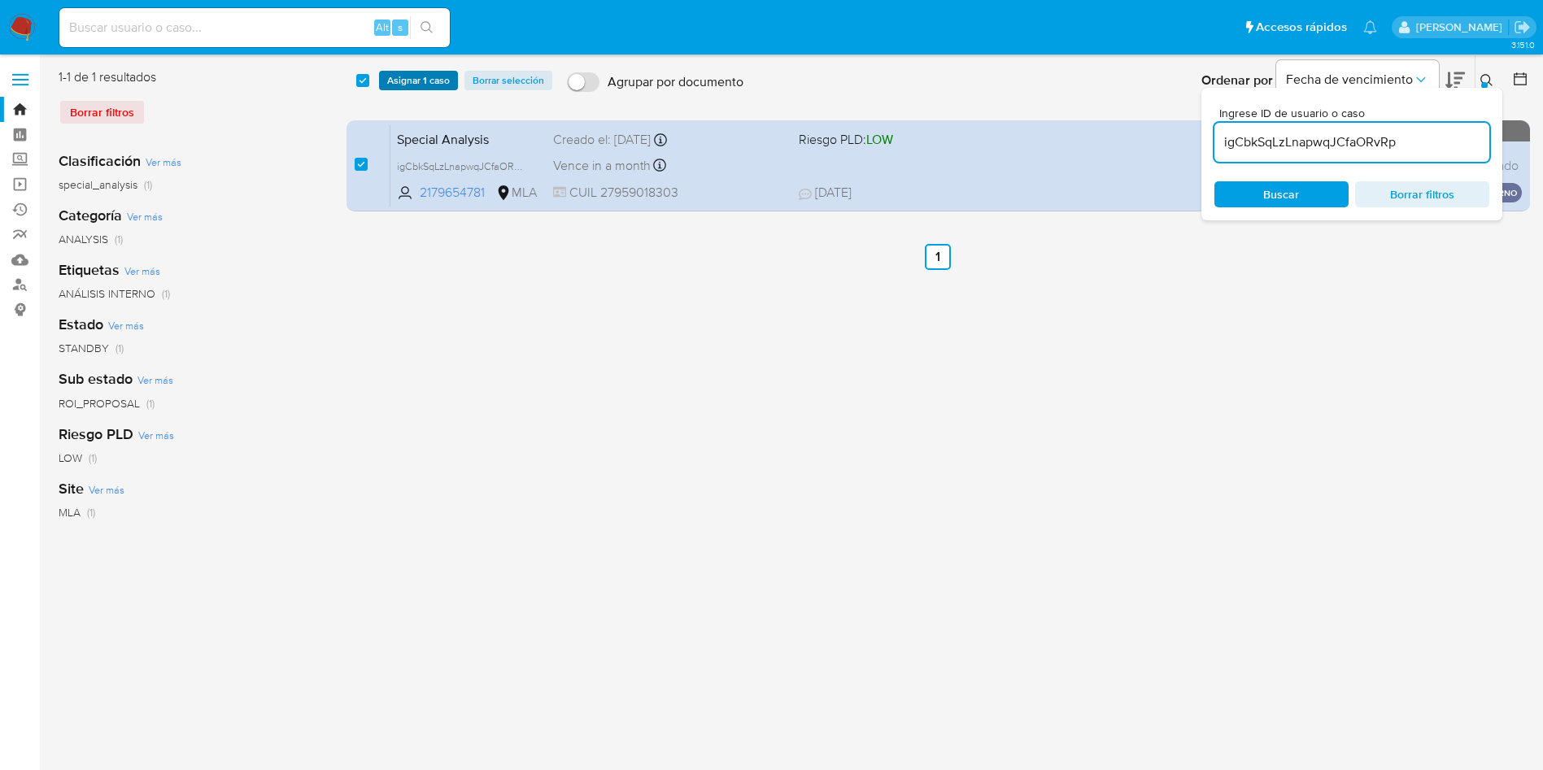
click at [416, 72] on span "Asignar 1 caso" at bounding box center [418, 80] width 63 height 16
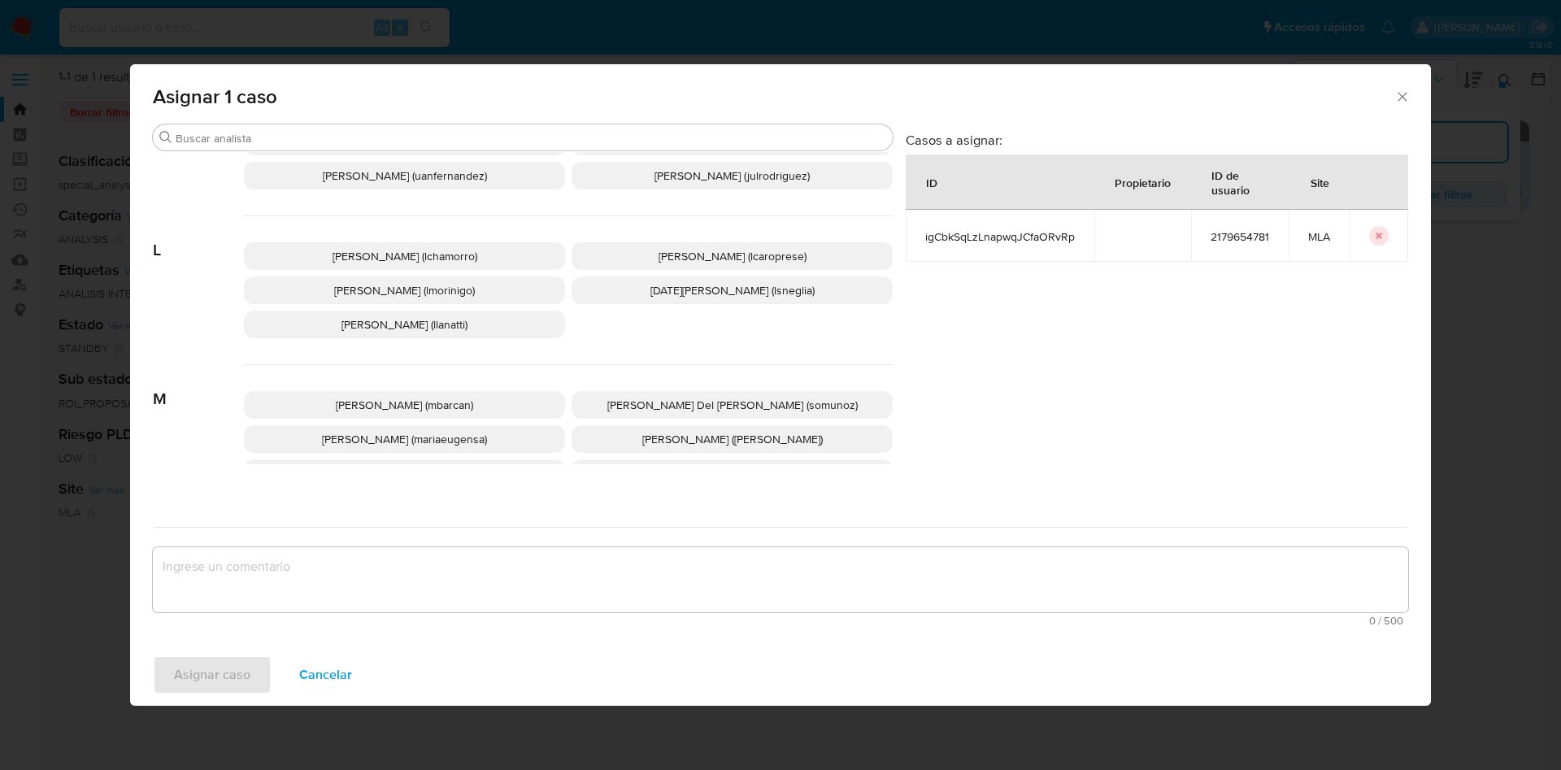
scroll to position [1487, 0]
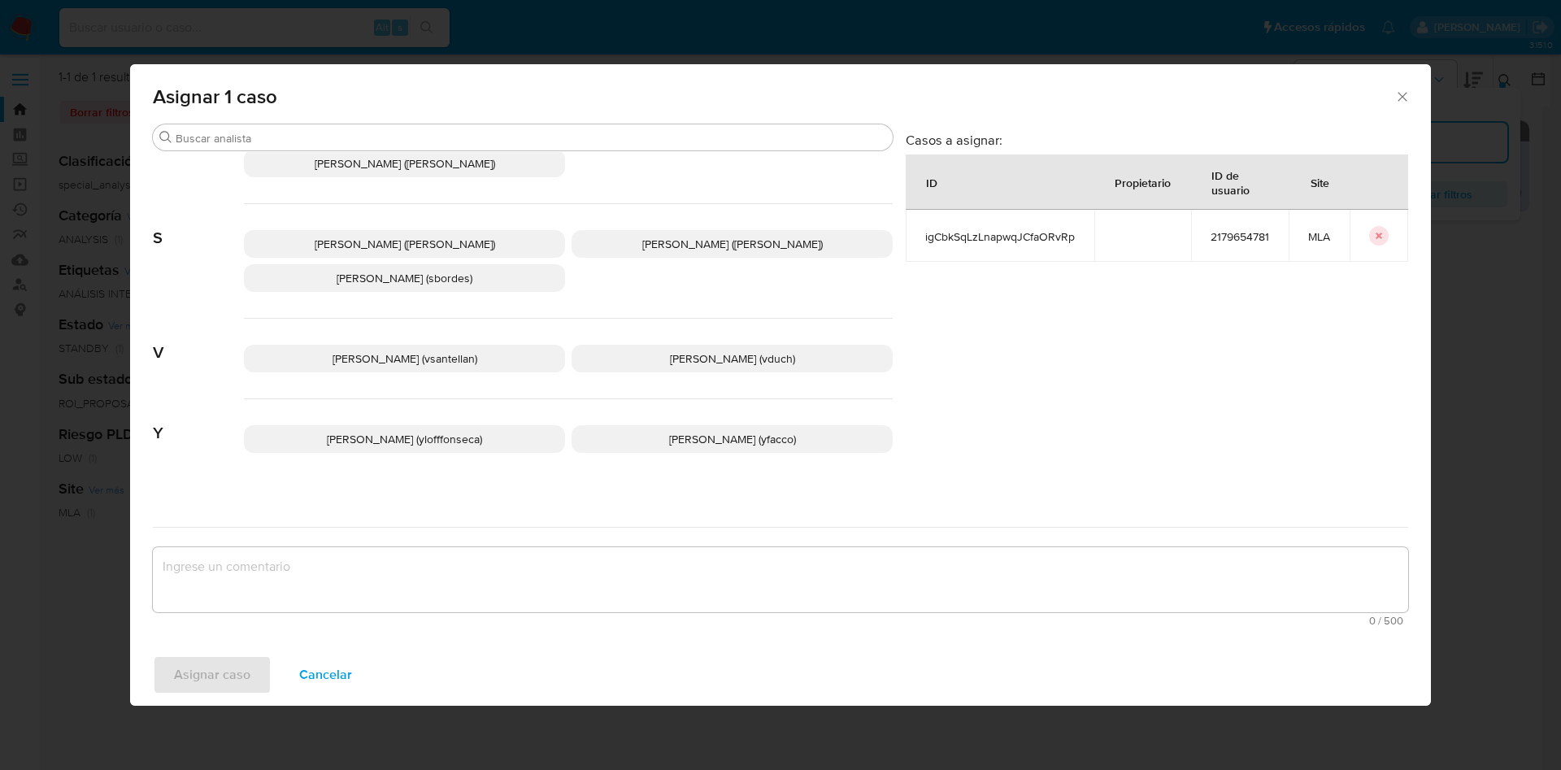
click at [753, 350] on span "[PERSON_NAME] (vduch)" at bounding box center [732, 358] width 125 height 16
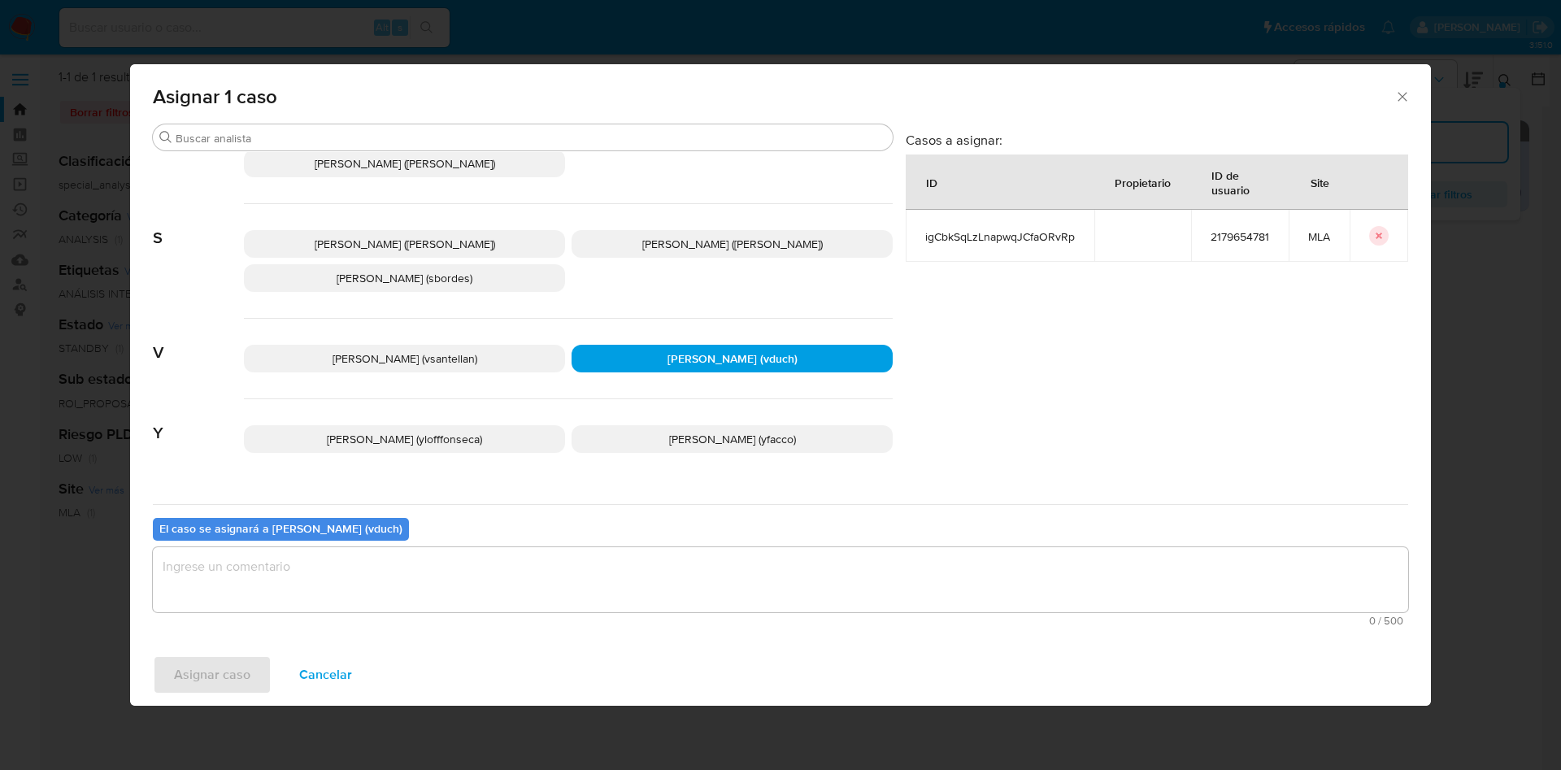
click at [742, 547] on textarea "assign-modal" at bounding box center [780, 579] width 1255 height 65
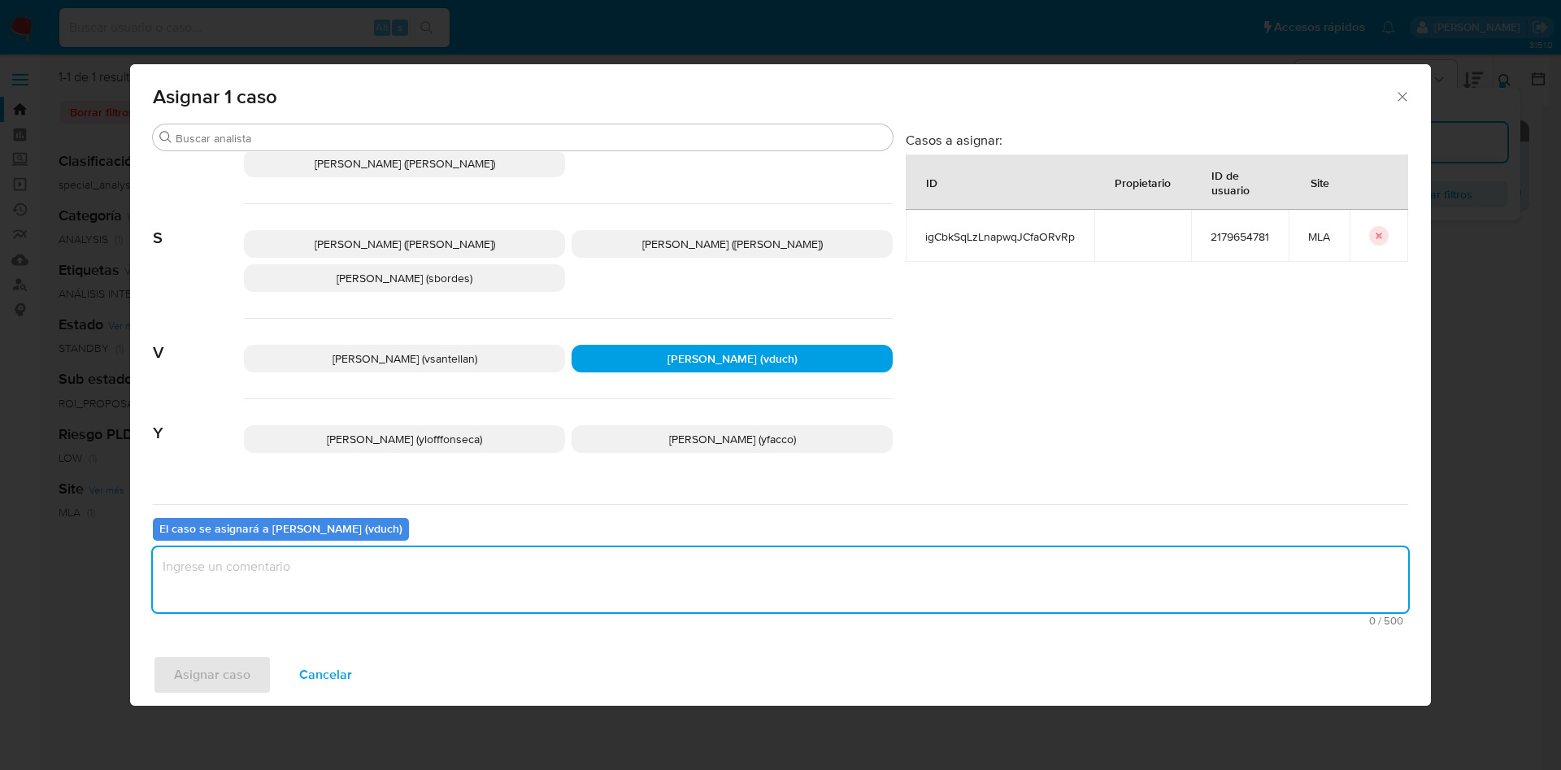
click at [704, 586] on textarea "assign-modal" at bounding box center [780, 579] width 1255 height 65
click at [194, 671] on span "Asignar caso" at bounding box center [212, 675] width 76 height 36
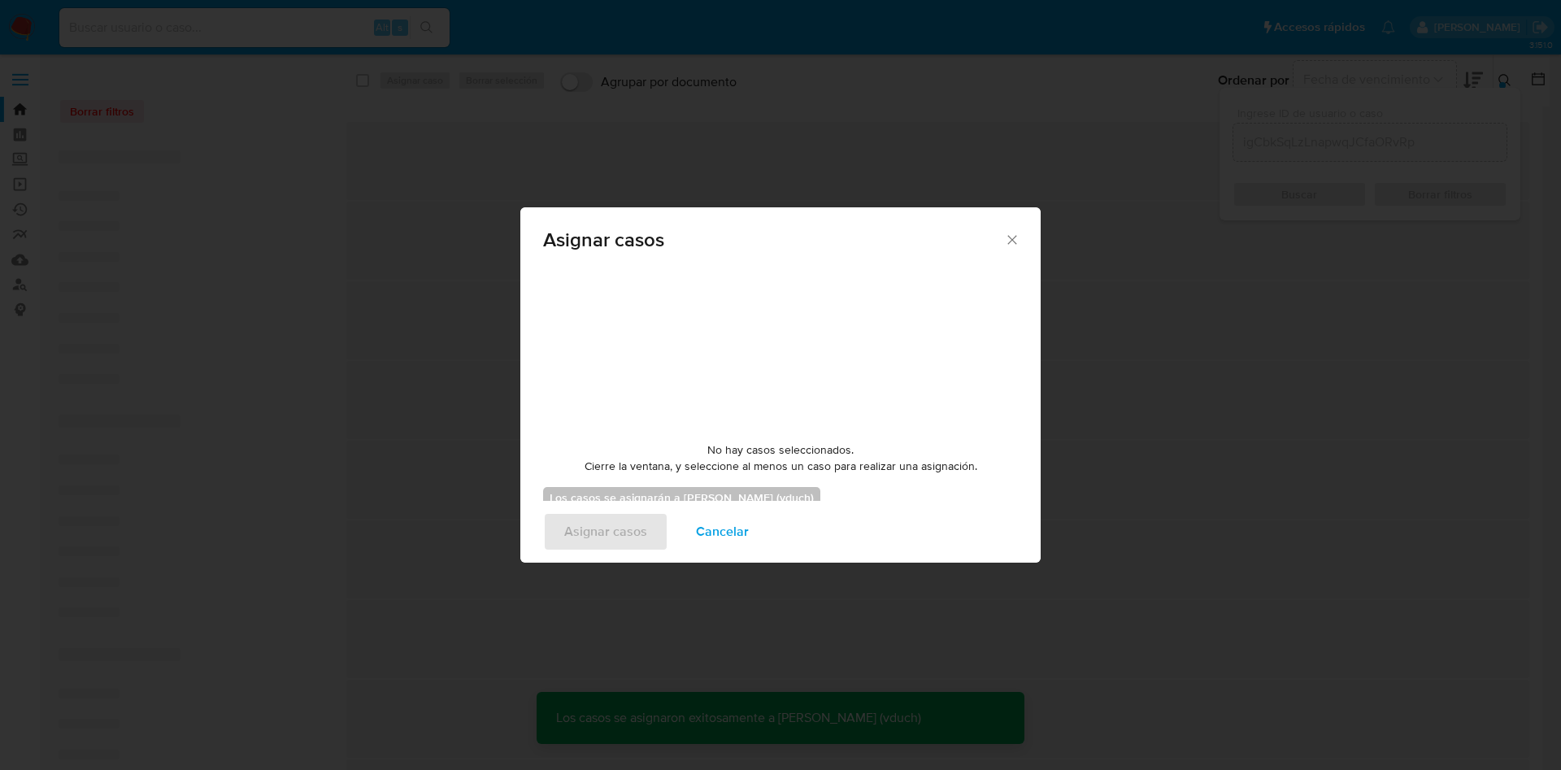
checkbox input "false"
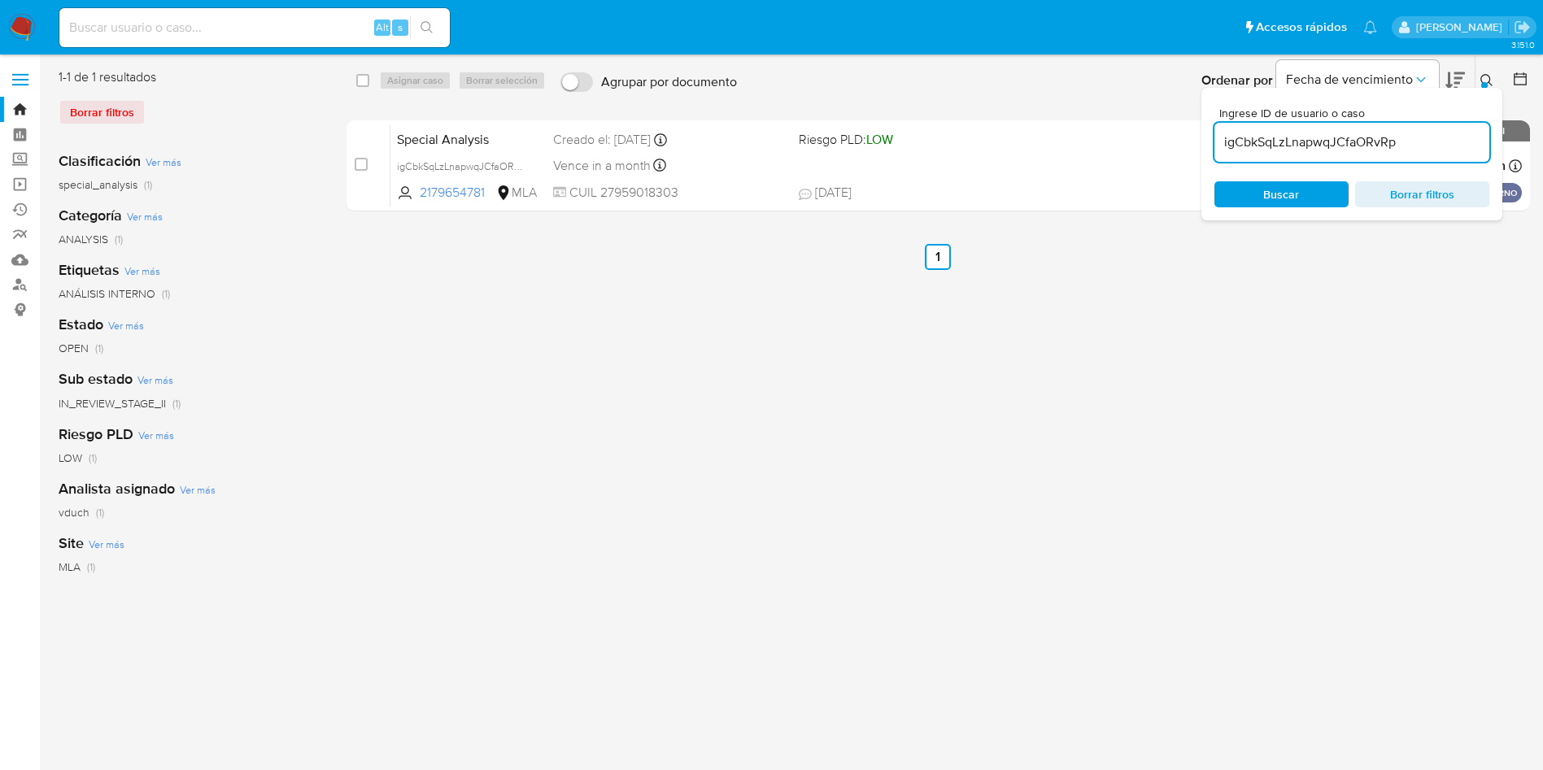
click at [1342, 133] on input "igCbkSqLzLnapwqJCfaORvRp" at bounding box center [1351, 142] width 275 height 21
paste input "HMBBWJYfWmAX8zNP4ZZh6h4c"
type input "HMBBWJYfWmAX8zNP4ZZh6h4c"
click at [367, 86] on input "checkbox" at bounding box center [362, 80] width 13 height 13
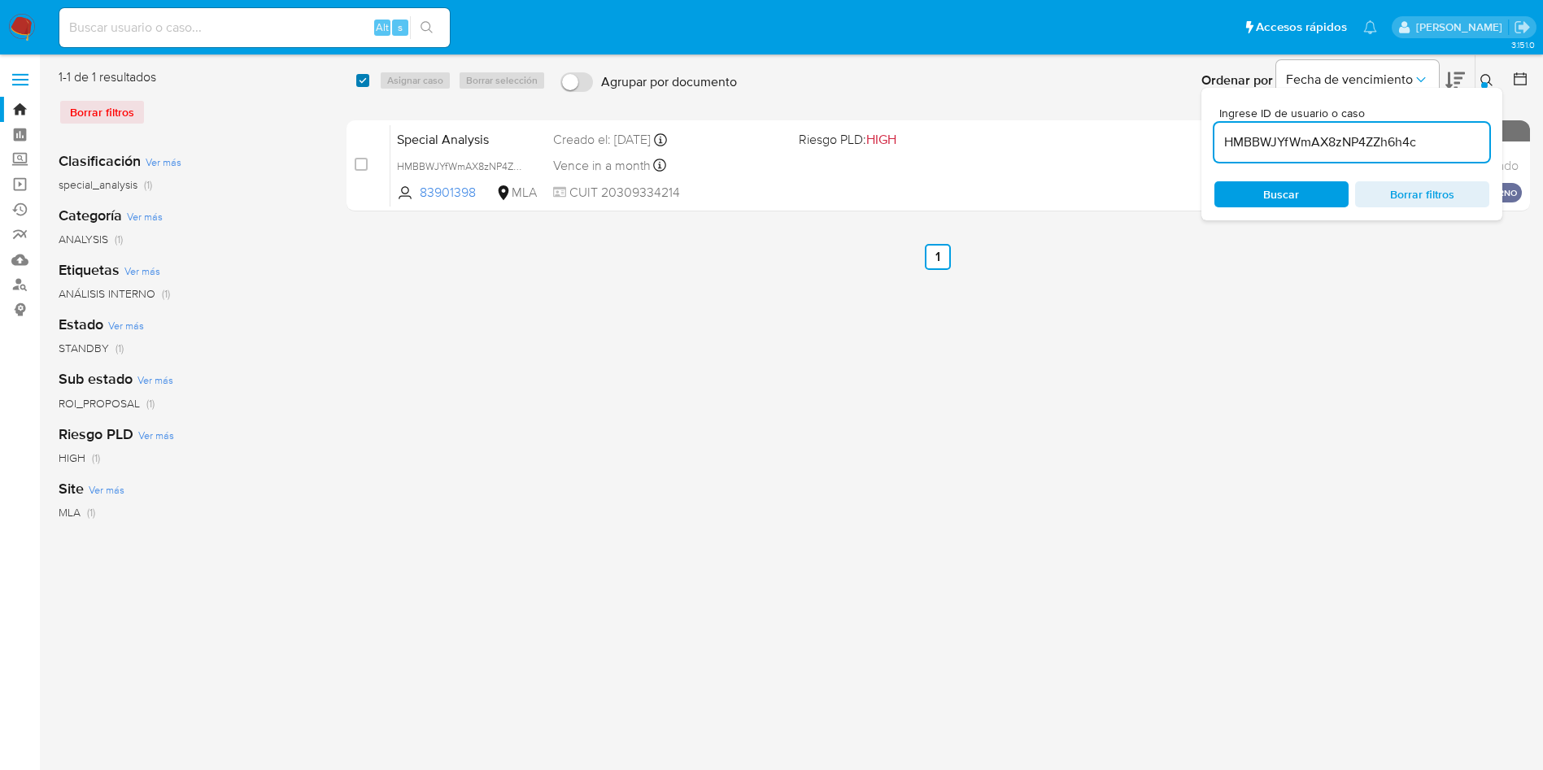
checkbox input "true"
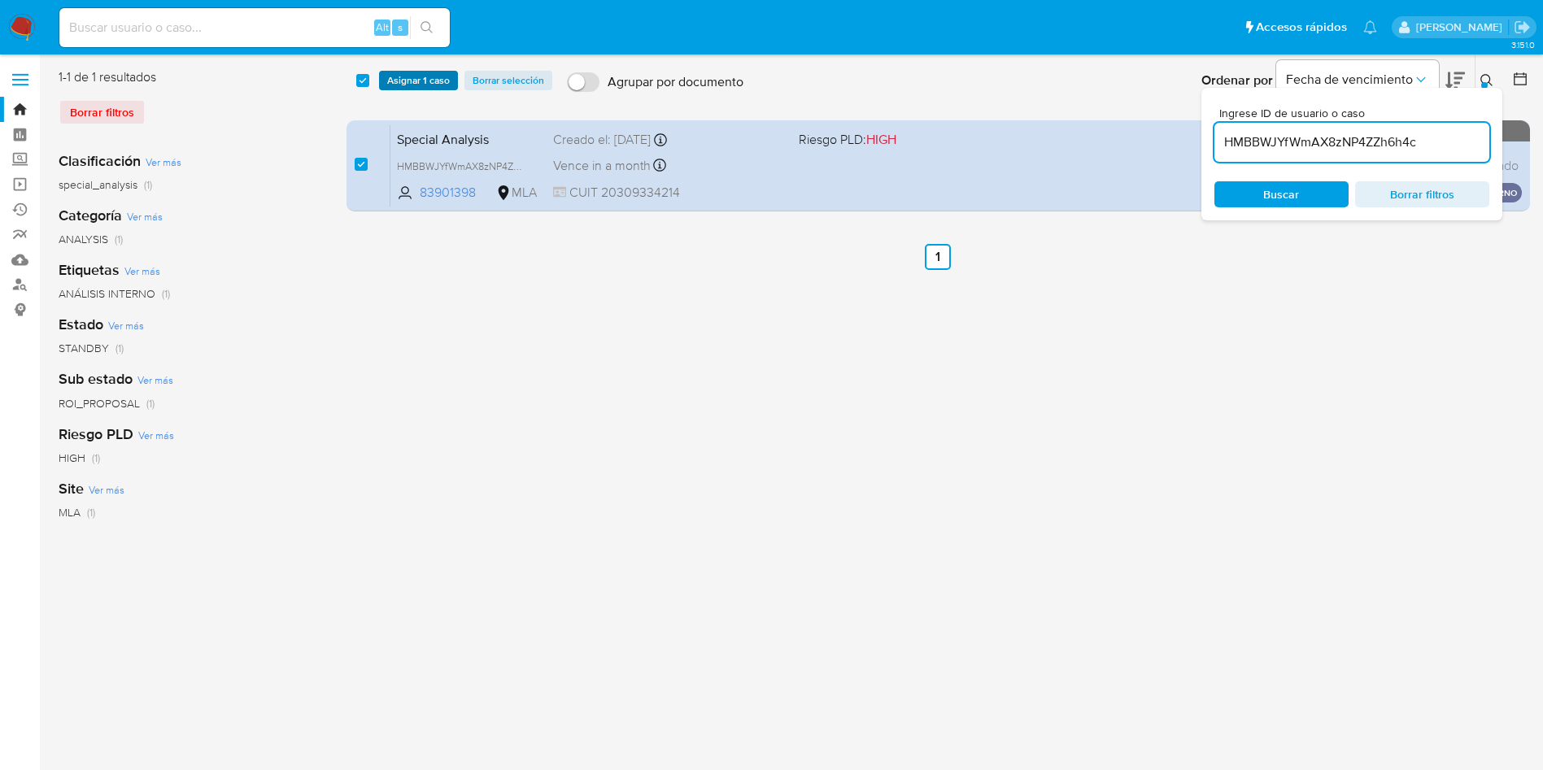
click at [395, 77] on span "Asignar 1 caso" at bounding box center [418, 80] width 63 height 16
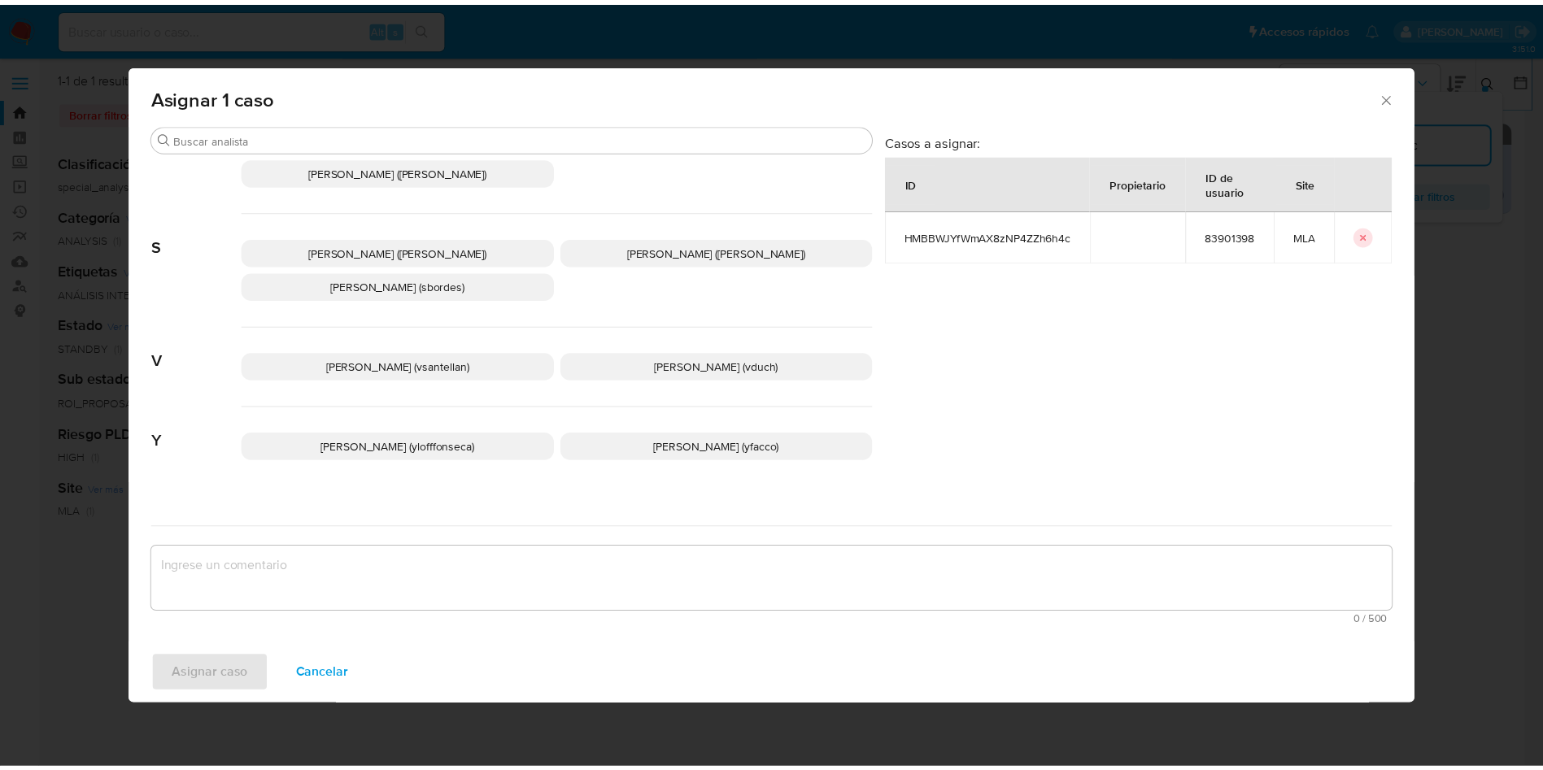
scroll to position [1487, 0]
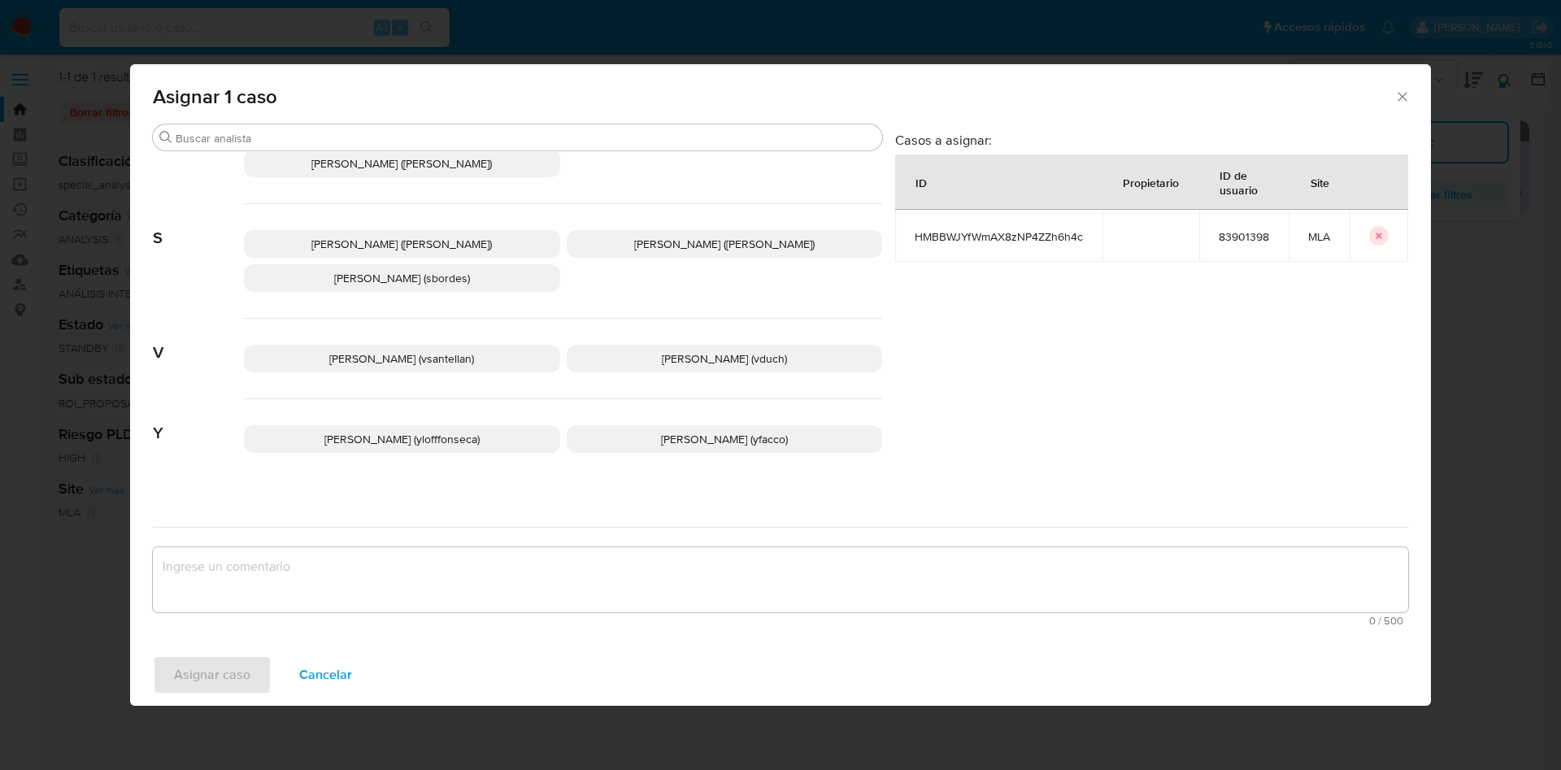
click at [645, 345] on p "[PERSON_NAME] (vduch)" at bounding box center [725, 359] width 316 height 28
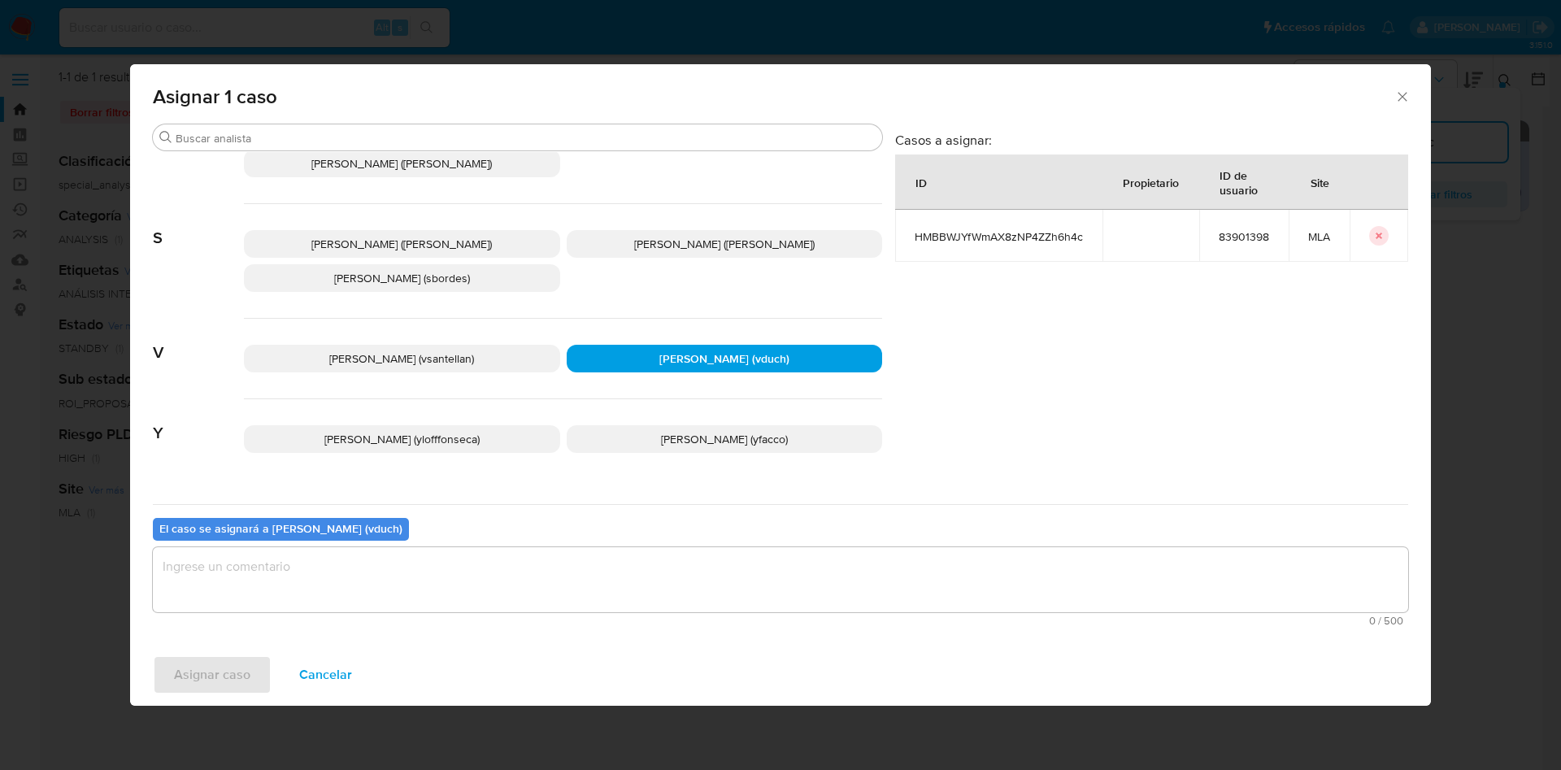
click at [705, 530] on div "El caso se asignará a [PERSON_NAME] (vduch) 0 / 500 500 caracteres restantes" at bounding box center [780, 568] width 1255 height 128
click at [707, 546] on div "El caso se asignará a [PERSON_NAME] (vduch) 0 / 500 500 caracteres restantes" at bounding box center [780, 568] width 1255 height 128
click at [704, 555] on textarea "assign-modal" at bounding box center [780, 579] width 1255 height 65
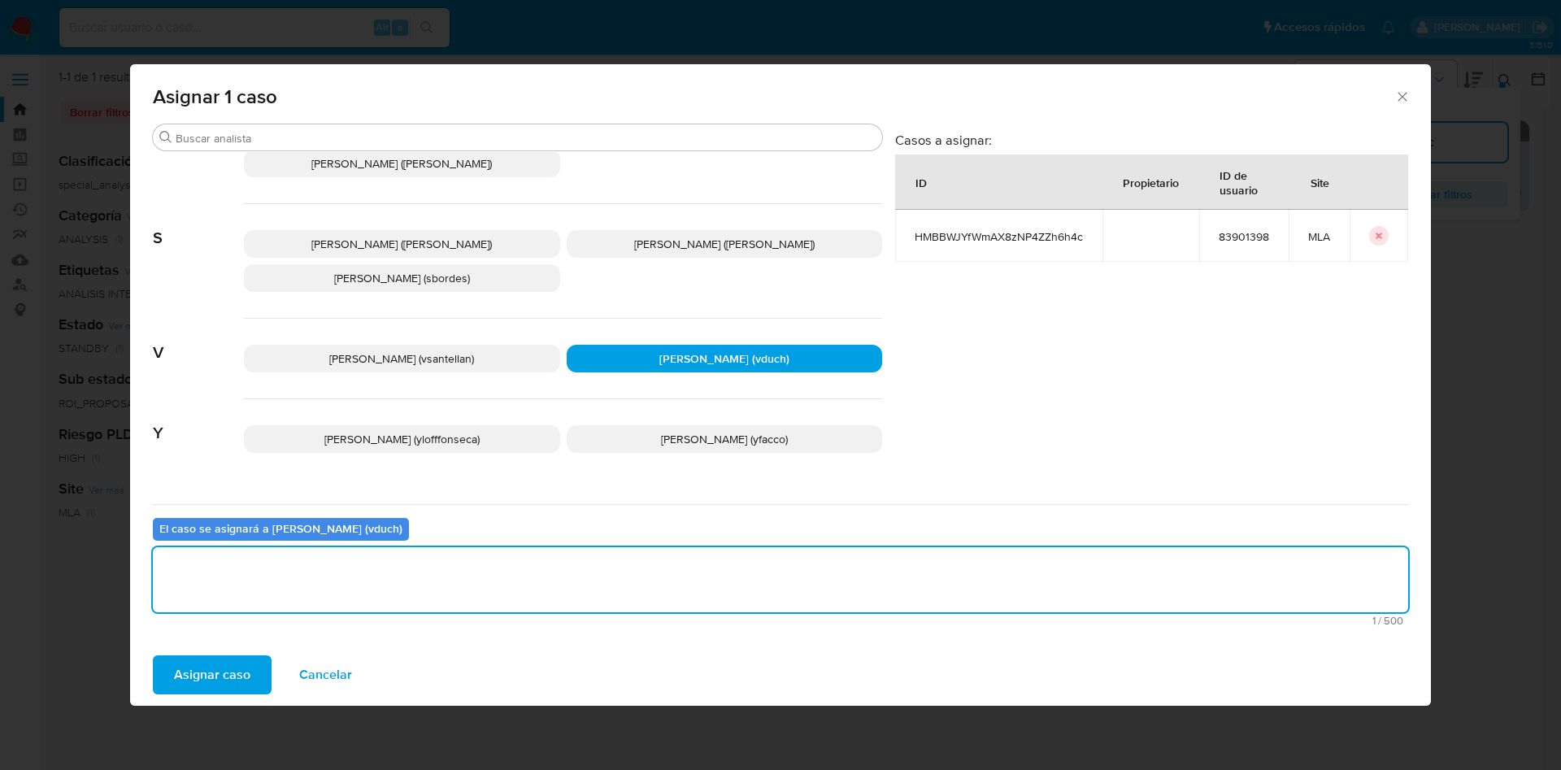
click at [202, 659] on span "Asignar caso" at bounding box center [212, 675] width 76 height 36
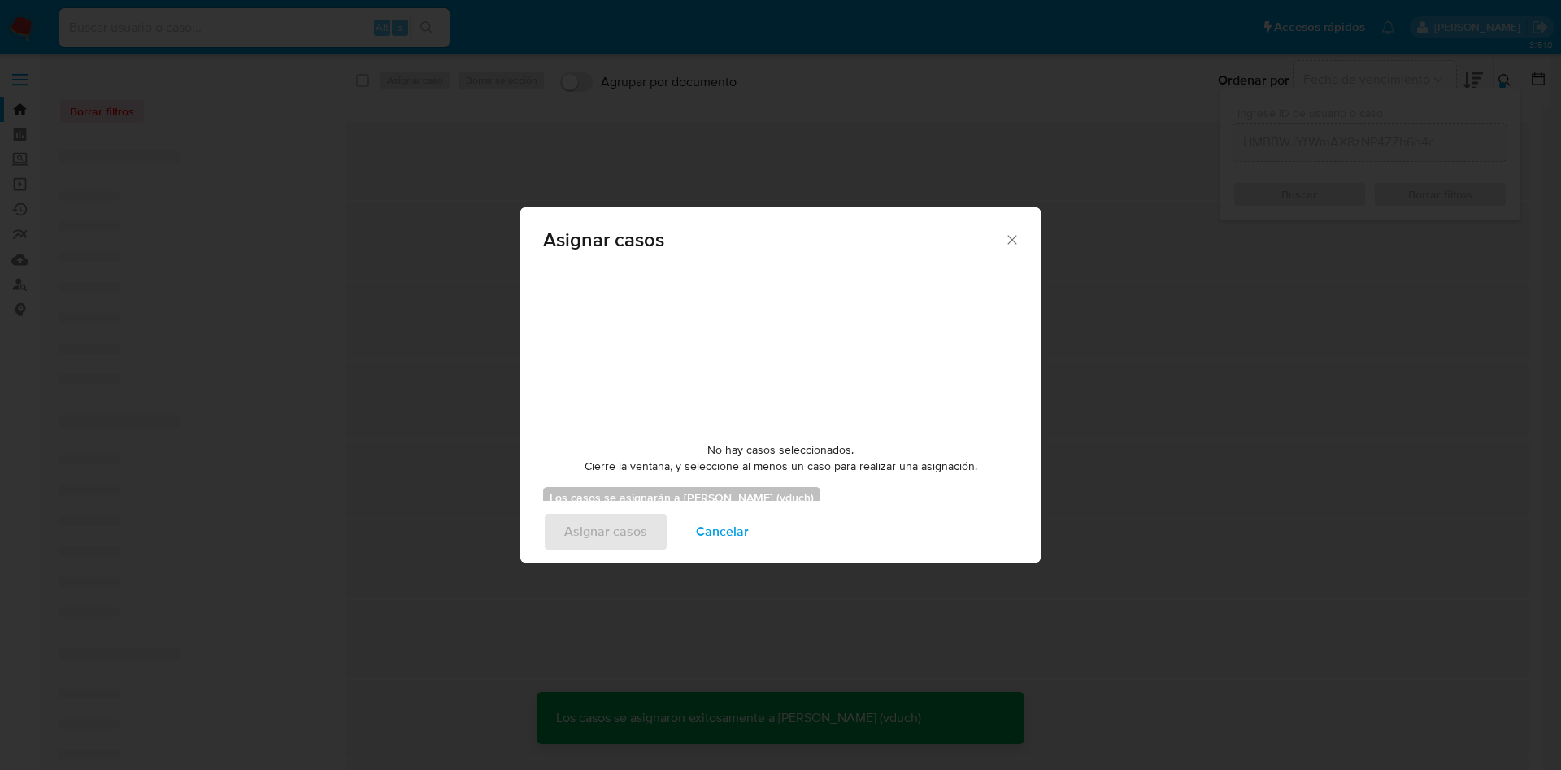
checkbox input "false"
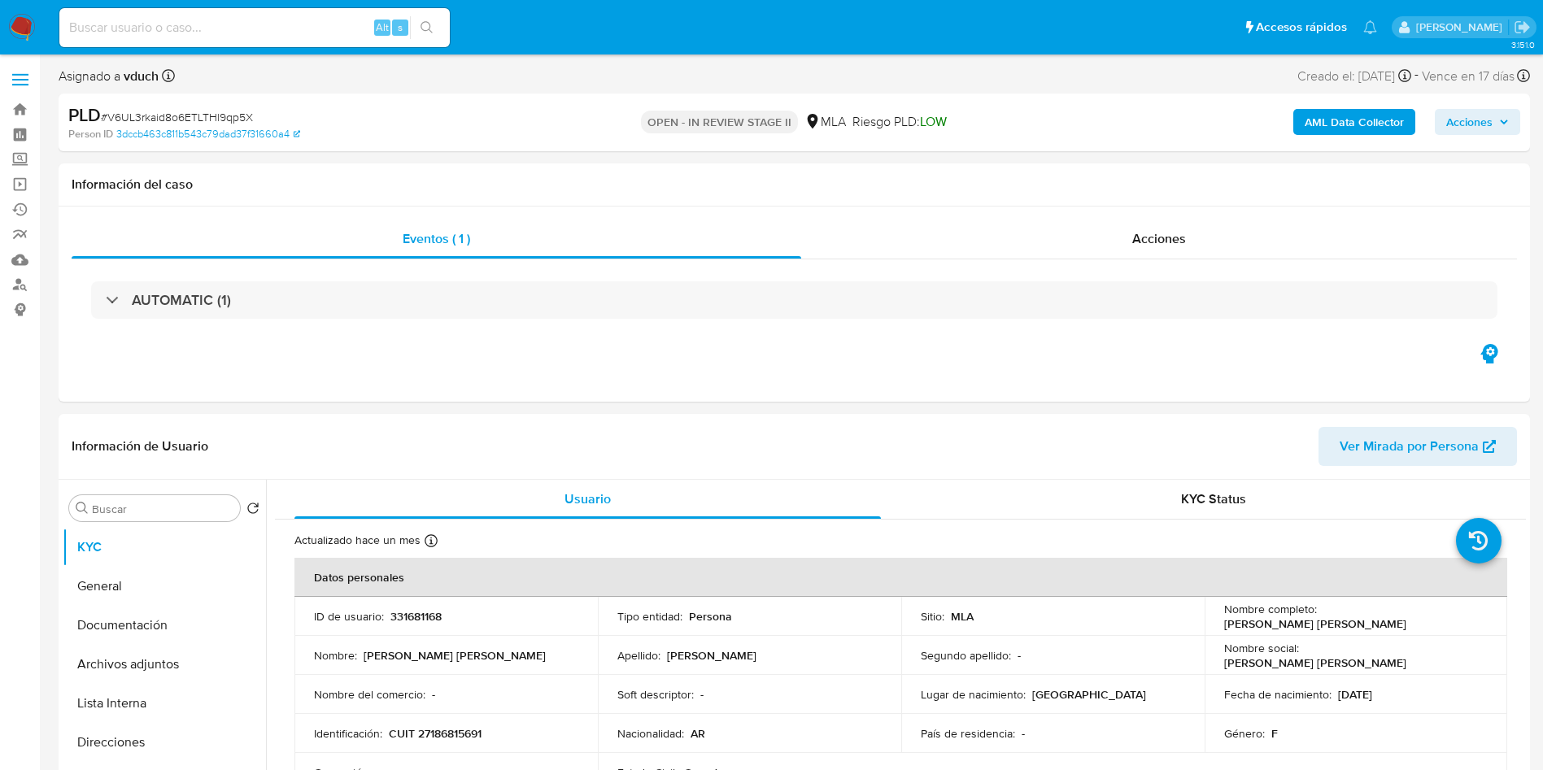
click at [272, 52] on nav "Pausado Ver notificaciones Alt s Accesos rápidos Presiona las siguientes teclas…" at bounding box center [771, 27] width 1543 height 54
click at [285, 27] on input at bounding box center [254, 27] width 390 height 21
paste input "igCbkSqLzLnapwqJCfaORvRp"
type input "igCbkSqLzLnapwqJCfaORvRp"
click at [437, 17] on button "search-icon" at bounding box center [426, 27] width 33 height 23
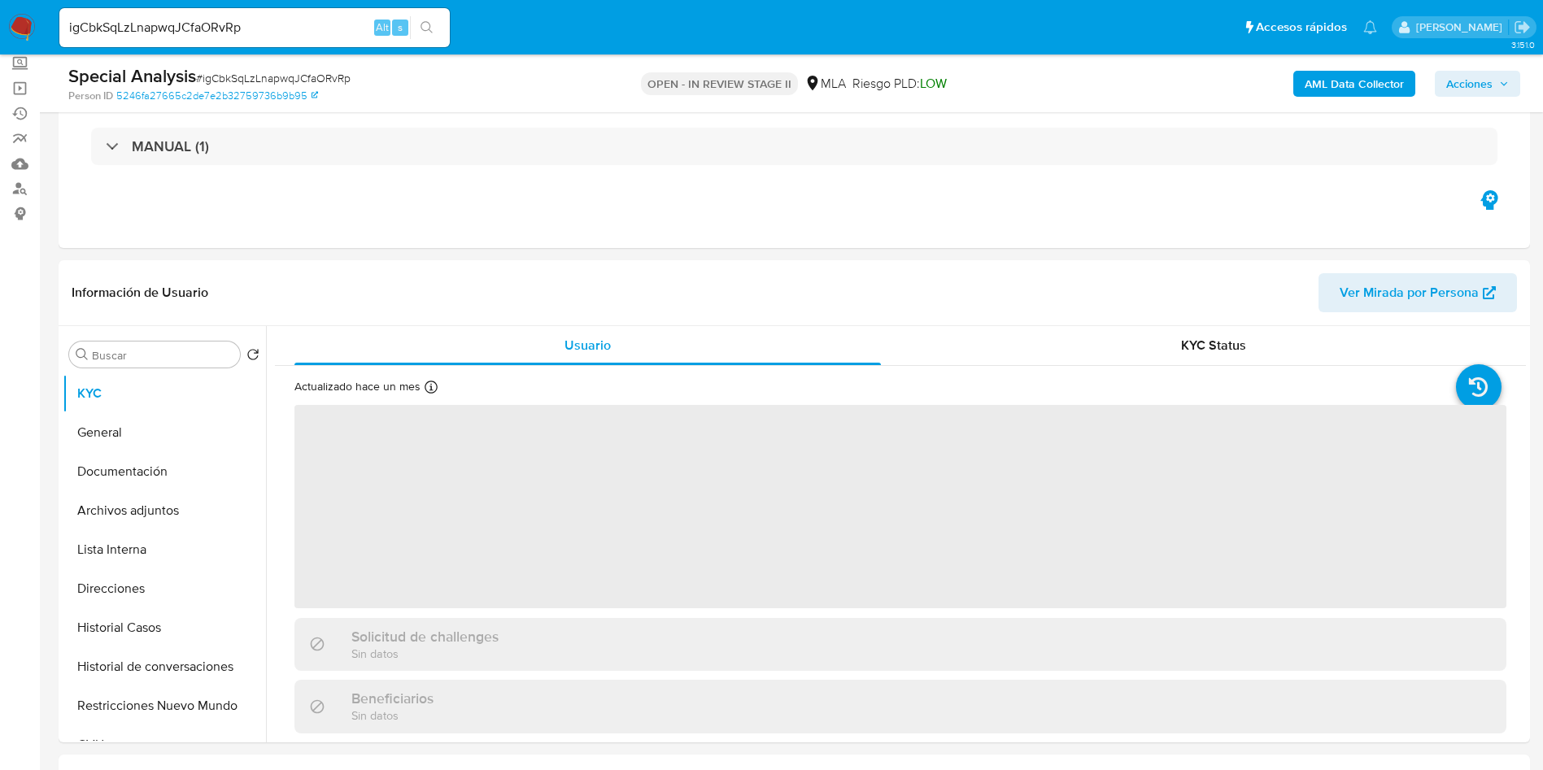
scroll to position [244, 0]
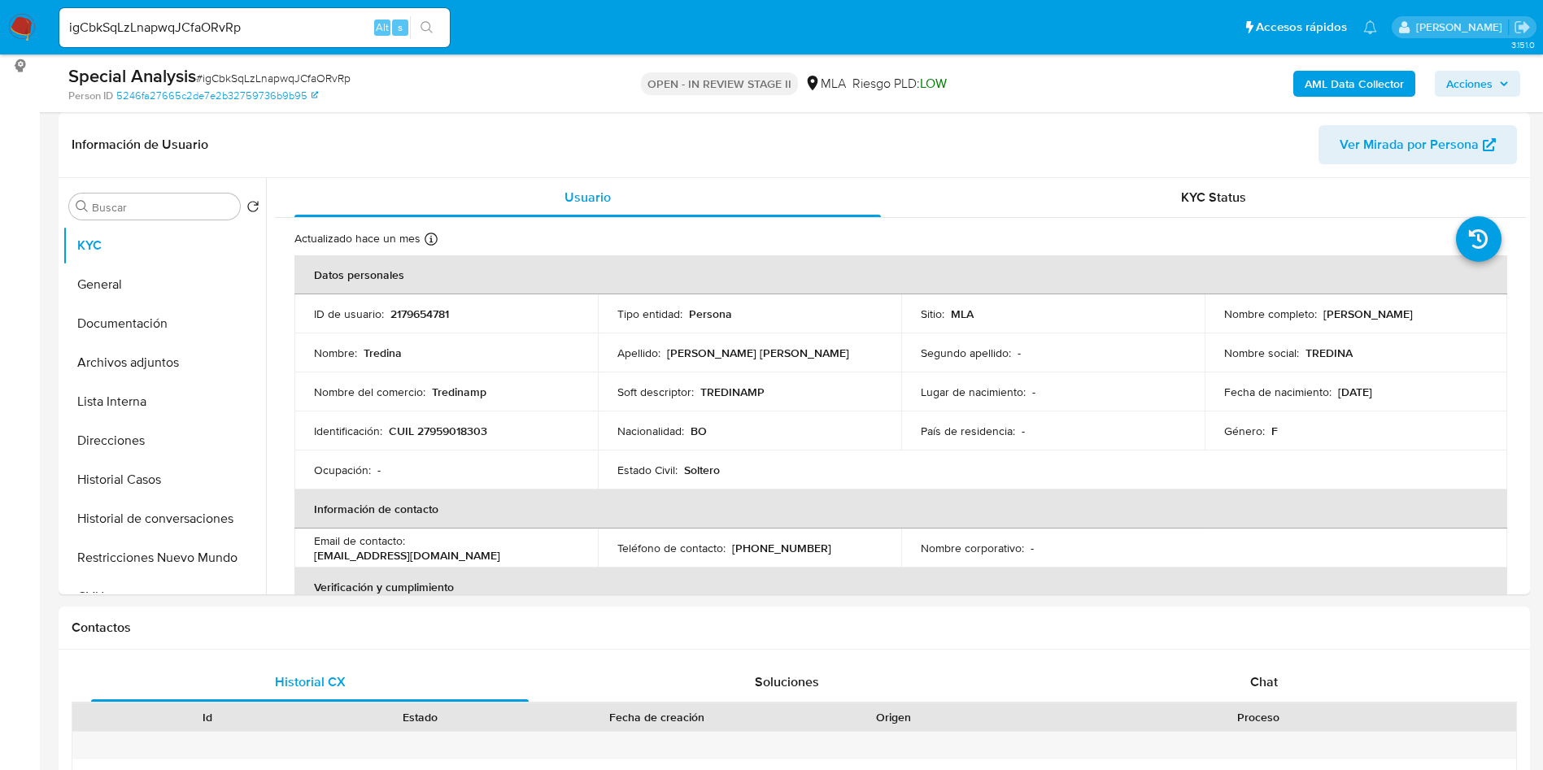
select select "10"
click at [119, 549] on button "Restricciones Nuevo Mundo" at bounding box center [158, 557] width 190 height 39
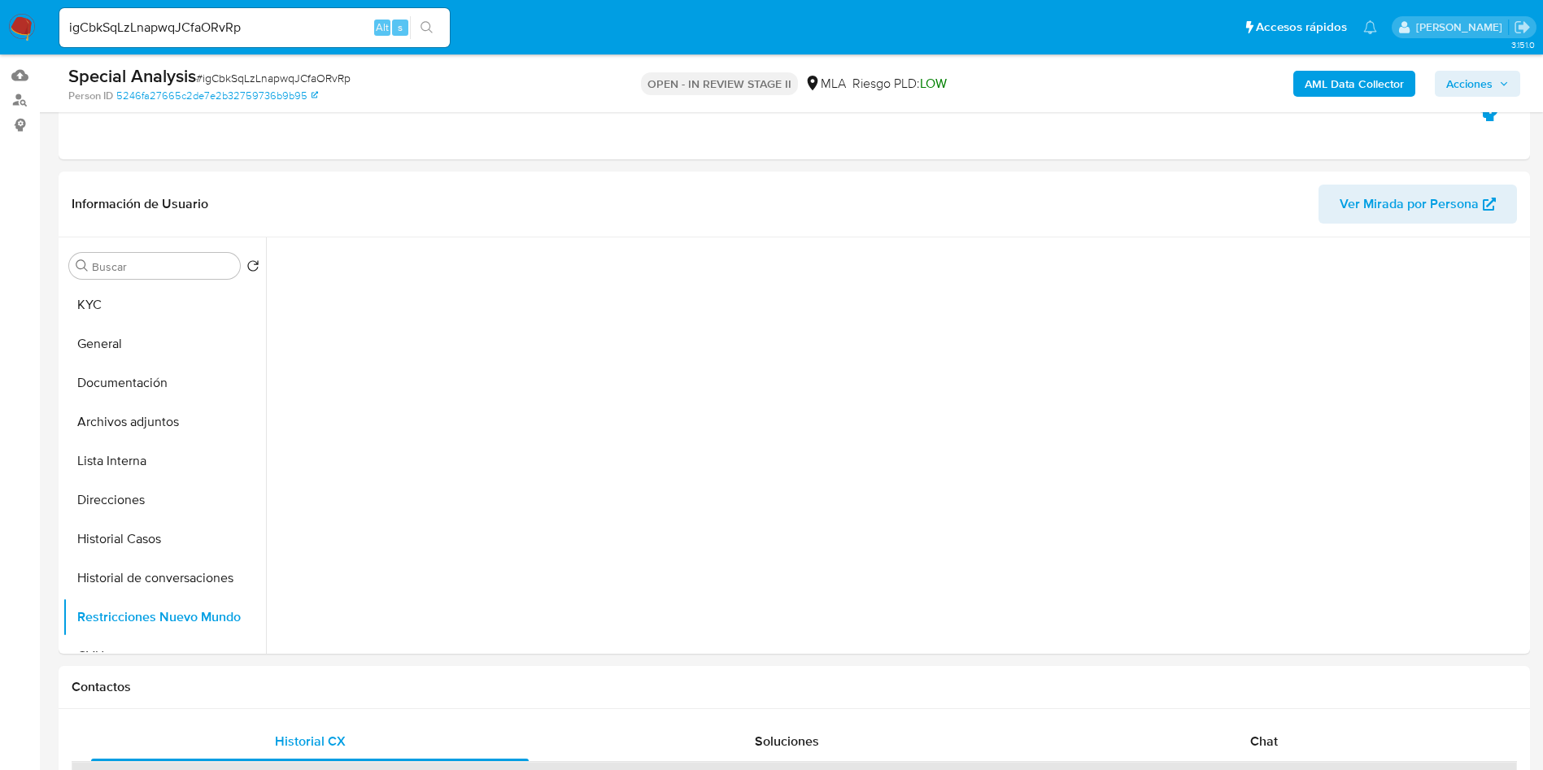
scroll to position [122, 0]
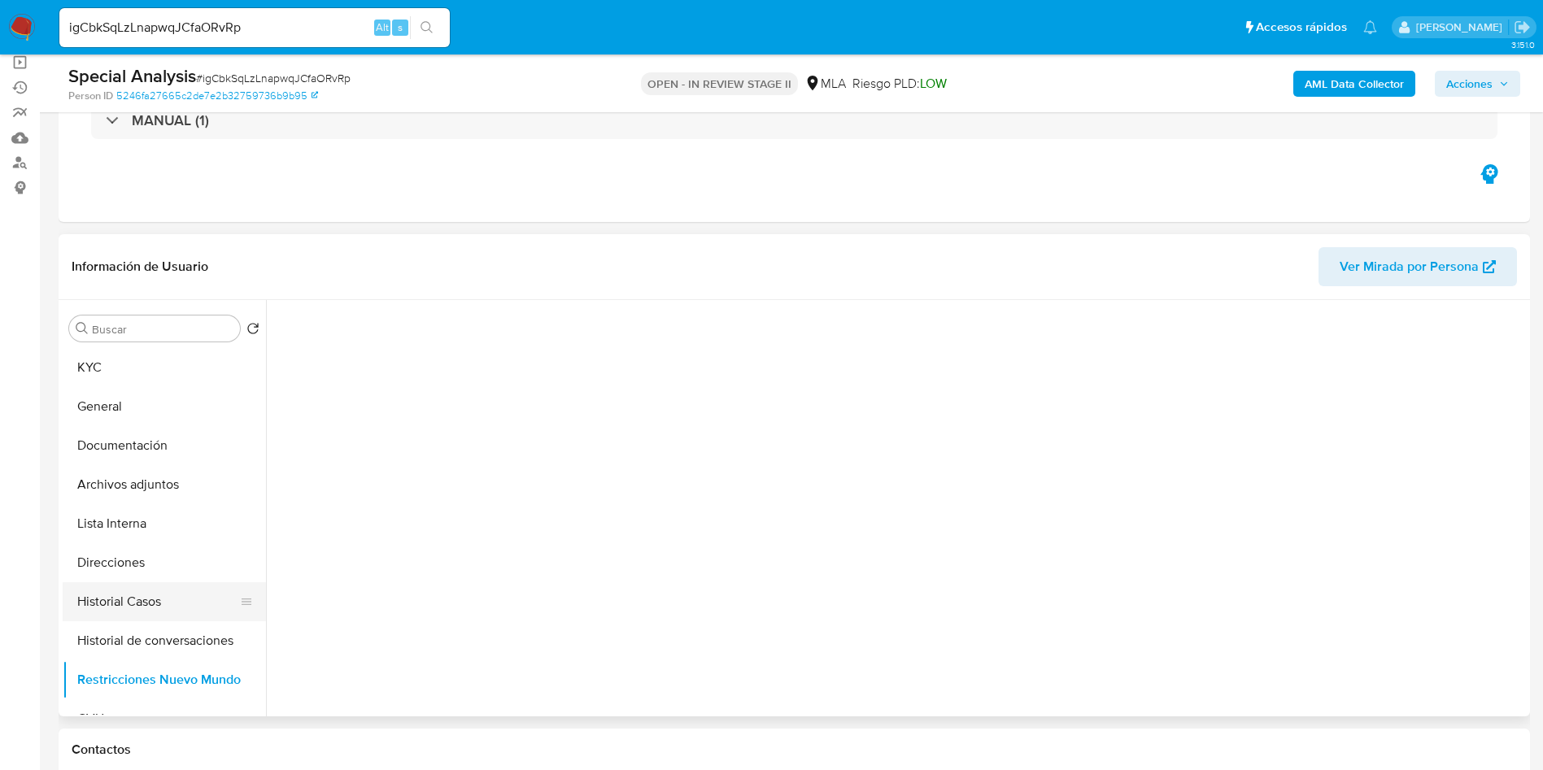
click at [157, 606] on button "Historial Casos" at bounding box center [158, 601] width 190 height 39
click at [166, 671] on button "Restricciones Nuevo Mundo" at bounding box center [158, 679] width 190 height 39
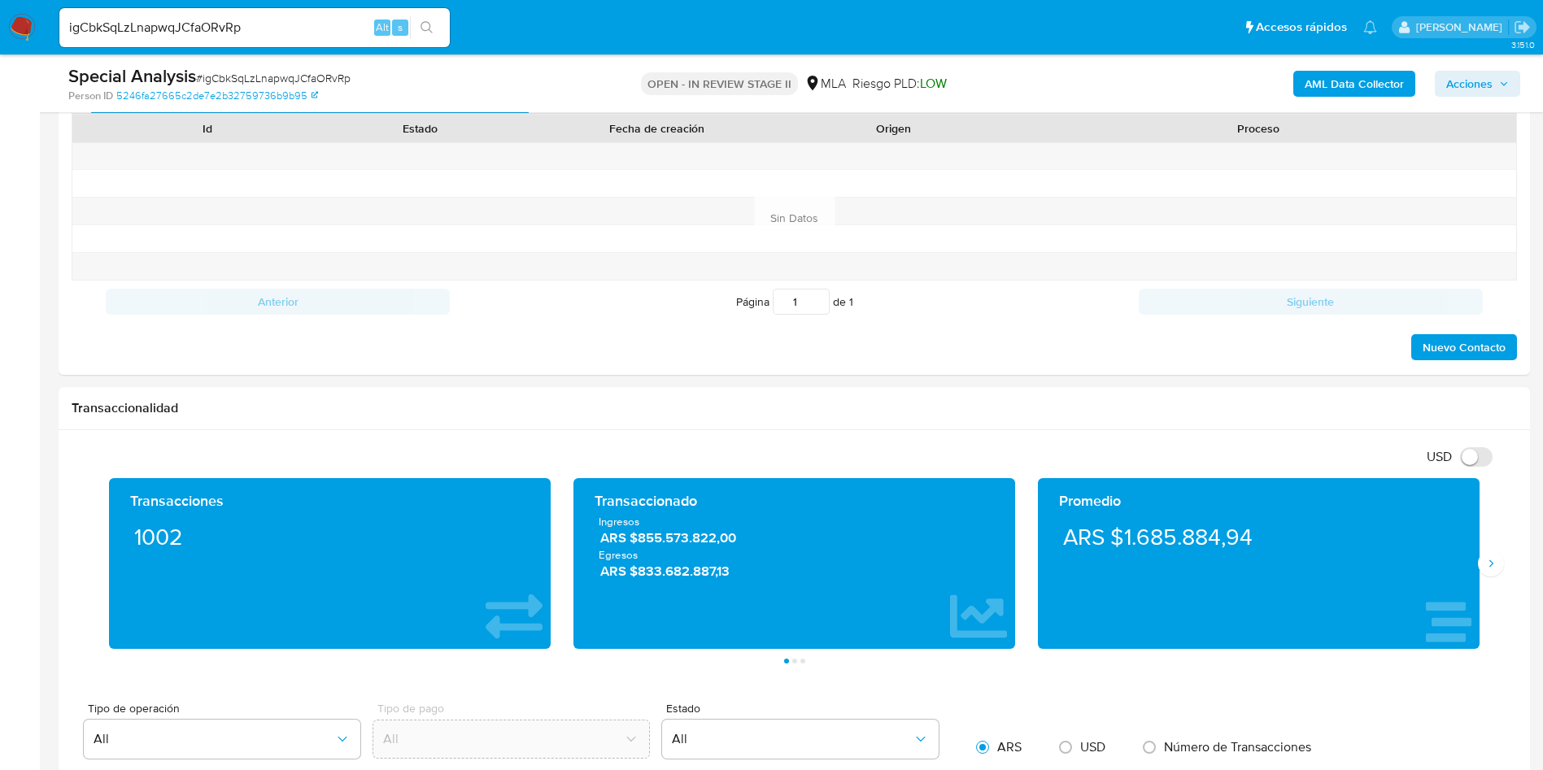
scroll to position [244, 0]
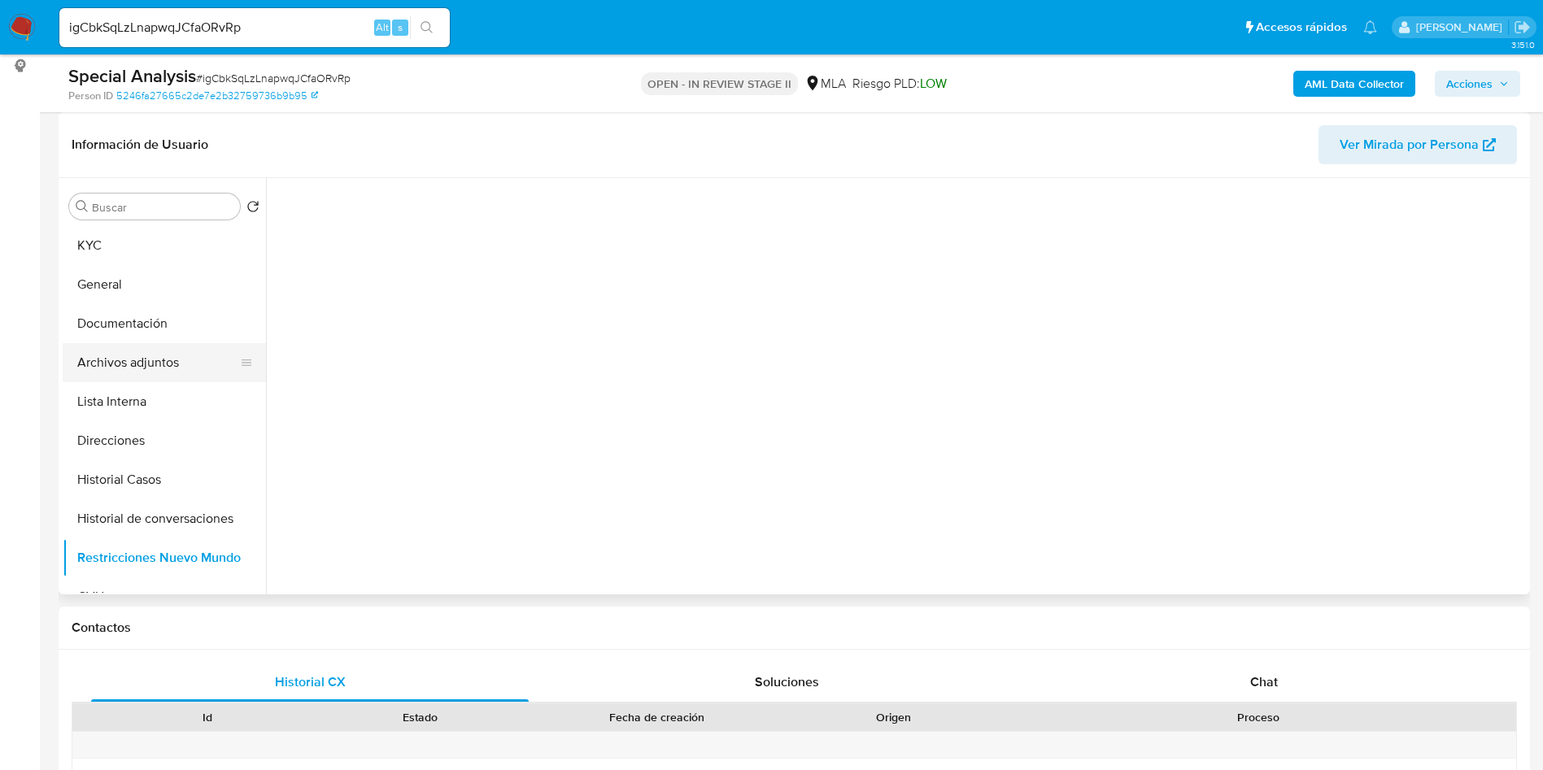
click at [120, 362] on button "Archivos adjuntos" at bounding box center [158, 362] width 190 height 39
click at [187, 540] on button "Restricciones Nuevo Mundo" at bounding box center [158, 557] width 190 height 39
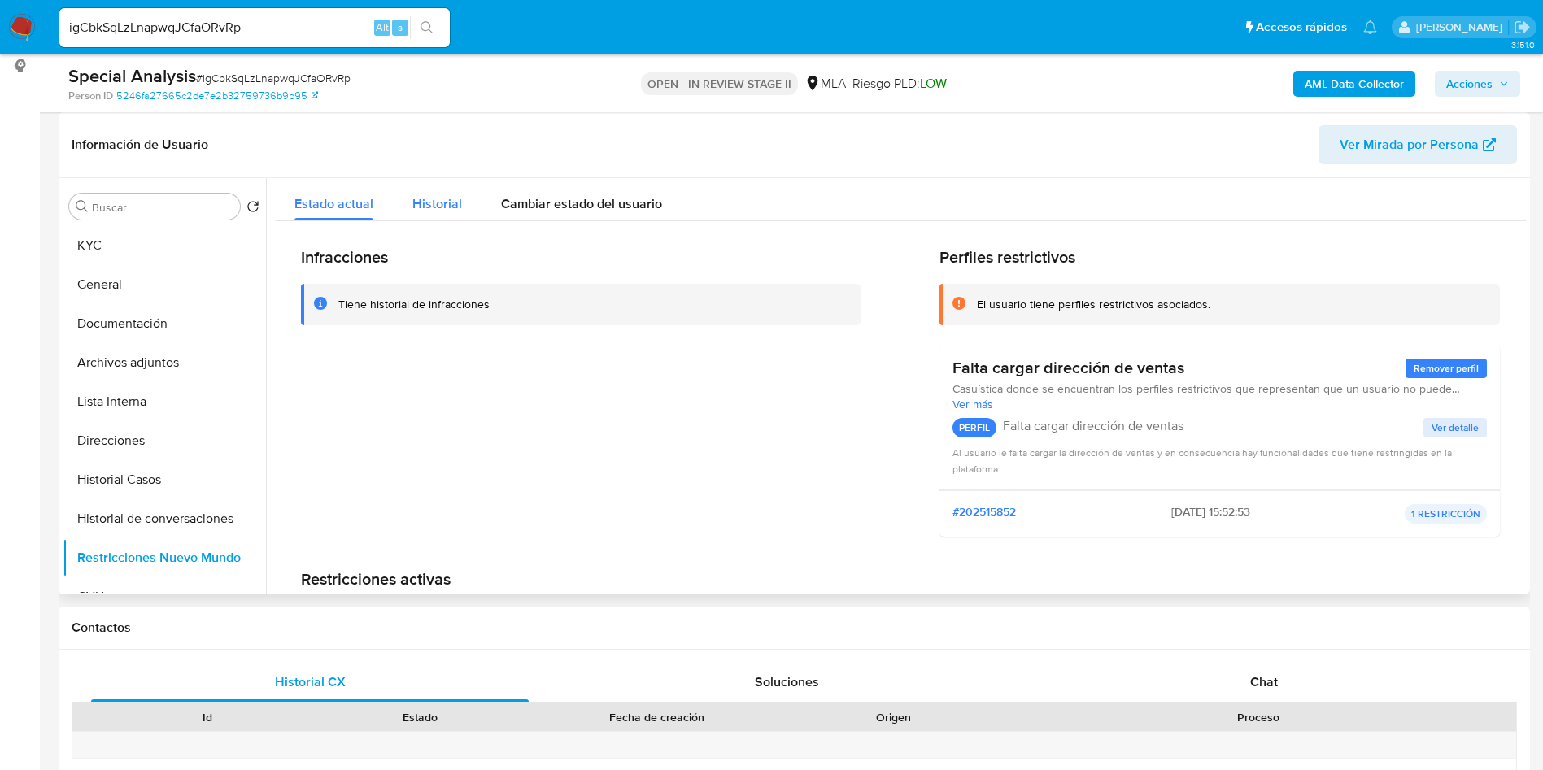
click at [433, 184] on div "Historial" at bounding box center [437, 199] width 50 height 43
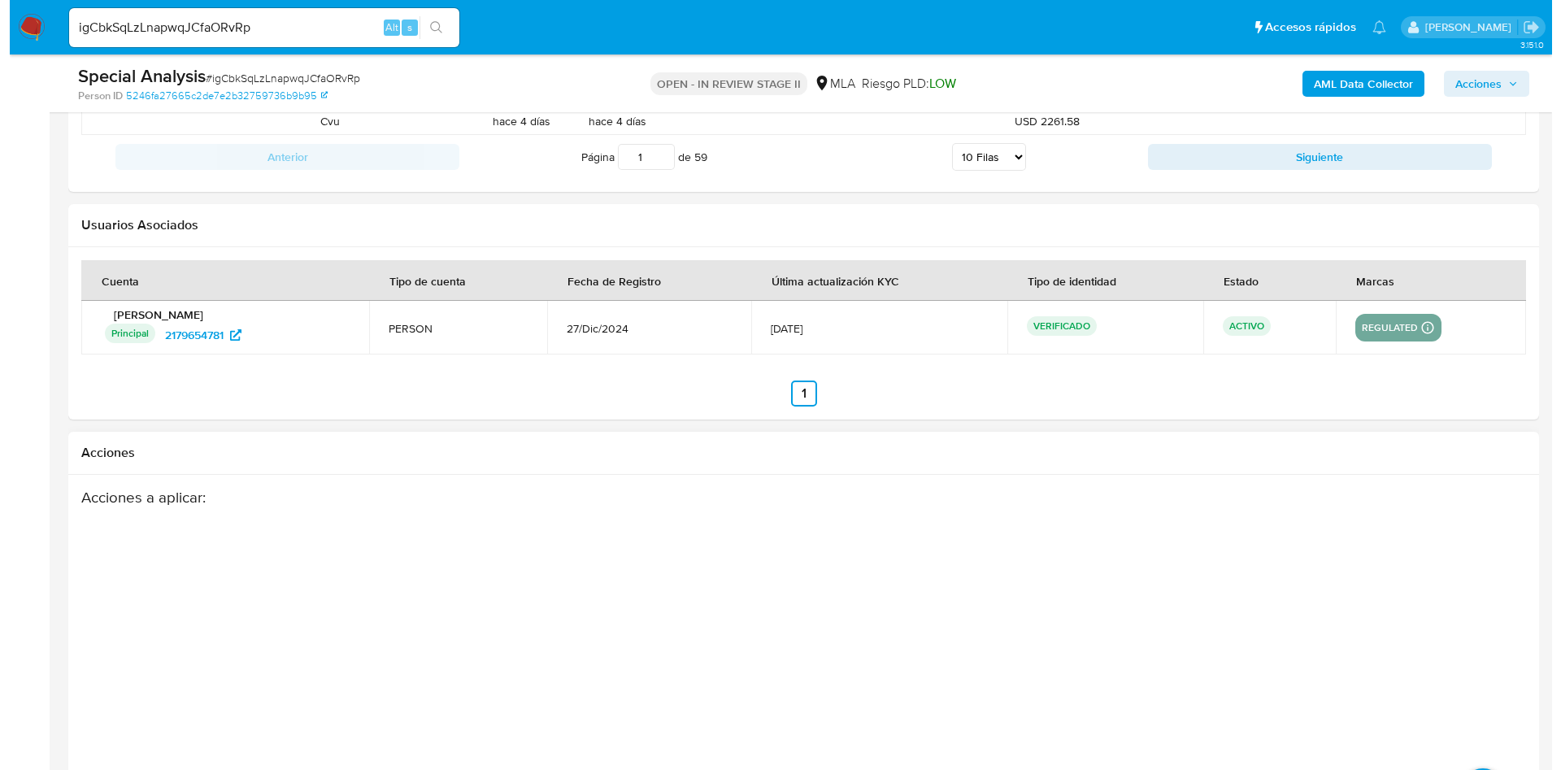
scroll to position [2462, 0]
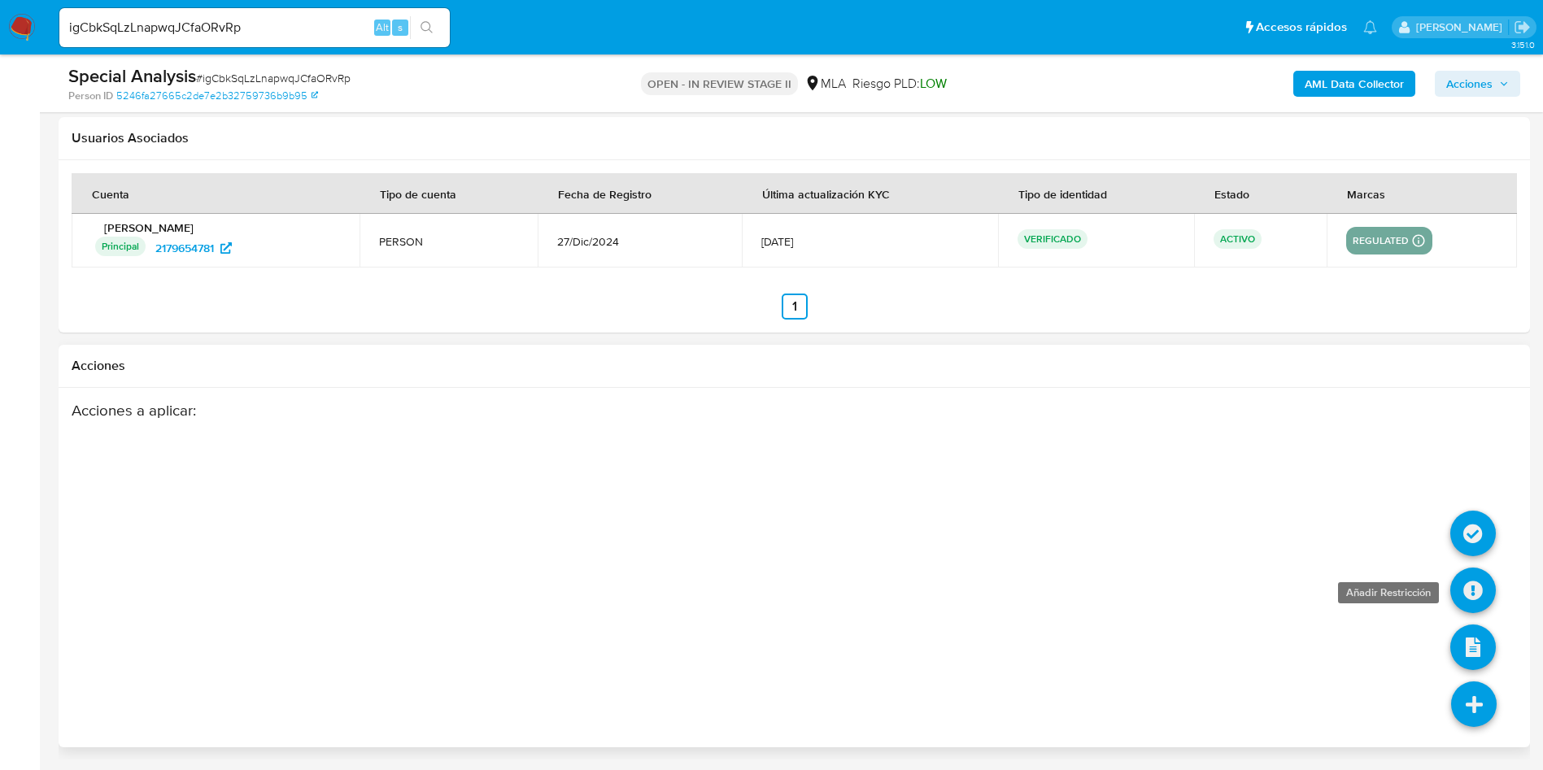
click at [1466, 588] on link at bounding box center [1473, 591] width 46 height 46
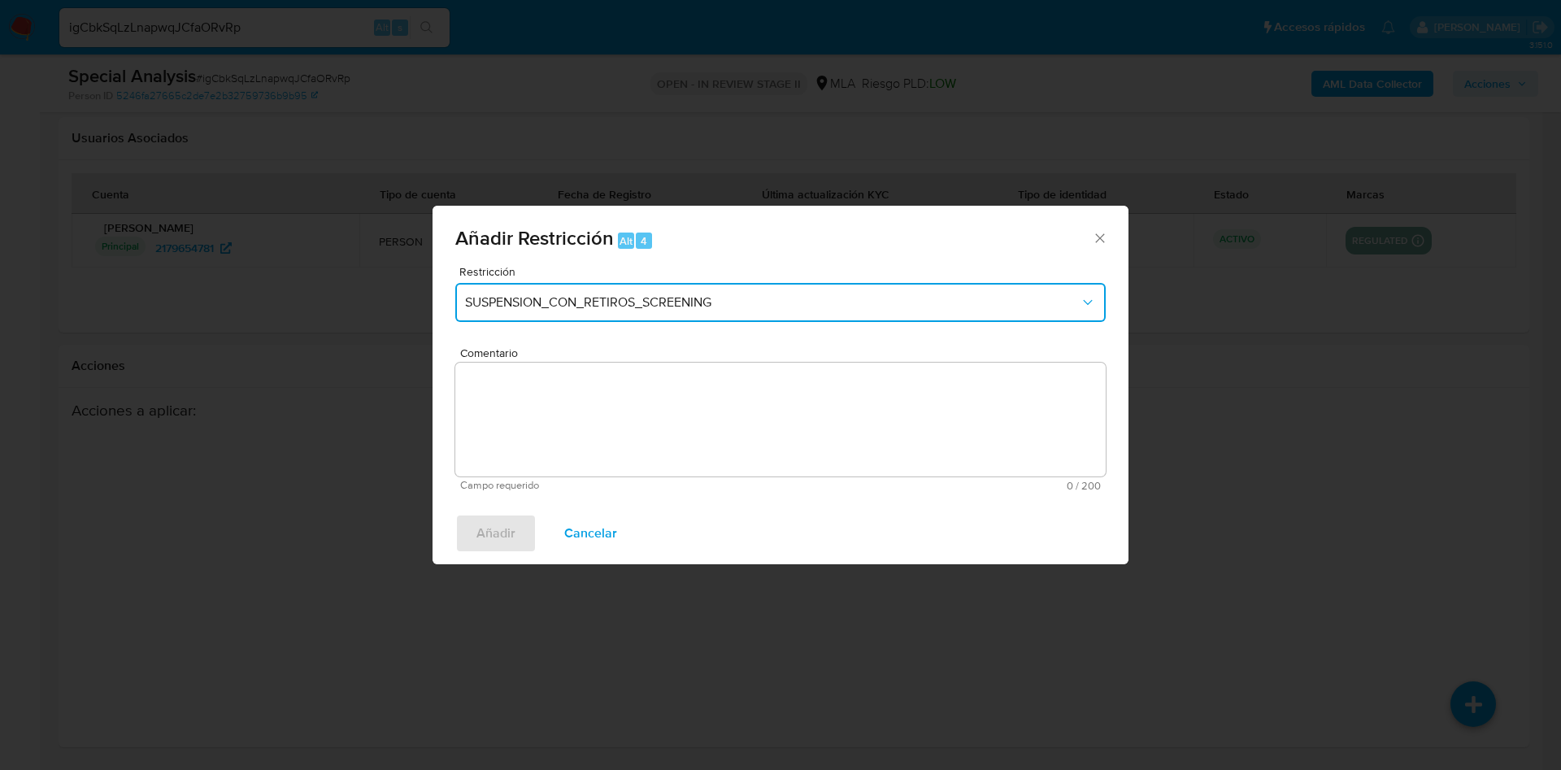
click at [555, 294] on span "SUSPENSION_CON_RETIROS_SCREENING" at bounding box center [772, 302] width 615 height 16
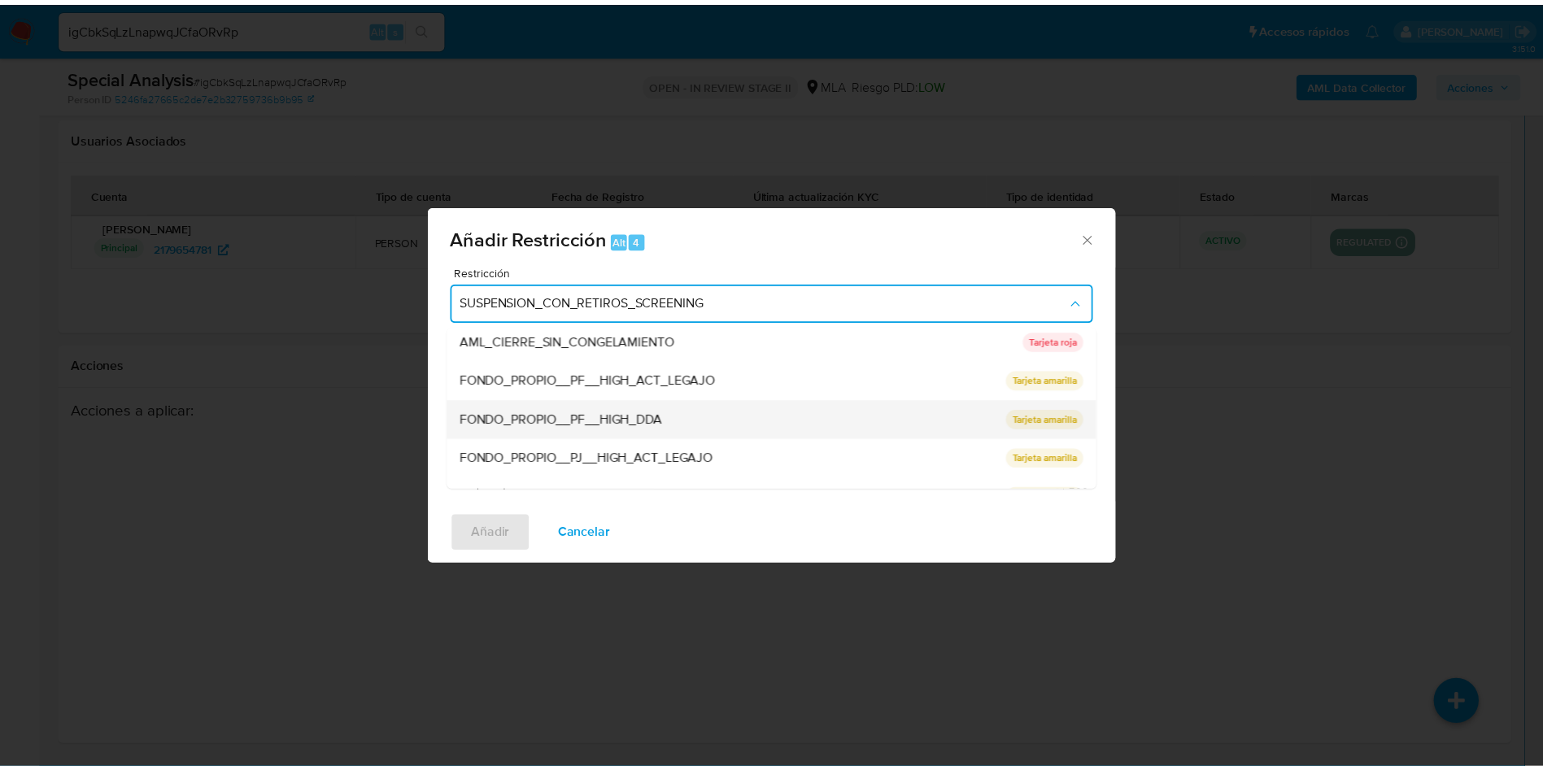
scroll to position [244, 0]
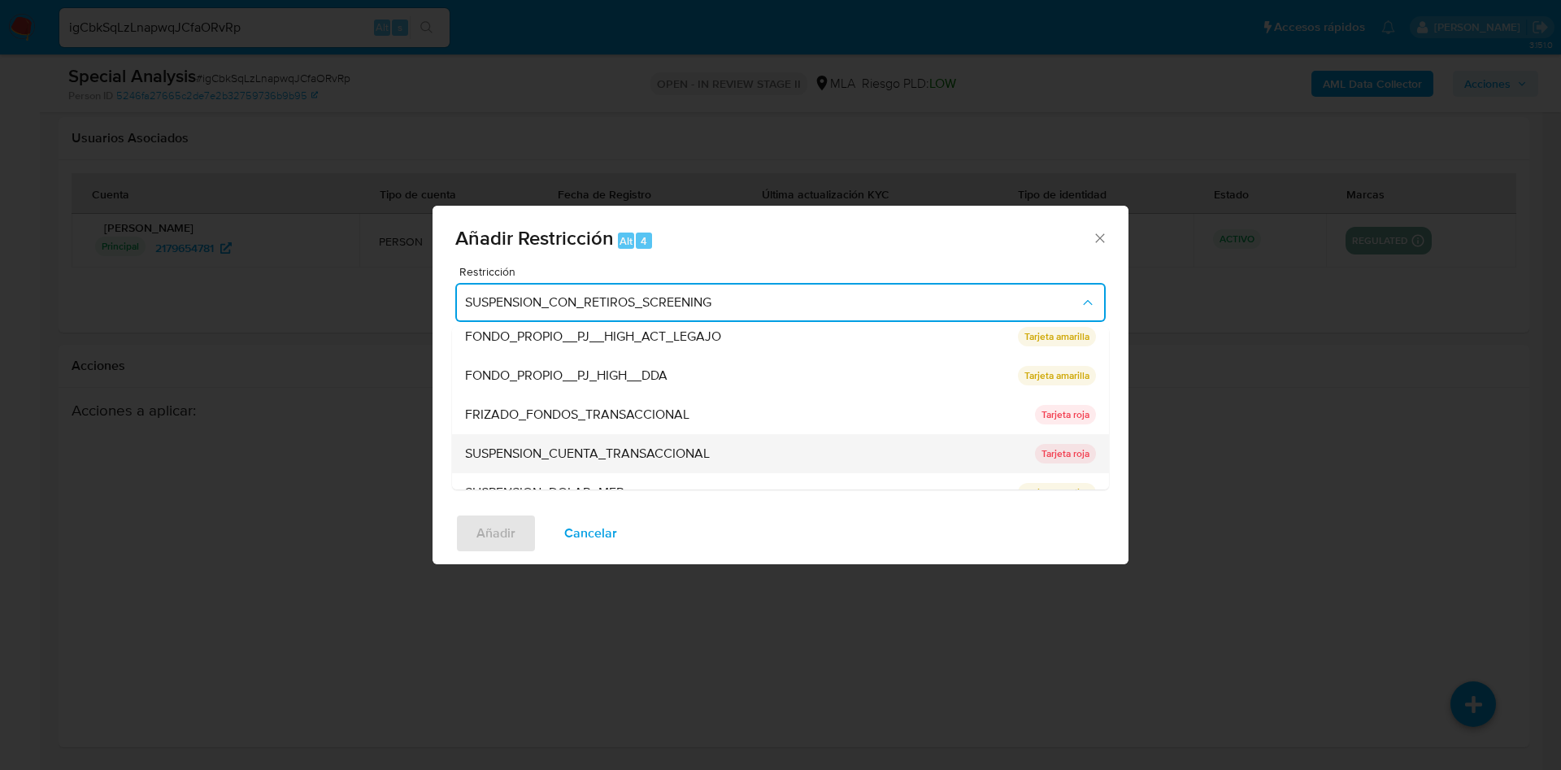
click at [603, 449] on span "SUSPENSION_CUENTA_TRANSACCIONAL" at bounding box center [587, 454] width 245 height 16
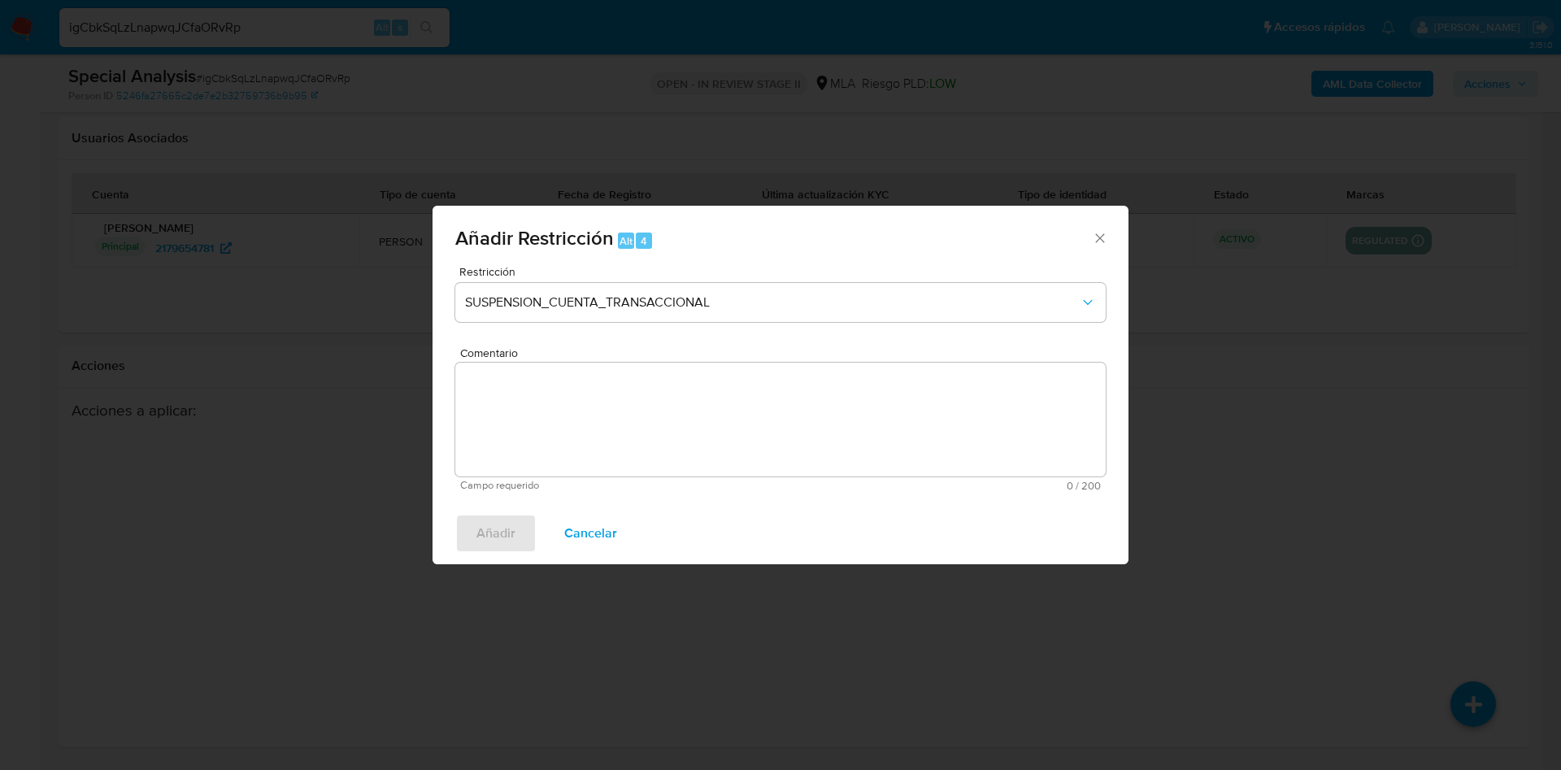
click at [647, 438] on textarea "Comentario" at bounding box center [780, 420] width 651 height 114
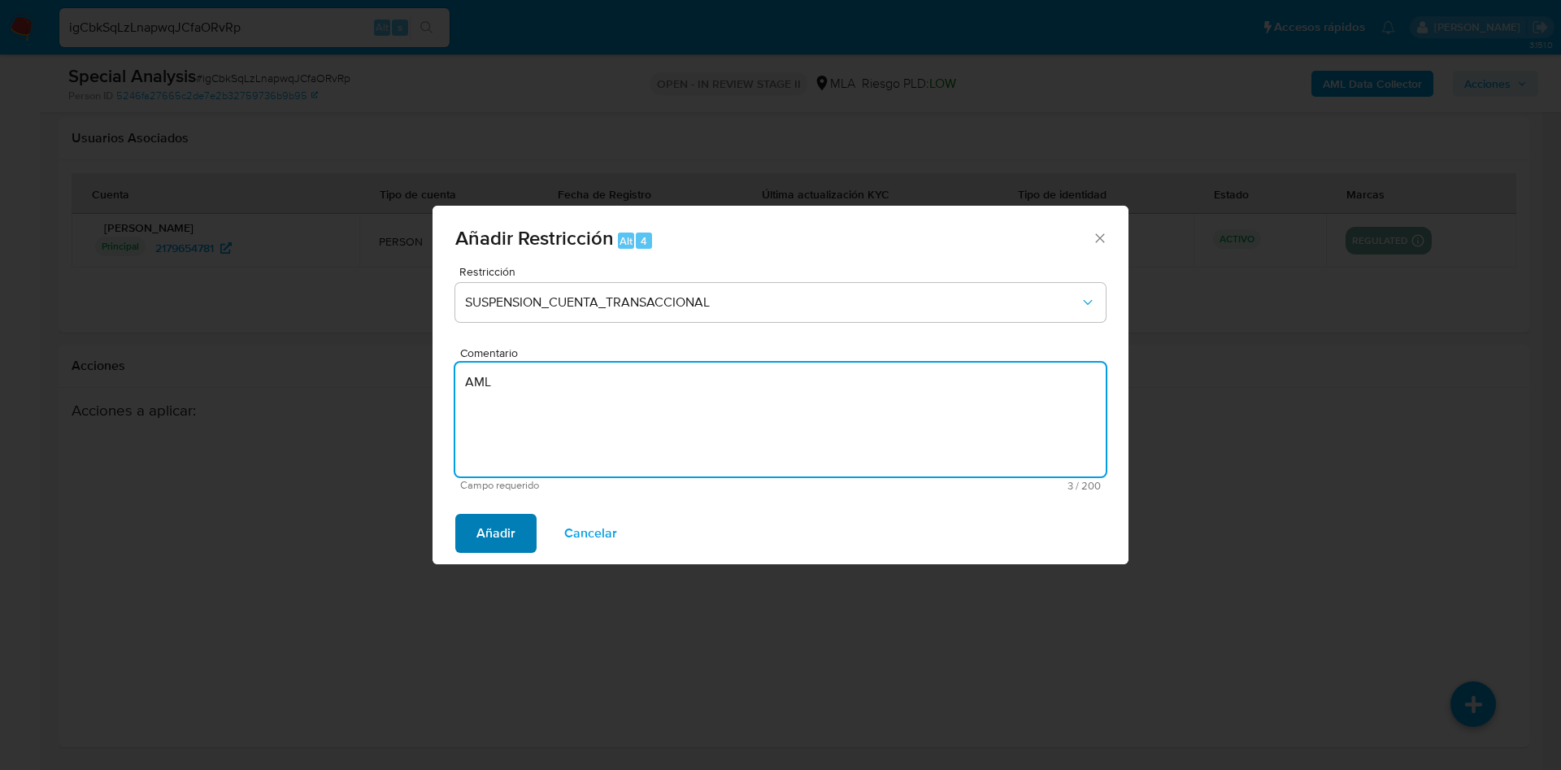
type textarea "AML"
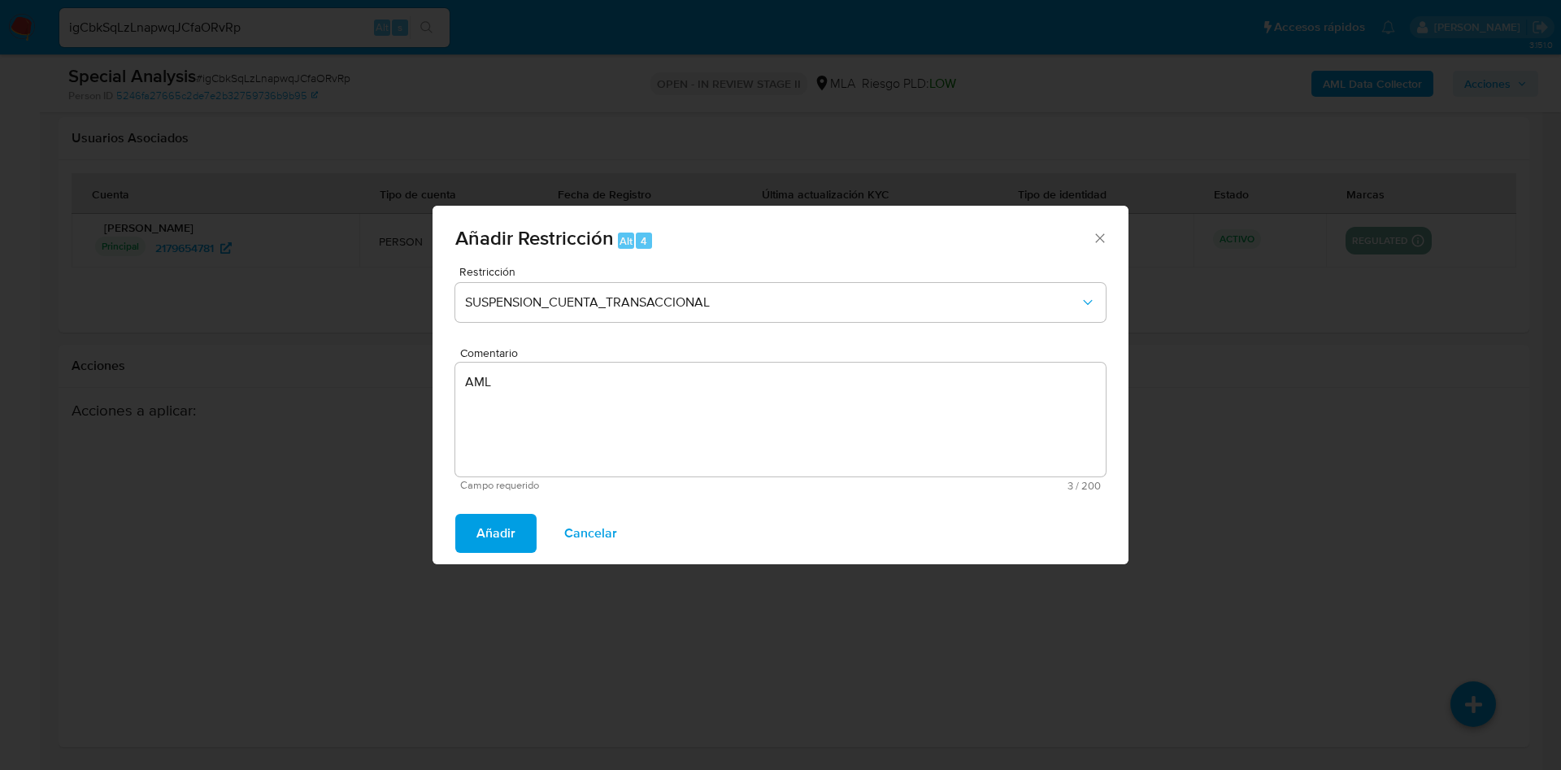
click at [482, 525] on span "Añadir" at bounding box center [495, 534] width 39 height 36
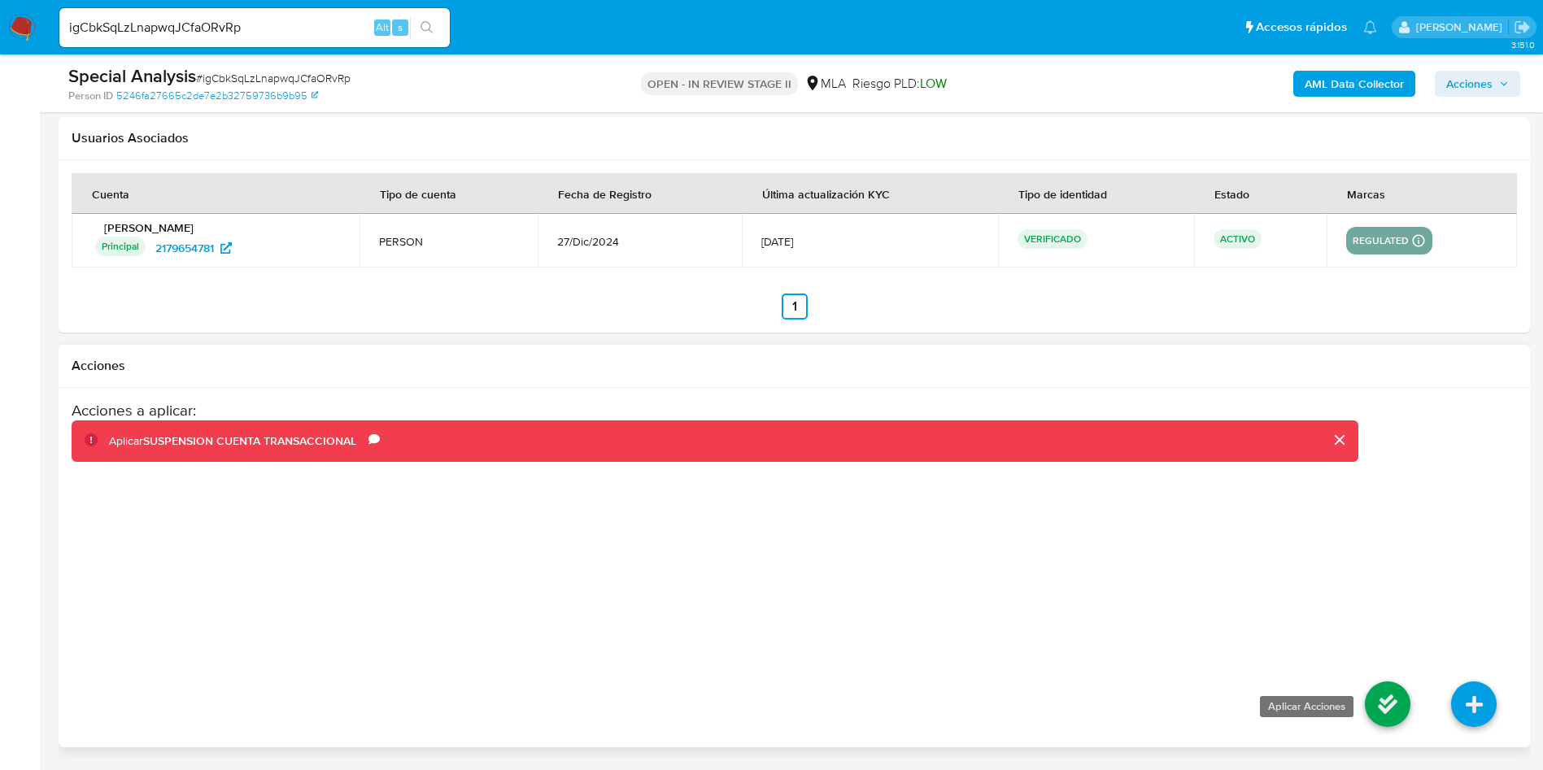
click at [1390, 699] on link at bounding box center [1387, 704] width 46 height 46
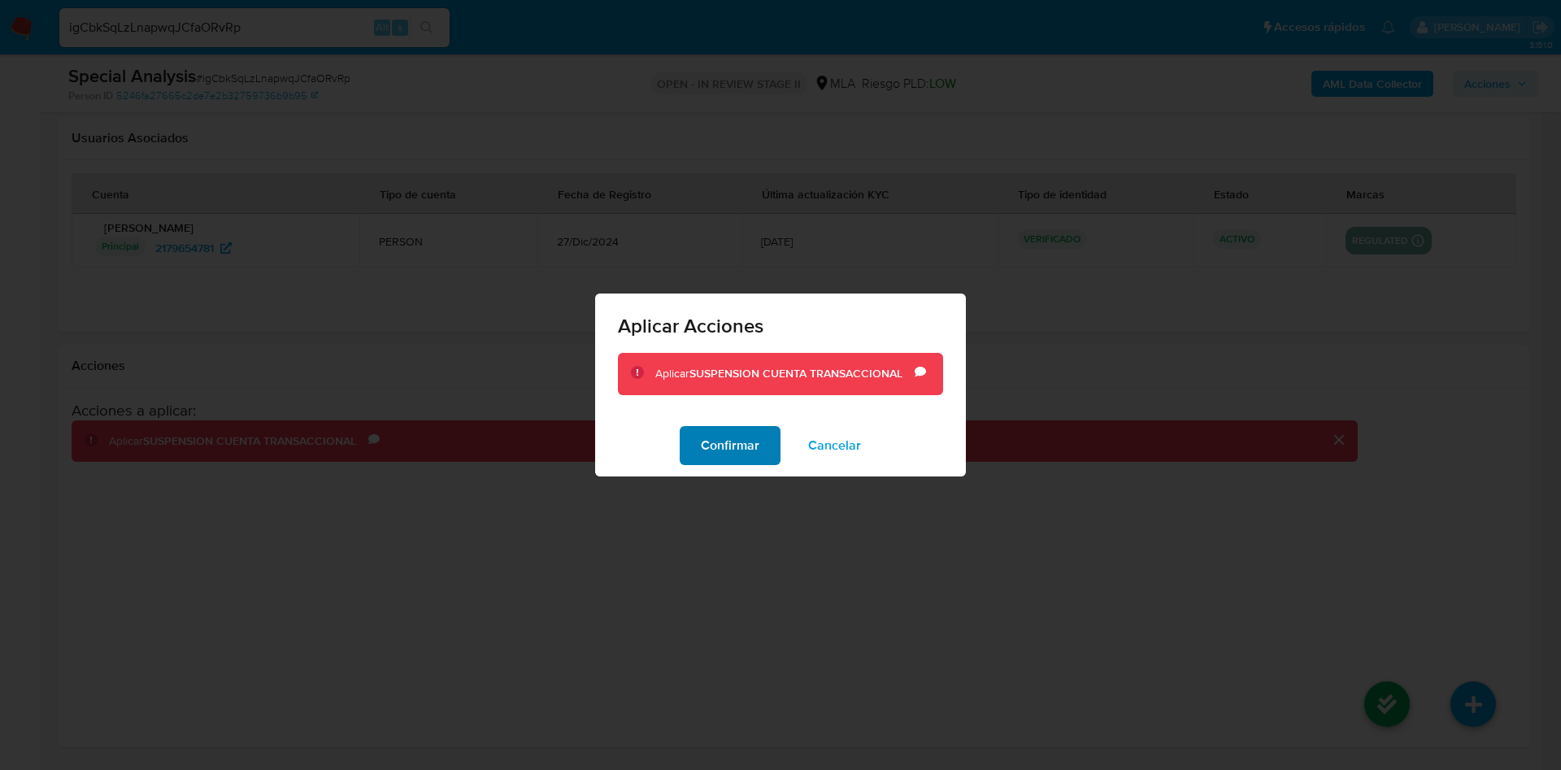
click at [755, 453] on span "Confirmar" at bounding box center [730, 446] width 59 height 36
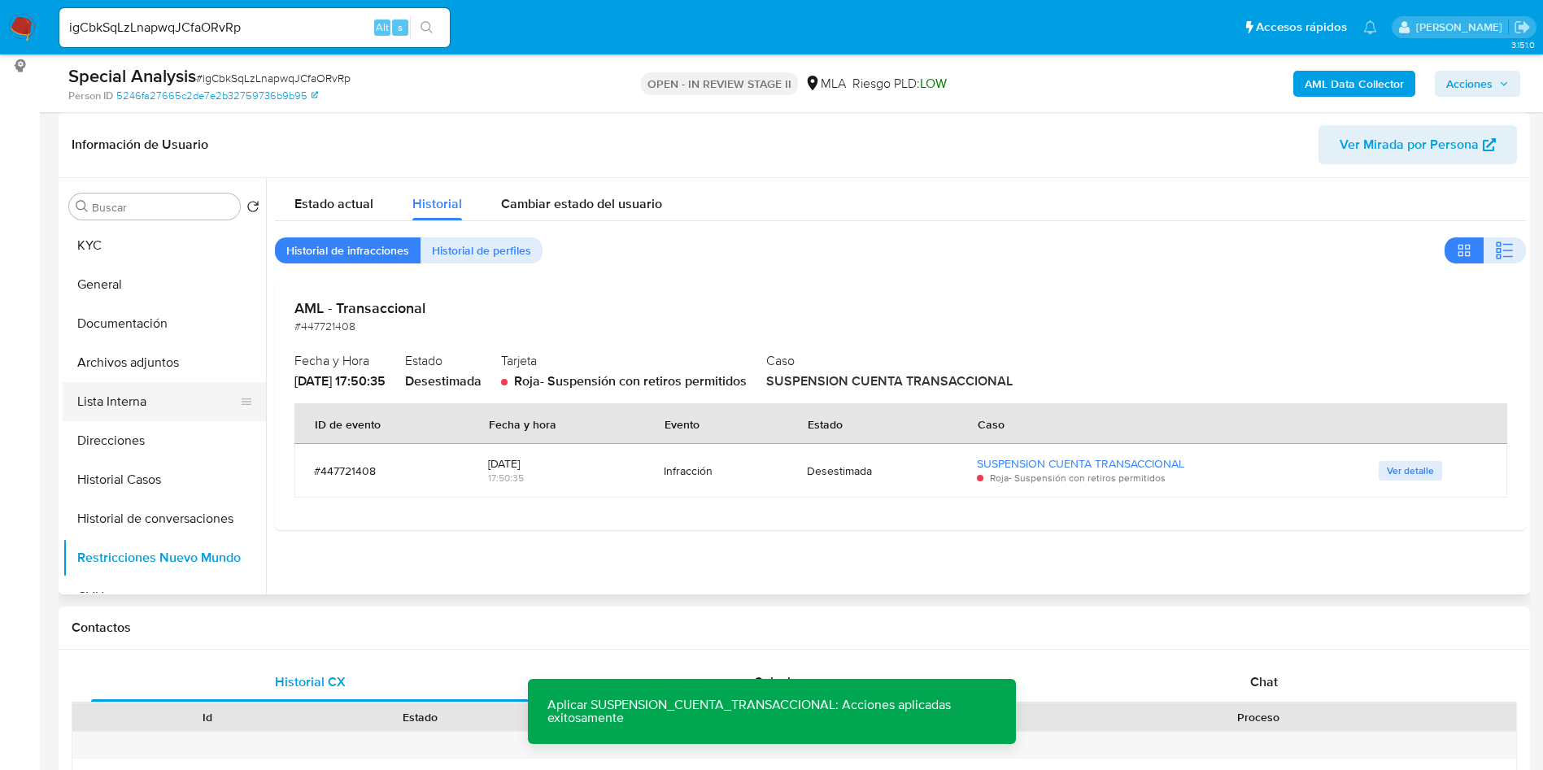
drag, startPoint x: 199, startPoint y: 363, endPoint x: 198, endPoint y: 406, distance: 42.3
click at [200, 363] on button "Archivos adjuntos" at bounding box center [164, 362] width 203 height 39
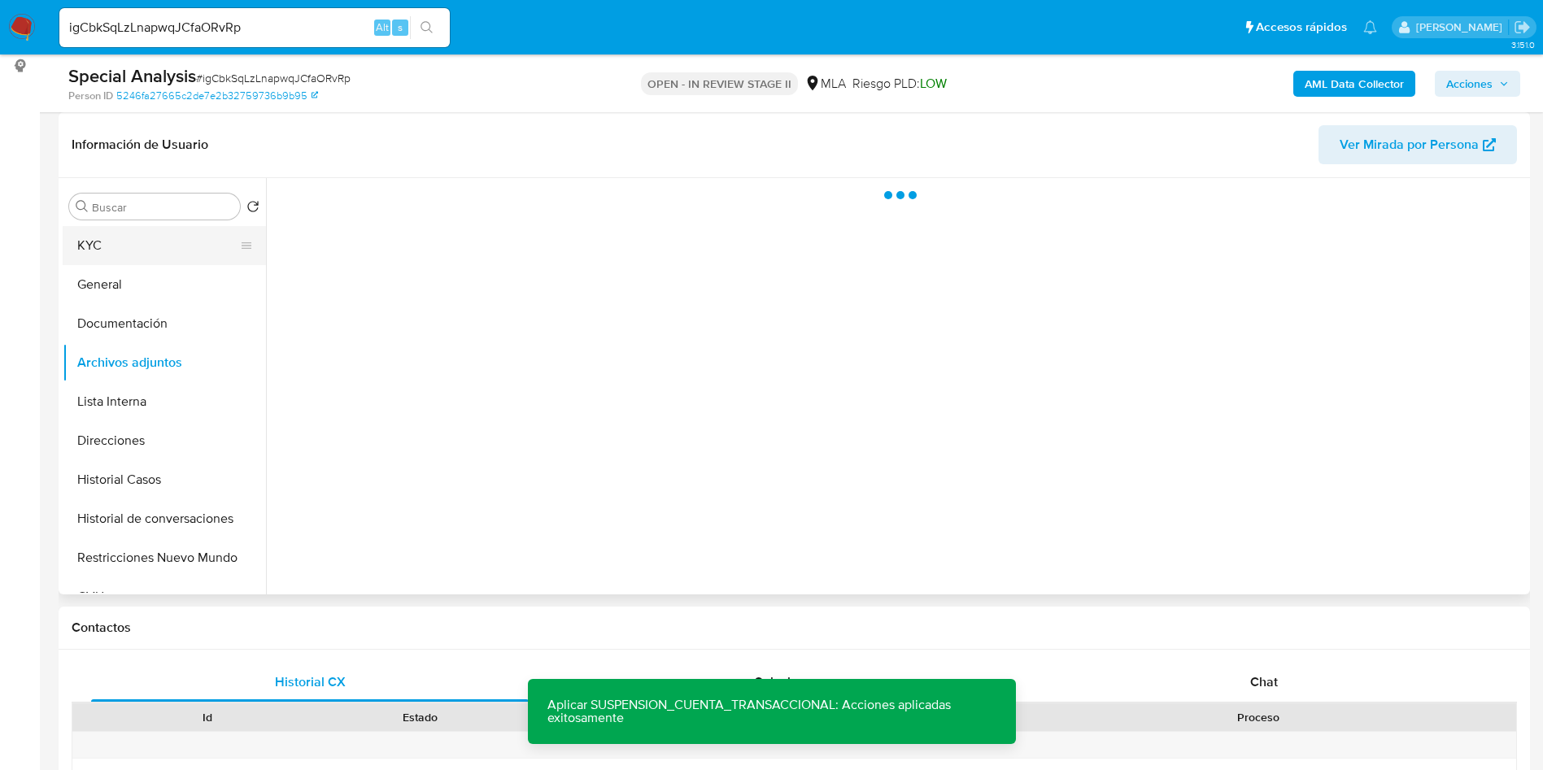
click at [96, 248] on button "KYC" at bounding box center [158, 245] width 190 height 39
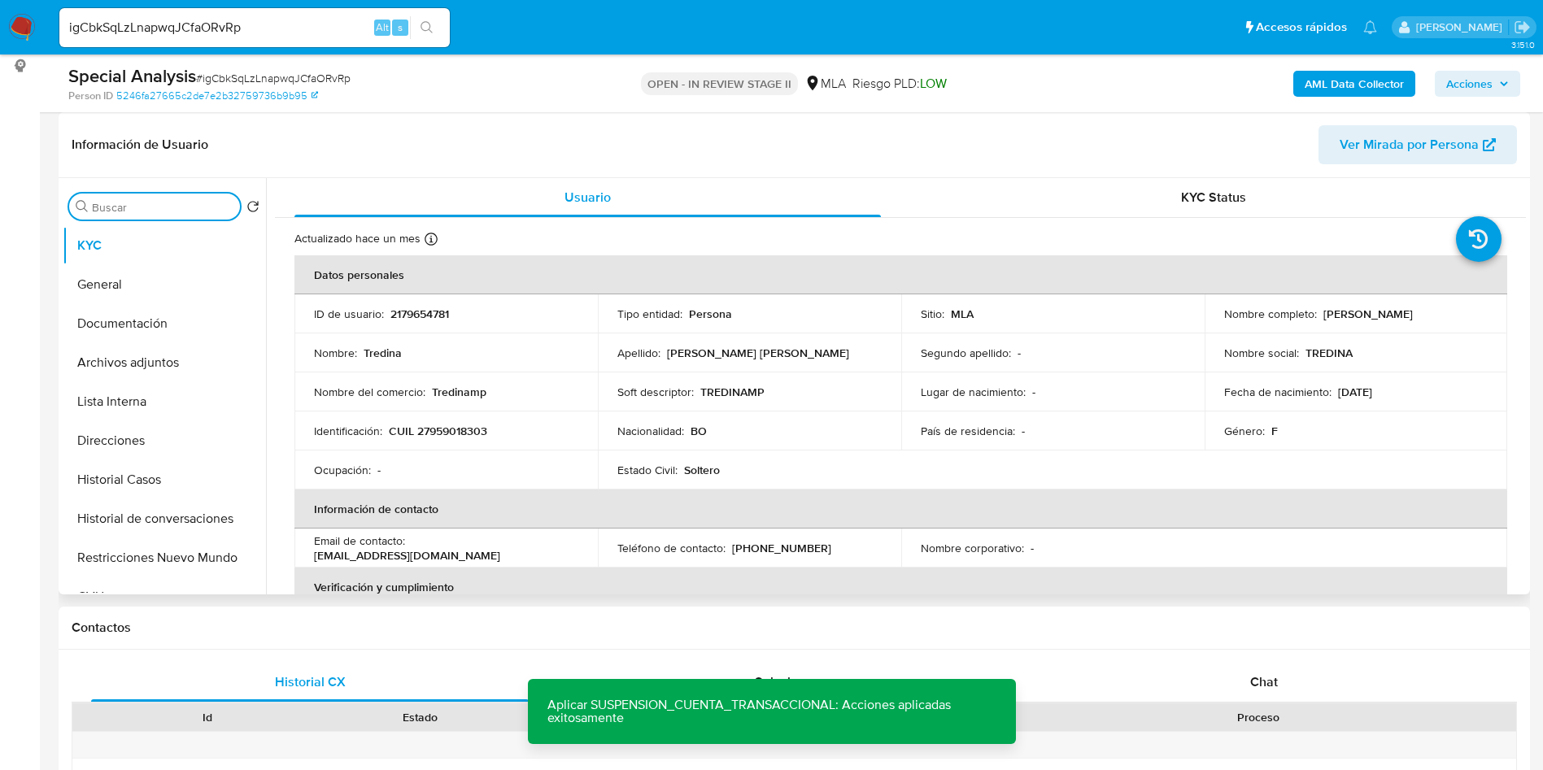
click at [183, 200] on input "Buscar" at bounding box center [162, 207] width 141 height 15
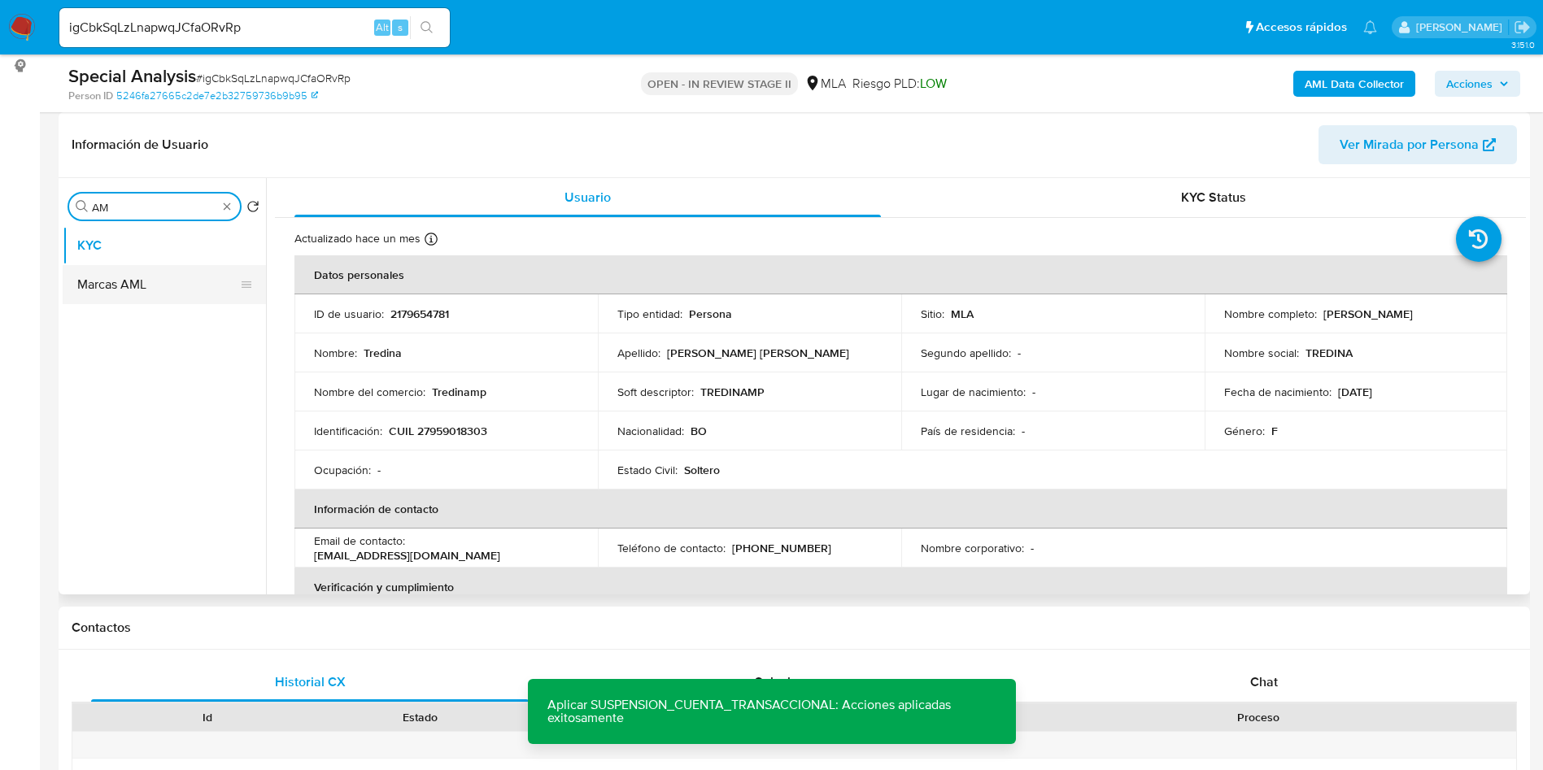
type input "AM"
click at [138, 292] on button "Marcas AML" at bounding box center [158, 284] width 190 height 39
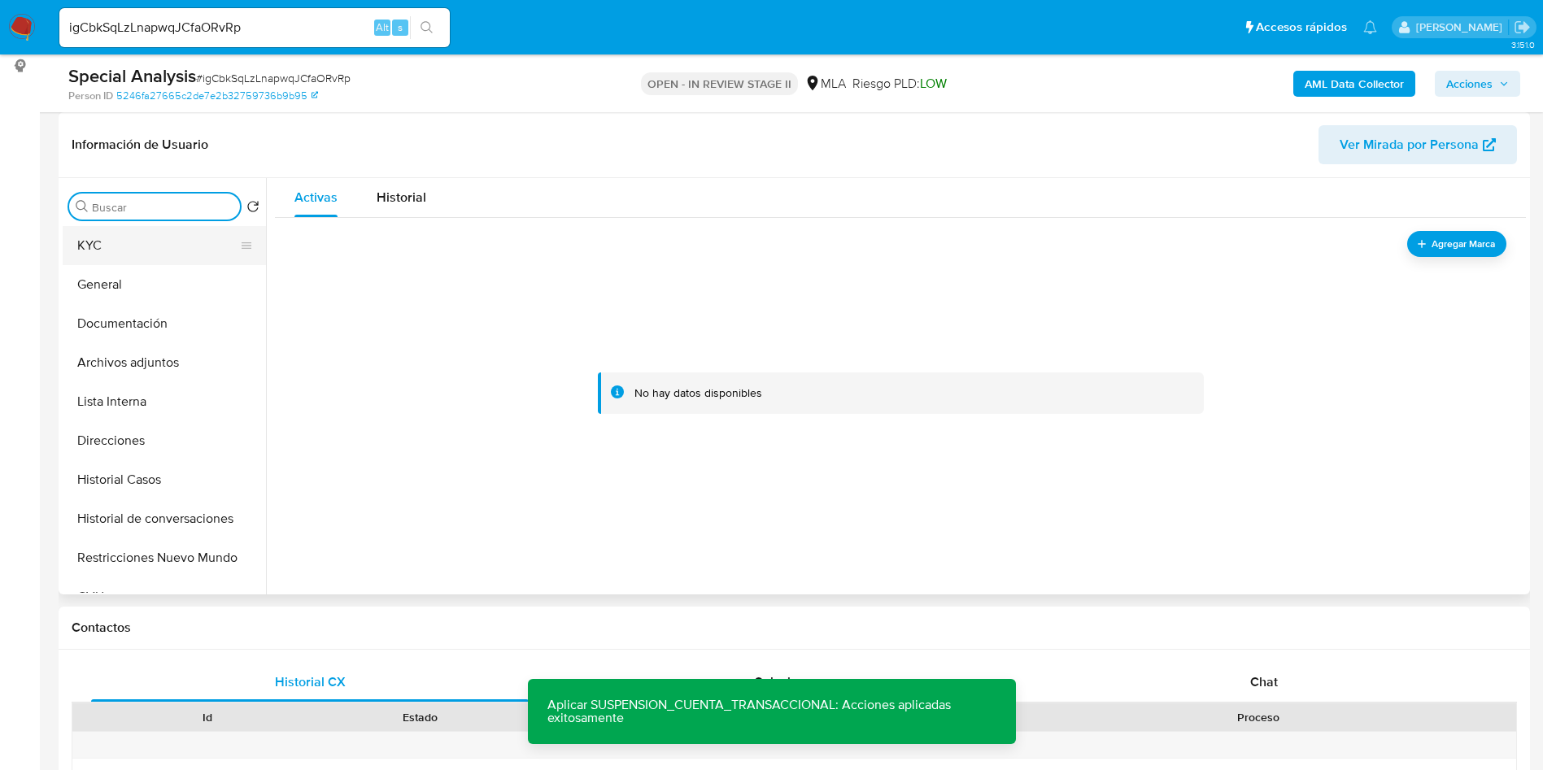
click at [142, 258] on button "KYC" at bounding box center [158, 245] width 190 height 39
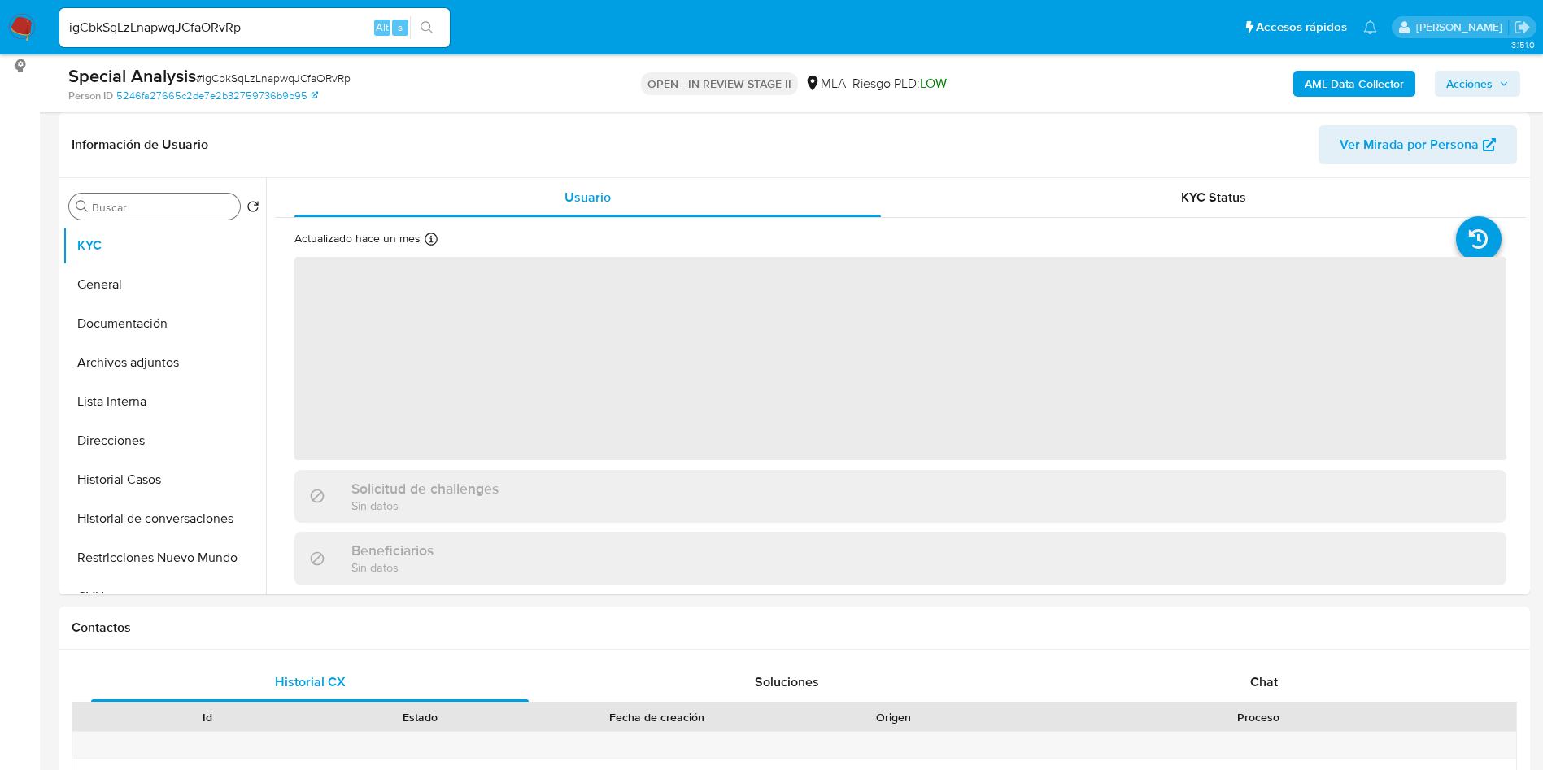
click at [1450, 93] on span "Acciones" at bounding box center [1469, 84] width 46 height 26
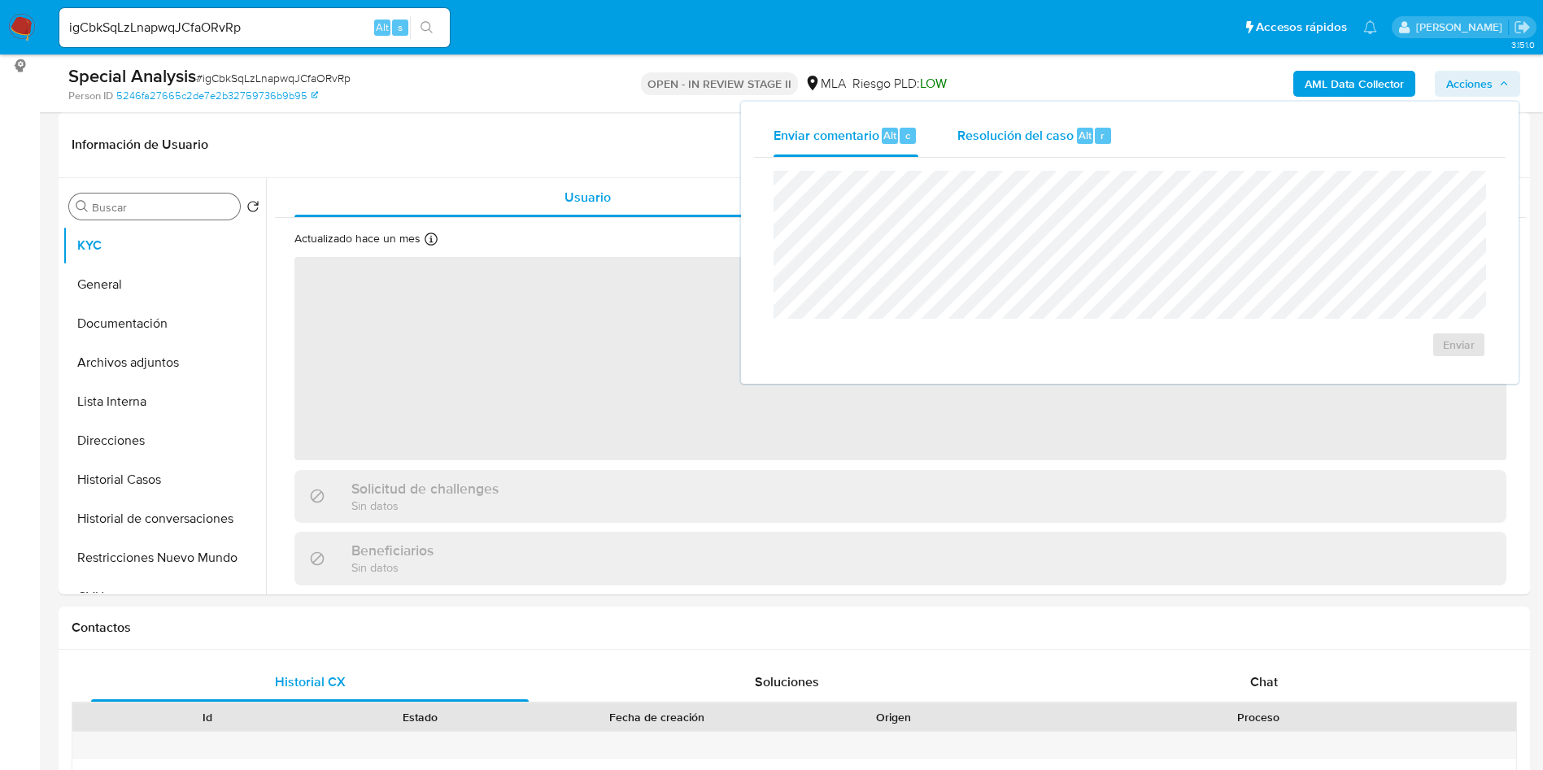
click at [1024, 154] on div "Resolución del caso Alt r" at bounding box center [1034, 136] width 155 height 42
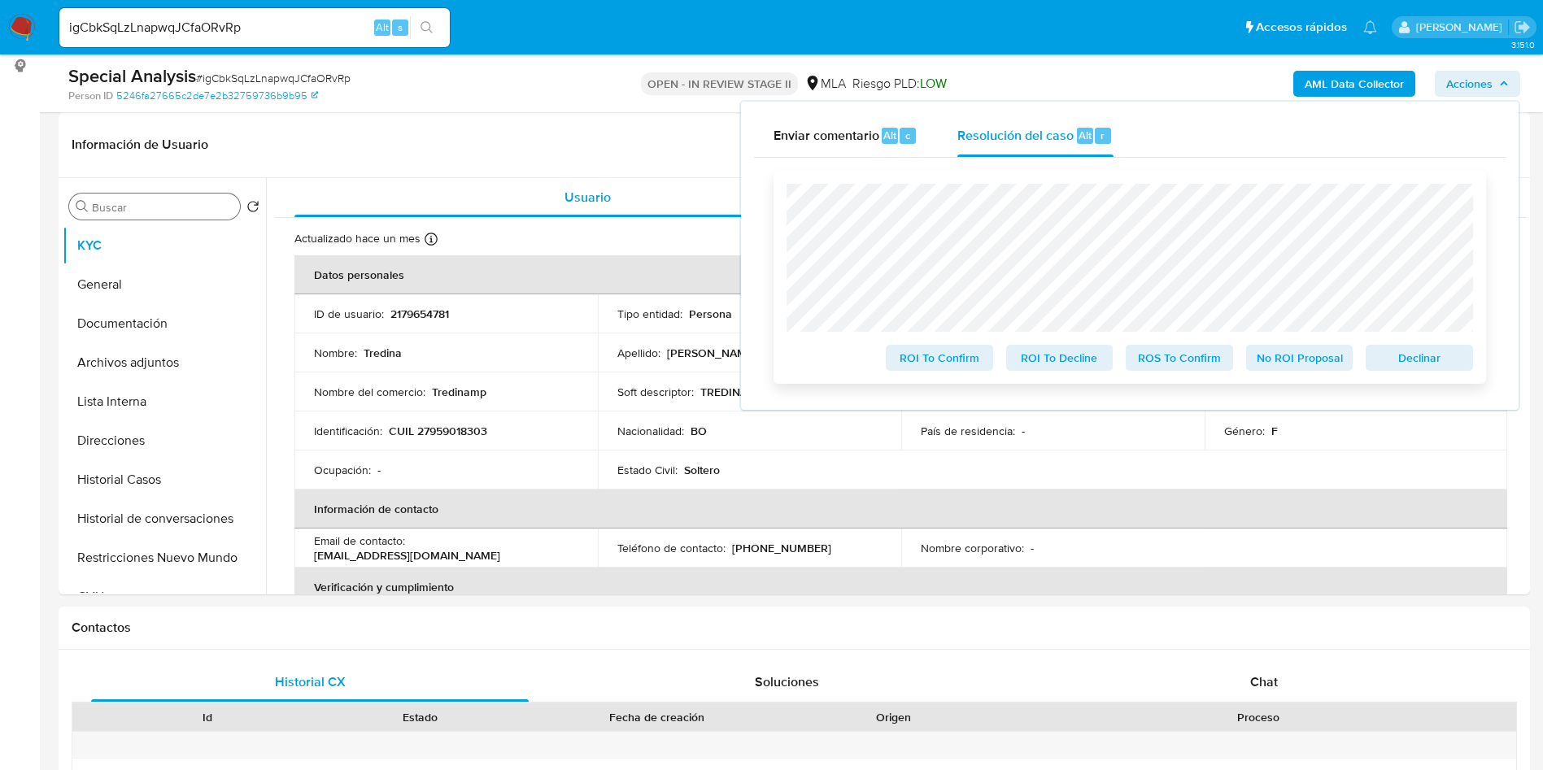
click at [1423, 357] on span "Declinar" at bounding box center [1419, 357] width 85 height 23
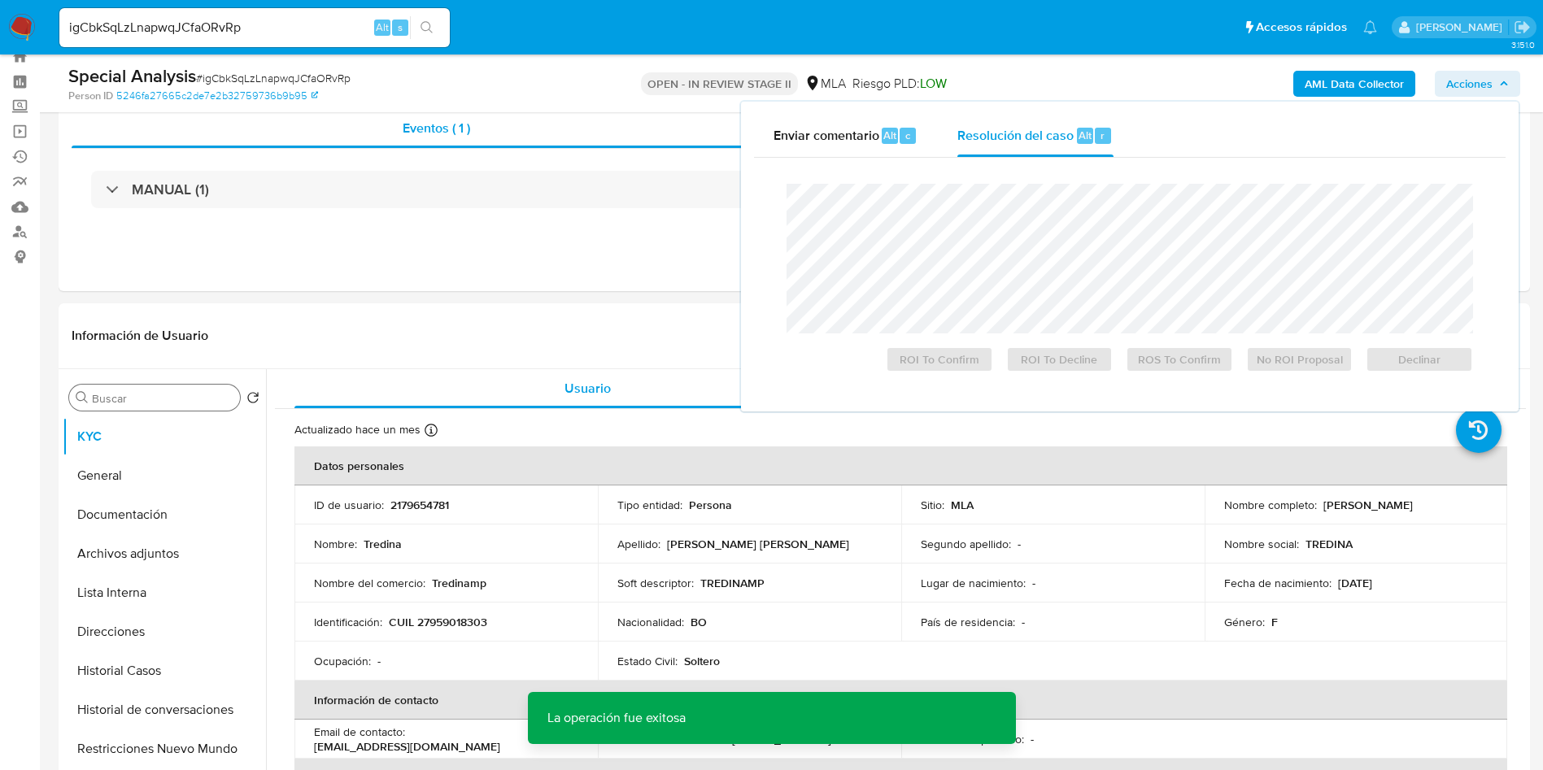
scroll to position [0, 0]
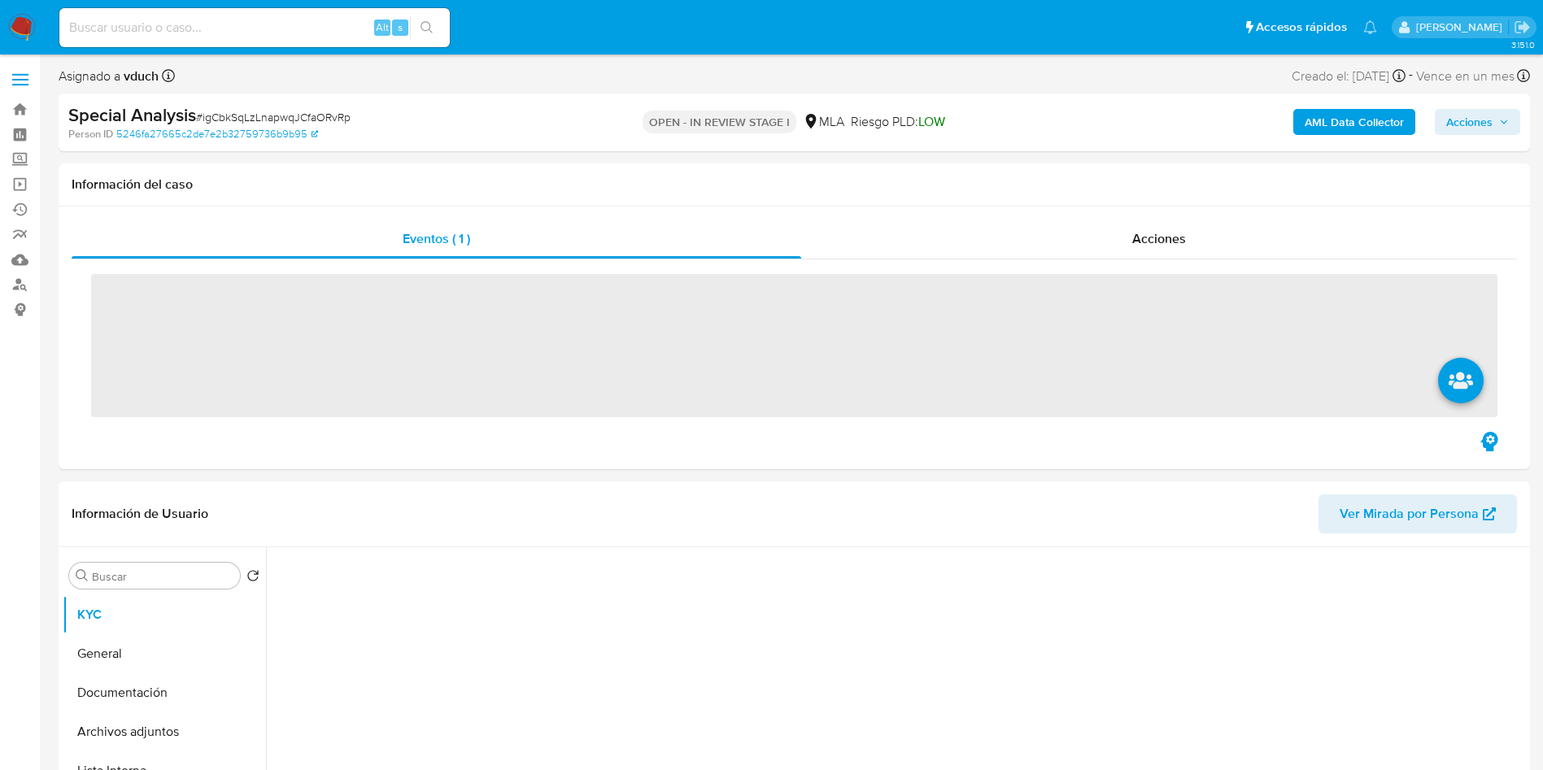
click at [1480, 122] on span "Acciones" at bounding box center [1469, 122] width 46 height 26
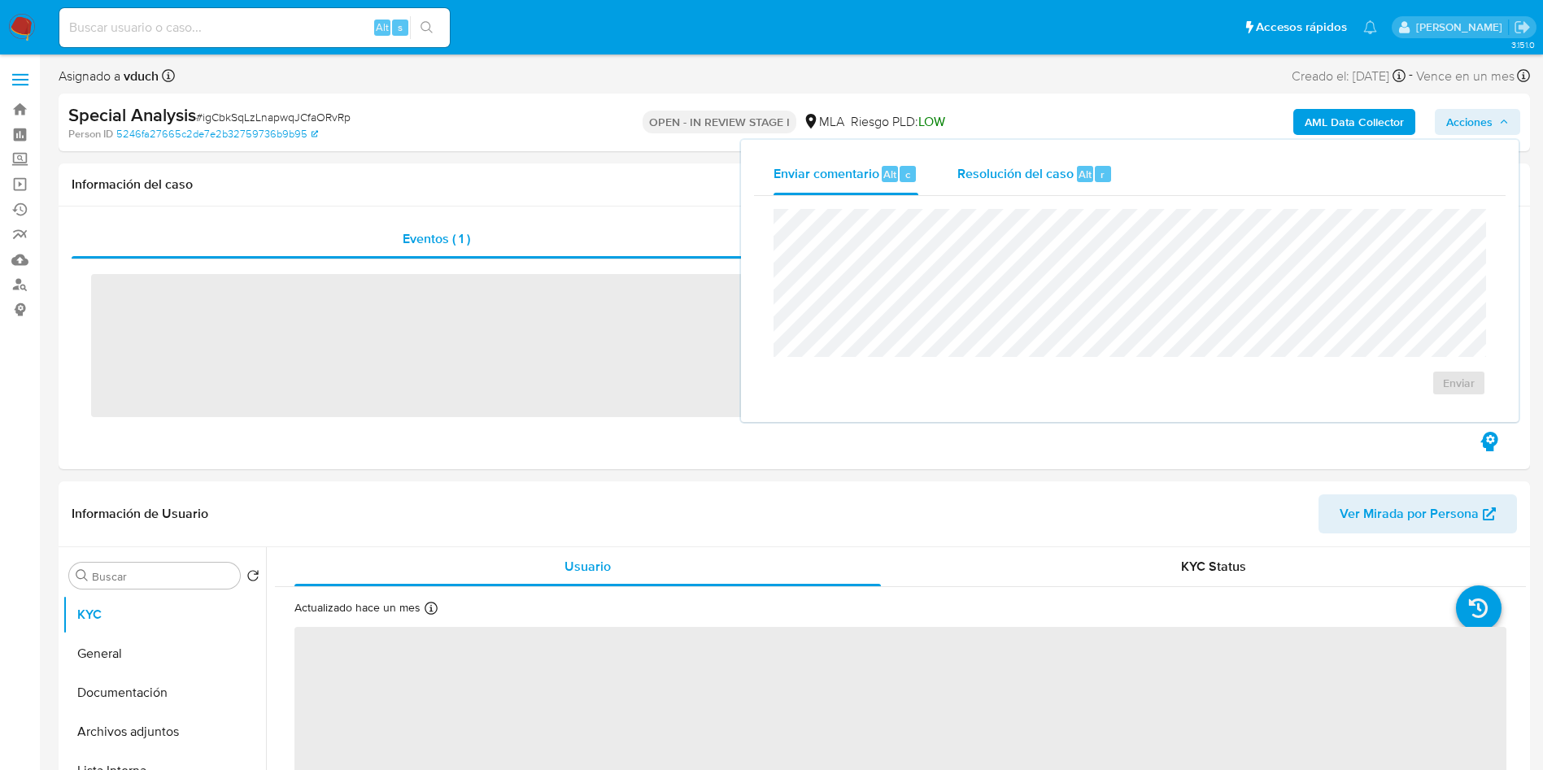
click at [1069, 159] on div "Resolución del caso Alt r" at bounding box center [1034, 174] width 155 height 42
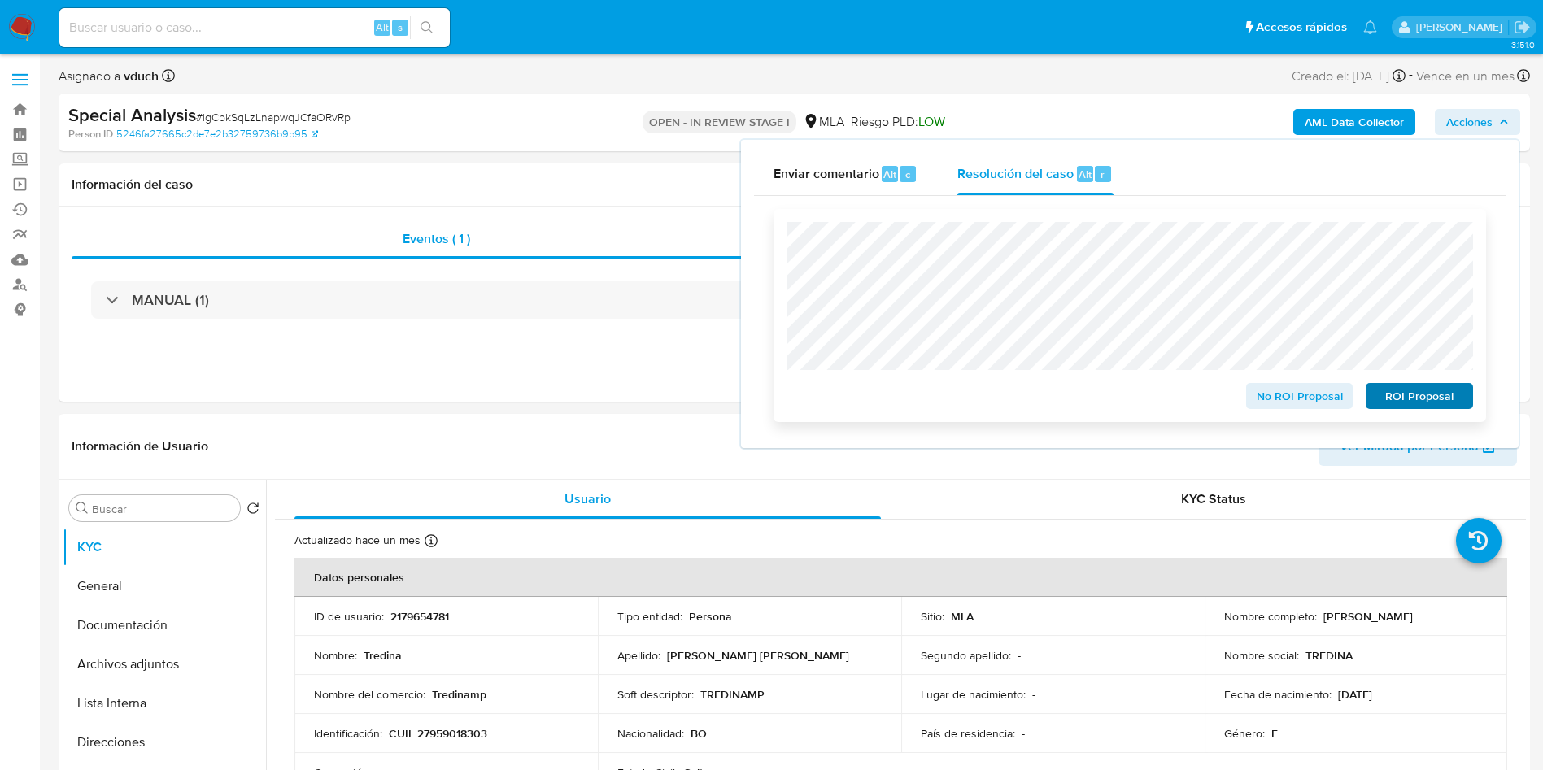
select select "10"
click at [1408, 389] on span "ROI Proposal" at bounding box center [1419, 396] width 85 height 23
click at [1408, 389] on div "ROI Proposal" at bounding box center [1416, 392] width 114 height 33
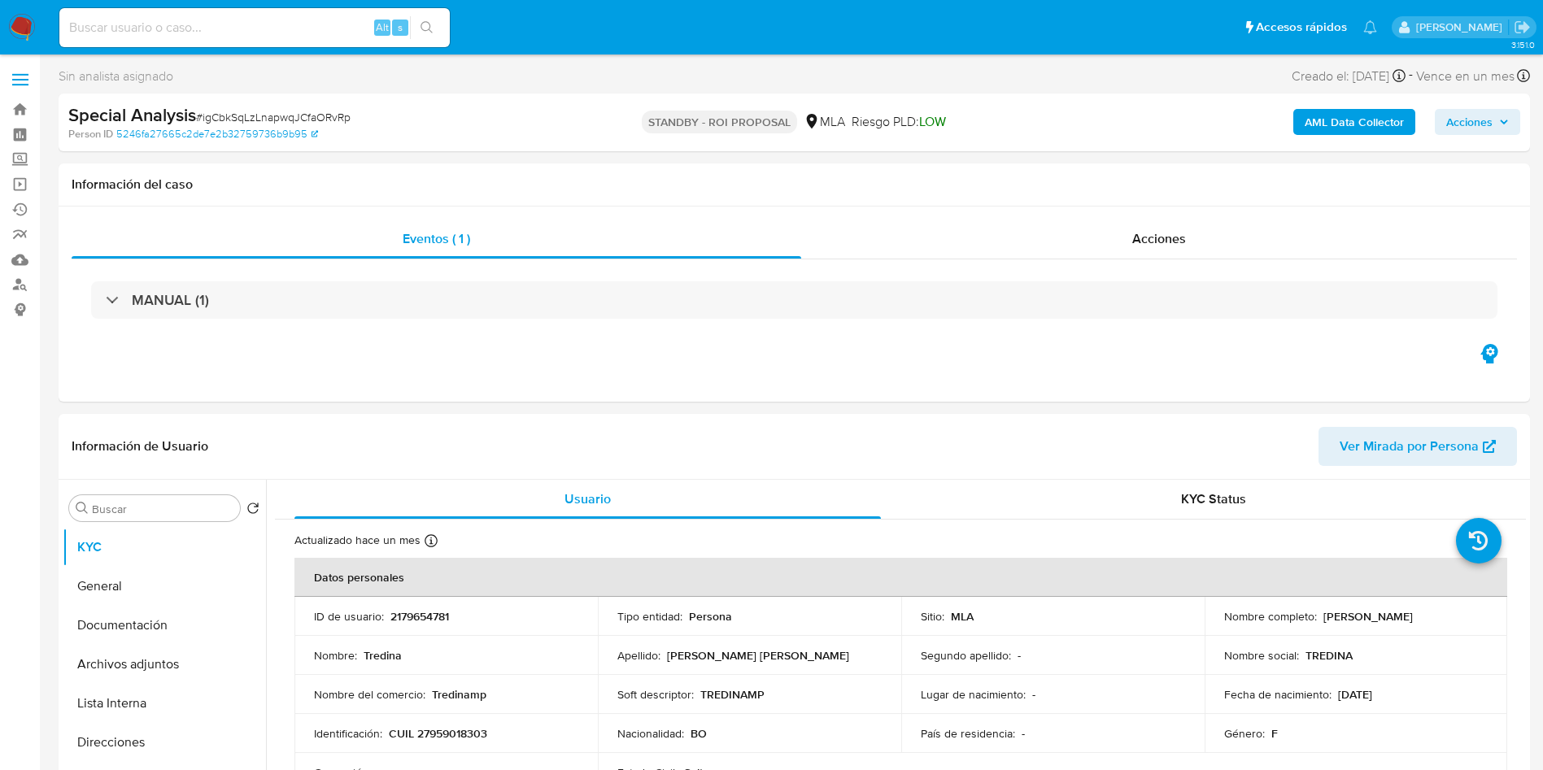
select select "10"
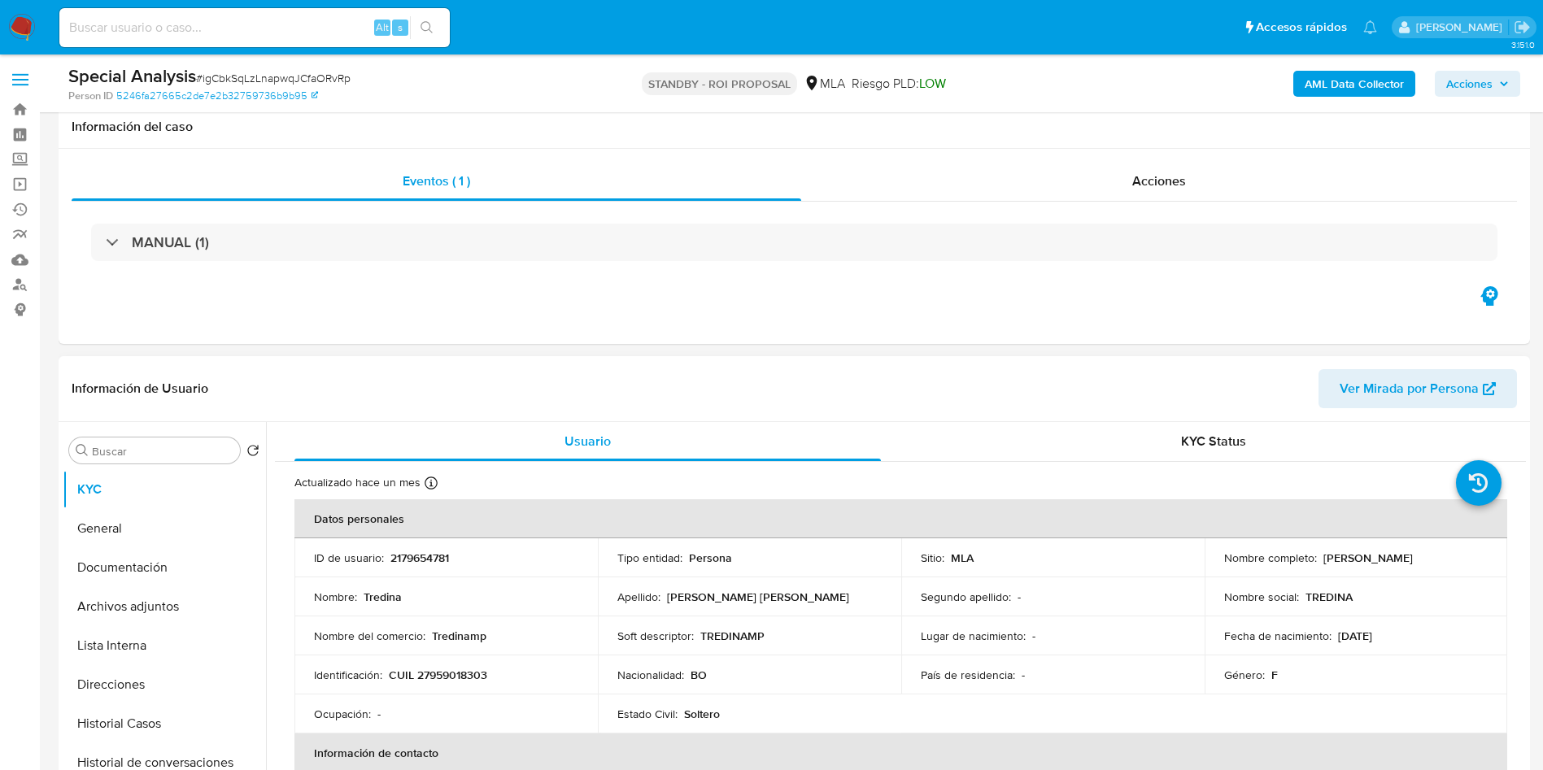
scroll to position [244, 0]
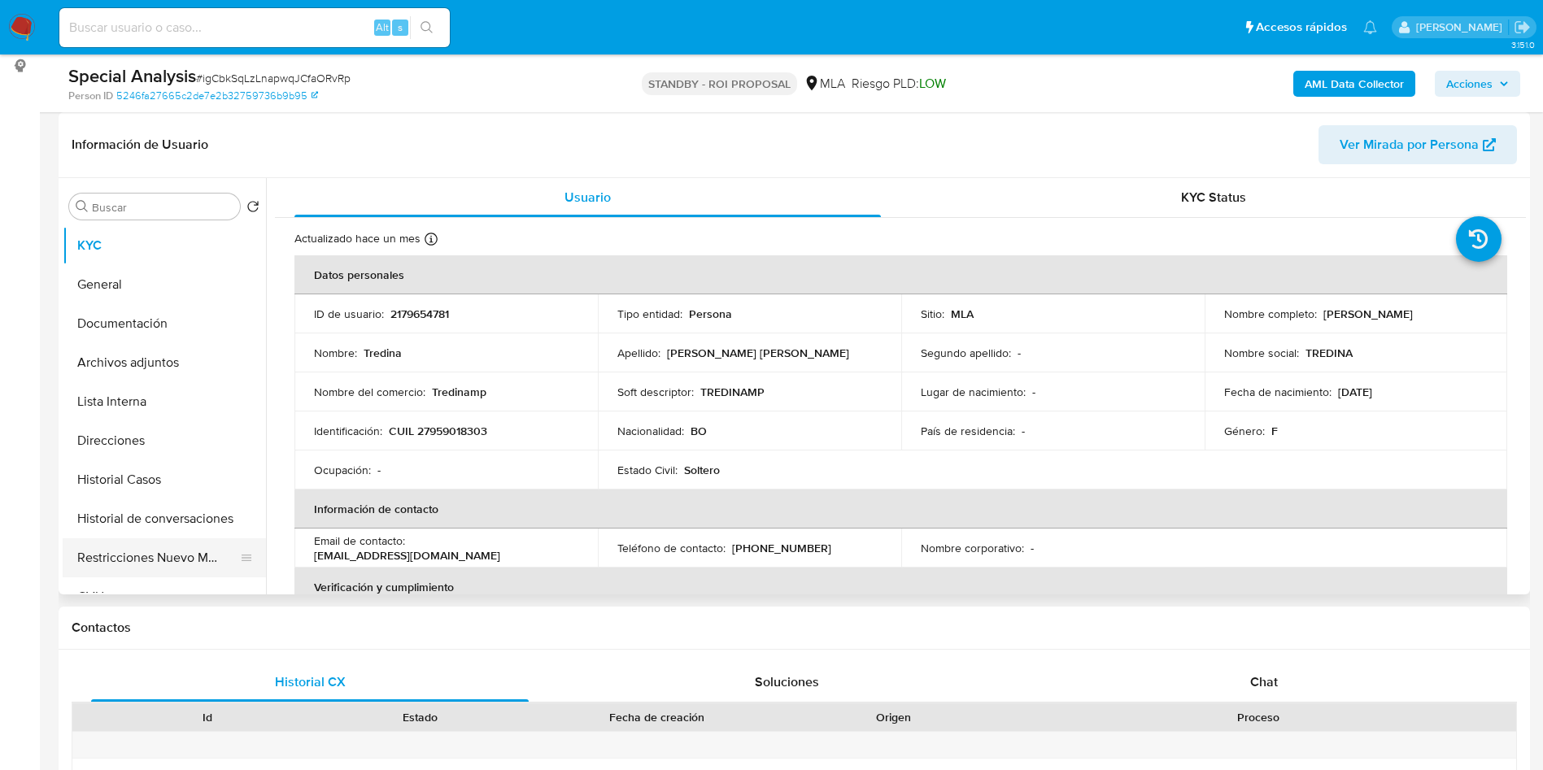
click at [148, 557] on button "Restricciones Nuevo Mundo" at bounding box center [158, 557] width 190 height 39
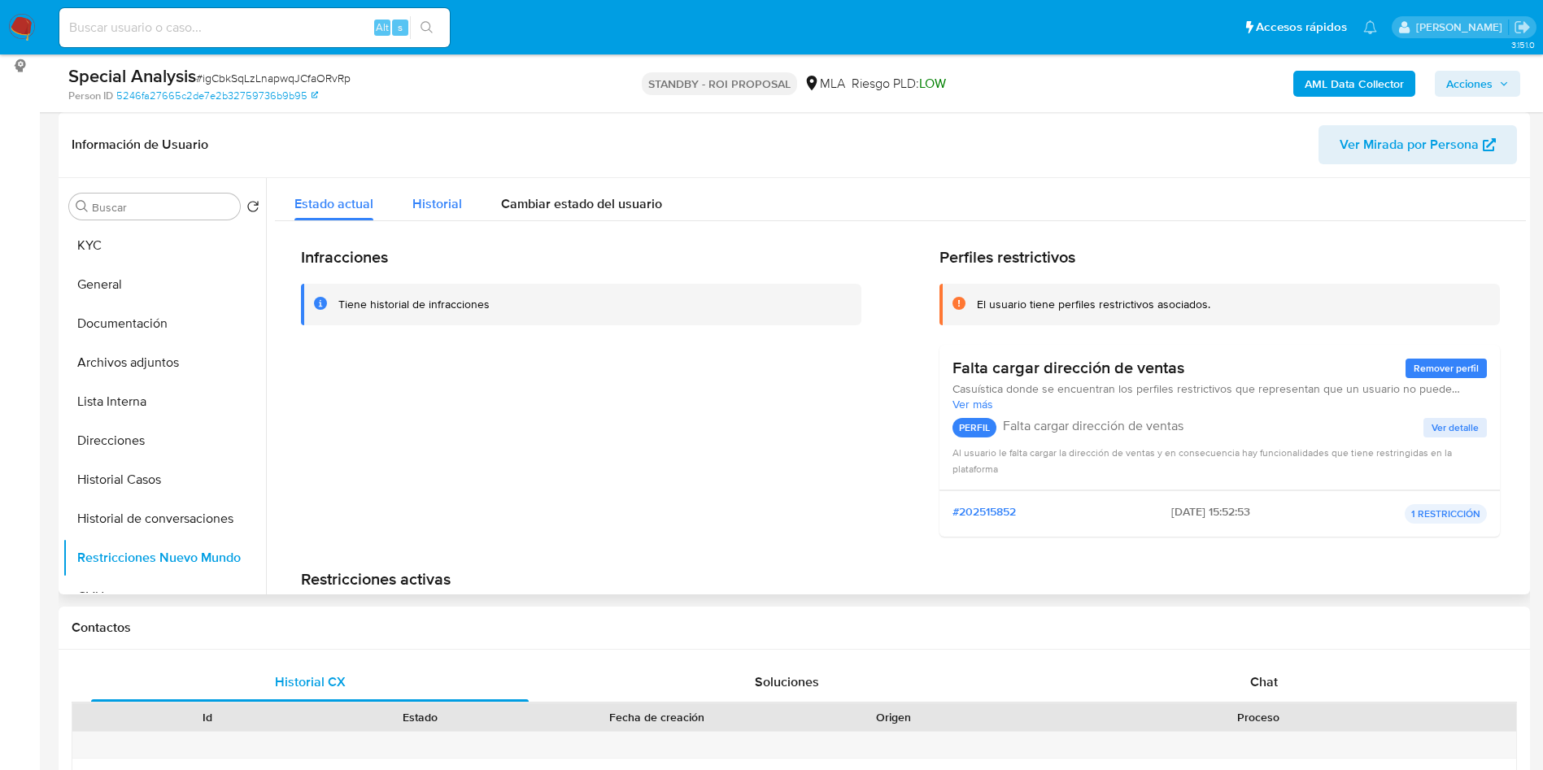
click at [432, 205] on span "Historial" at bounding box center [437, 203] width 50 height 19
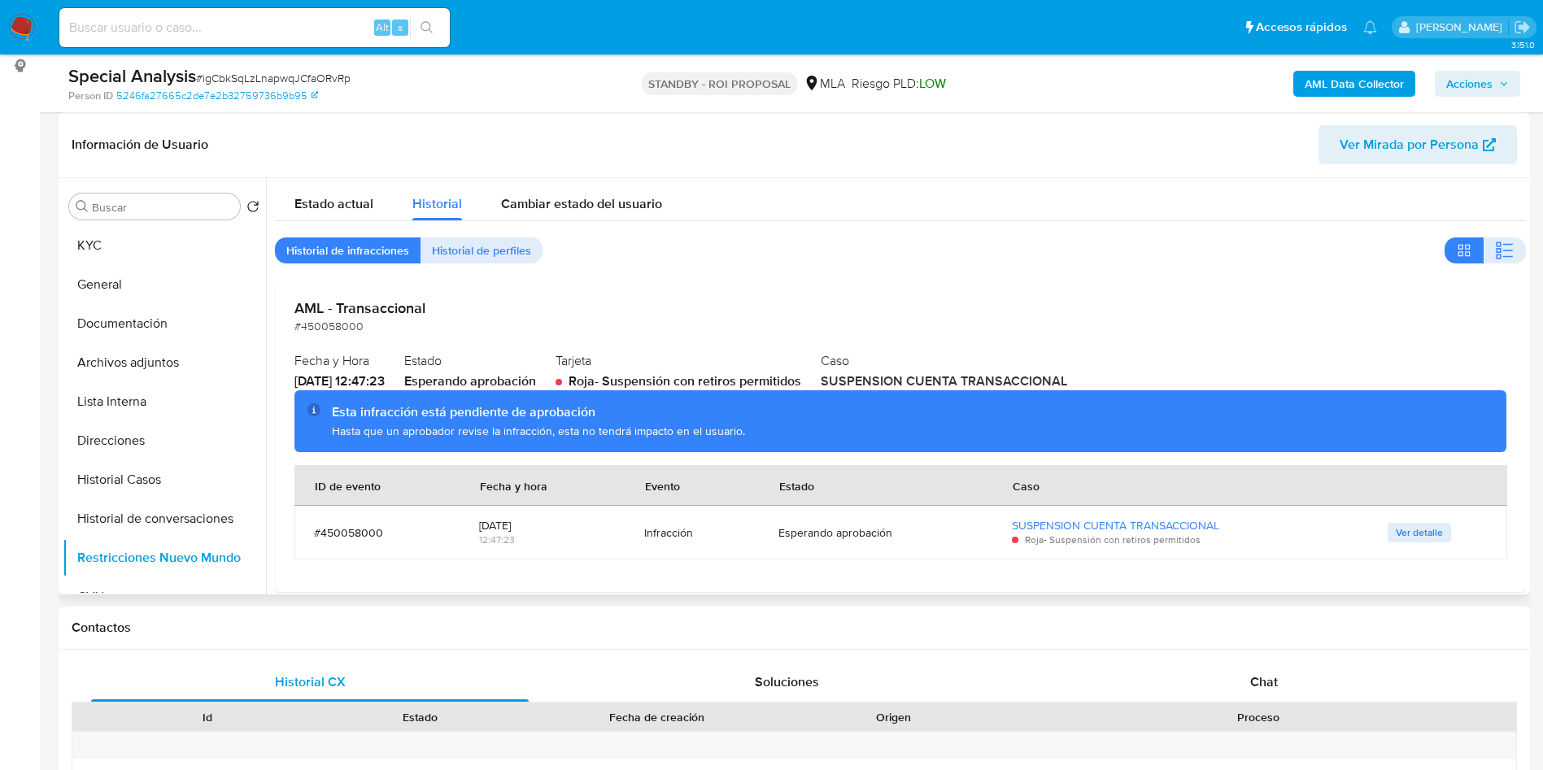
scroll to position [0, 0]
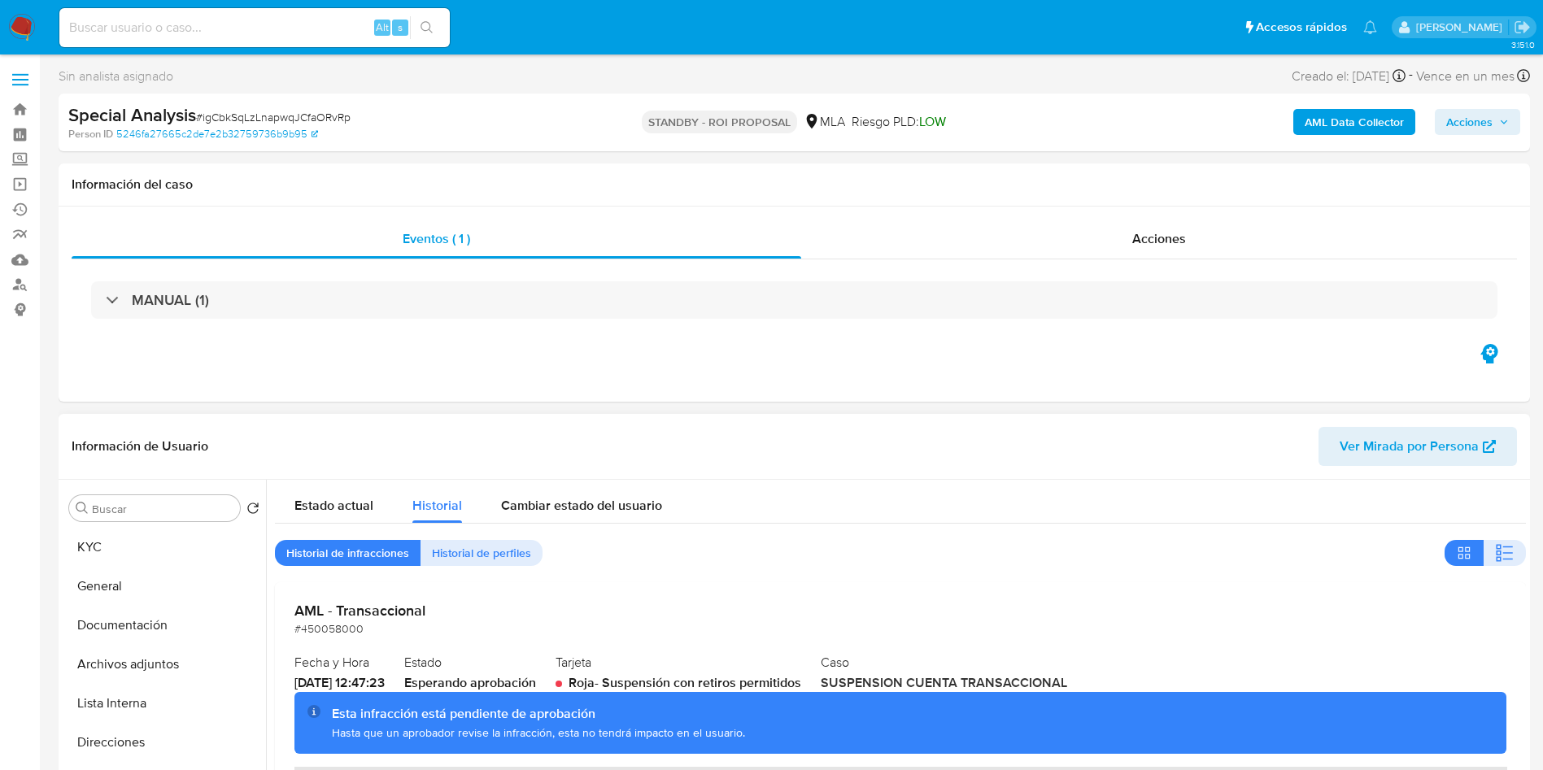
click at [526, 668] on h2 "Estado" at bounding box center [470, 662] width 132 height 24
click at [285, 20] on input at bounding box center [254, 27] width 390 height 21
paste input "HMBBWJYfWmAX8zNP4ZZh6h4c"
type input "HMBBWJYfWmAX8zNP4ZZh6h4c"
click at [420, 21] on icon "search-icon" at bounding box center [426, 27] width 13 height 13
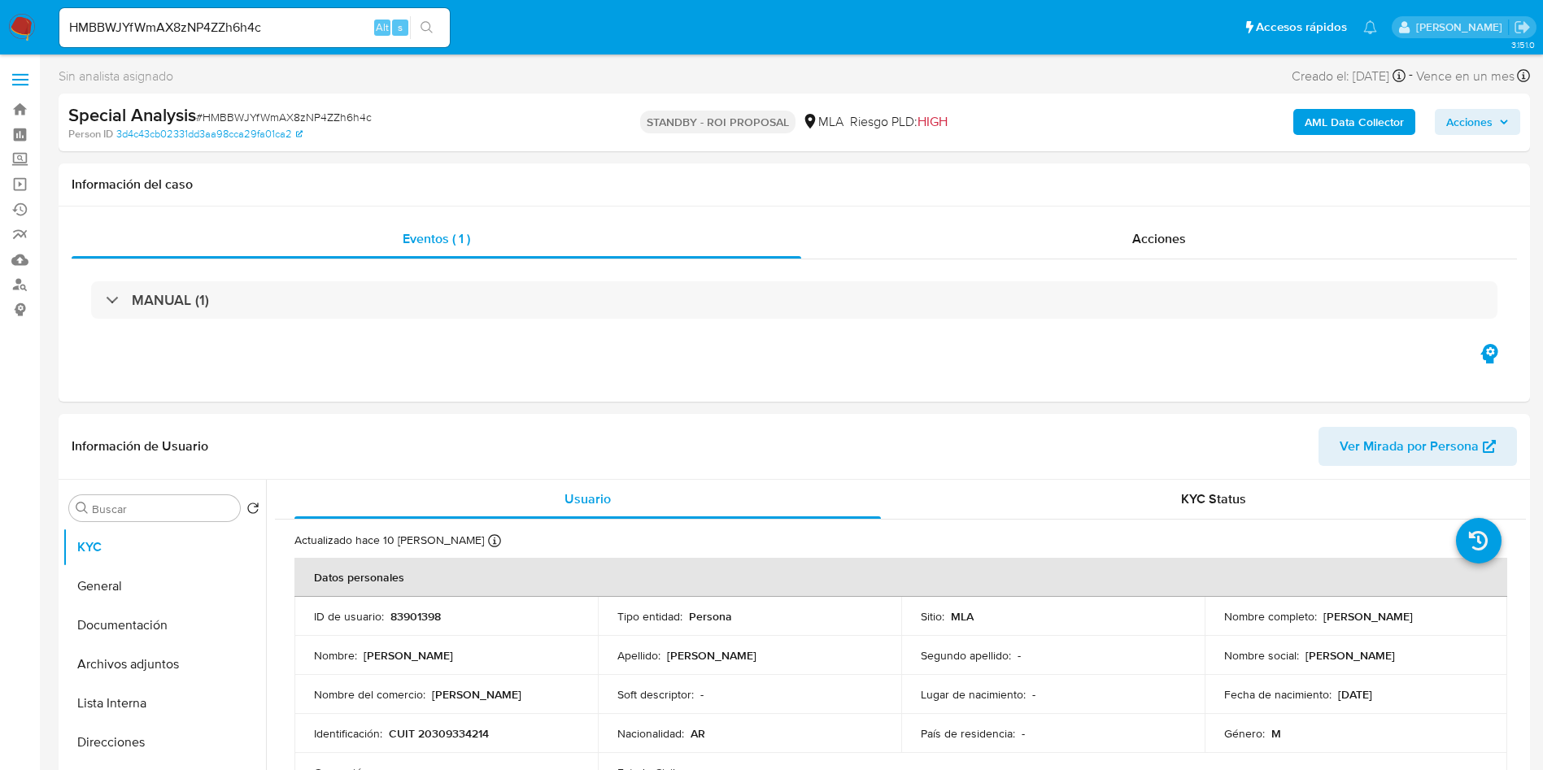
select select "10"
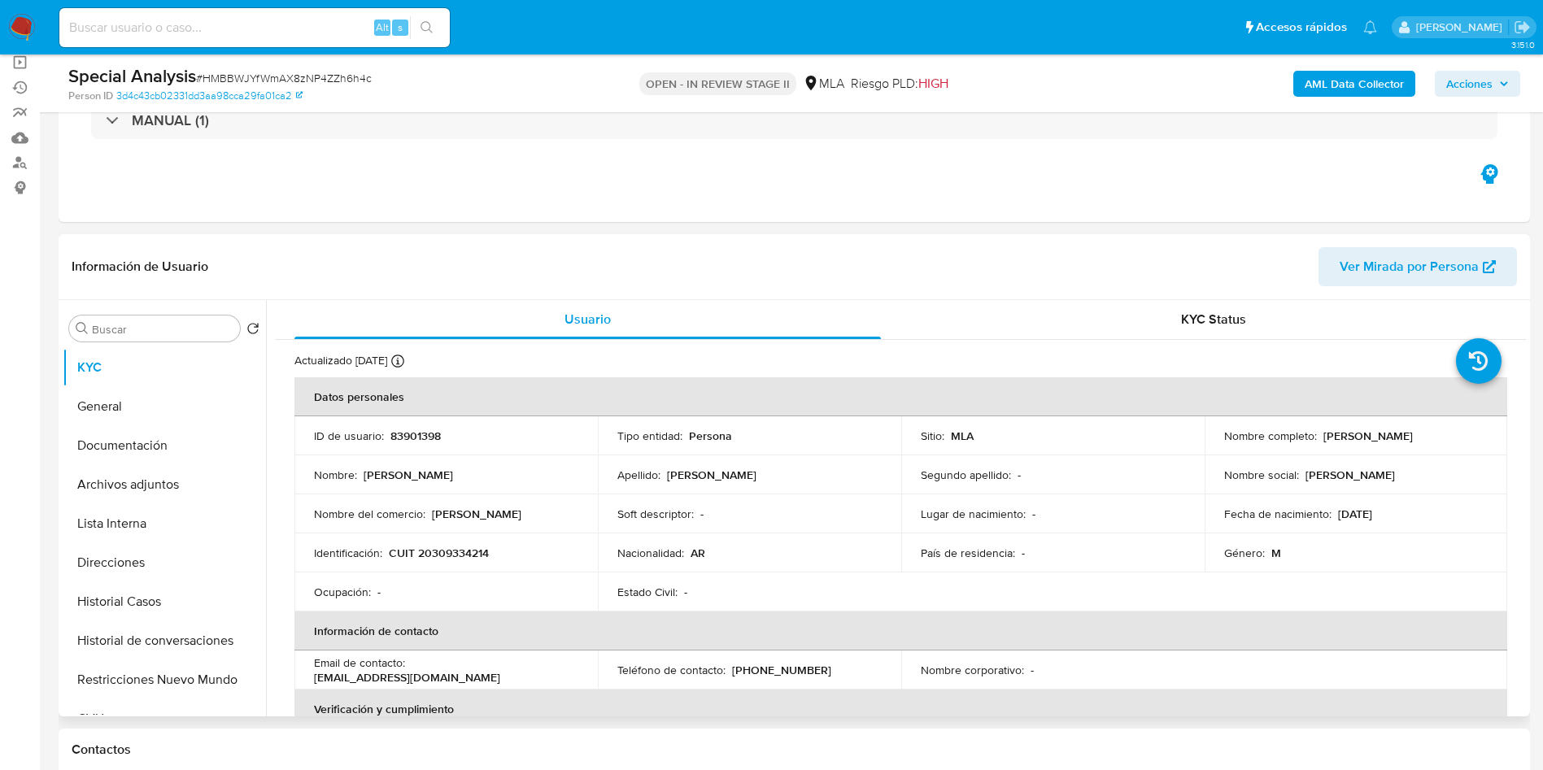
click at [410, 433] on p "83901398" at bounding box center [415, 436] width 50 height 15
copy p "83901398"
click at [785, 175] on div "Eventos ( 1 ) Acciones MANUAL (1)" at bounding box center [794, 124] width 1471 height 195
